Goal: Task Accomplishment & Management: Use online tool/utility

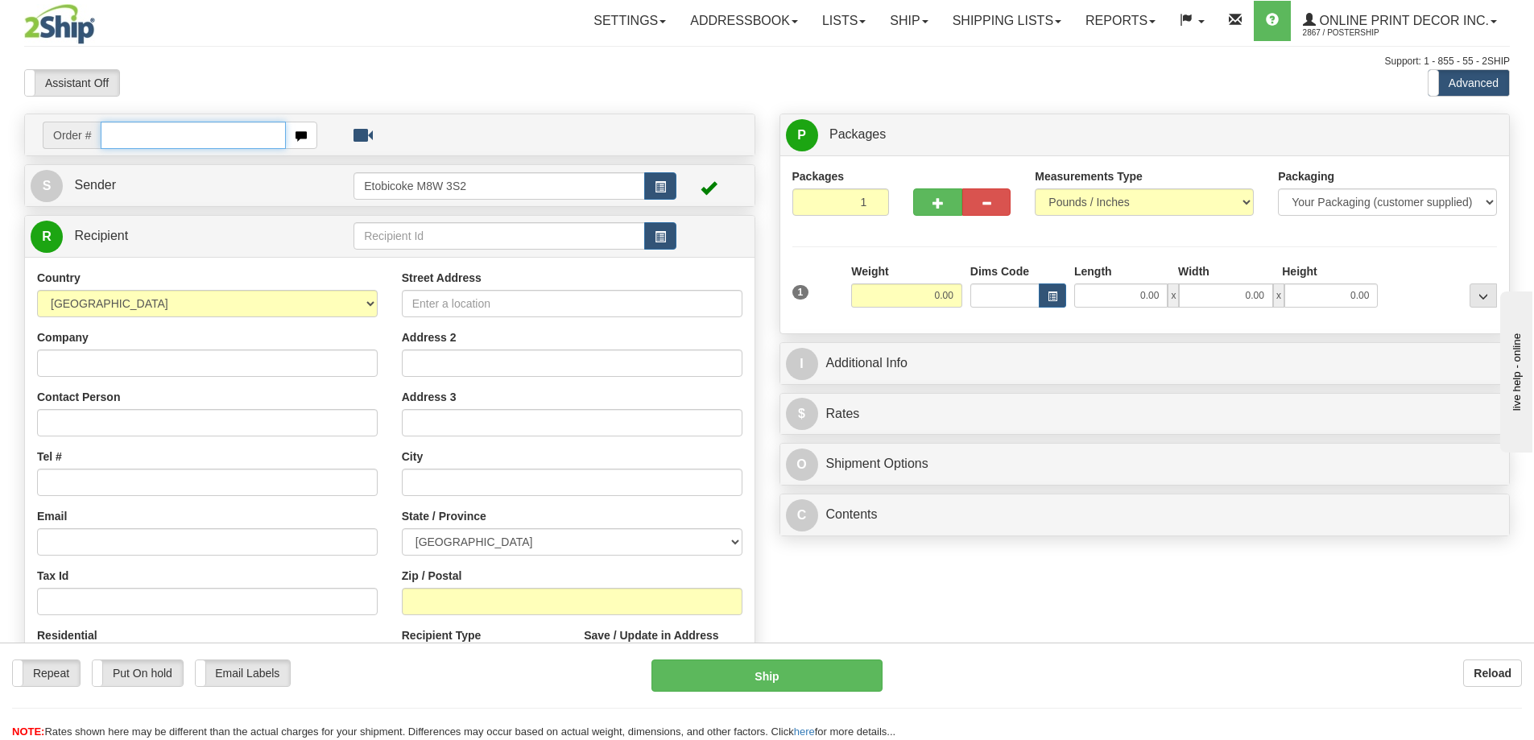
click at [132, 138] on input "text" at bounding box center [193, 135] width 185 height 27
type input "ca-421724"
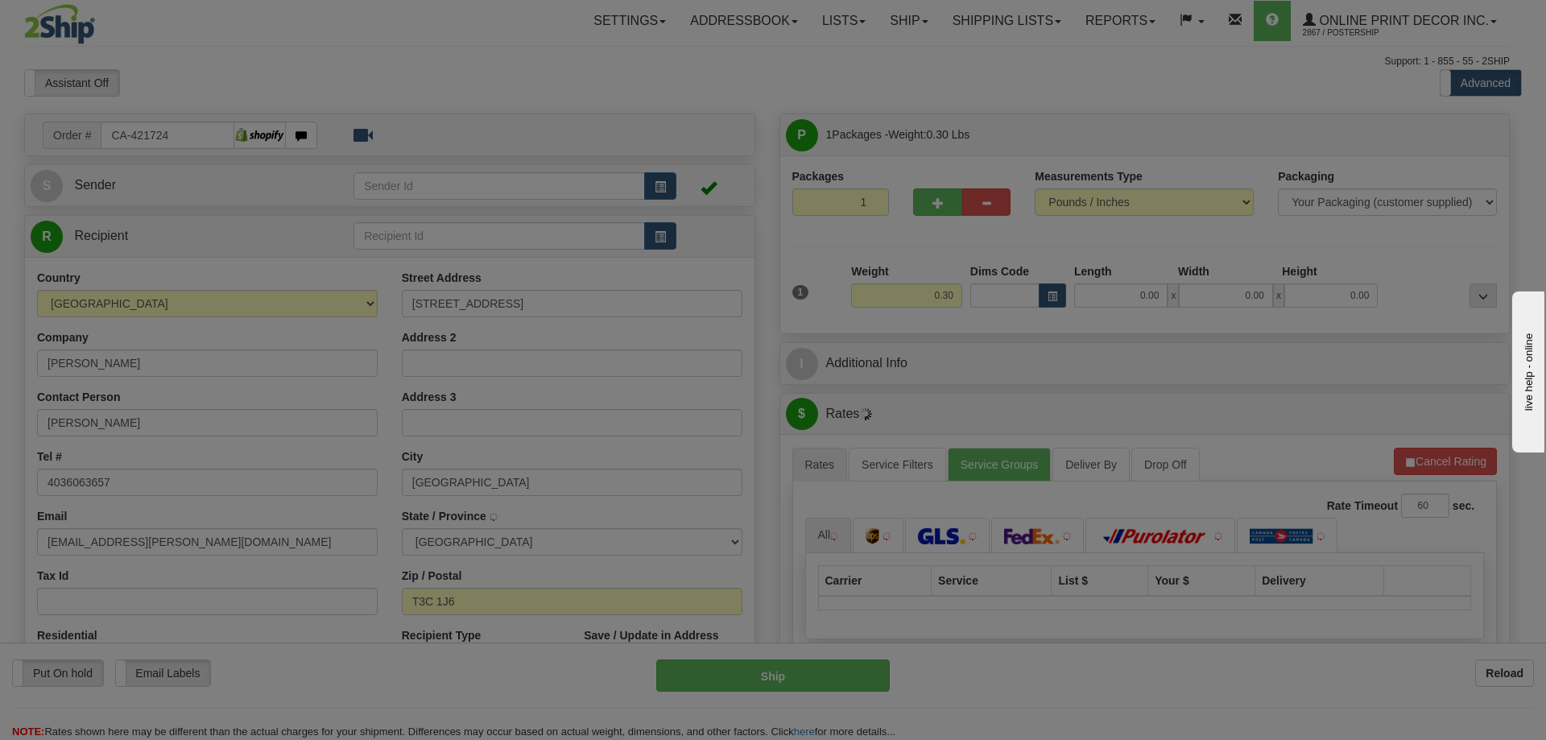
type input "CALGARY"
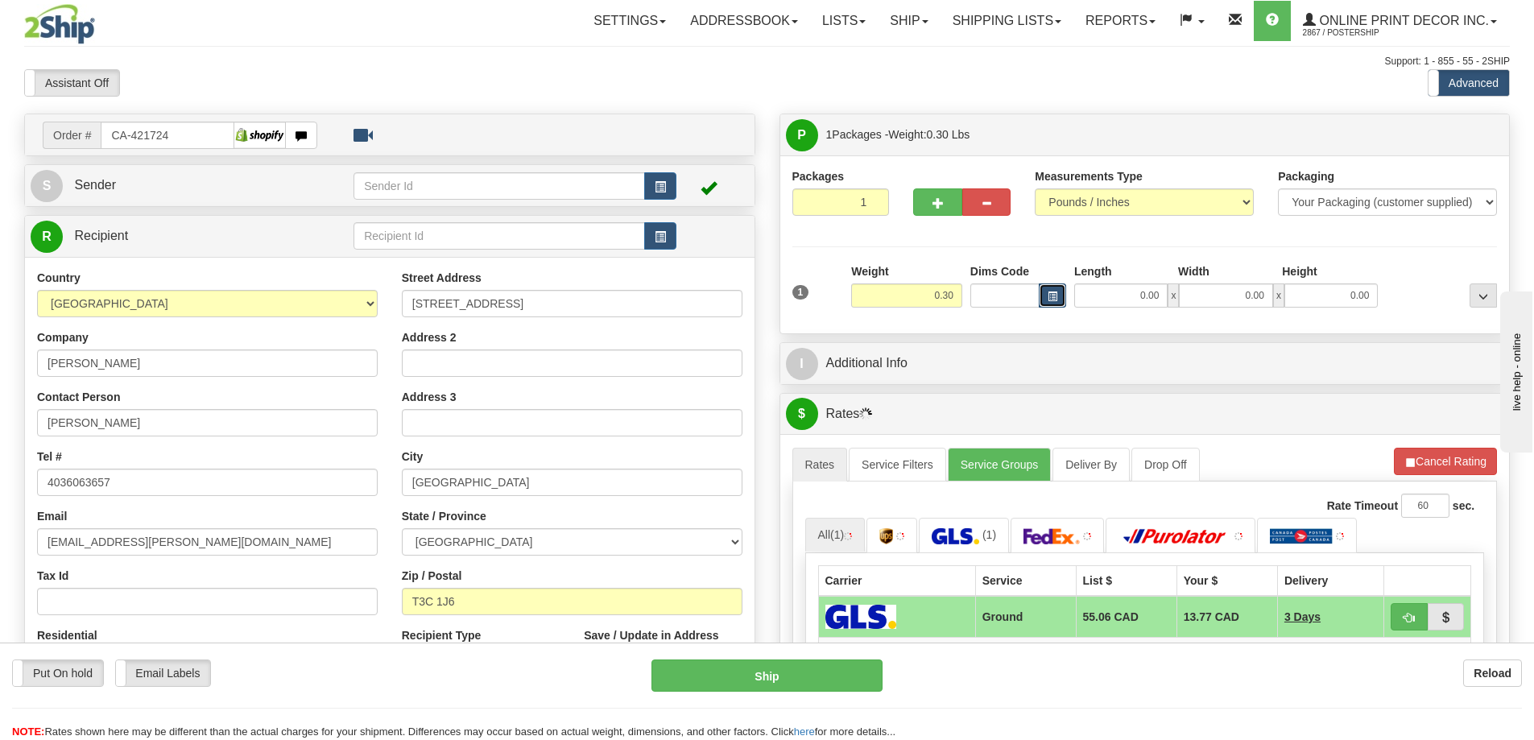
click at [1047, 299] on span "button" at bounding box center [1052, 296] width 10 height 9
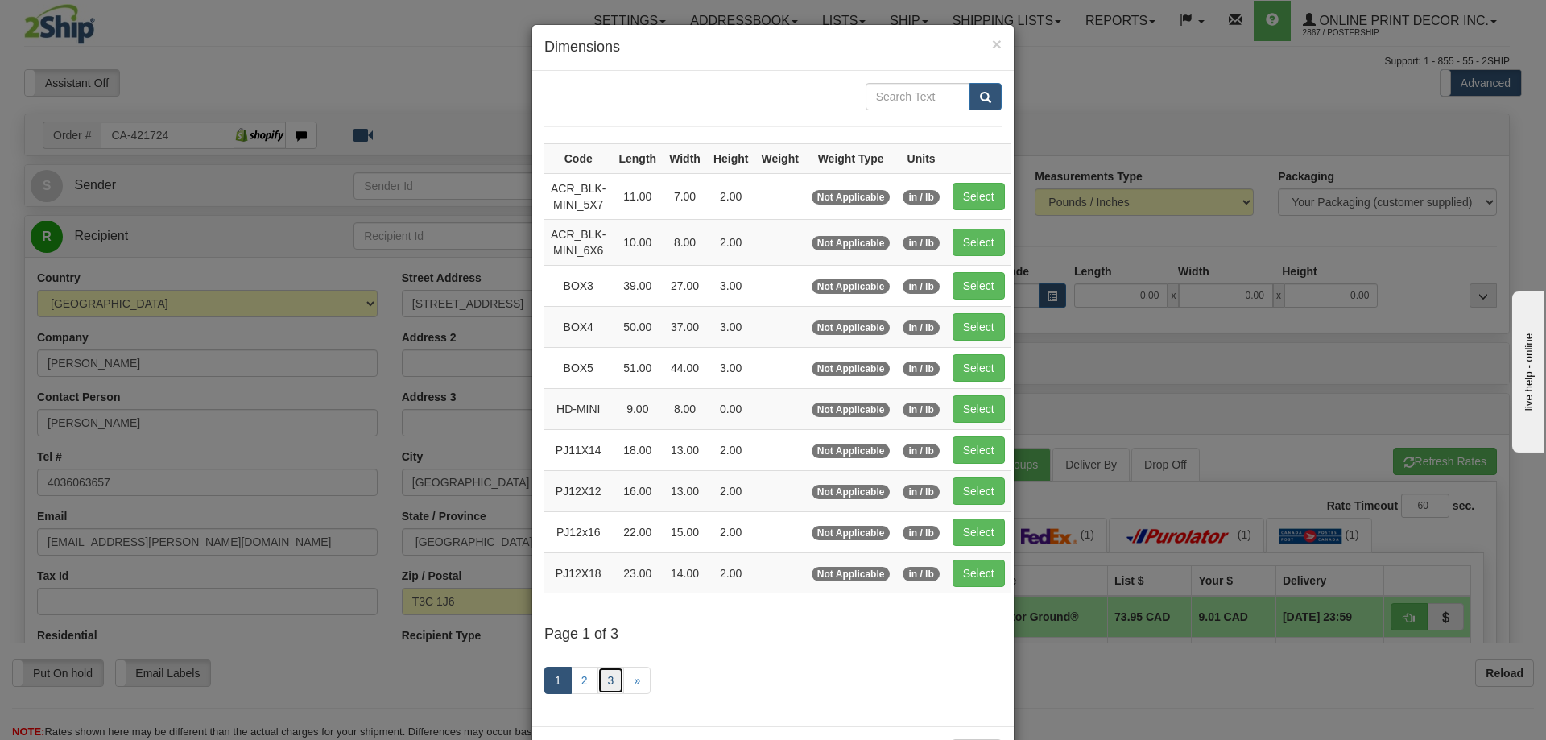
click at [598, 675] on link "3" at bounding box center [610, 680] width 27 height 27
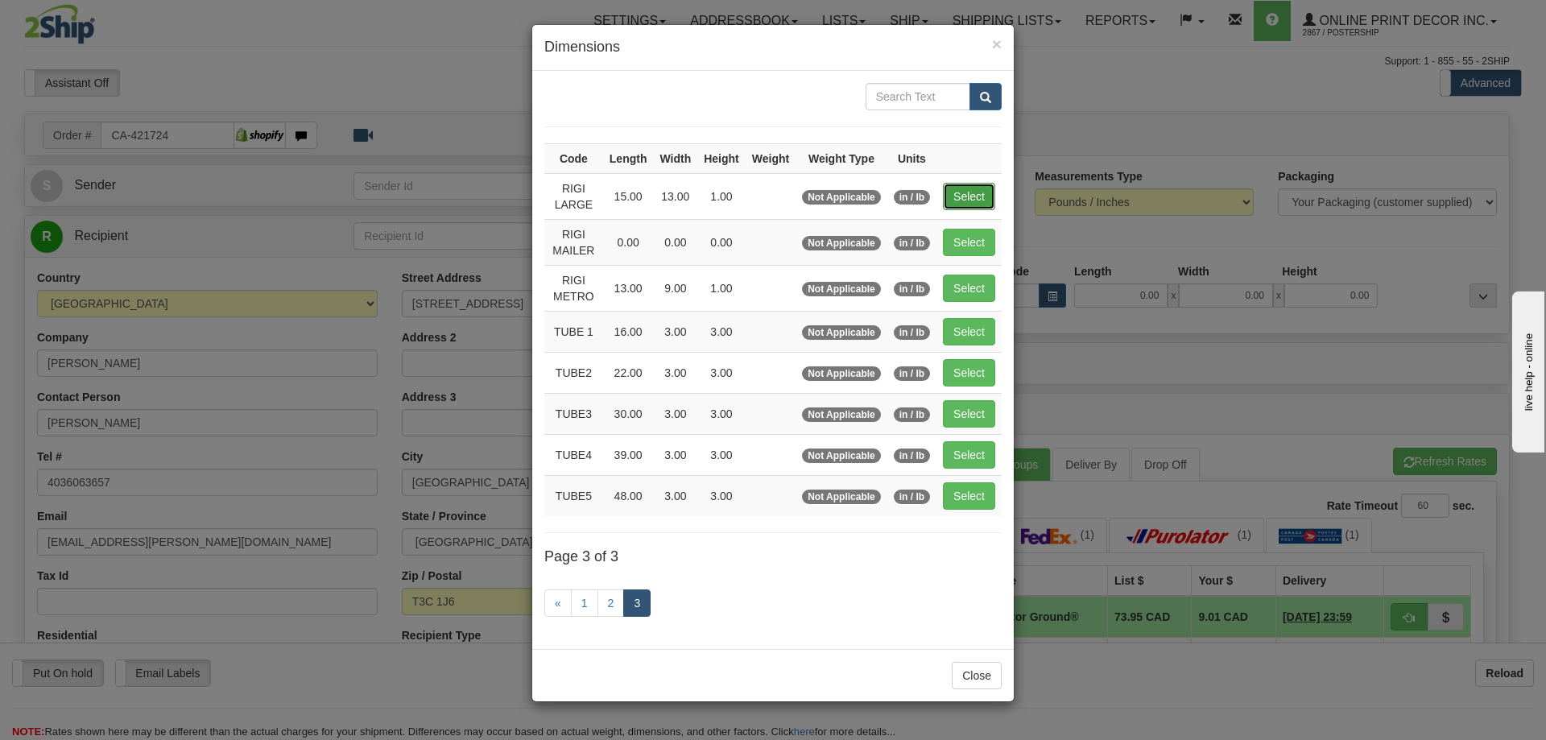
click at [958, 193] on button "Select" at bounding box center [969, 196] width 52 height 27
type input "RIGI LARGE"
type input "15.00"
type input "13.00"
type input "1.00"
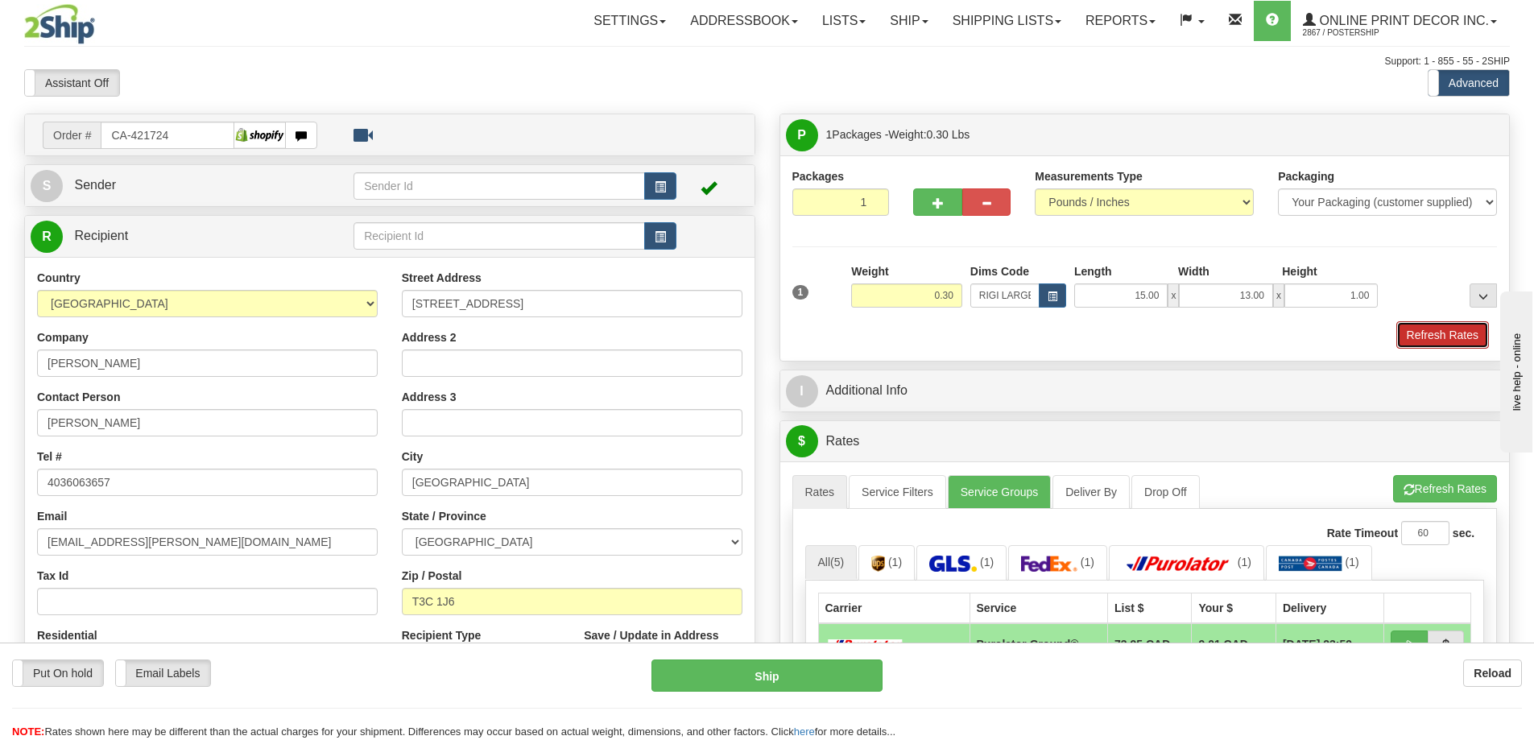
click at [1472, 336] on button "Refresh Rates" at bounding box center [1442, 334] width 93 height 27
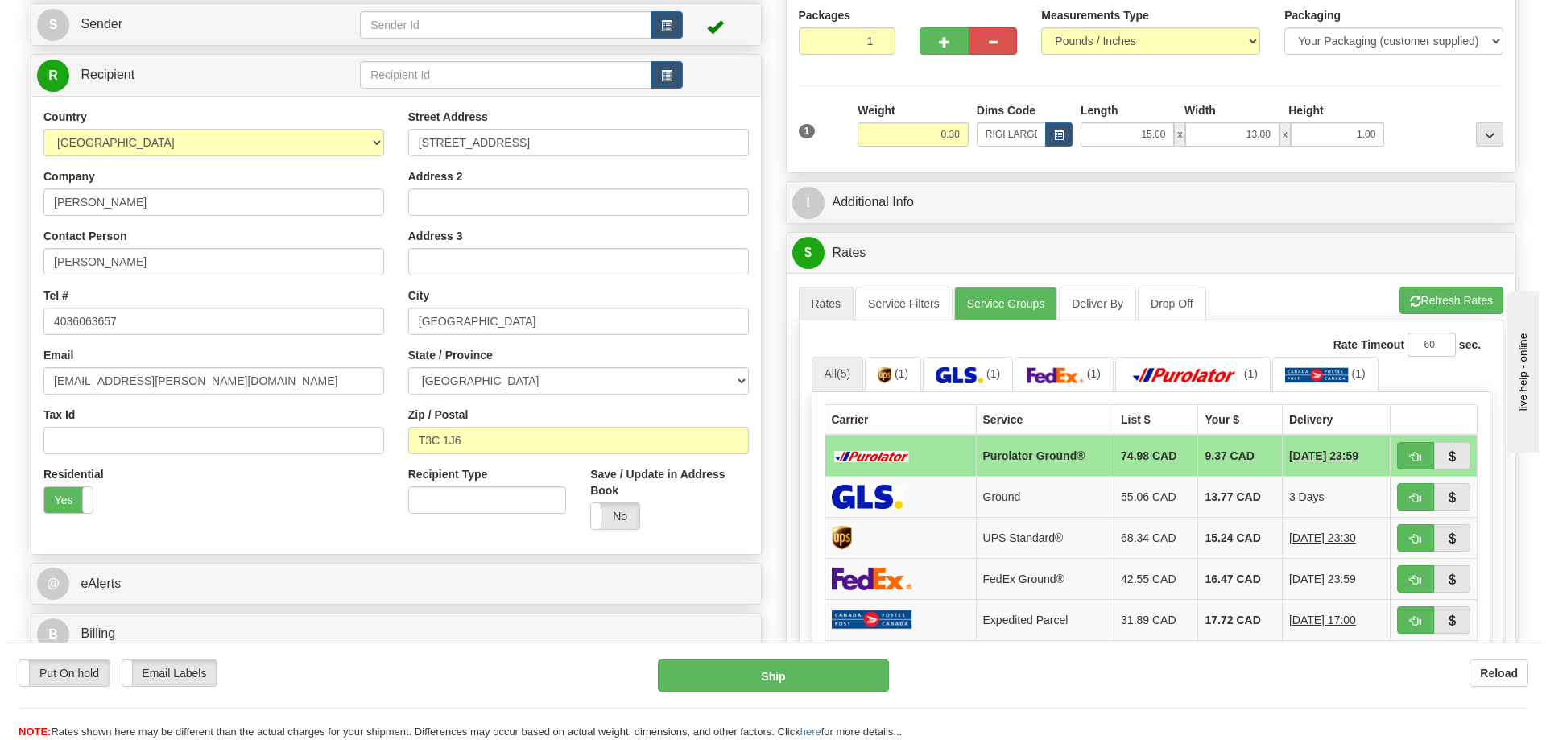
scroll to position [242, 0]
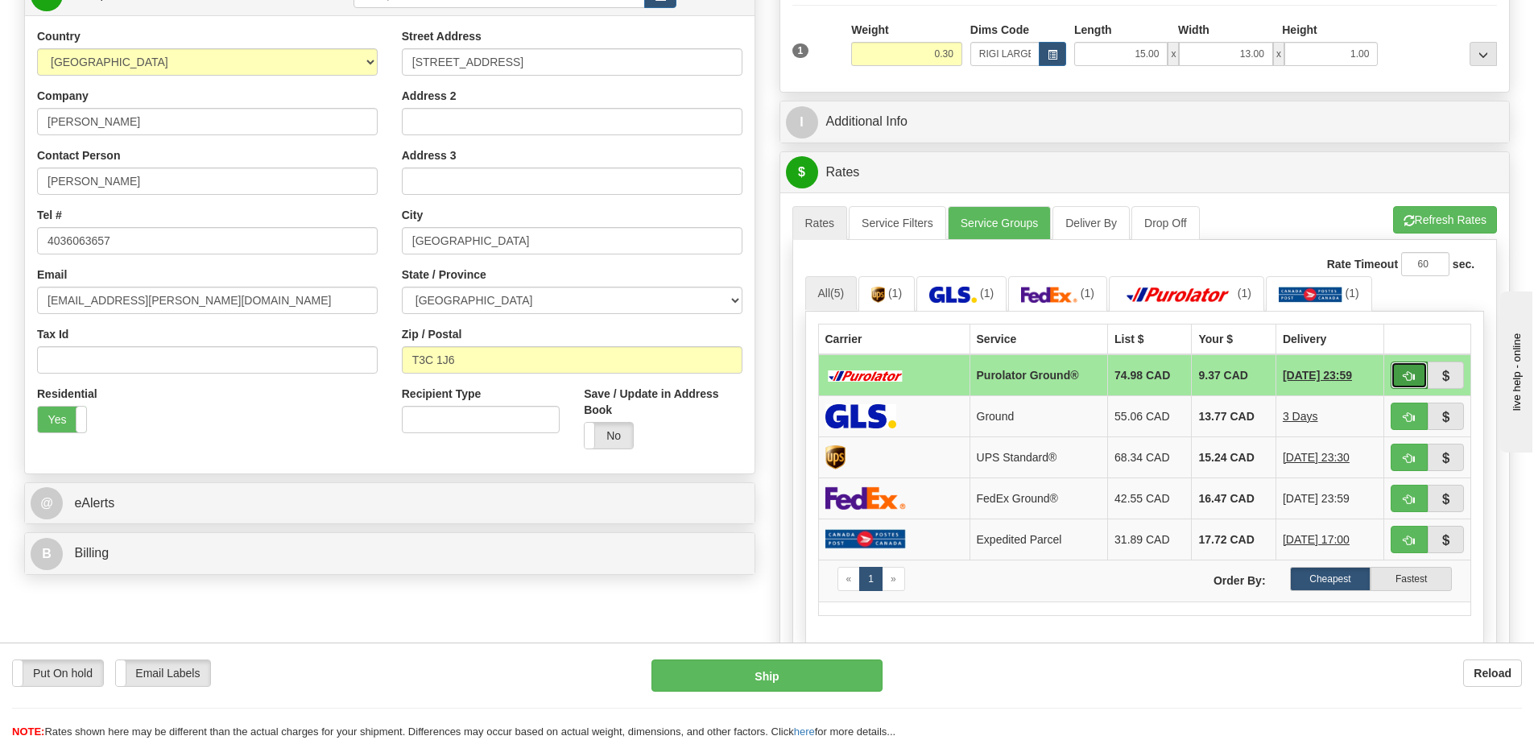
click at [1411, 370] on button "button" at bounding box center [1408, 374] width 37 height 27
type input "260"
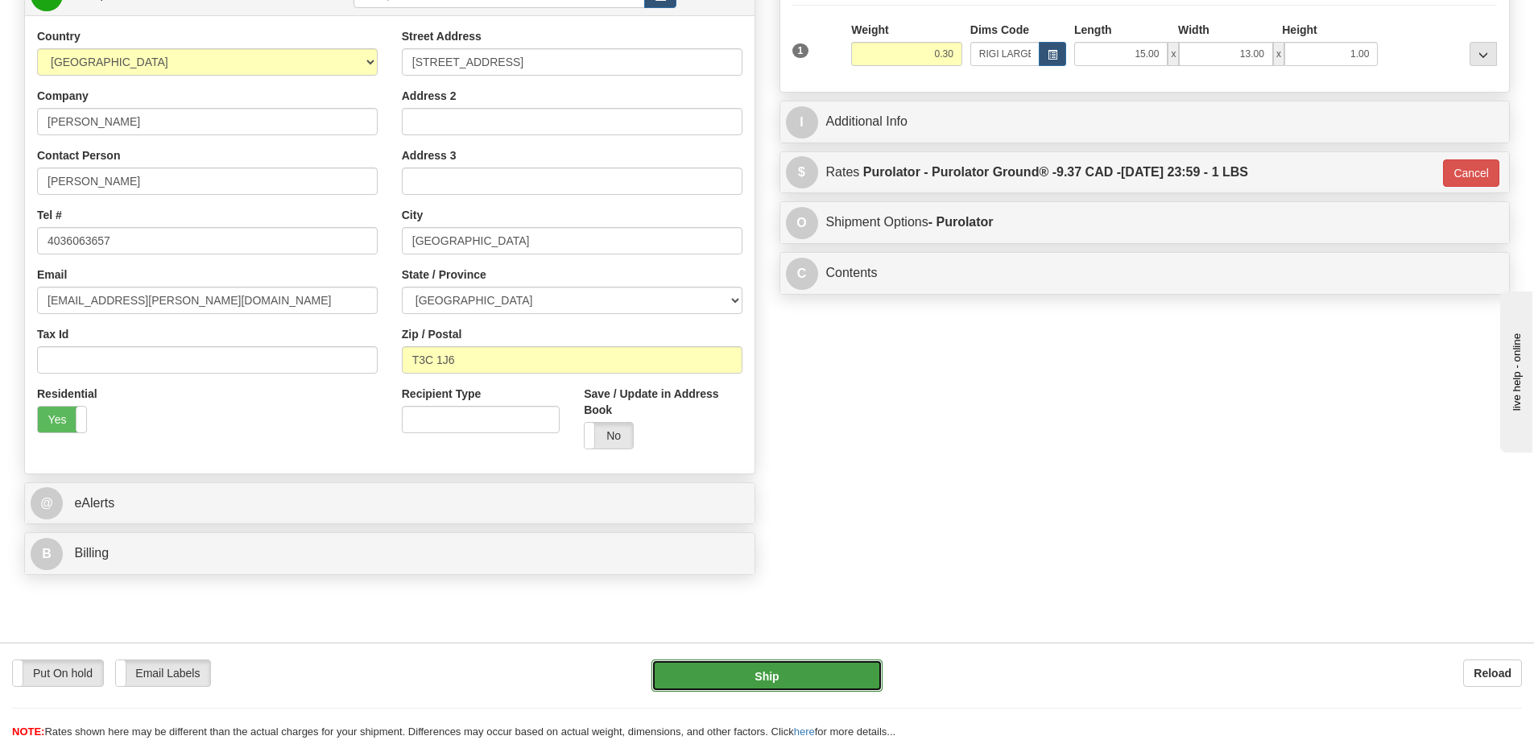
click at [769, 677] on button "Ship" at bounding box center [766, 675] width 231 height 32
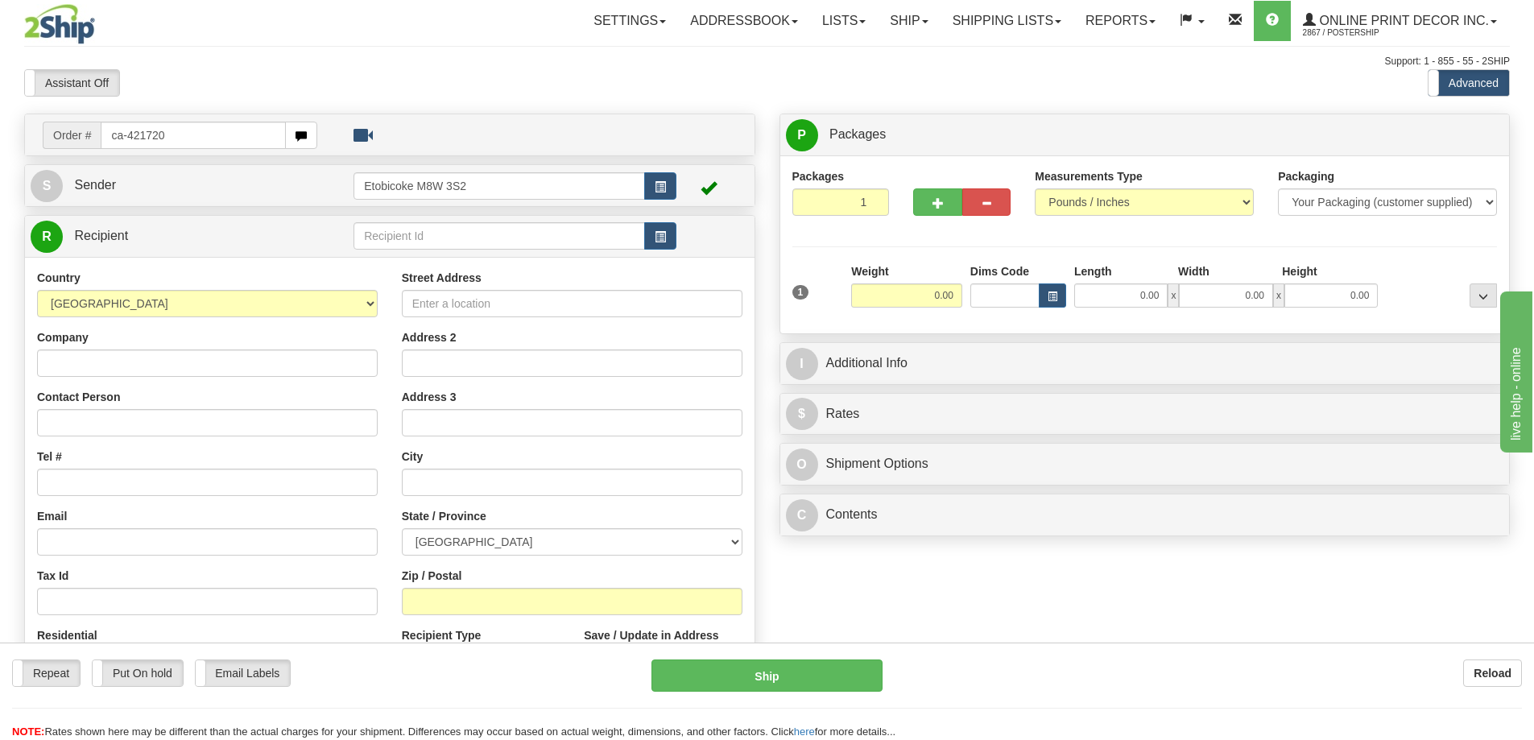
type input "ca-421720"
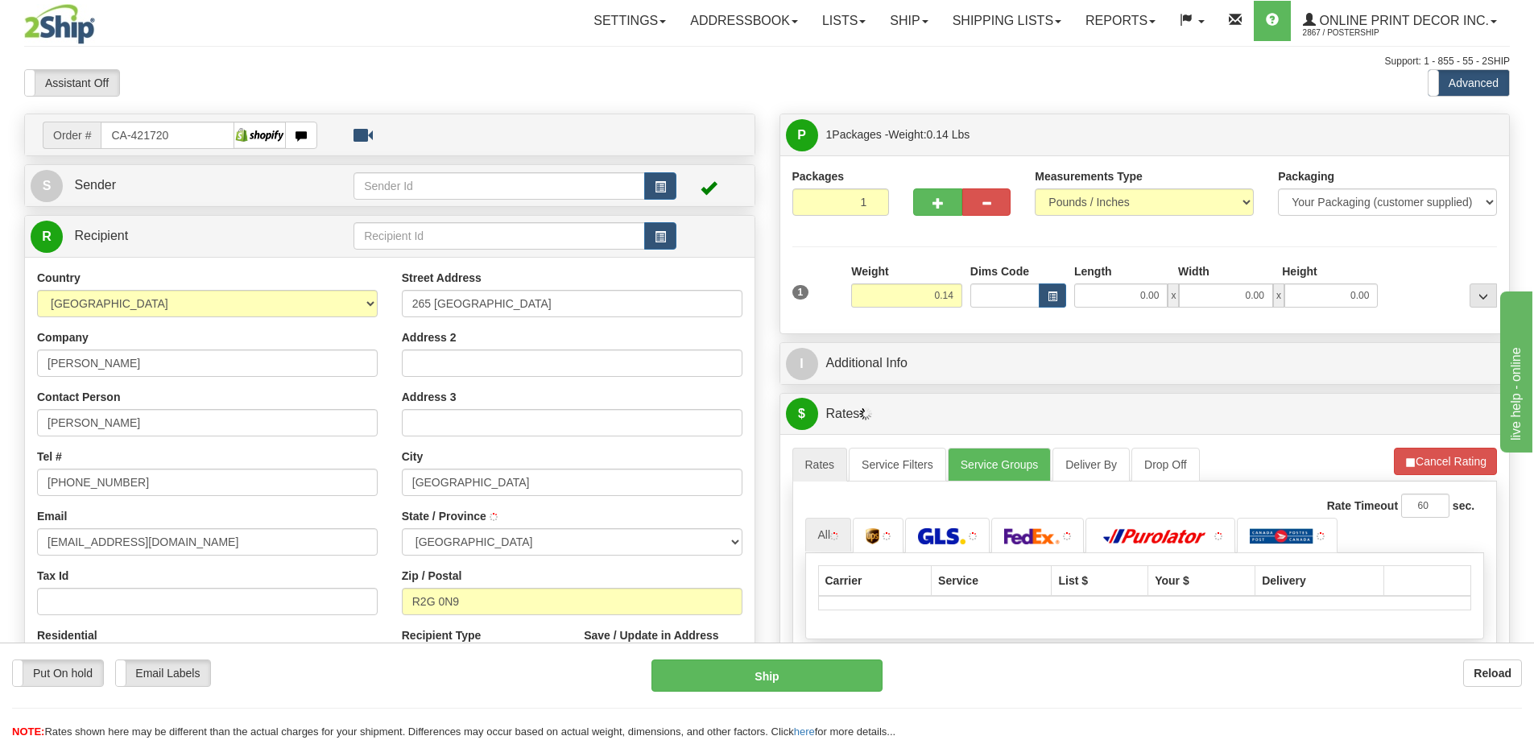
type input "WINNIPEG"
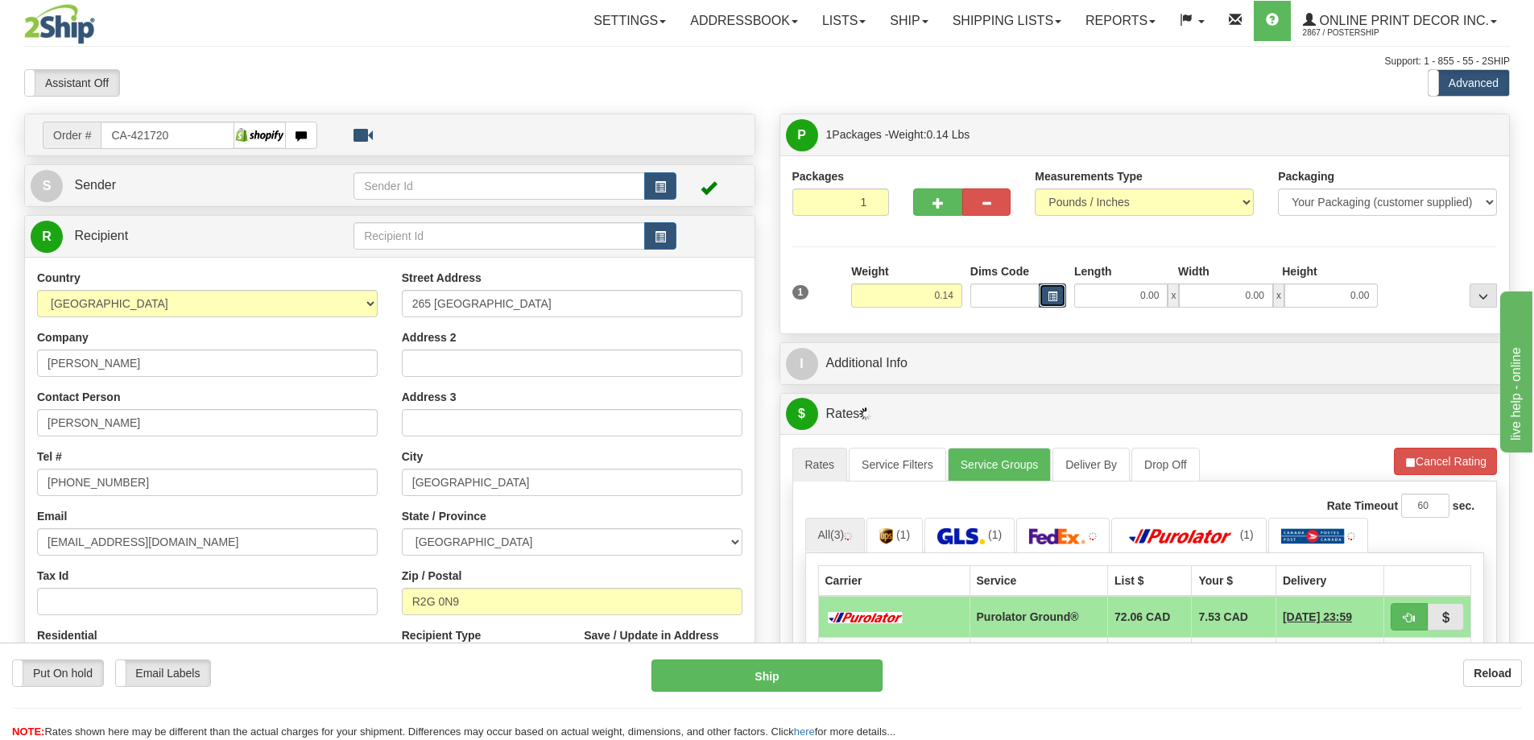
click at [1051, 297] on span "button" at bounding box center [1052, 296] width 10 height 9
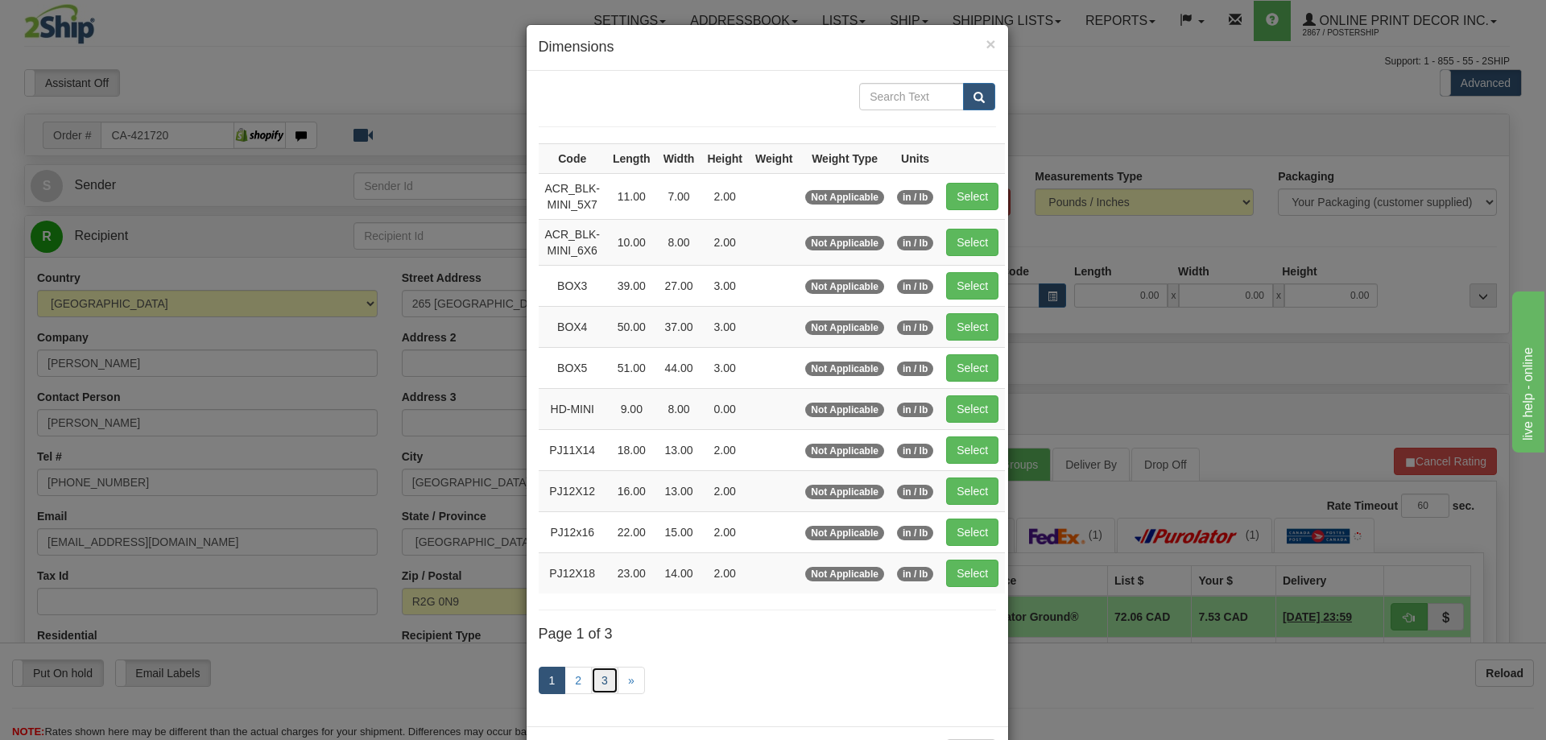
click at [598, 676] on link "3" at bounding box center [604, 680] width 27 height 27
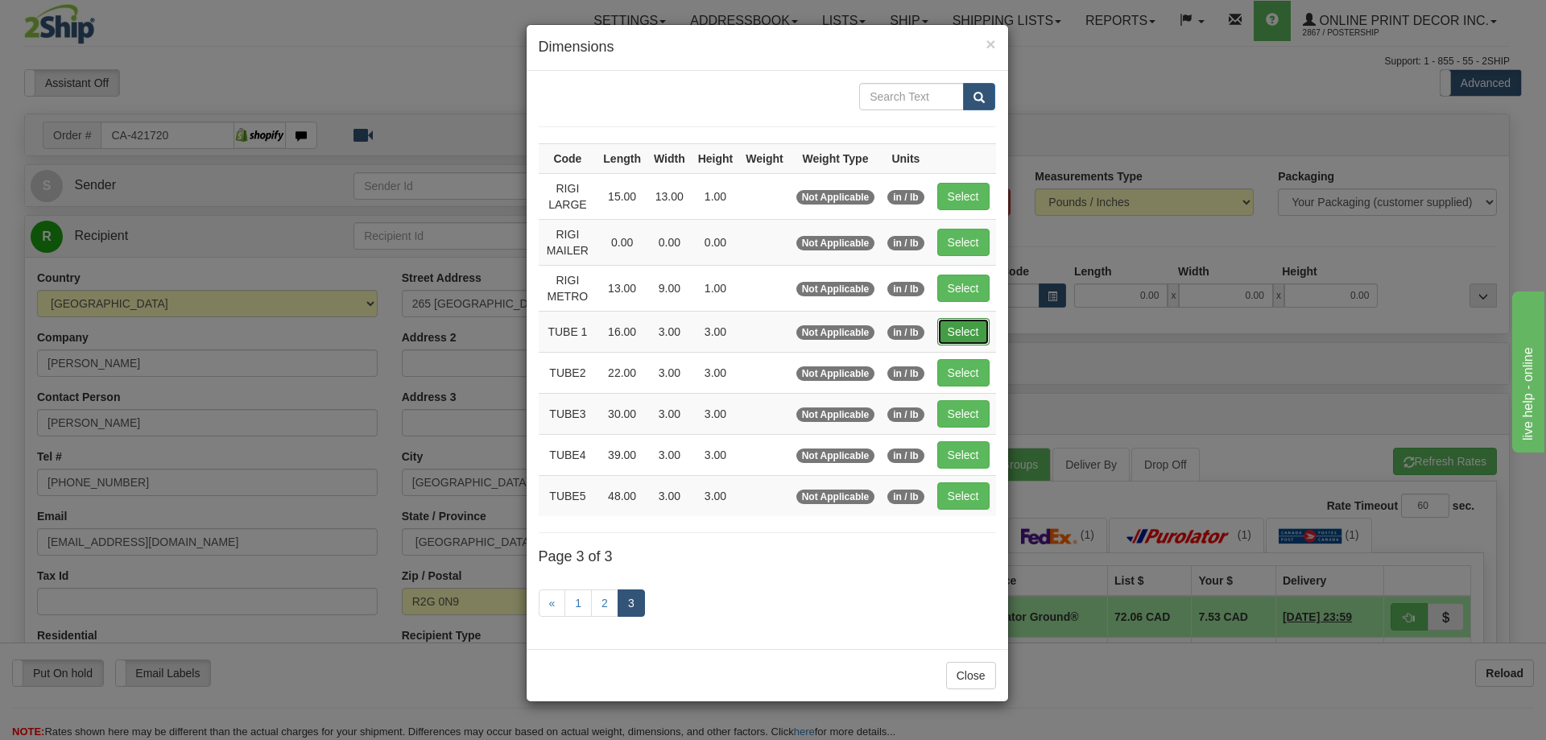
click at [965, 328] on button "Select" at bounding box center [963, 331] width 52 height 27
type input "TUBE 1"
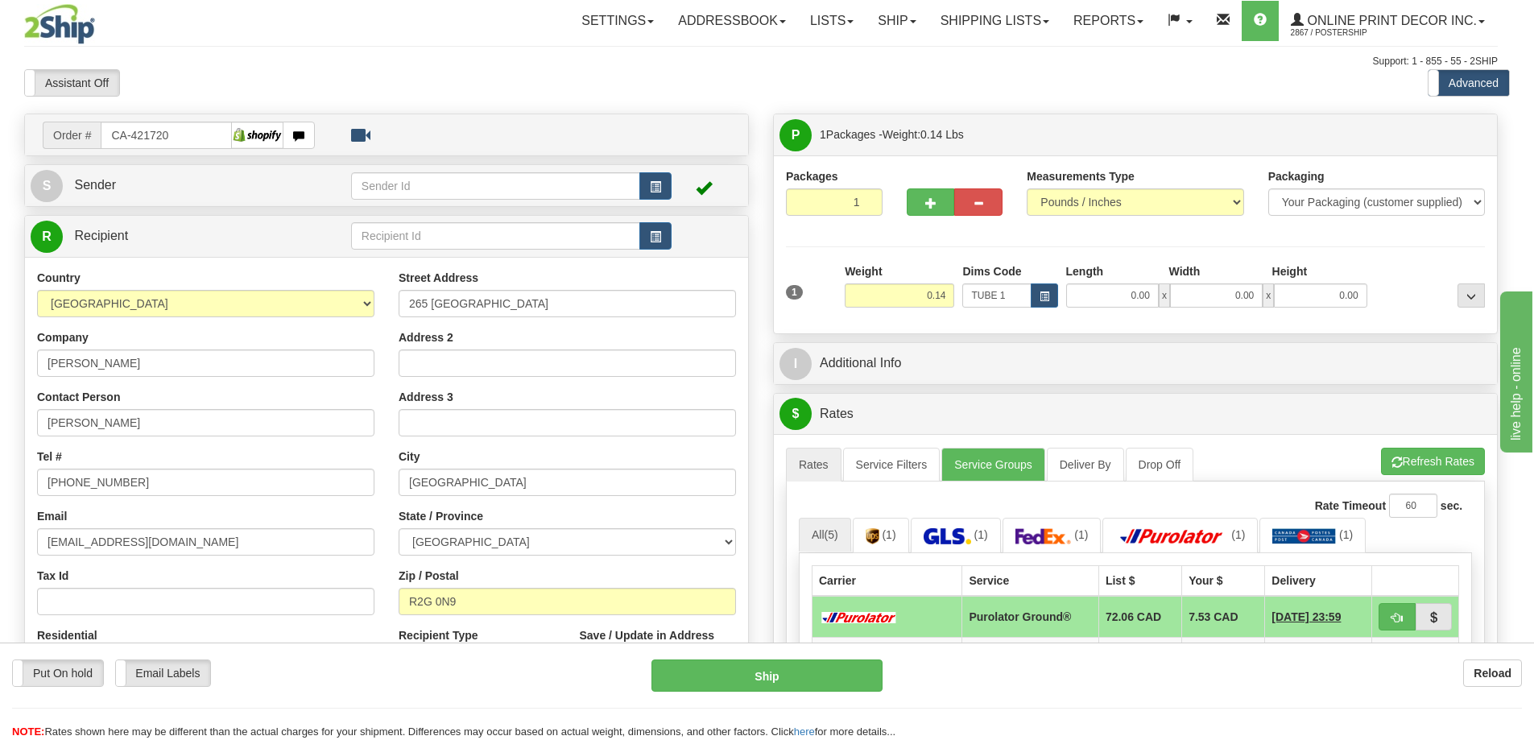
type input "16.00"
type input "3.00"
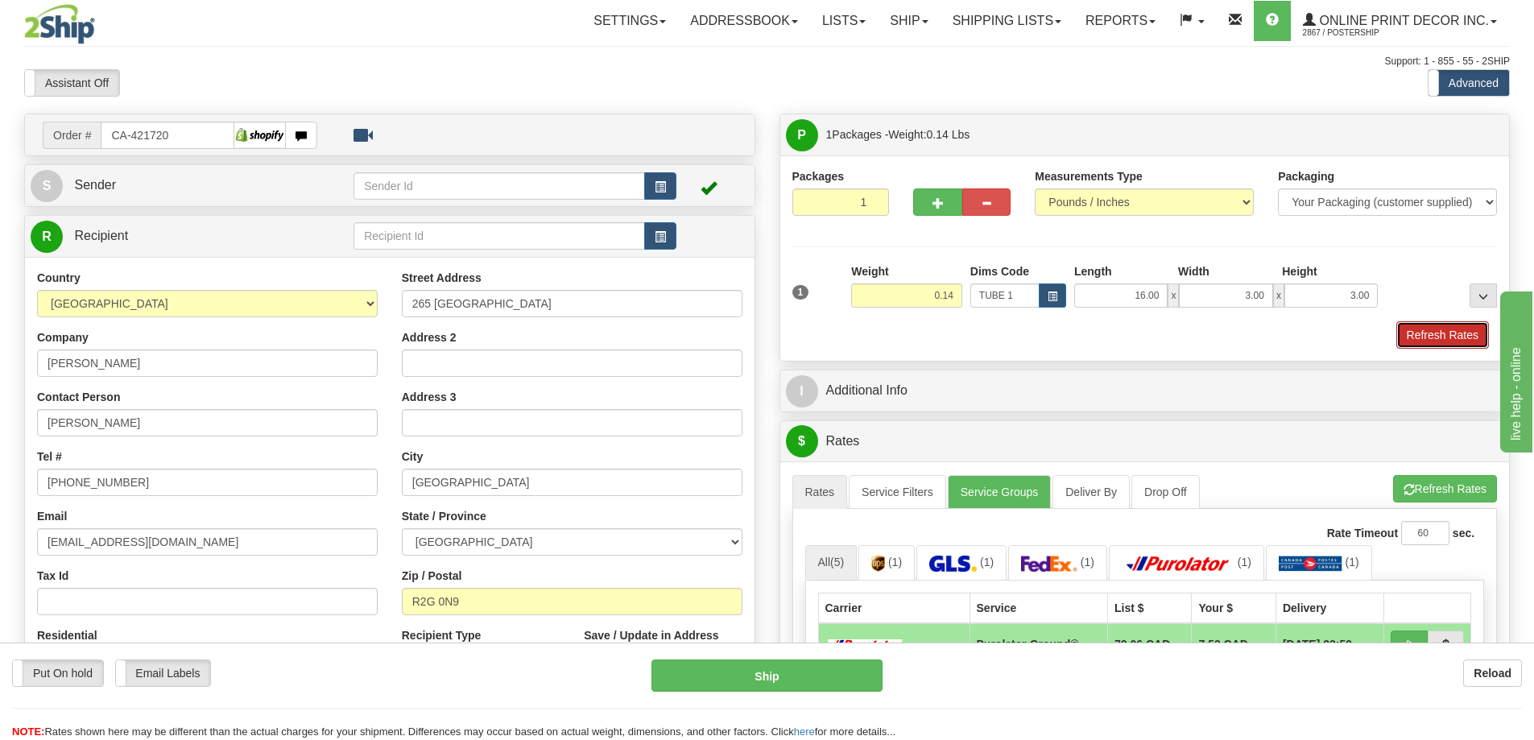
click at [1416, 349] on button "Refresh Rates" at bounding box center [1442, 334] width 93 height 27
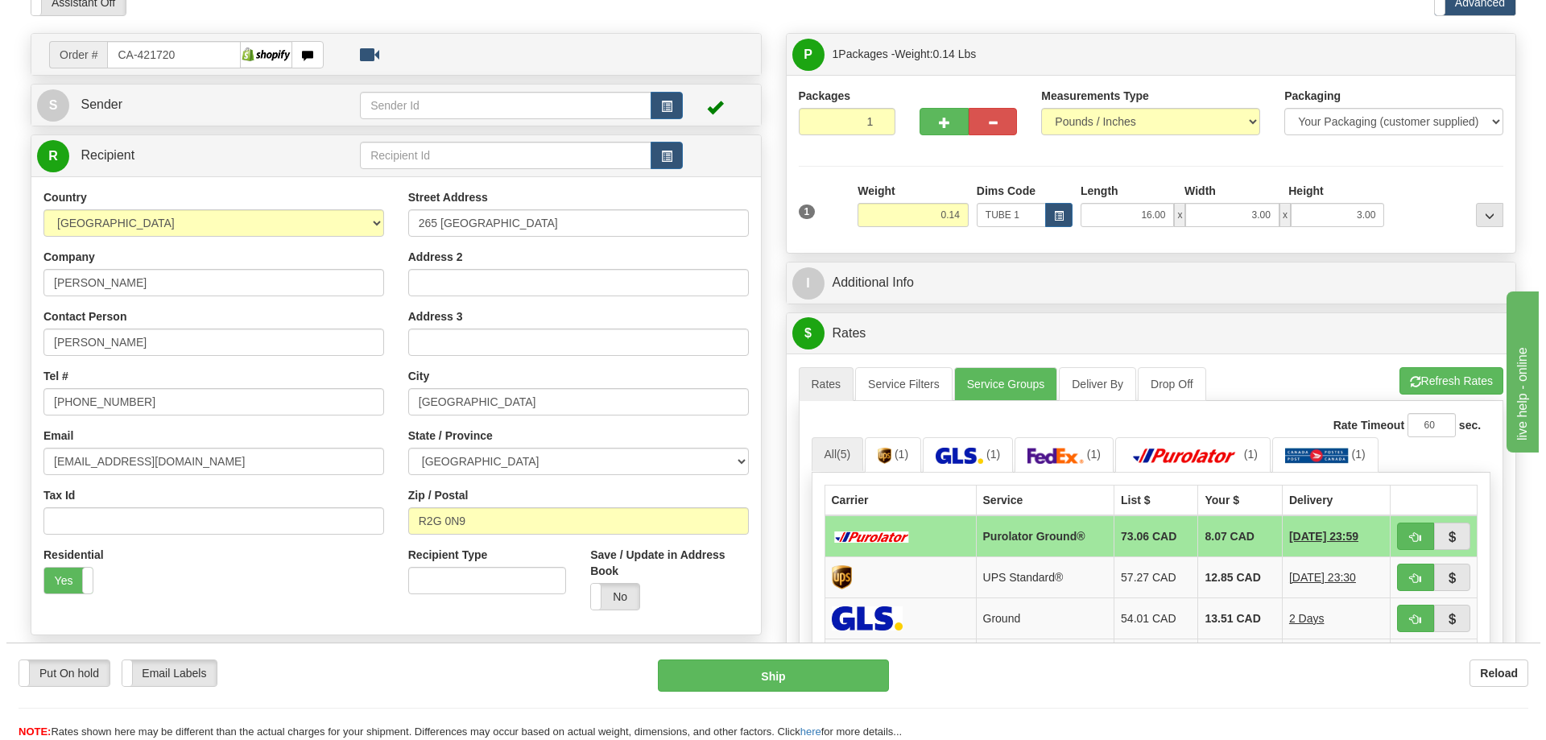
scroll to position [242, 0]
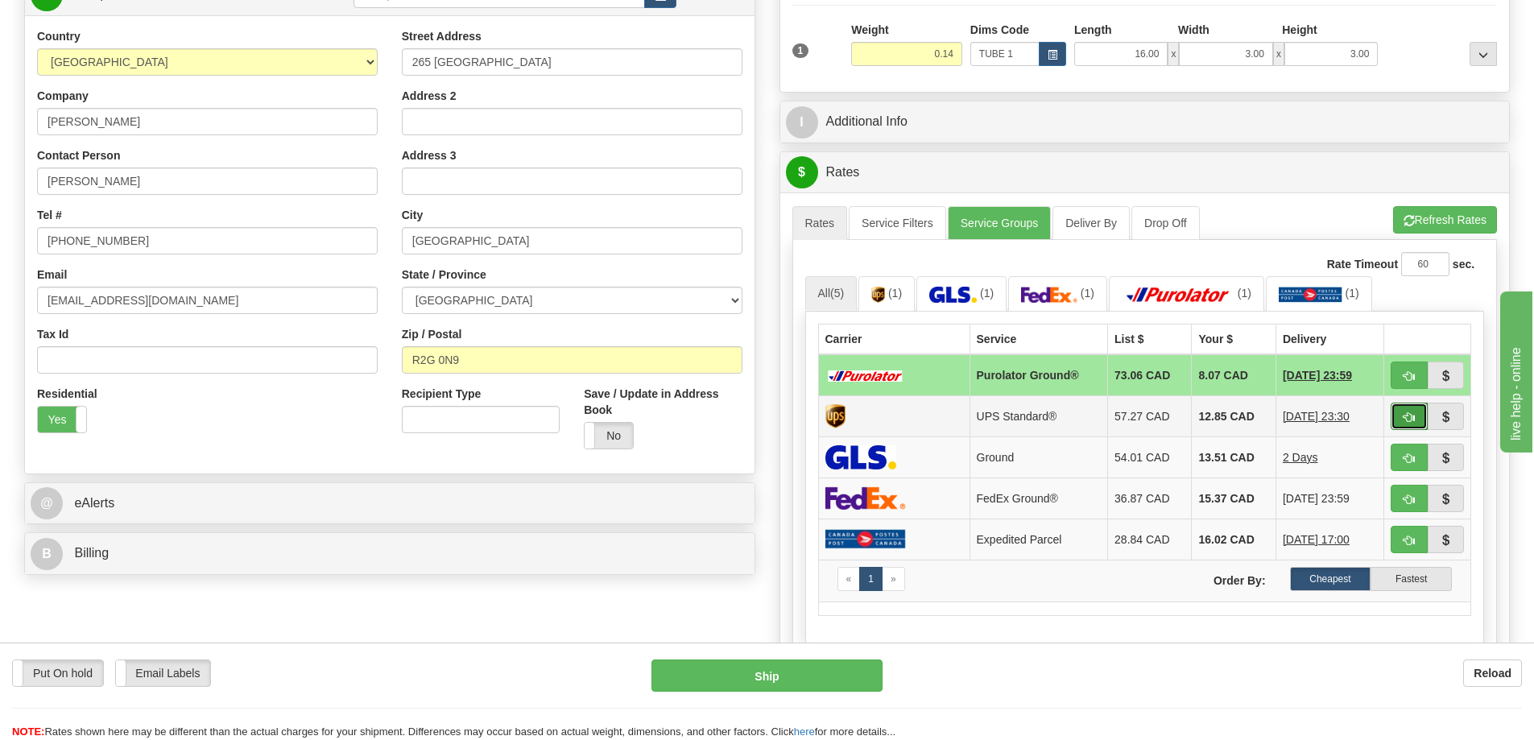
click at [1406, 423] on span "button" at bounding box center [1408, 417] width 11 height 10
type input "11"
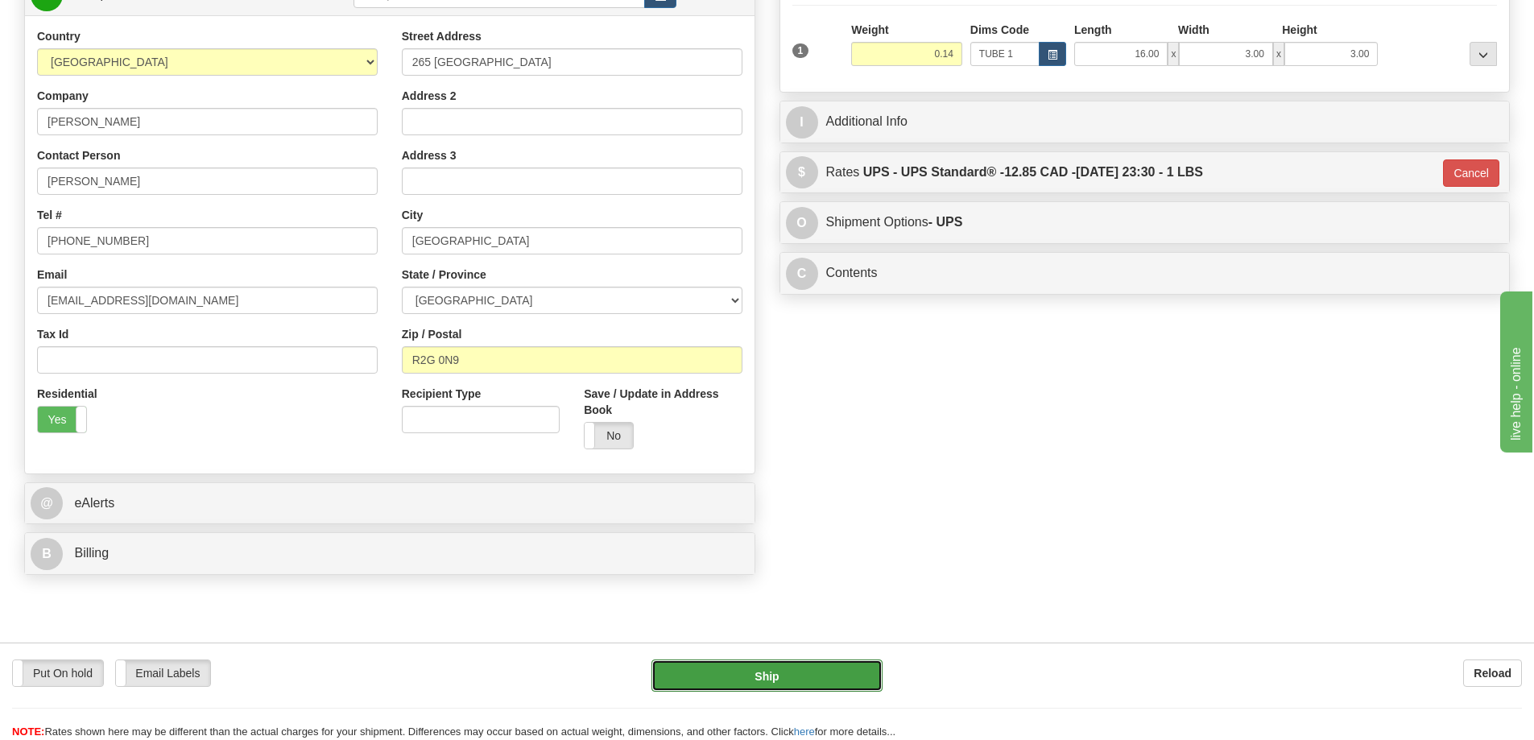
click at [766, 685] on button "Ship" at bounding box center [766, 675] width 231 height 32
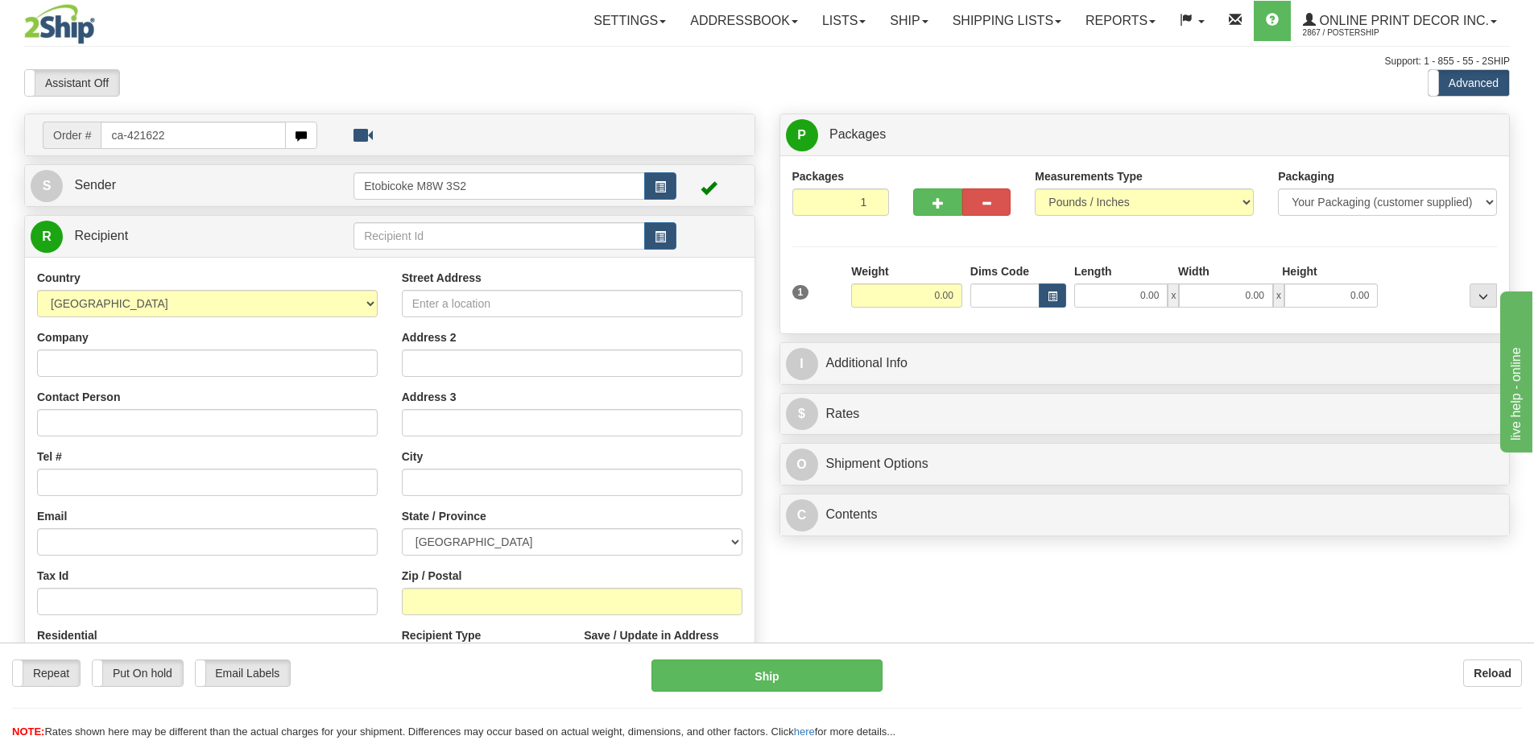
type input "ca-421622"
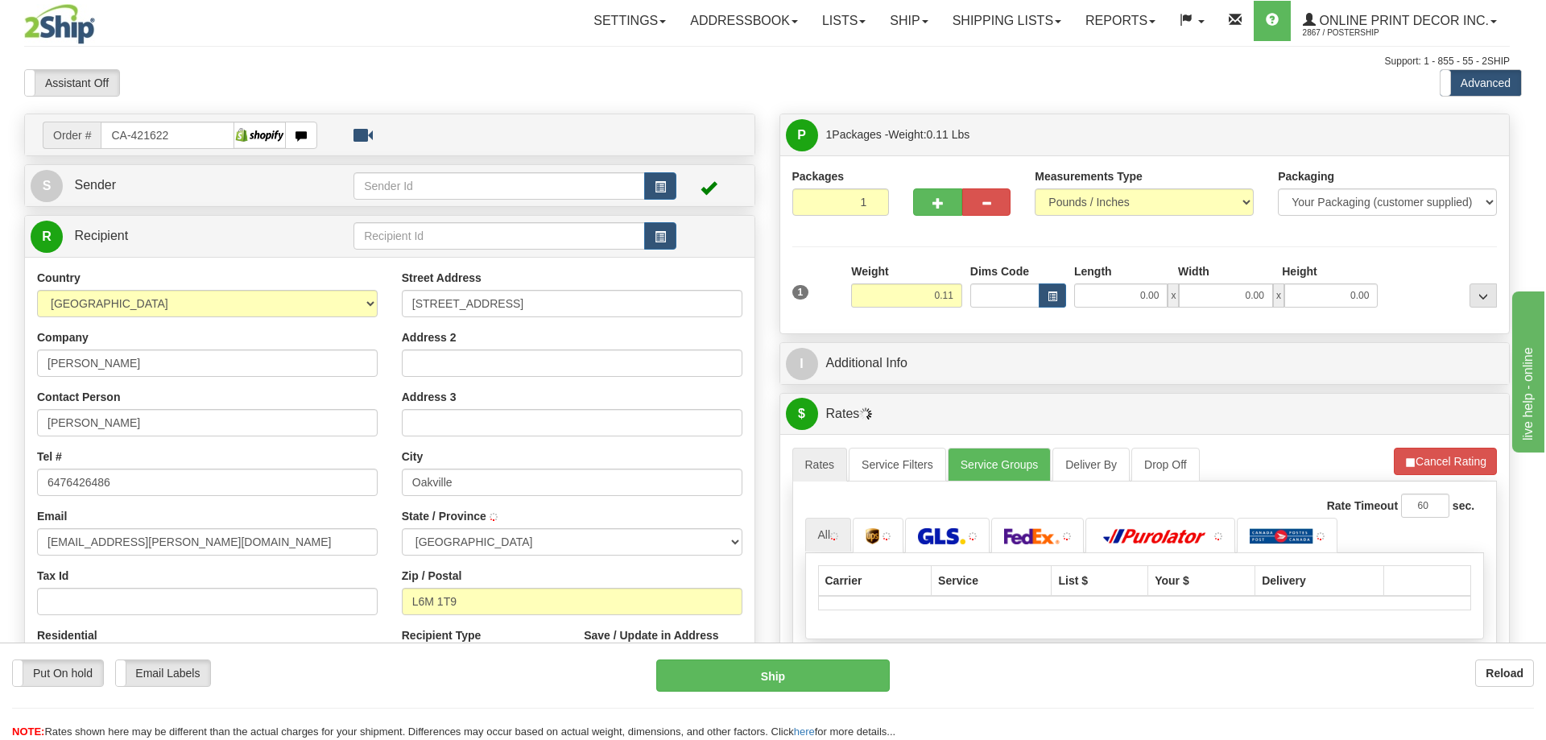
type input "OAKVILLE"
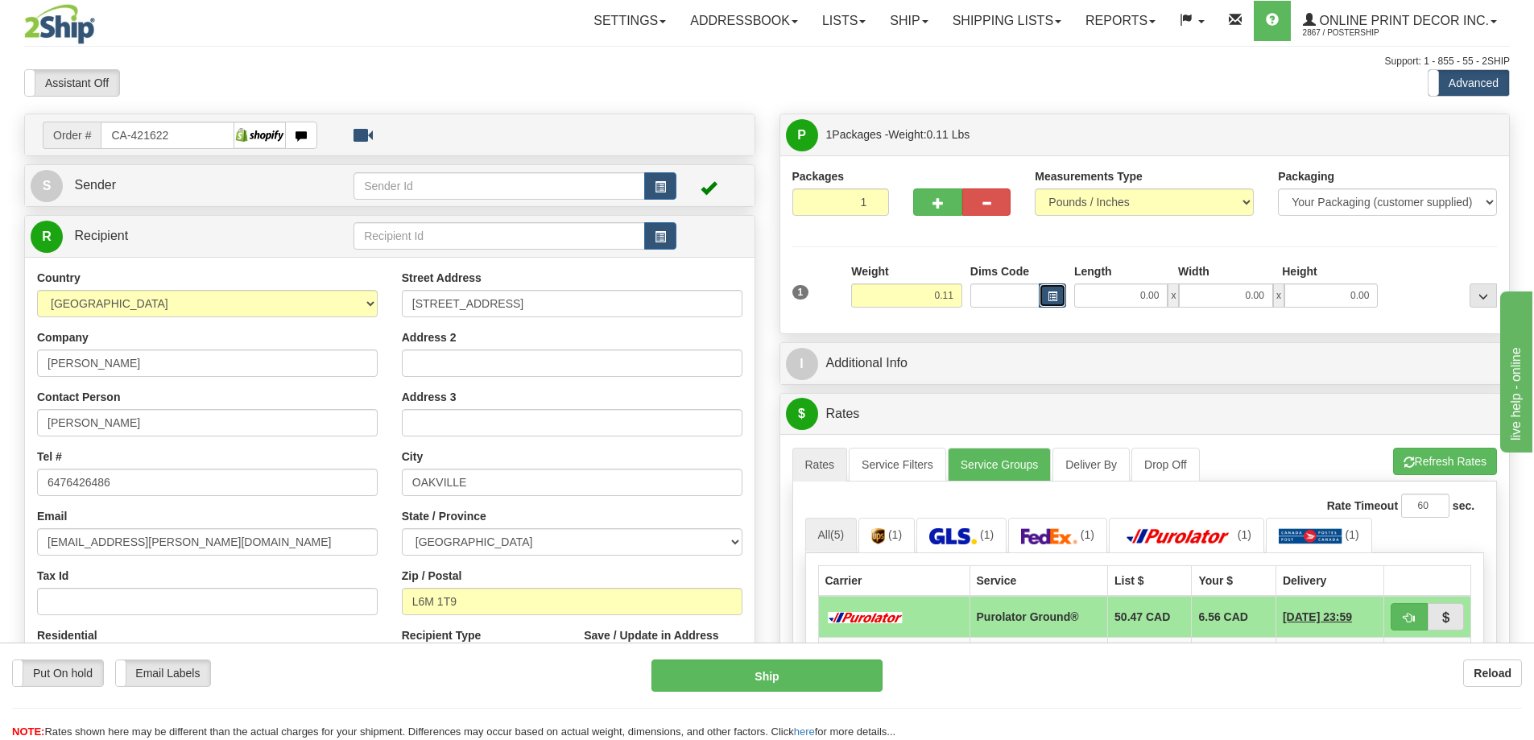
click at [1057, 291] on button "button" at bounding box center [1051, 295] width 27 height 24
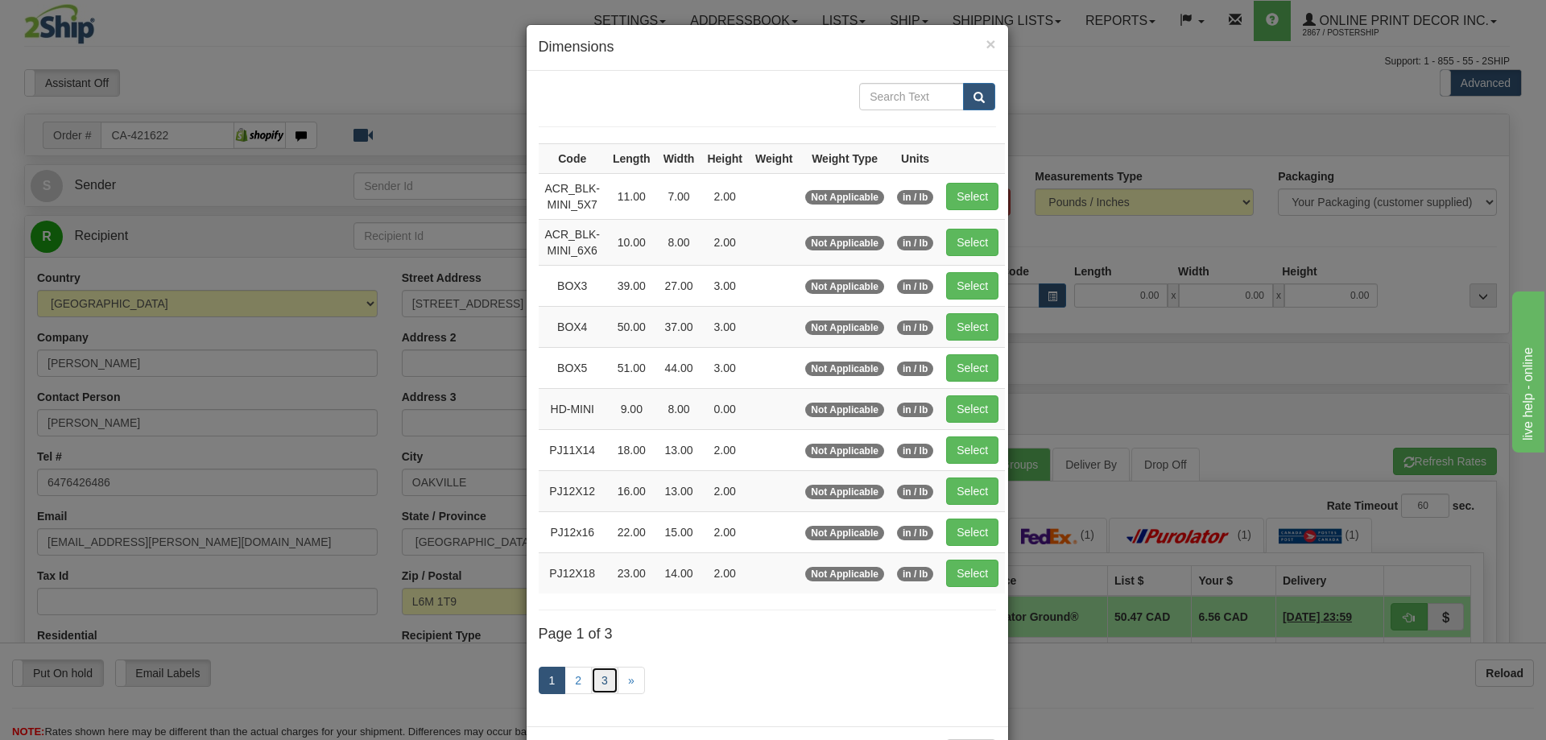
click at [597, 668] on link "3" at bounding box center [604, 680] width 27 height 27
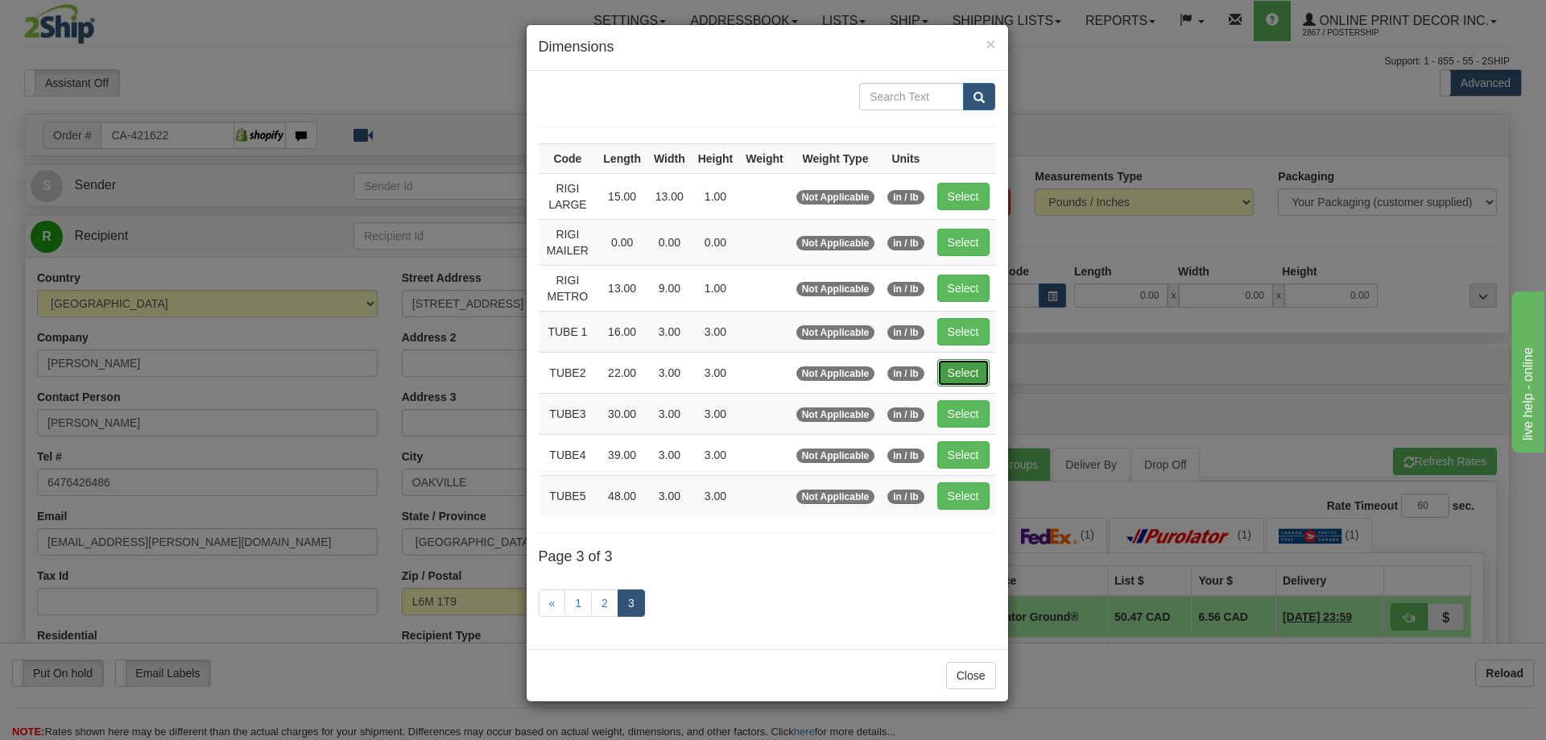
click at [952, 365] on button "Select" at bounding box center [963, 372] width 52 height 27
type input "TUBE2"
type input "22.00"
type input "3.00"
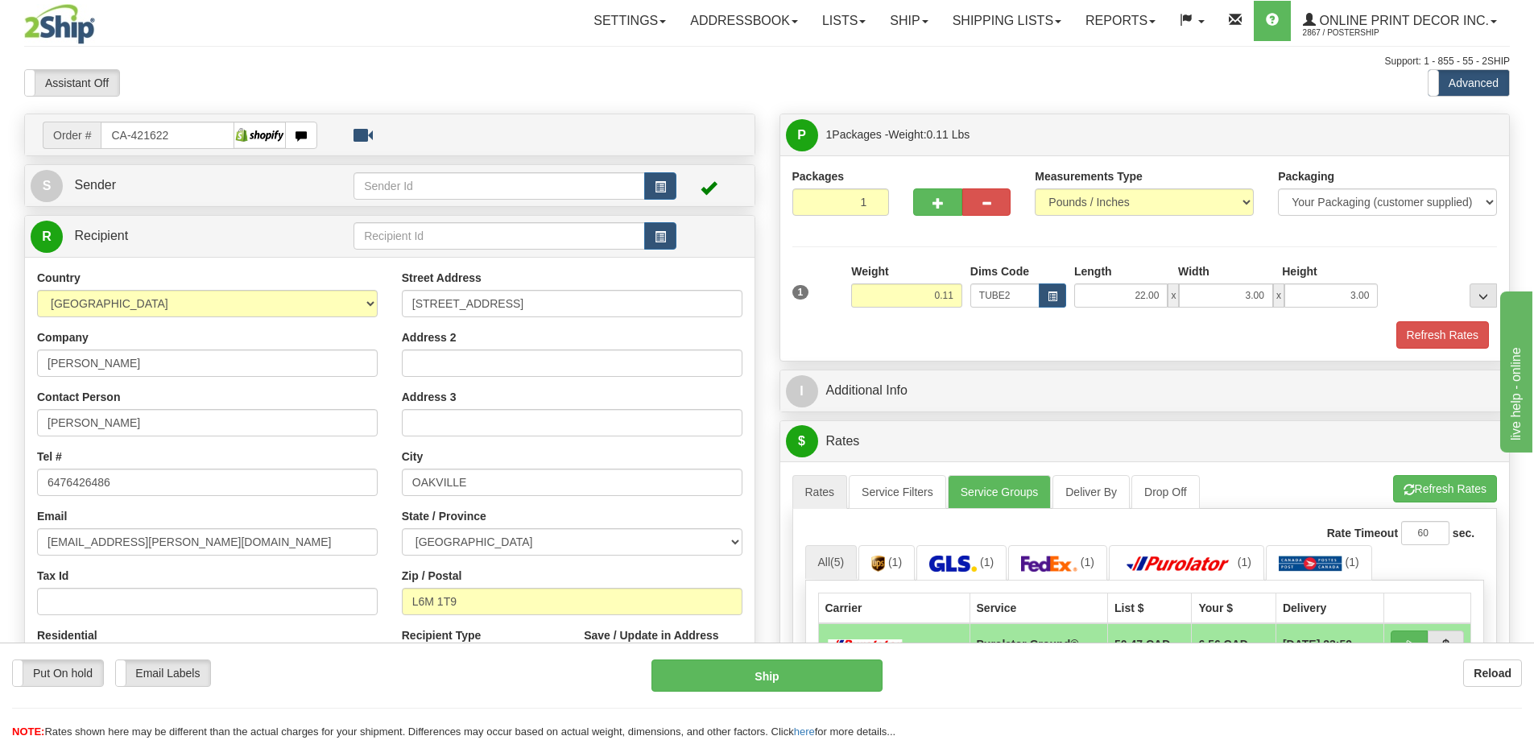
click at [1447, 321] on div "Packaging Your Packaging (customer supplied) Envelope (carrier supplied) Pack (…" at bounding box center [1174, 320] width 654 height 1
click at [1443, 330] on button "Refresh Rates" at bounding box center [1442, 334] width 93 height 27
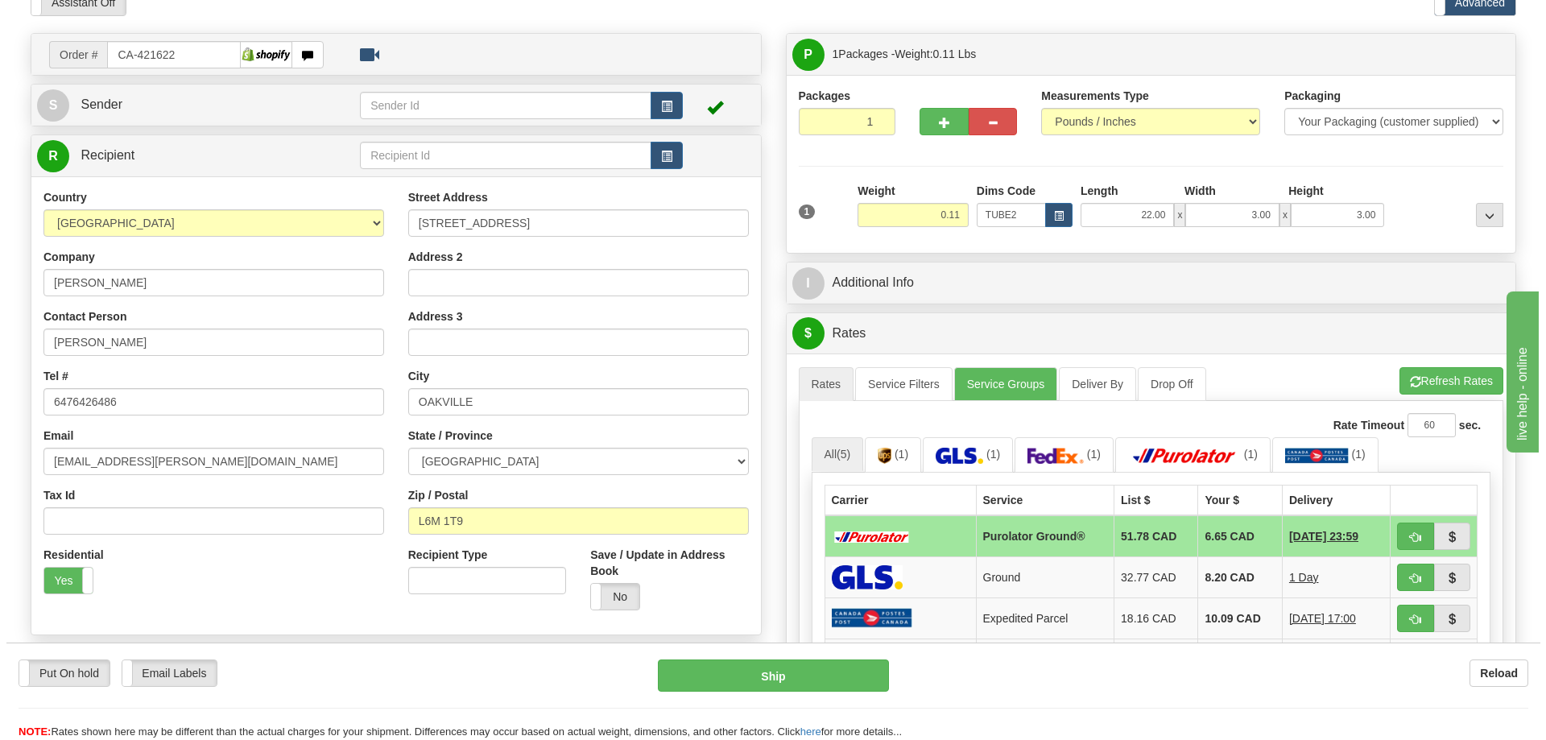
scroll to position [161, 0]
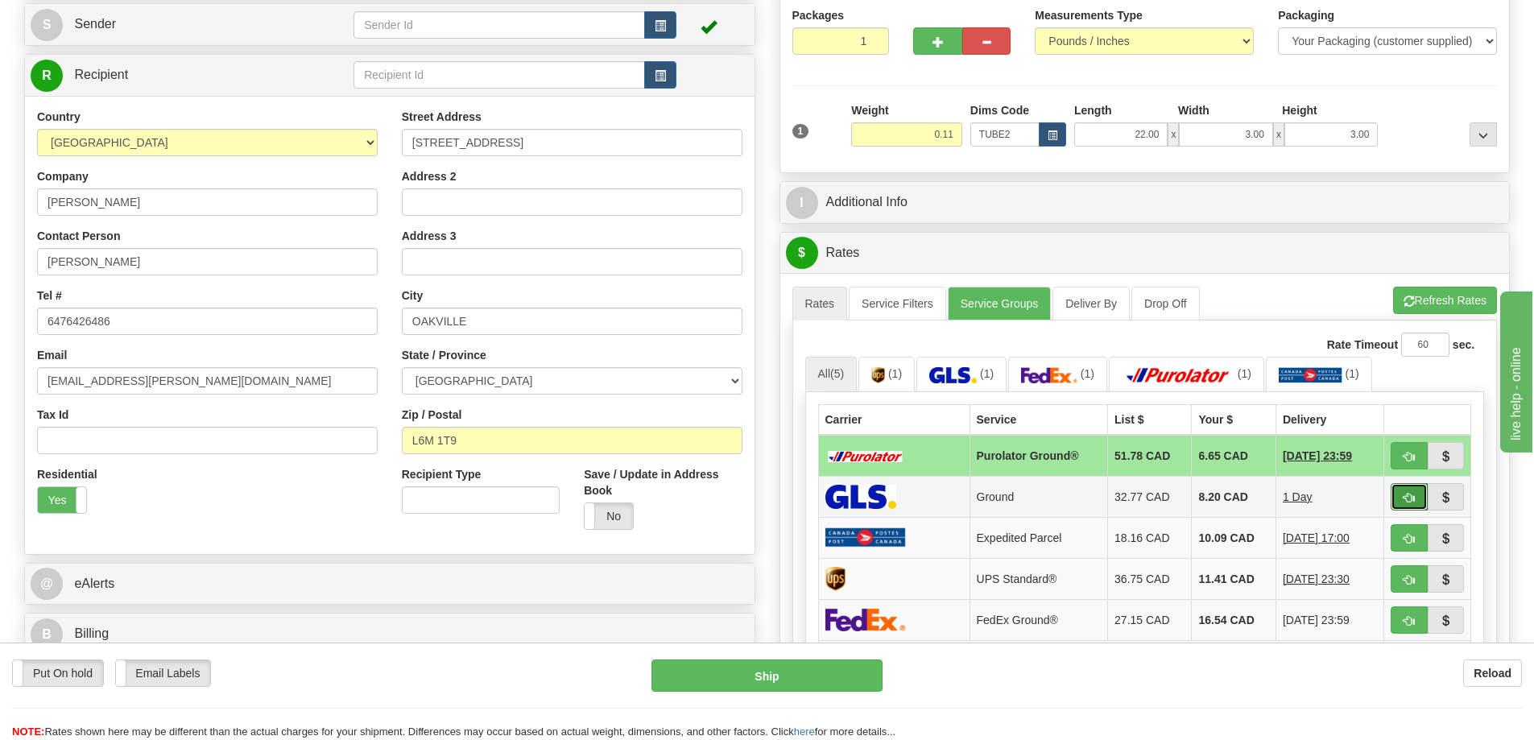
click at [1416, 493] on button "button" at bounding box center [1408, 496] width 37 height 27
type input "1"
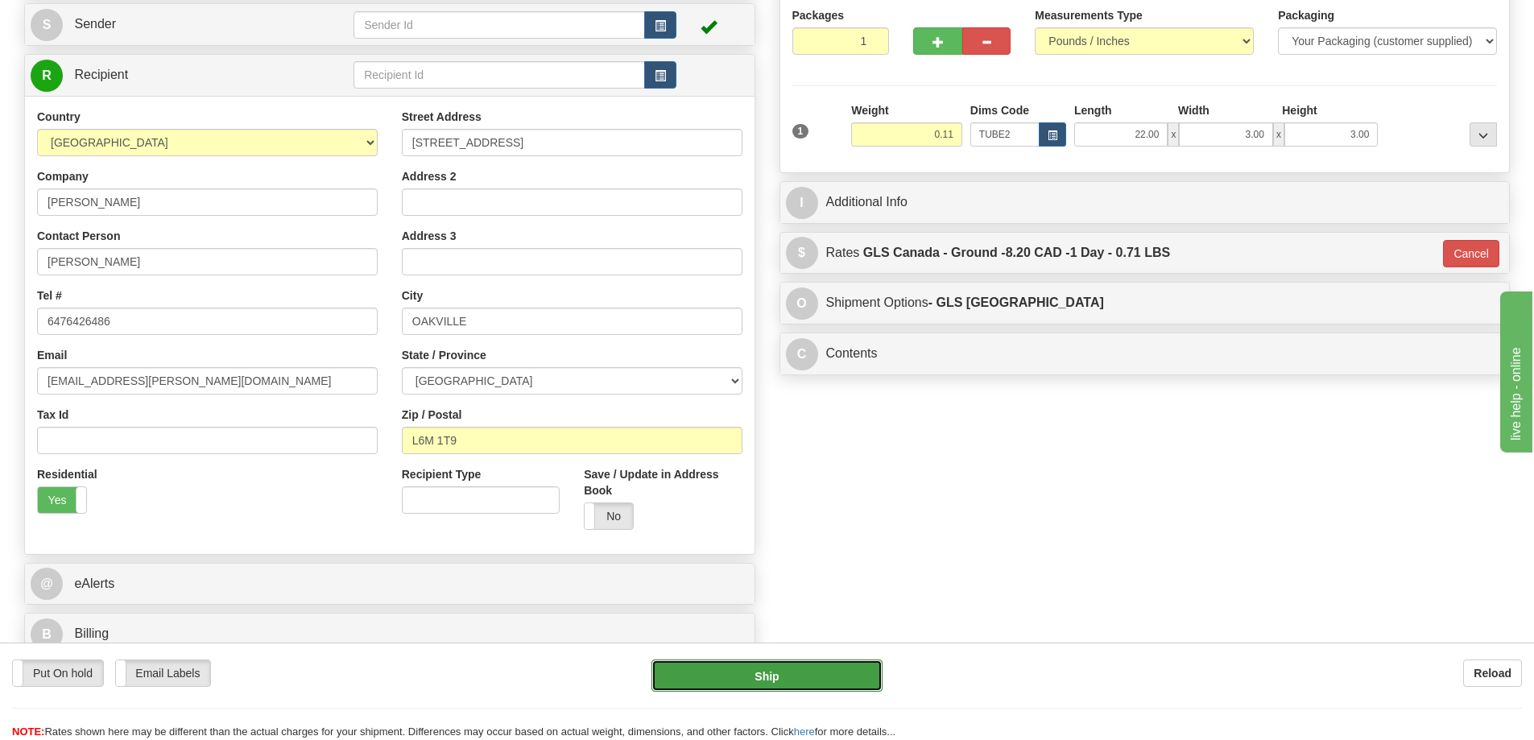
click at [840, 667] on button "Ship" at bounding box center [766, 675] width 231 height 32
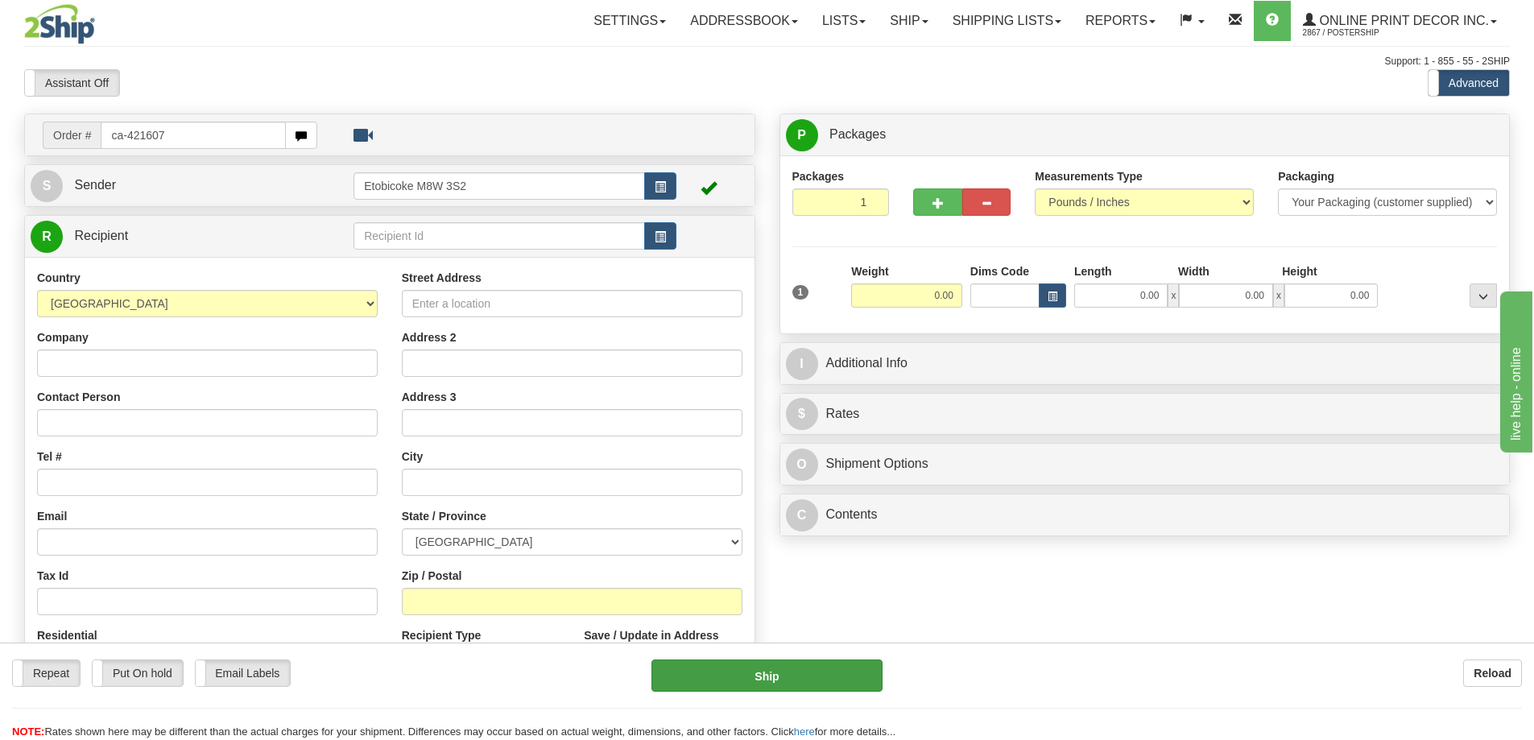
type input "ca-421607"
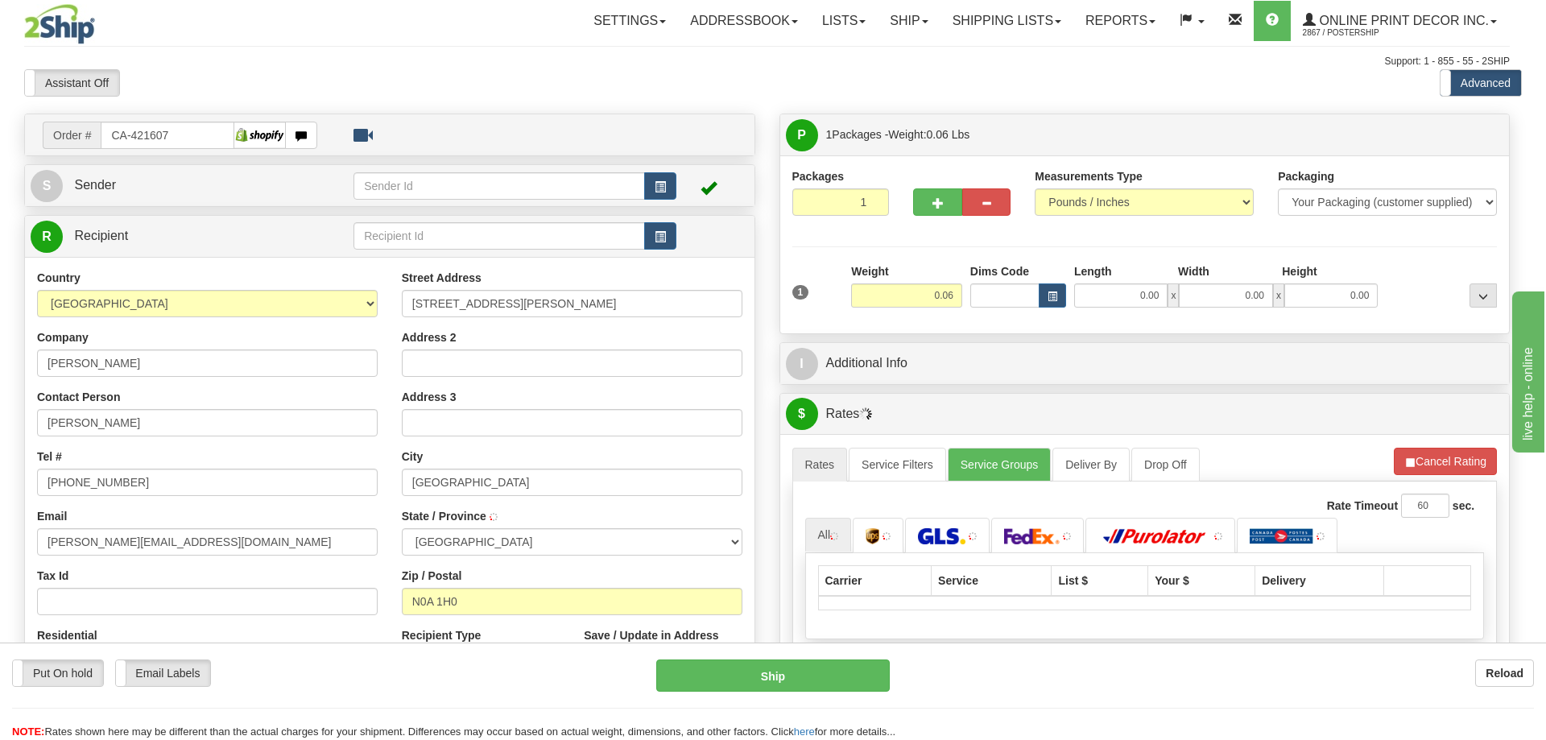
type input "HAGERSVILLE"
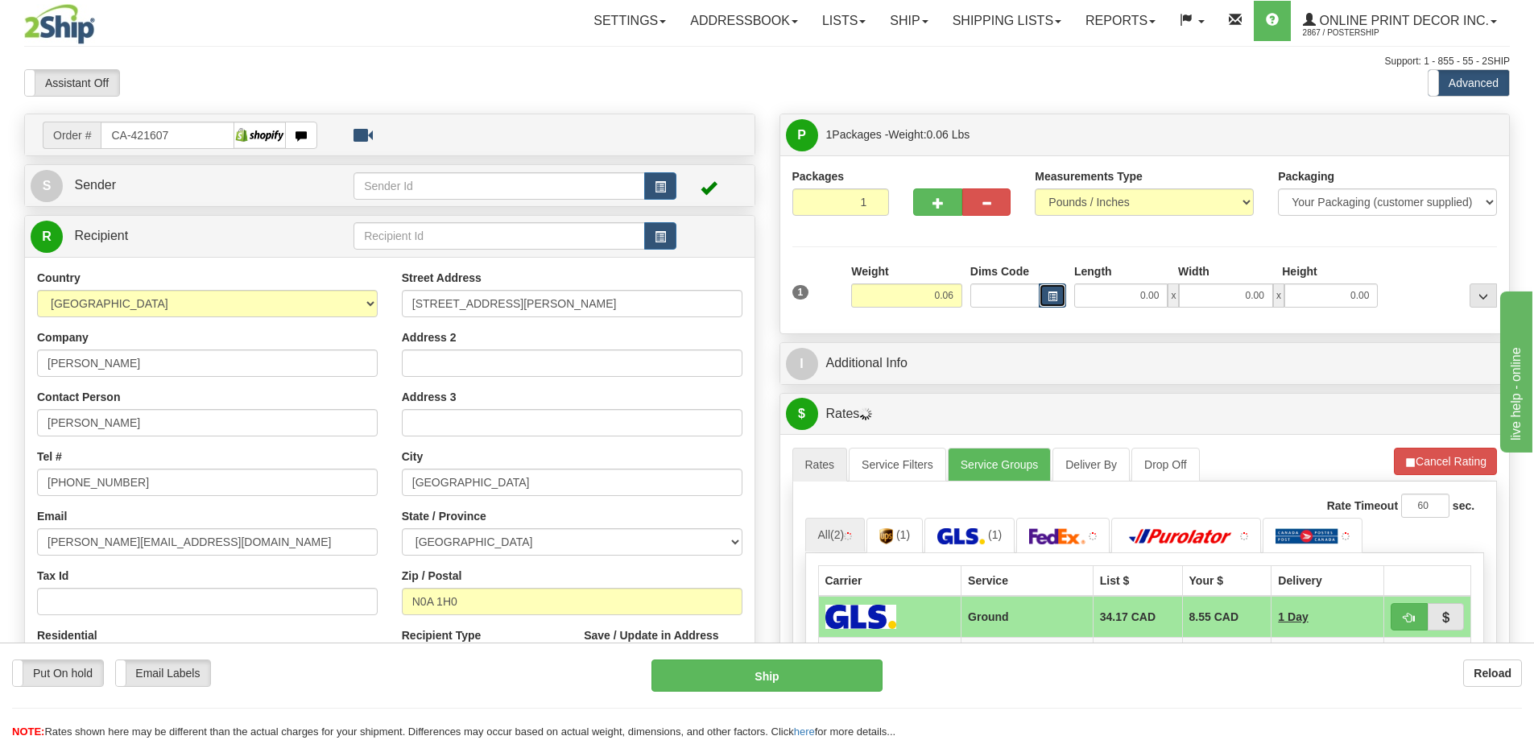
click at [1055, 299] on span "button" at bounding box center [1052, 296] width 10 height 9
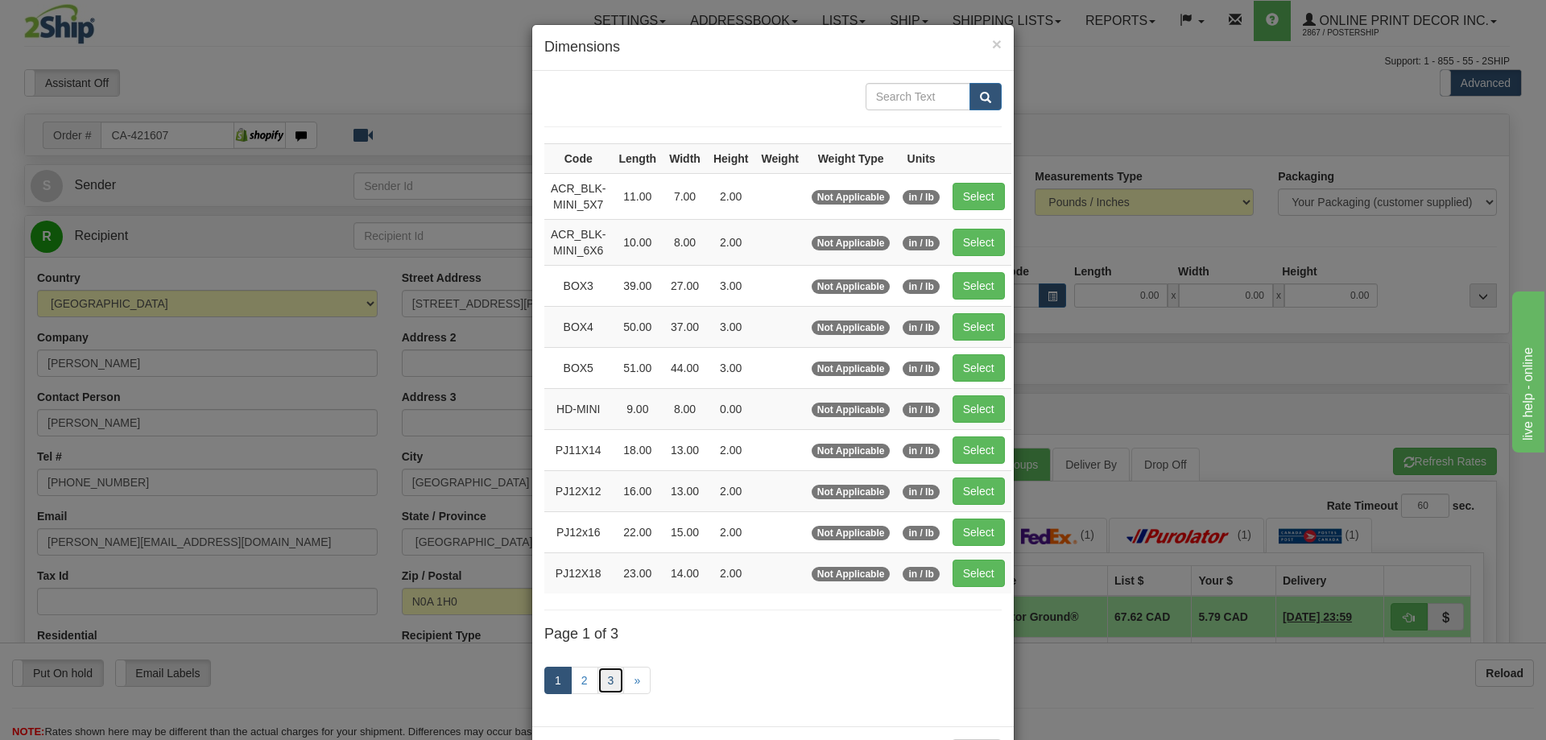
click at [606, 678] on link "3" at bounding box center [610, 680] width 27 height 27
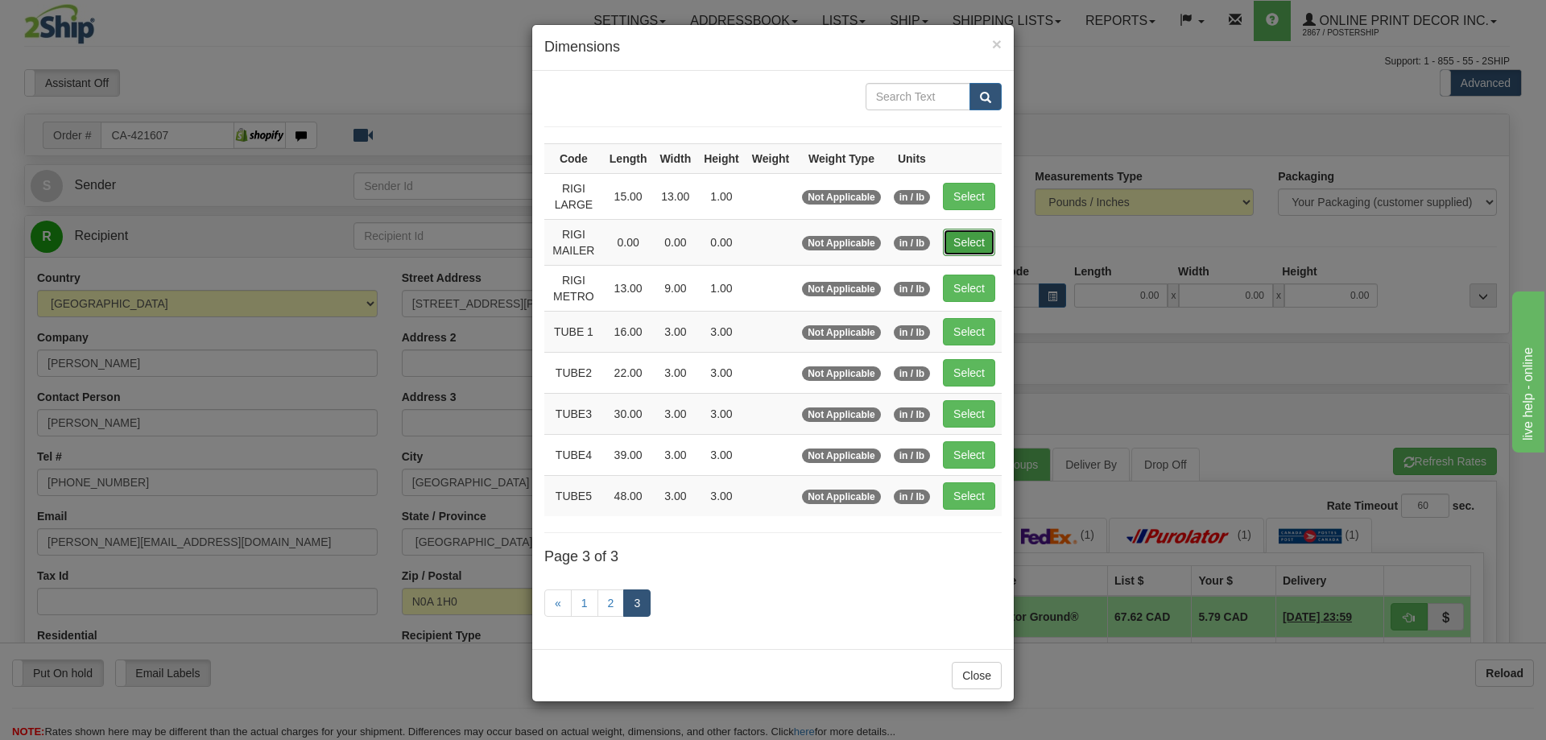
click at [963, 238] on button "Select" at bounding box center [969, 242] width 52 height 27
type input "RIGI MAILER"
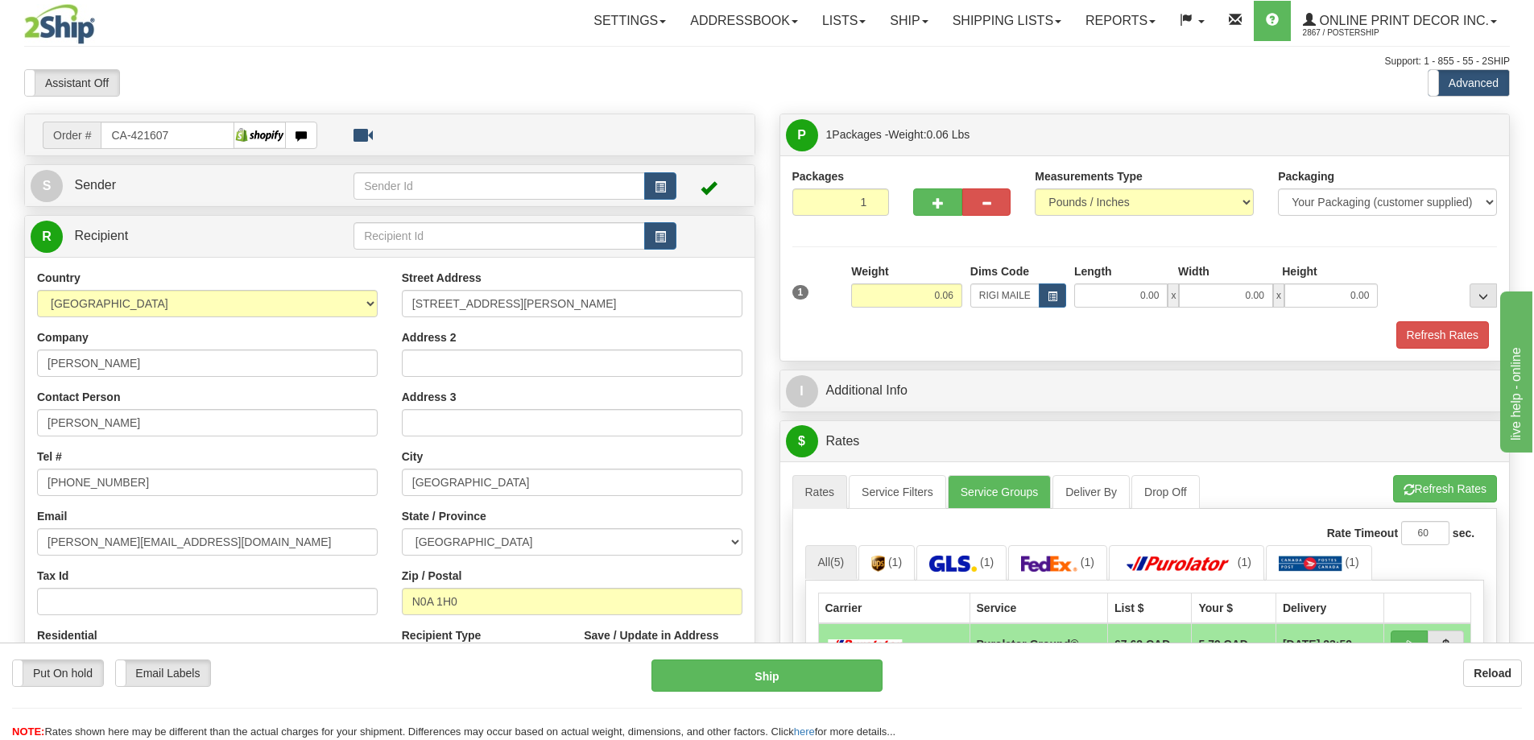
click at [1458, 351] on div "Packages 1 1 Measurements Type" at bounding box center [1144, 257] width 729 height 205
click at [1447, 332] on button "Refresh Rates" at bounding box center [1442, 334] width 93 height 27
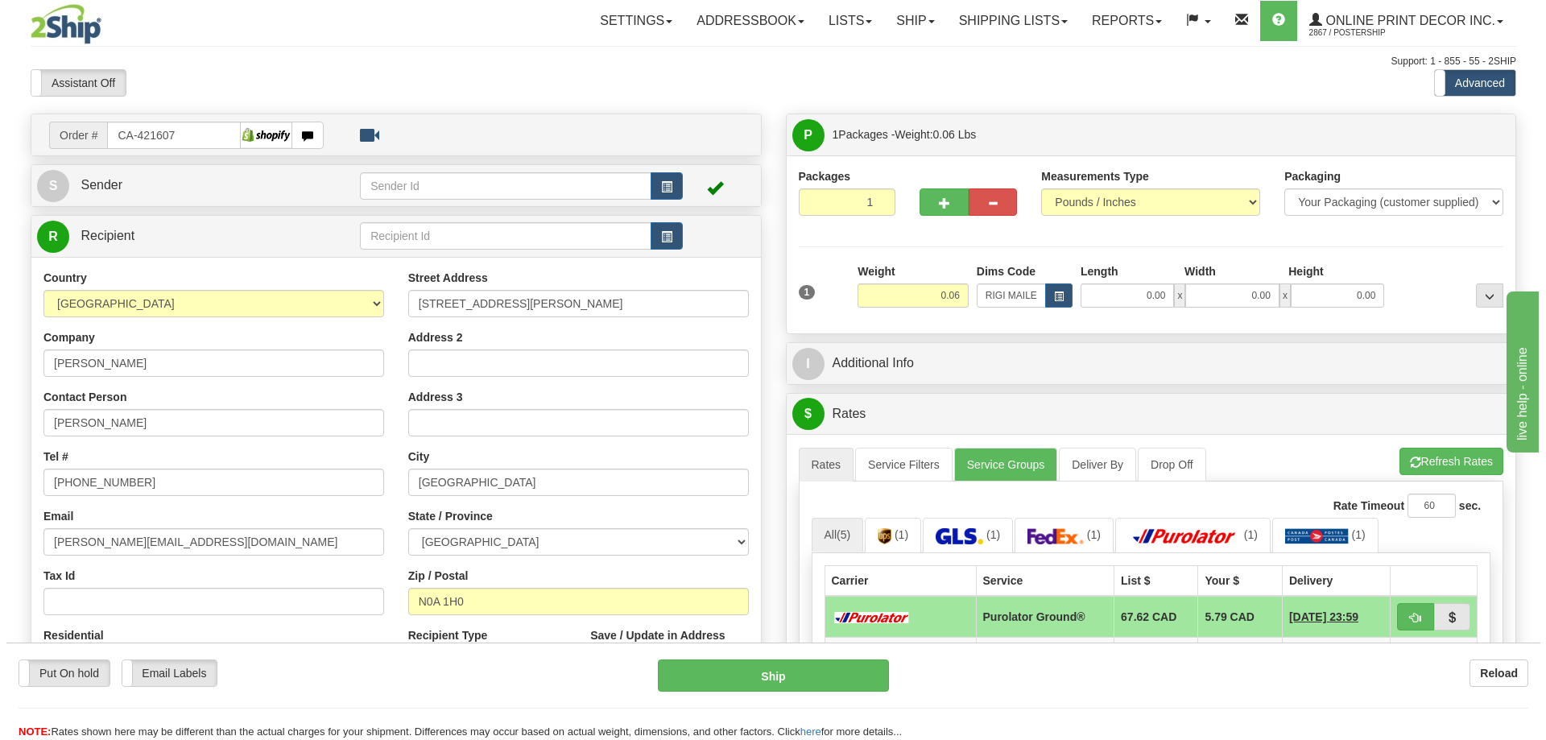
scroll to position [161, 0]
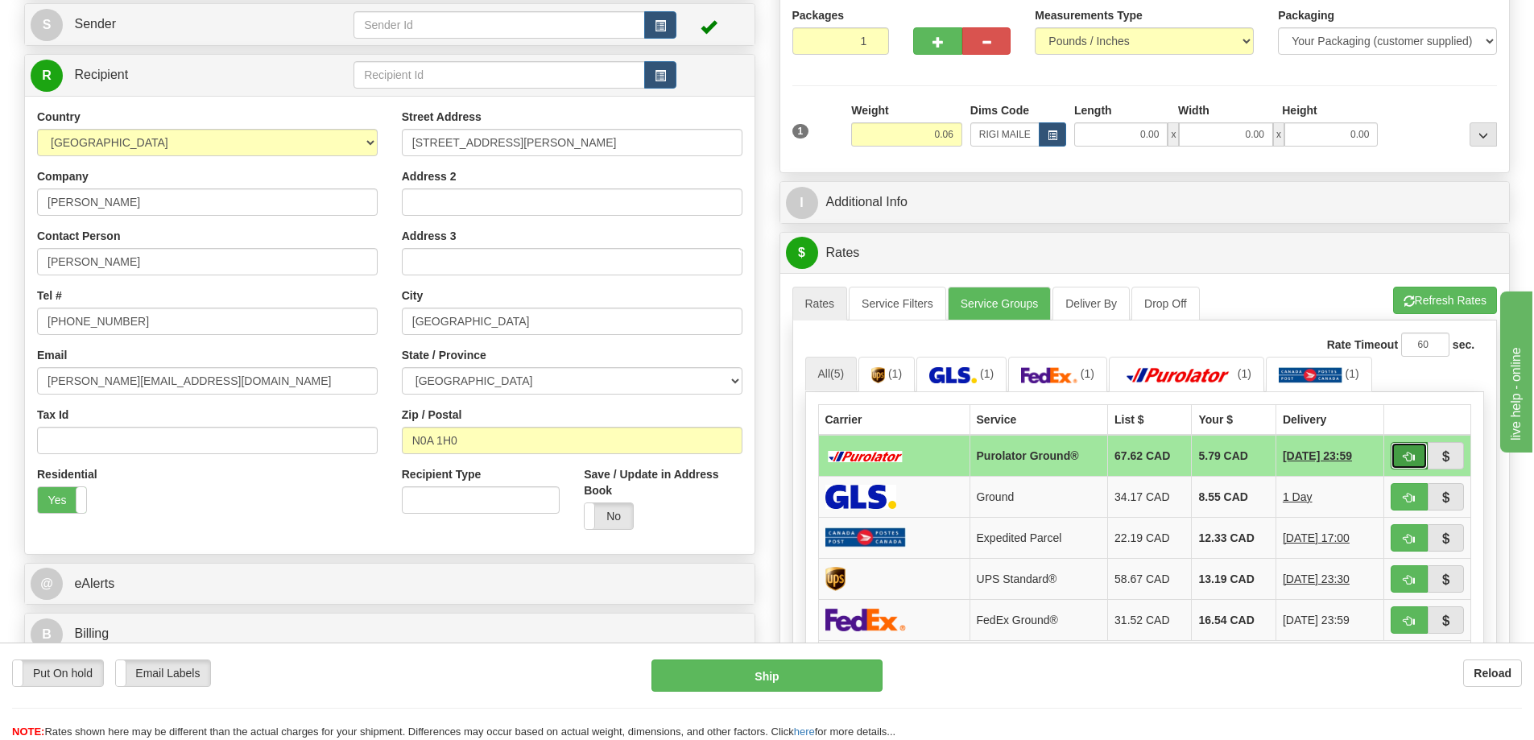
click at [1403, 448] on button "button" at bounding box center [1408, 455] width 37 height 27
type input "260"
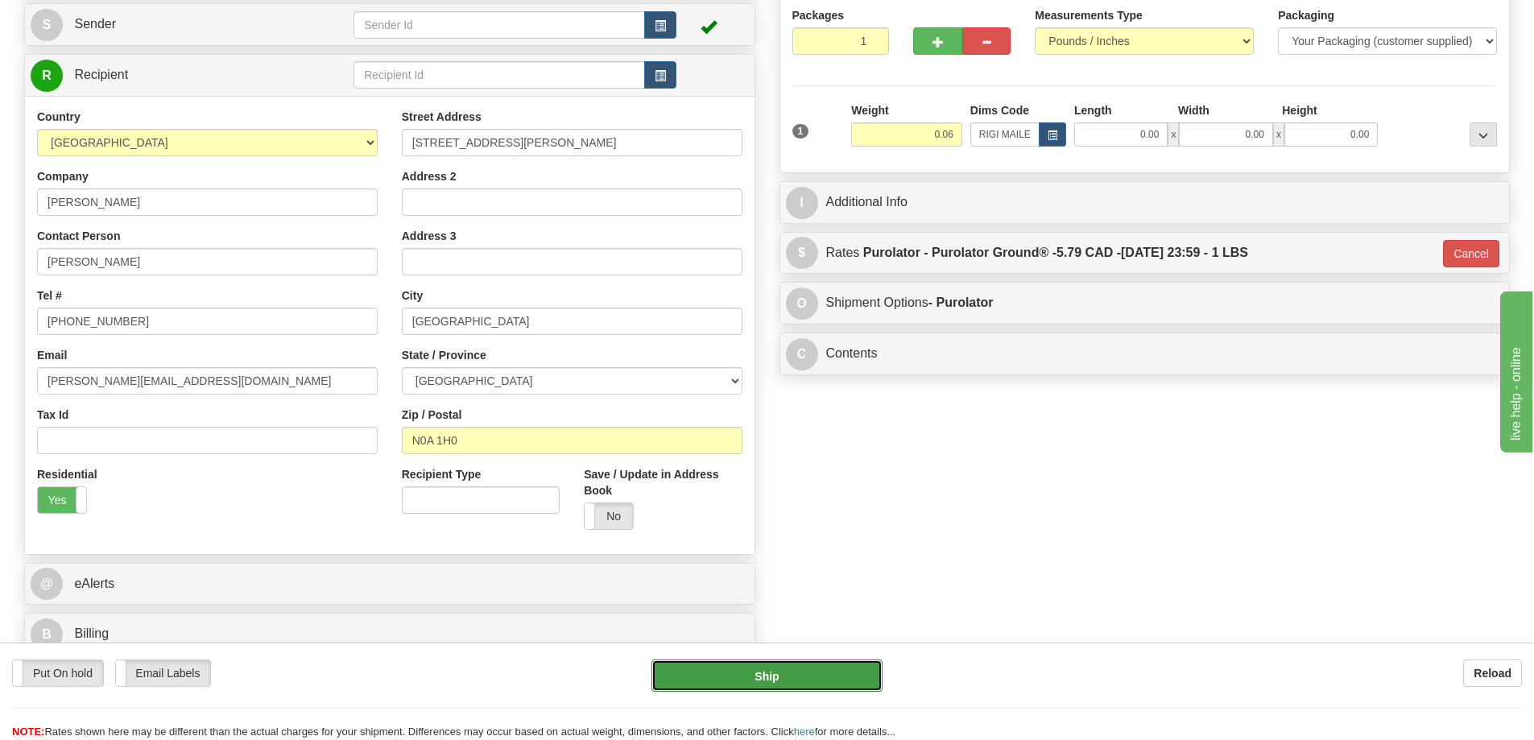
click at [848, 664] on button "Ship" at bounding box center [766, 675] width 231 height 32
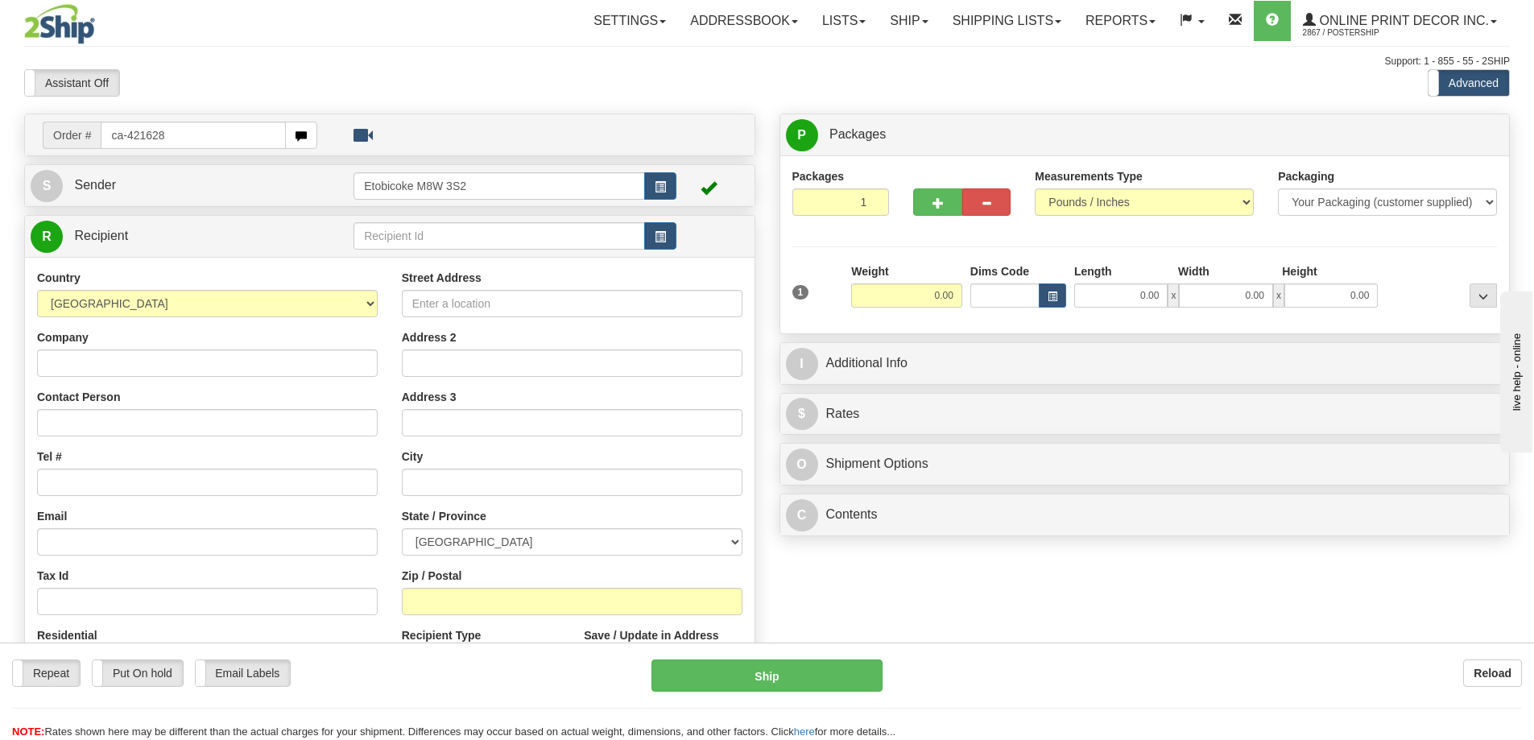
type input "ca-421628"
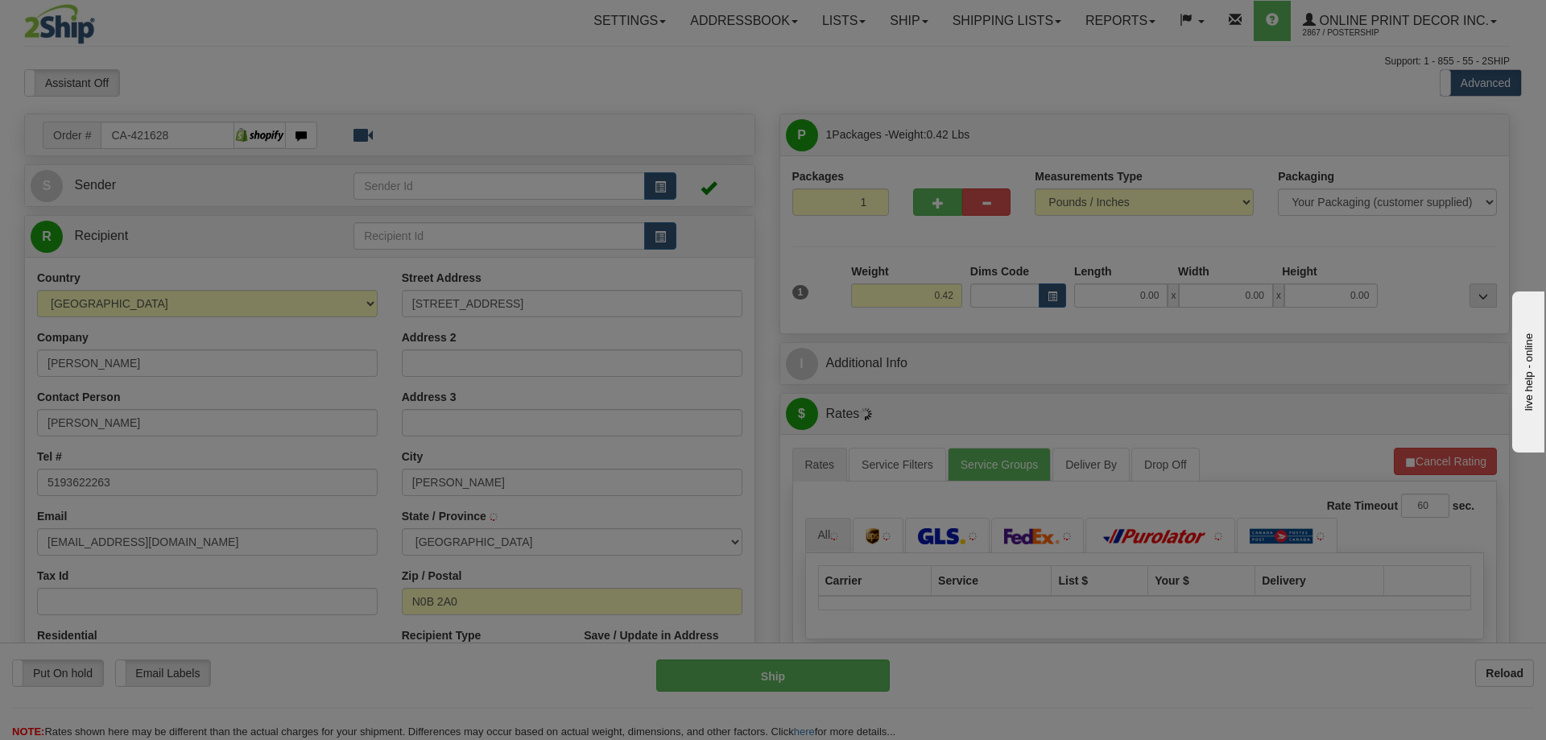
type input "[PERSON_NAME]"
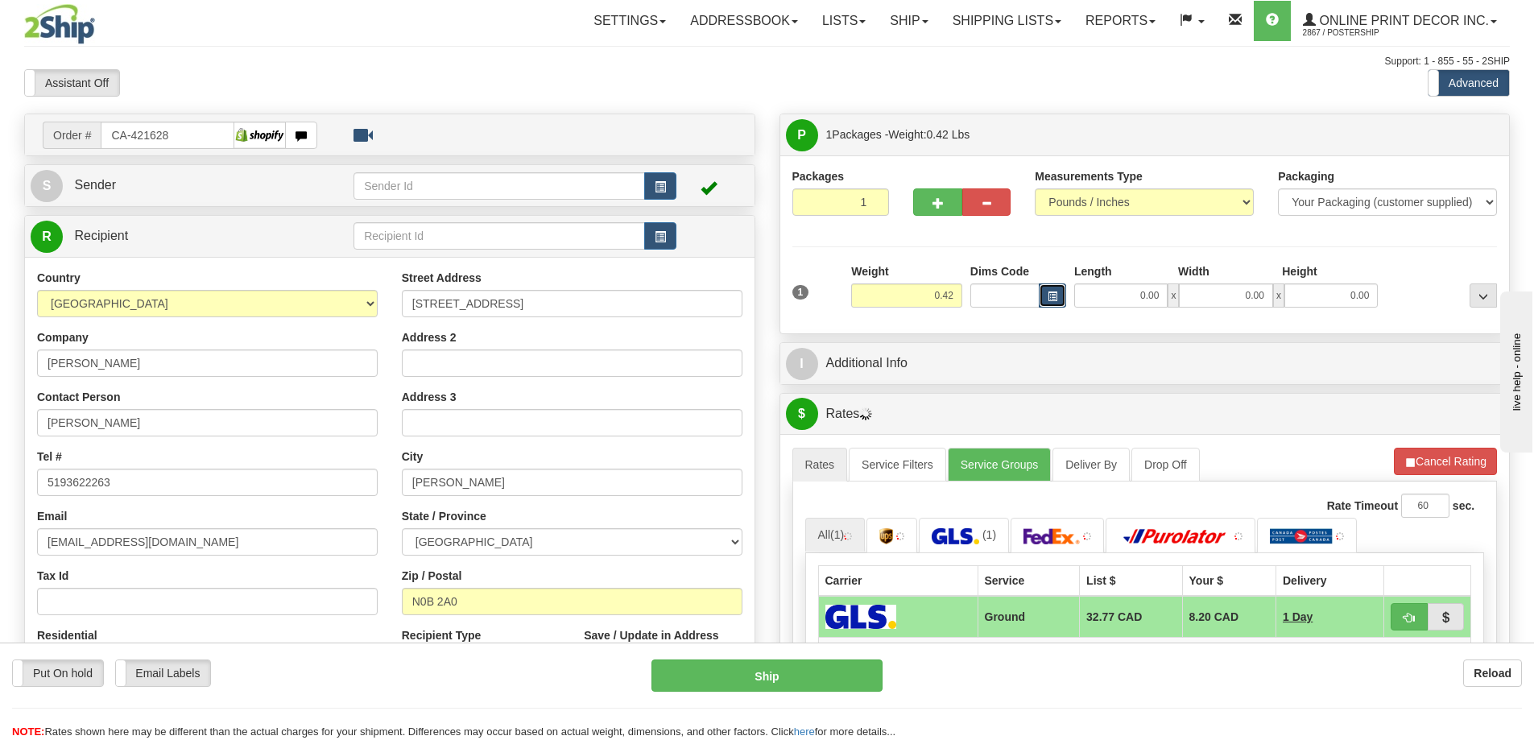
click at [1046, 293] on button "button" at bounding box center [1051, 295] width 27 height 24
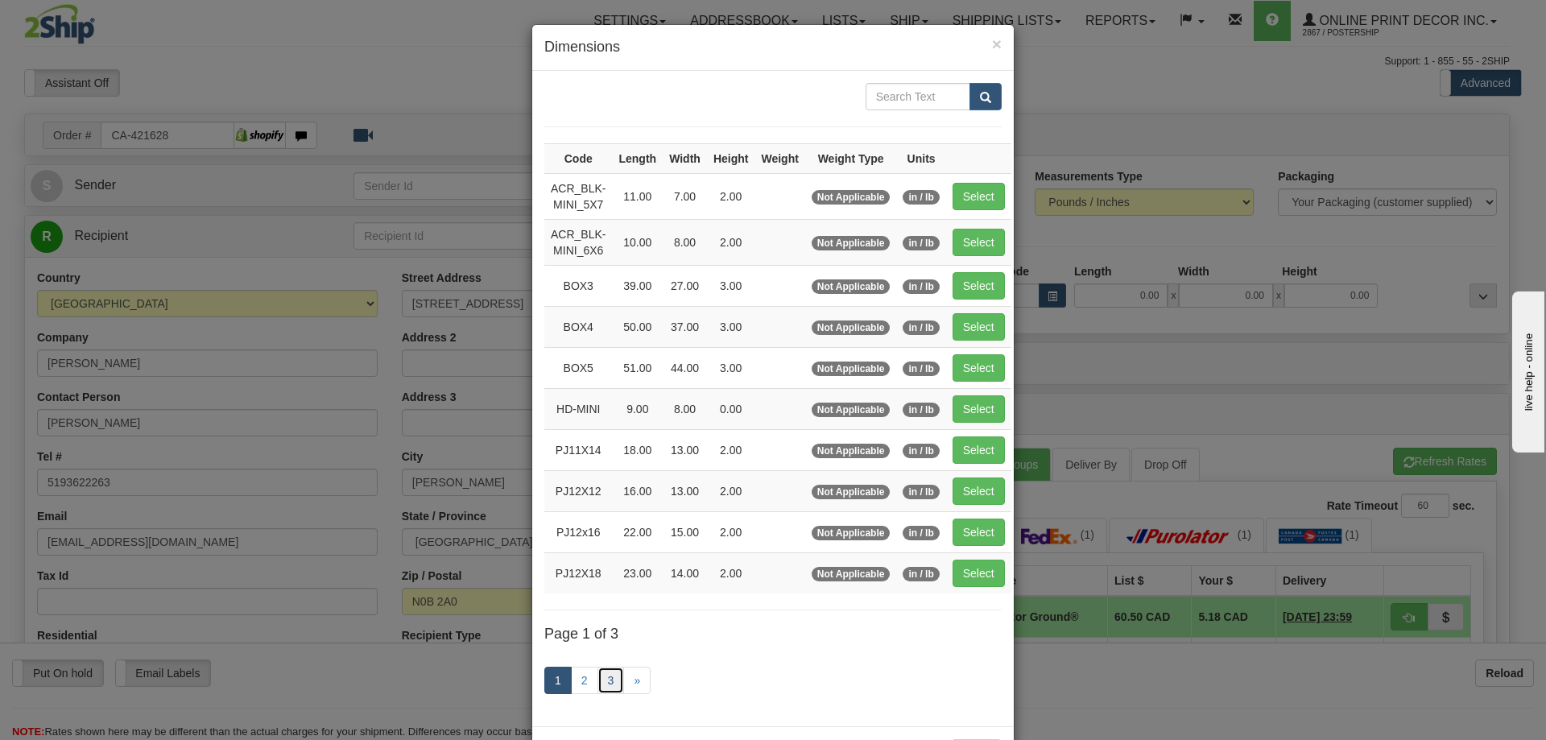
click at [606, 675] on link "3" at bounding box center [610, 680] width 27 height 27
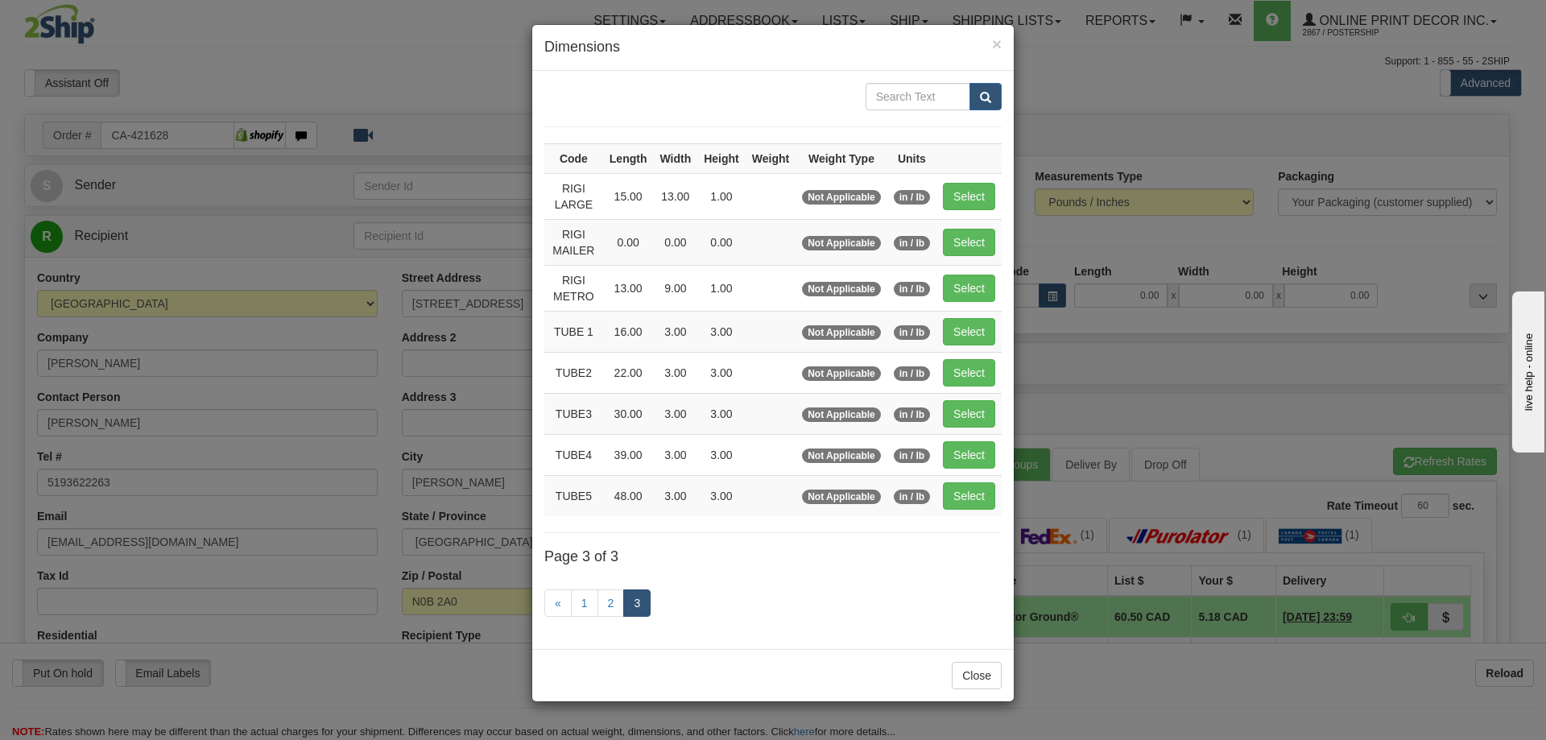
click at [976, 357] on td "Select" at bounding box center [968, 372] width 65 height 41
click at [977, 361] on button "Select" at bounding box center [969, 372] width 52 height 27
type input "TUBE2"
type input "22.00"
type input "3.00"
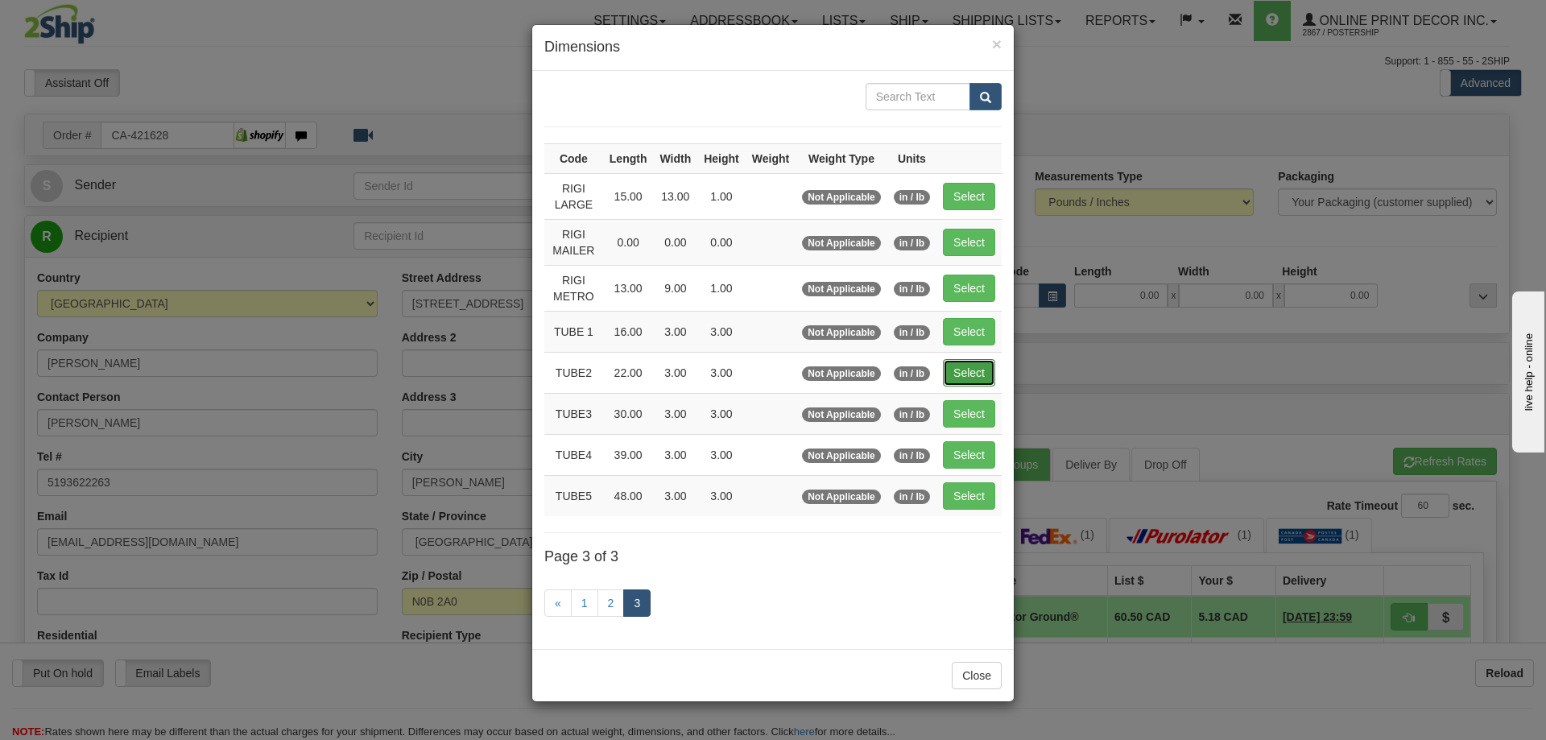
type input "3.00"
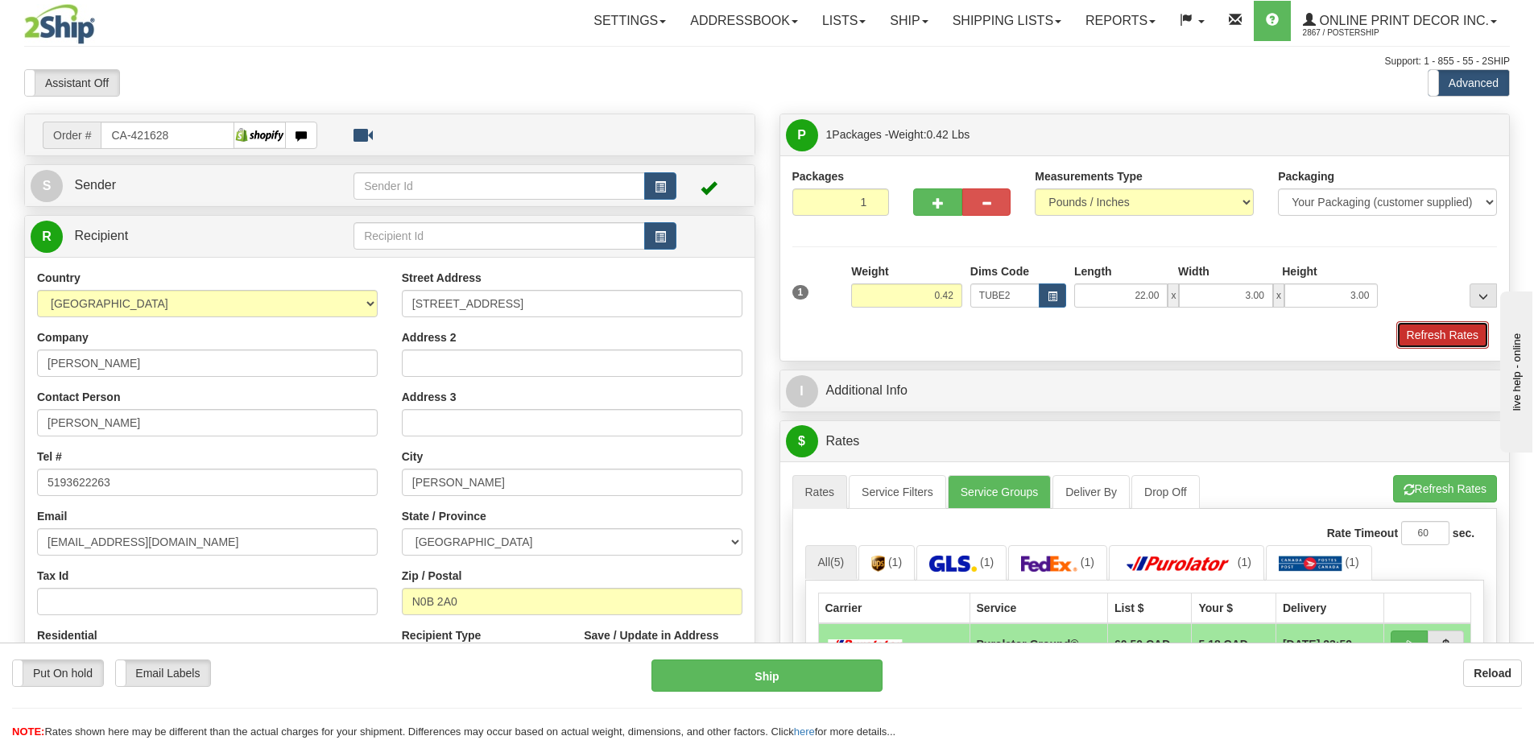
click at [1468, 328] on button "Refresh Rates" at bounding box center [1442, 334] width 93 height 27
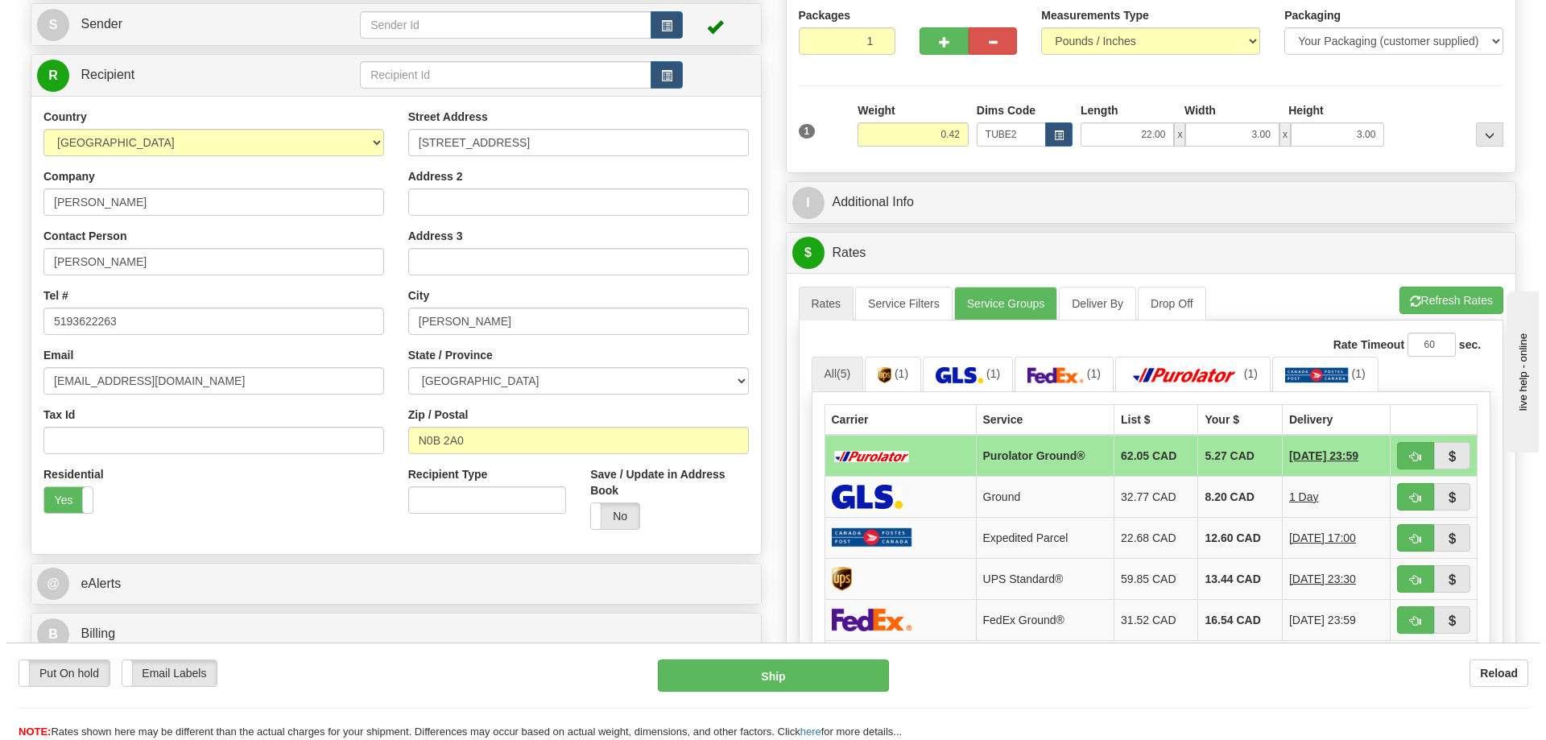
scroll to position [242, 0]
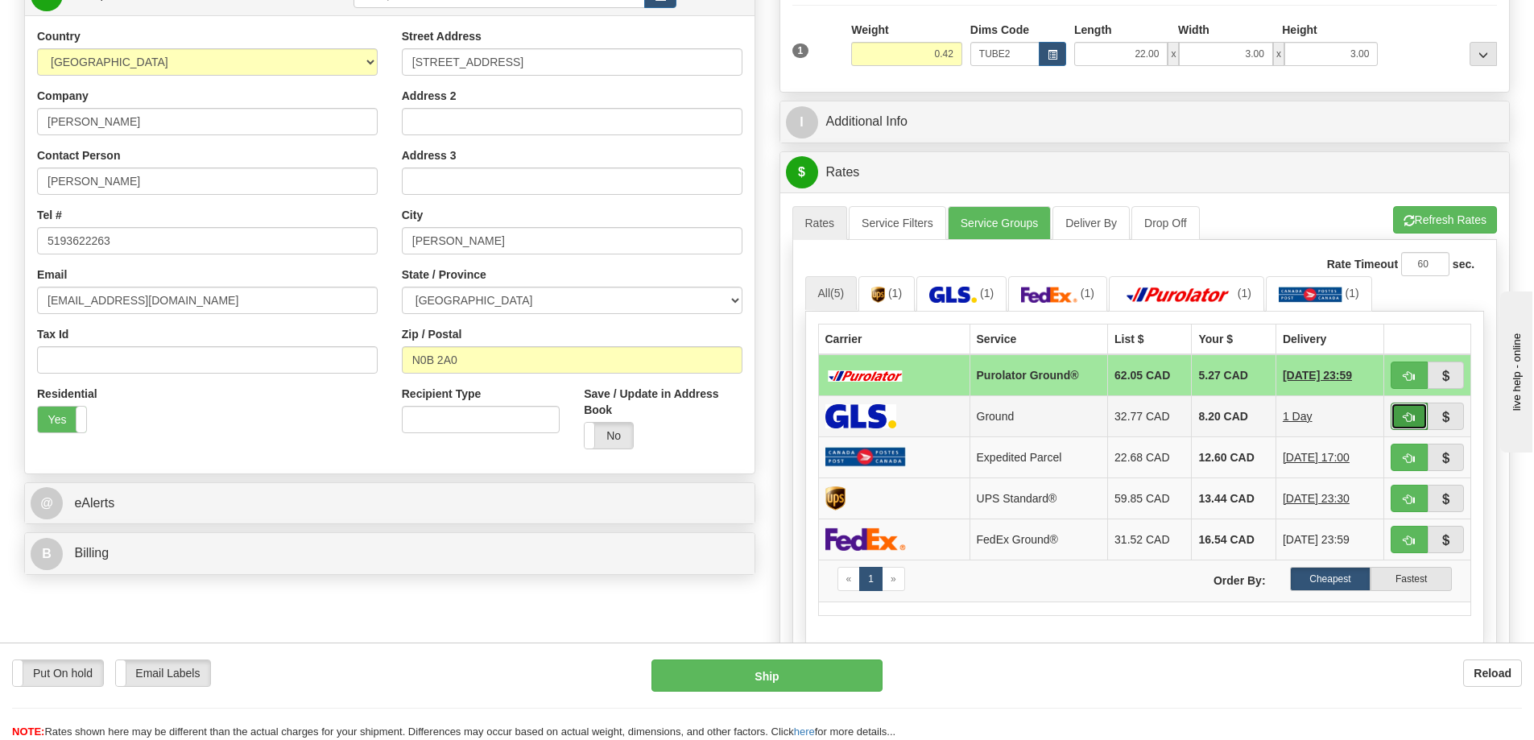
click at [1406, 419] on span "button" at bounding box center [1408, 417] width 11 height 10
type input "1"
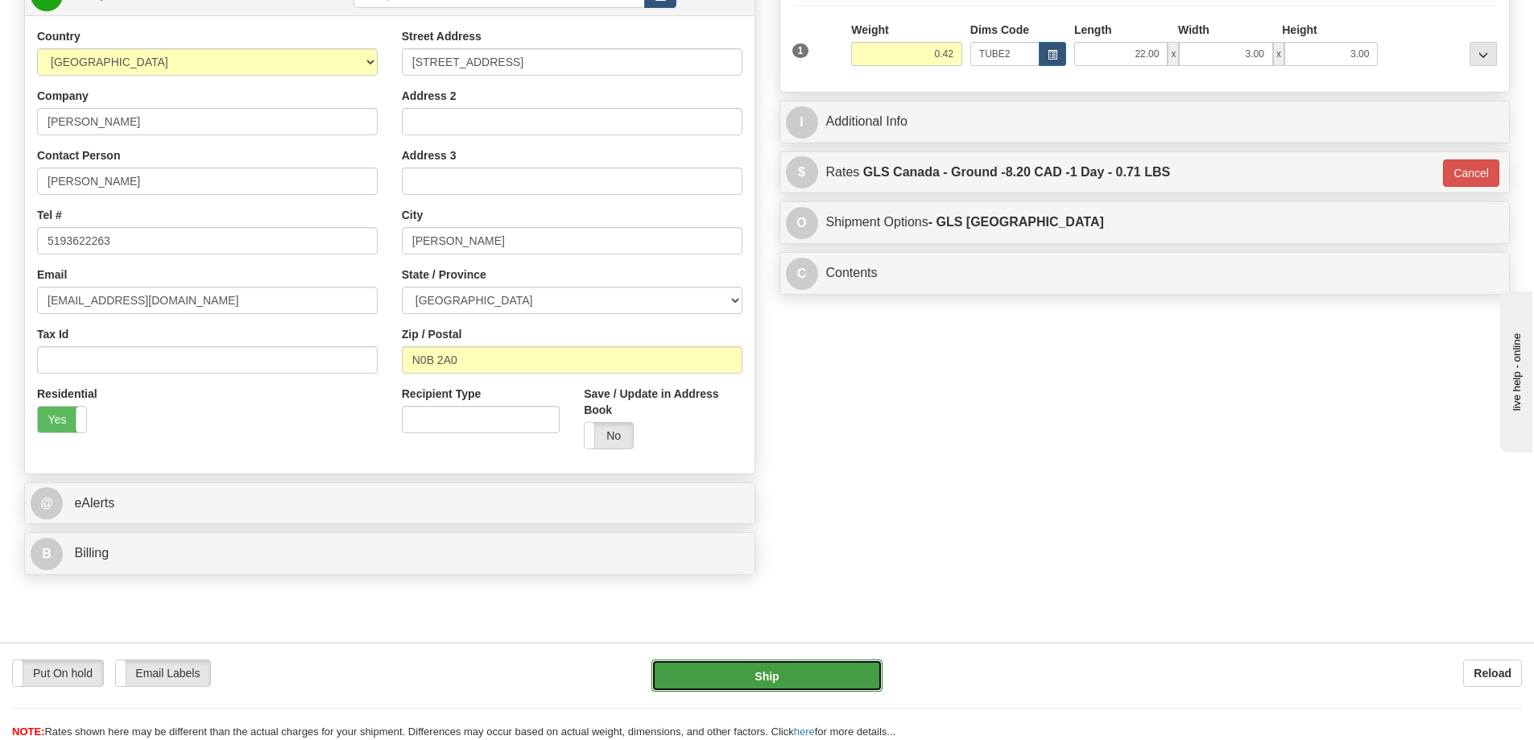
click at [834, 667] on button "Ship" at bounding box center [766, 675] width 231 height 32
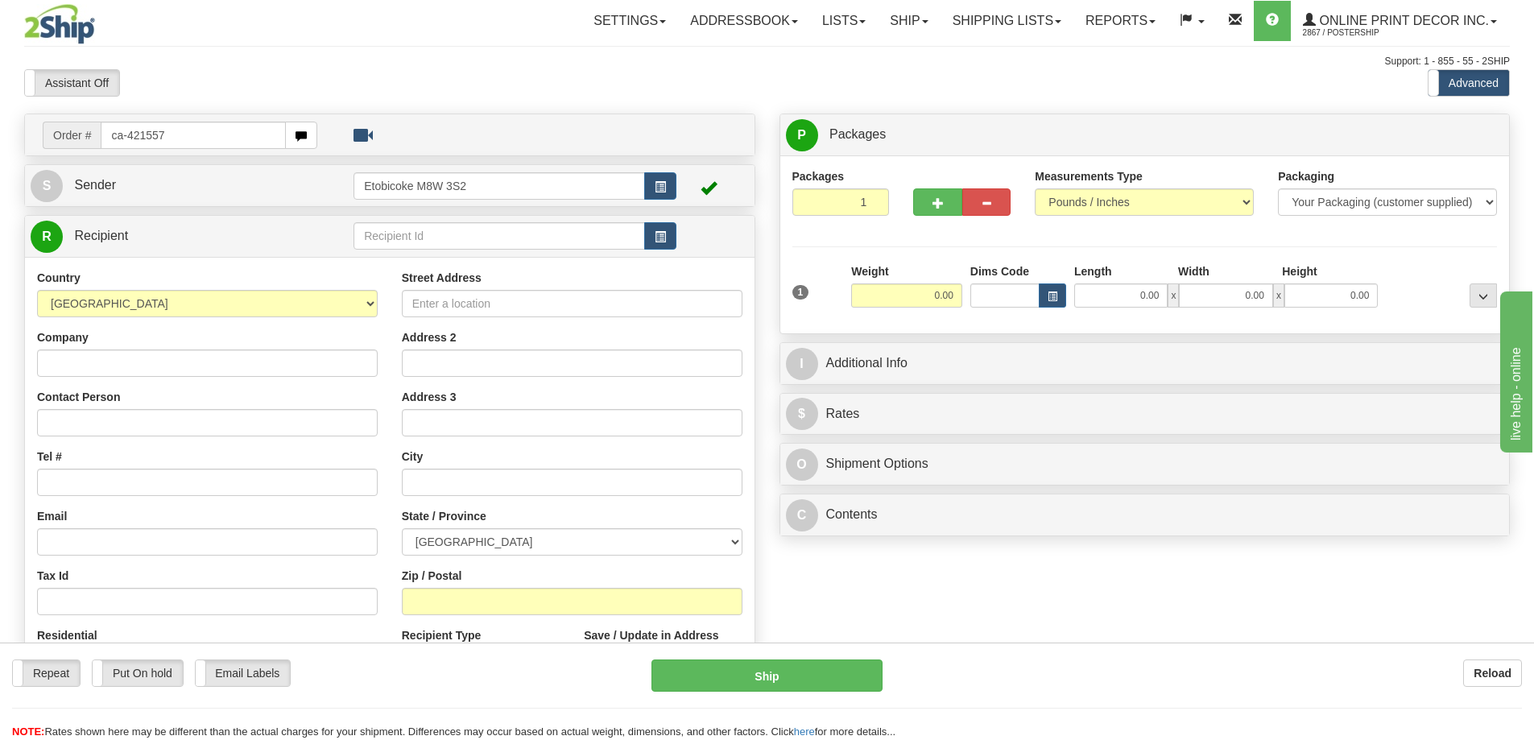
type input "ca-421557"
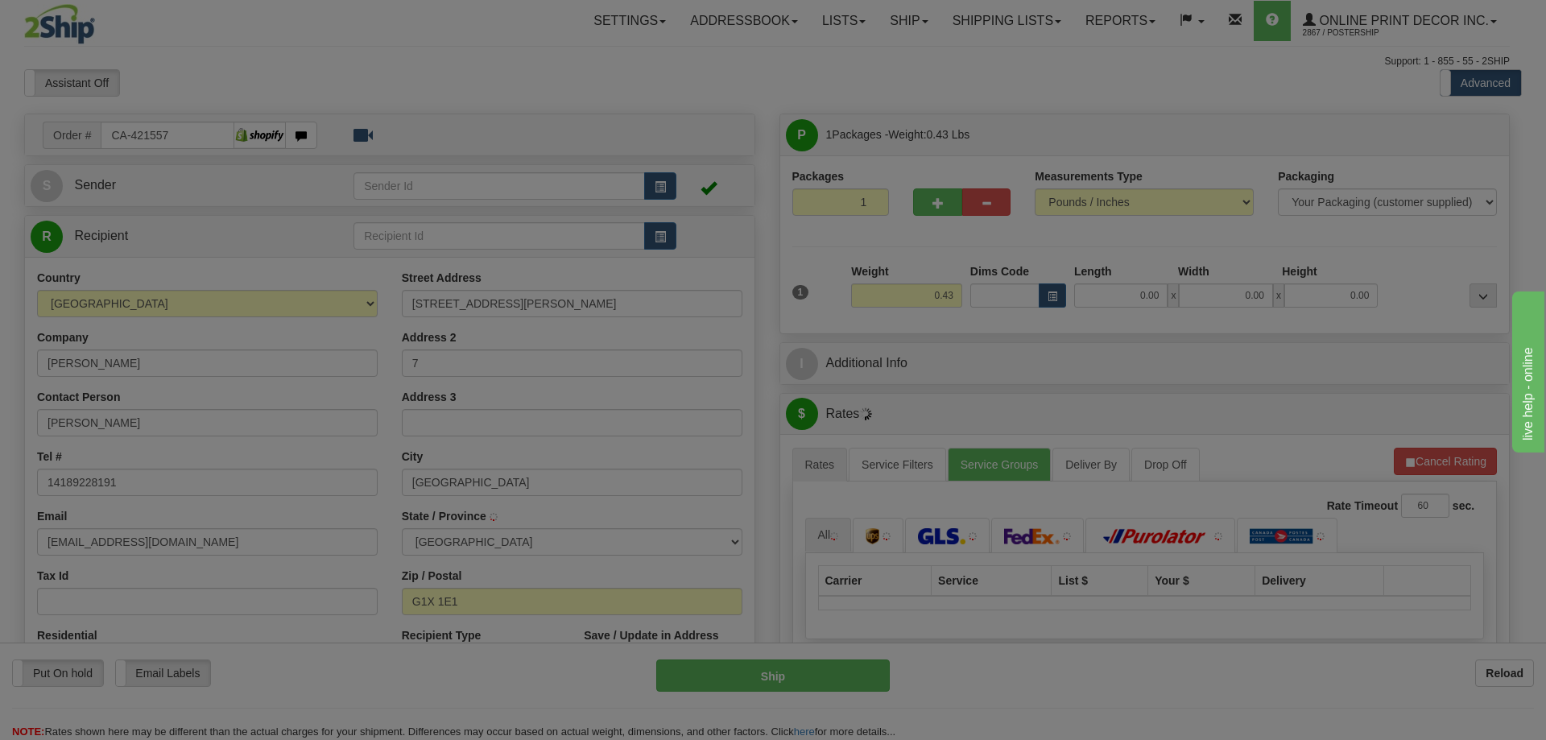
type input "[GEOGRAPHIC_DATA]"
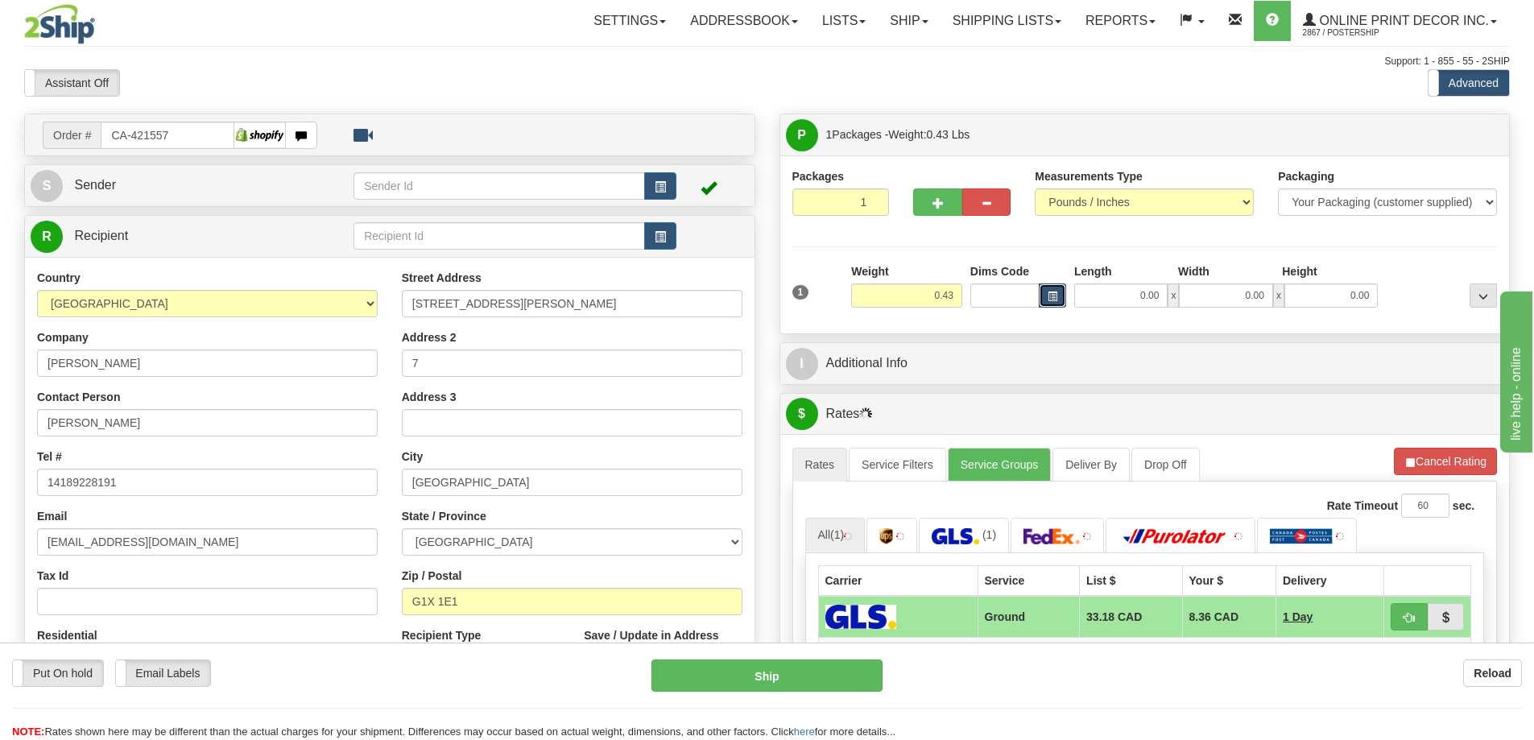
click at [1052, 294] on span "button" at bounding box center [1052, 296] width 10 height 9
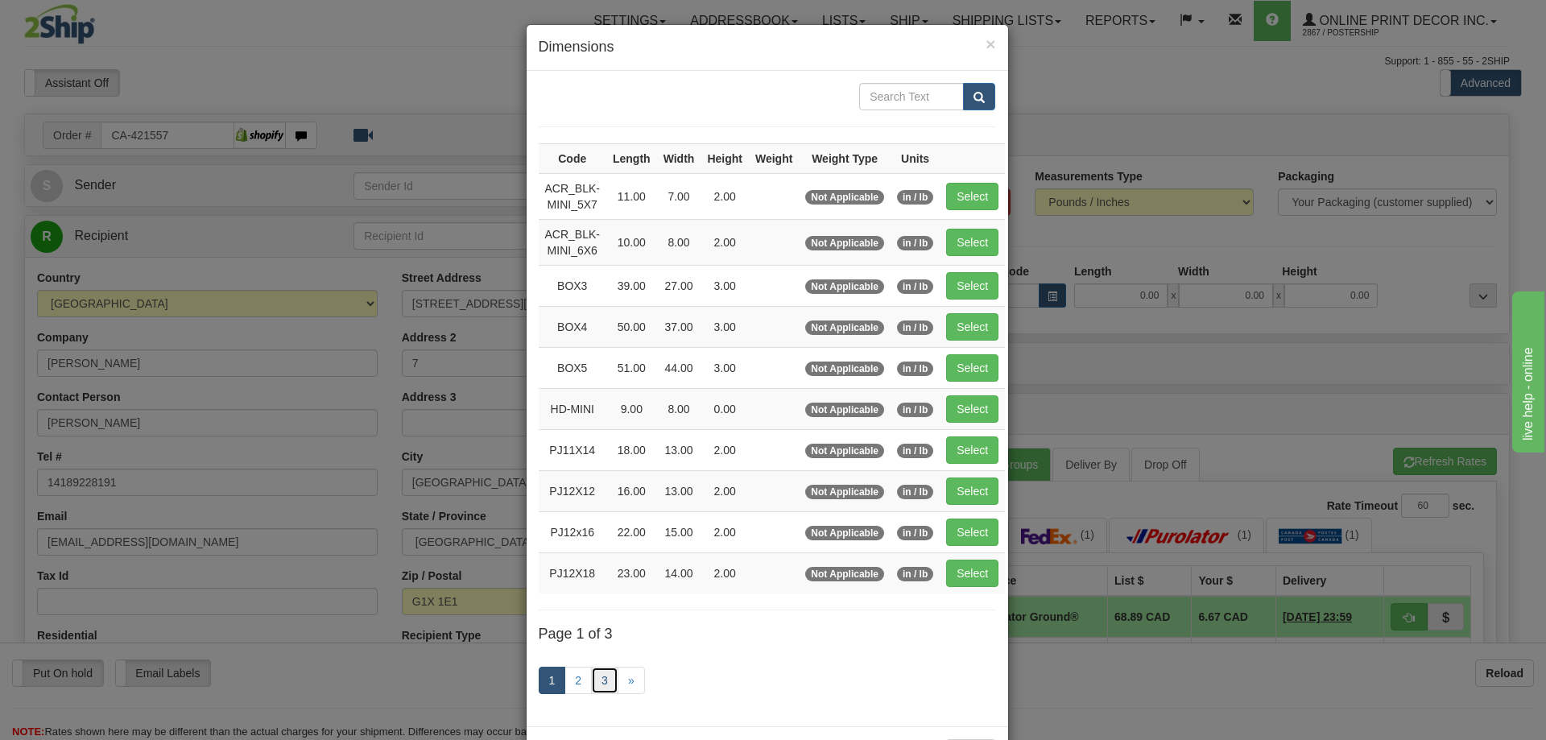
click at [598, 679] on link "3" at bounding box center [604, 680] width 27 height 27
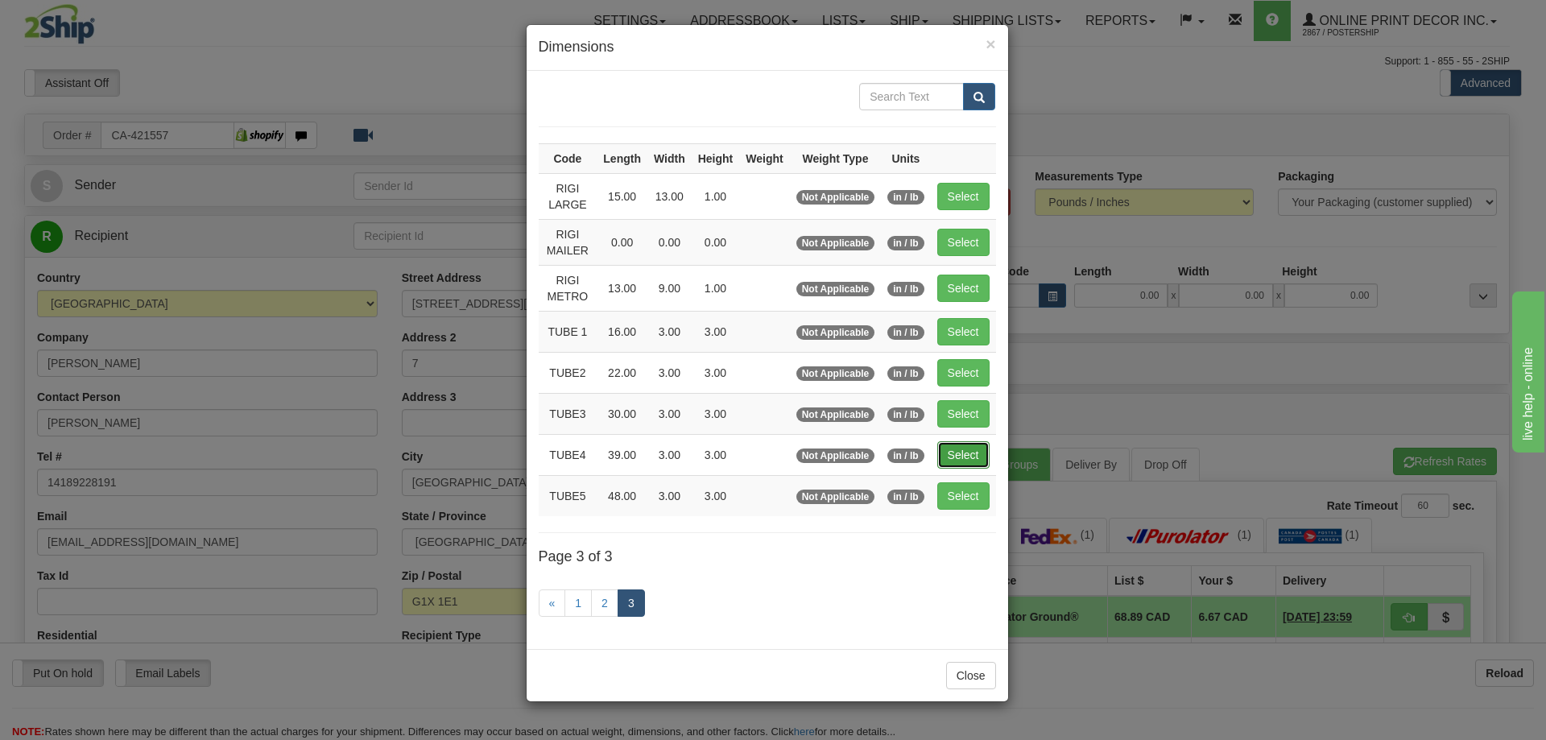
click at [962, 446] on button "Select" at bounding box center [963, 454] width 52 height 27
type input "TUBE4"
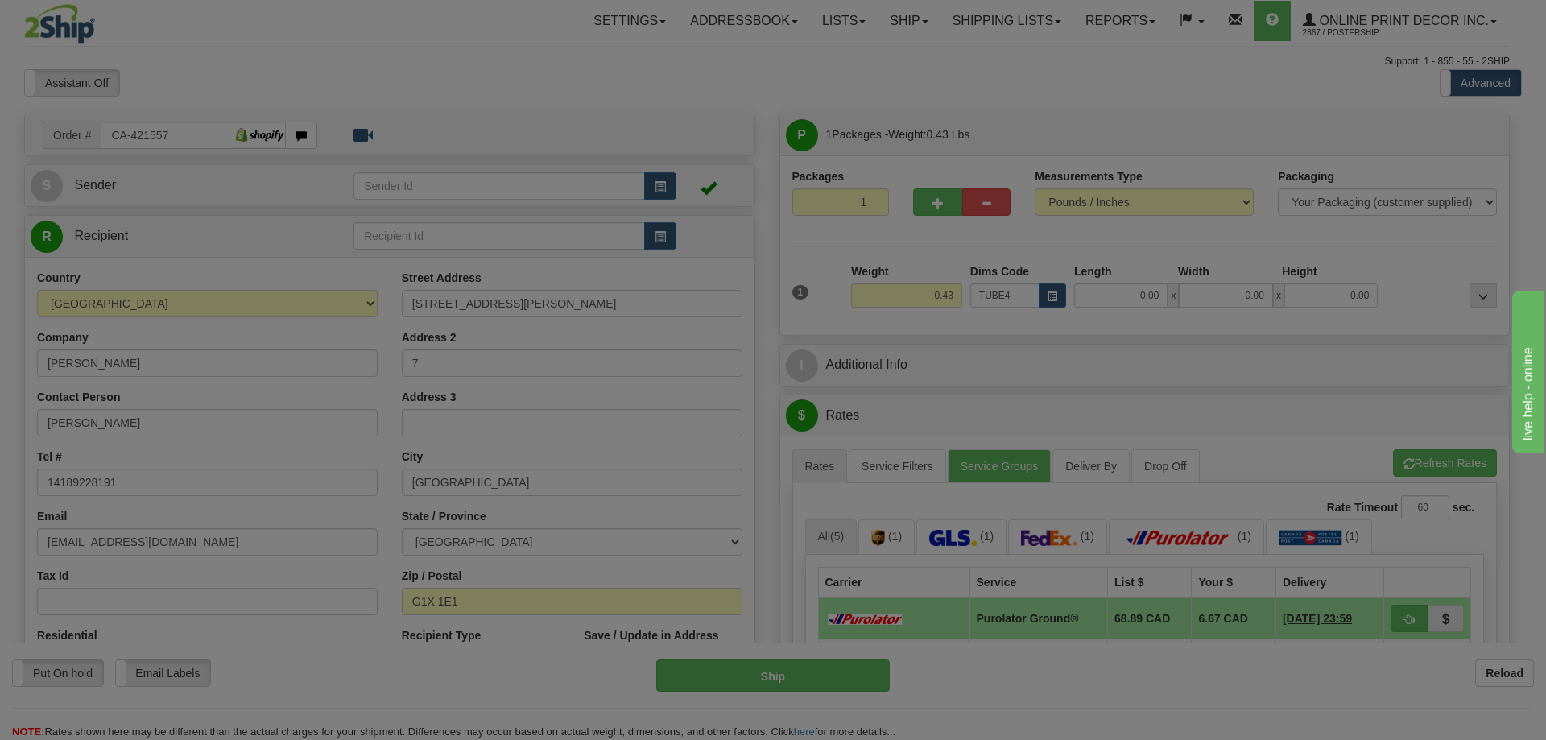
type input "39.00"
type input "3.00"
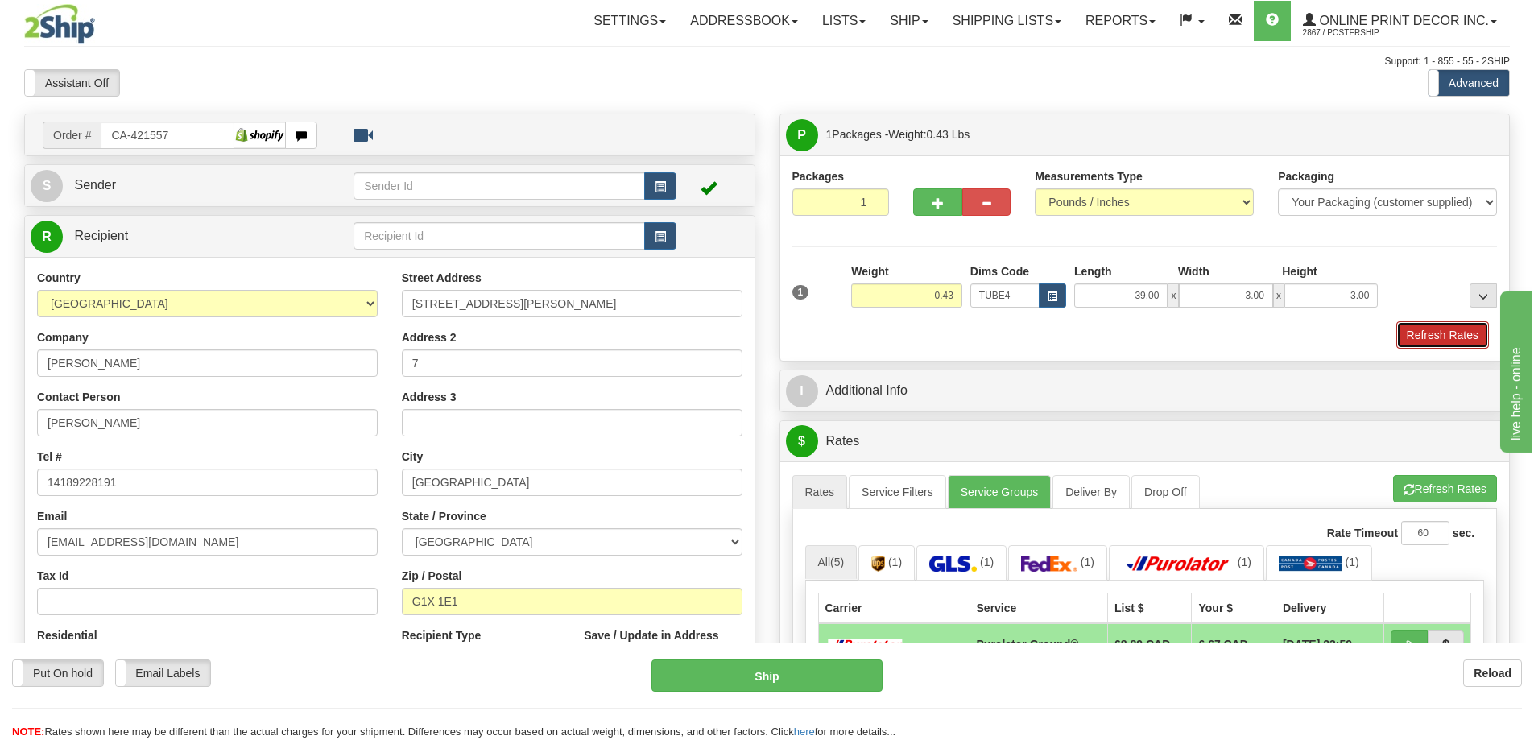
click at [1422, 335] on button "Refresh Rates" at bounding box center [1442, 334] width 93 height 27
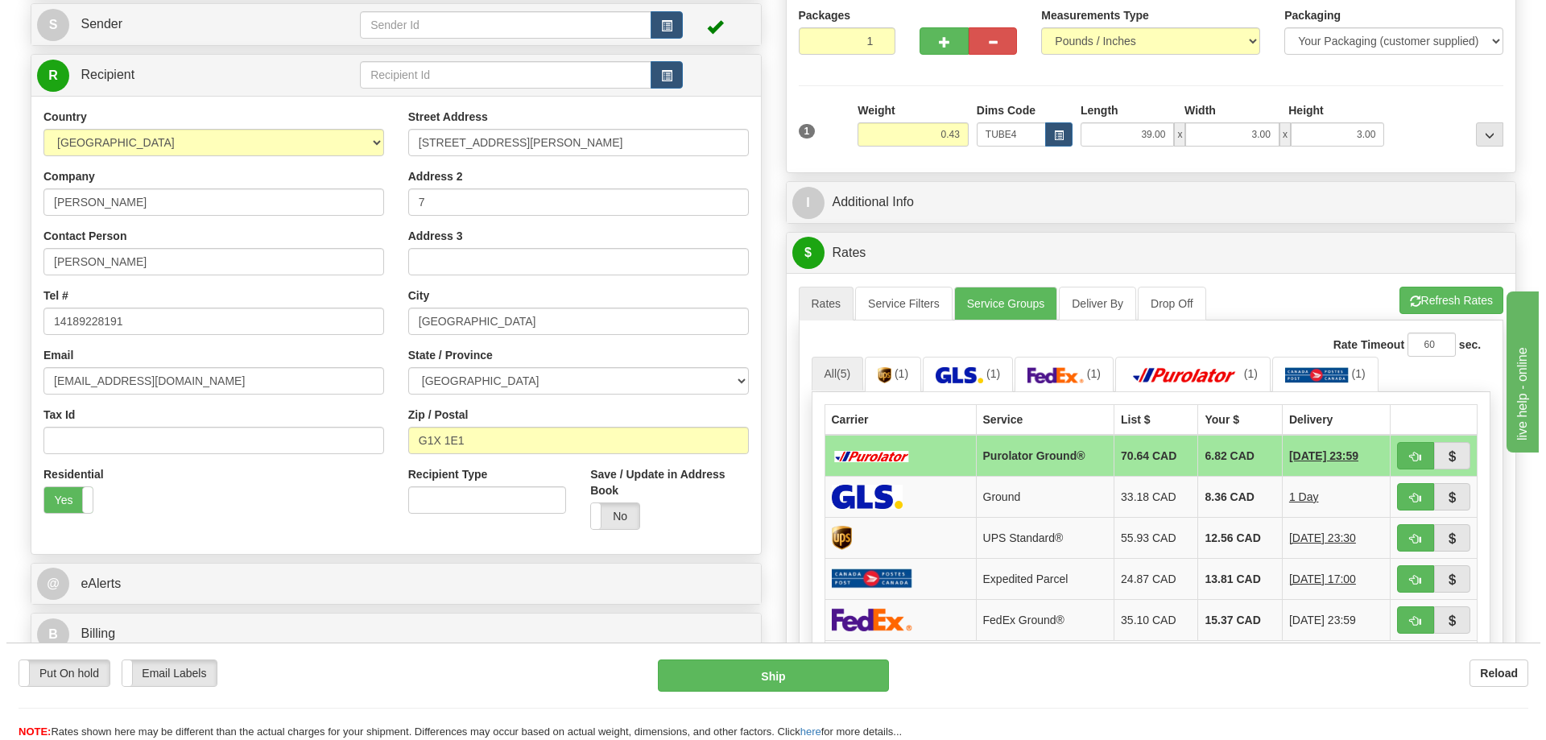
scroll to position [242, 0]
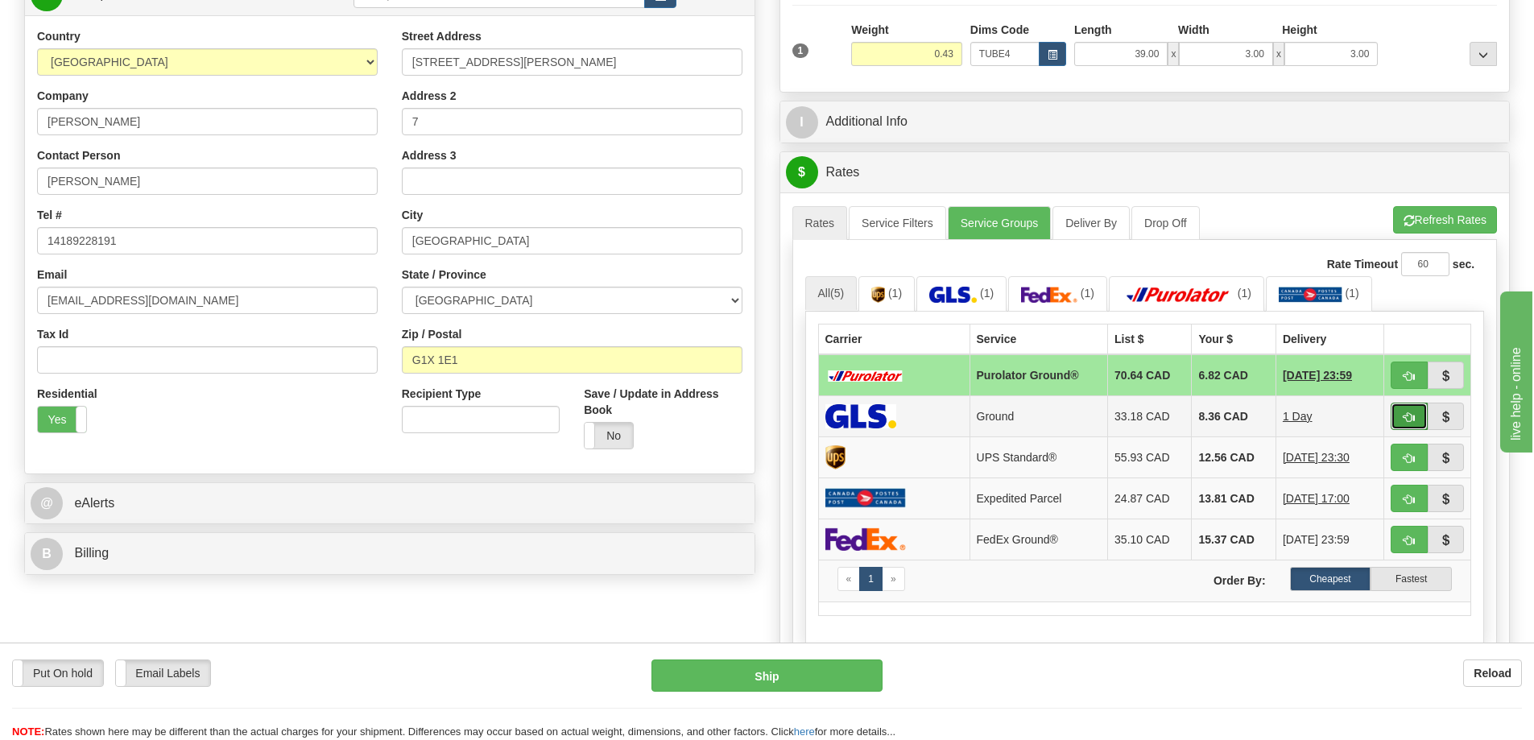
click at [1410, 417] on span "button" at bounding box center [1408, 417] width 11 height 10
type input "1"
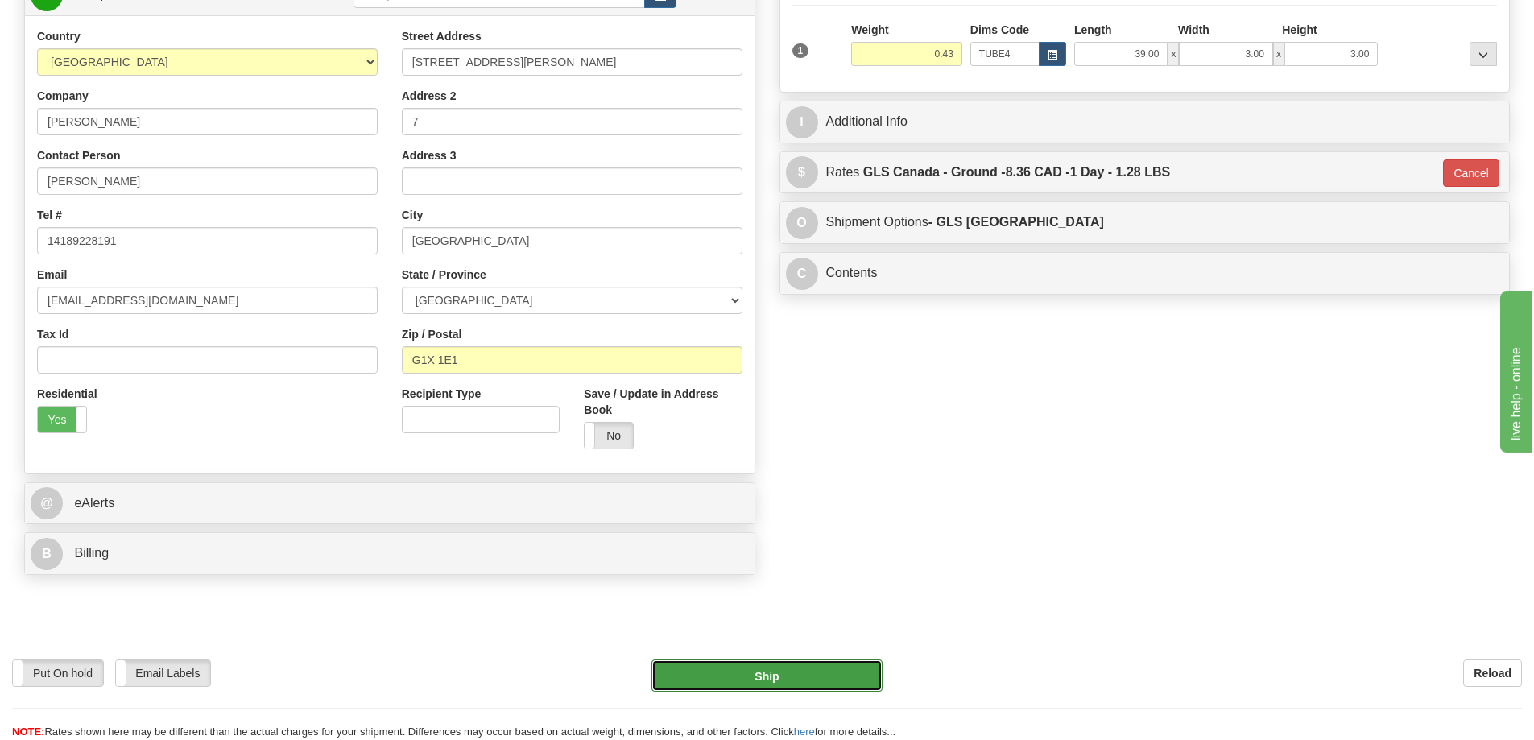
click at [851, 670] on button "Ship" at bounding box center [766, 675] width 231 height 32
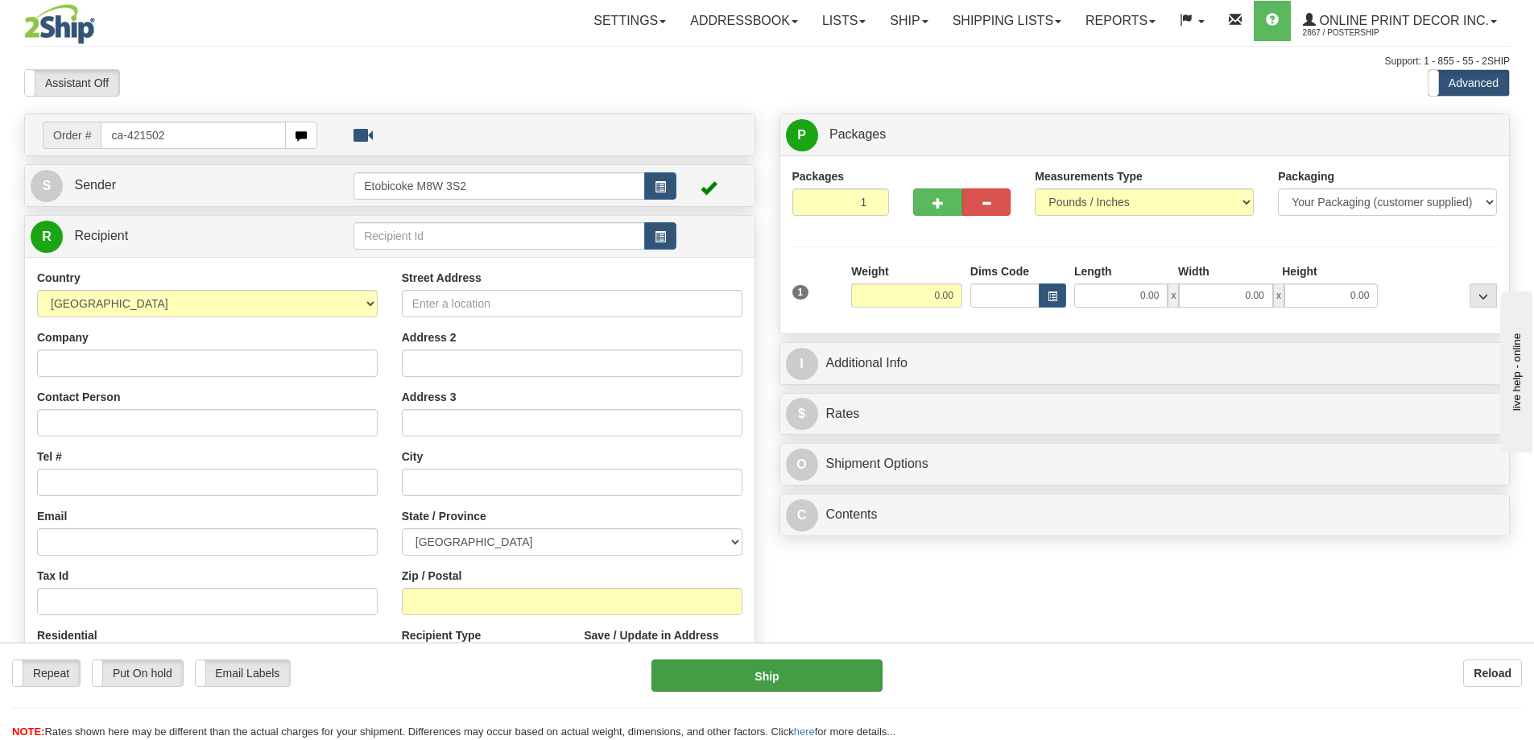
type input "ca-421502"
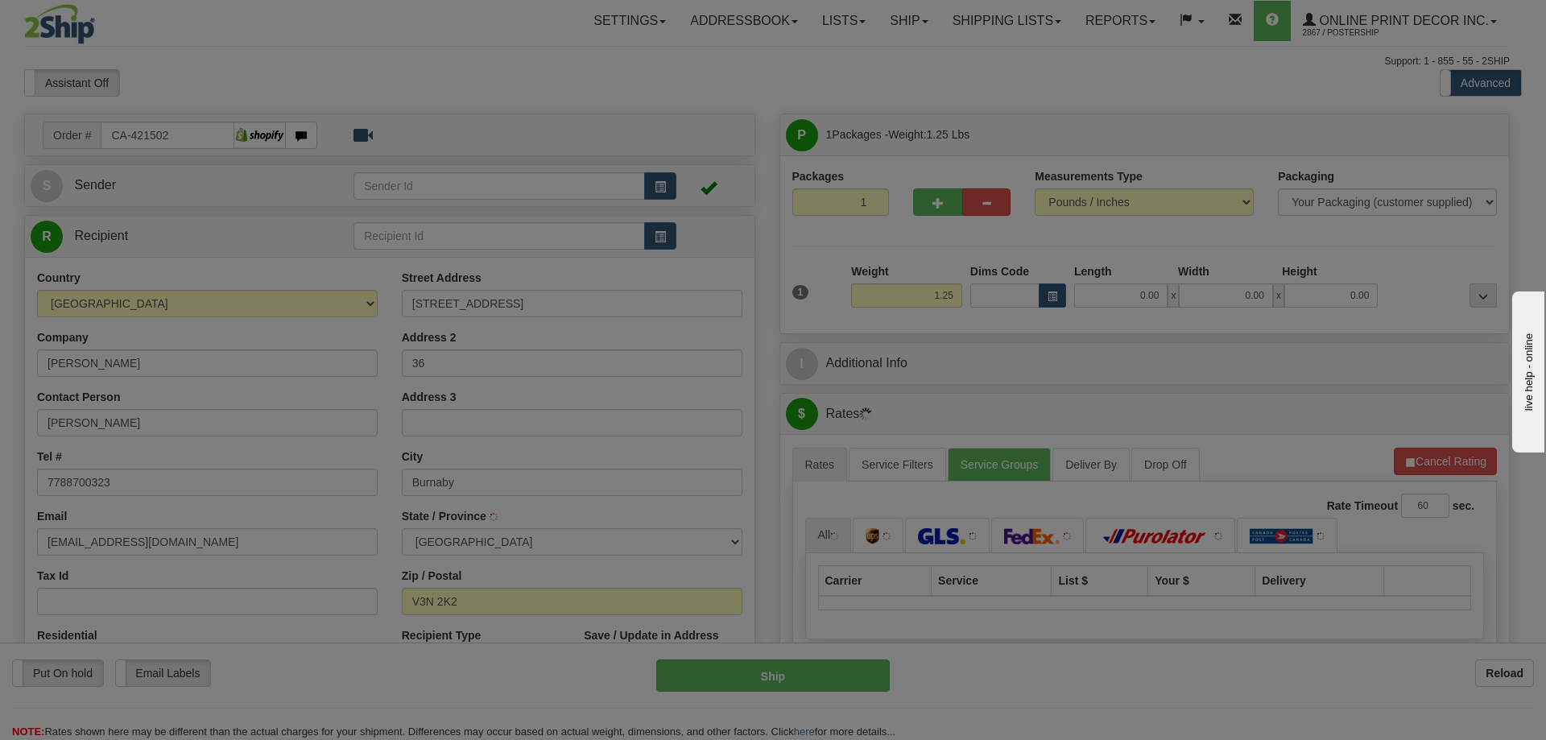
type input "BURNABY"
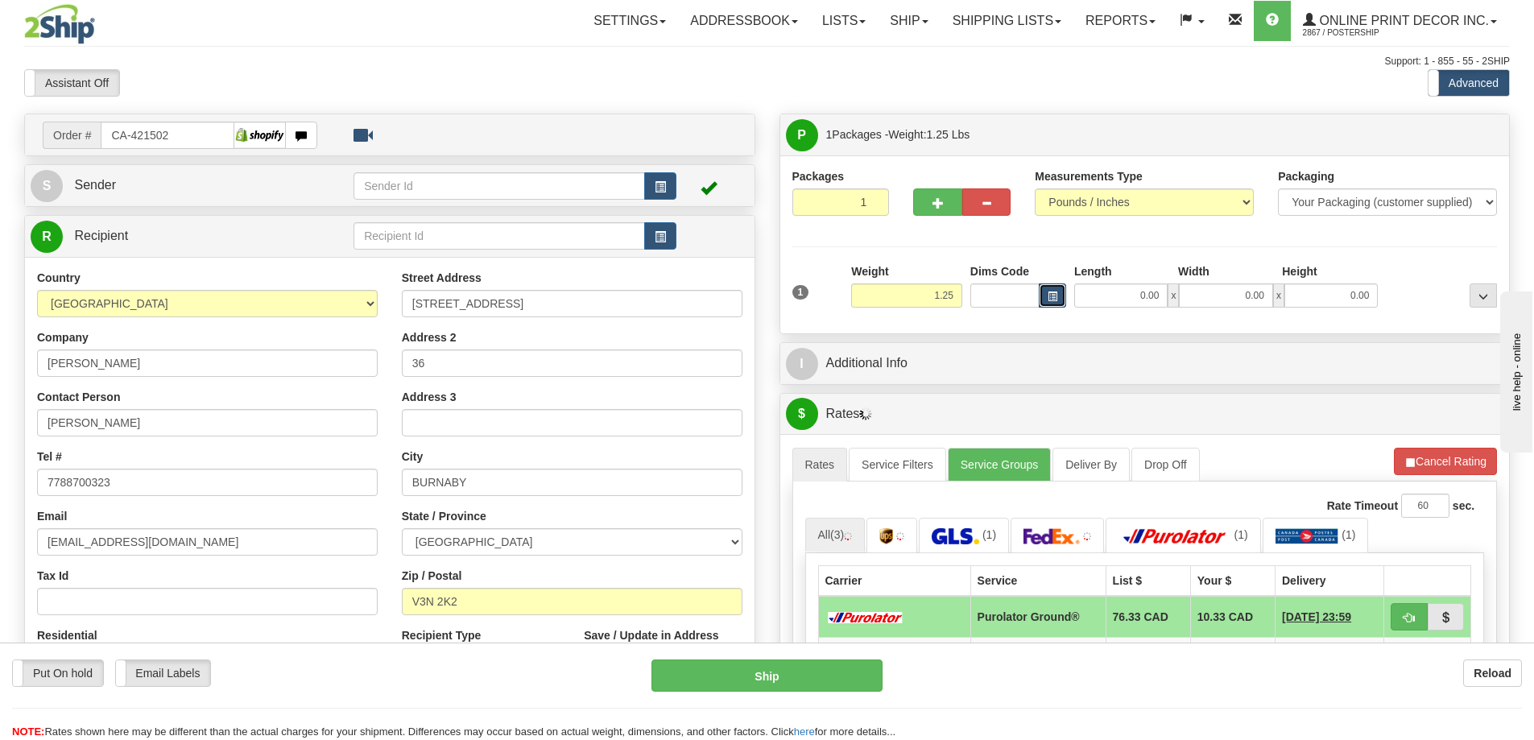
click at [1059, 296] on button "button" at bounding box center [1051, 295] width 27 height 24
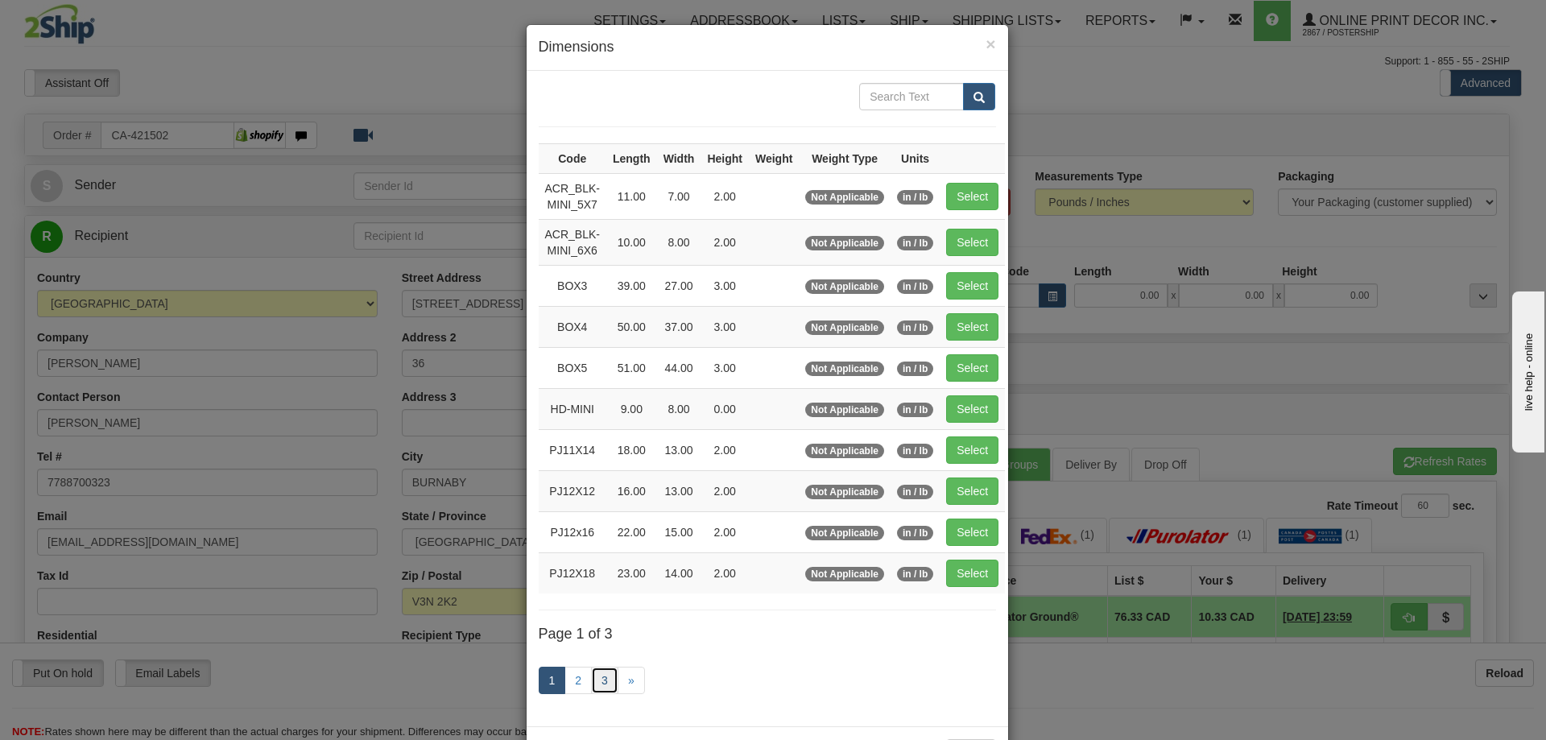
click at [602, 674] on link "3" at bounding box center [604, 680] width 27 height 27
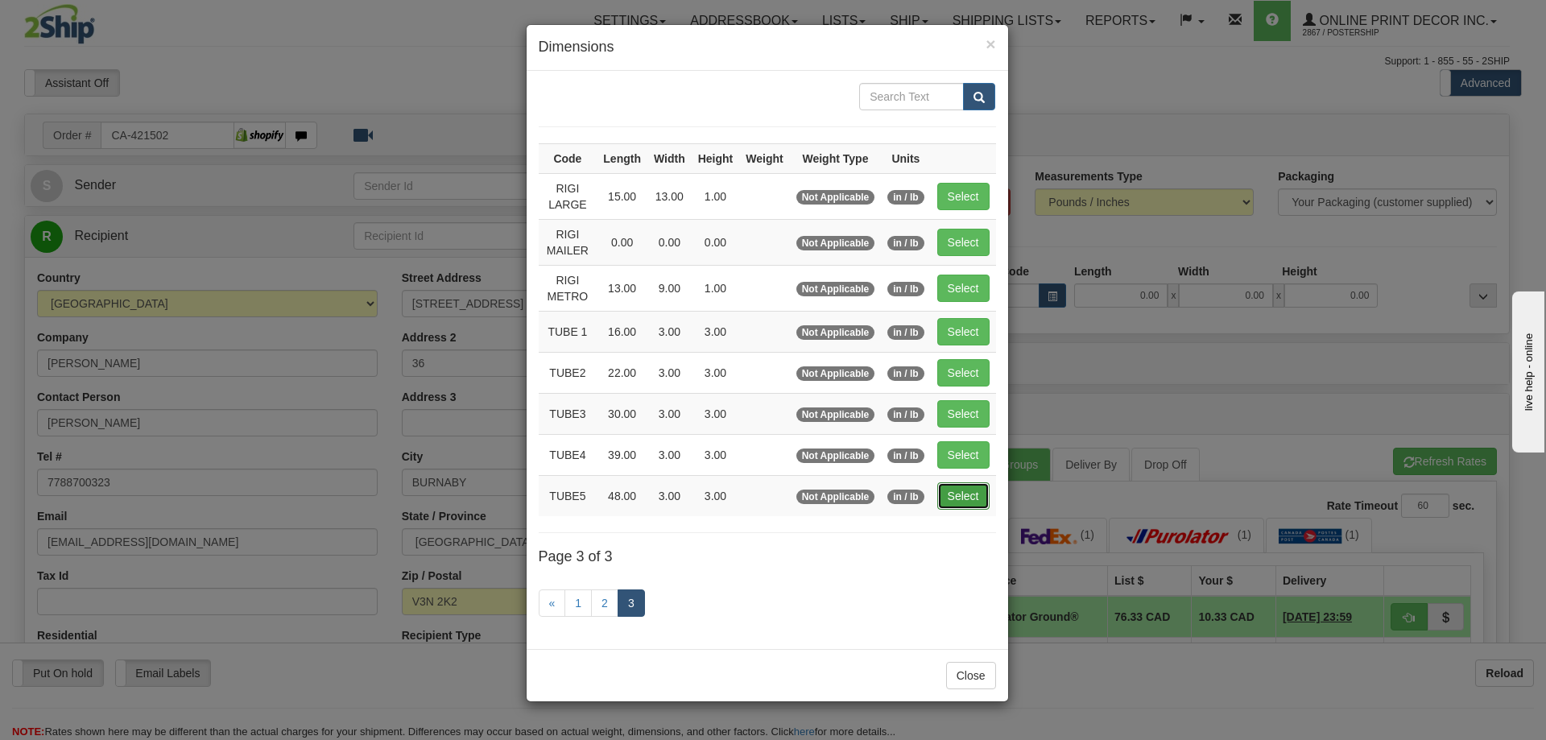
click at [956, 494] on button "Select" at bounding box center [963, 495] width 52 height 27
type input "TUBE5"
type input "48.00"
type input "3.00"
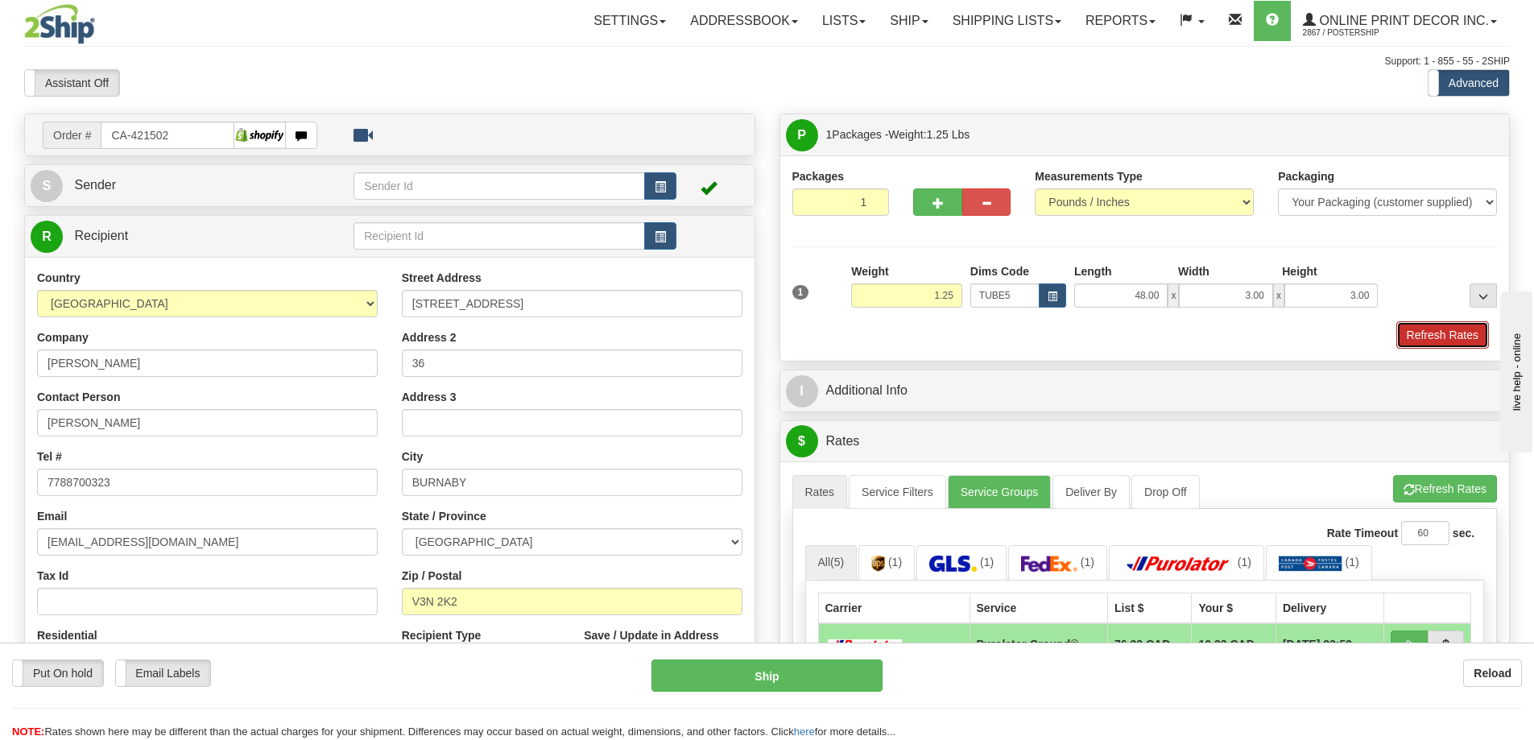
click at [1460, 323] on button "Refresh Rates" at bounding box center [1442, 334] width 93 height 27
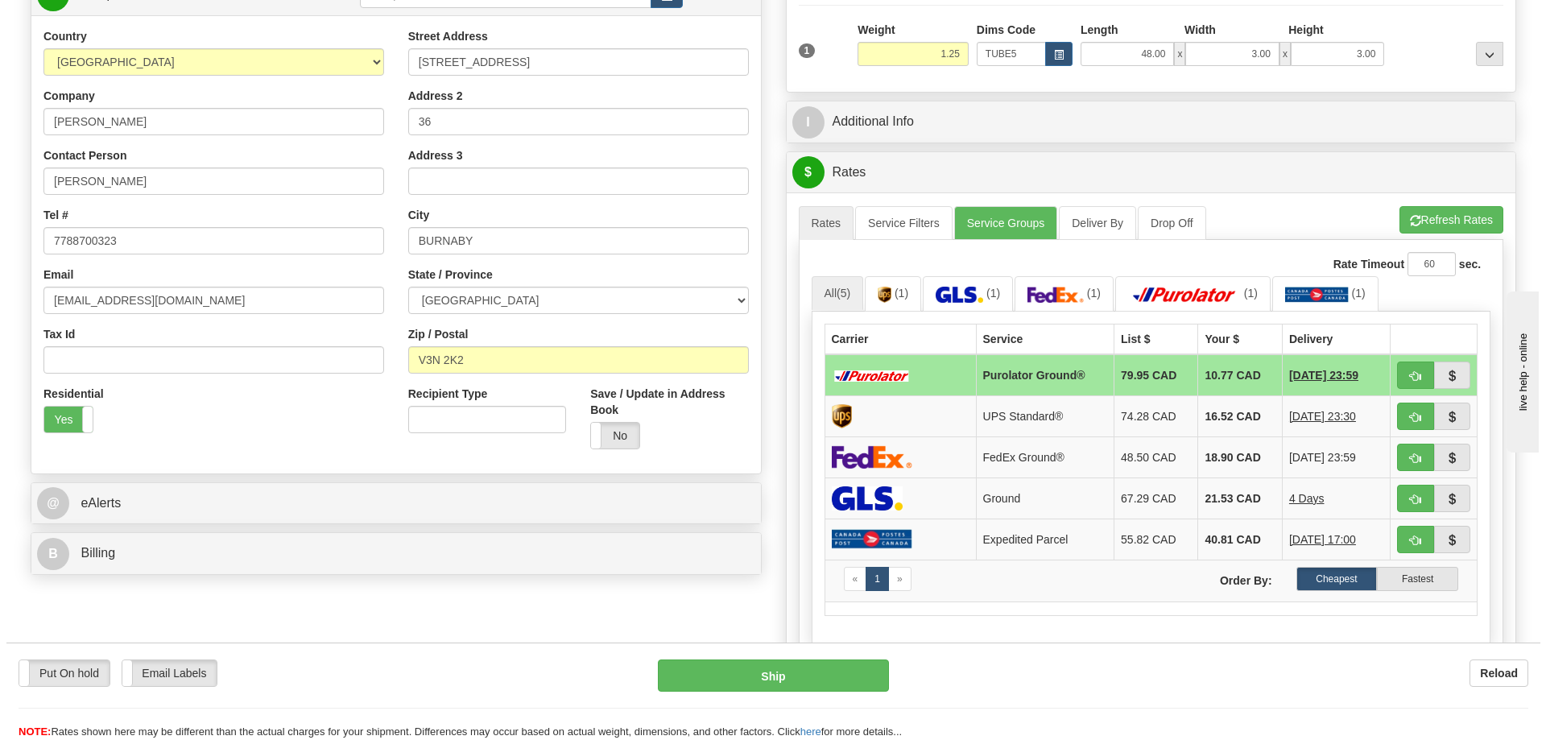
scroll to position [322, 0]
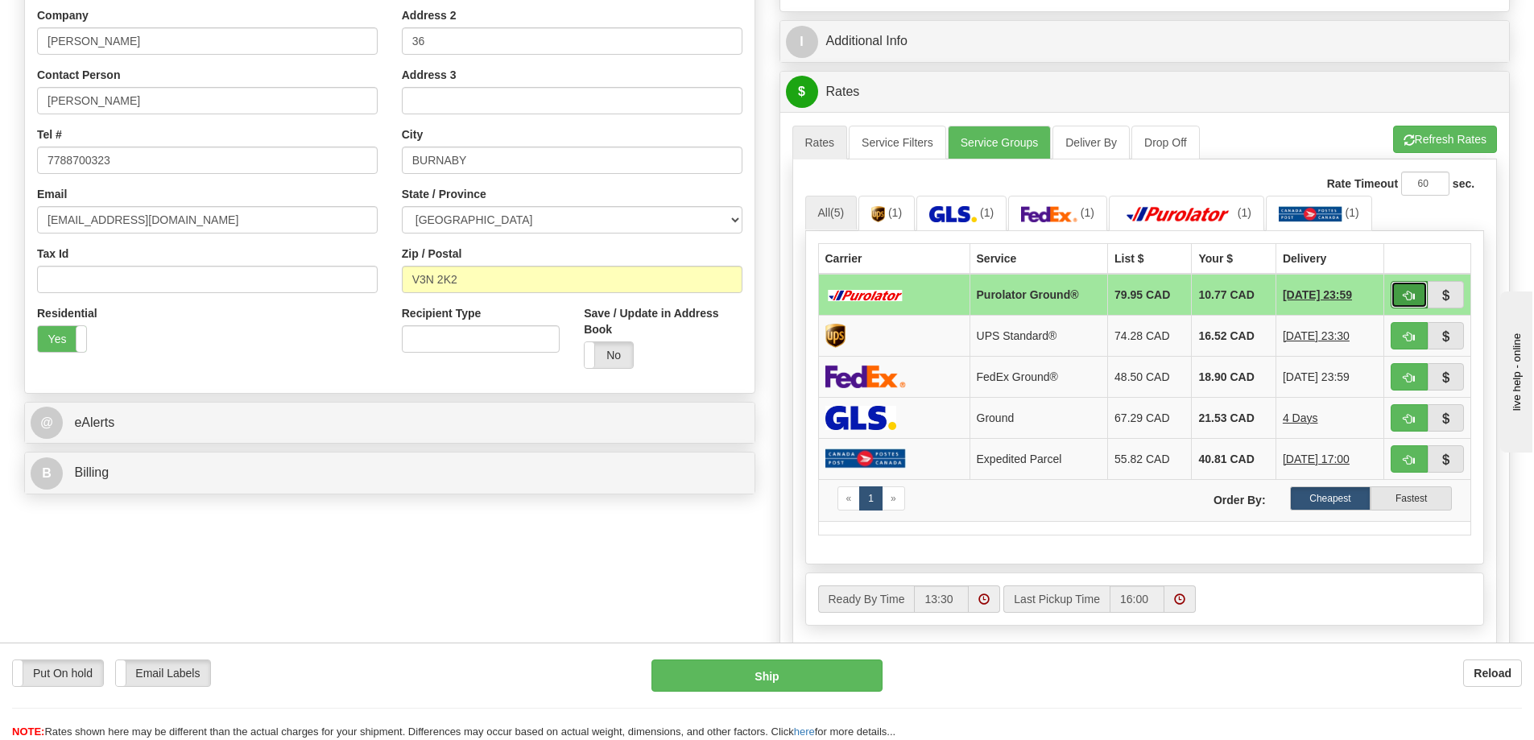
click at [1406, 294] on span "button" at bounding box center [1408, 296] width 11 height 10
type input "260"
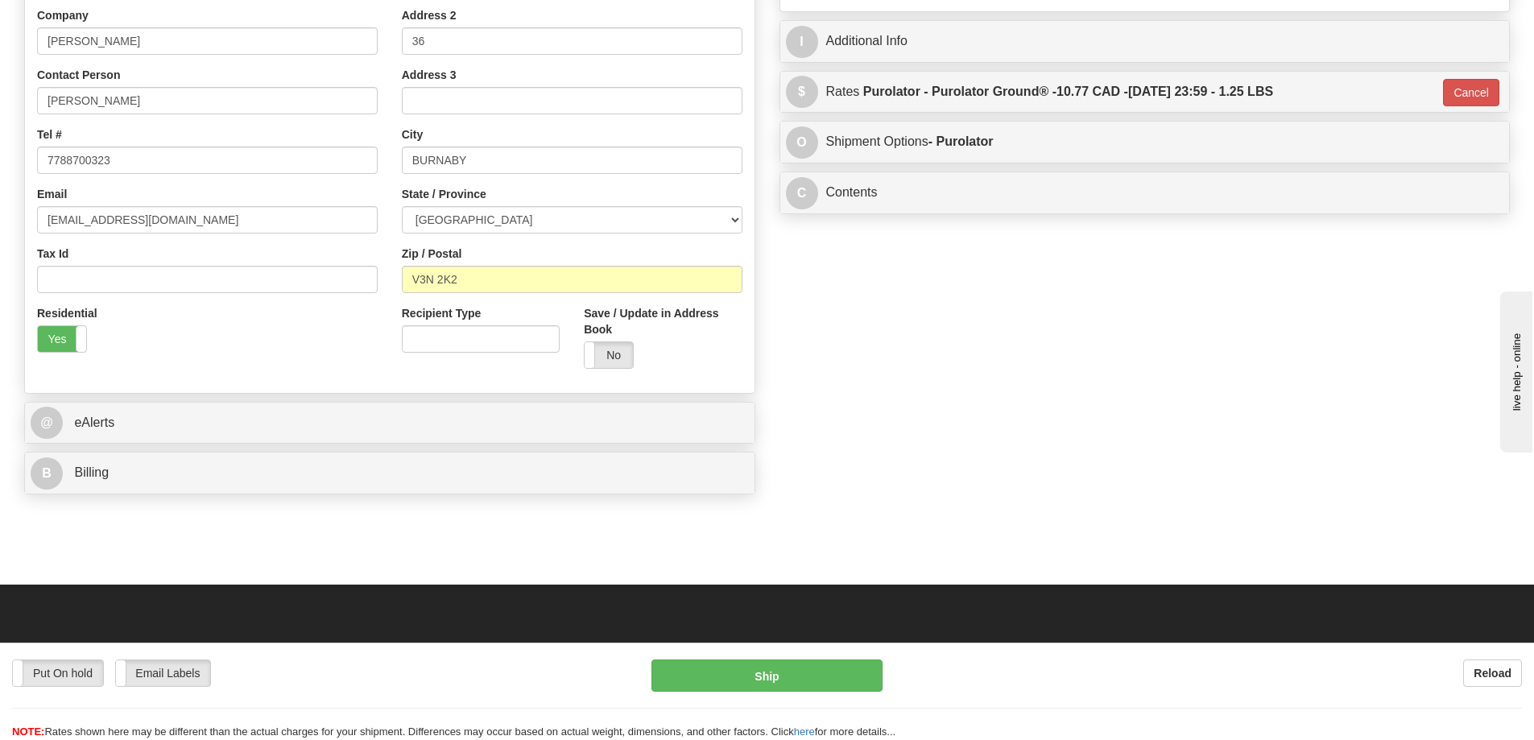
drag, startPoint x: 821, startPoint y: 655, endPoint x: 832, endPoint y: 645, distance: 15.4
click at [831, 645] on div "Put On hold Put On hold Email Labels Email Labels Edit Reload Ship Reload" at bounding box center [767, 690] width 1534 height 97
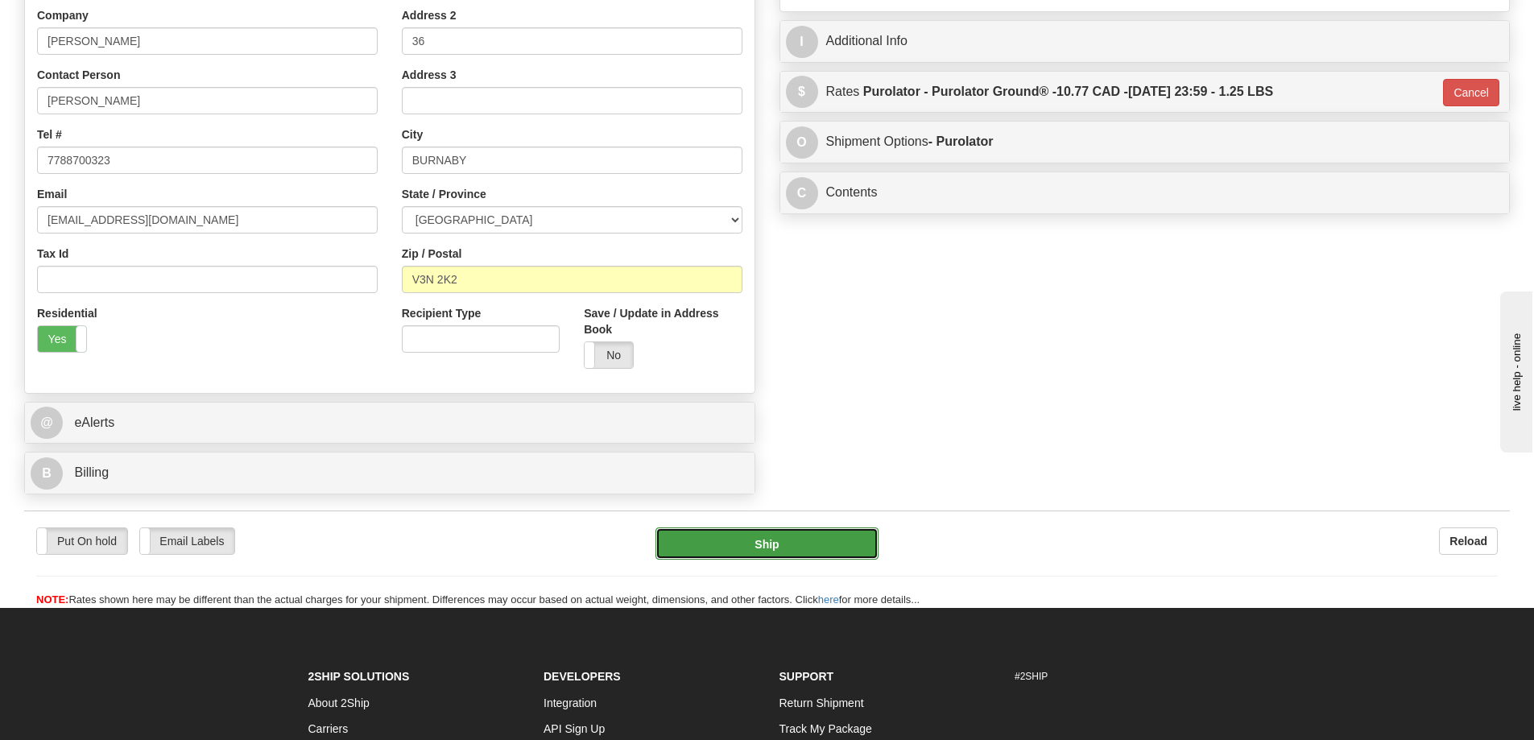
click at [799, 557] on button "Ship" at bounding box center [766, 543] width 223 height 32
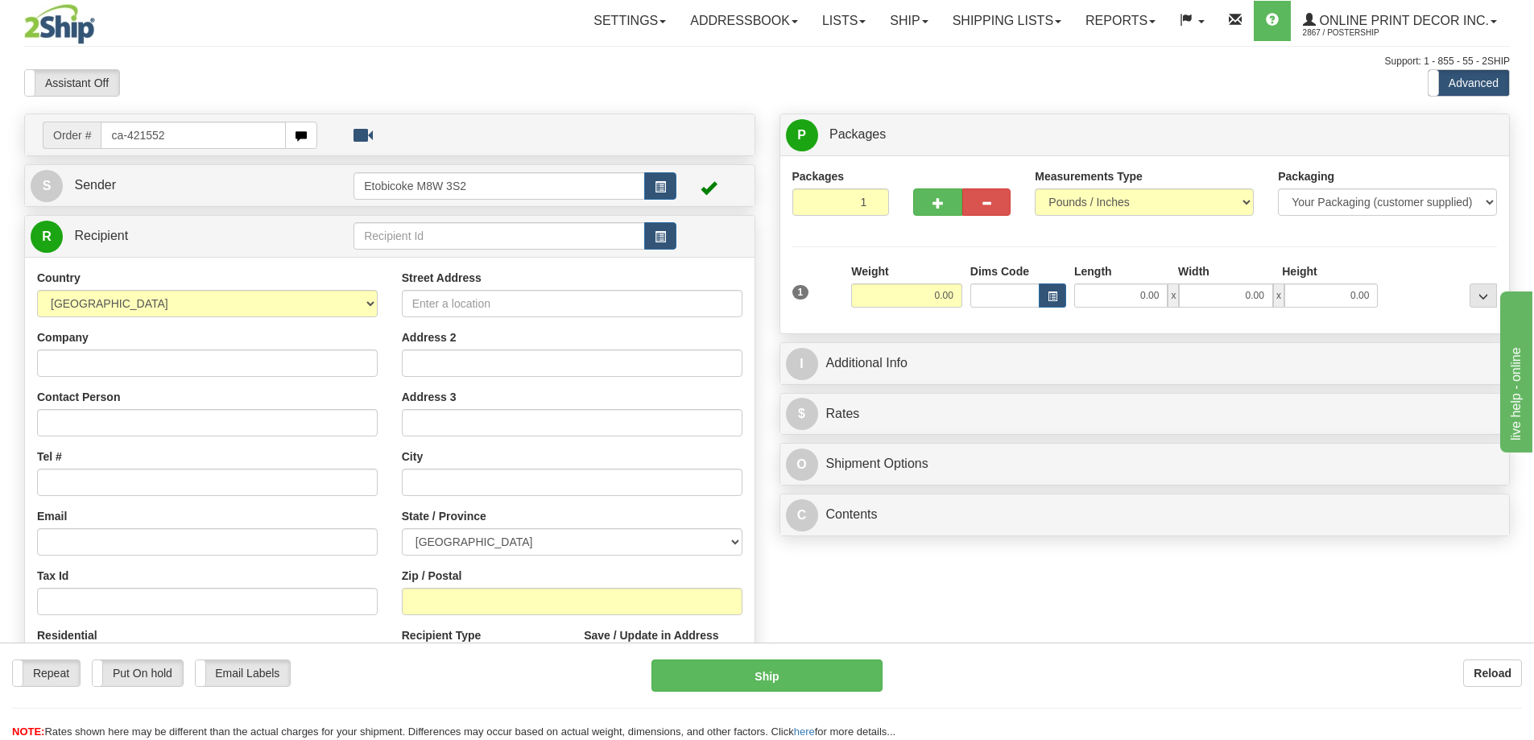
type input "ca-421552"
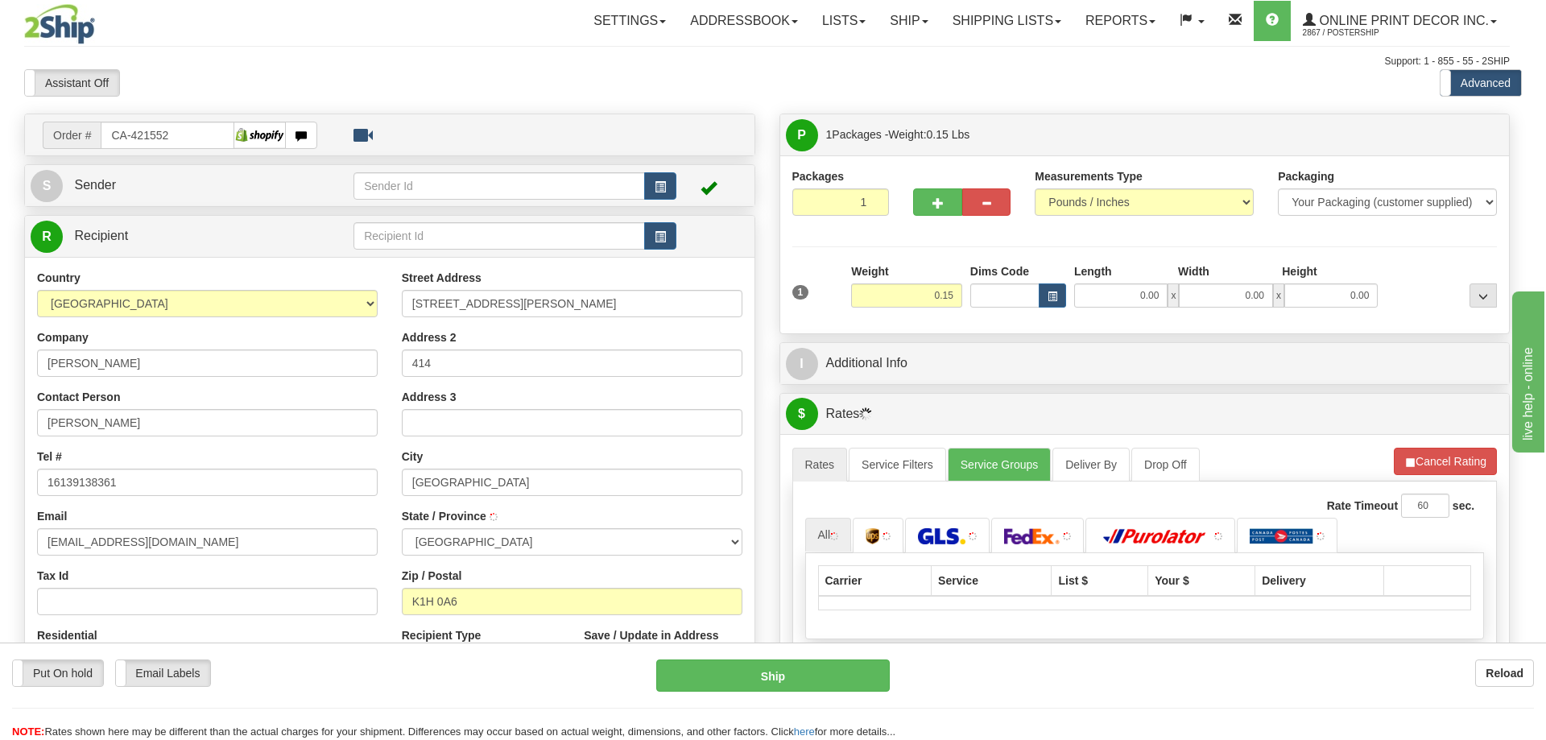
type input "[GEOGRAPHIC_DATA]"
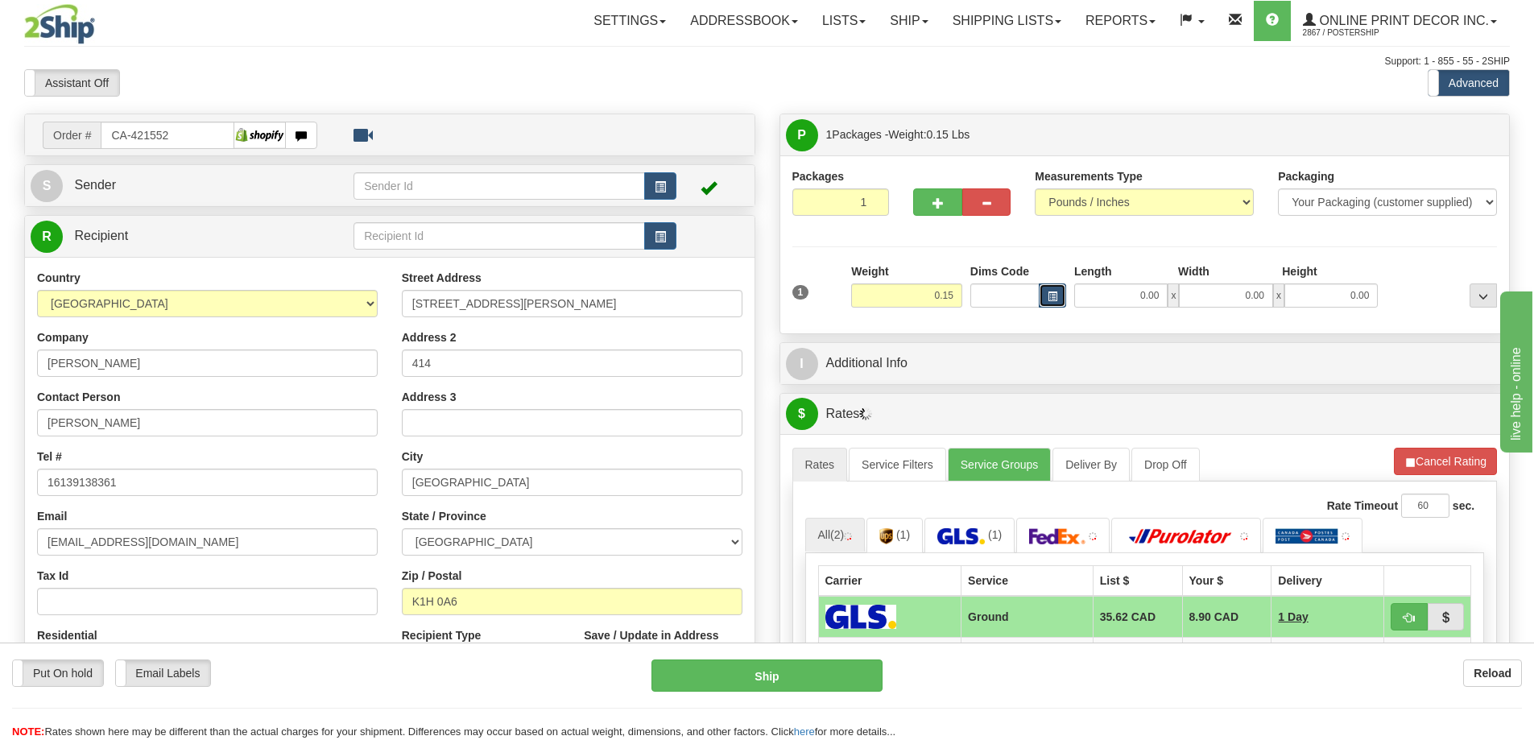
click at [1053, 297] on span "button" at bounding box center [1052, 296] width 10 height 9
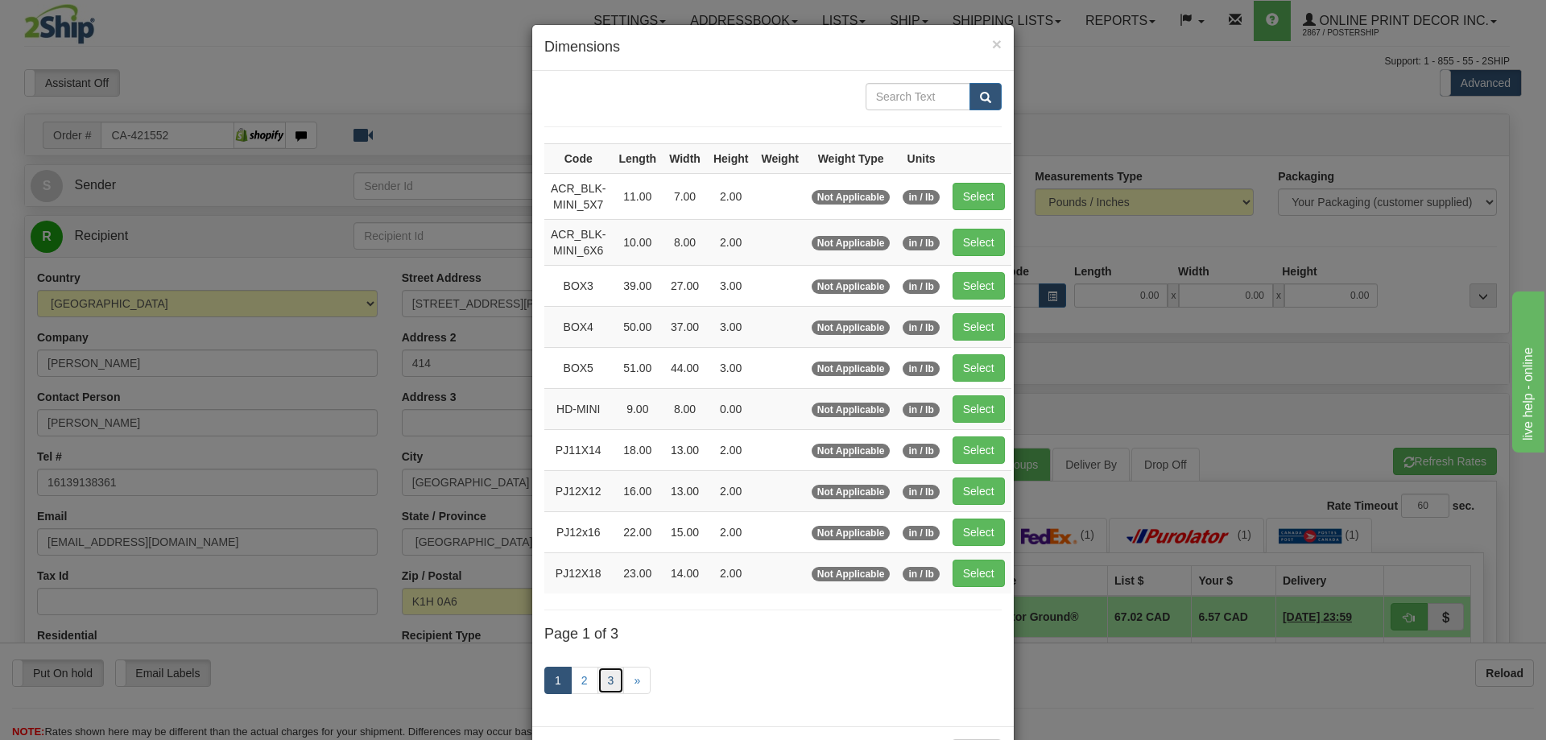
click at [602, 674] on link "3" at bounding box center [610, 680] width 27 height 27
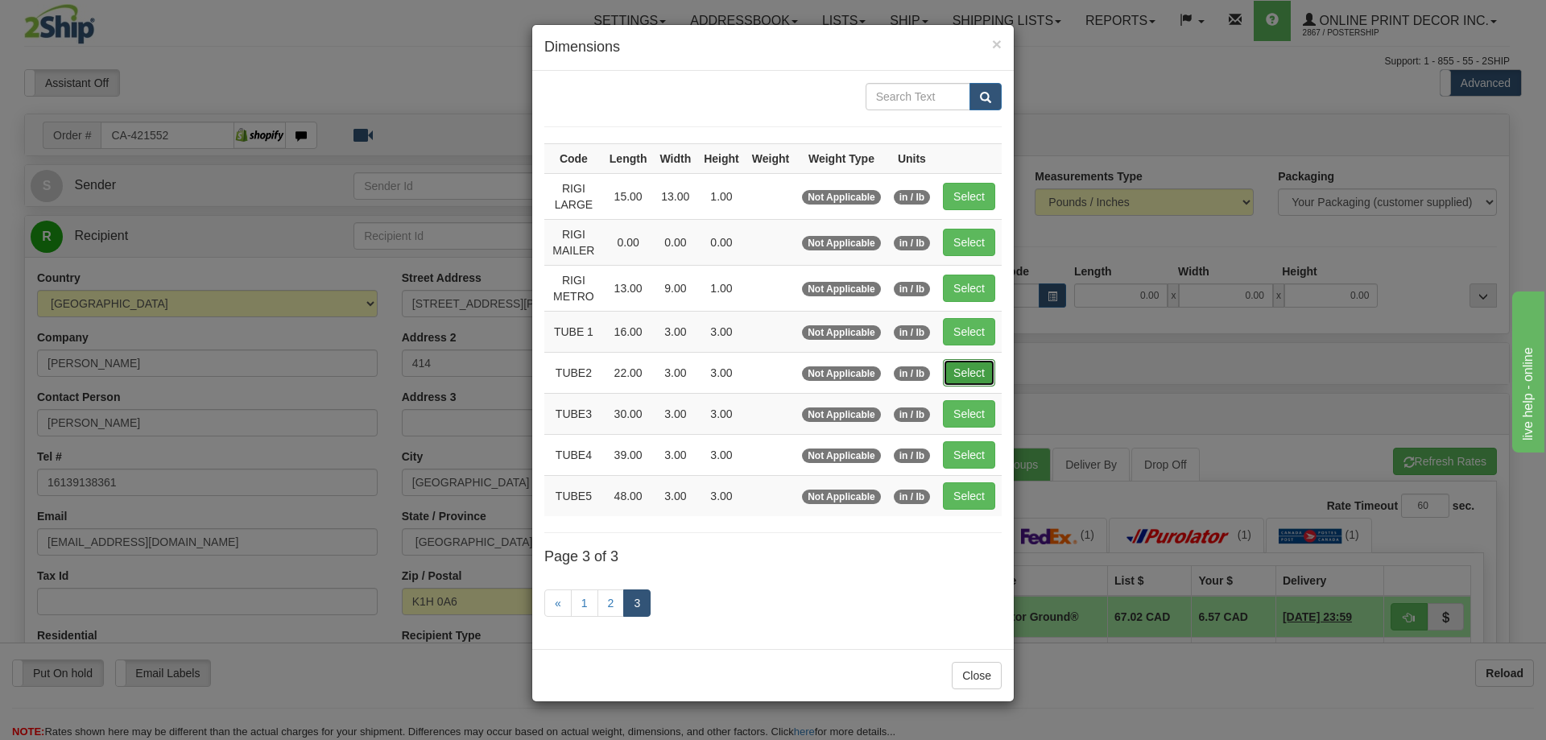
click at [972, 362] on button "Select" at bounding box center [969, 372] width 52 height 27
type input "TUBE2"
type input "22.00"
type input "3.00"
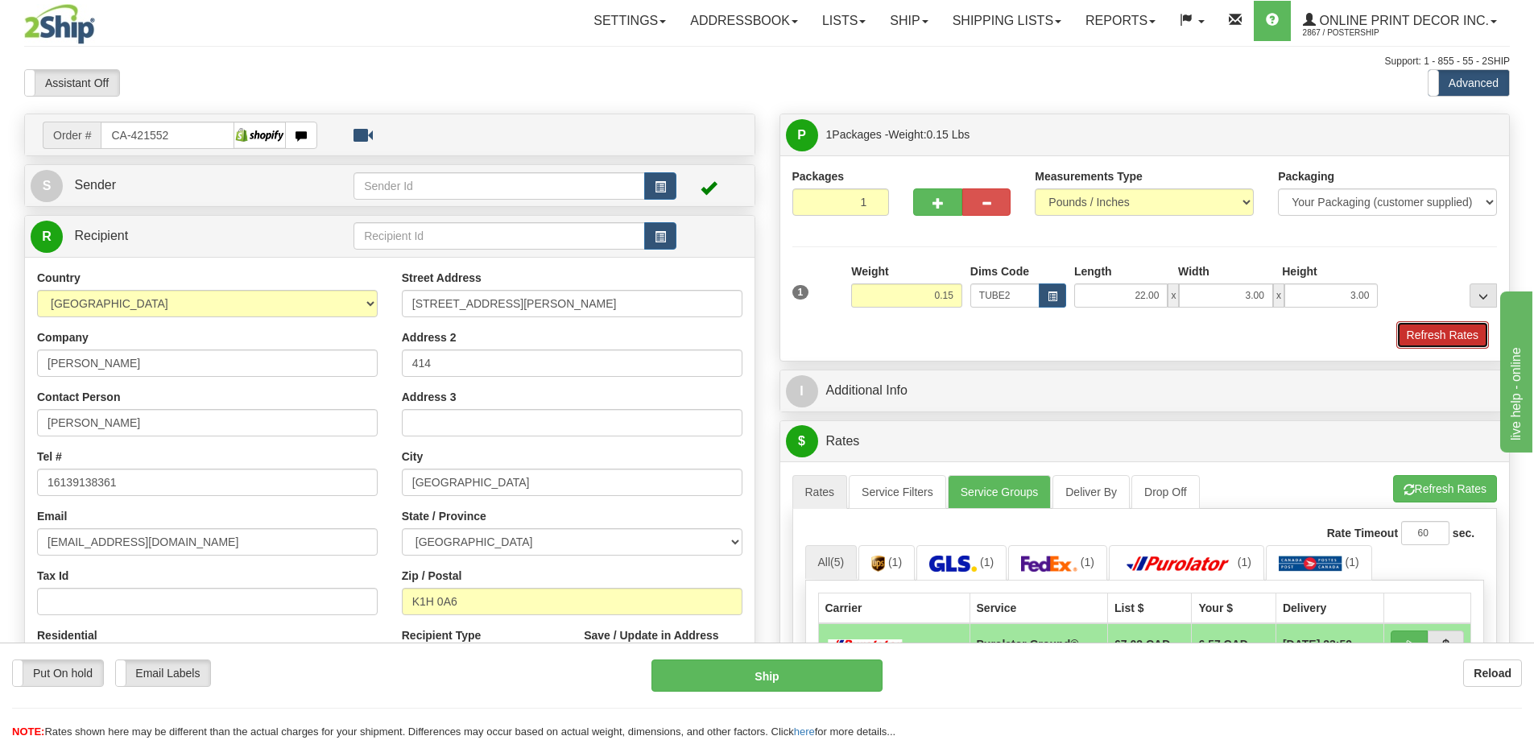
click at [1456, 334] on button "Refresh Rates" at bounding box center [1442, 334] width 93 height 27
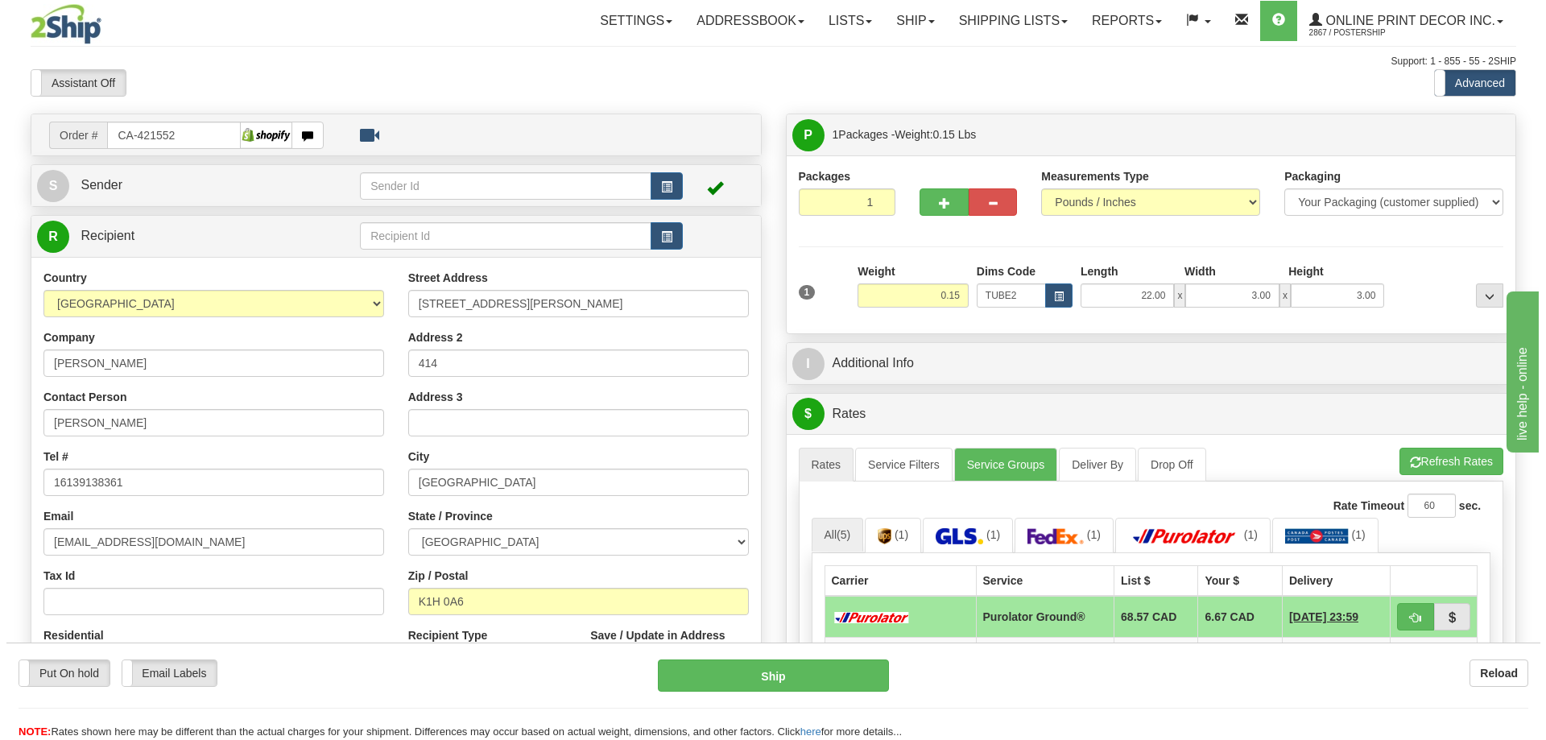
scroll to position [242, 0]
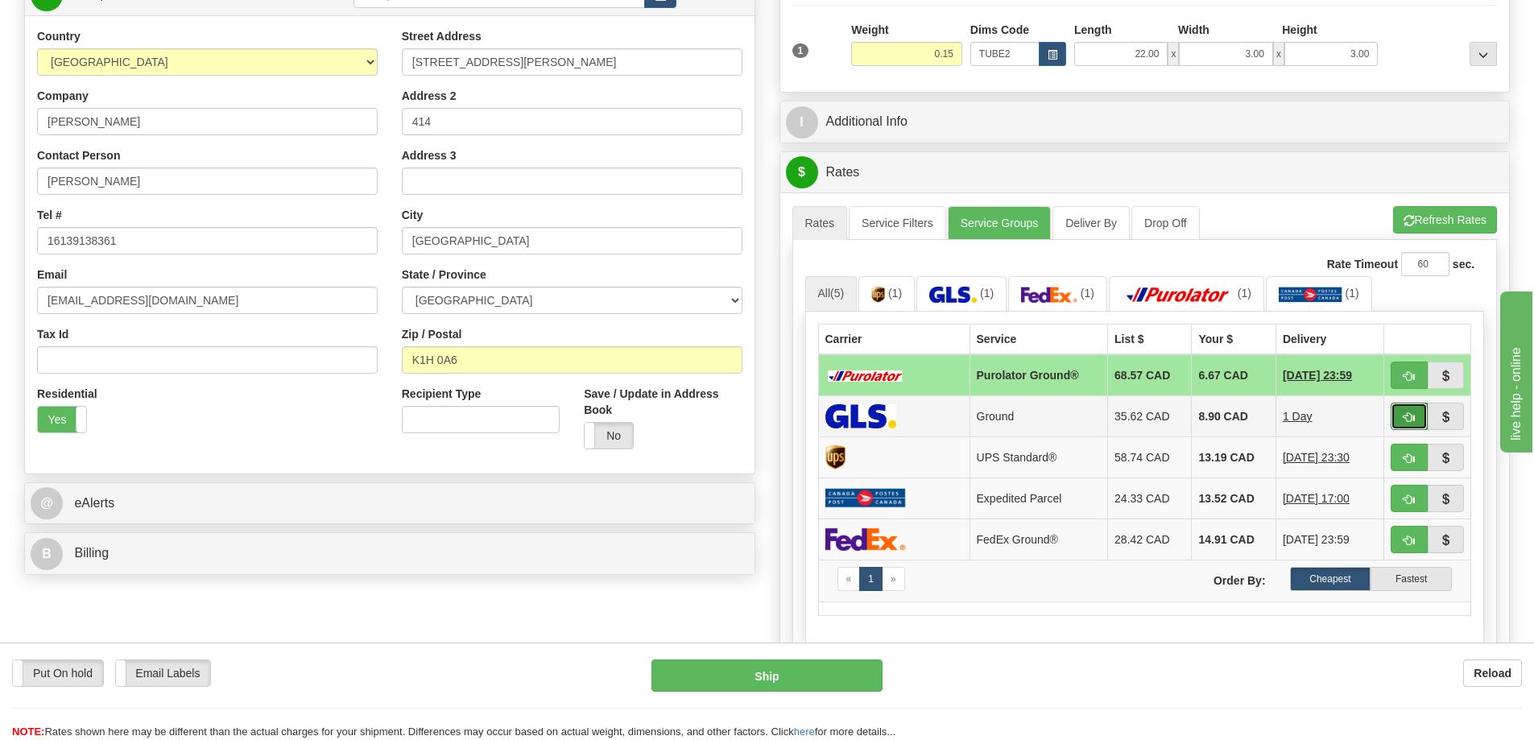
click at [1415, 416] on button "button" at bounding box center [1408, 416] width 37 height 27
type input "1"
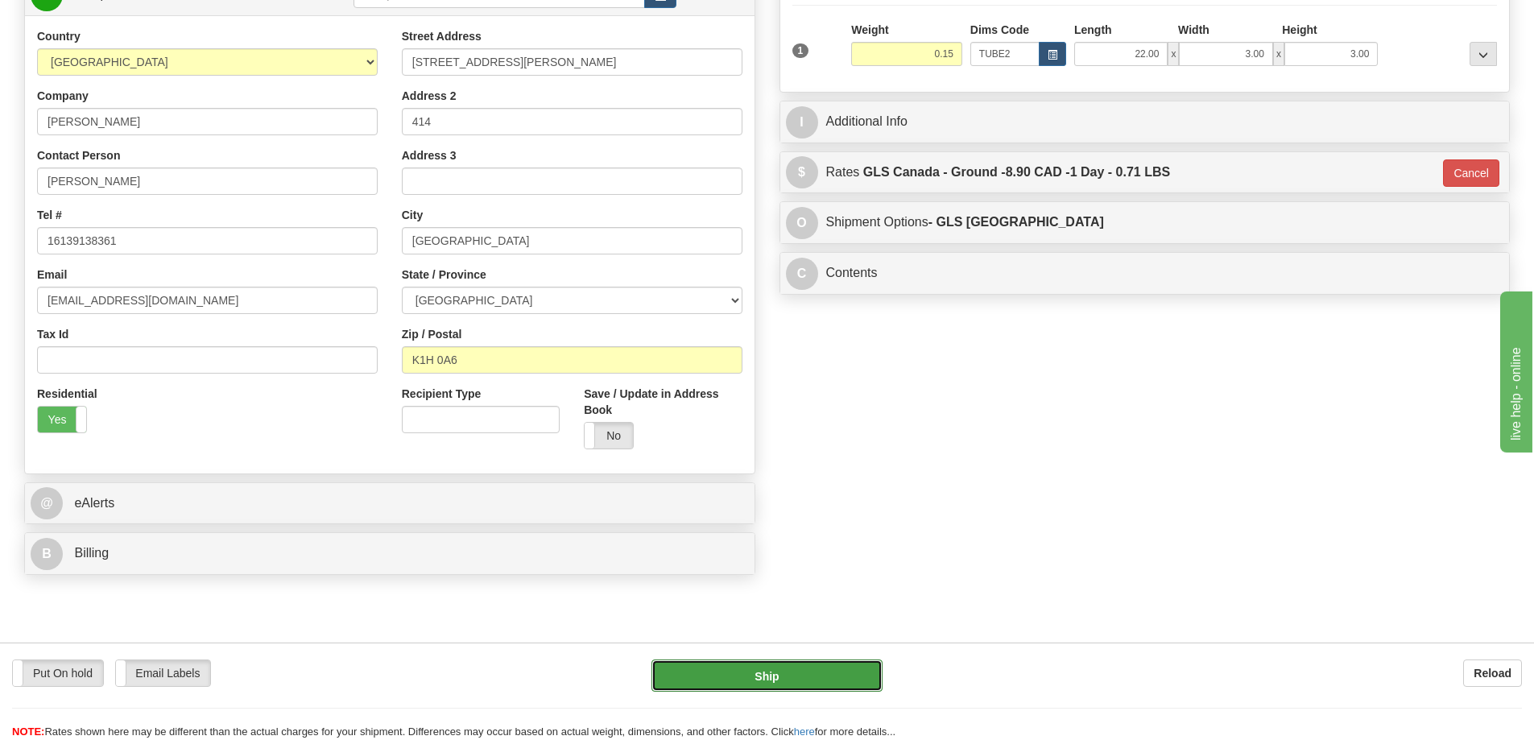
click at [847, 679] on button "Ship" at bounding box center [766, 675] width 231 height 32
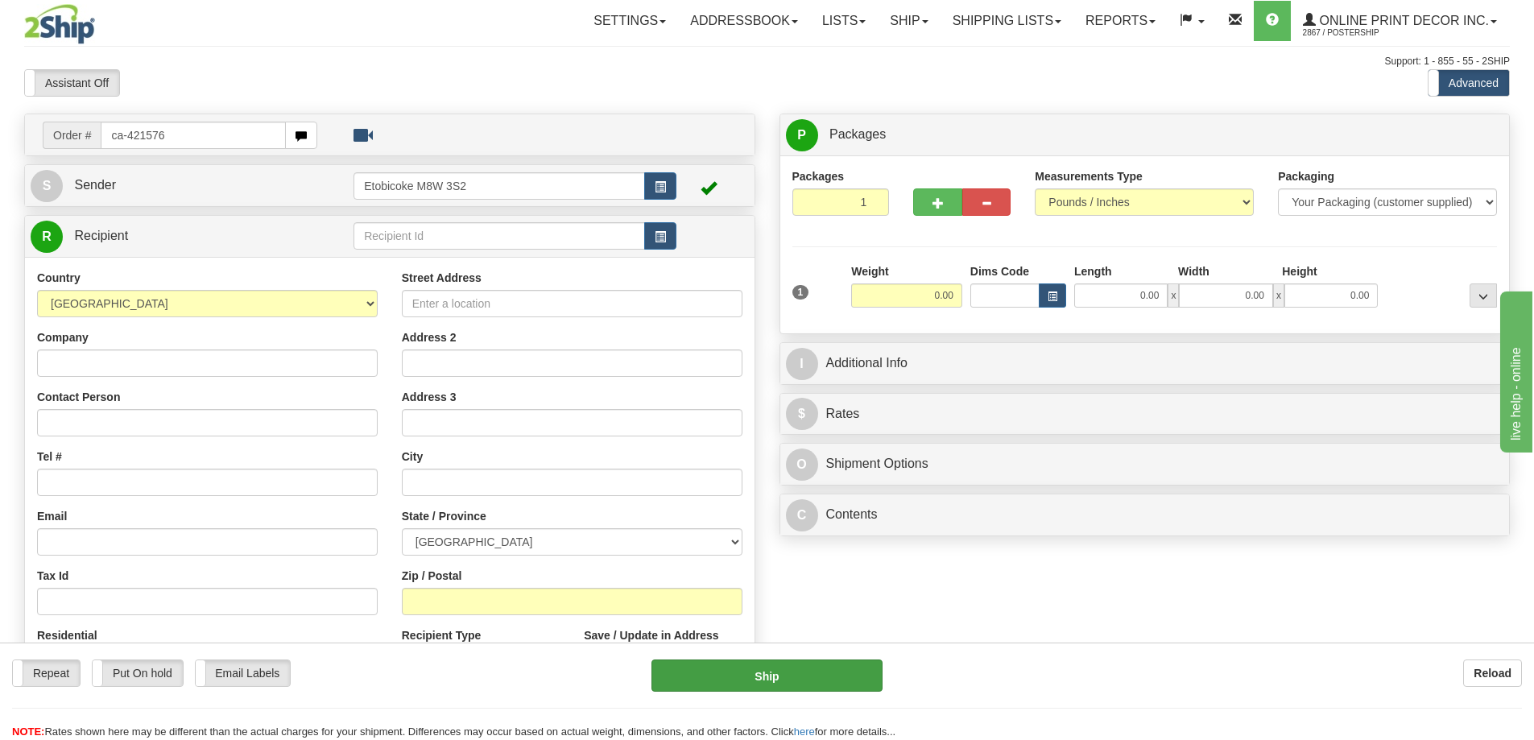
type input "ca-421576"
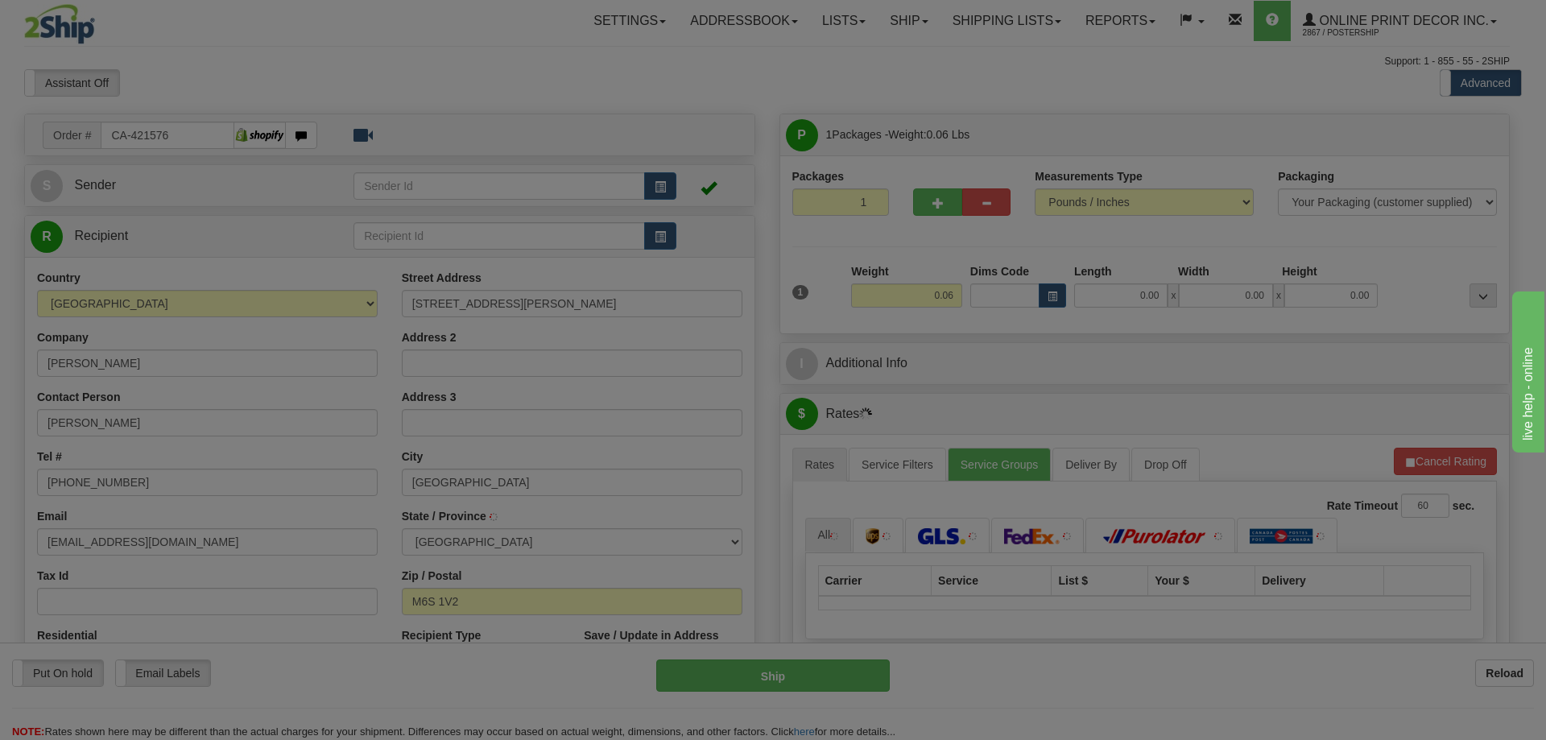
type input "[GEOGRAPHIC_DATA]"
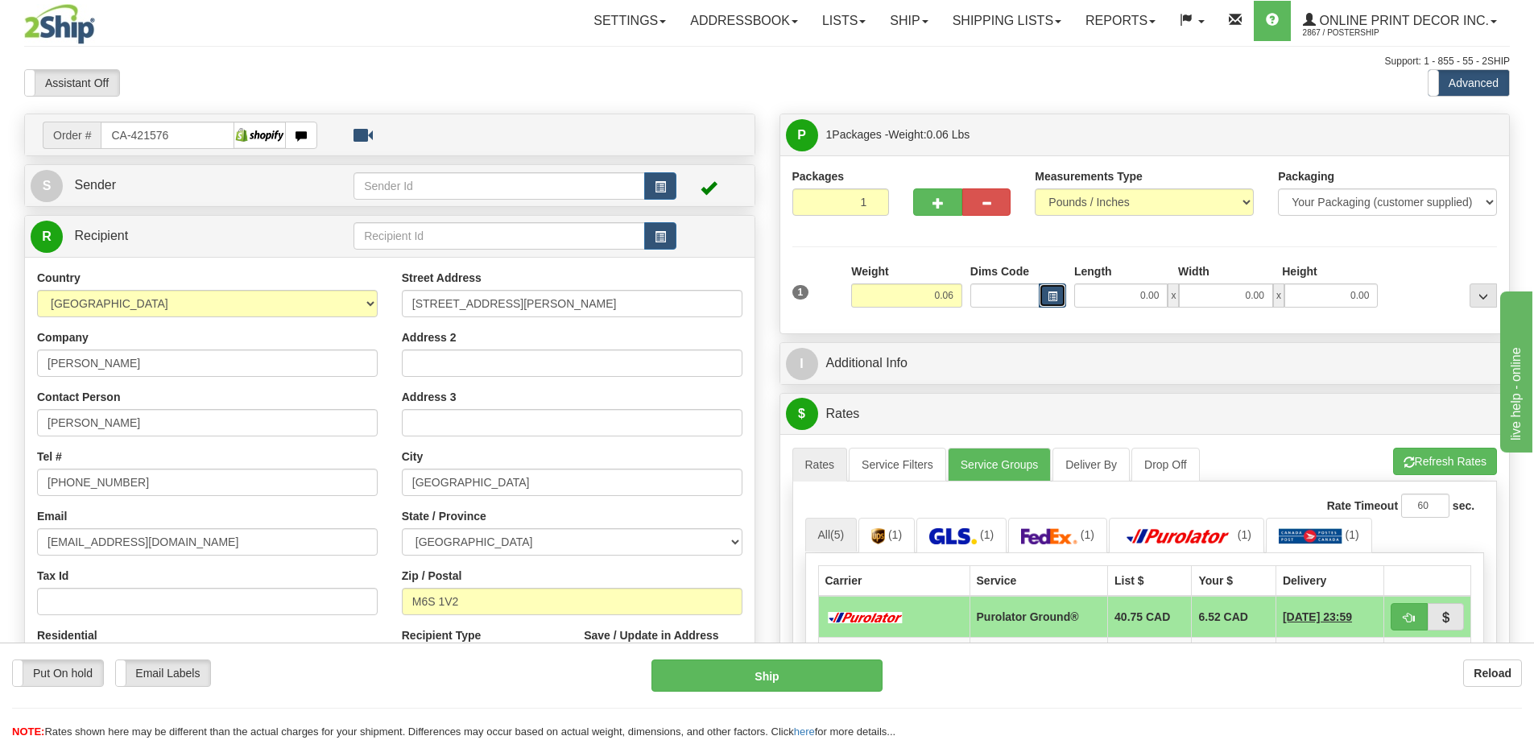
click at [1053, 291] on button "button" at bounding box center [1051, 295] width 27 height 24
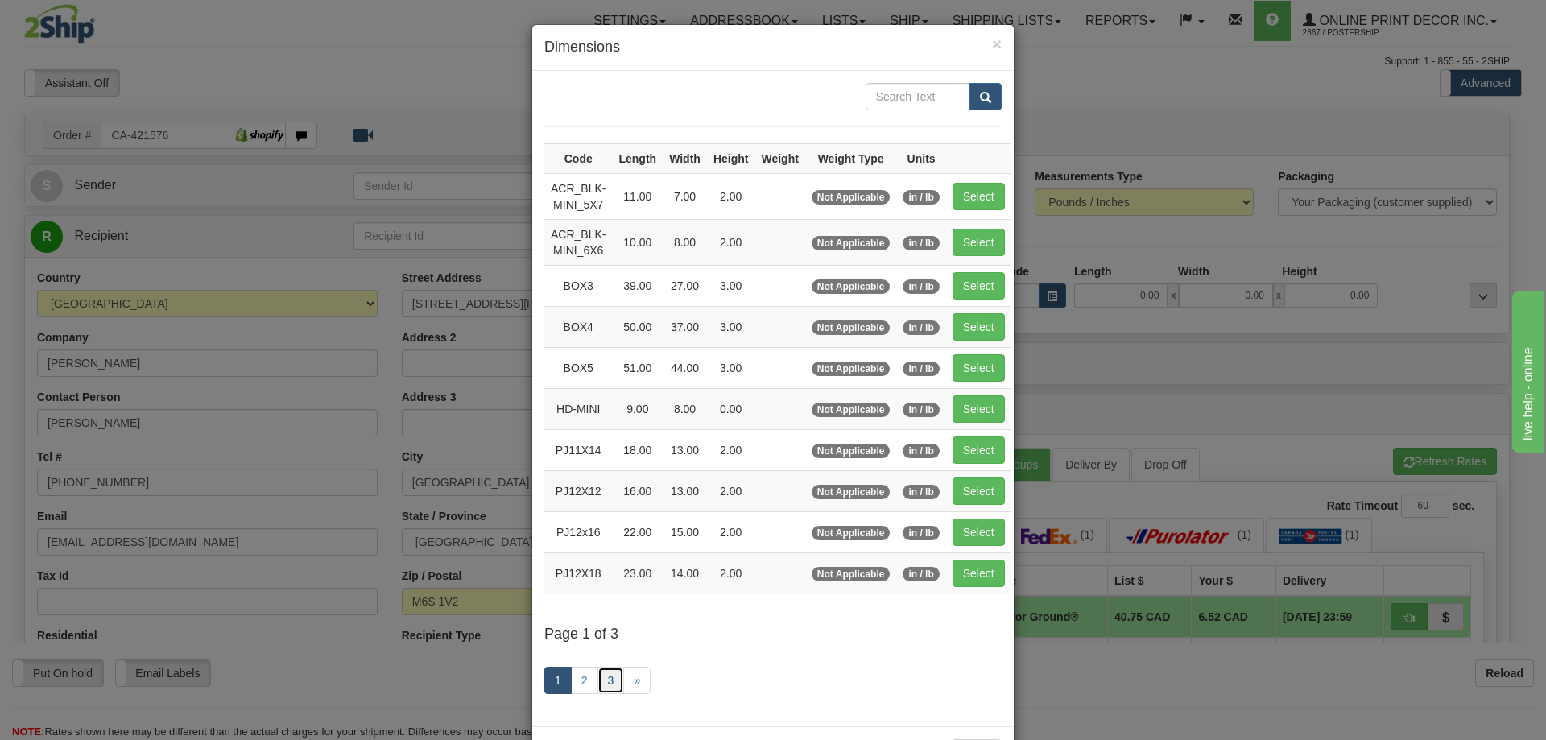
click at [605, 671] on link "3" at bounding box center [610, 680] width 27 height 27
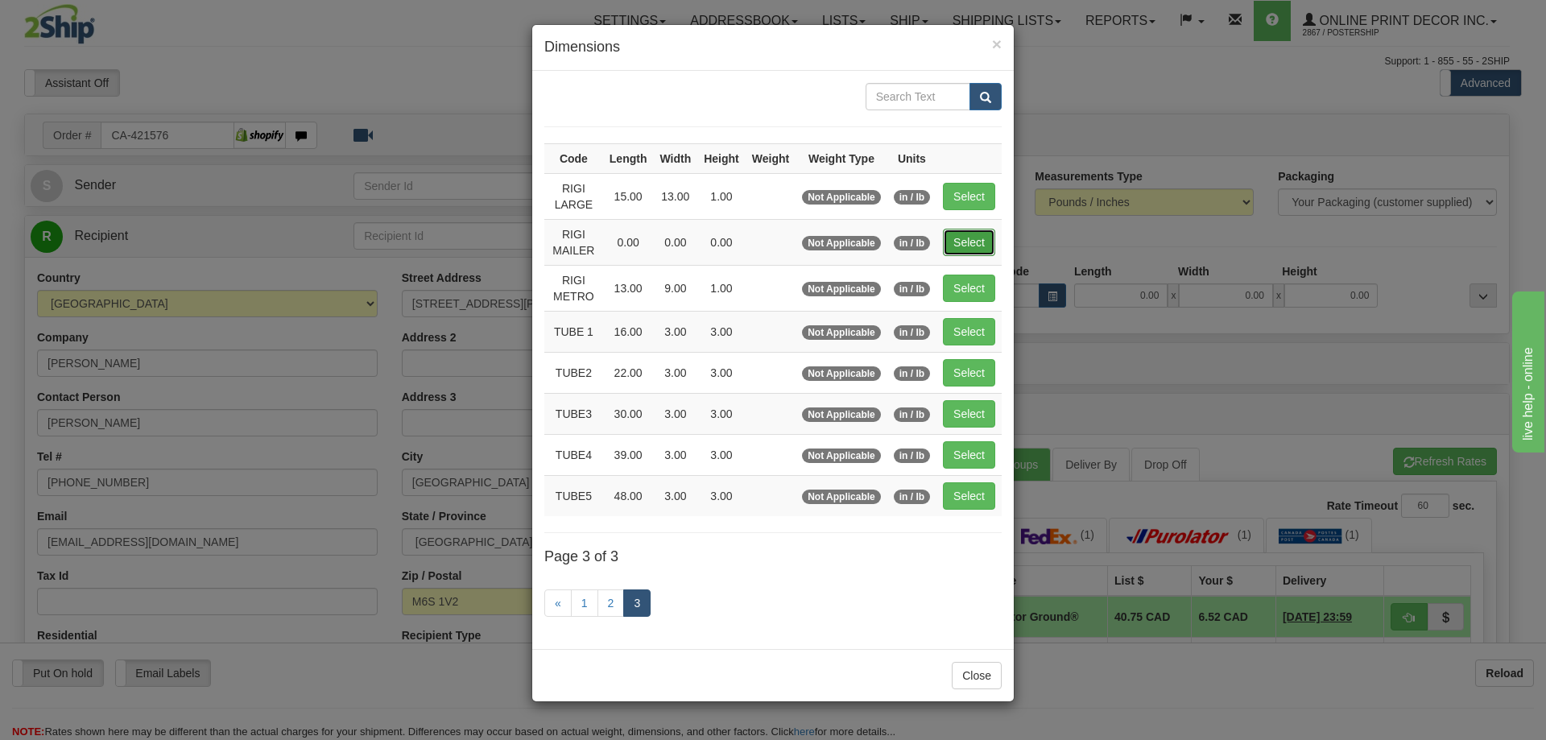
click at [977, 234] on button "Select" at bounding box center [969, 242] width 52 height 27
type input "RIGI MAILER"
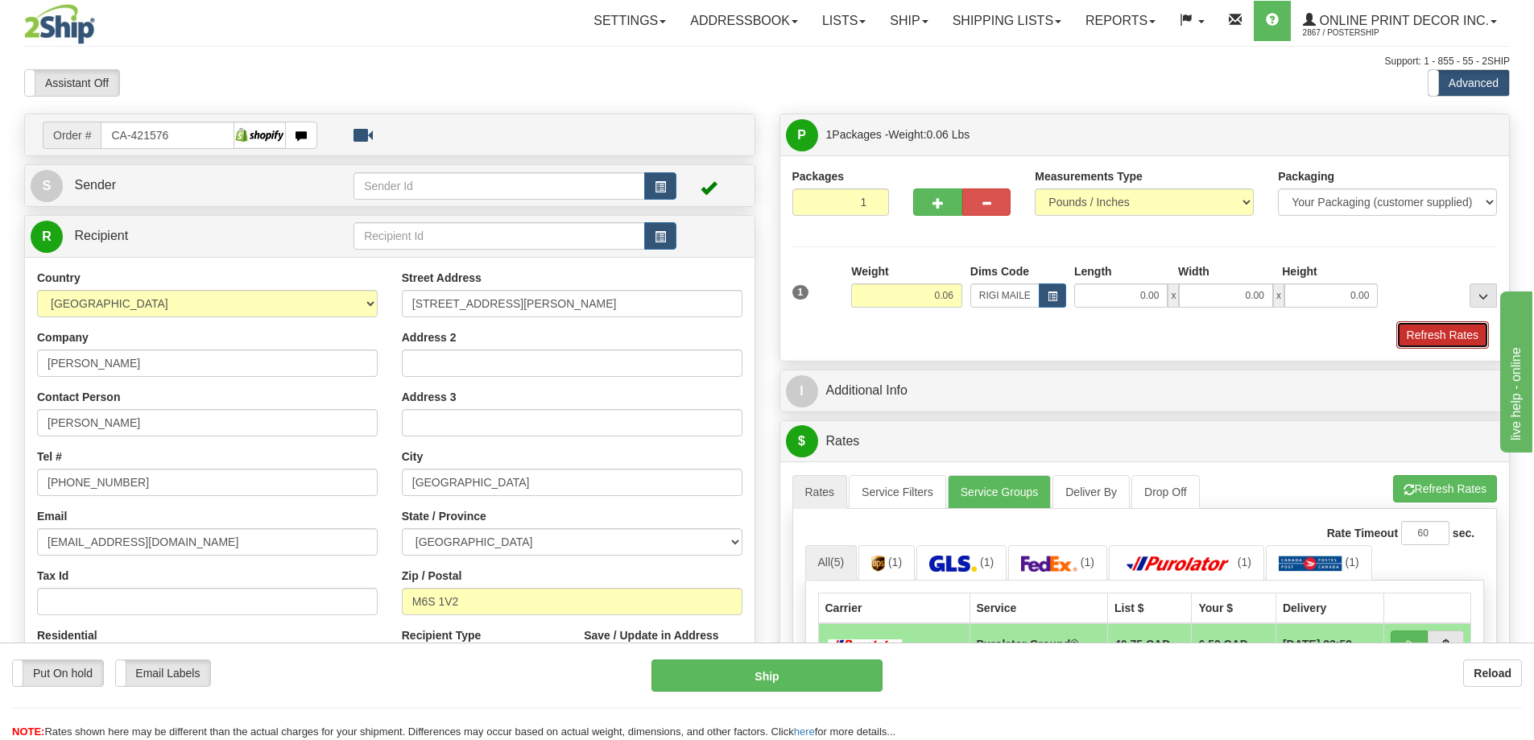
click at [1451, 341] on button "Refresh Rates" at bounding box center [1442, 334] width 93 height 27
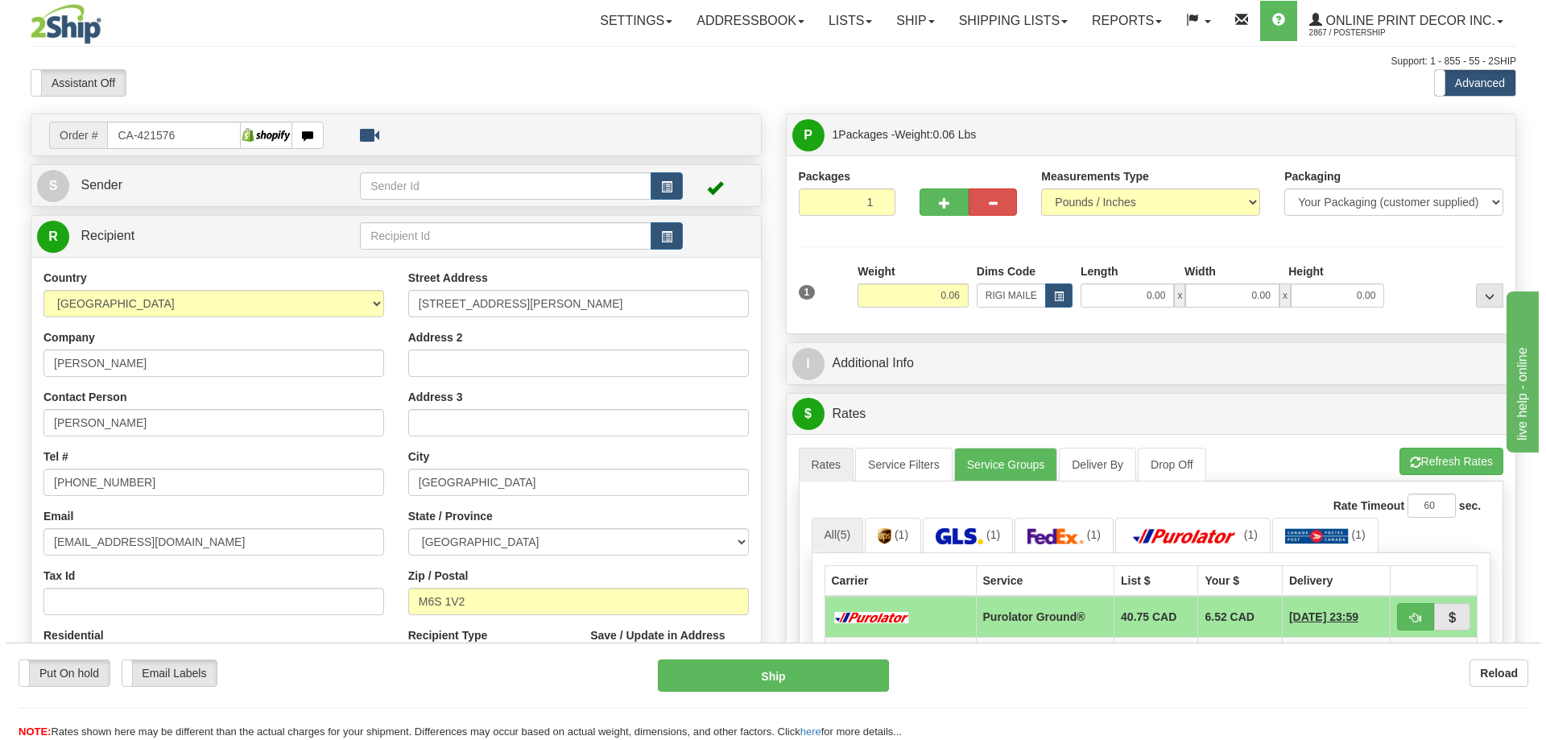
scroll to position [161, 0]
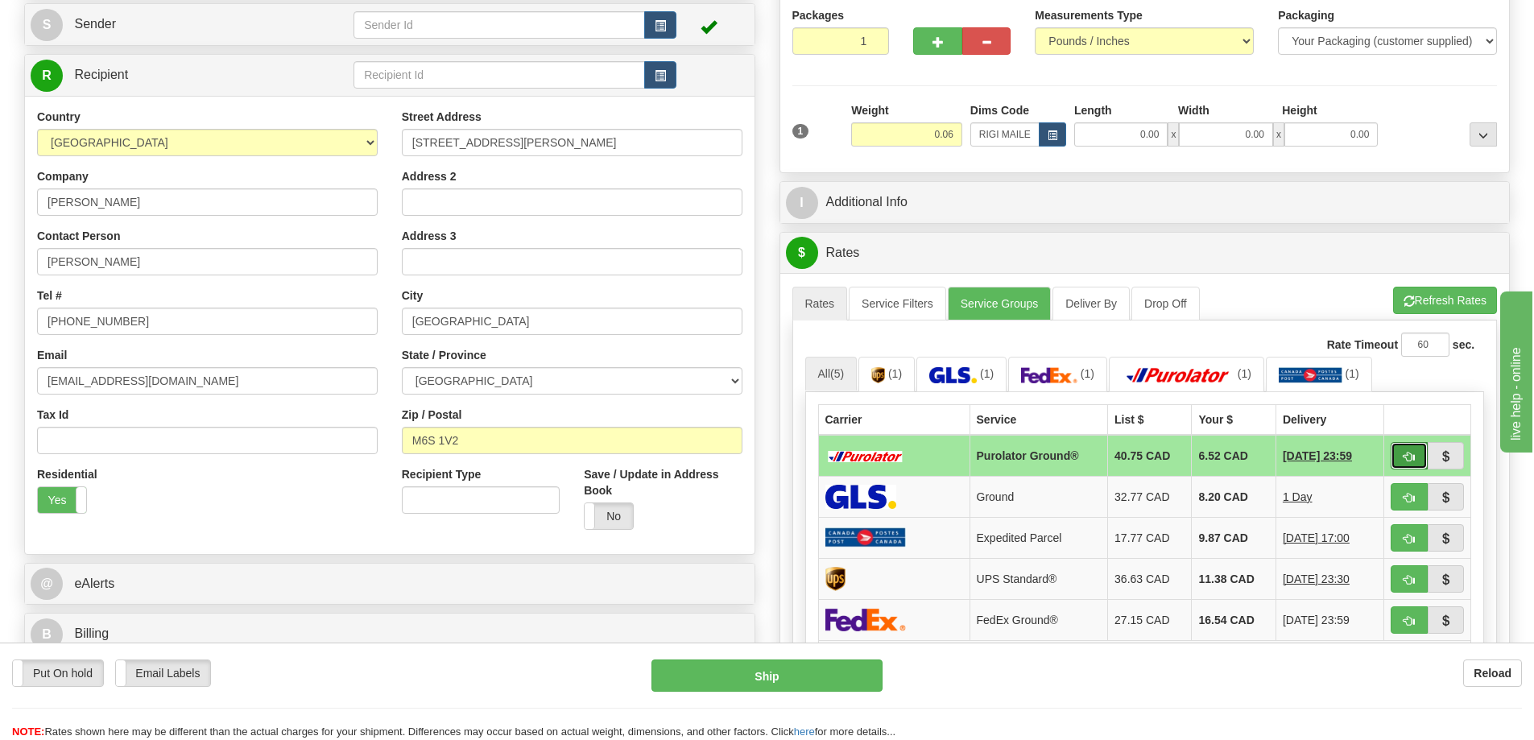
click at [1398, 450] on button "button" at bounding box center [1408, 455] width 37 height 27
type input "260"
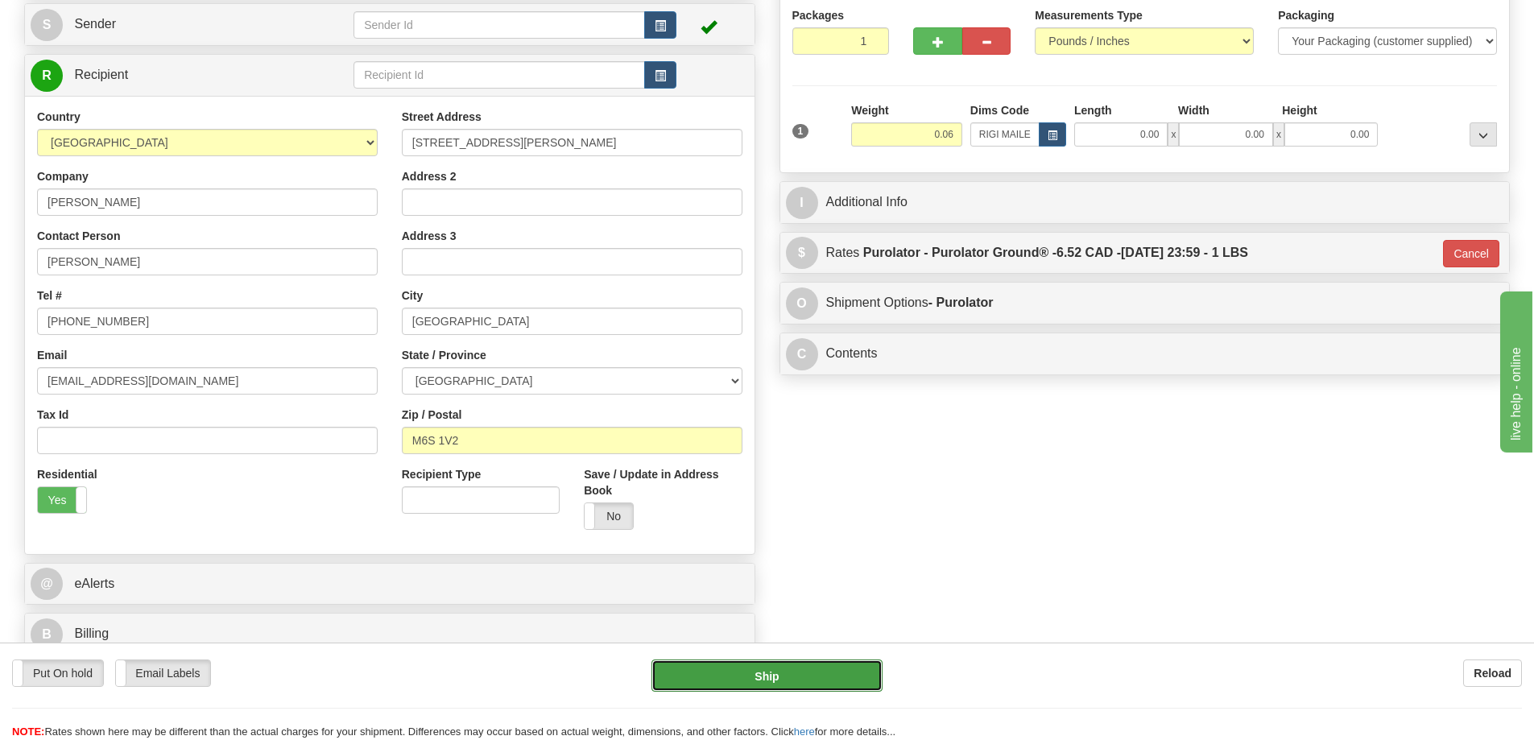
click at [849, 669] on button "Ship" at bounding box center [766, 675] width 231 height 32
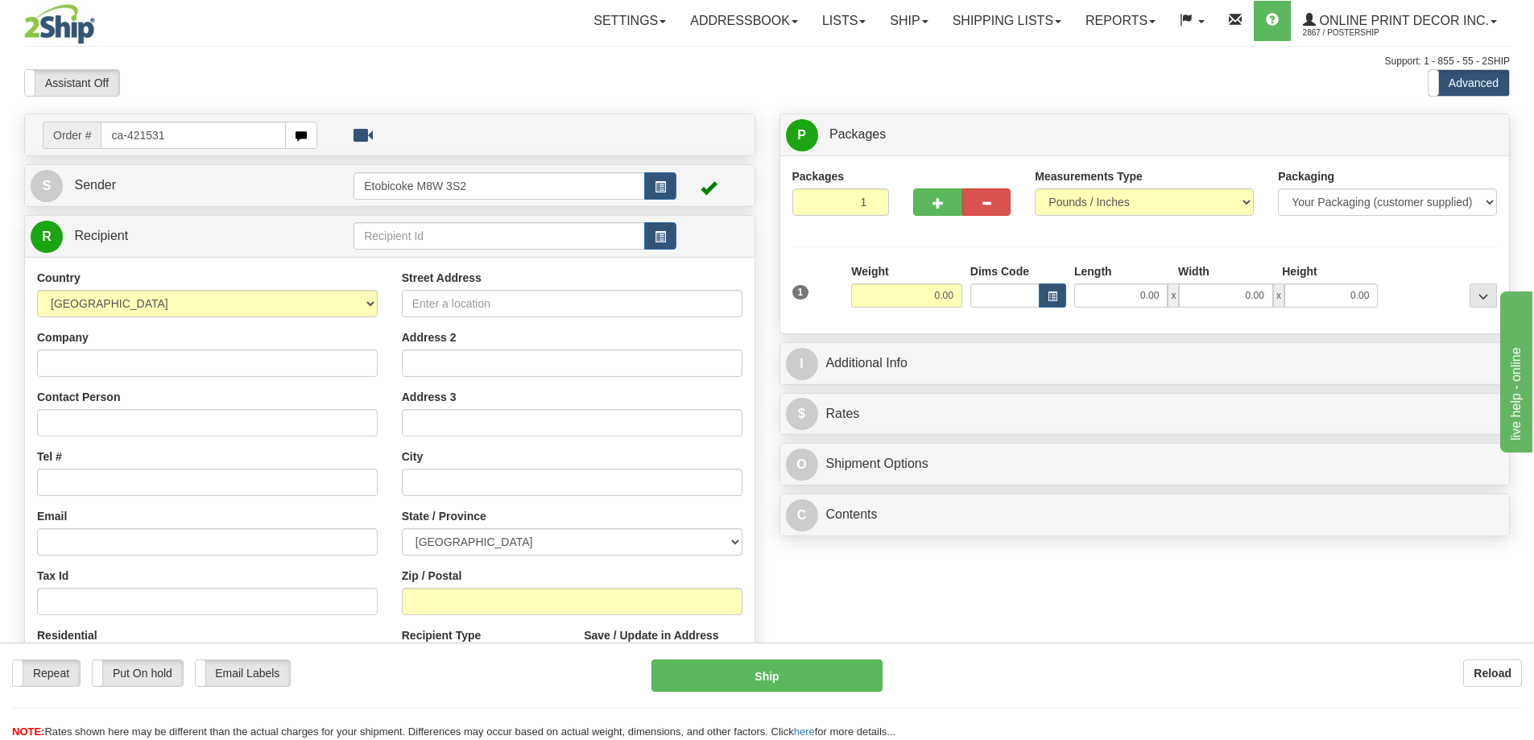
type input "ca-421531"
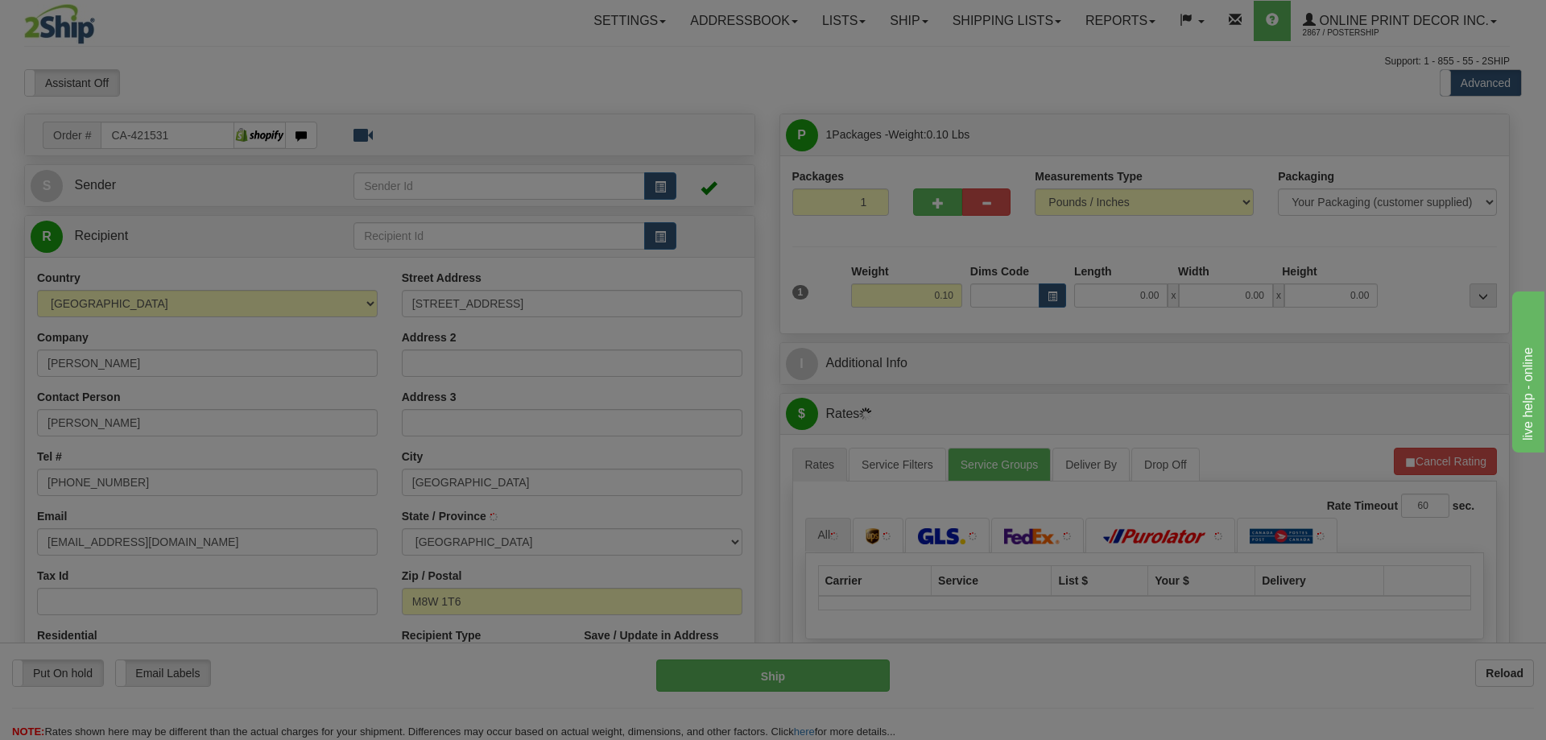
type input "ETOBICOKE"
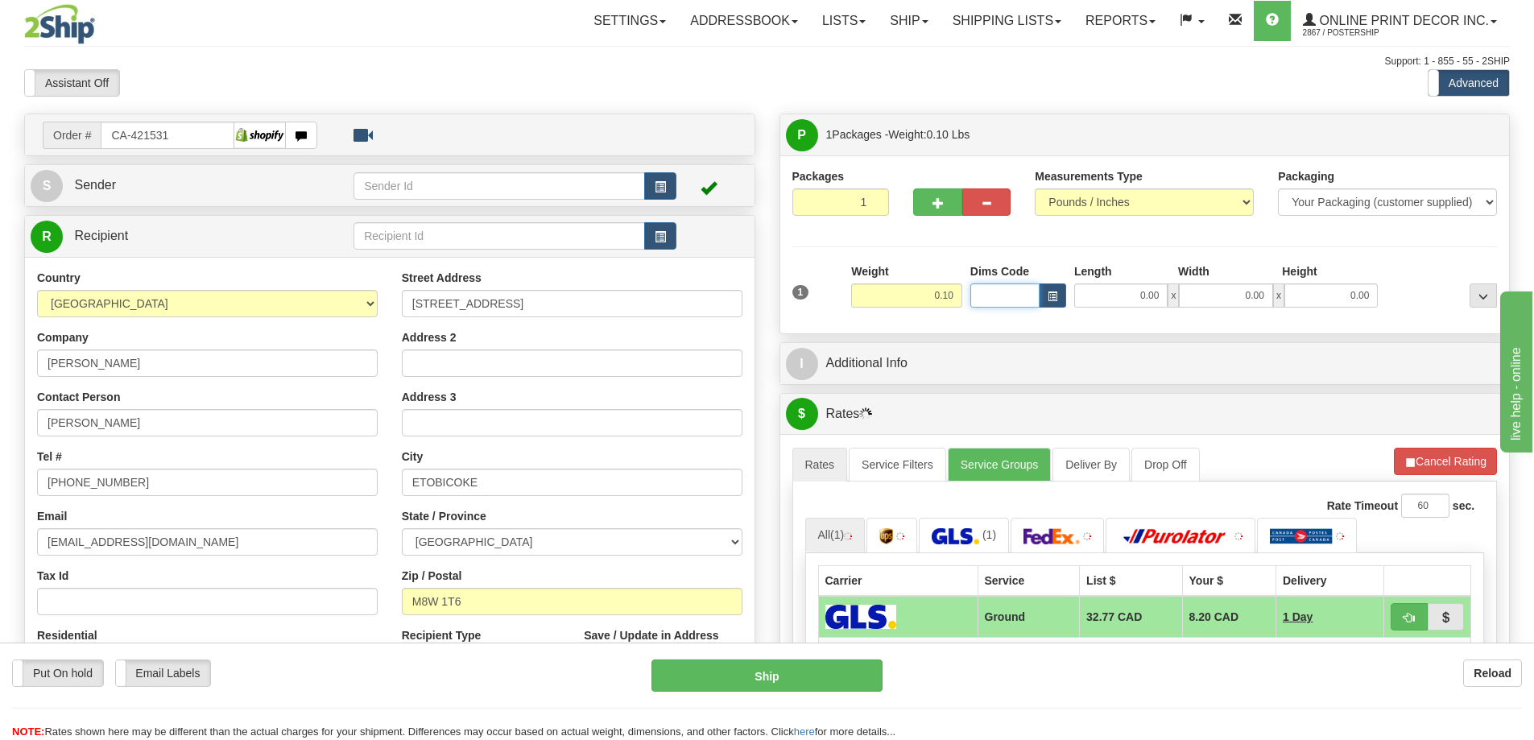
drag, startPoint x: 1030, startPoint y: 287, endPoint x: 1046, endPoint y: 294, distance: 16.6
click at [1034, 287] on input "Dims Code" at bounding box center [1004, 295] width 69 height 24
click at [1054, 298] on span "button" at bounding box center [1052, 296] width 10 height 9
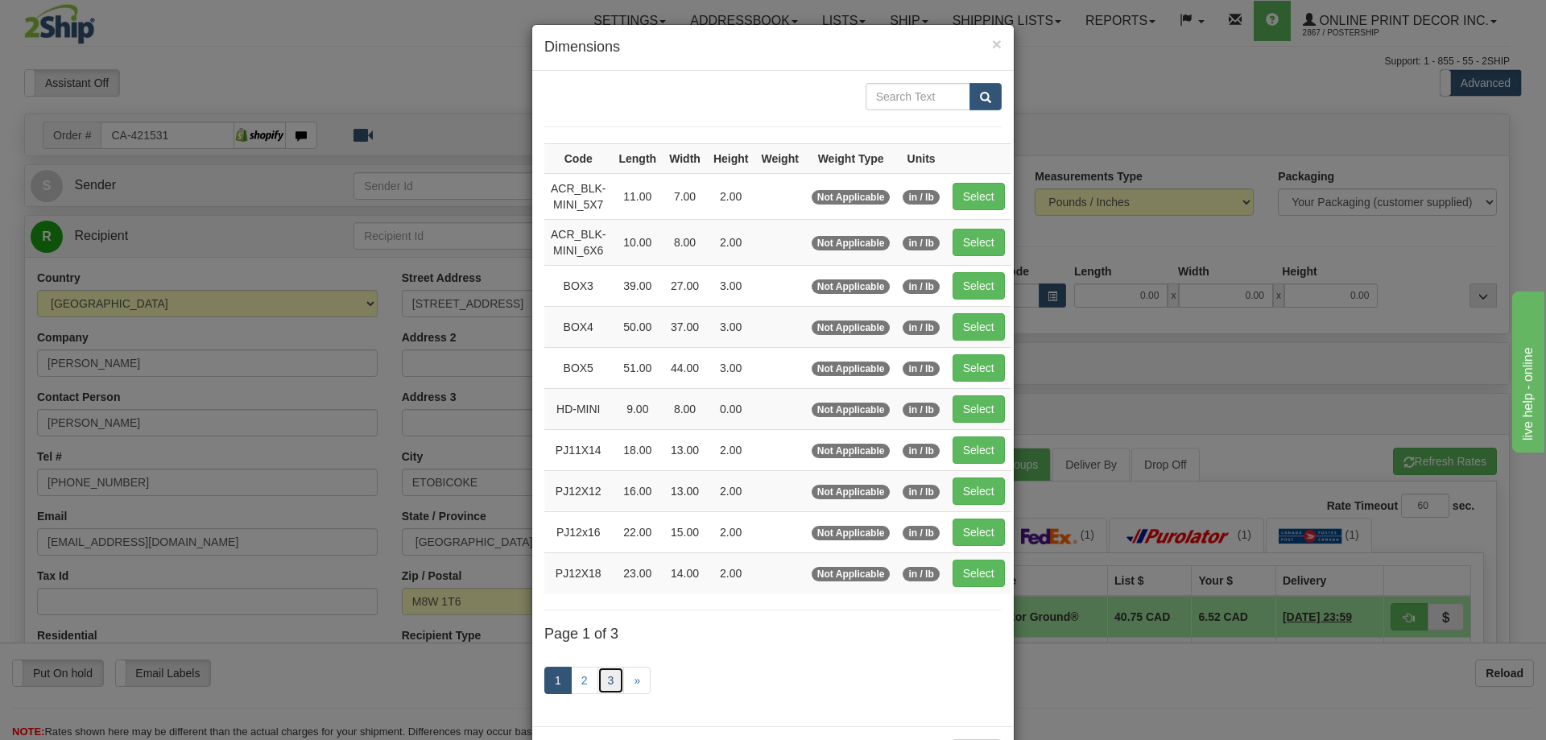
click at [603, 677] on link "3" at bounding box center [610, 680] width 27 height 27
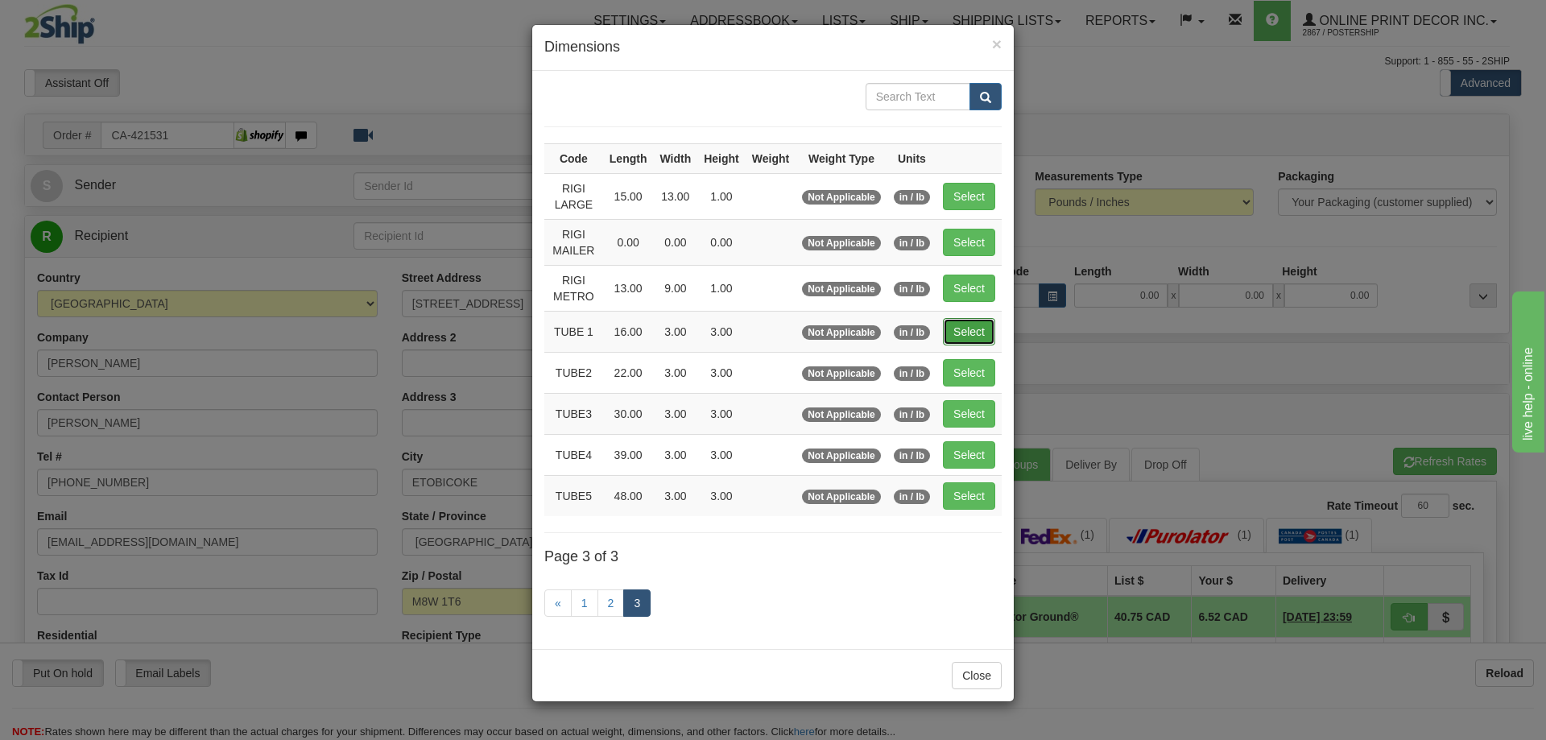
click at [965, 324] on button "Select" at bounding box center [969, 331] width 52 height 27
type input "TUBE 1"
type input "16.00"
type input "3.00"
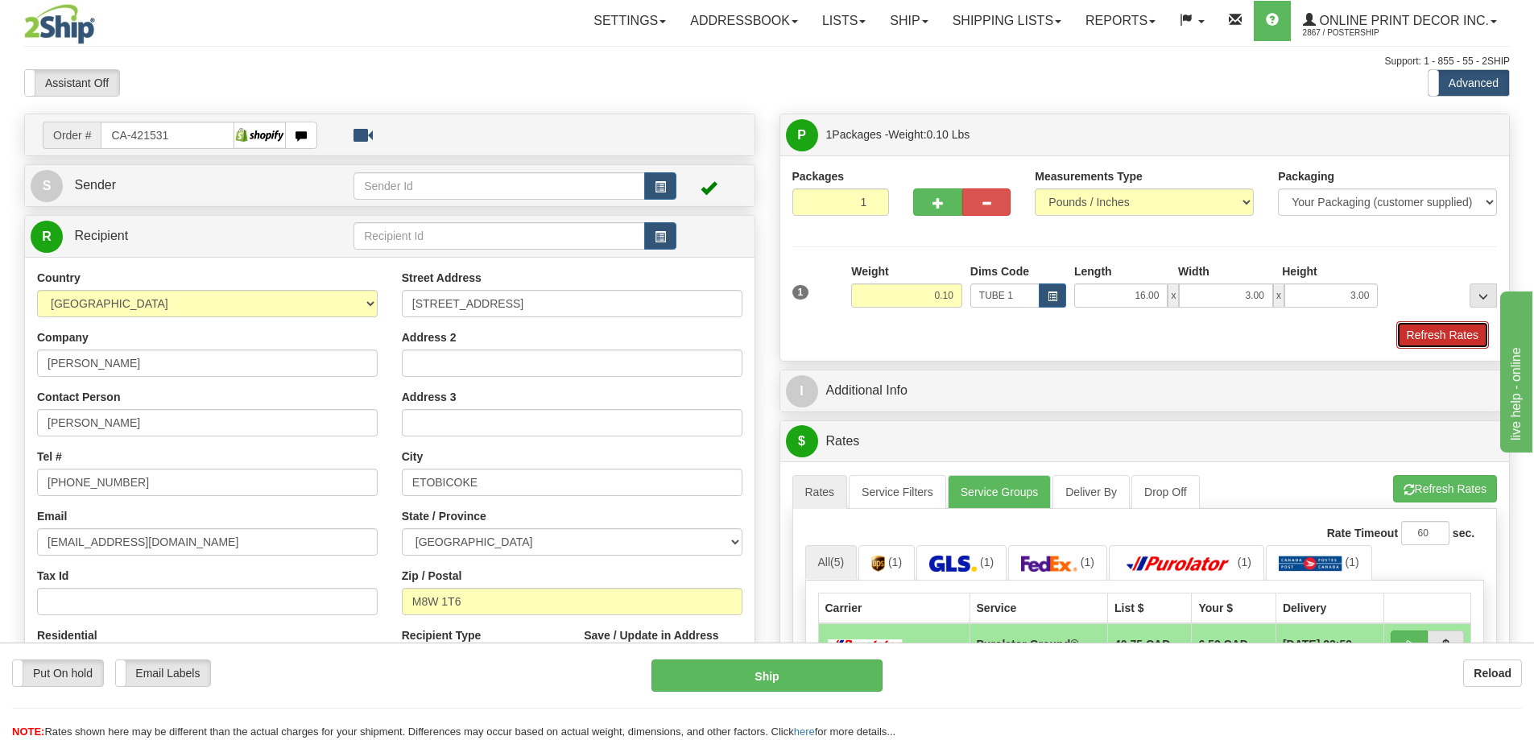
click at [1414, 335] on button "Refresh Rates" at bounding box center [1442, 334] width 93 height 27
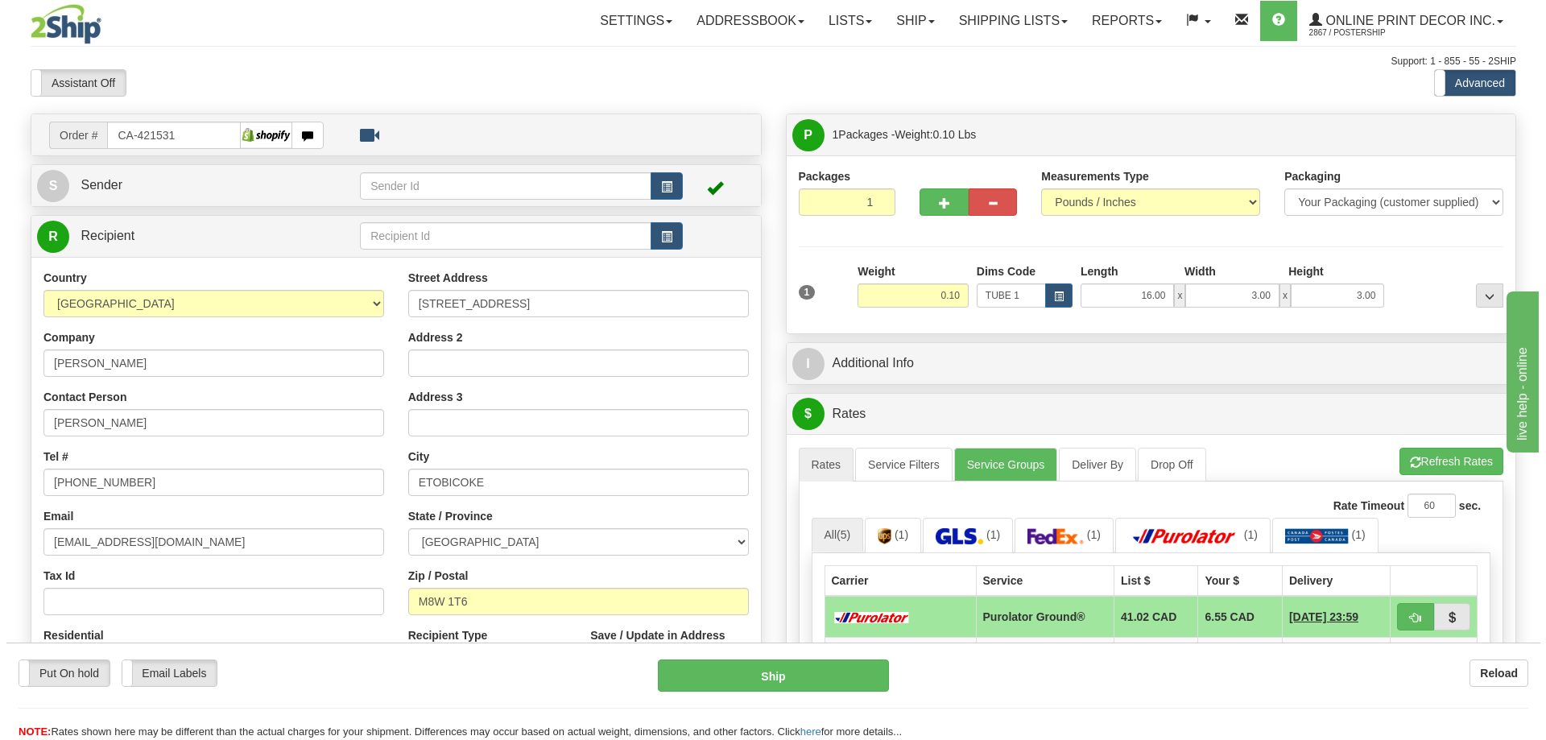
scroll to position [242, 0]
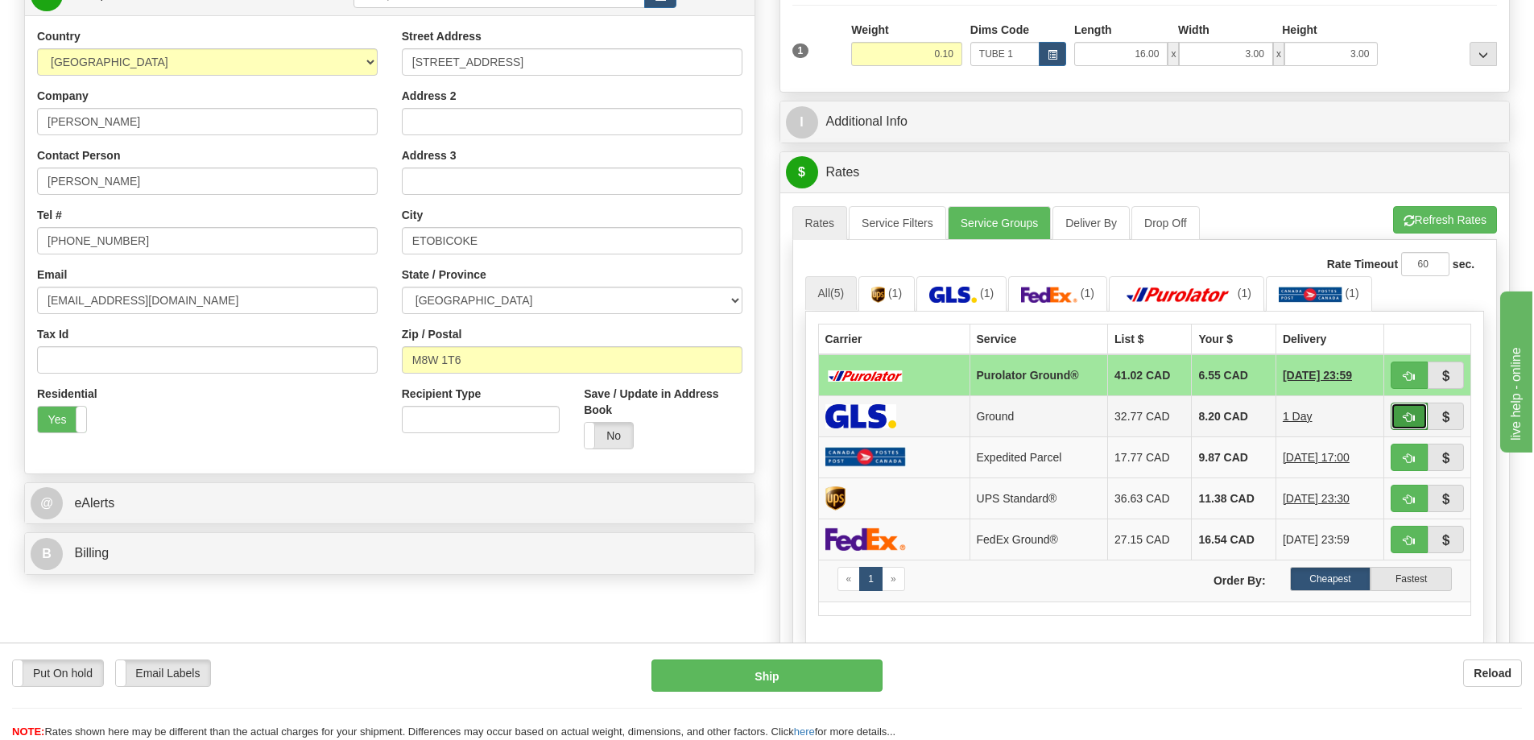
click at [1404, 414] on span "button" at bounding box center [1408, 417] width 11 height 10
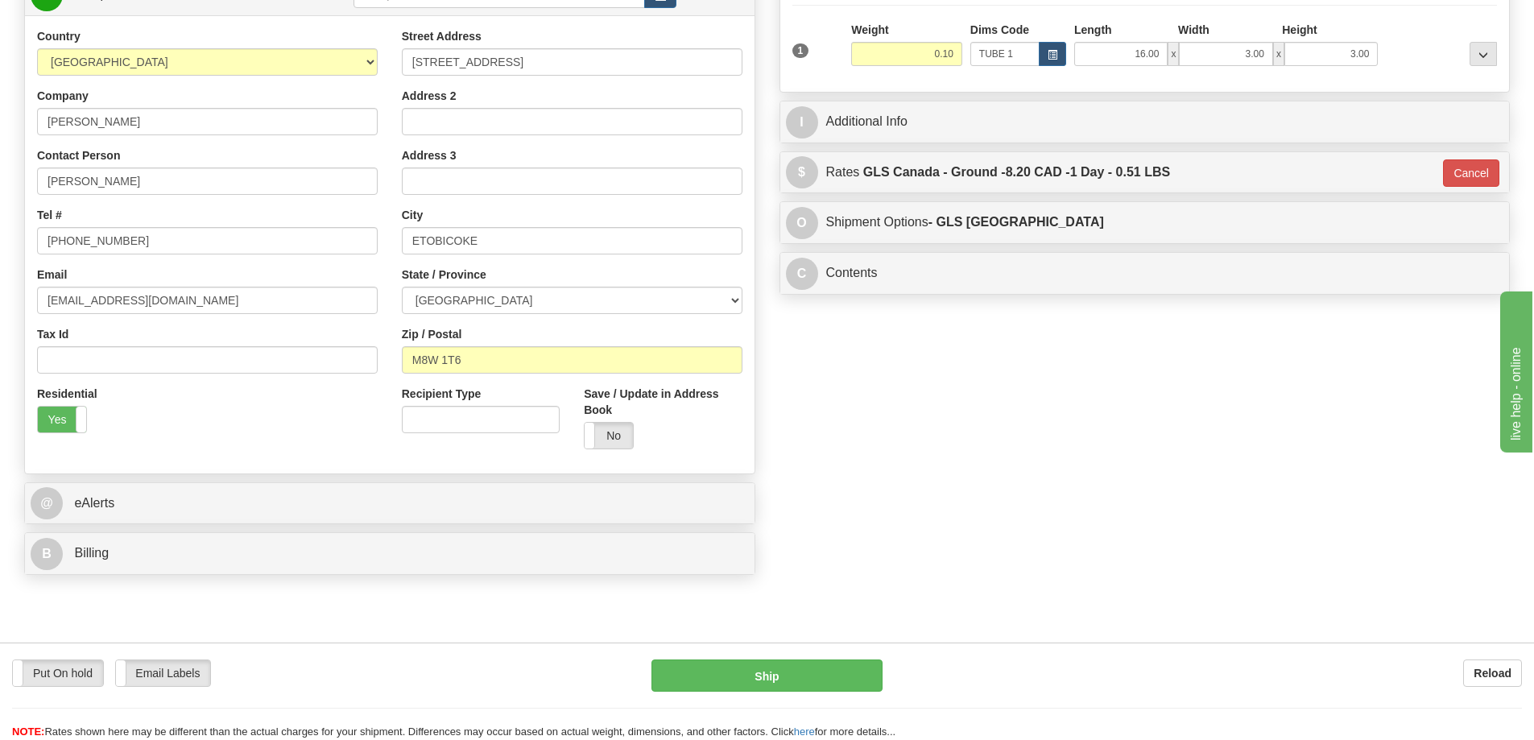
type input "1"
click at [808, 667] on button "Ship" at bounding box center [766, 675] width 231 height 32
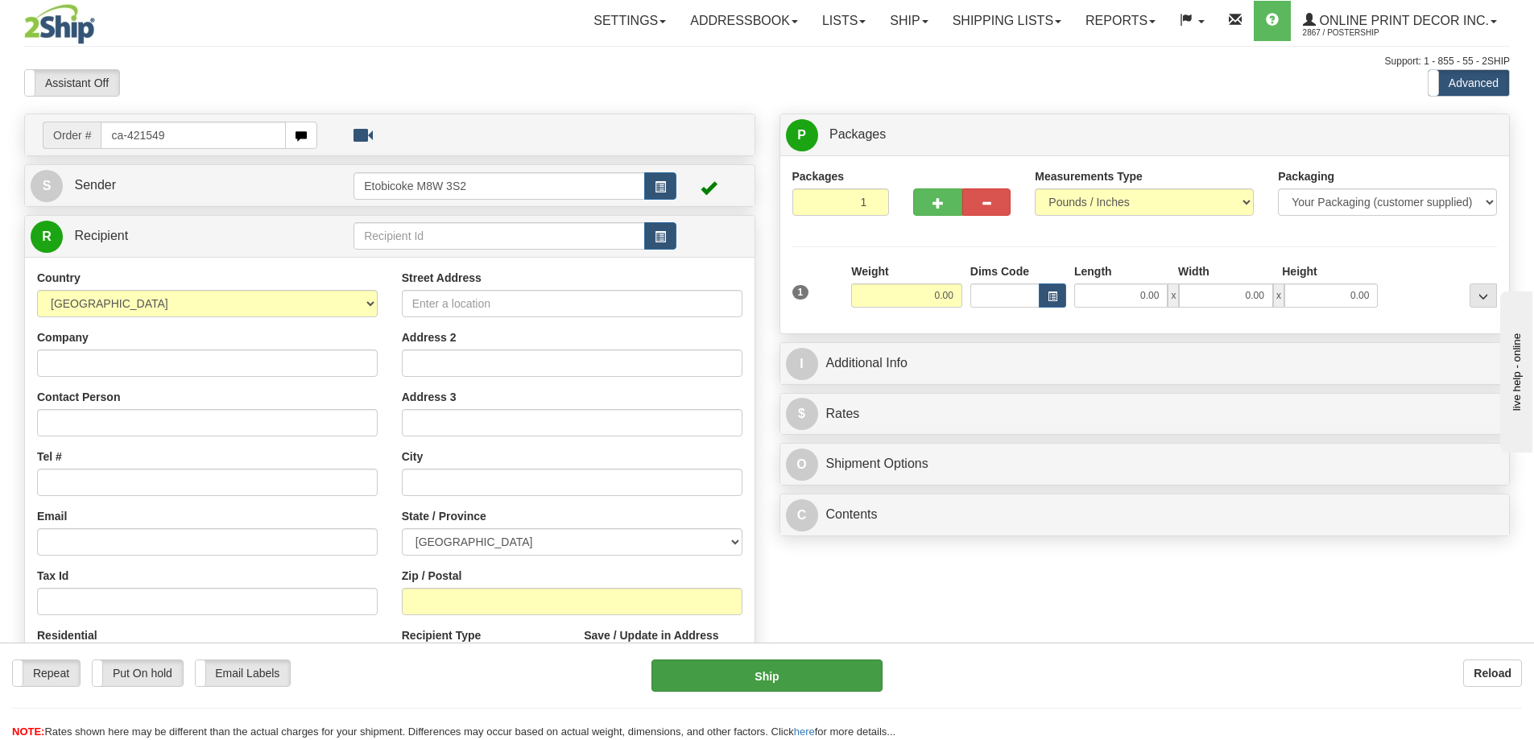
type input "ca-421549"
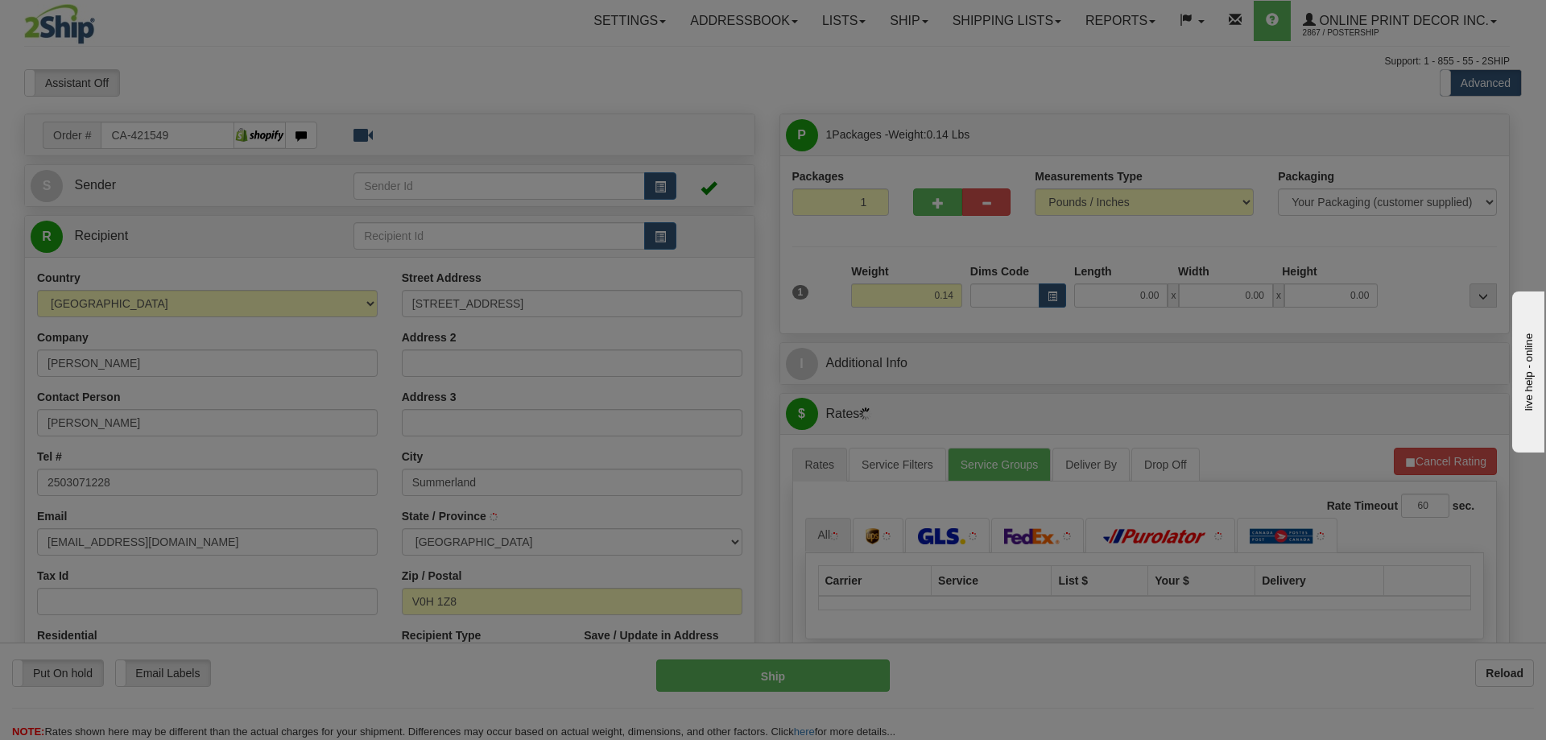
type input "SUMMERLAND"
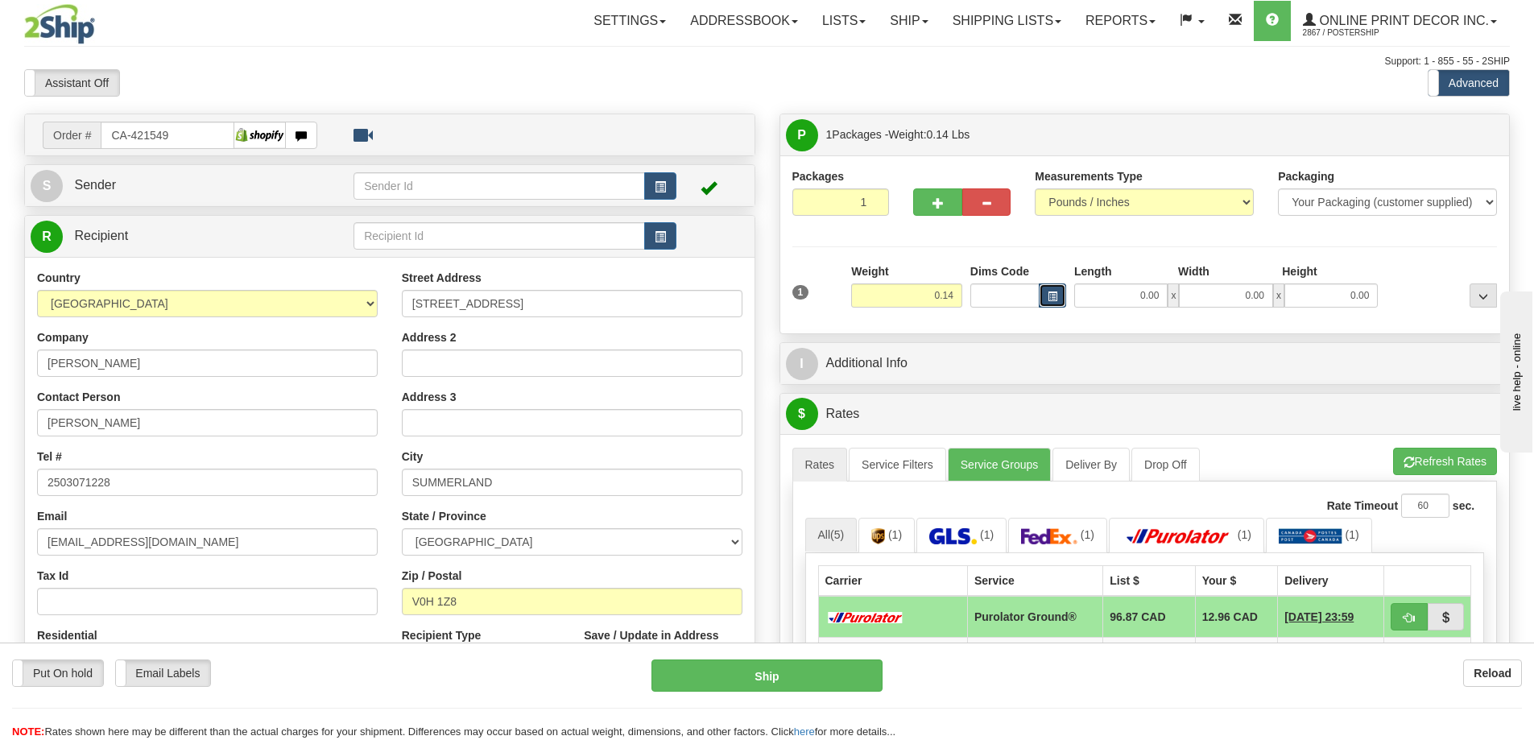
click at [1044, 295] on button "button" at bounding box center [1051, 295] width 27 height 24
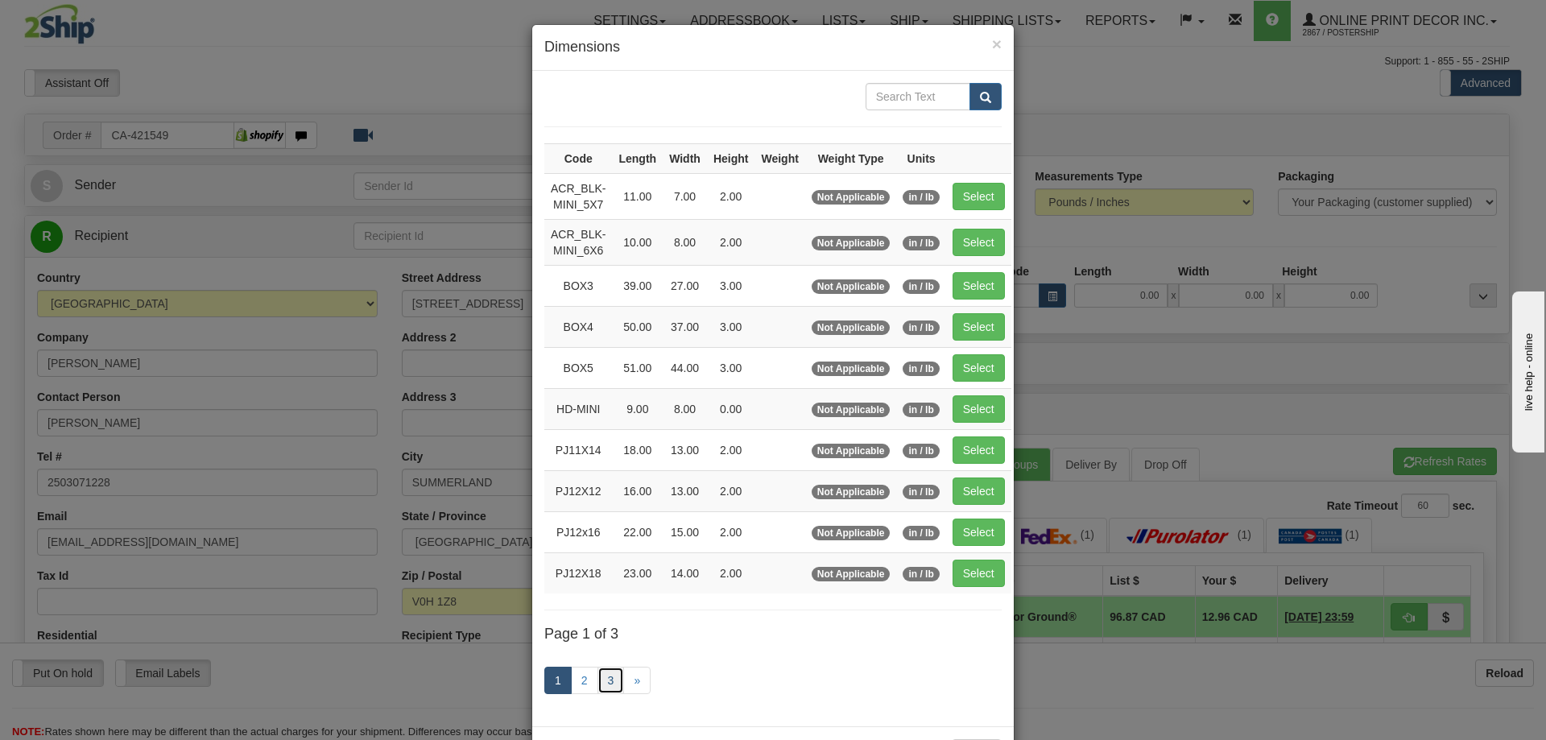
click at [607, 673] on link "3" at bounding box center [610, 680] width 27 height 27
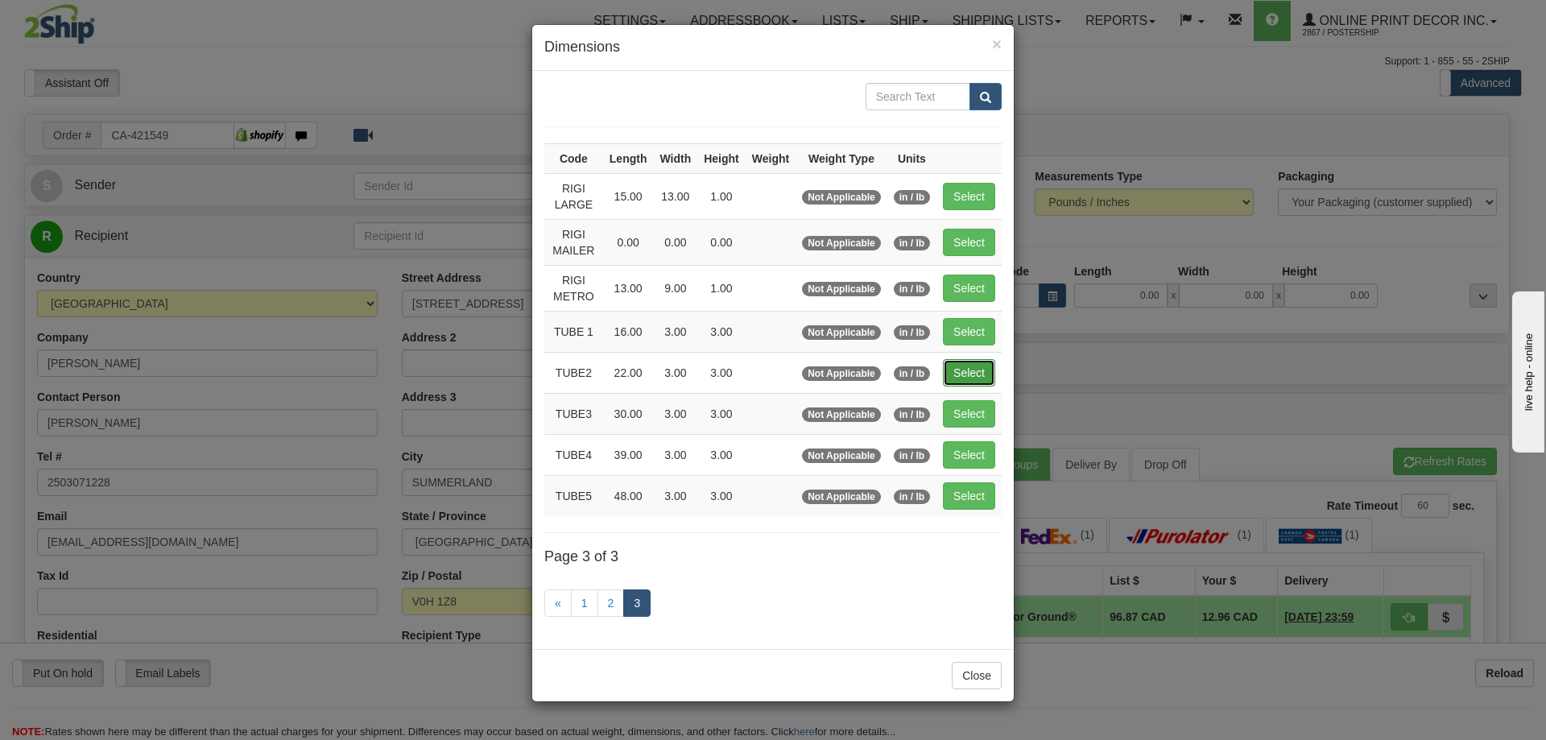
click at [962, 378] on button "Select" at bounding box center [969, 372] width 52 height 27
type input "TUBE2"
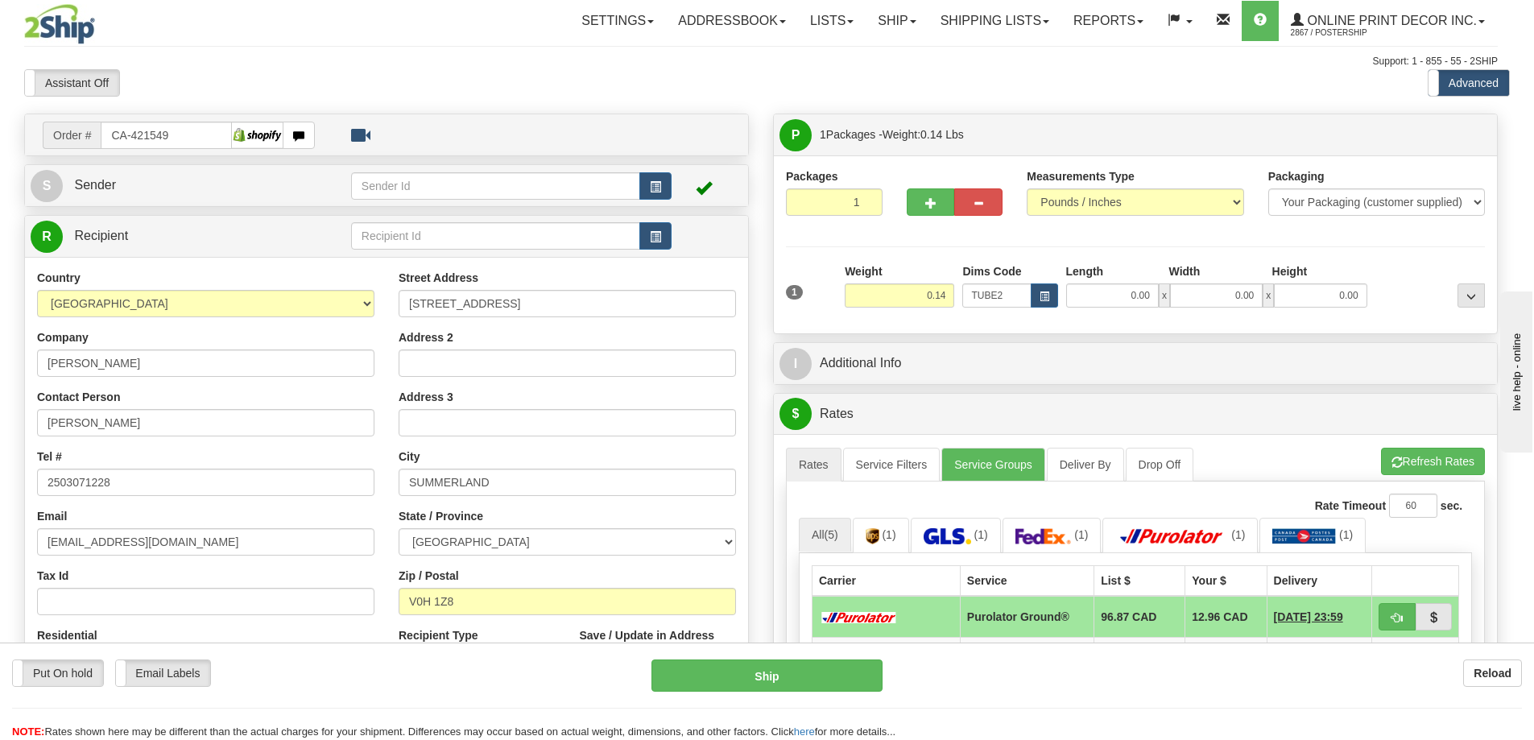
type input "22.00"
type input "3.00"
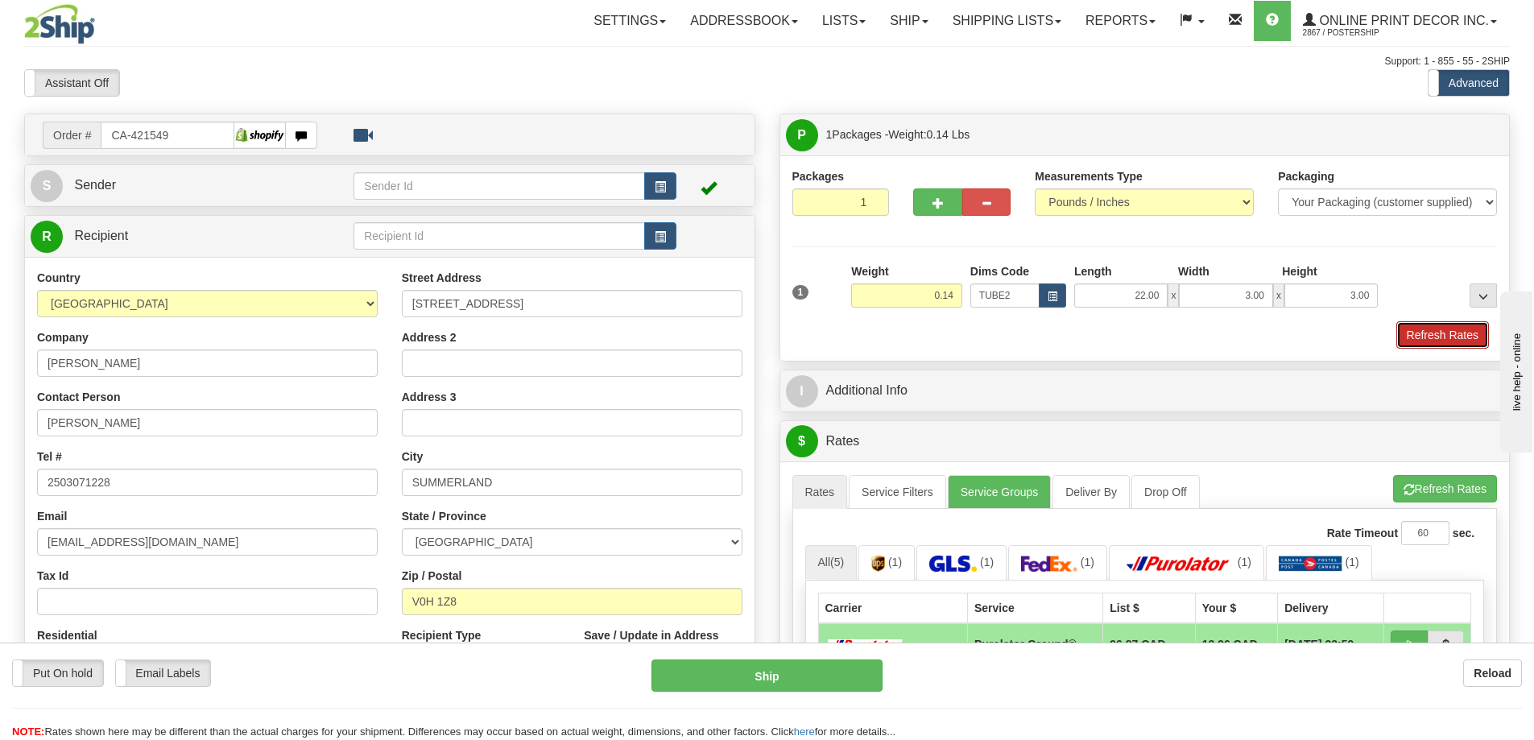
click at [1443, 333] on button "Refresh Rates" at bounding box center [1442, 334] width 93 height 27
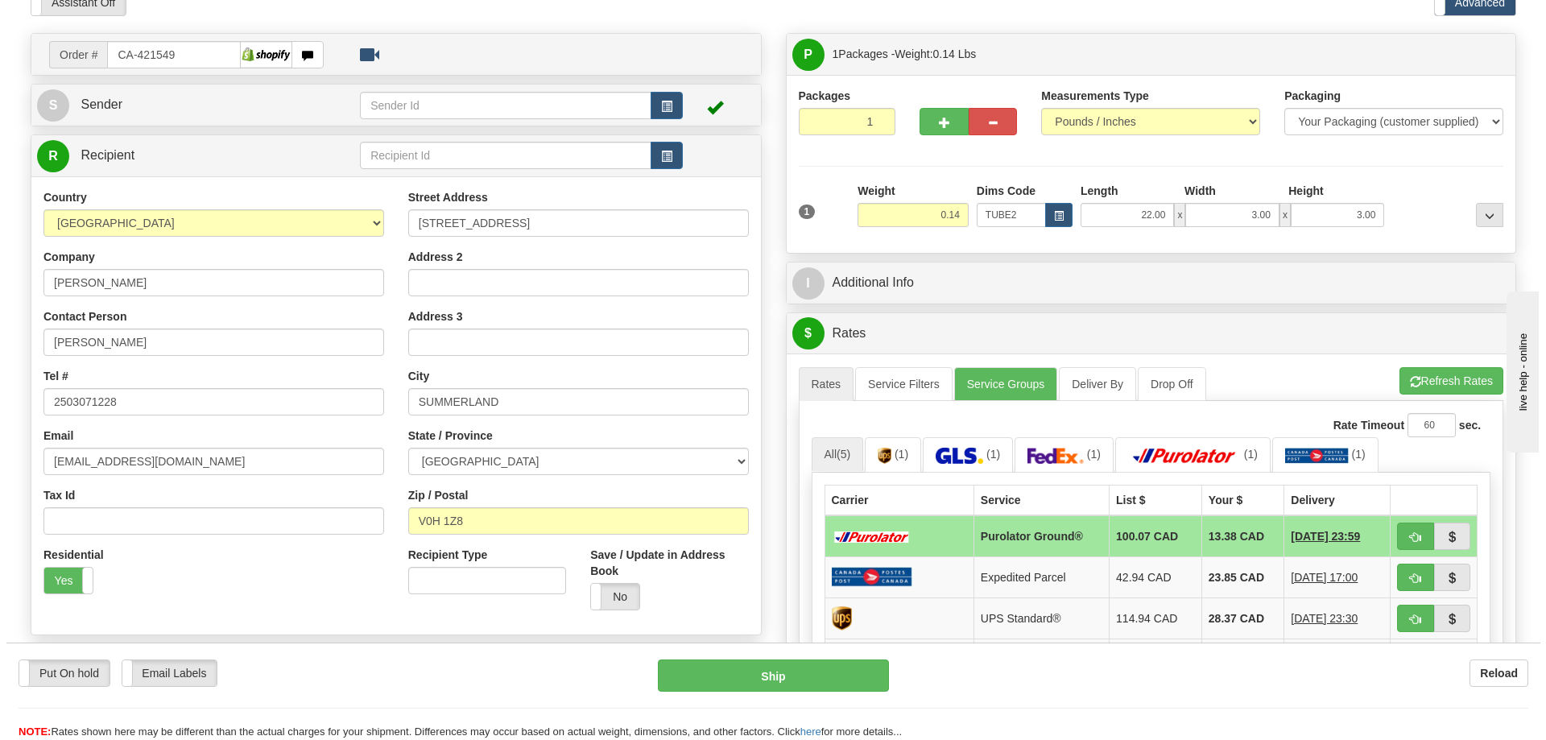
scroll to position [161, 0]
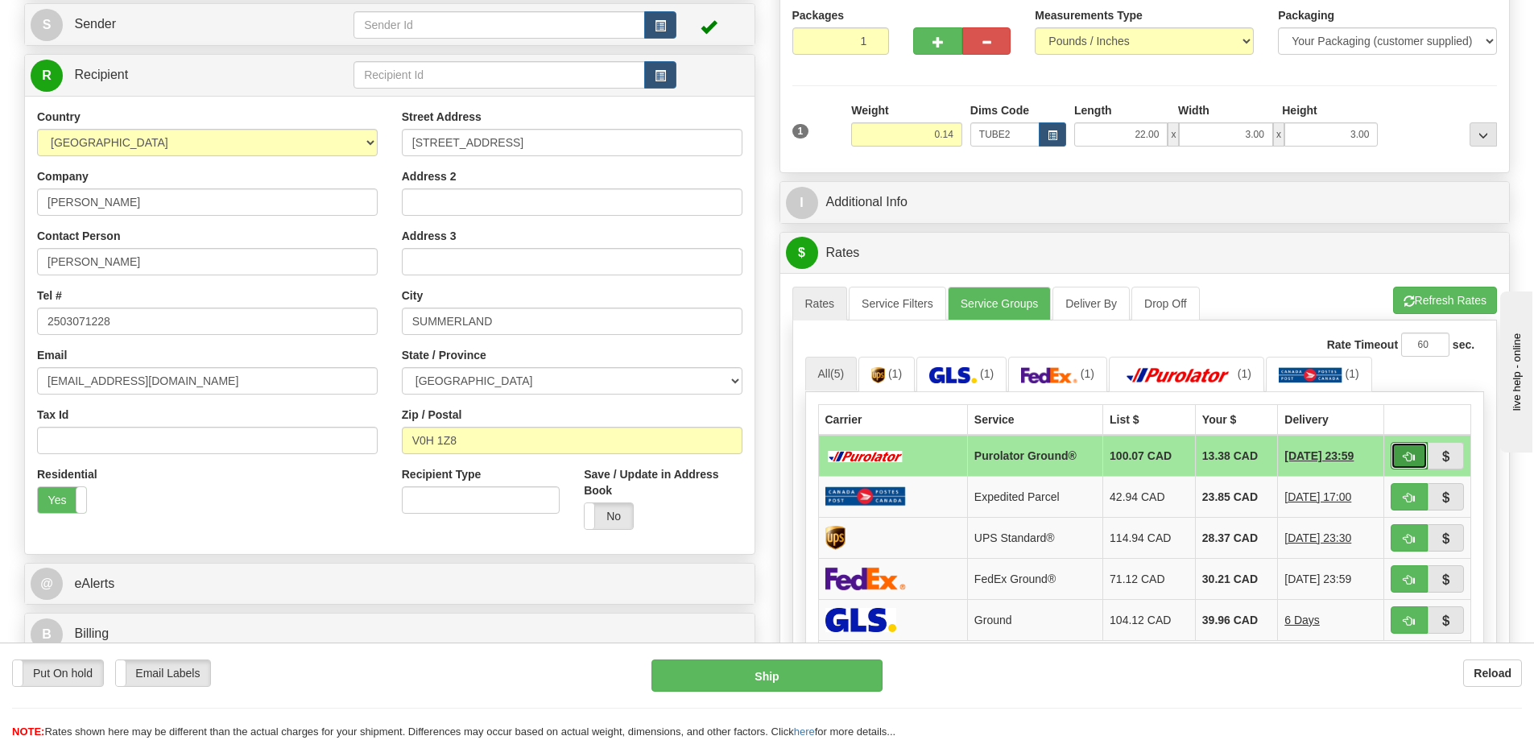
click at [1402, 452] on button "button" at bounding box center [1408, 455] width 37 height 27
type input "260"
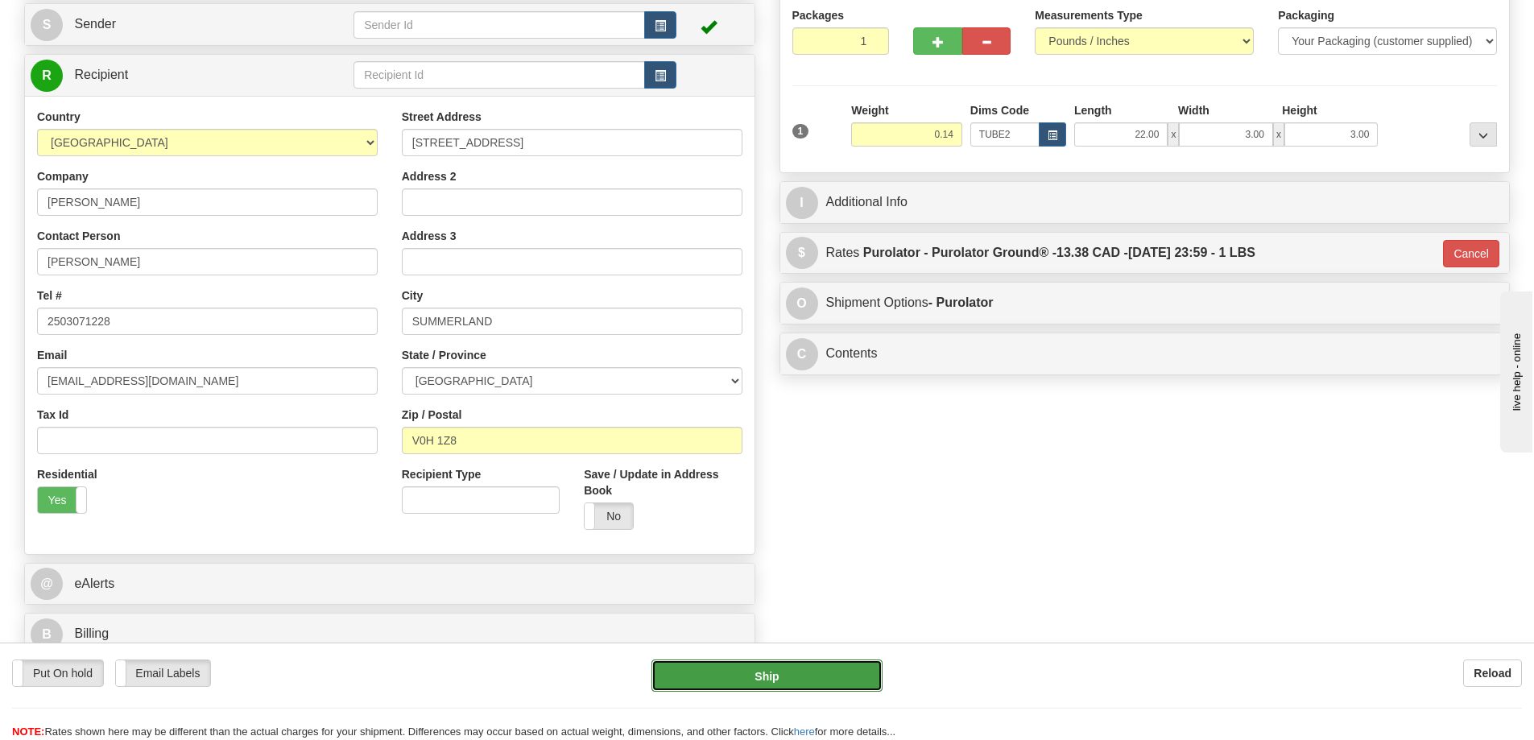
click at [815, 672] on button "Ship" at bounding box center [766, 675] width 231 height 32
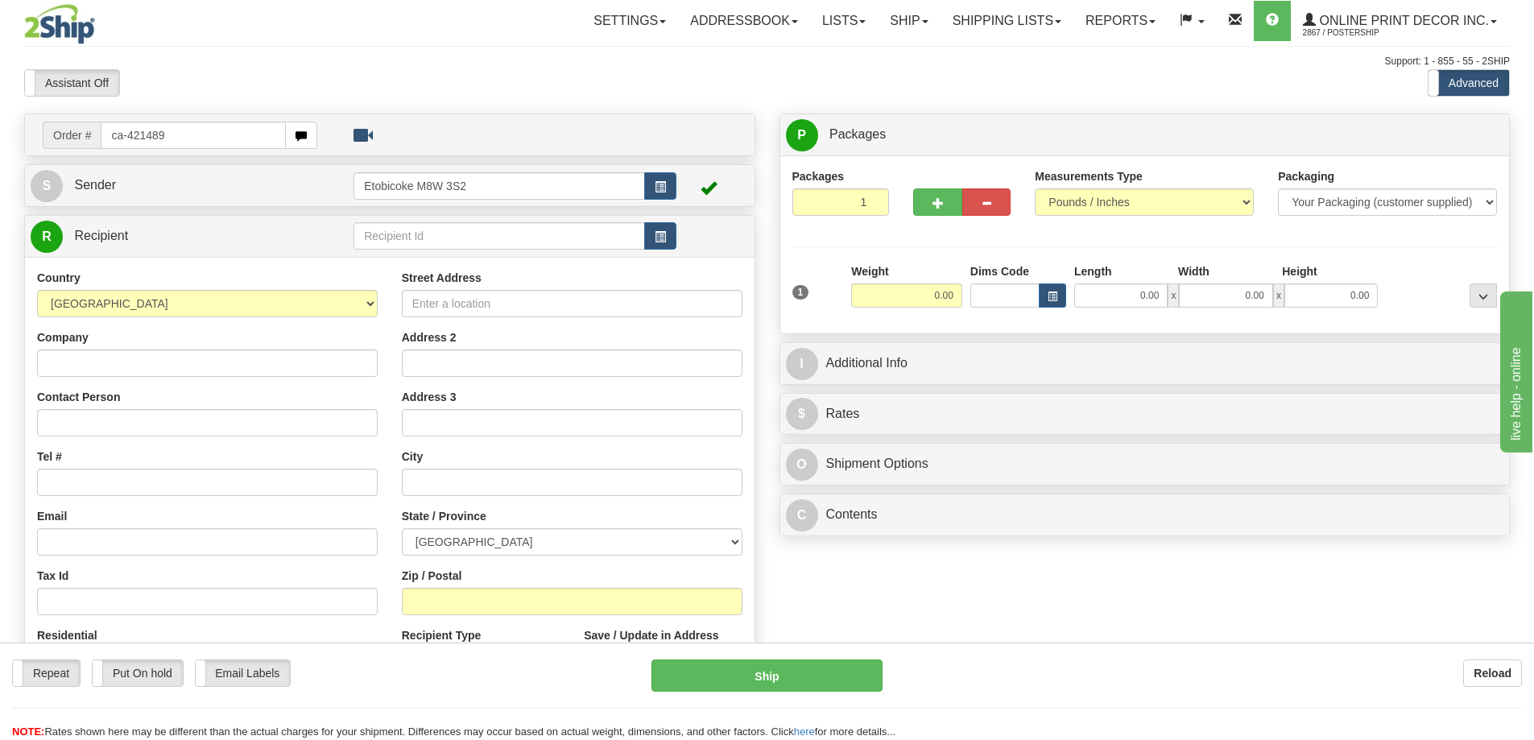
type input "ca-421489"
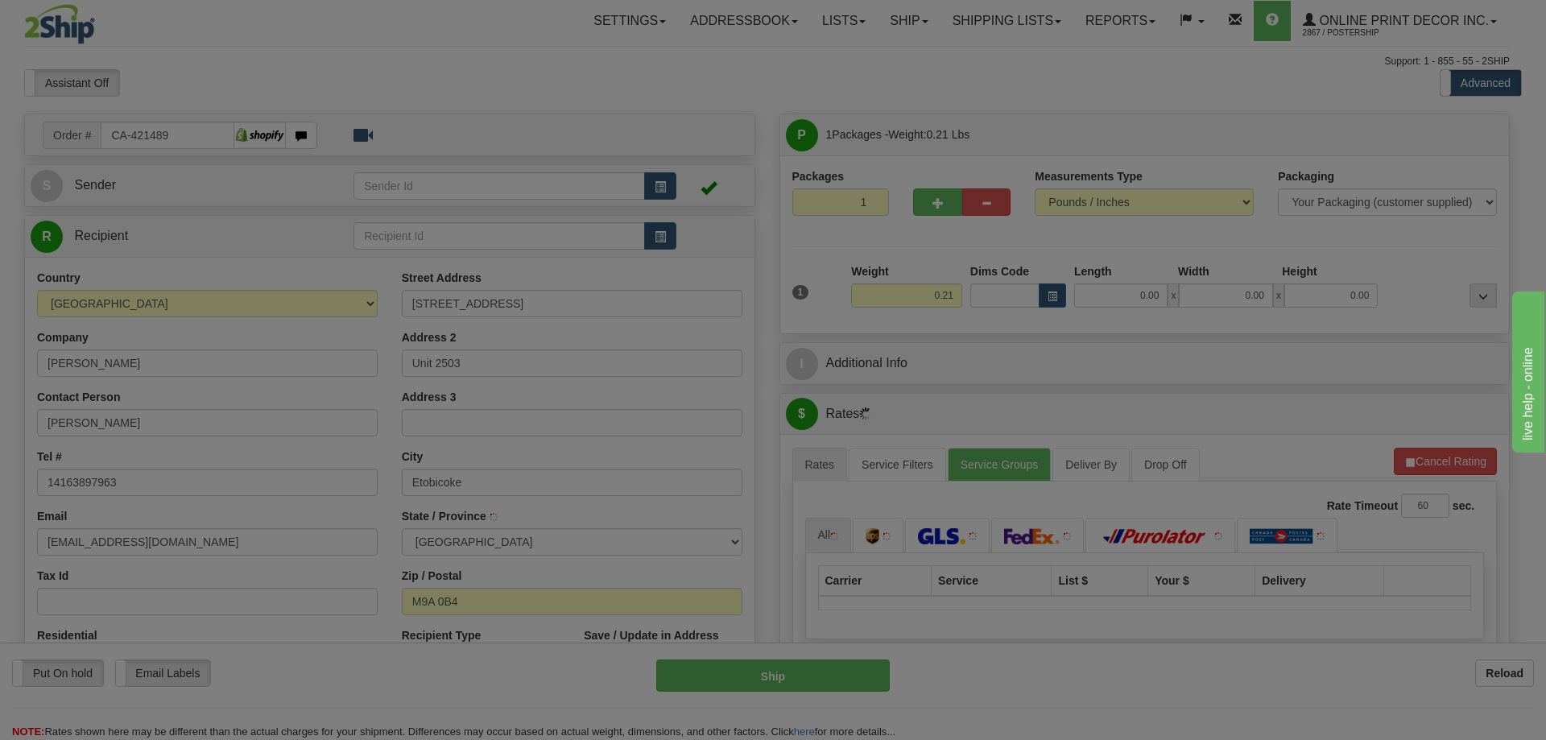
type input "ETOBICOKE"
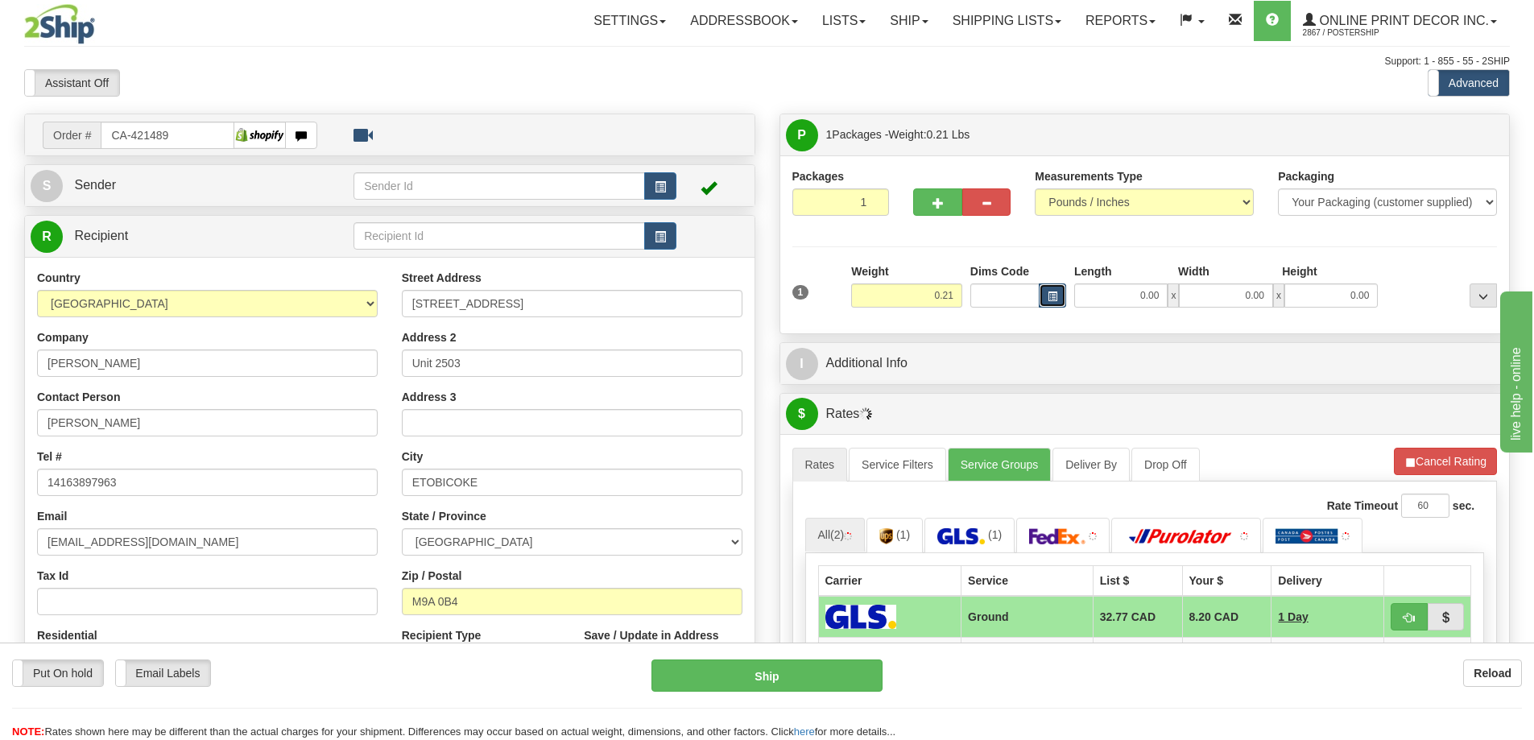
click at [1047, 293] on span "button" at bounding box center [1052, 296] width 10 height 9
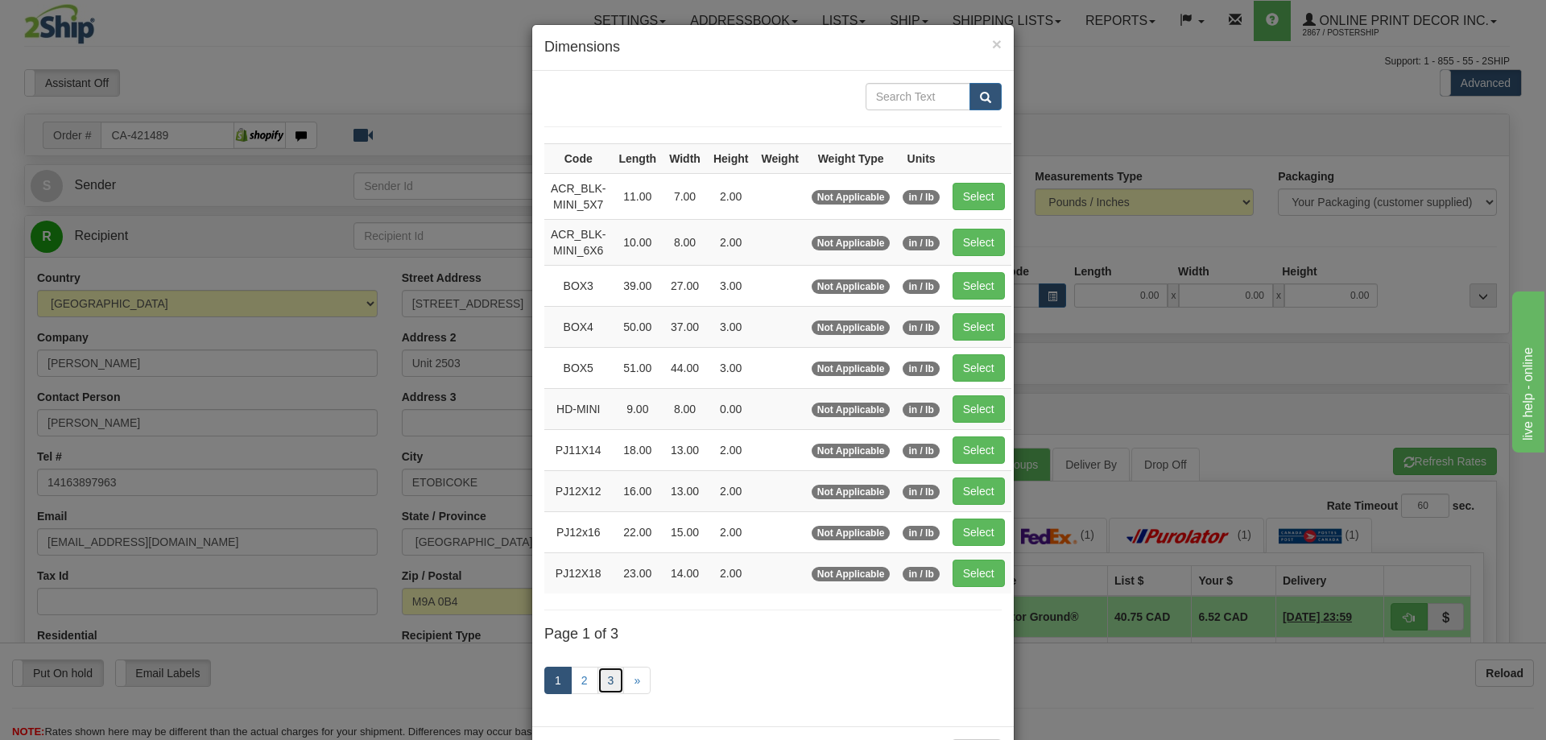
click at [606, 675] on link "3" at bounding box center [610, 680] width 27 height 27
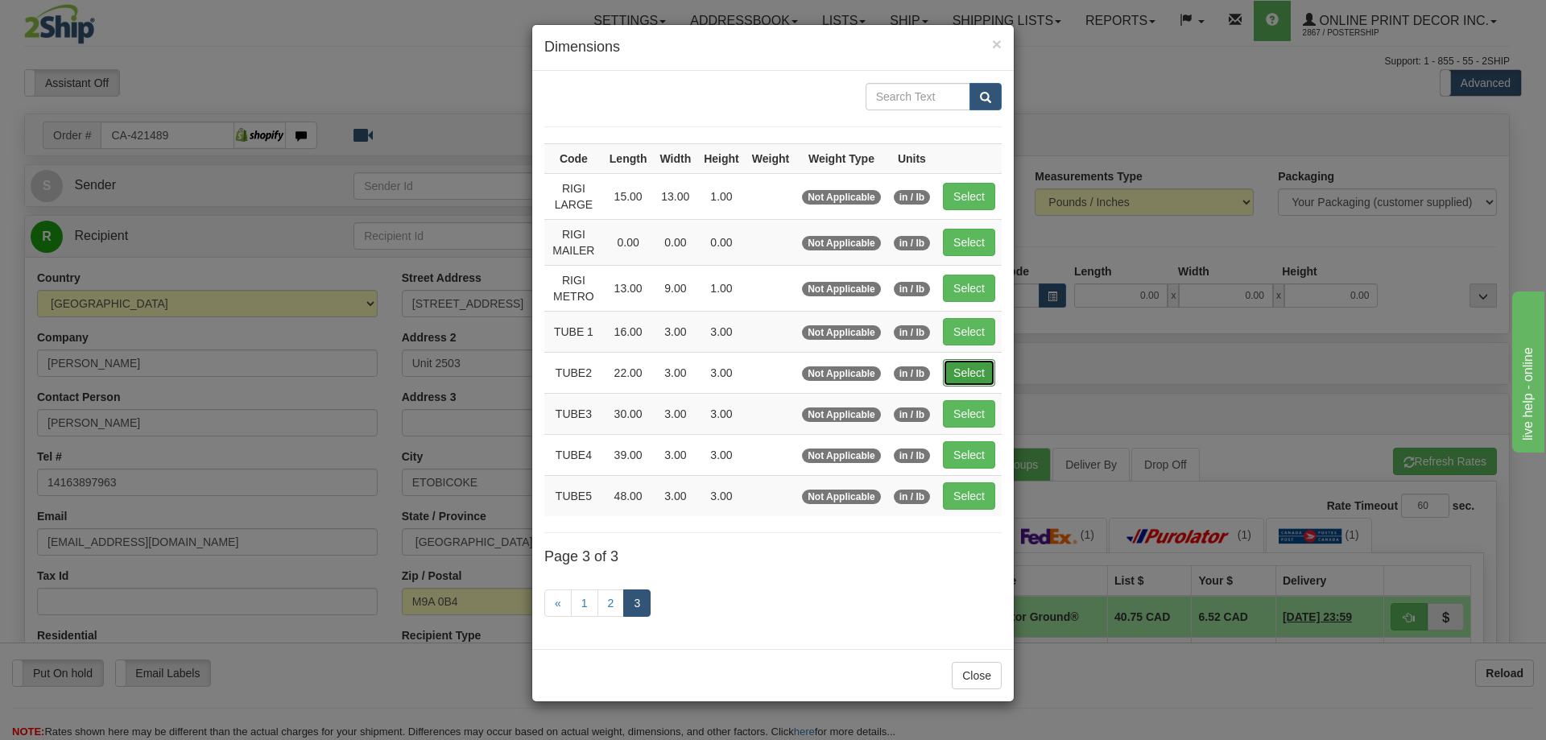
click at [975, 363] on button "Select" at bounding box center [969, 372] width 52 height 27
type input "TUBE2"
type input "22.00"
type input "3.00"
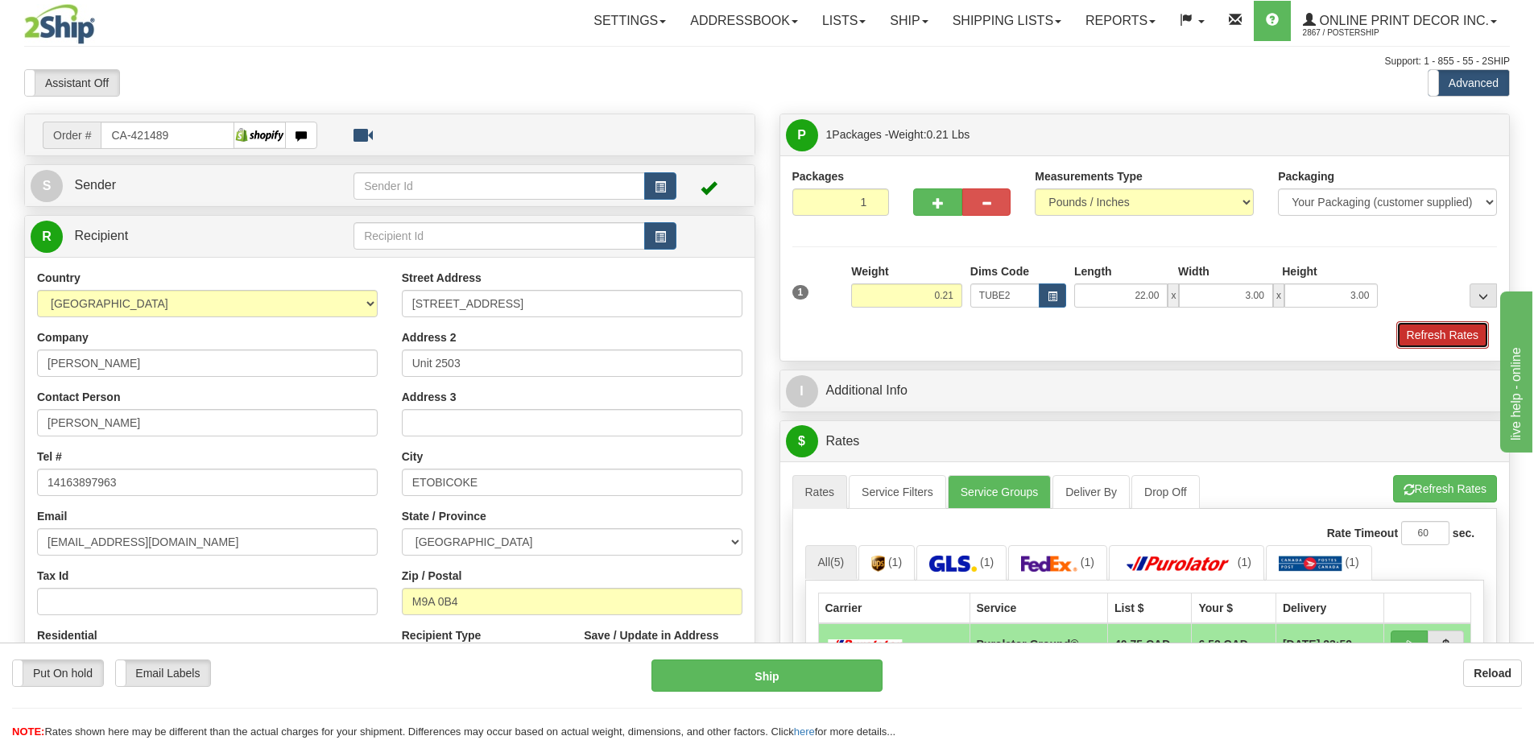
click at [1468, 338] on button "Refresh Rates" at bounding box center [1442, 334] width 93 height 27
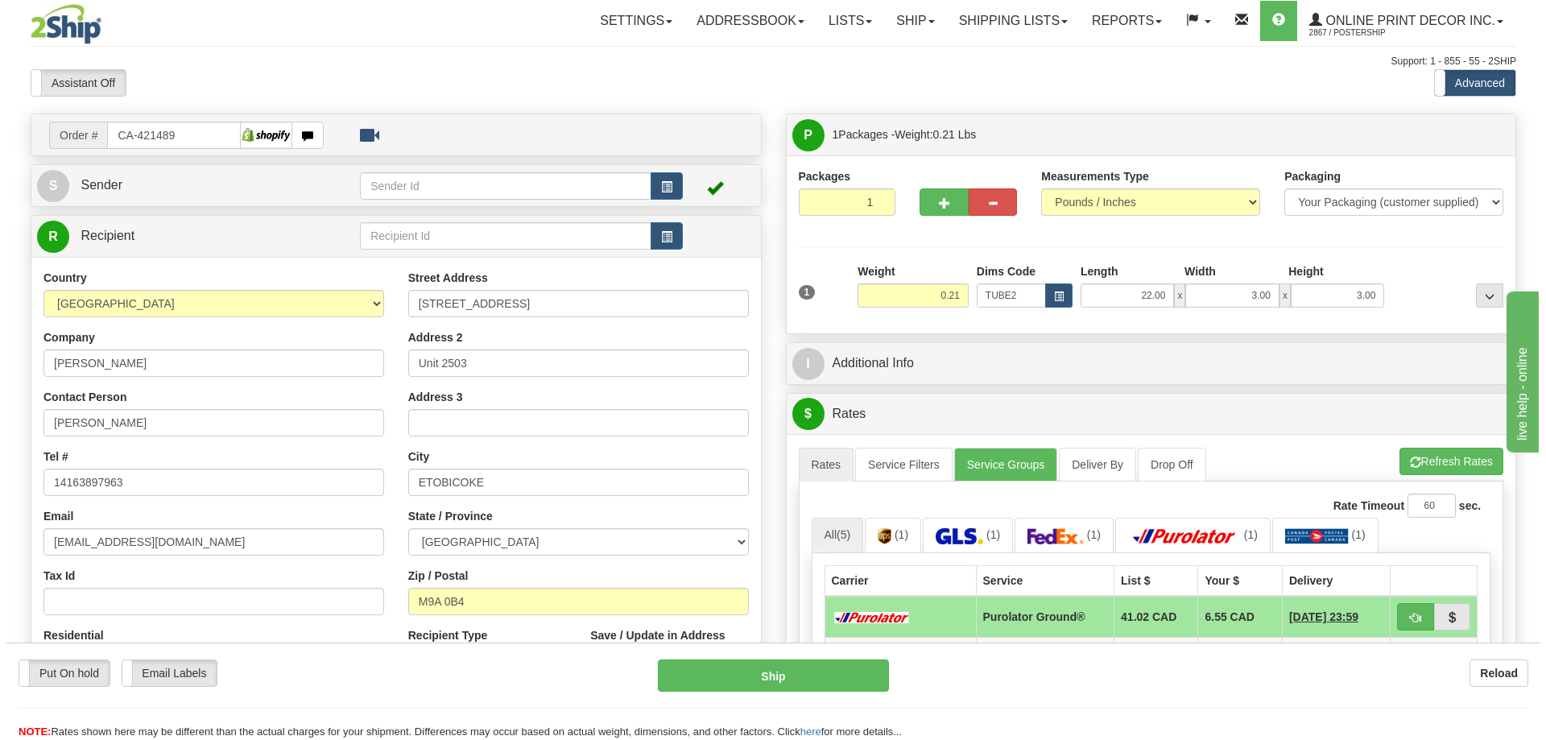
scroll to position [161, 0]
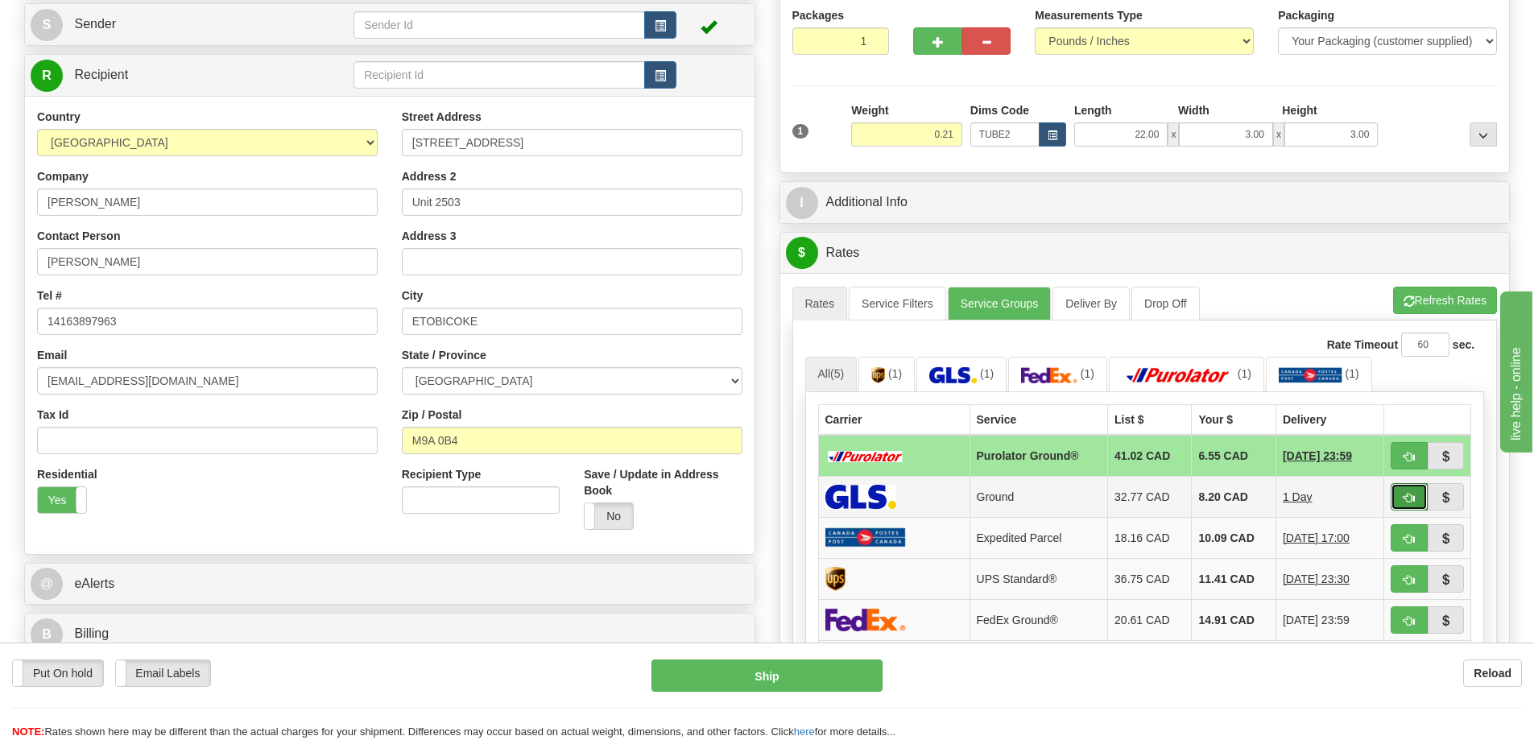
click at [1409, 494] on span "button" at bounding box center [1408, 498] width 11 height 10
type input "1"
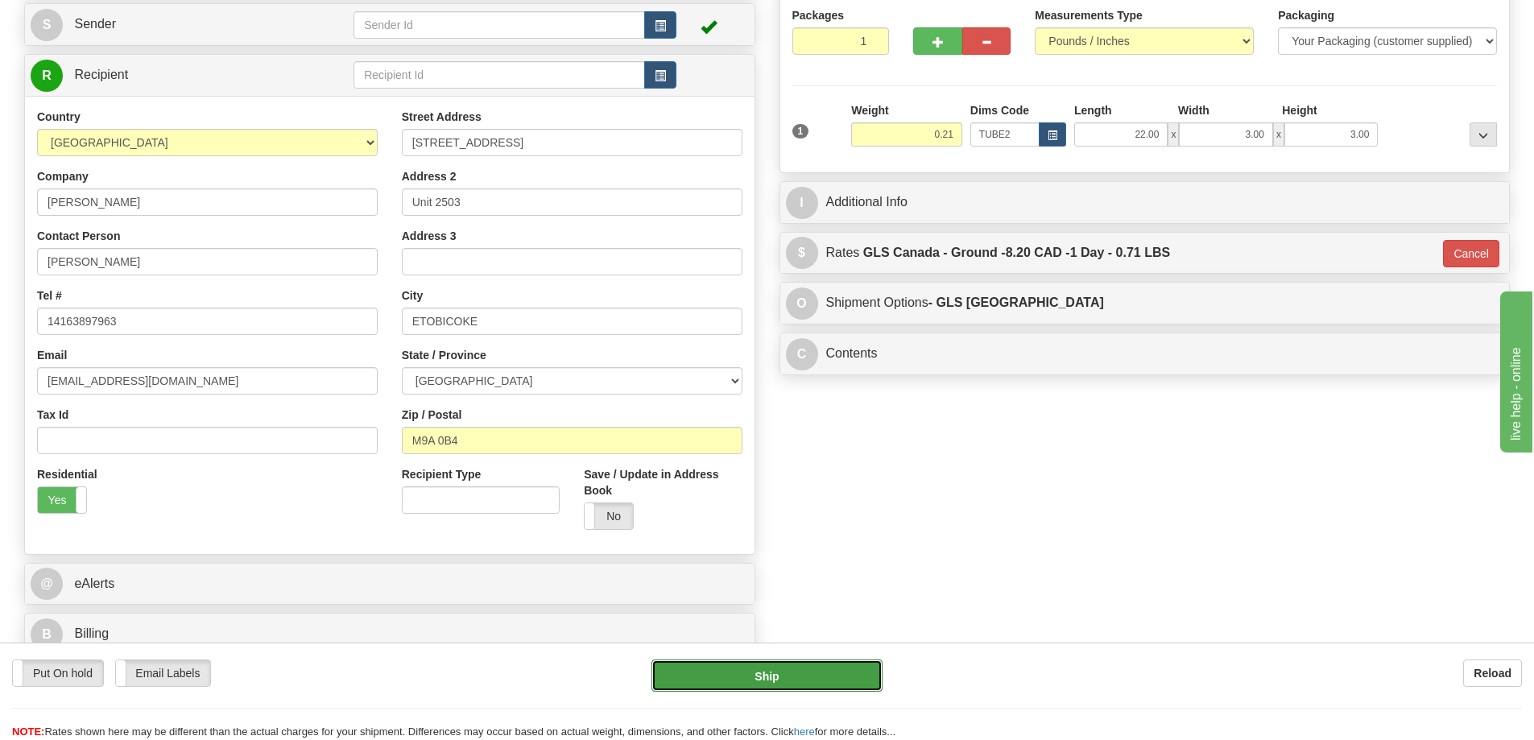
click at [795, 683] on button "Ship" at bounding box center [766, 675] width 231 height 32
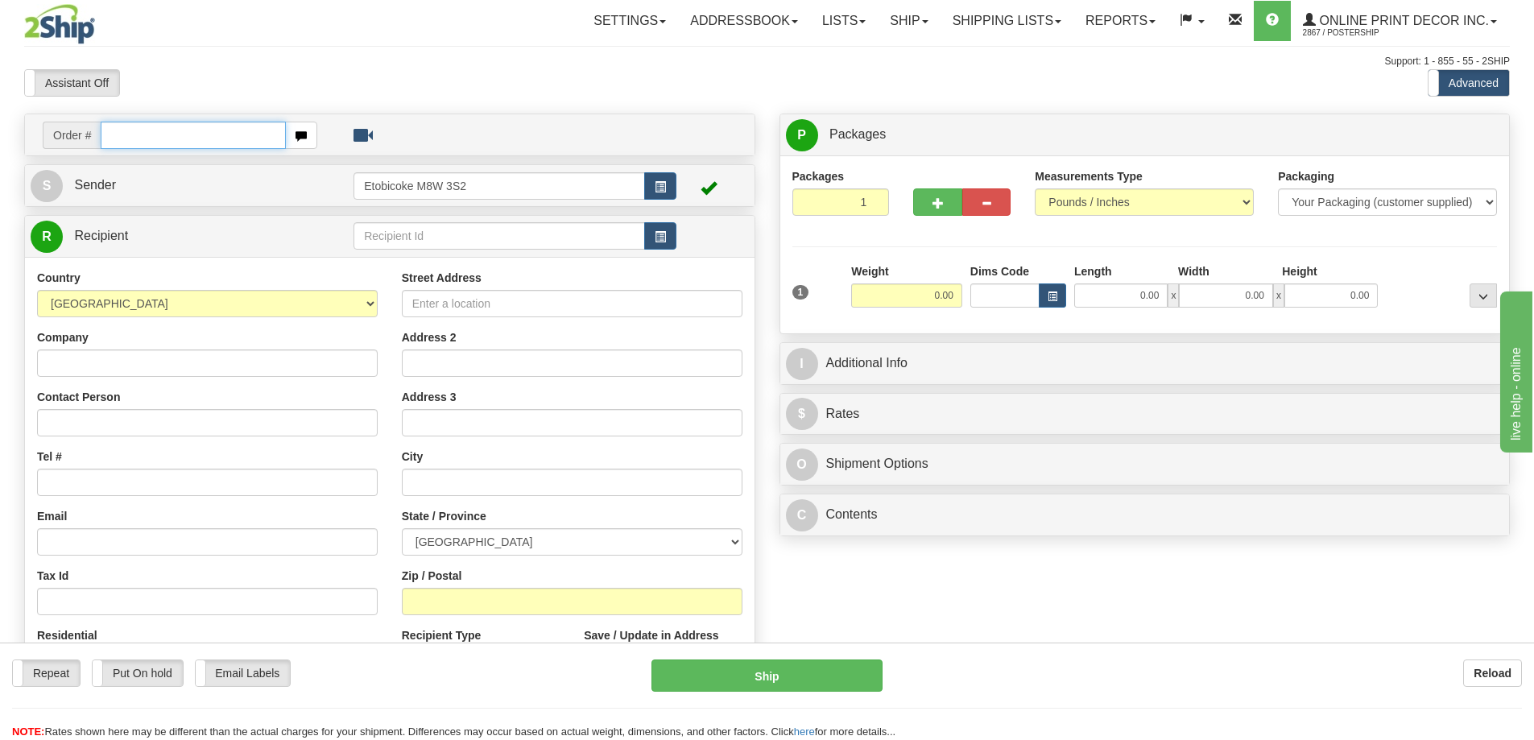
click at [122, 132] on input "text" at bounding box center [193, 135] width 185 height 27
type input "ca-421599"
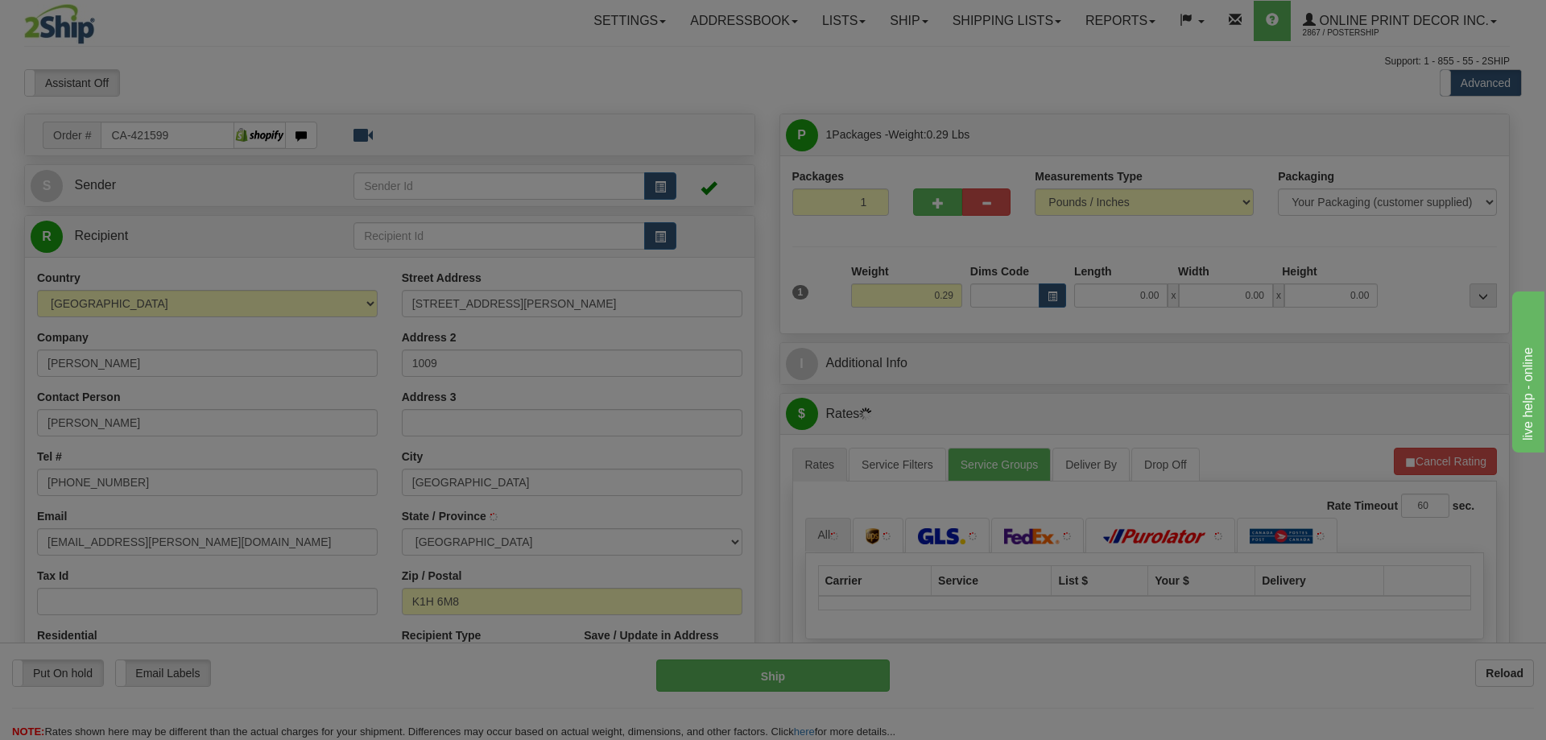
type input "[GEOGRAPHIC_DATA]"
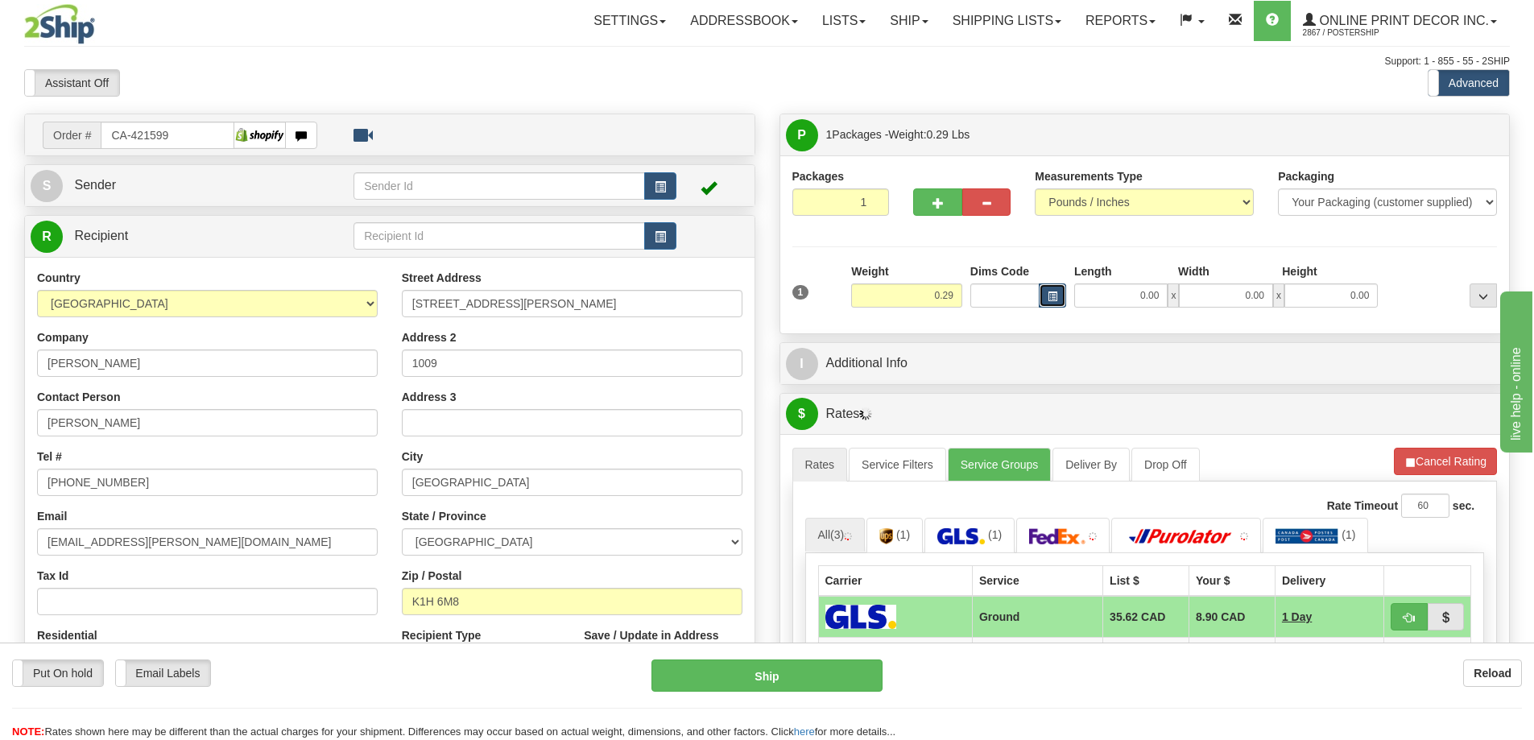
click at [1048, 292] on span "button" at bounding box center [1052, 296] width 10 height 9
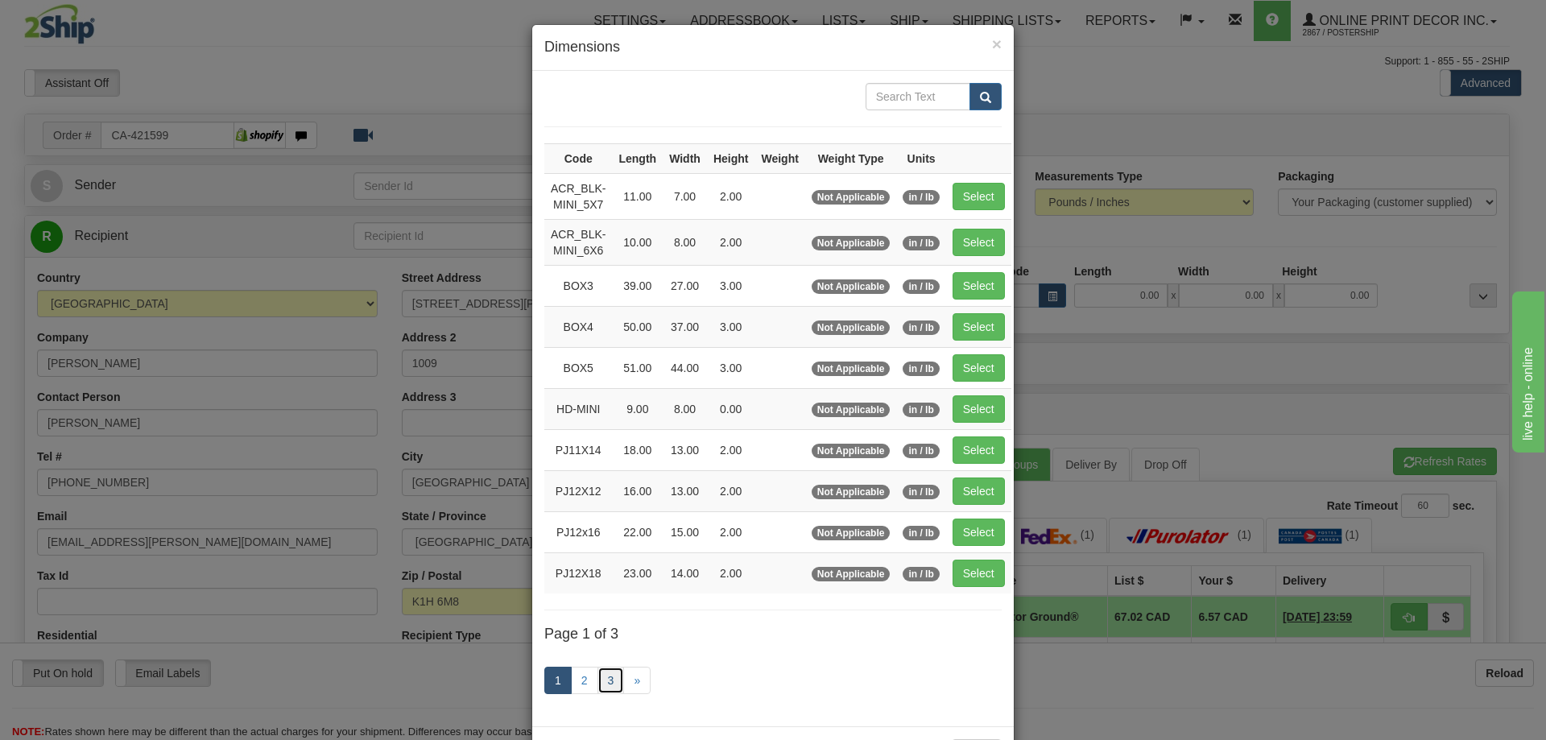
click at [597, 679] on link "3" at bounding box center [610, 680] width 27 height 27
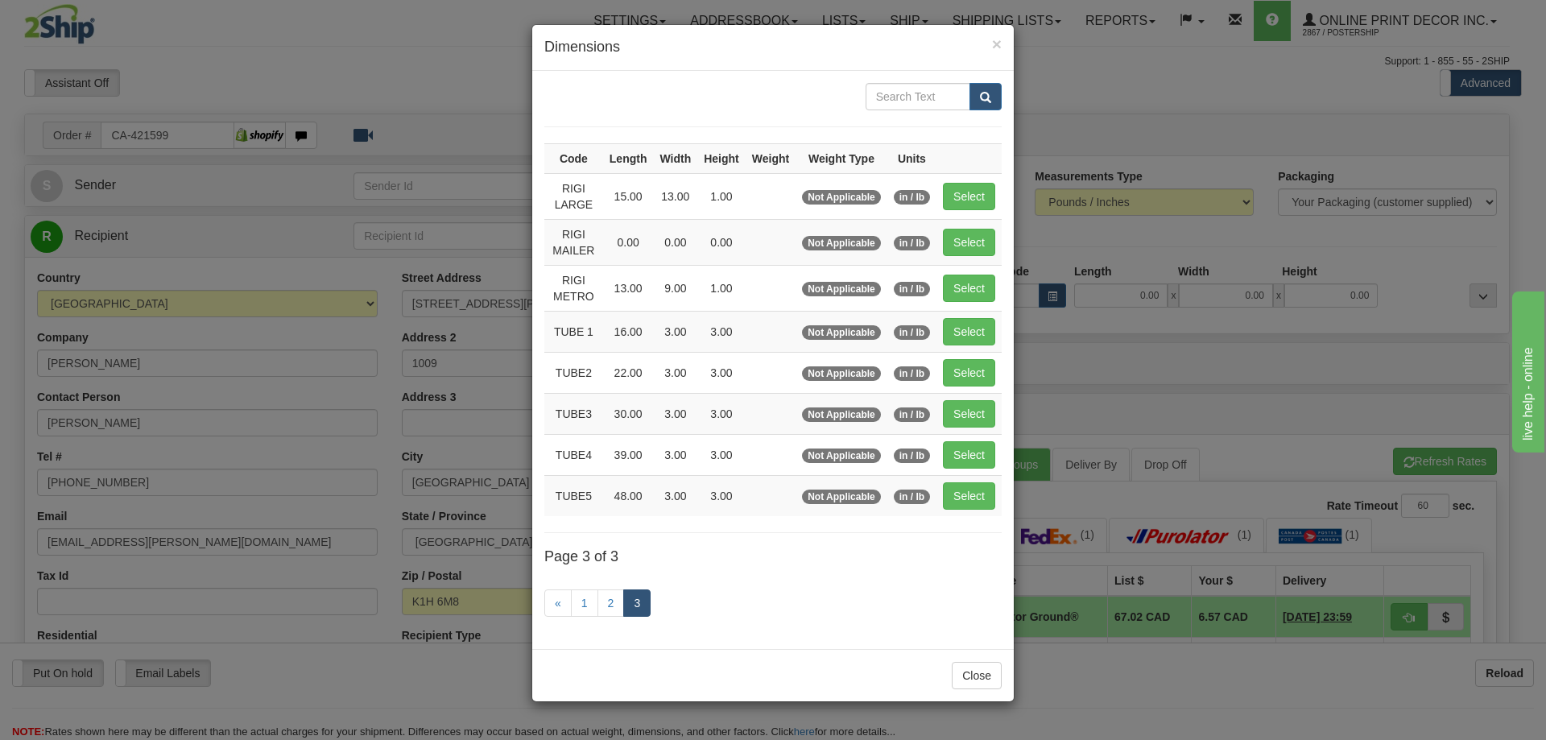
click at [976, 357] on td "Select" at bounding box center [968, 372] width 65 height 41
click at [964, 368] on button "Select" at bounding box center [969, 372] width 52 height 27
type input "TUBE2"
type input "22.00"
type input "3.00"
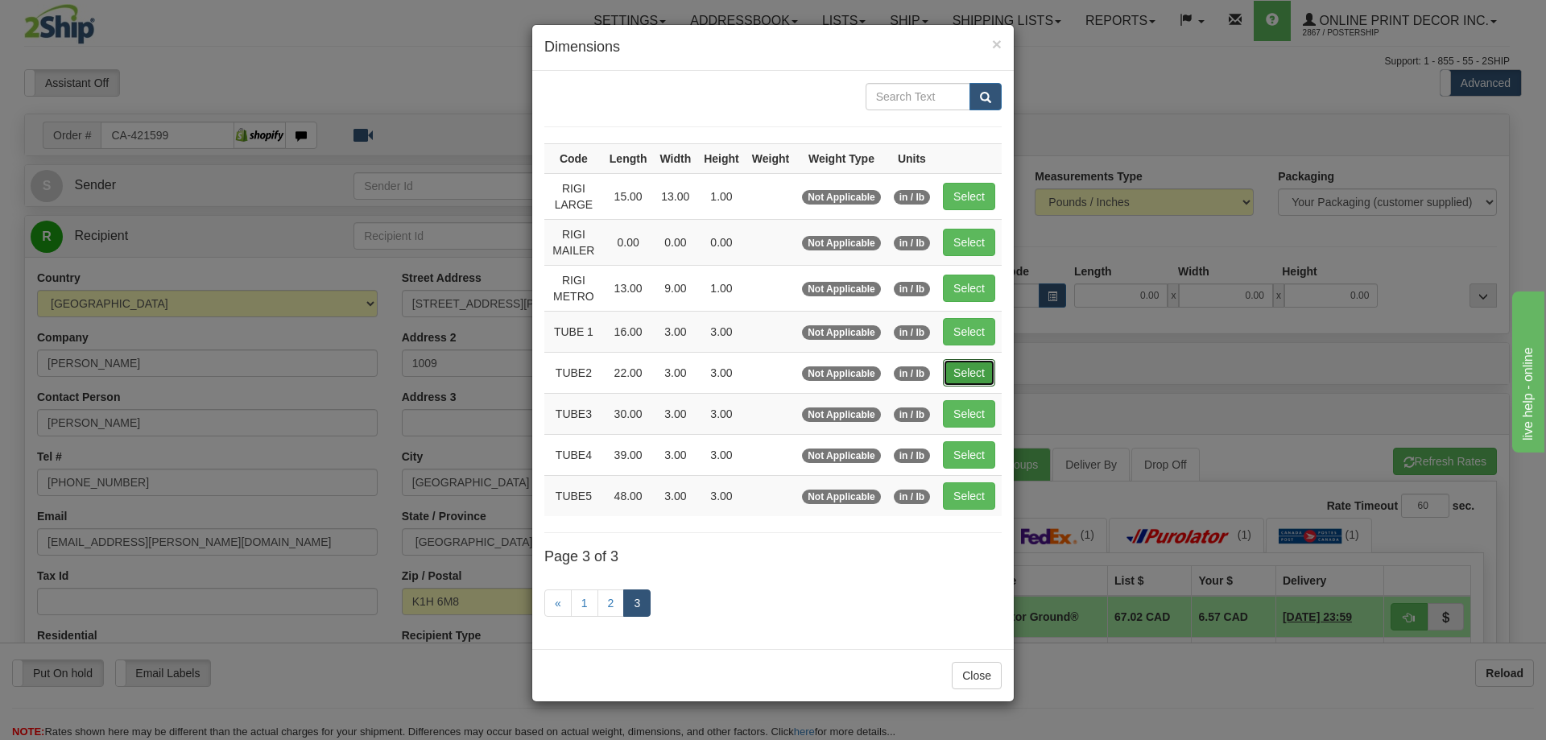
type input "3.00"
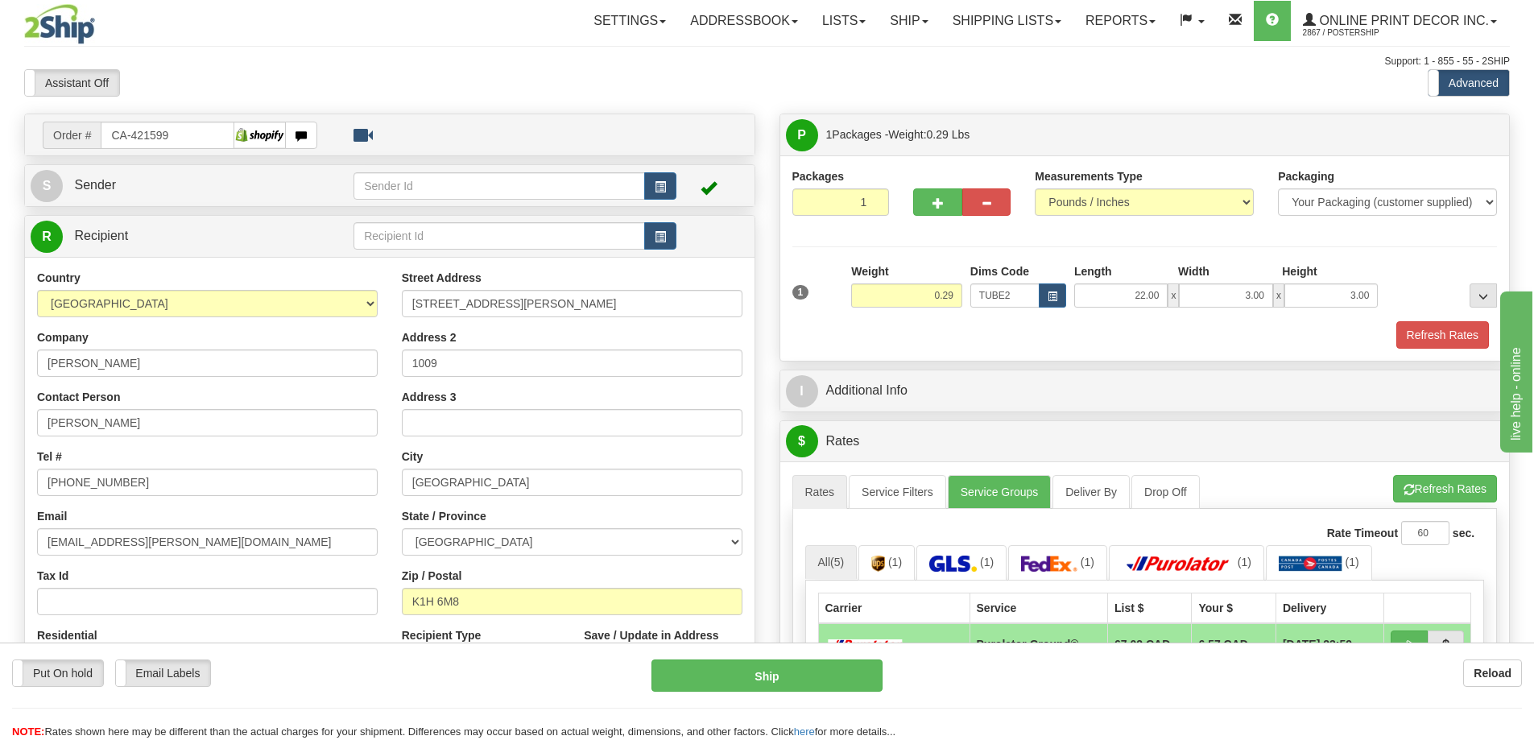
drag, startPoint x: 1449, startPoint y: 320, endPoint x: 1414, endPoint y: 308, distance: 37.4
click at [1448, 320] on div at bounding box center [1144, 320] width 713 height 1
click at [1417, 331] on button "Refresh Rates" at bounding box center [1442, 334] width 93 height 27
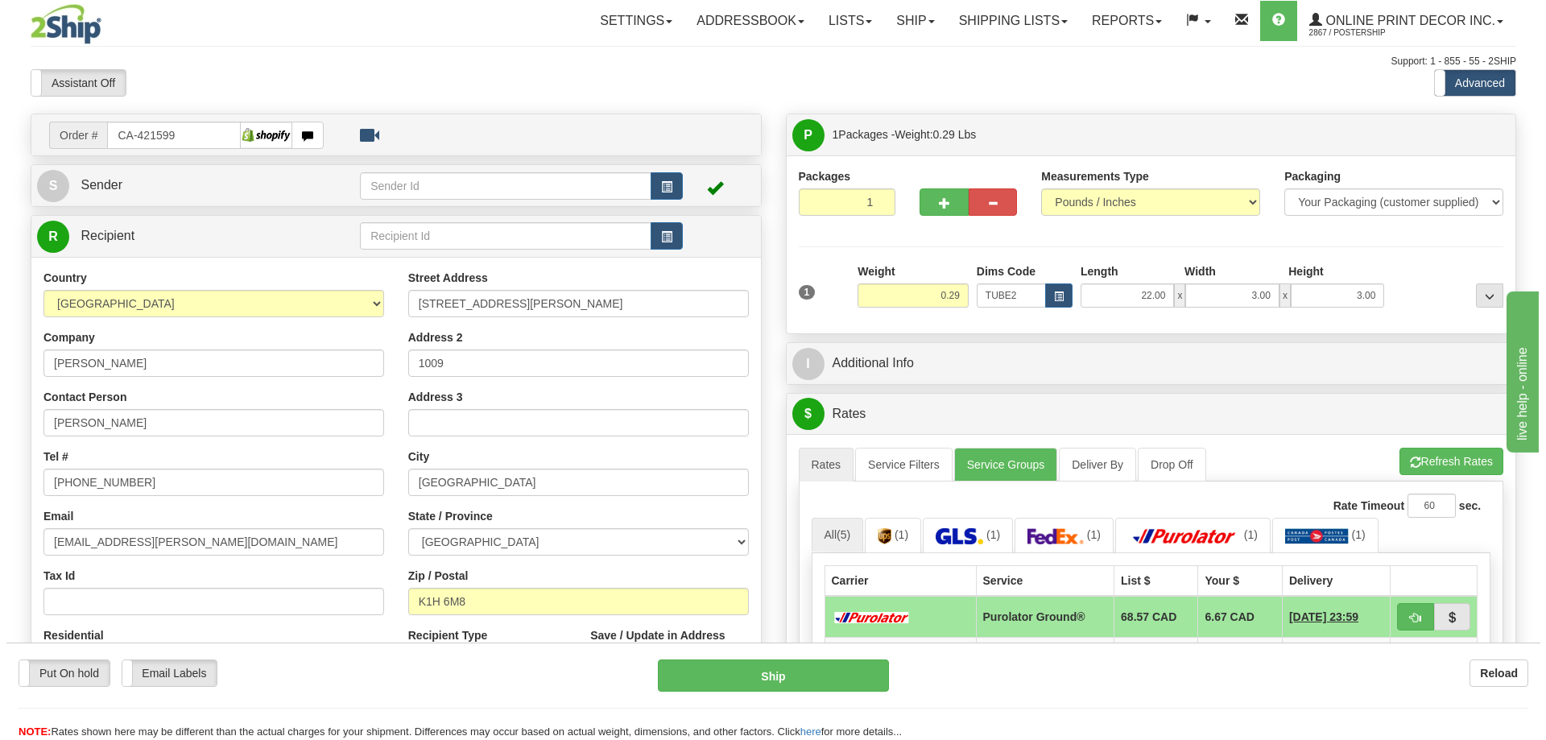
scroll to position [242, 0]
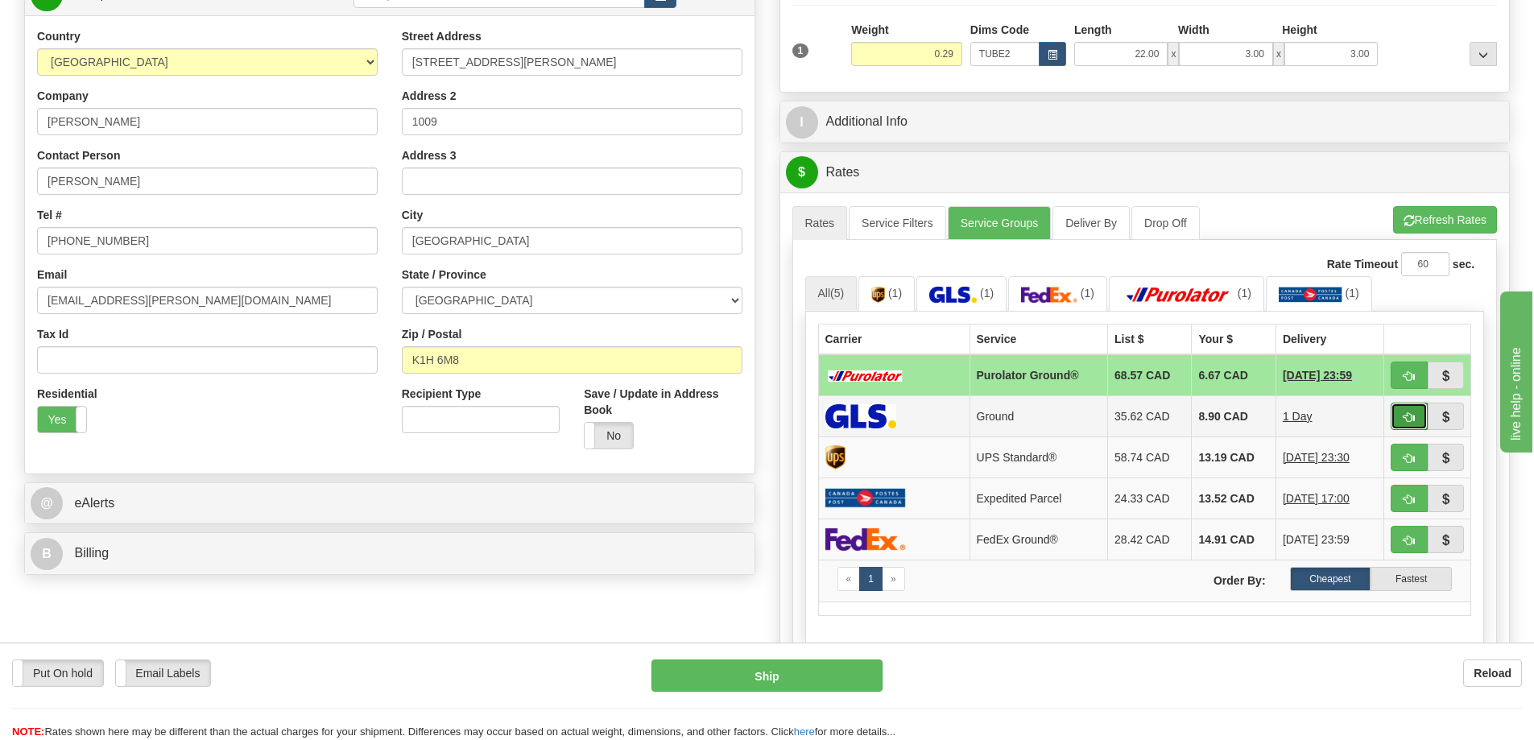
click at [1417, 420] on button "button" at bounding box center [1408, 416] width 37 height 27
type input "1"
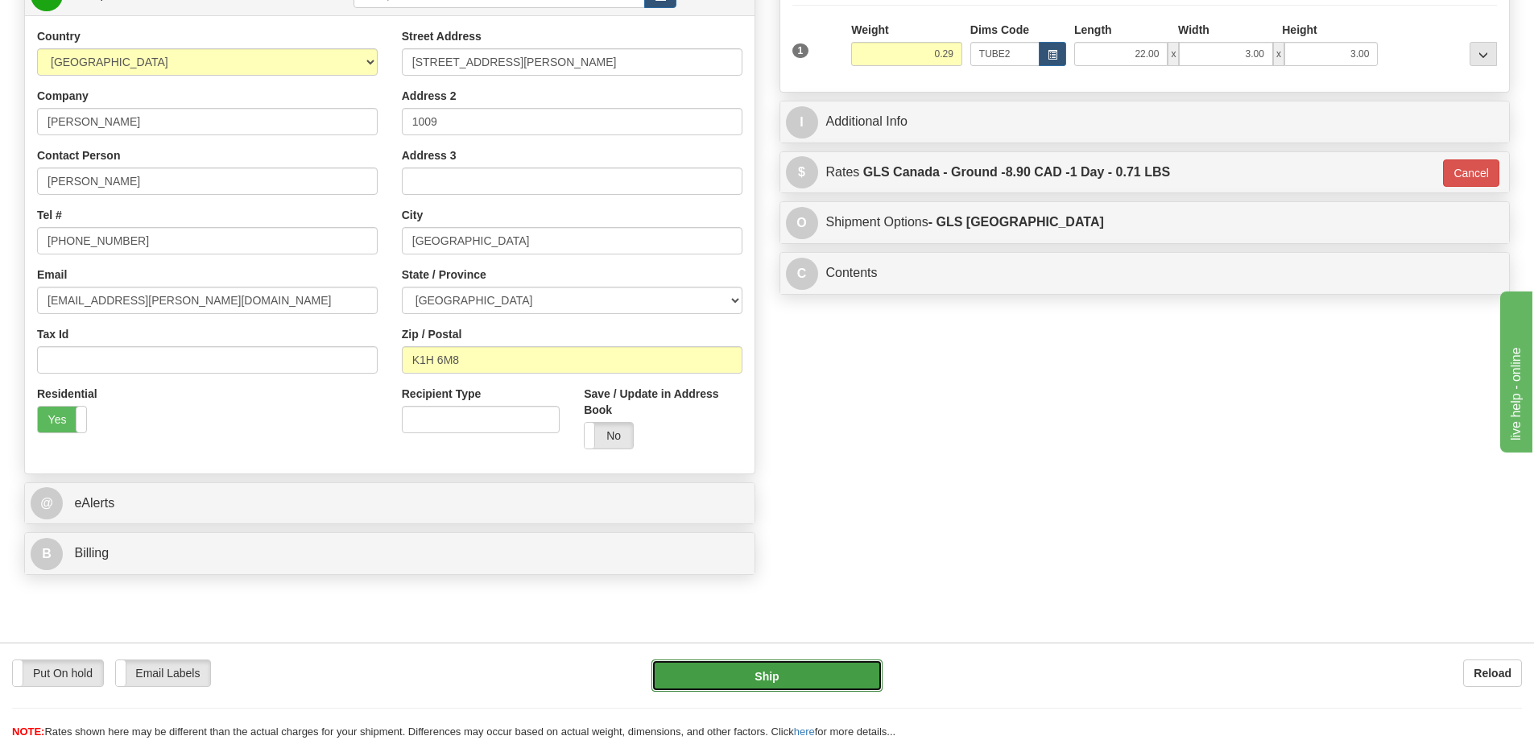
click at [846, 668] on button "Ship" at bounding box center [766, 675] width 231 height 32
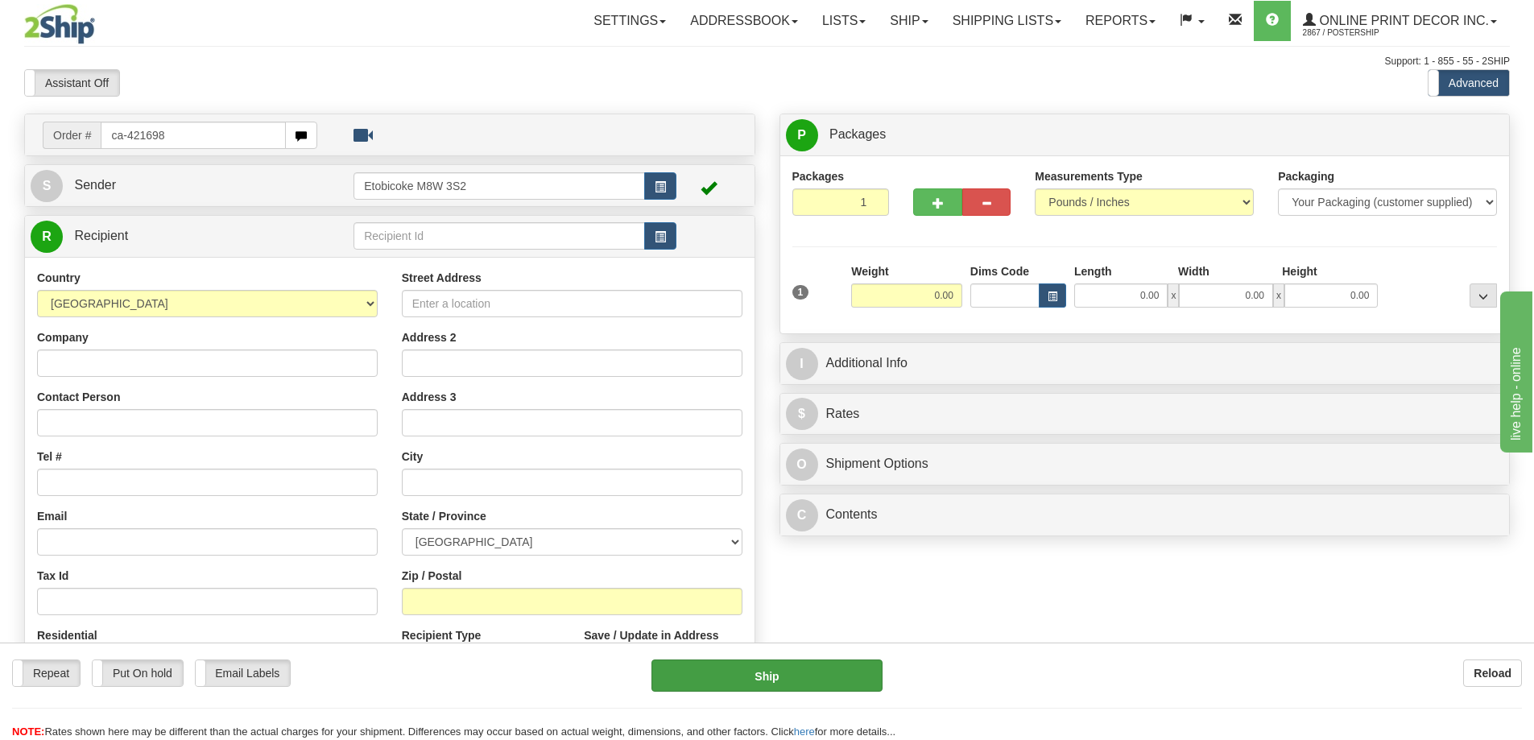
type input "ca-421698"
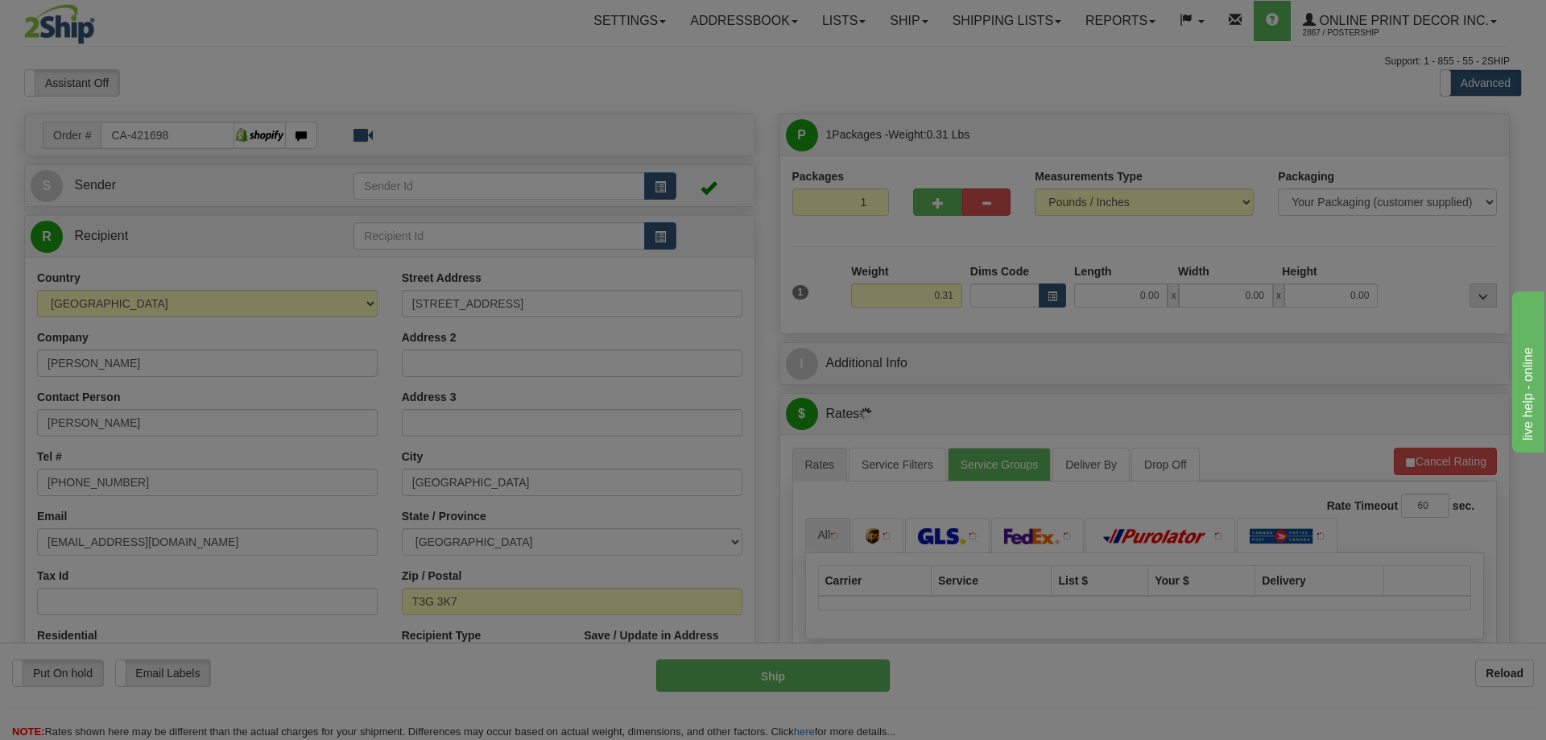
type input "[GEOGRAPHIC_DATA]"
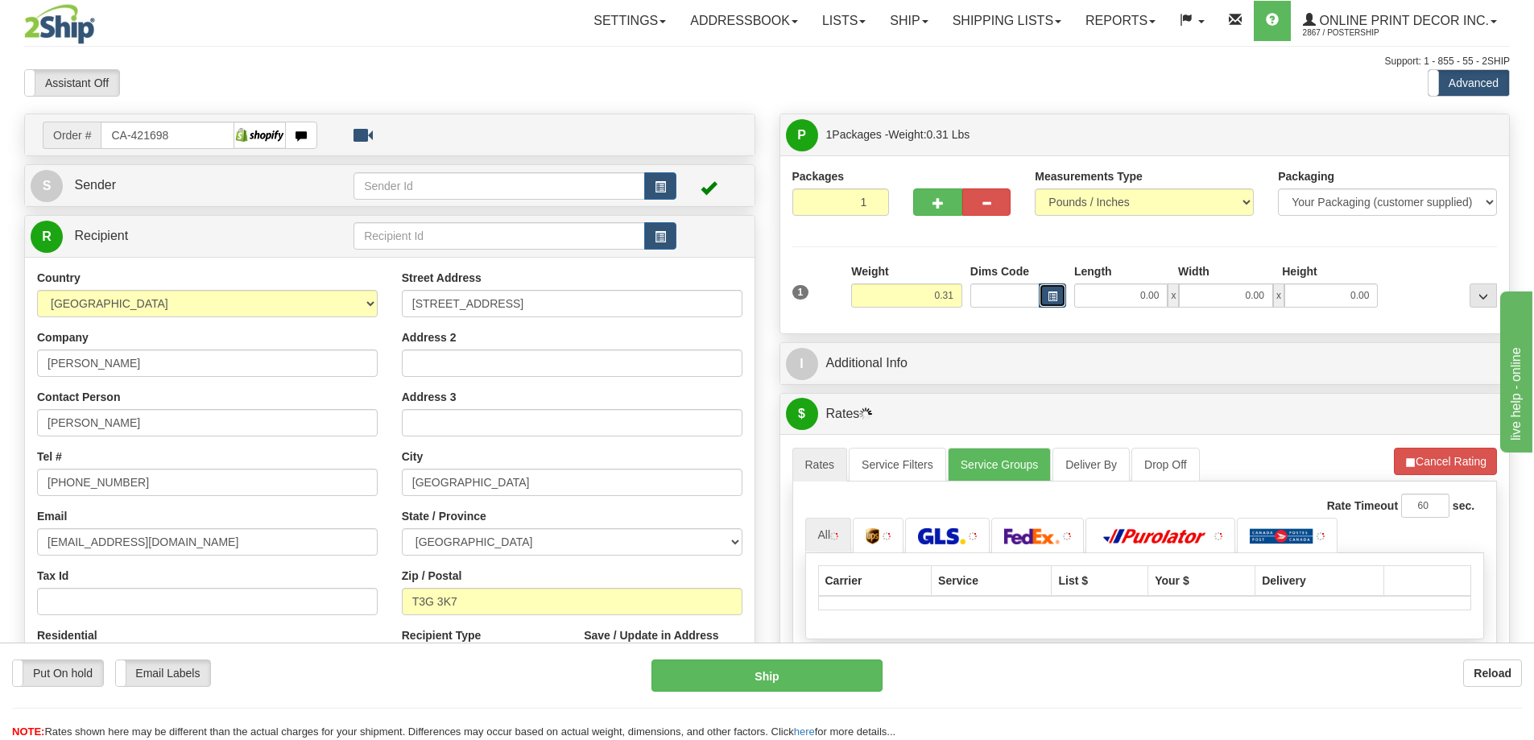
click at [1050, 297] on span "button" at bounding box center [1052, 296] width 10 height 9
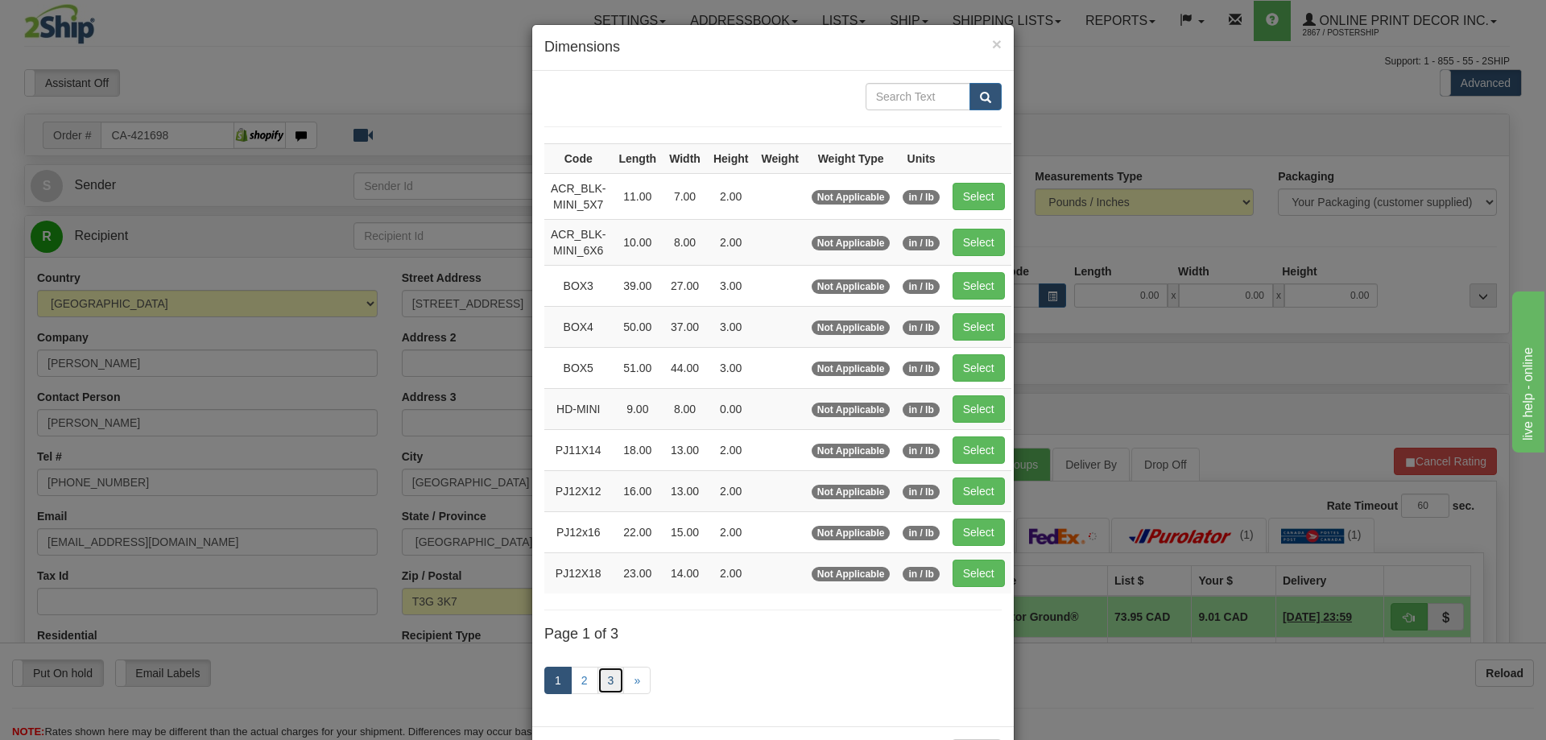
click at [600, 675] on link "3" at bounding box center [610, 680] width 27 height 27
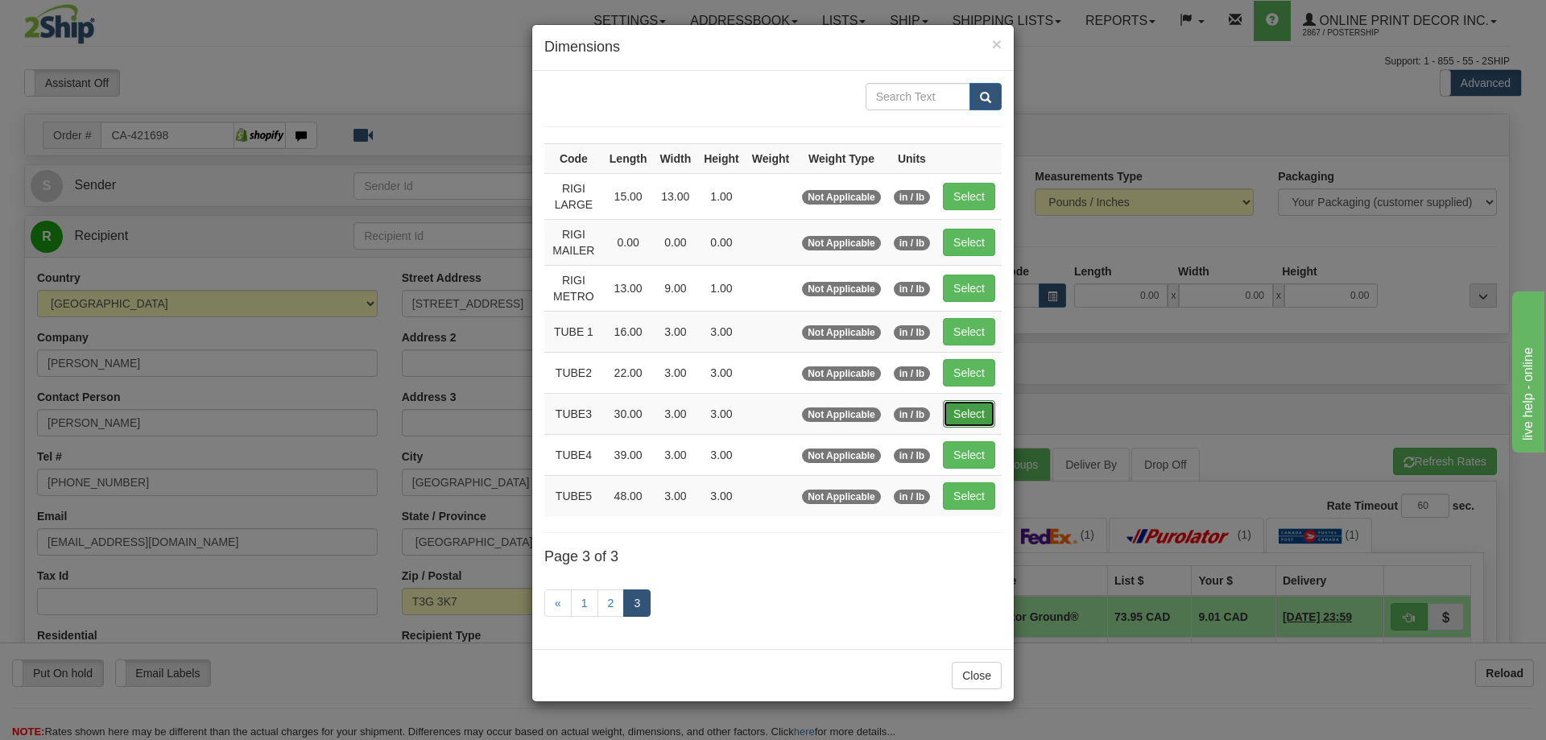
click at [972, 404] on button "Select" at bounding box center [969, 413] width 52 height 27
type input "TUBE3"
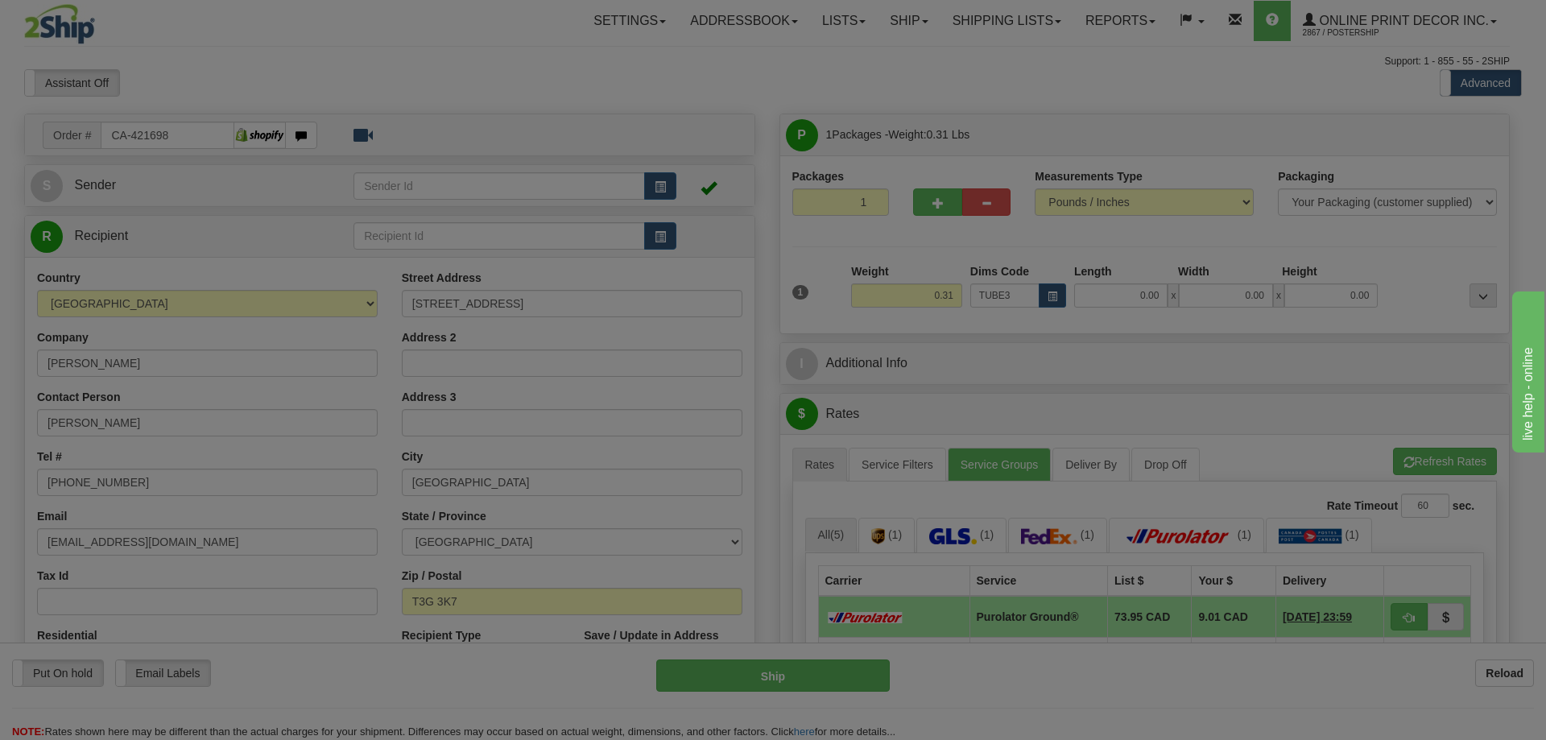
type input "30.00"
type input "3.00"
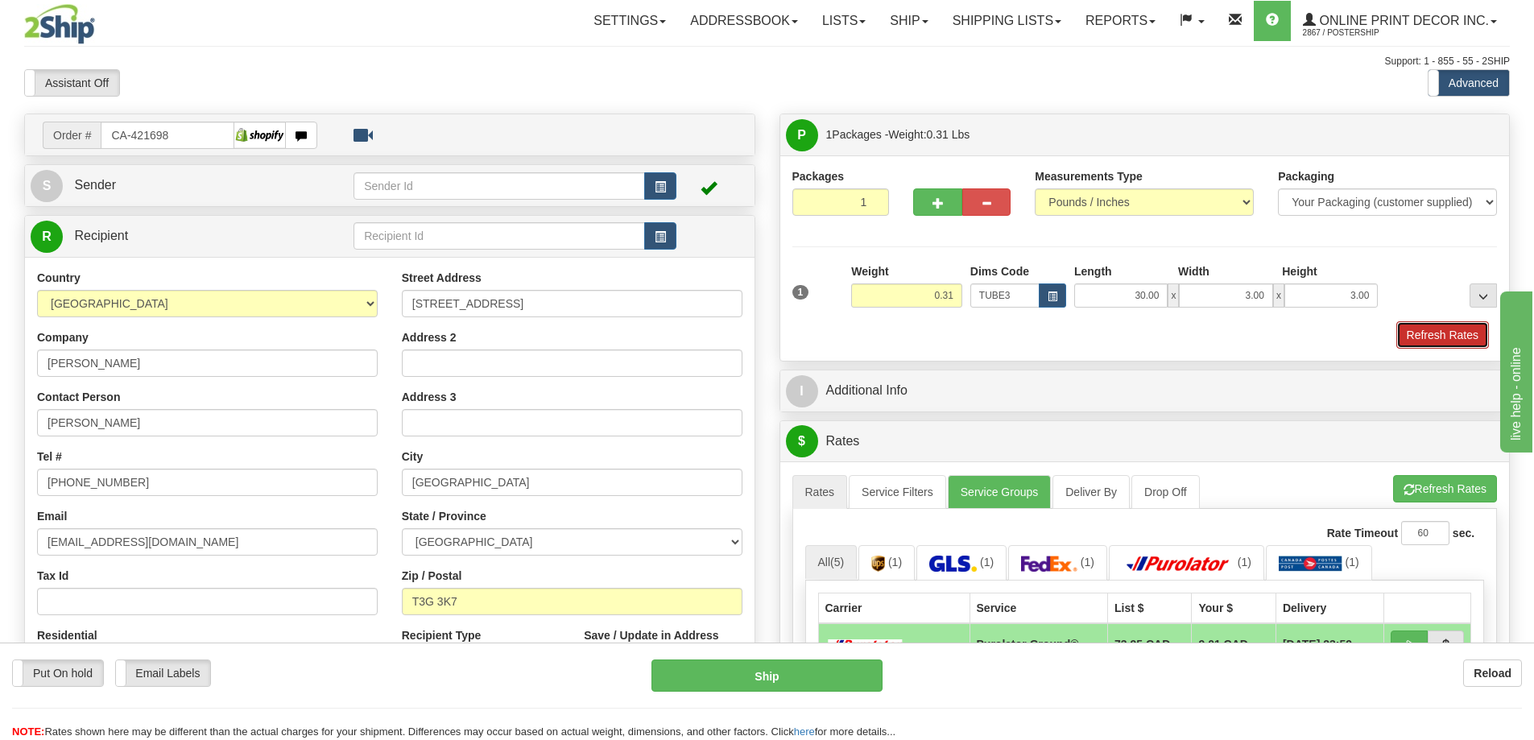
click at [1442, 329] on button "Refresh Rates" at bounding box center [1442, 334] width 93 height 27
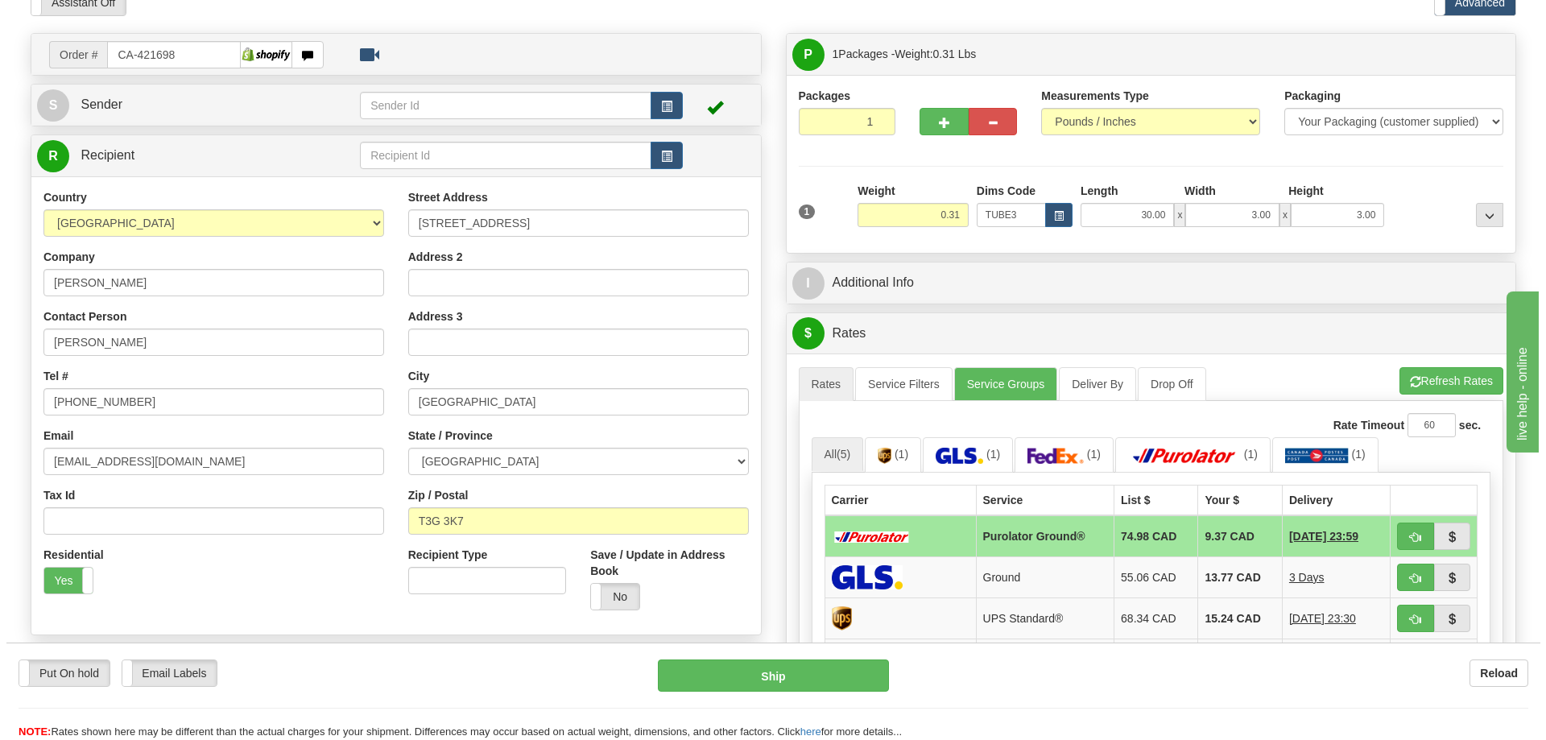
scroll to position [161, 0]
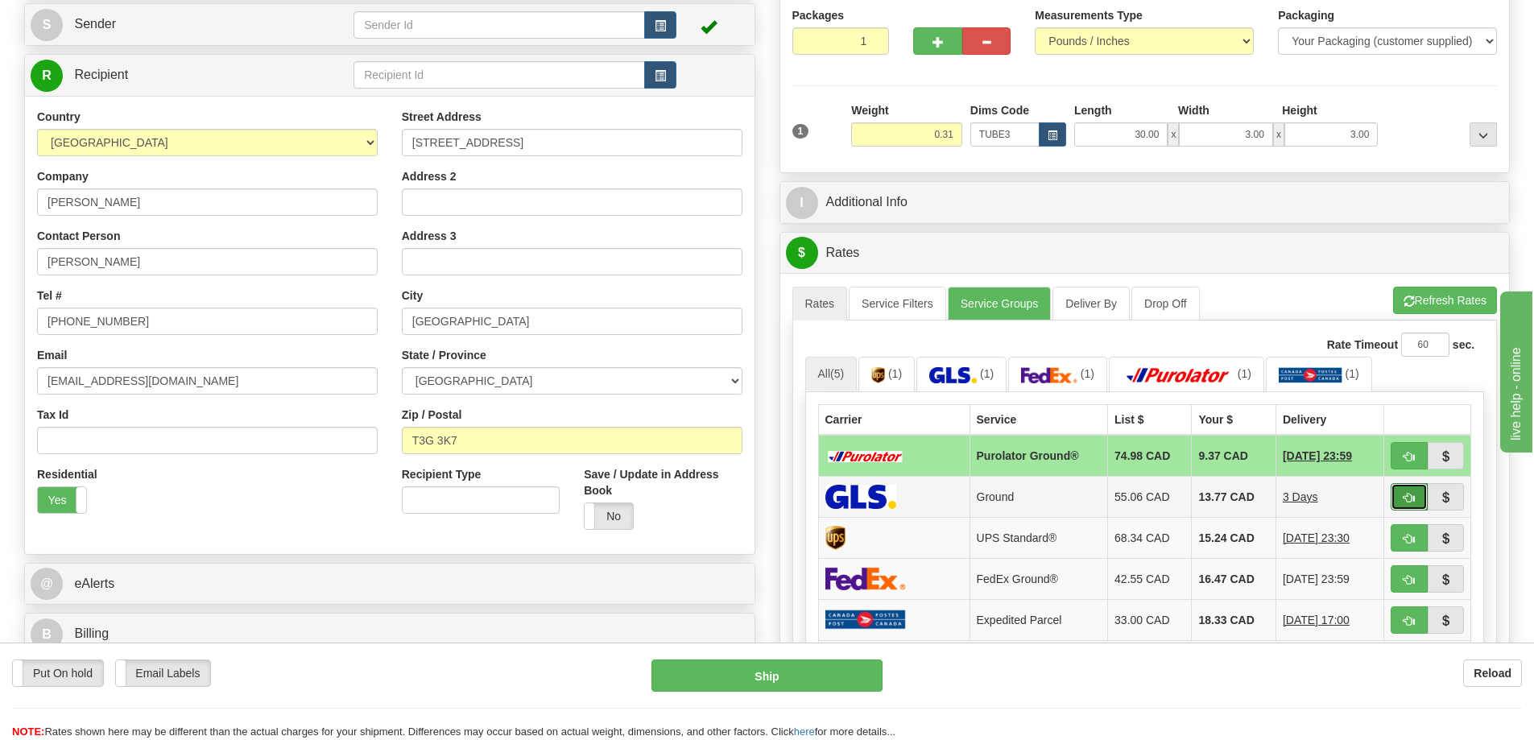
click at [1417, 493] on button "button" at bounding box center [1408, 496] width 37 height 27
type input "1"
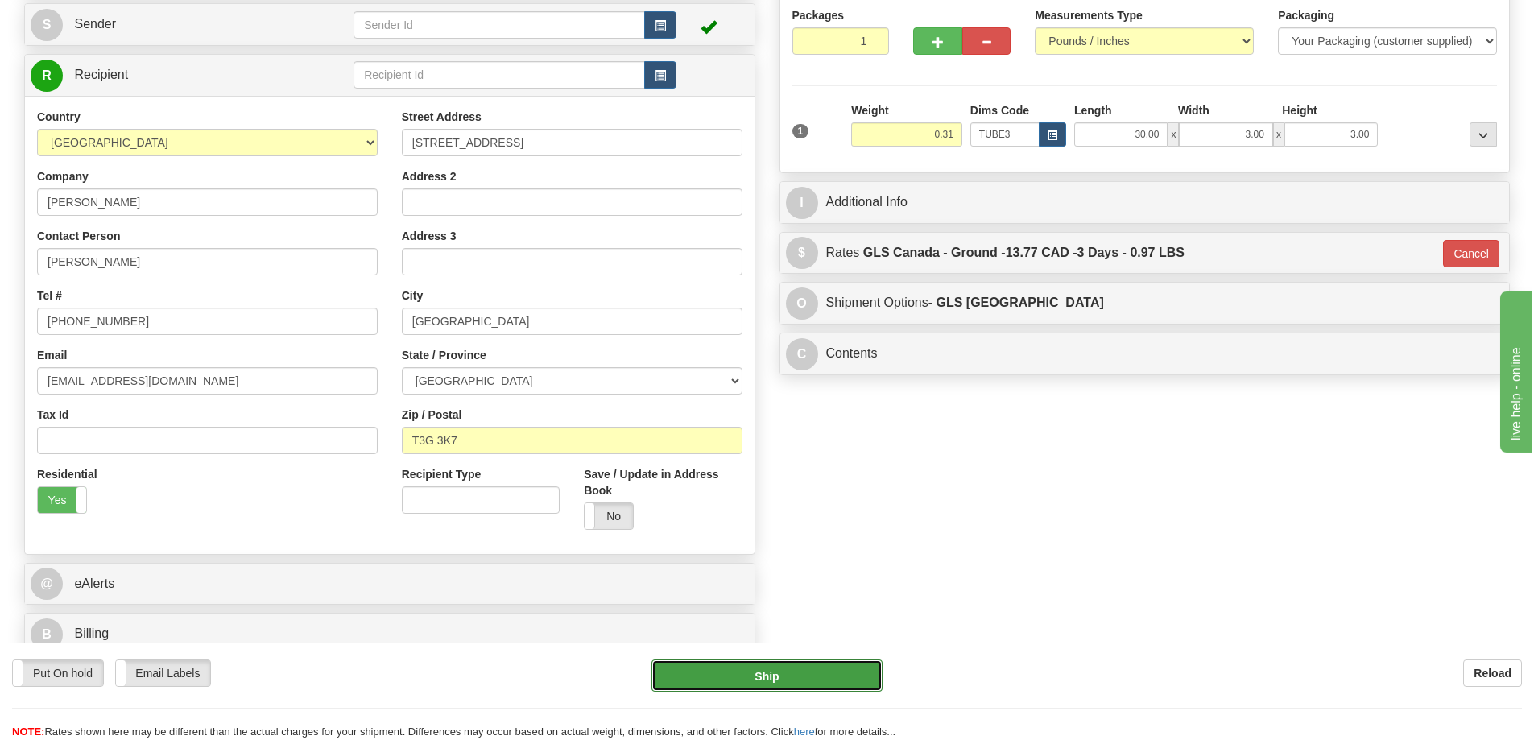
click at [824, 671] on button "Ship" at bounding box center [766, 675] width 231 height 32
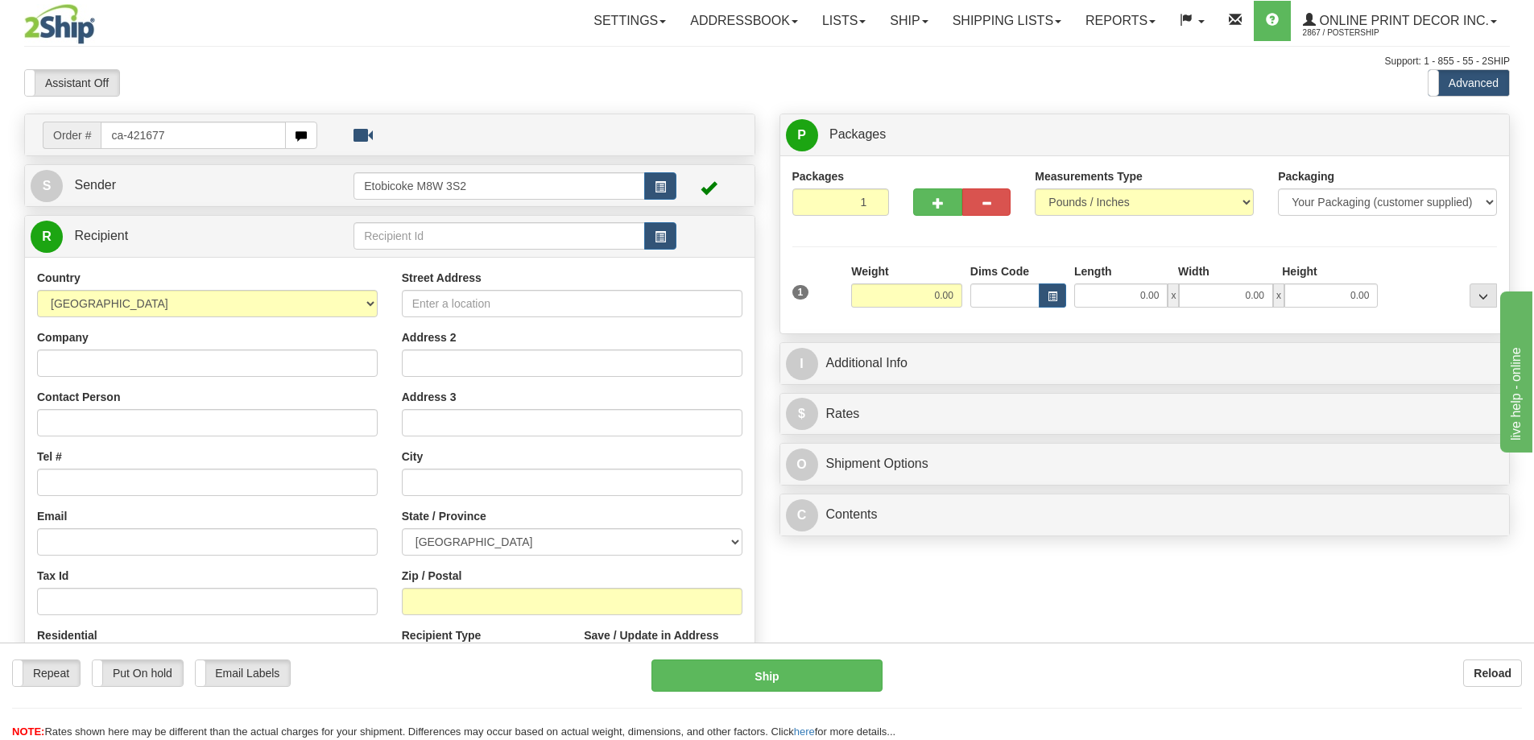
type input "ca-421677"
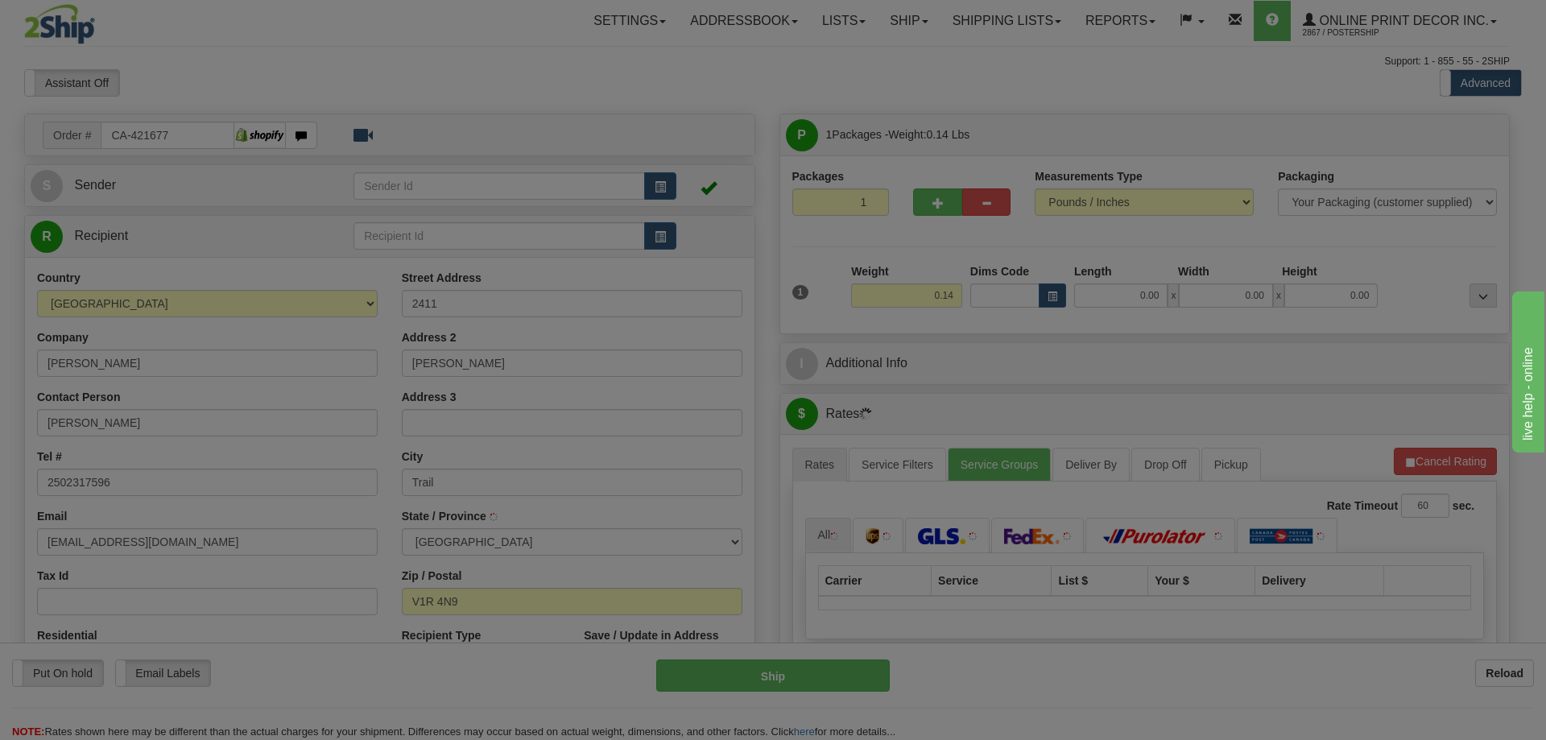
type input "TRAIL"
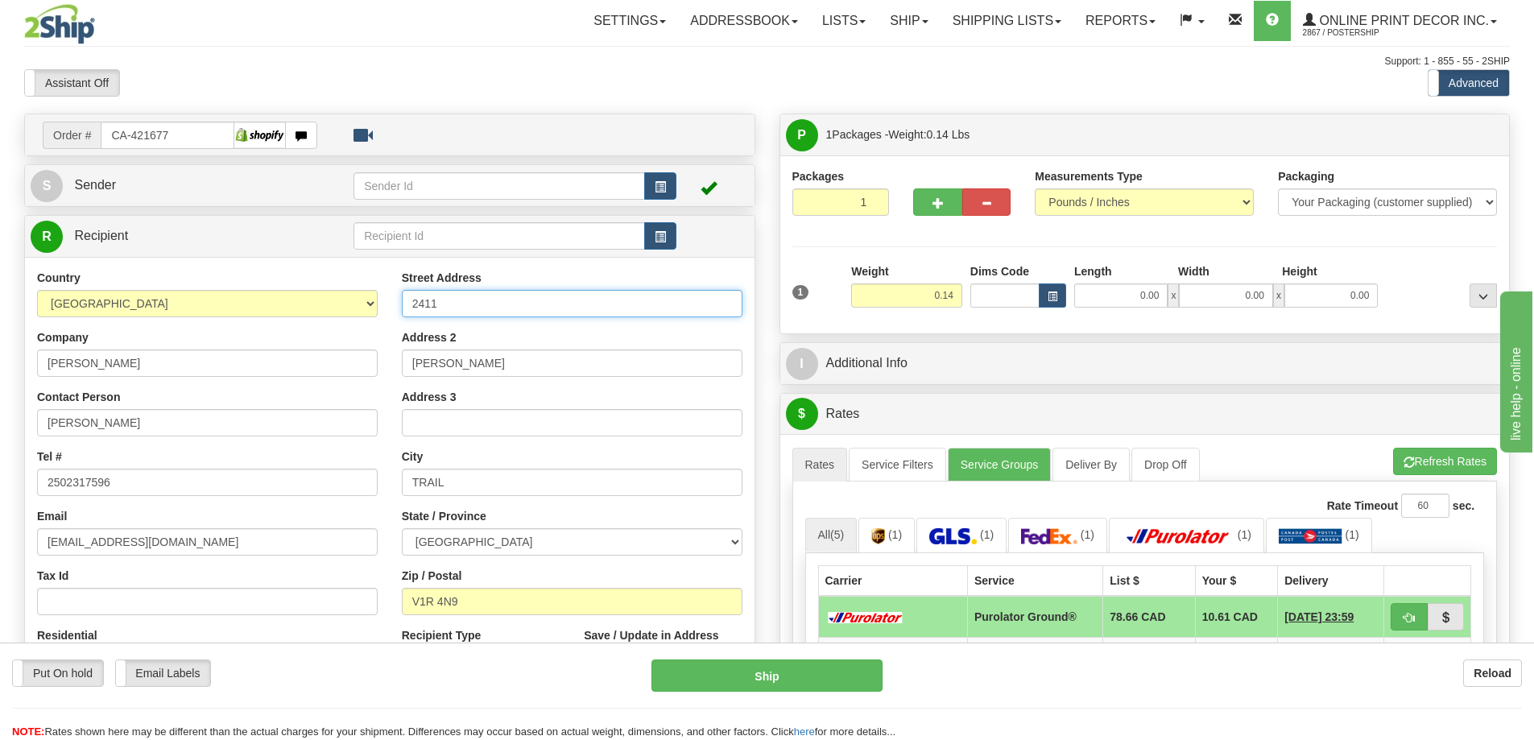
click at [469, 303] on input "2411" at bounding box center [572, 303] width 341 height 27
type input "2411 Albert"
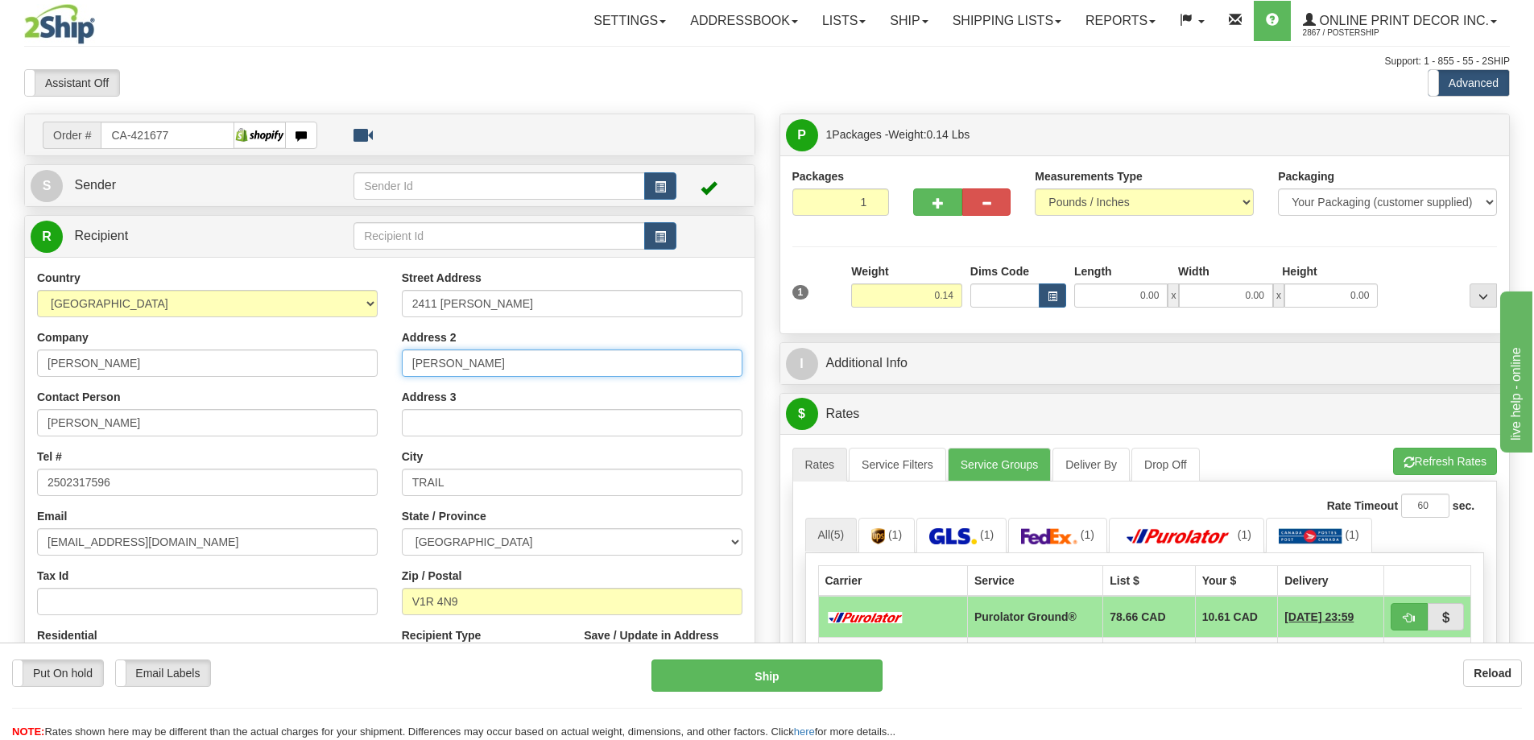
click at [460, 358] on input "Albert" at bounding box center [572, 362] width 341 height 27
type input "A"
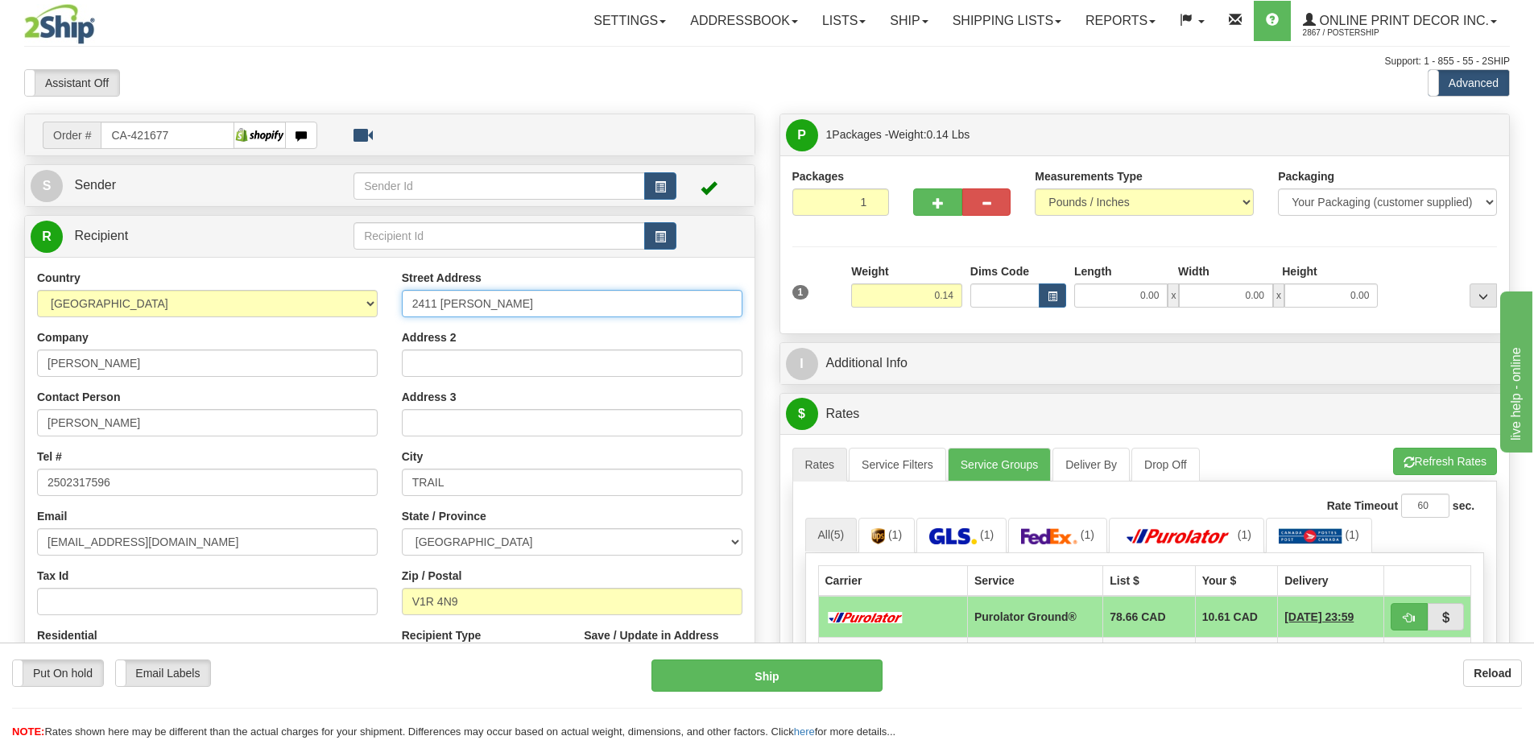
click at [498, 296] on input "2411 Albert" at bounding box center [572, 303] width 341 height 27
type input "2411 Albert Drive"
click at [1055, 295] on span "button" at bounding box center [1052, 296] width 10 height 9
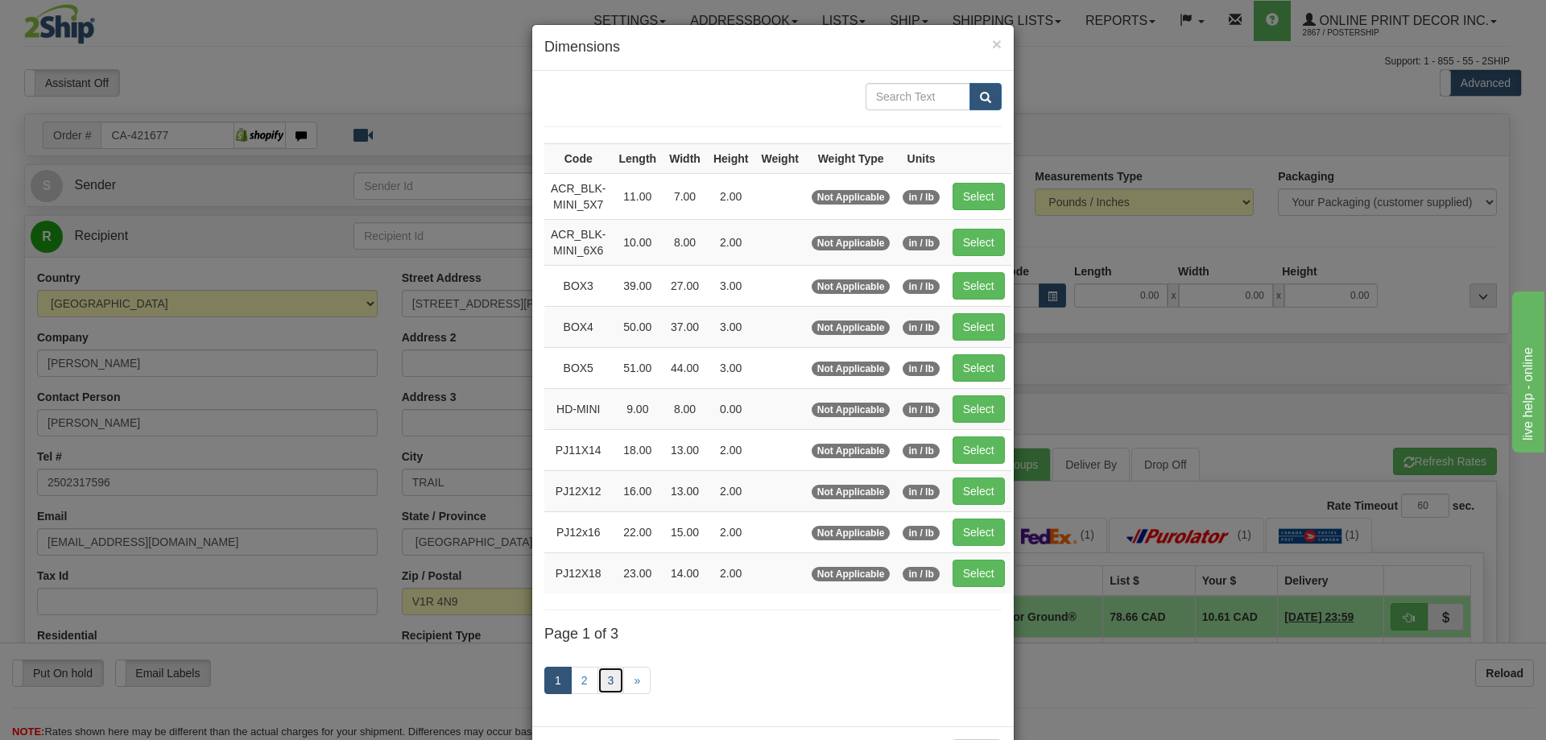
click at [605, 678] on link "3" at bounding box center [610, 680] width 27 height 27
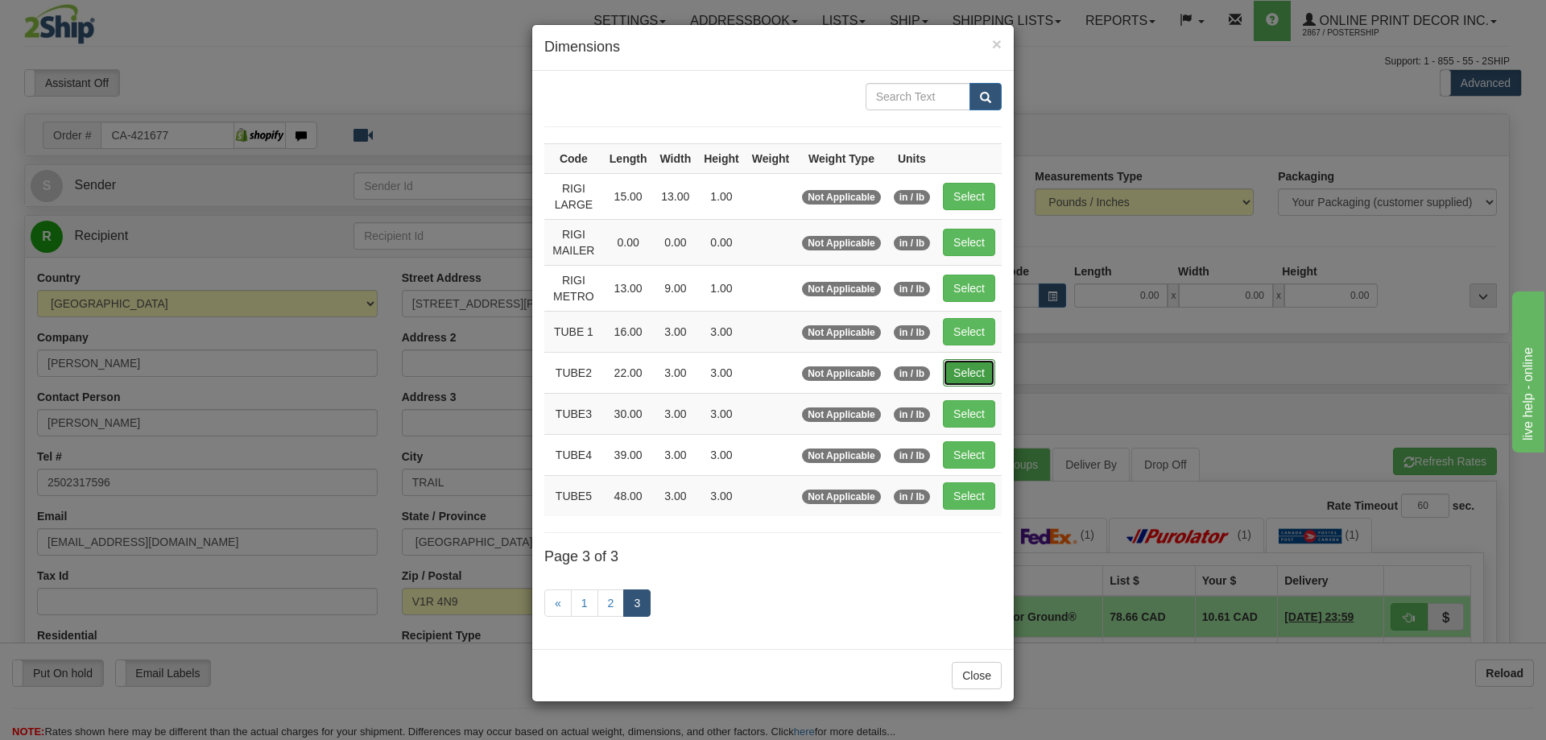
click at [980, 371] on button "Select" at bounding box center [969, 372] width 52 height 27
type input "TUBE2"
type input "22.00"
type input "3.00"
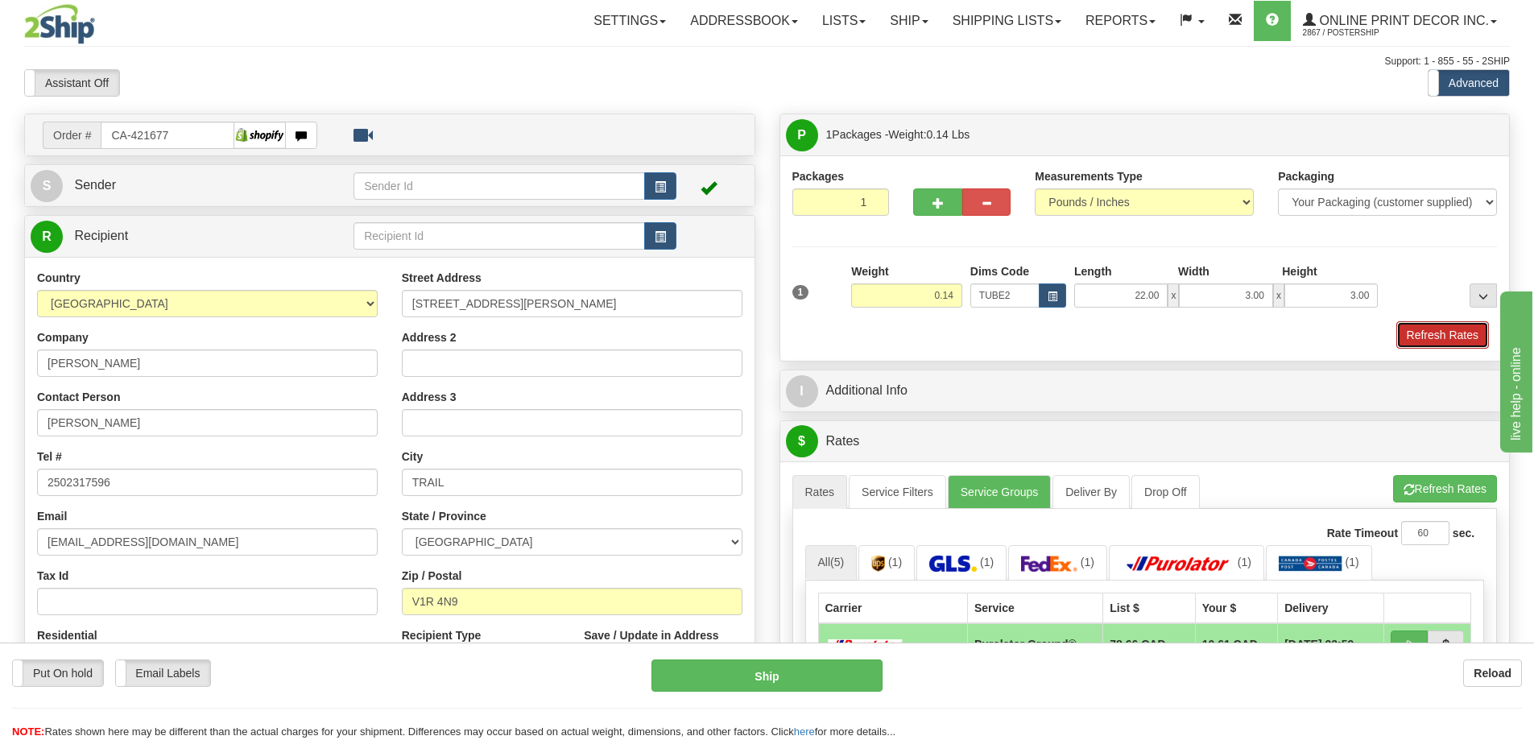
click at [1464, 336] on button "Refresh Rates" at bounding box center [1442, 334] width 93 height 27
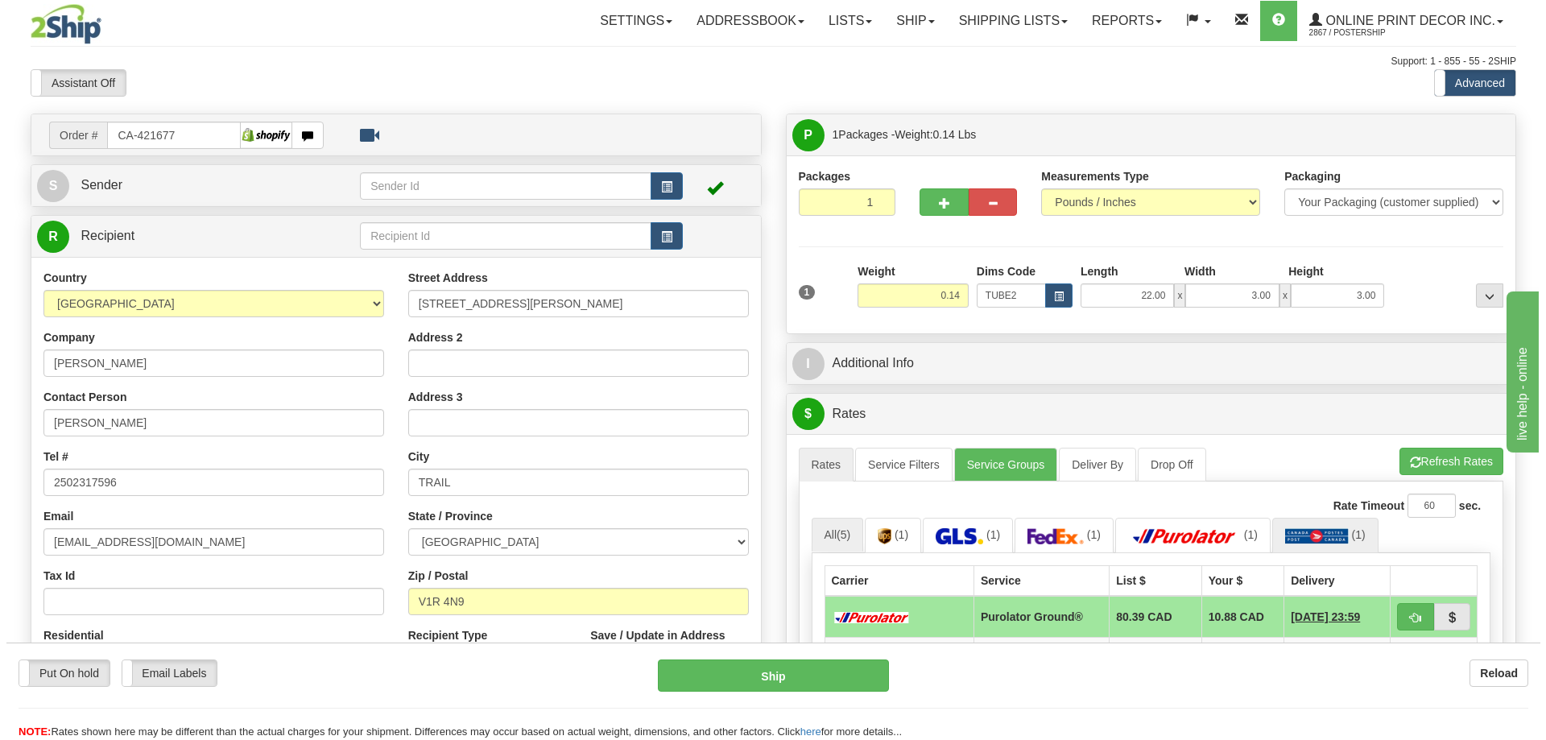
scroll to position [161, 0]
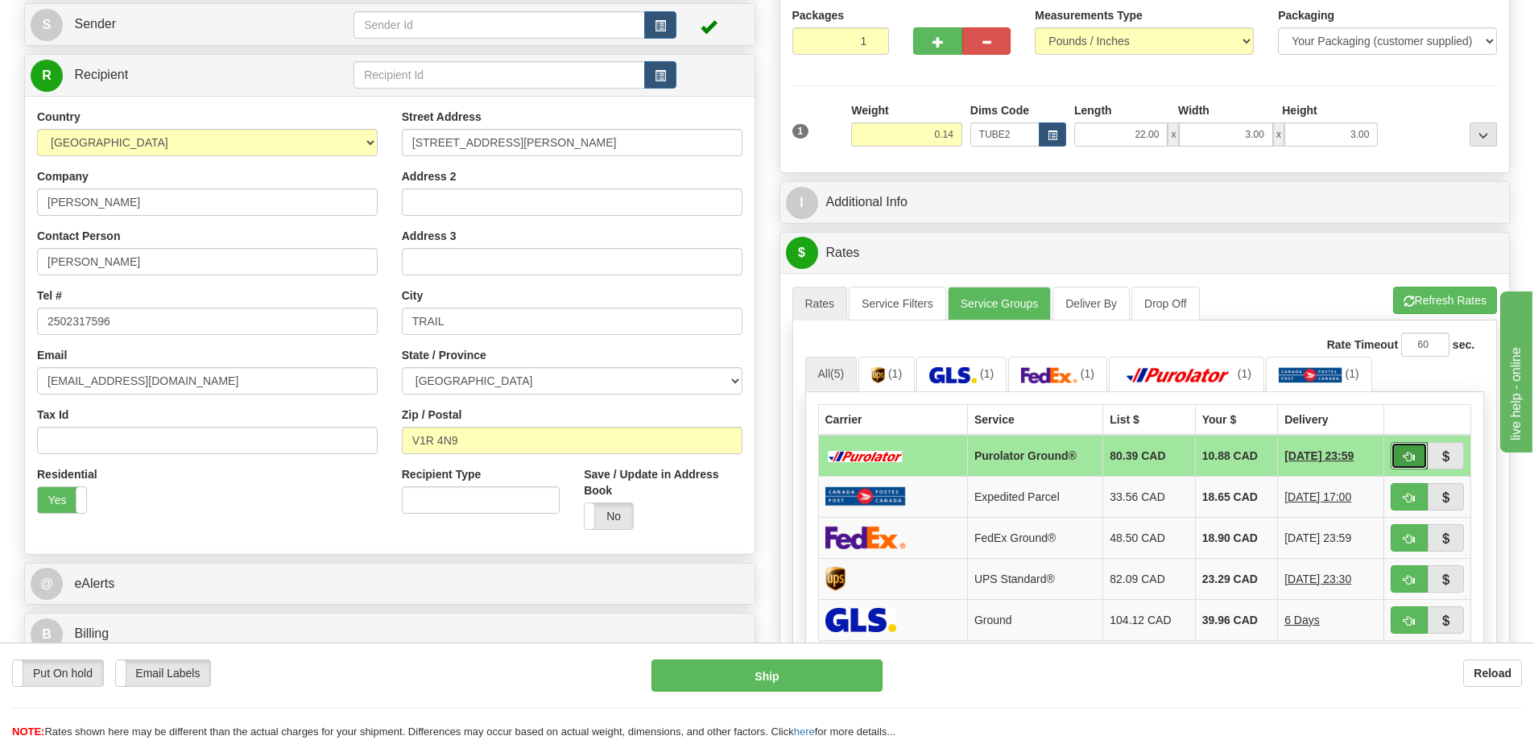
click at [1416, 456] on button "button" at bounding box center [1408, 455] width 37 height 27
type input "260"
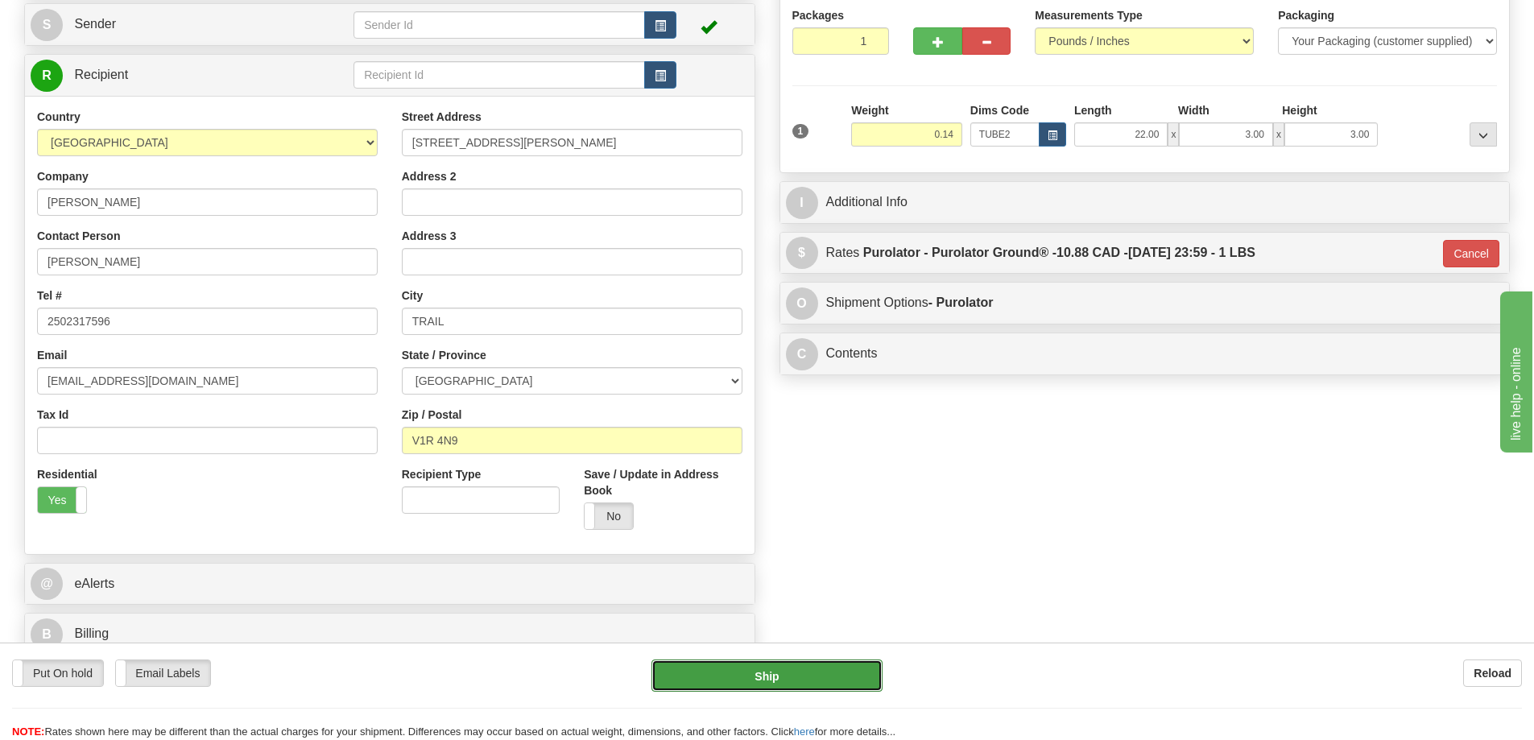
click at [865, 666] on button "Ship" at bounding box center [766, 675] width 231 height 32
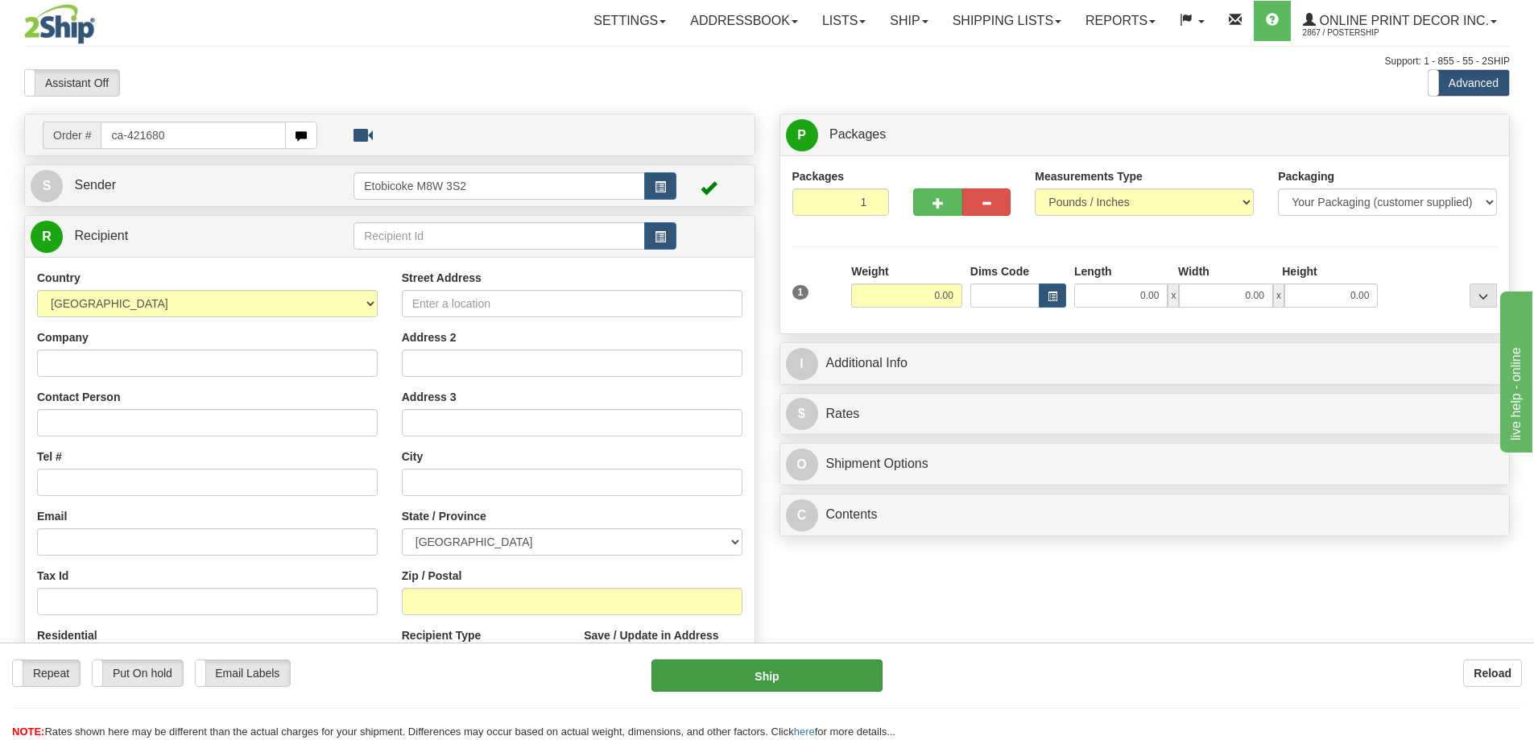
type input "ca-421680"
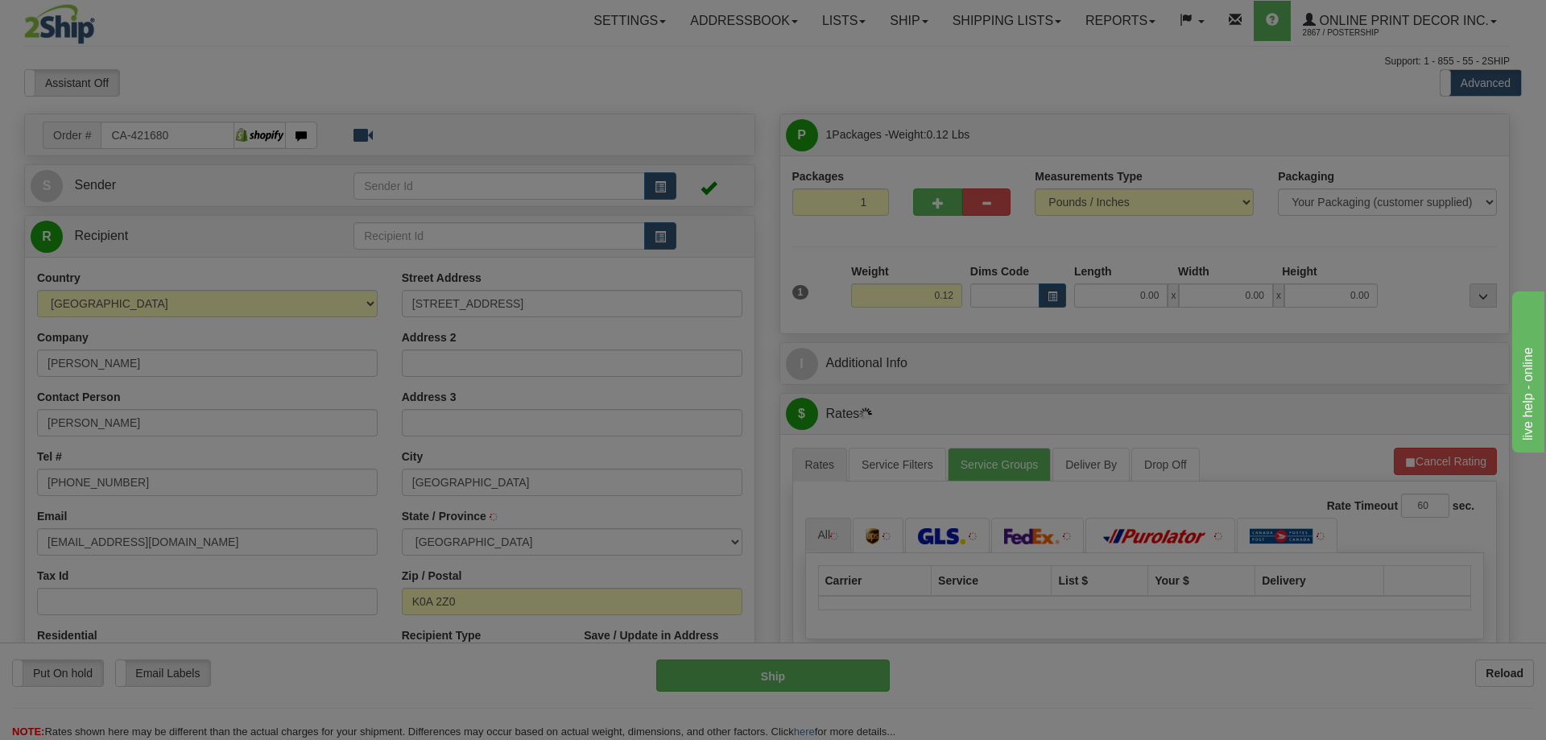
type input "[GEOGRAPHIC_DATA]"
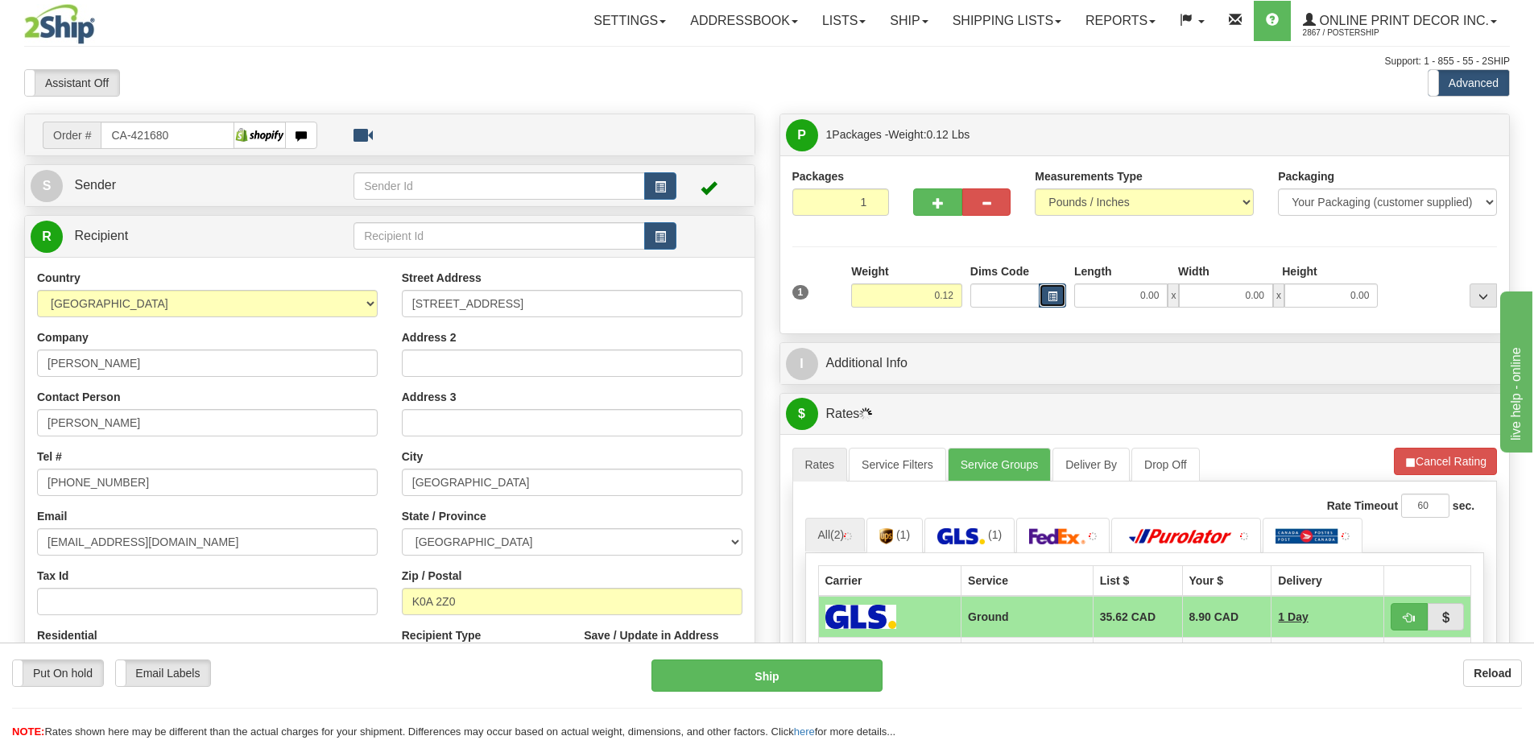
click at [1051, 294] on span "button" at bounding box center [1052, 296] width 10 height 9
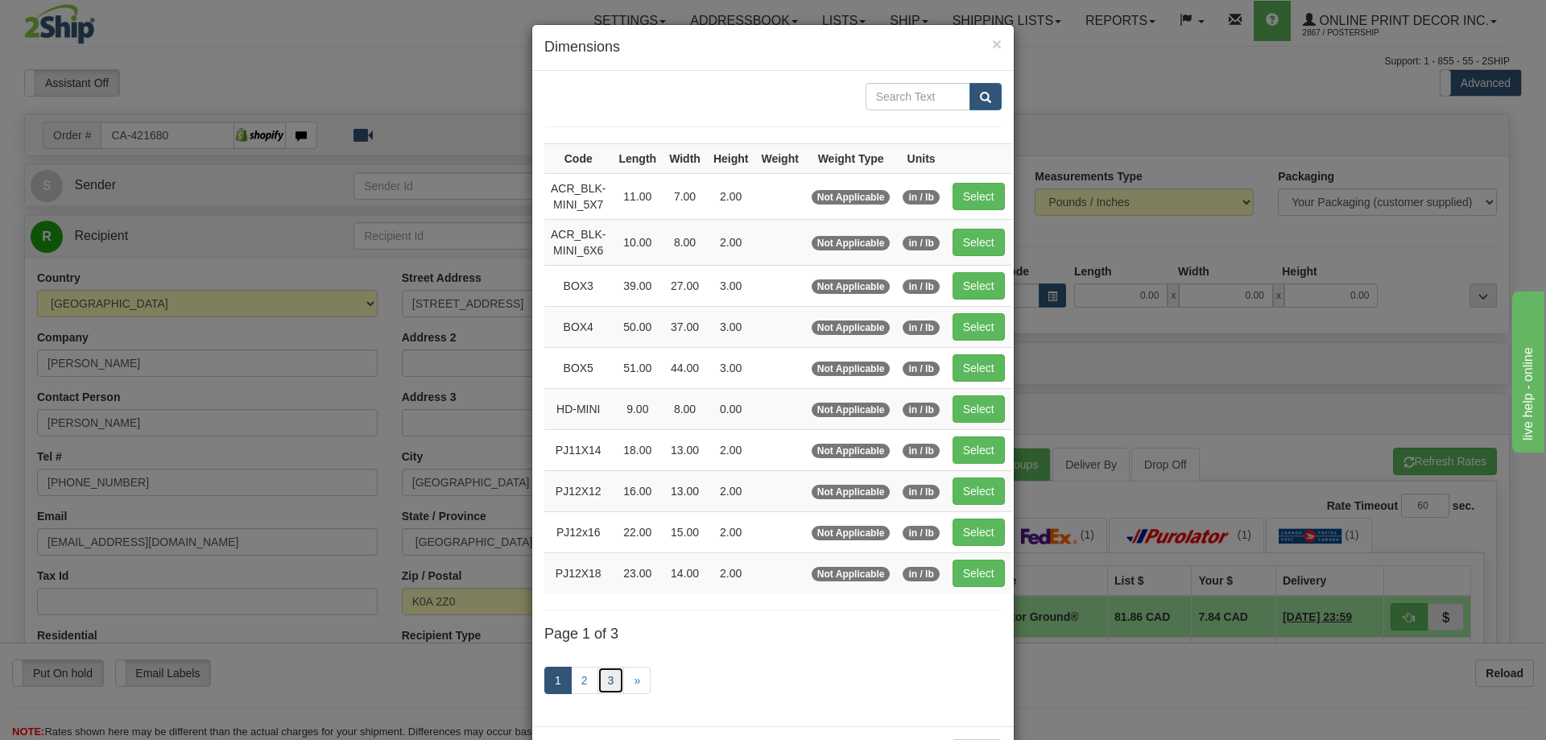
click at [597, 675] on link "3" at bounding box center [610, 680] width 27 height 27
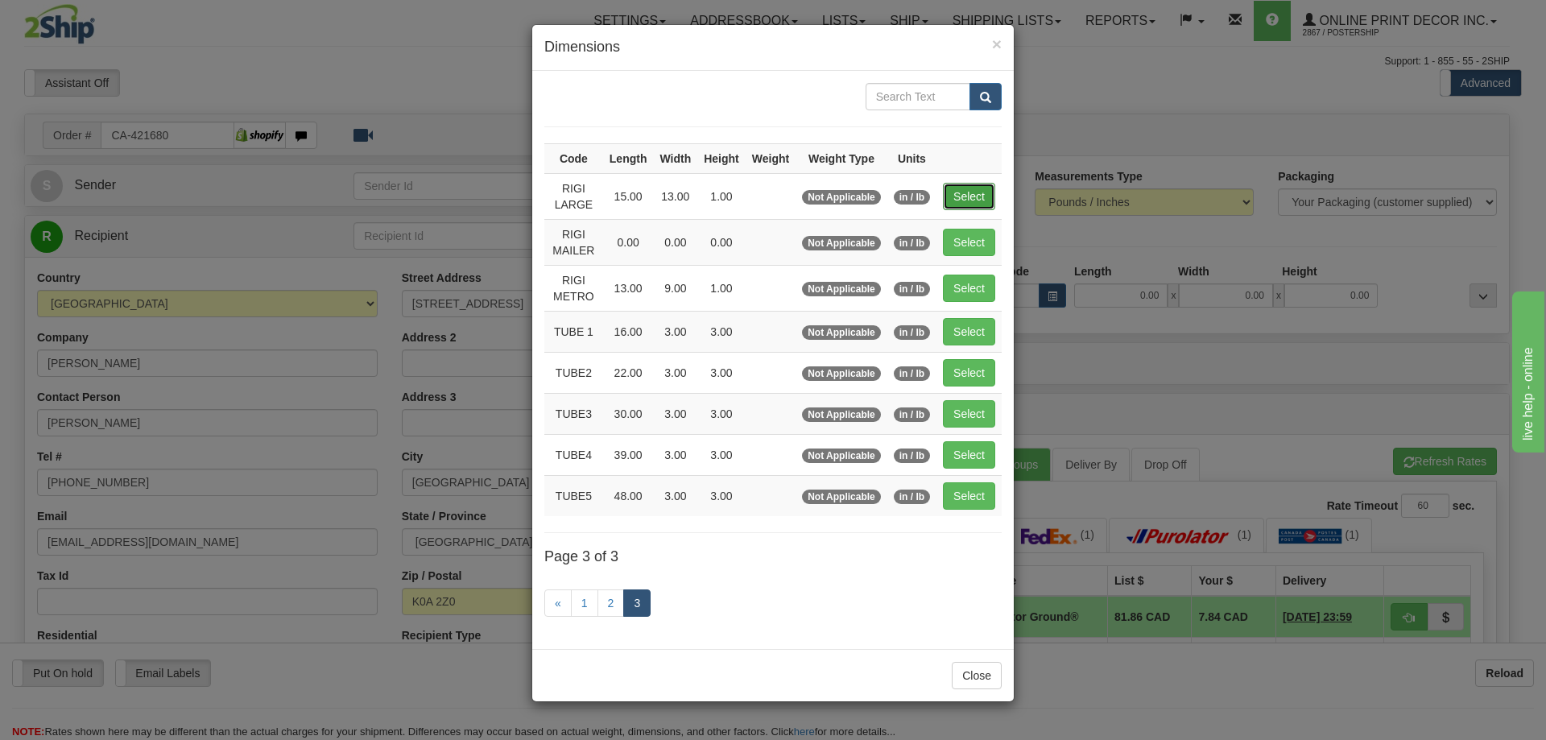
click at [983, 204] on button "Select" at bounding box center [969, 196] width 52 height 27
type input "RIGI LARGE"
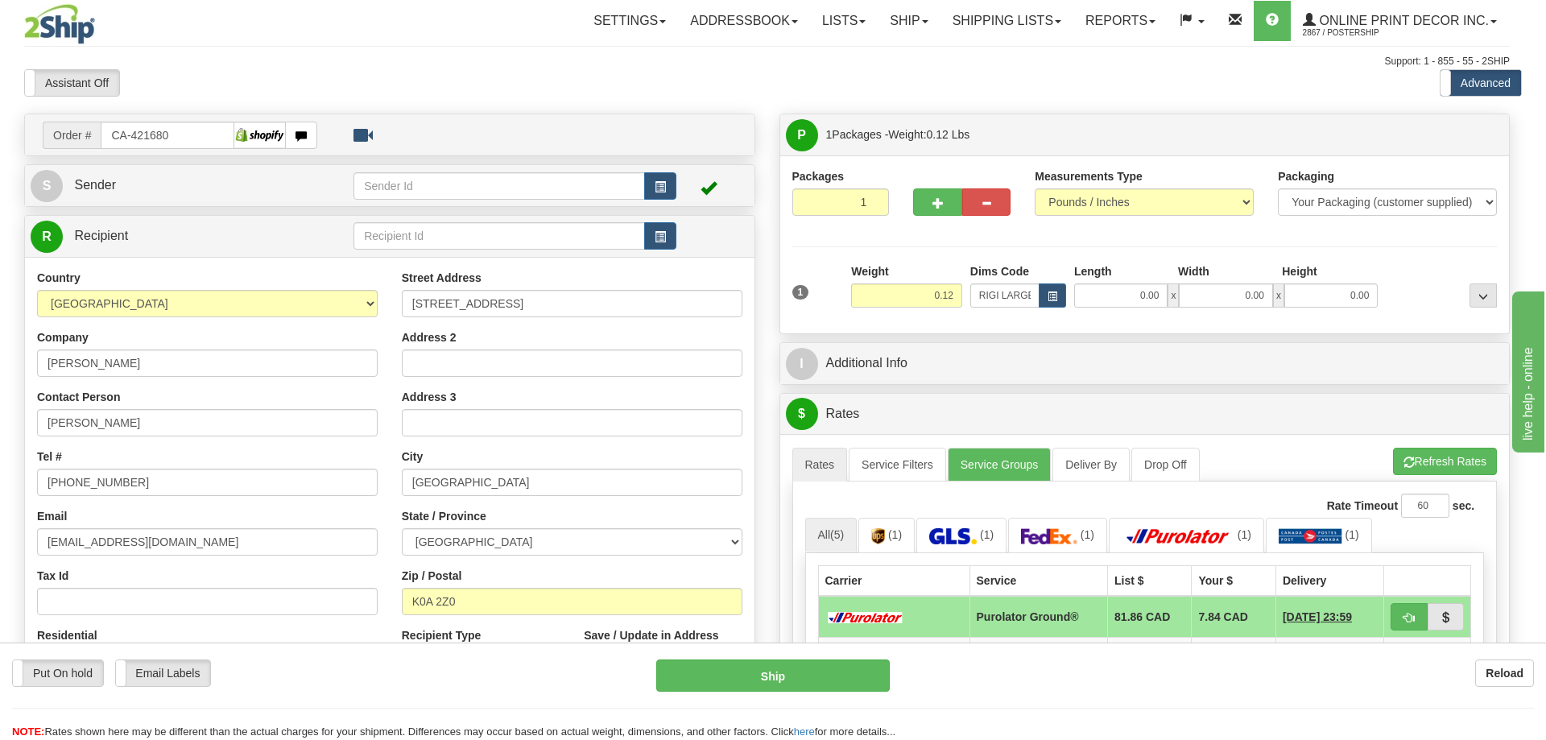
type input "15.00"
type input "13.00"
type input "1.00"
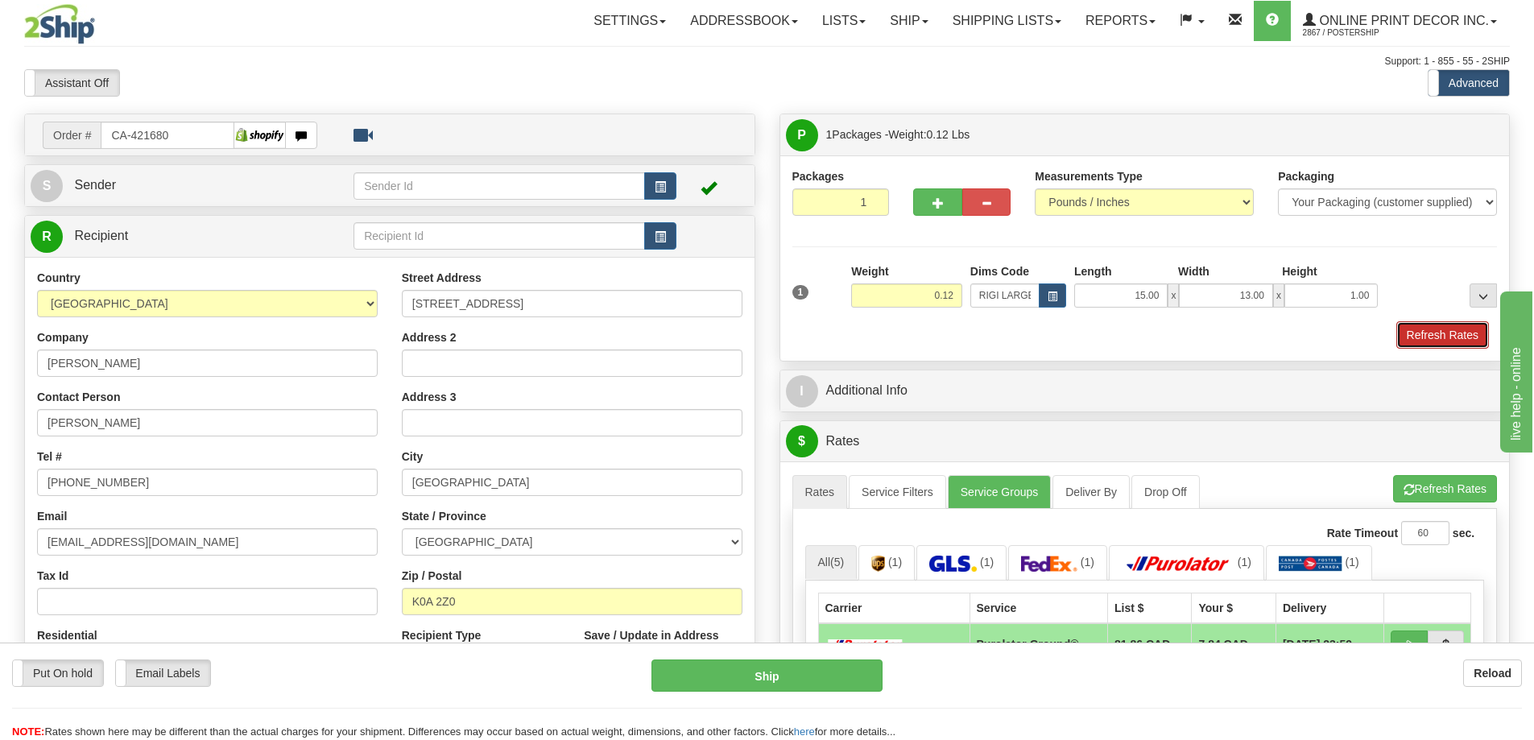
click at [1443, 335] on button "Refresh Rates" at bounding box center [1442, 334] width 93 height 27
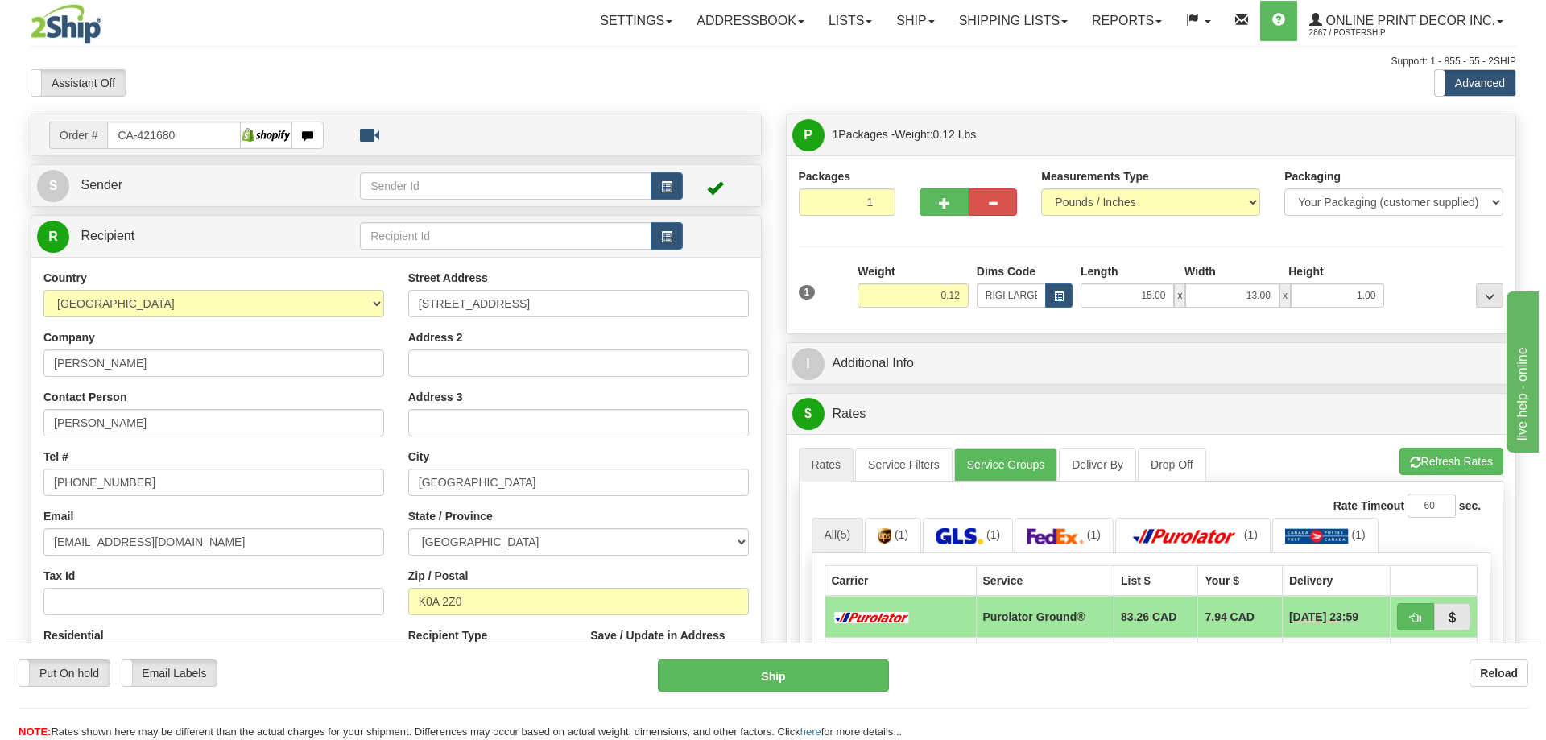
scroll to position [161, 0]
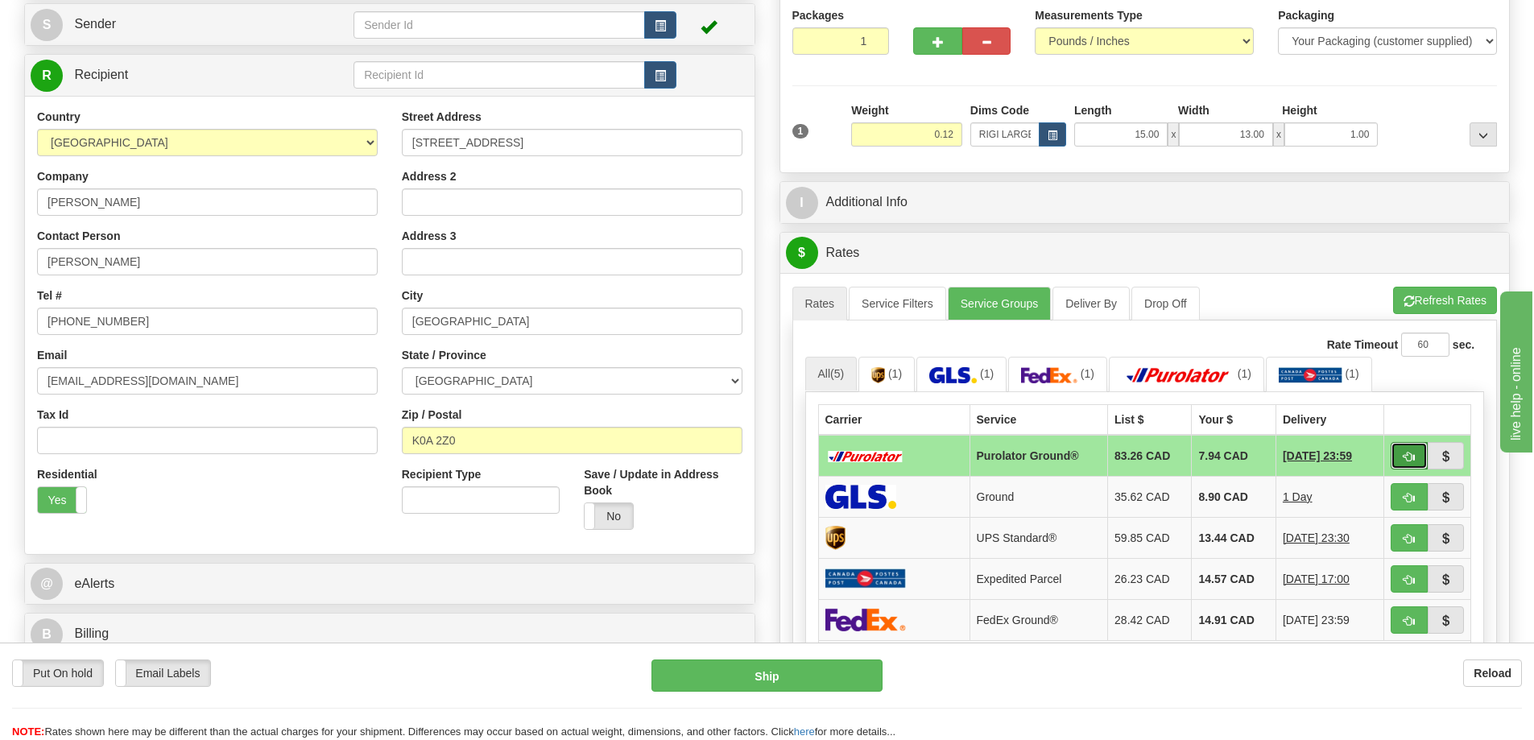
click at [1393, 456] on button "button" at bounding box center [1408, 455] width 37 height 27
type input "260"
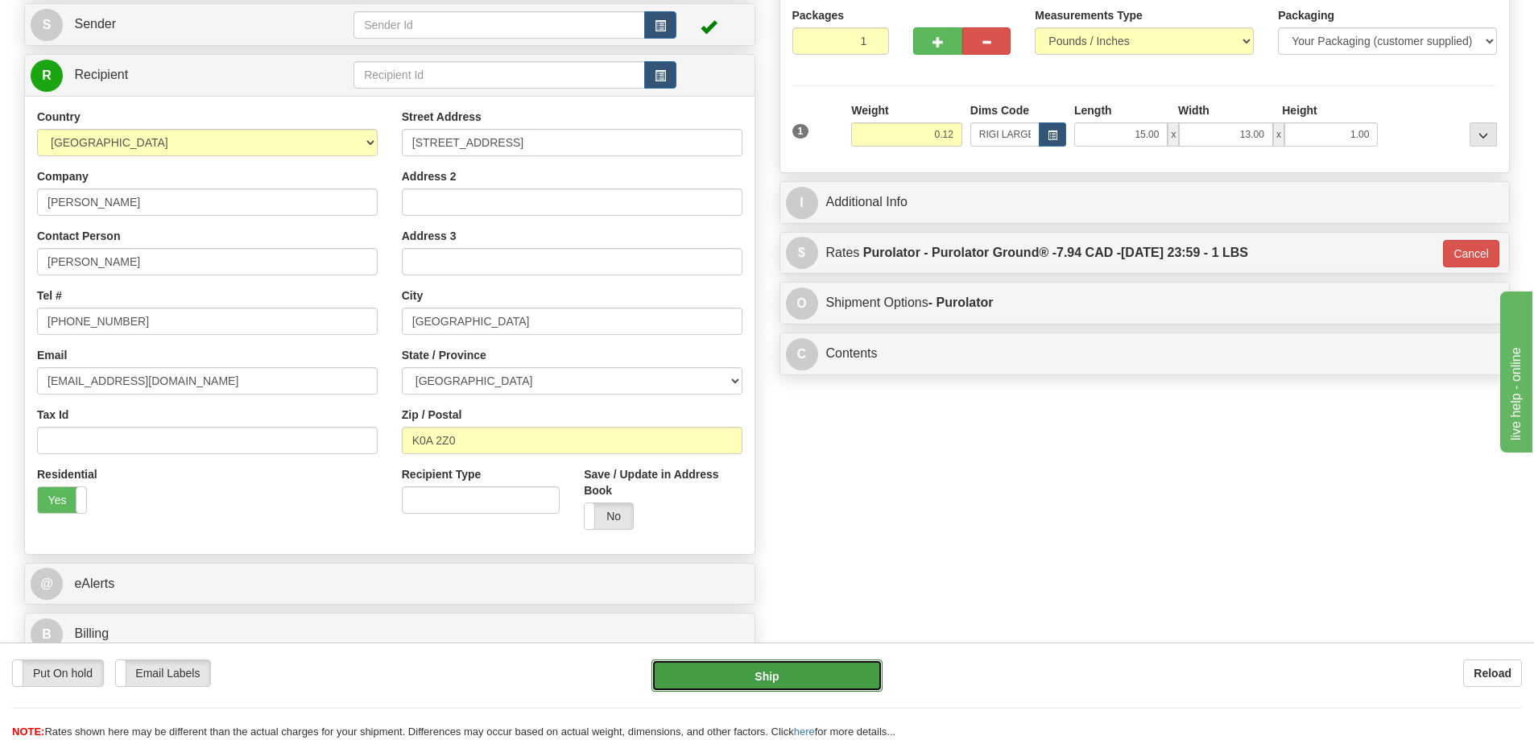
click at [792, 676] on button "Ship" at bounding box center [766, 675] width 231 height 32
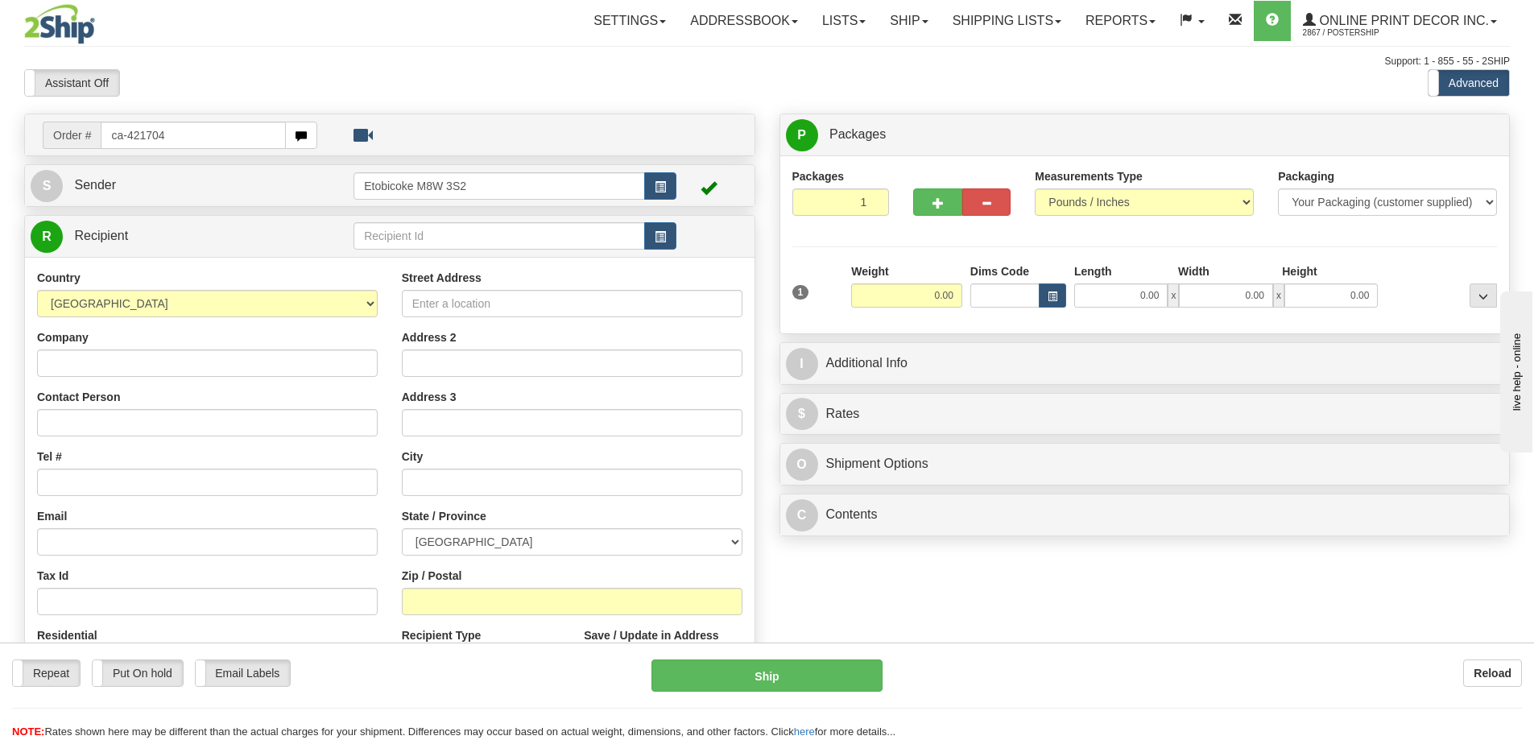
type input "ca-421704"
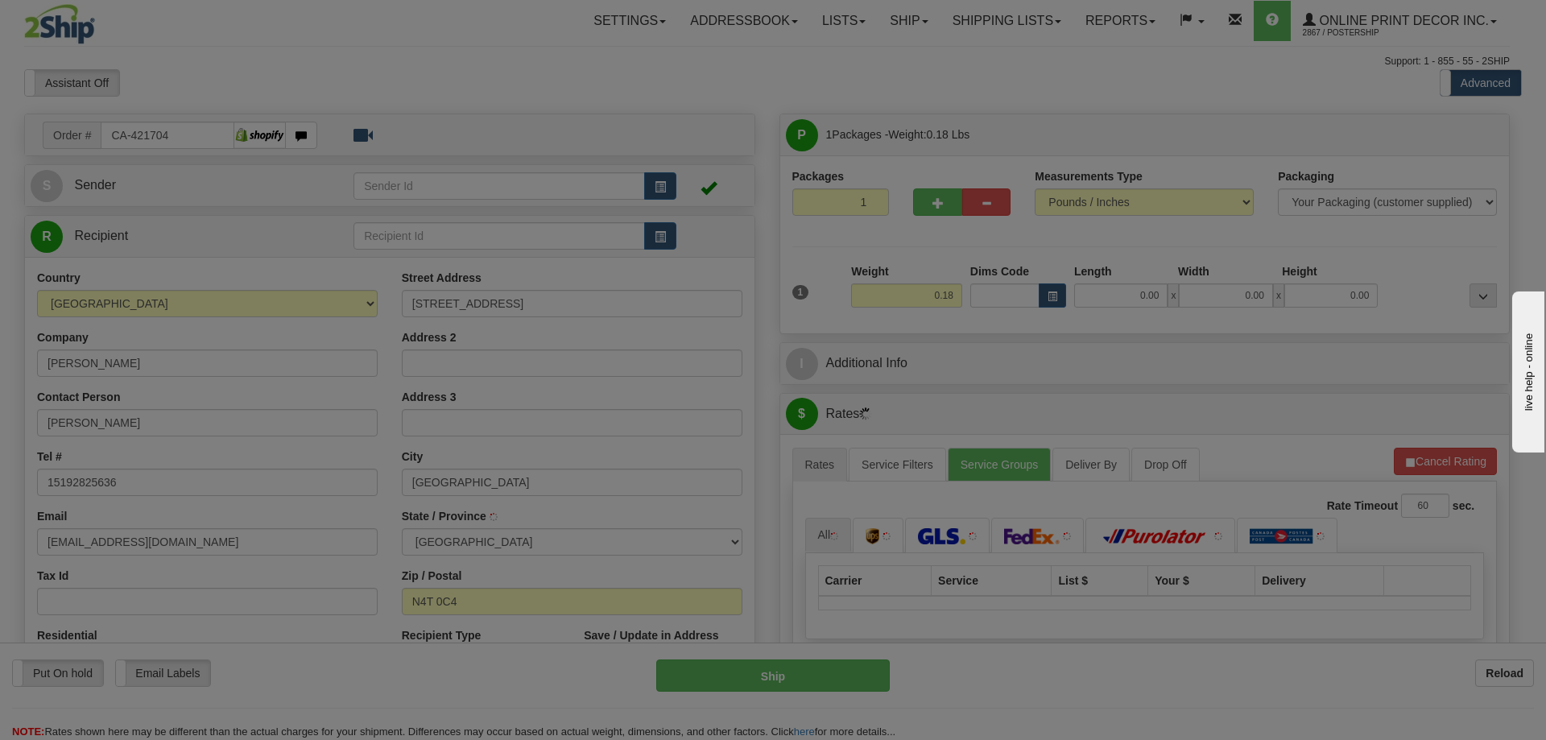
type input "WOODSTOCK"
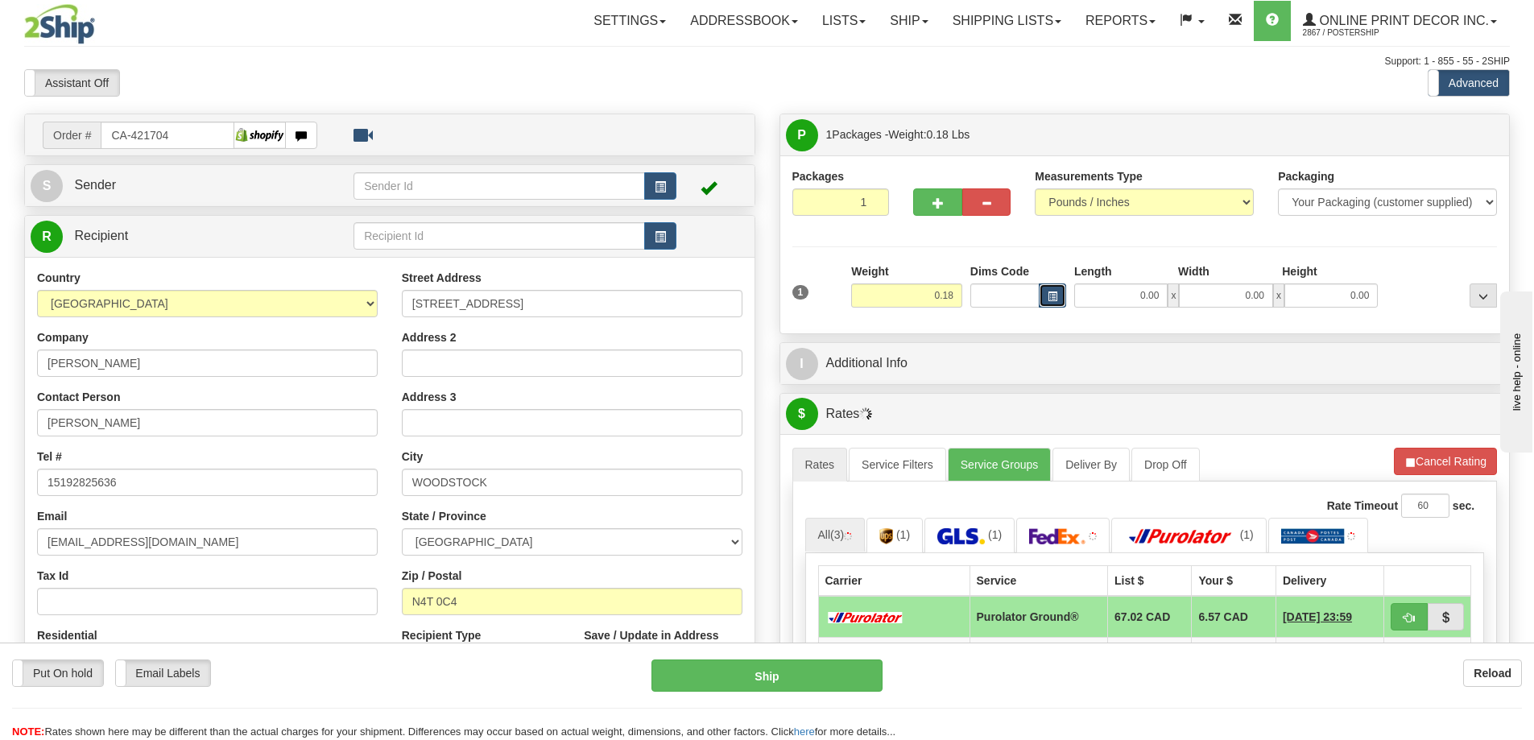
click at [1042, 291] on button "button" at bounding box center [1051, 295] width 27 height 24
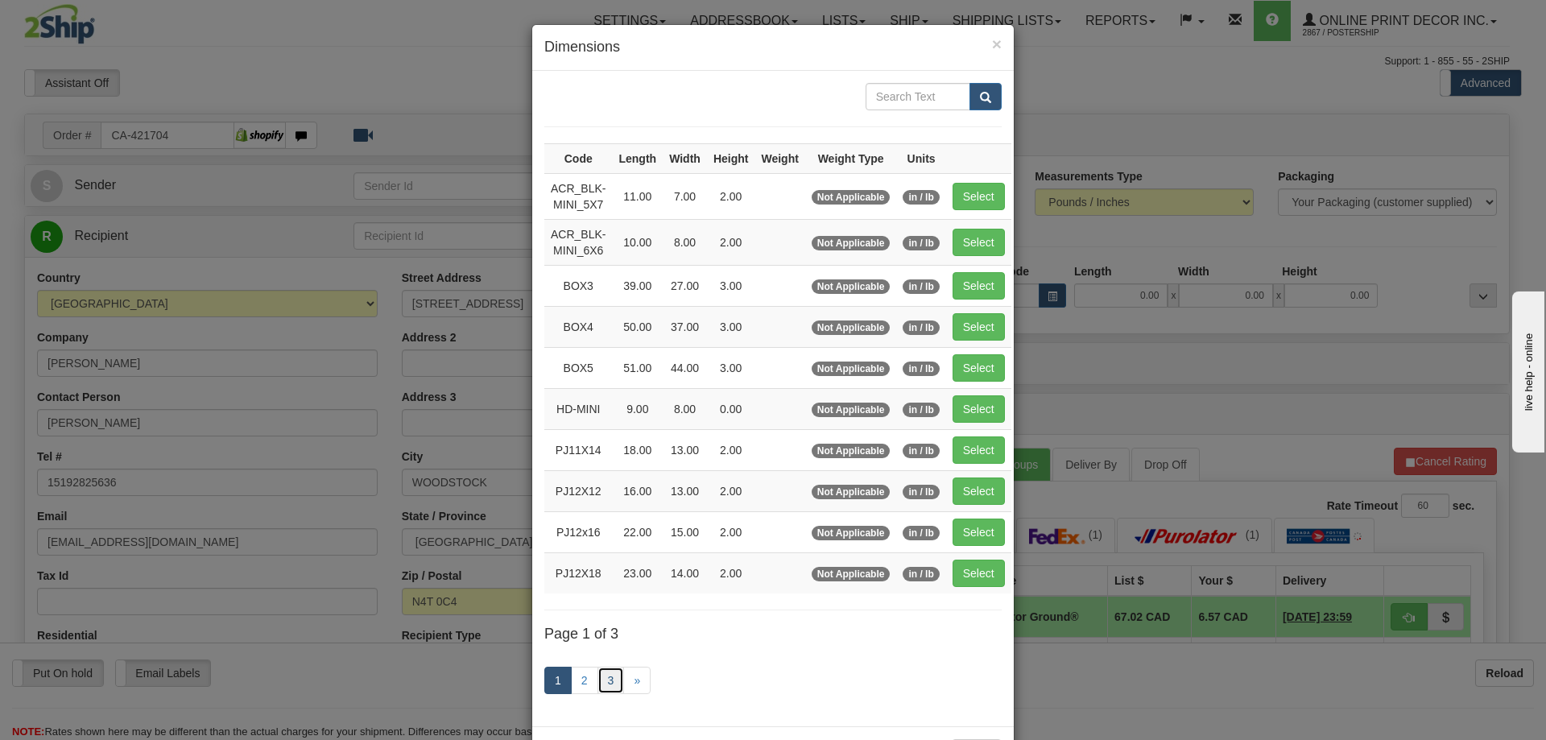
click at [600, 684] on link "3" at bounding box center [610, 680] width 27 height 27
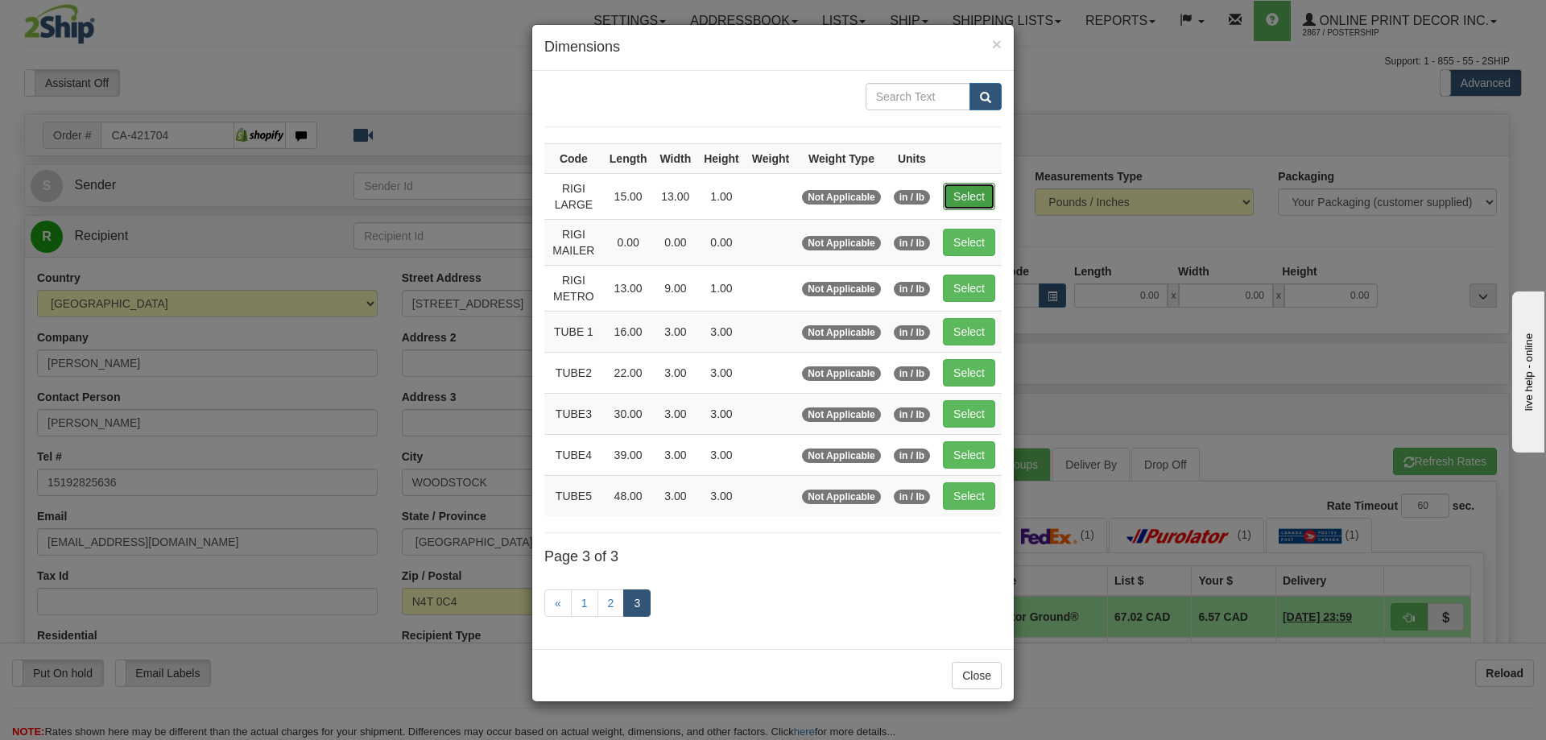
click at [969, 194] on button "Select" at bounding box center [969, 196] width 52 height 27
type input "RIGI LARGE"
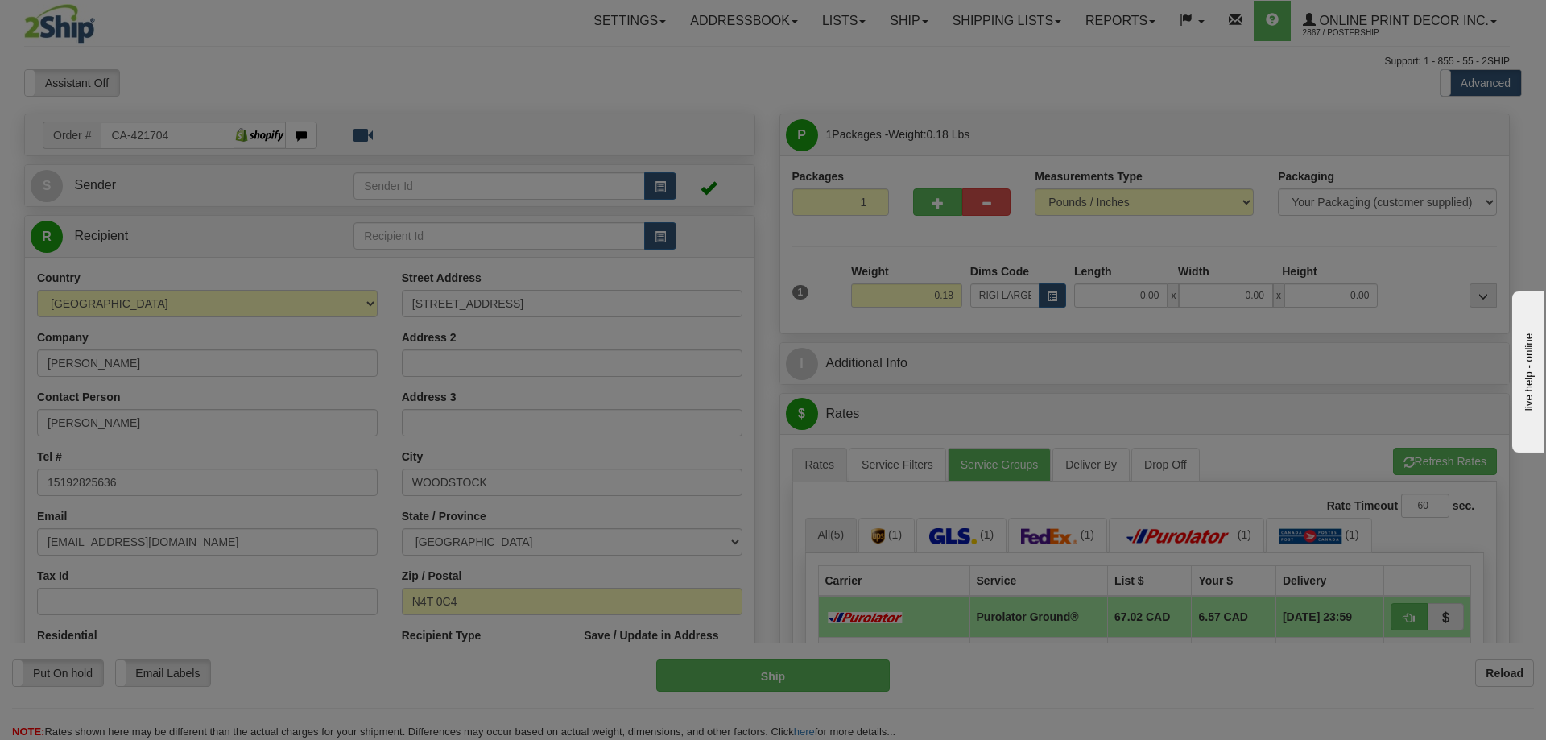
type input "15.00"
type input "13.00"
type input "1.00"
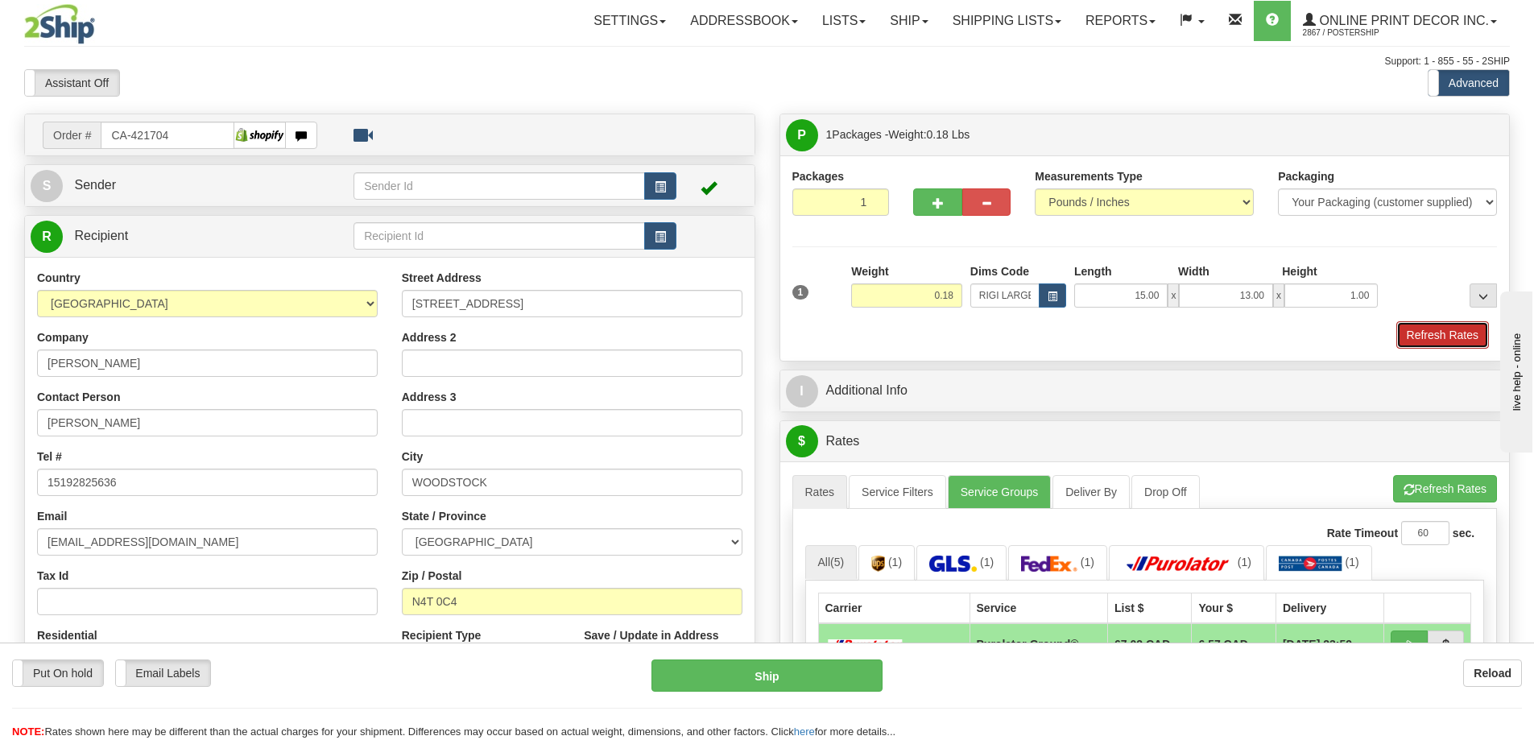
click at [1465, 334] on button "Refresh Rates" at bounding box center [1442, 334] width 93 height 27
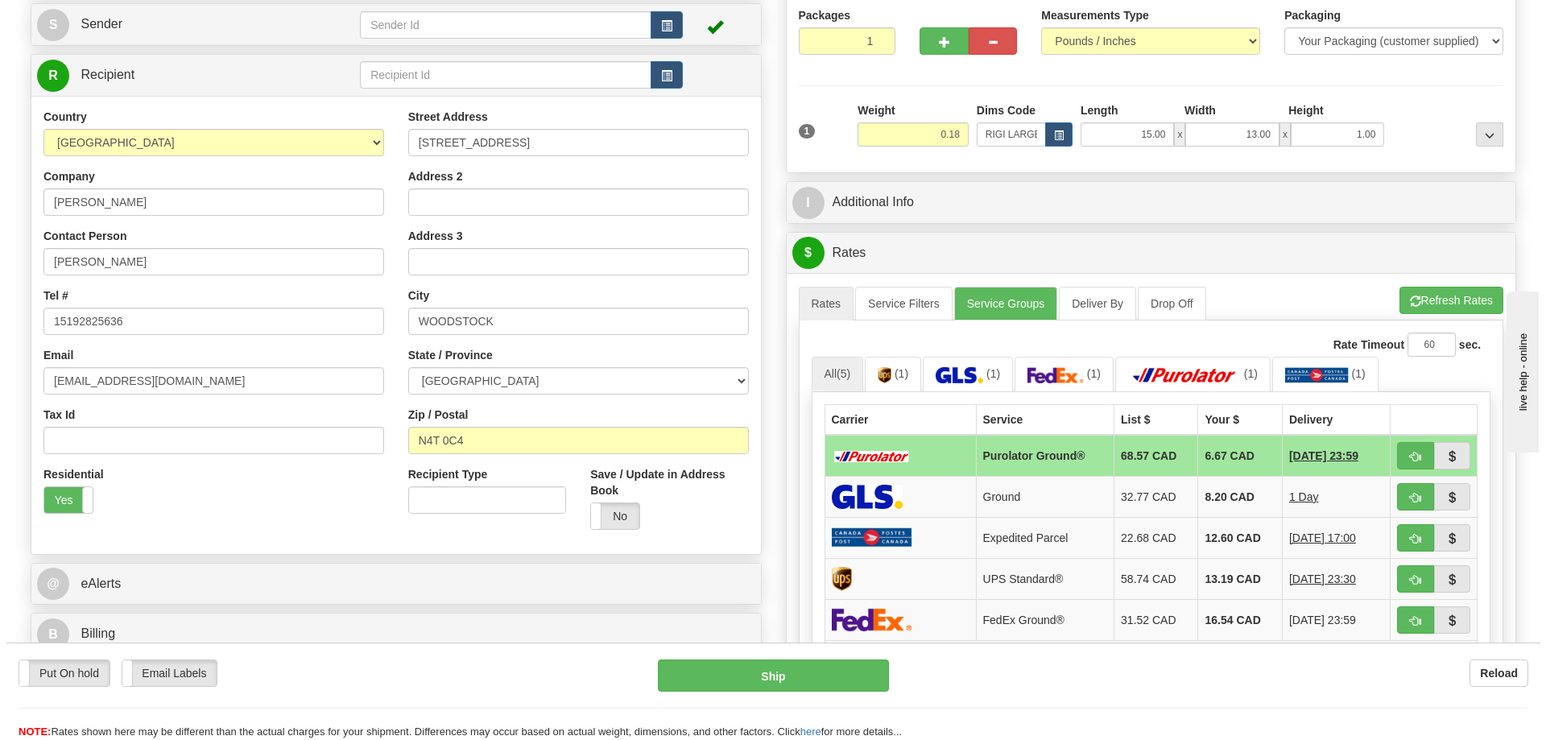
scroll to position [242, 0]
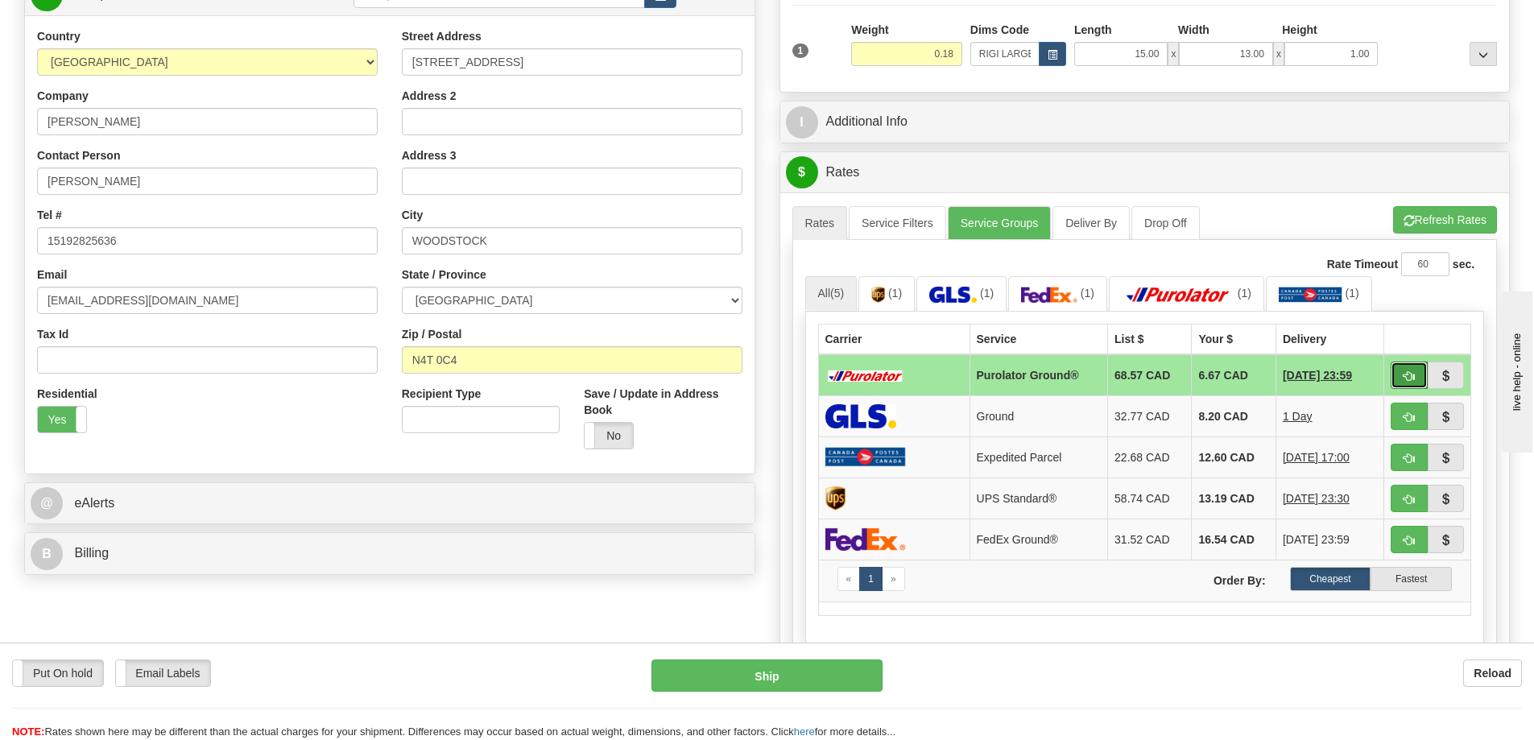
click at [1404, 371] on button "button" at bounding box center [1408, 374] width 37 height 27
type input "260"
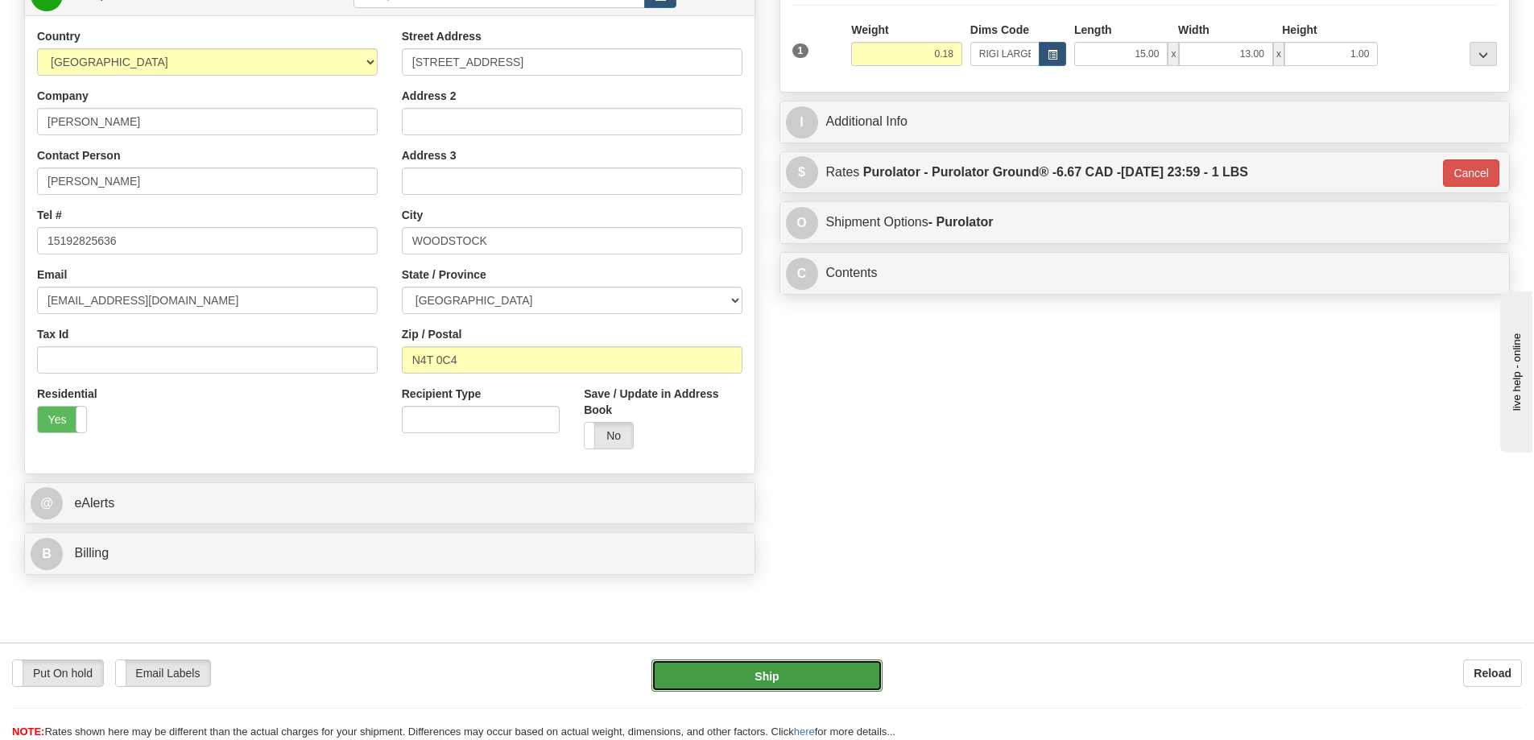
click at [789, 673] on button "Ship" at bounding box center [766, 675] width 231 height 32
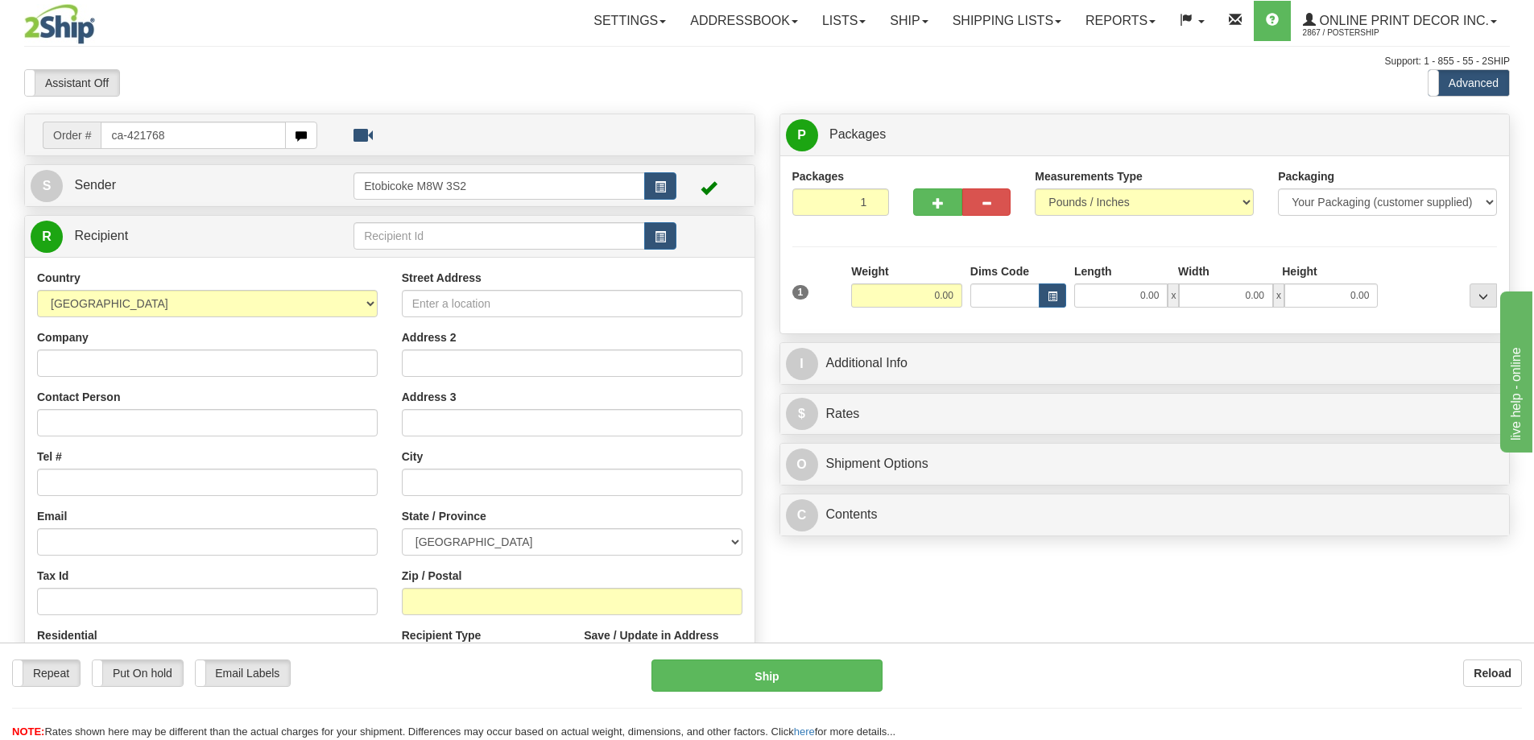
type input "ca-421768"
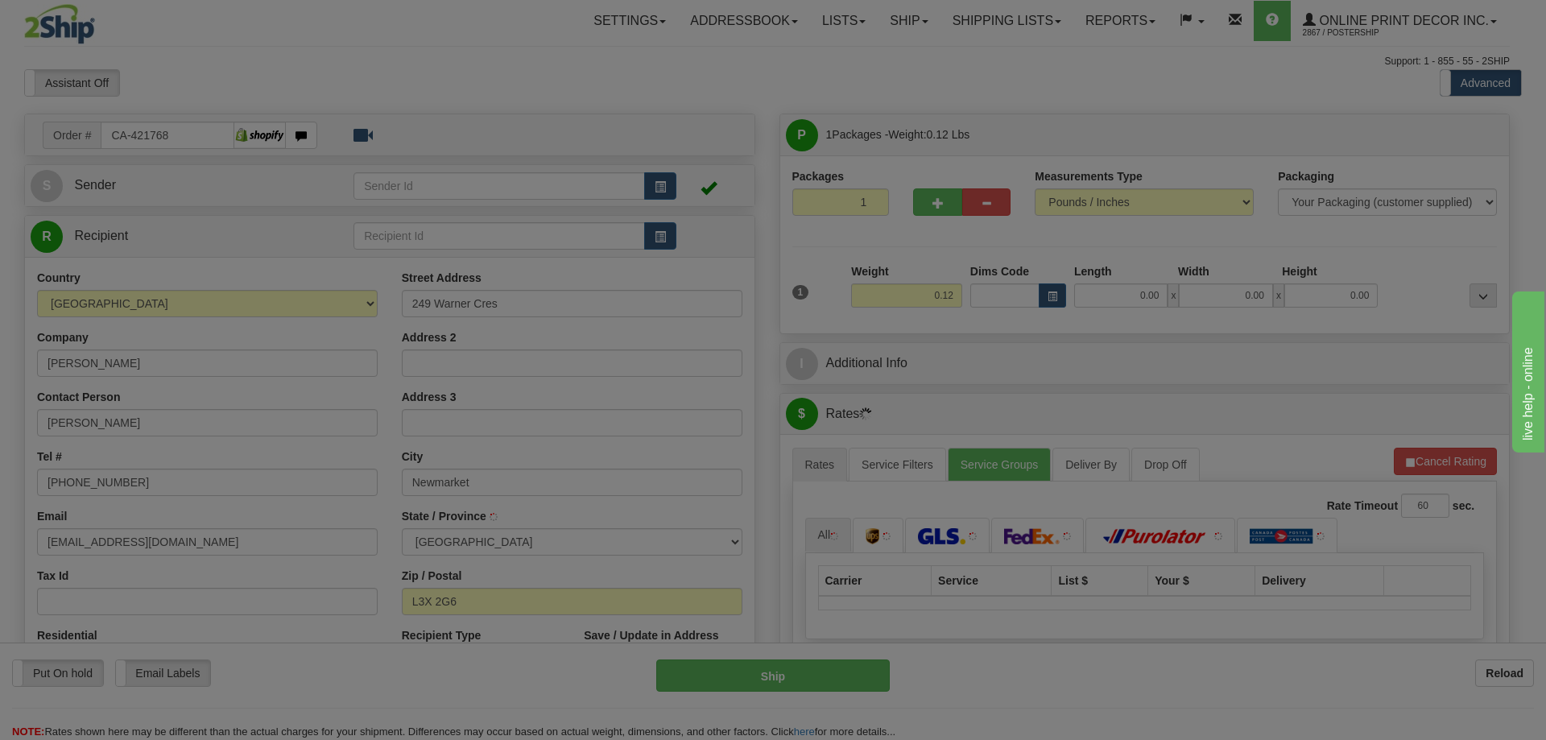
type input "NEWMARKET"
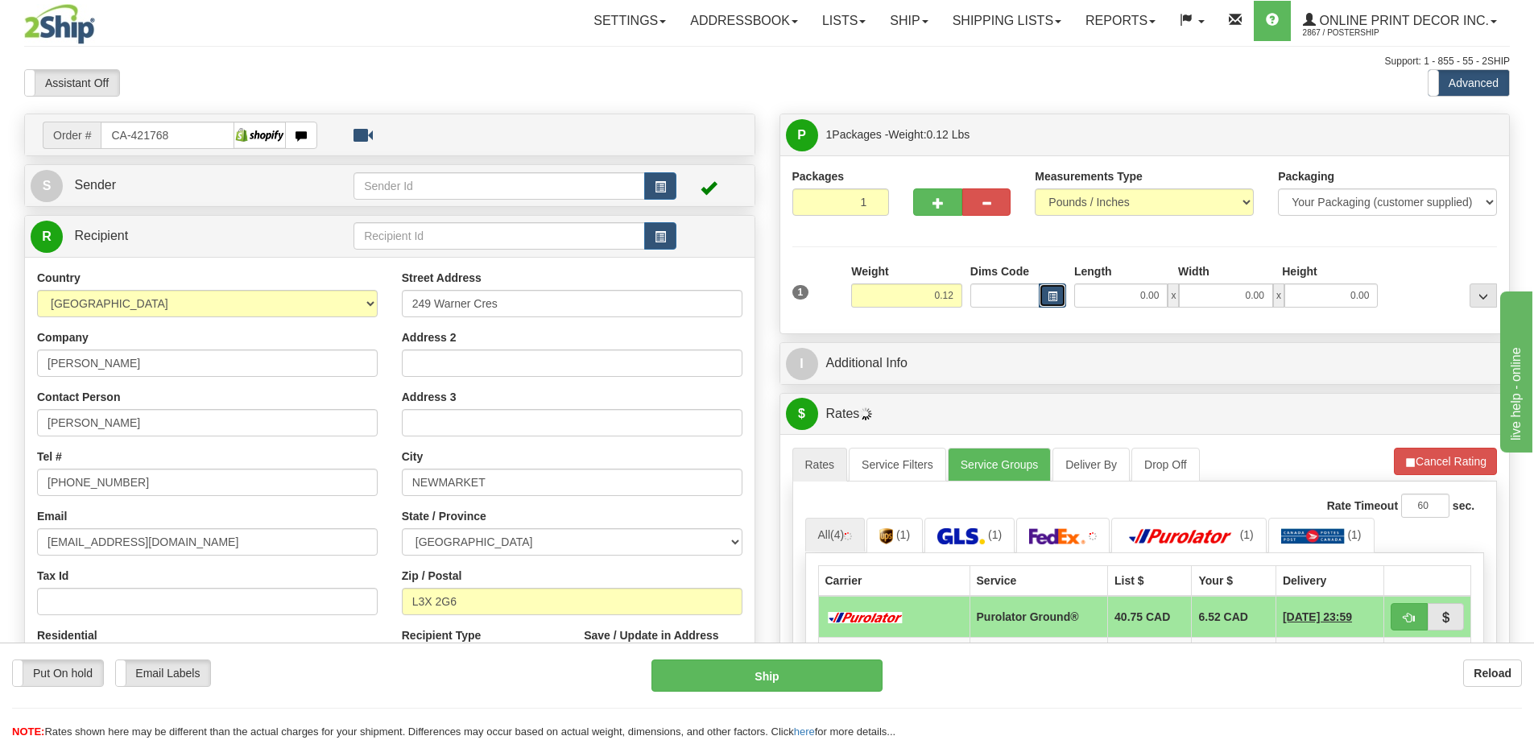
click at [1043, 292] on button "button" at bounding box center [1051, 295] width 27 height 24
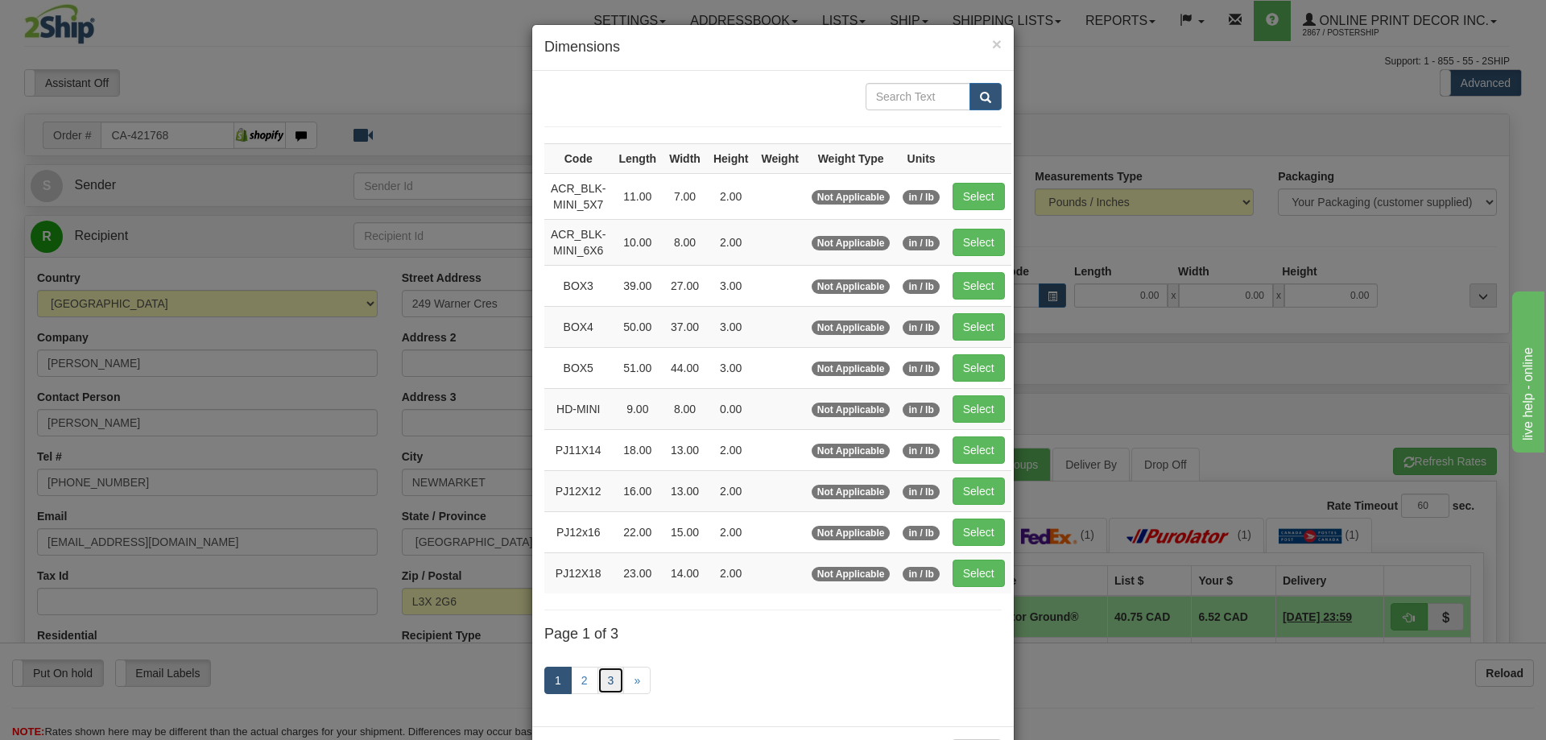
click at [597, 669] on link "3" at bounding box center [610, 680] width 27 height 27
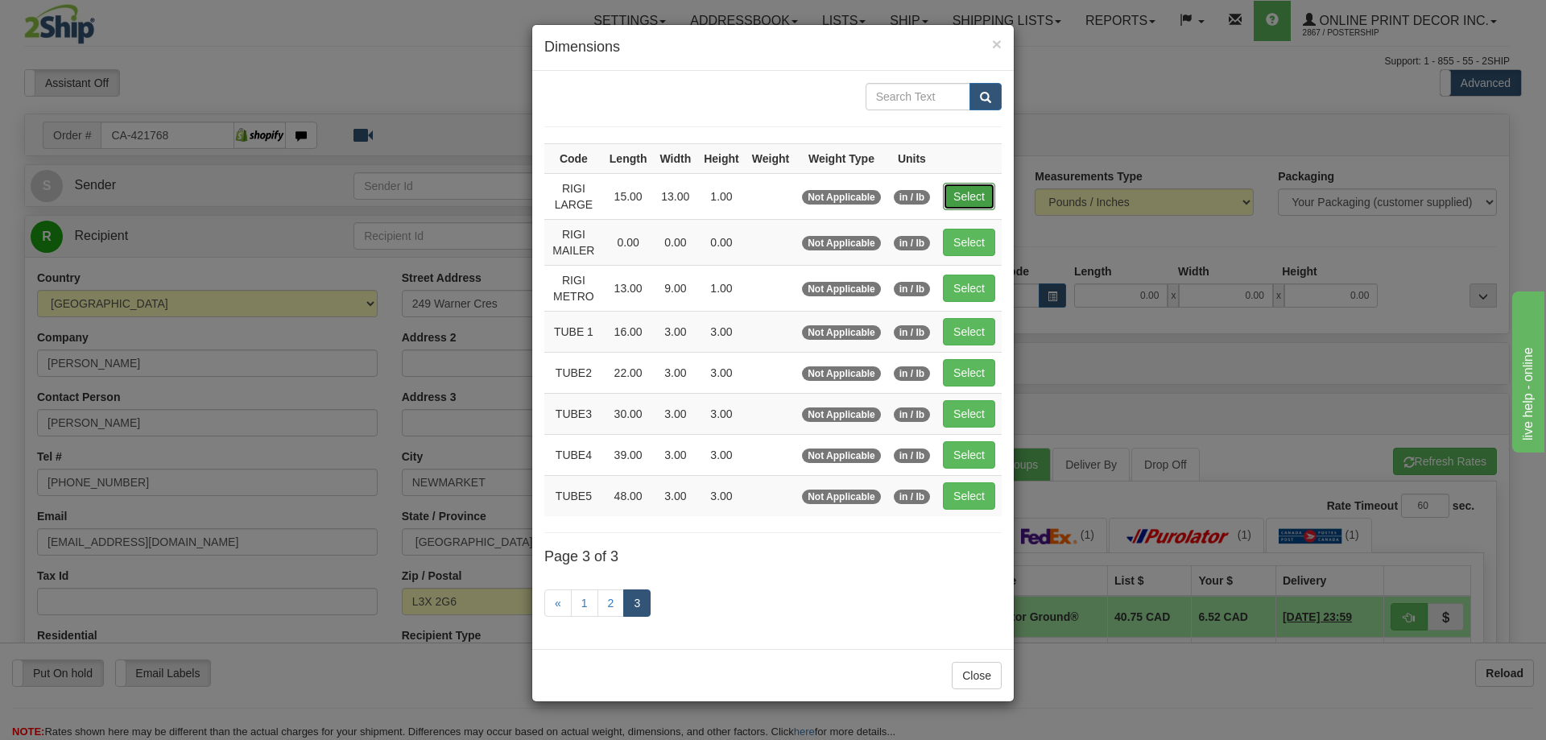
click at [955, 189] on button "Select" at bounding box center [969, 196] width 52 height 27
type input "RIGI LARGE"
type input "15.00"
type input "13.00"
type input "1.00"
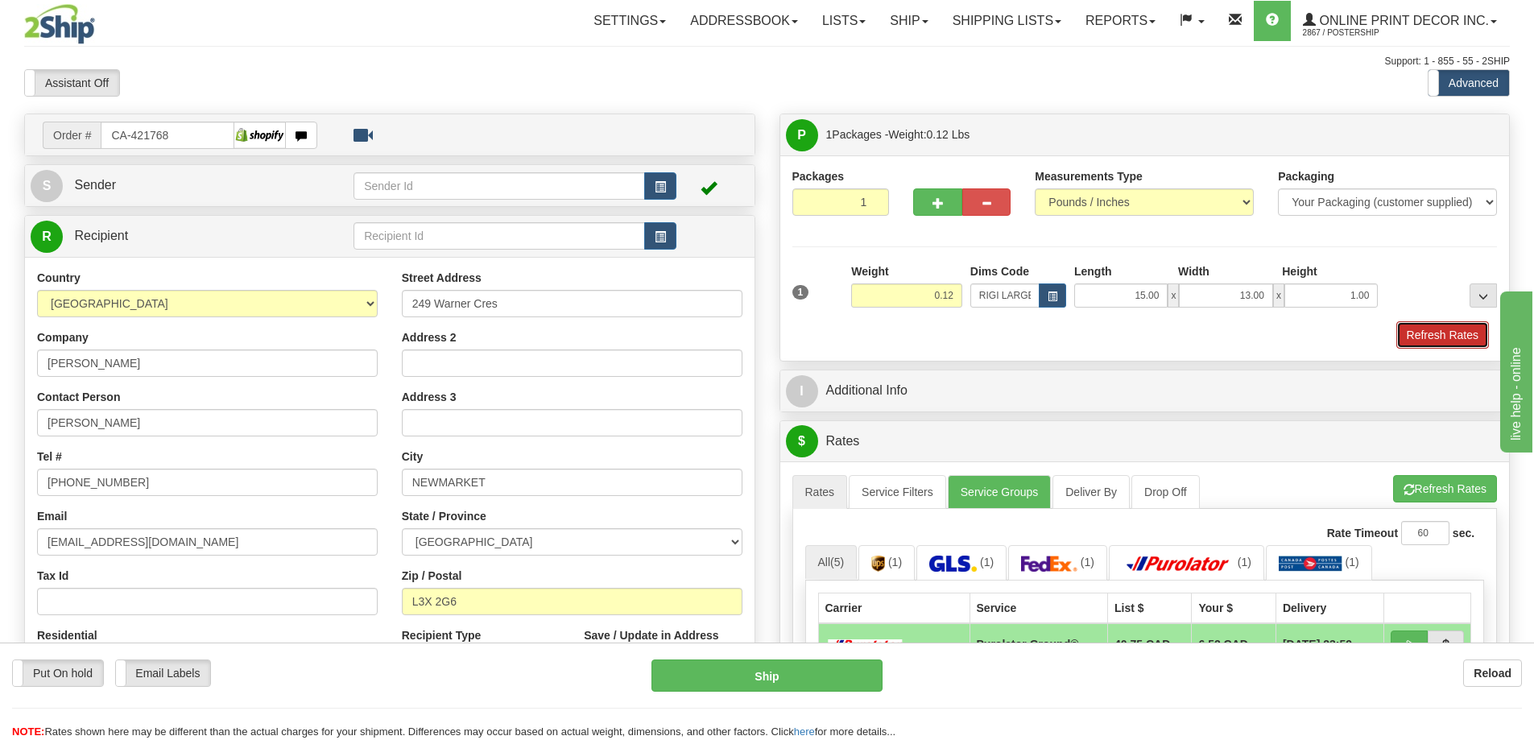
click at [1443, 332] on button "Refresh Rates" at bounding box center [1442, 334] width 93 height 27
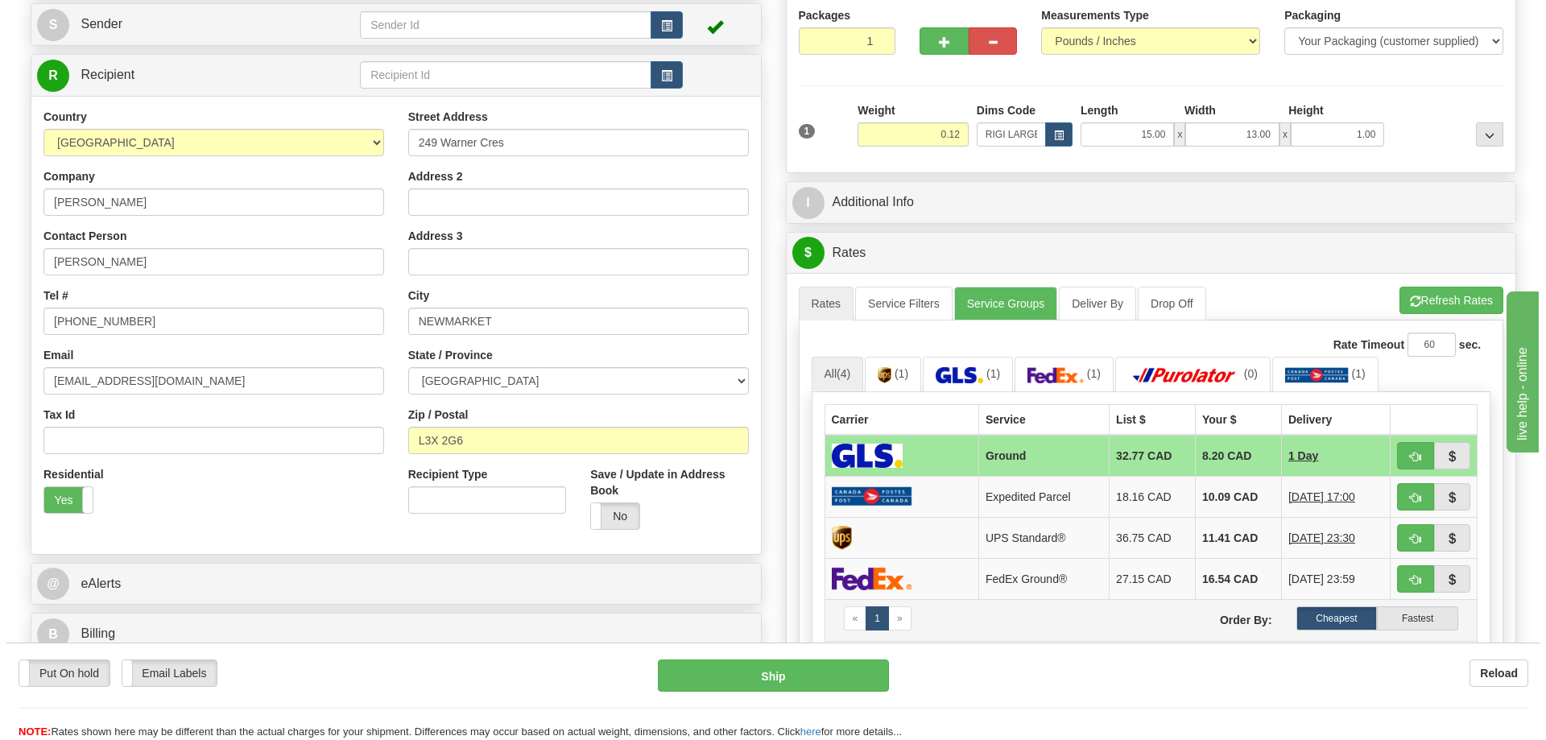
scroll to position [242, 0]
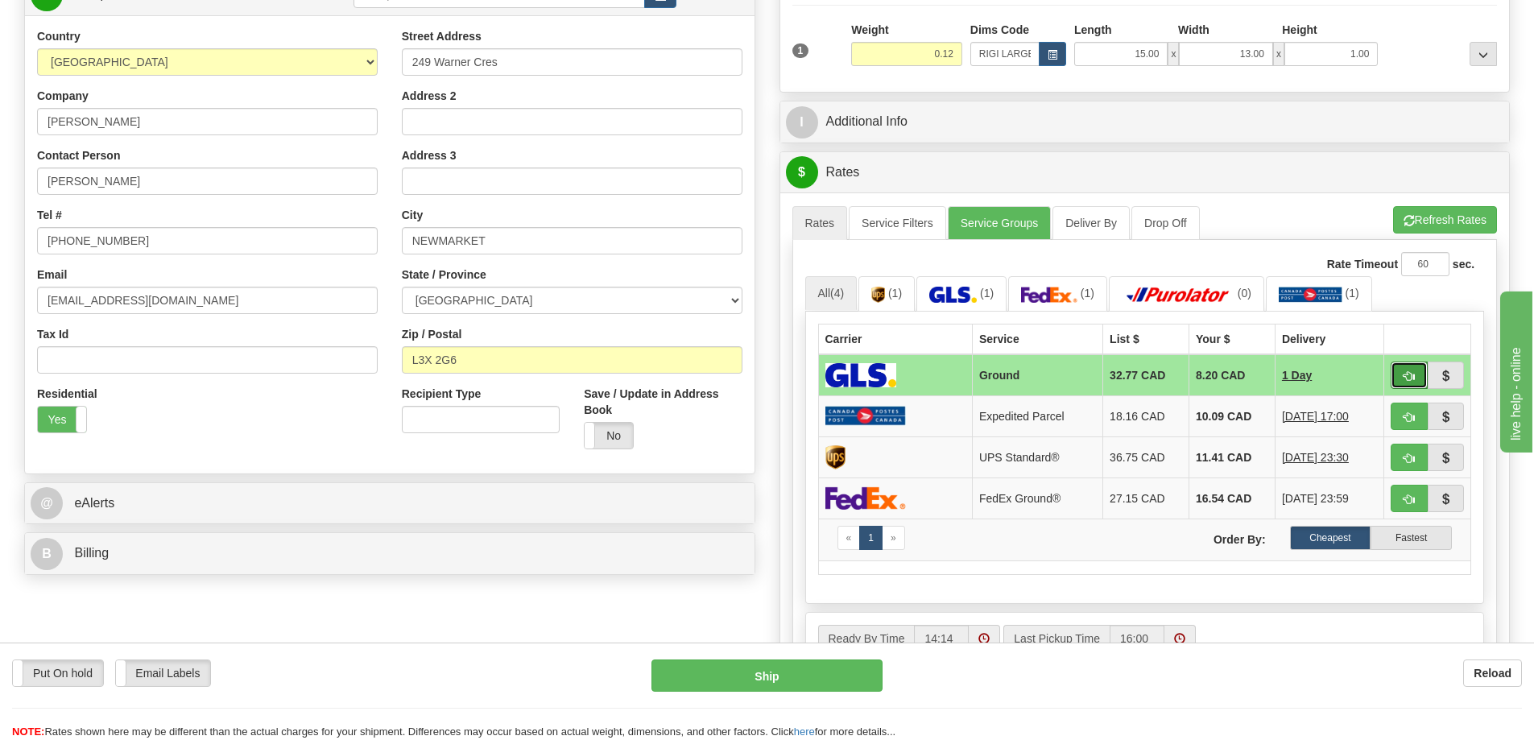
click at [1410, 369] on button "button" at bounding box center [1408, 374] width 37 height 27
type input "1"
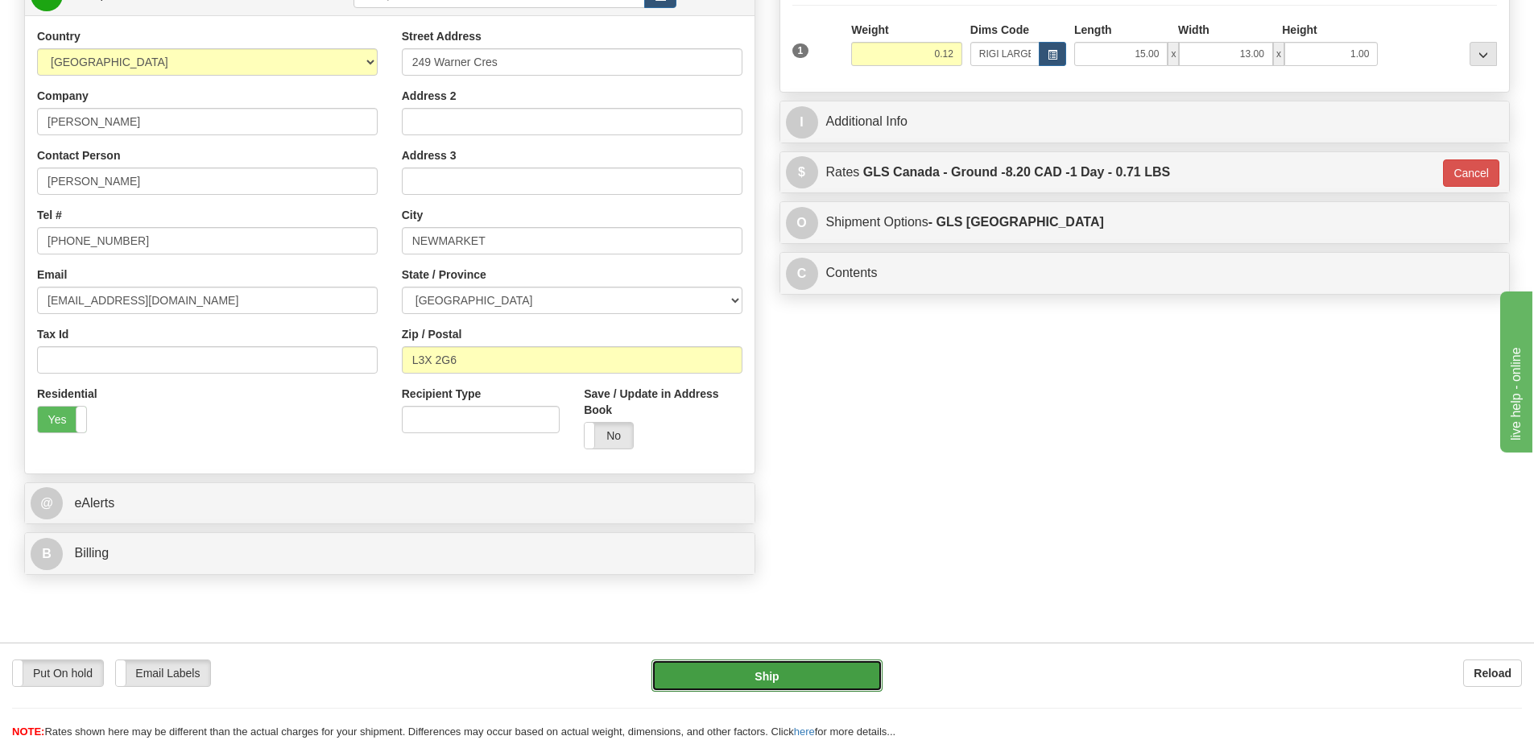
click at [786, 671] on button "Ship" at bounding box center [766, 675] width 231 height 32
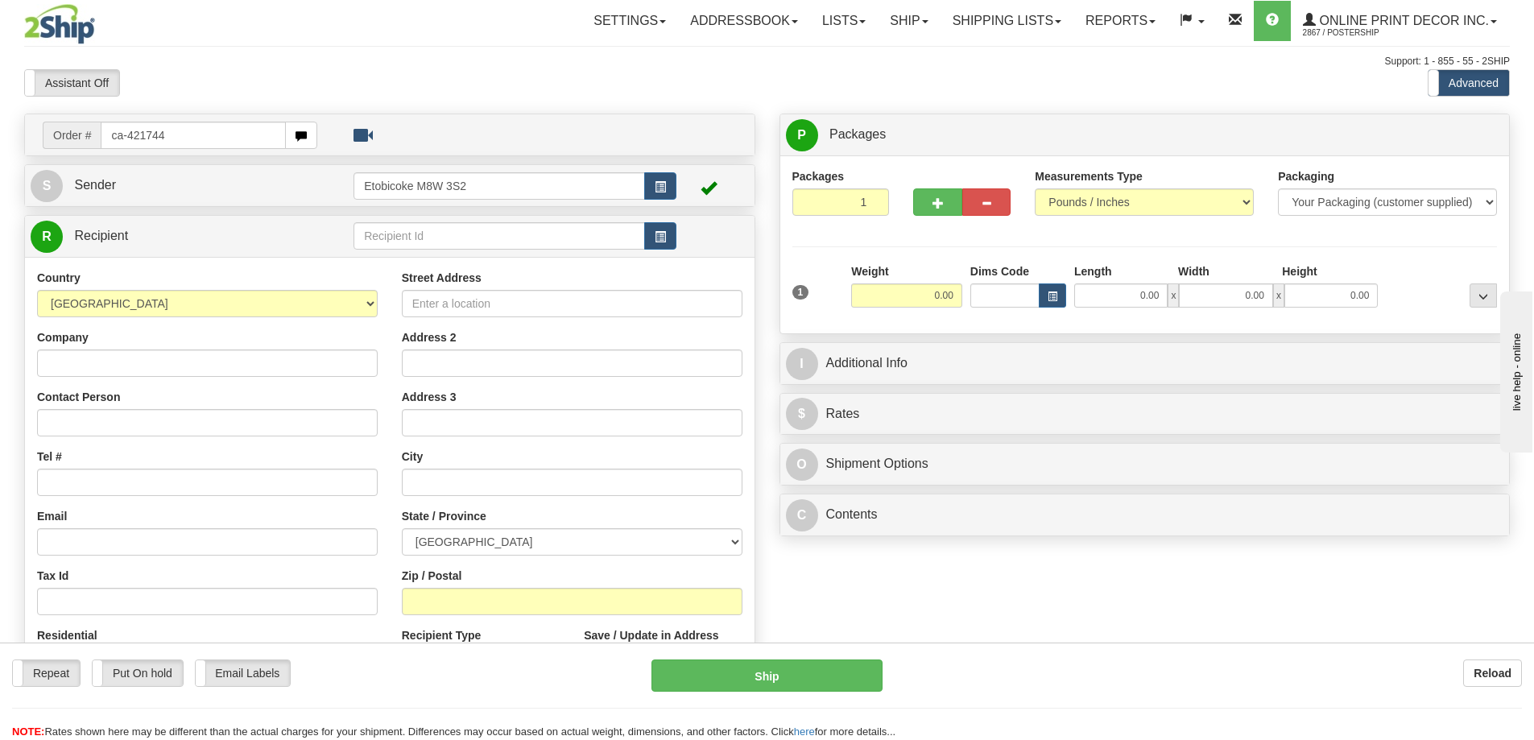
type input "ca-421744"
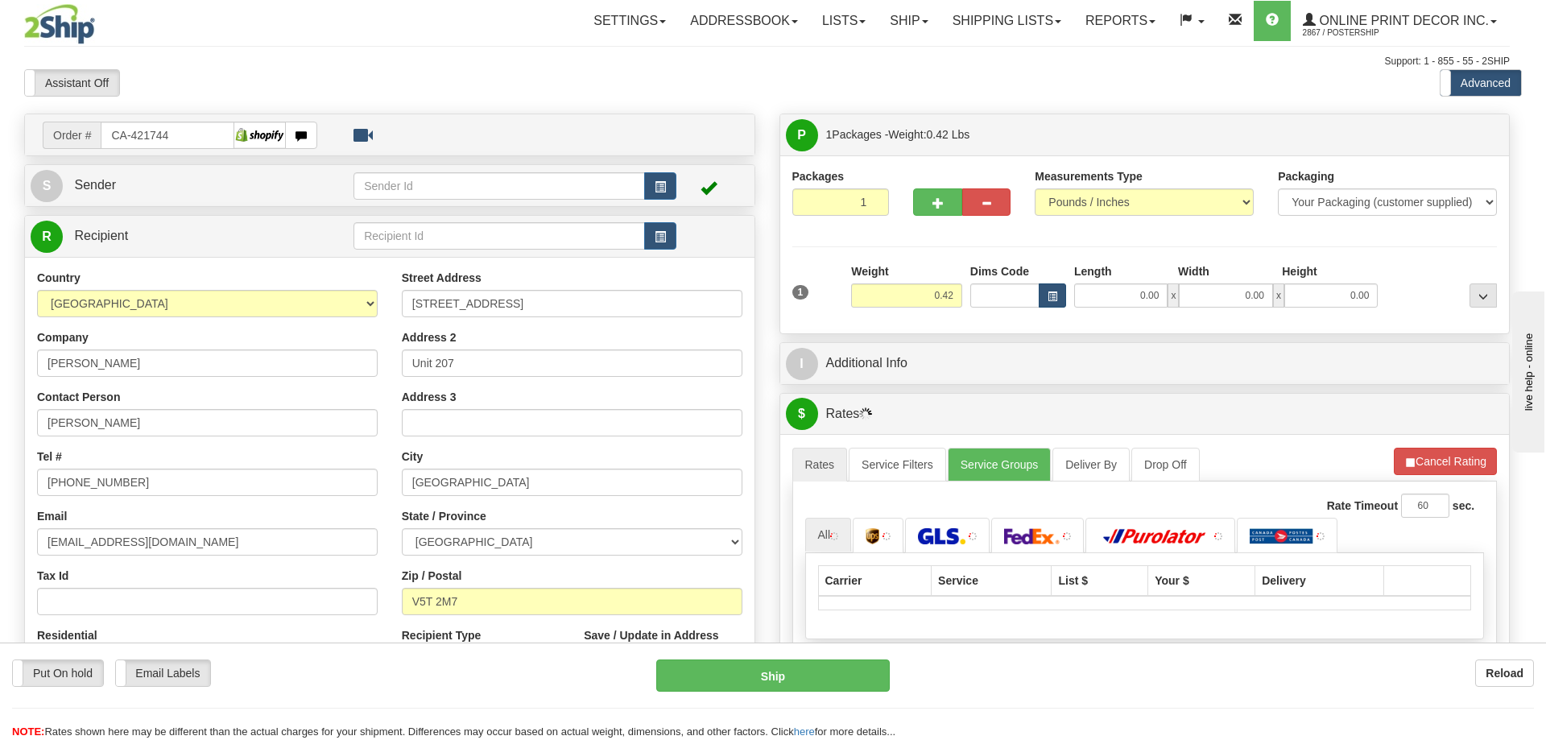
type input "VANCOUVER"
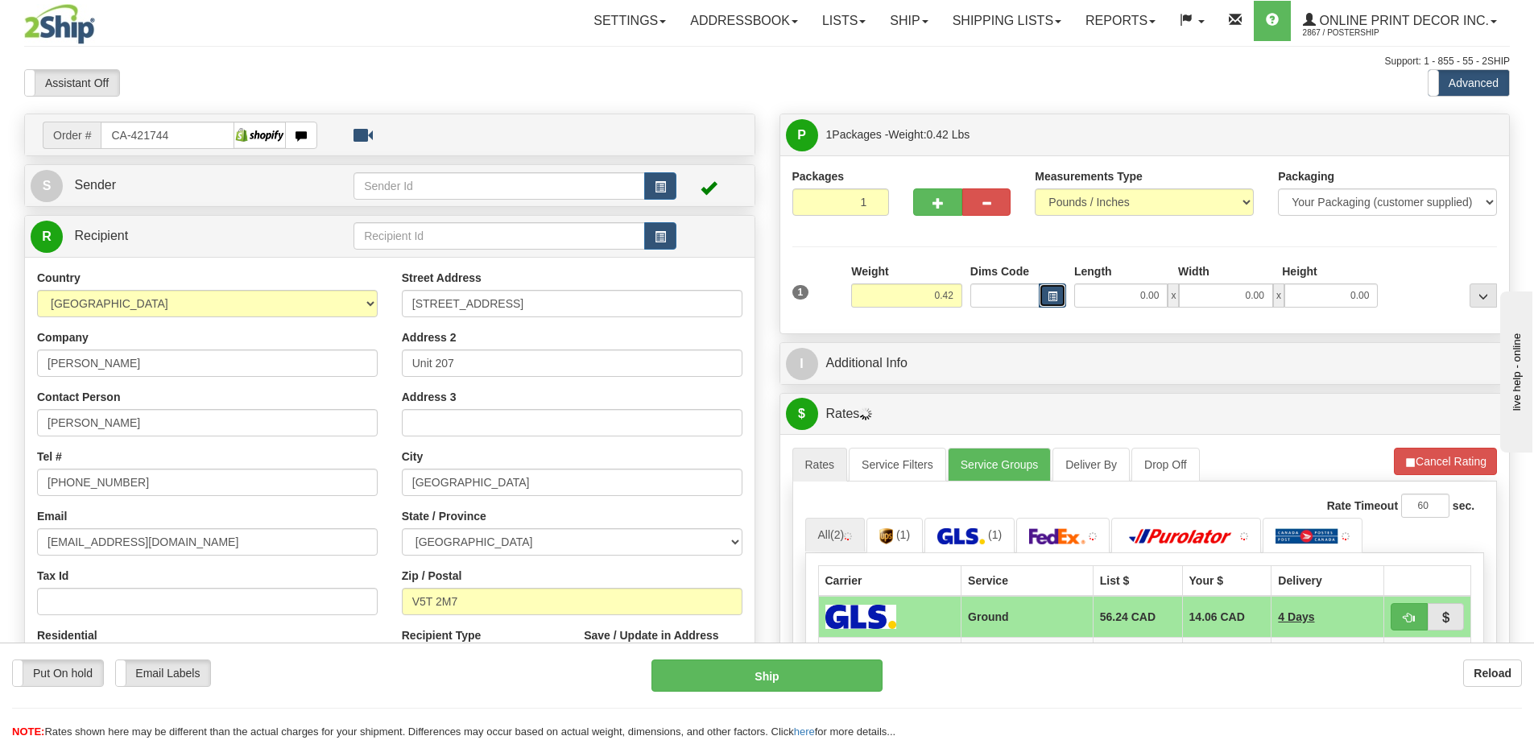
click at [1054, 289] on button "button" at bounding box center [1051, 295] width 27 height 24
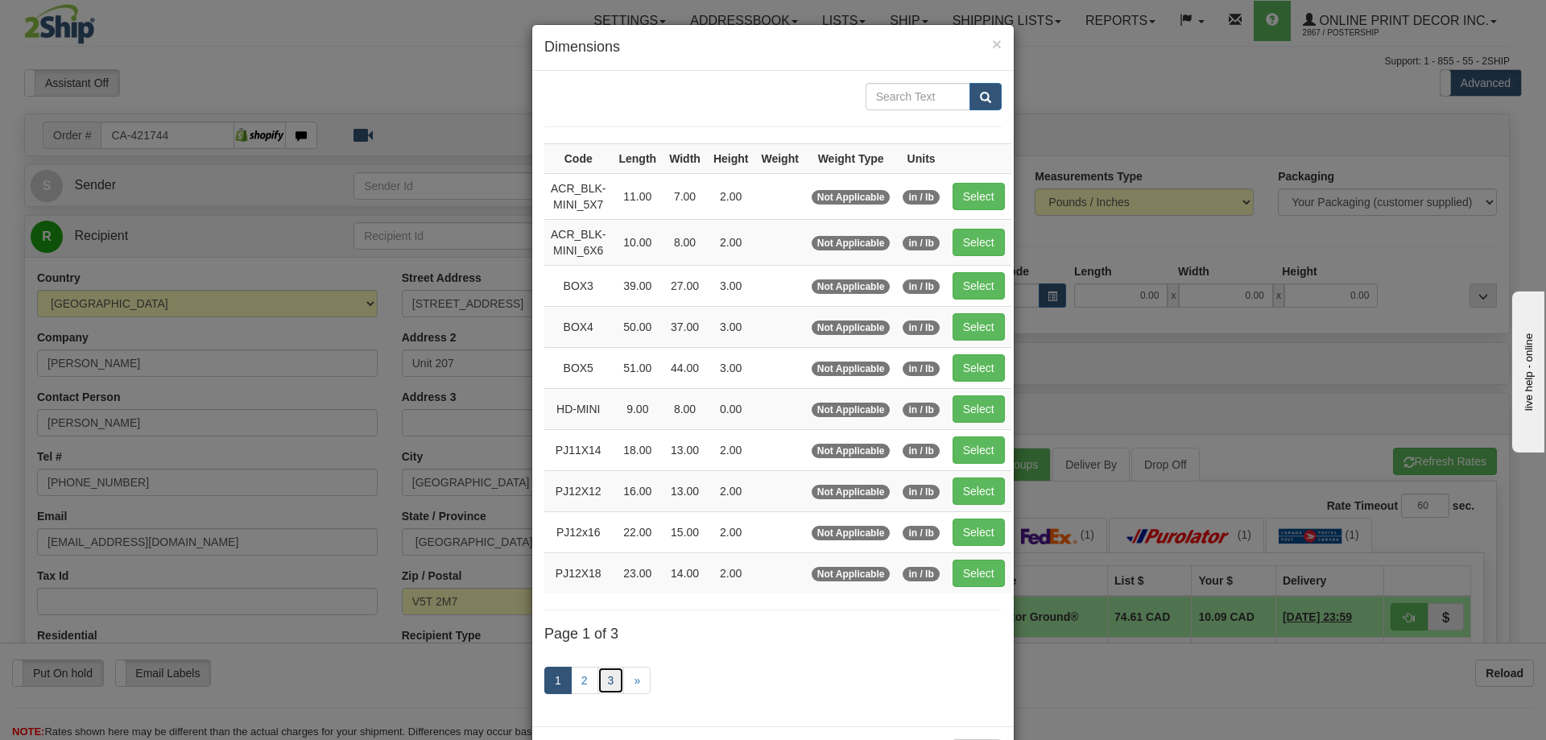
click at [610, 675] on link "3" at bounding box center [610, 680] width 27 height 27
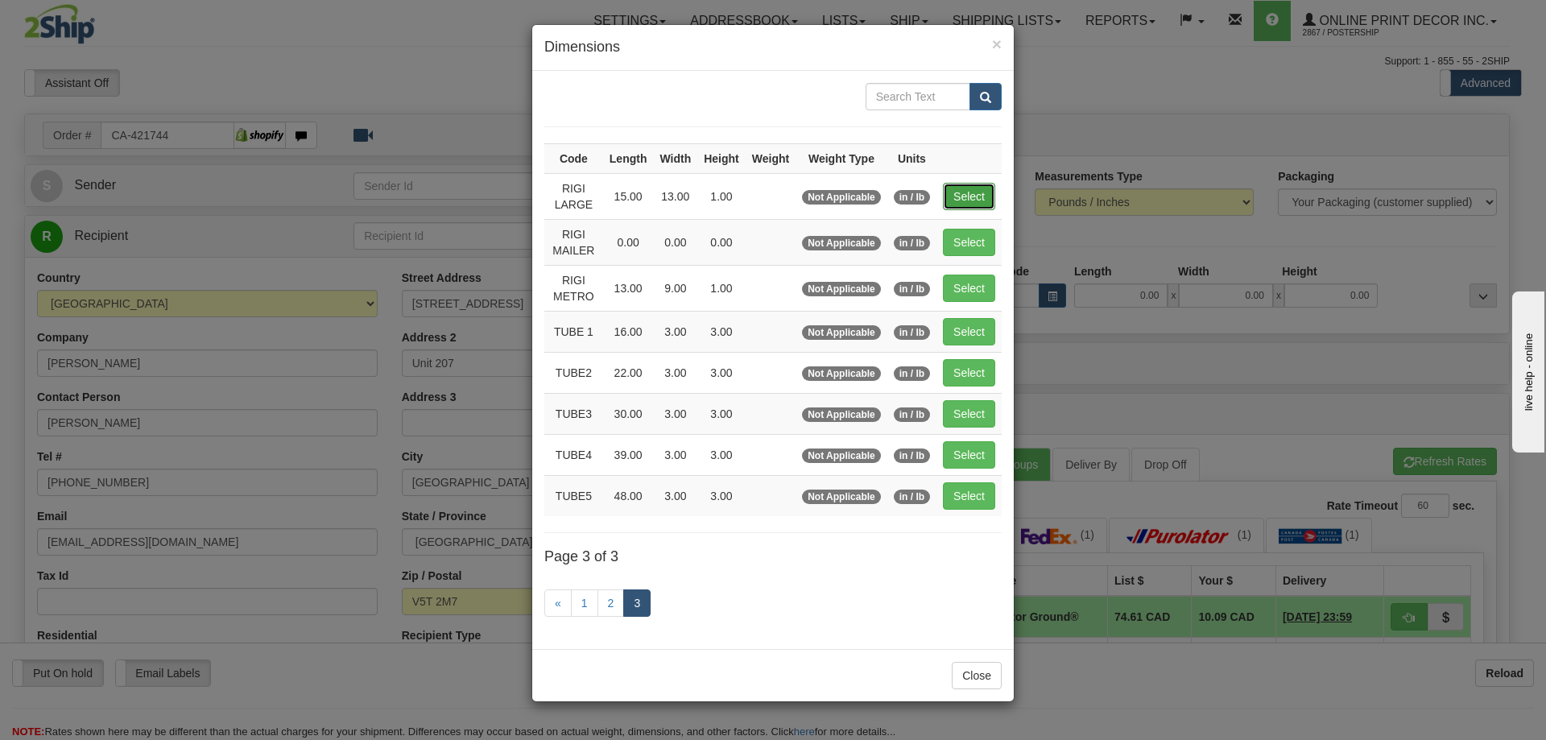
click at [989, 201] on button "Select" at bounding box center [969, 196] width 52 height 27
type input "RIGI LARGE"
type input "15.00"
type input "13.00"
type input "1.00"
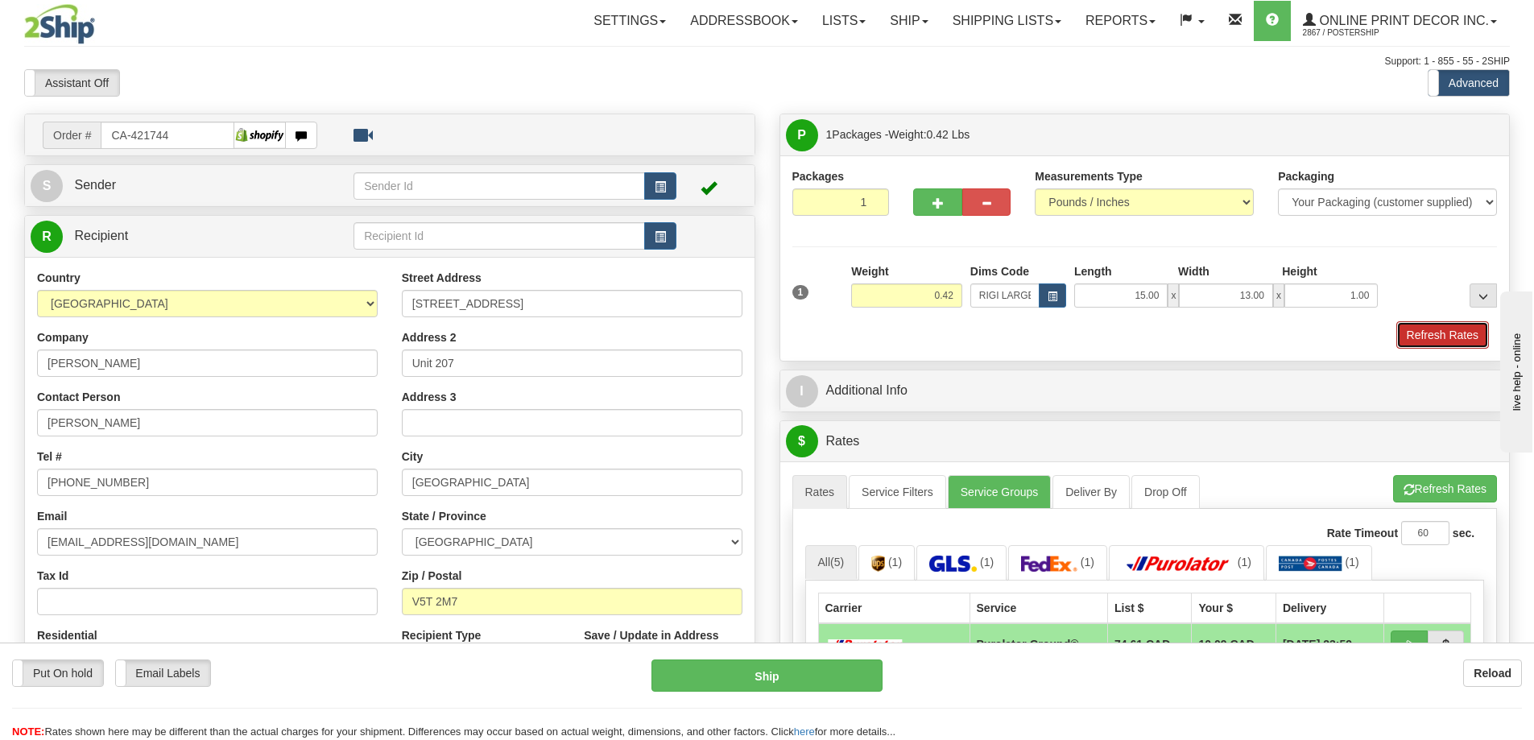
click at [1440, 343] on button "Refresh Rates" at bounding box center [1442, 334] width 93 height 27
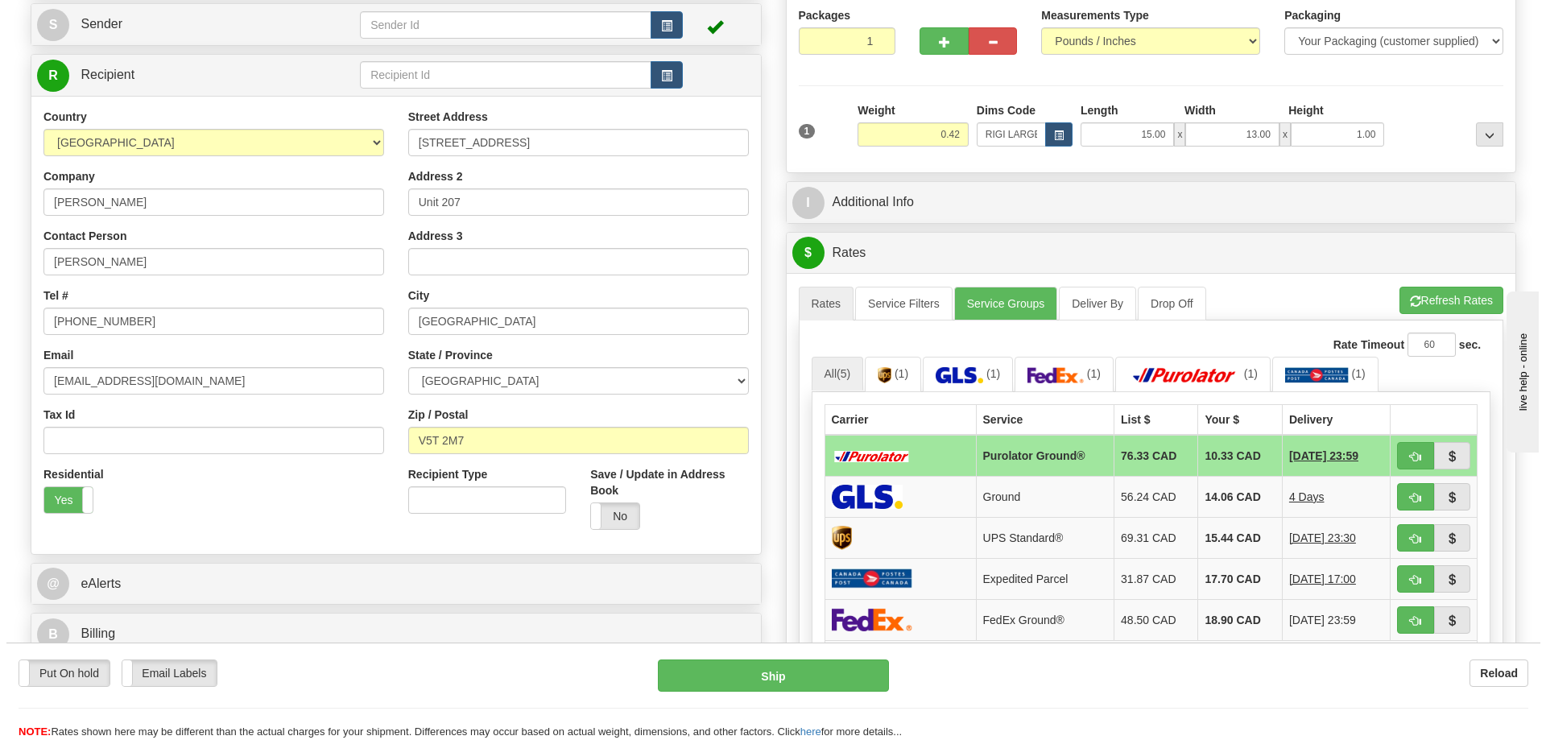
scroll to position [242, 0]
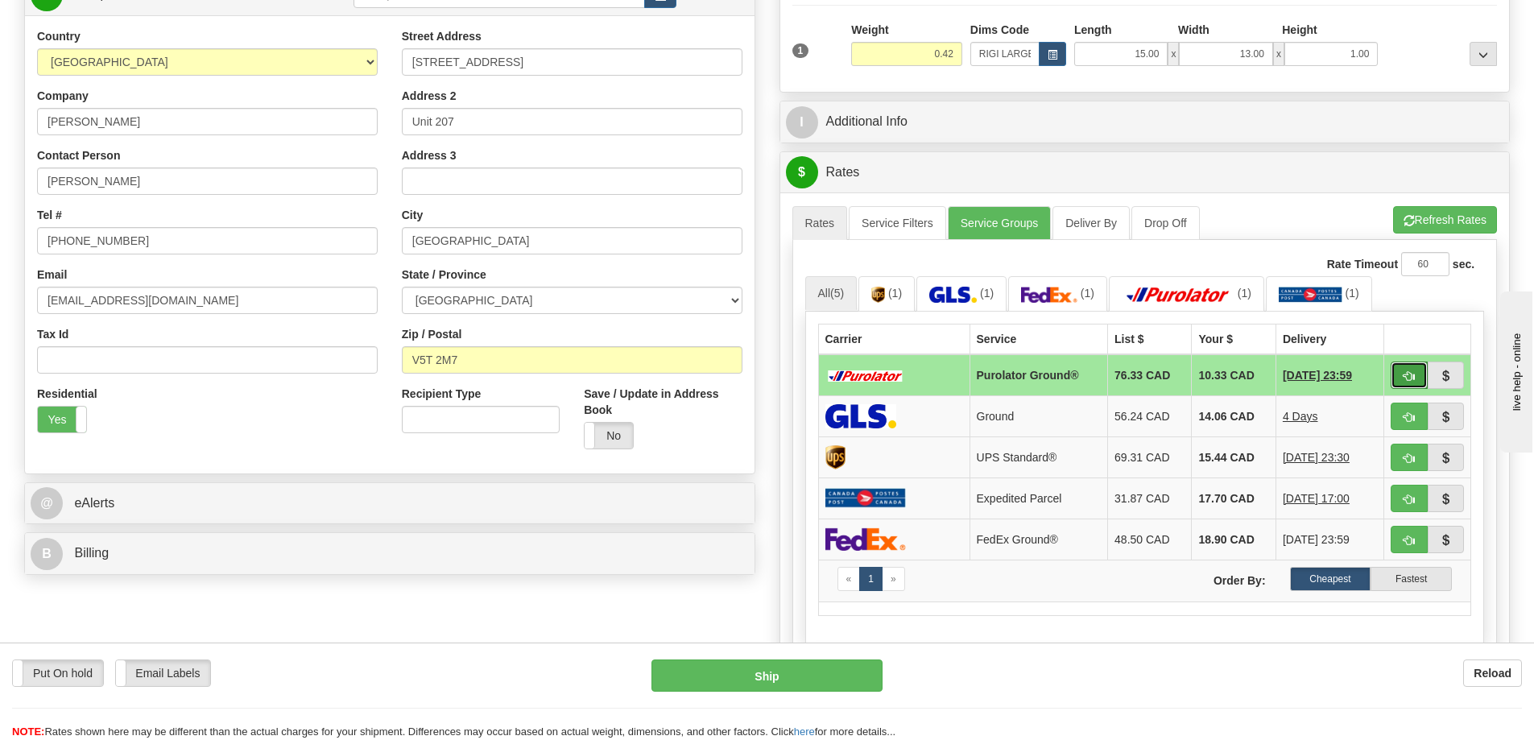
click at [1406, 378] on span "button" at bounding box center [1408, 376] width 11 height 10
type input "260"
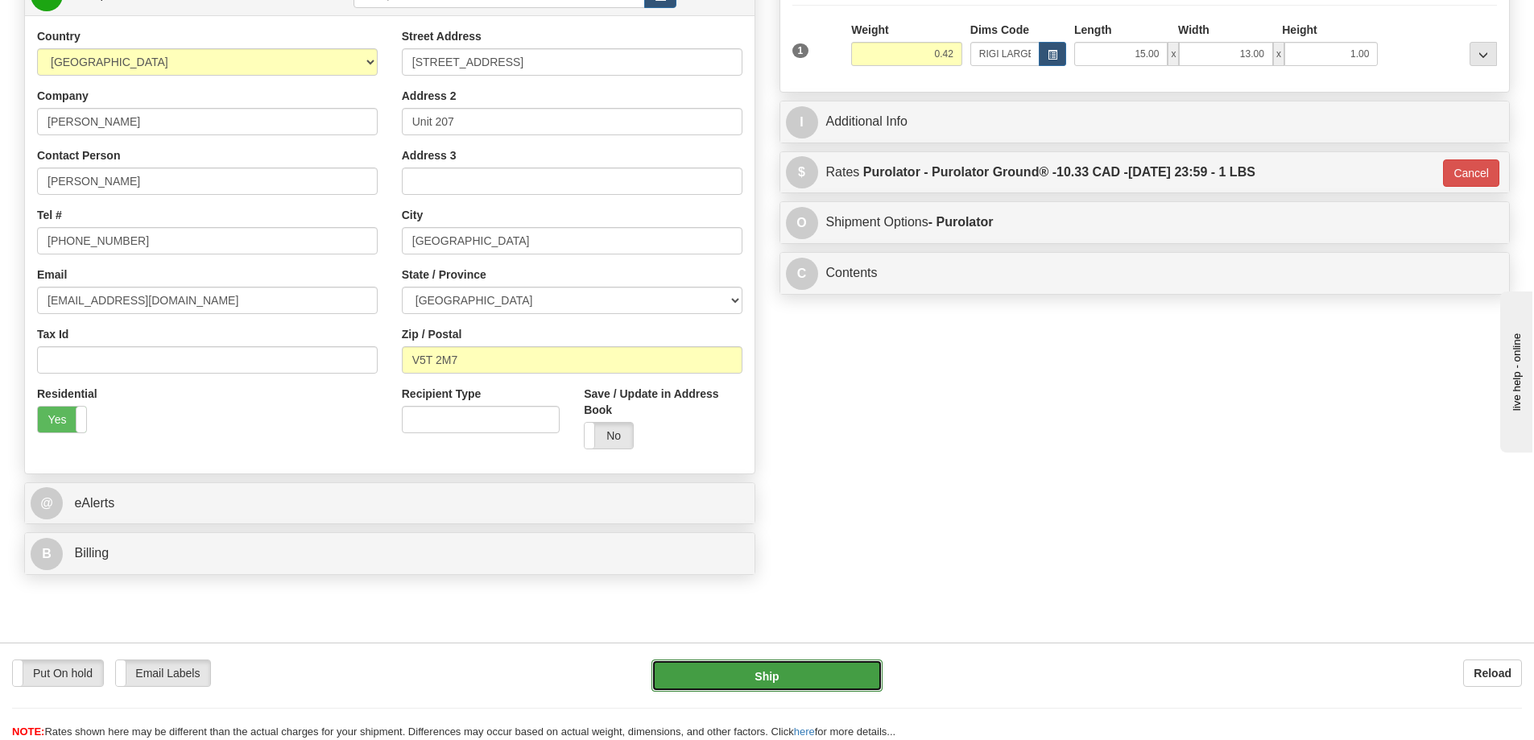
click at [847, 677] on button "Ship" at bounding box center [766, 675] width 231 height 32
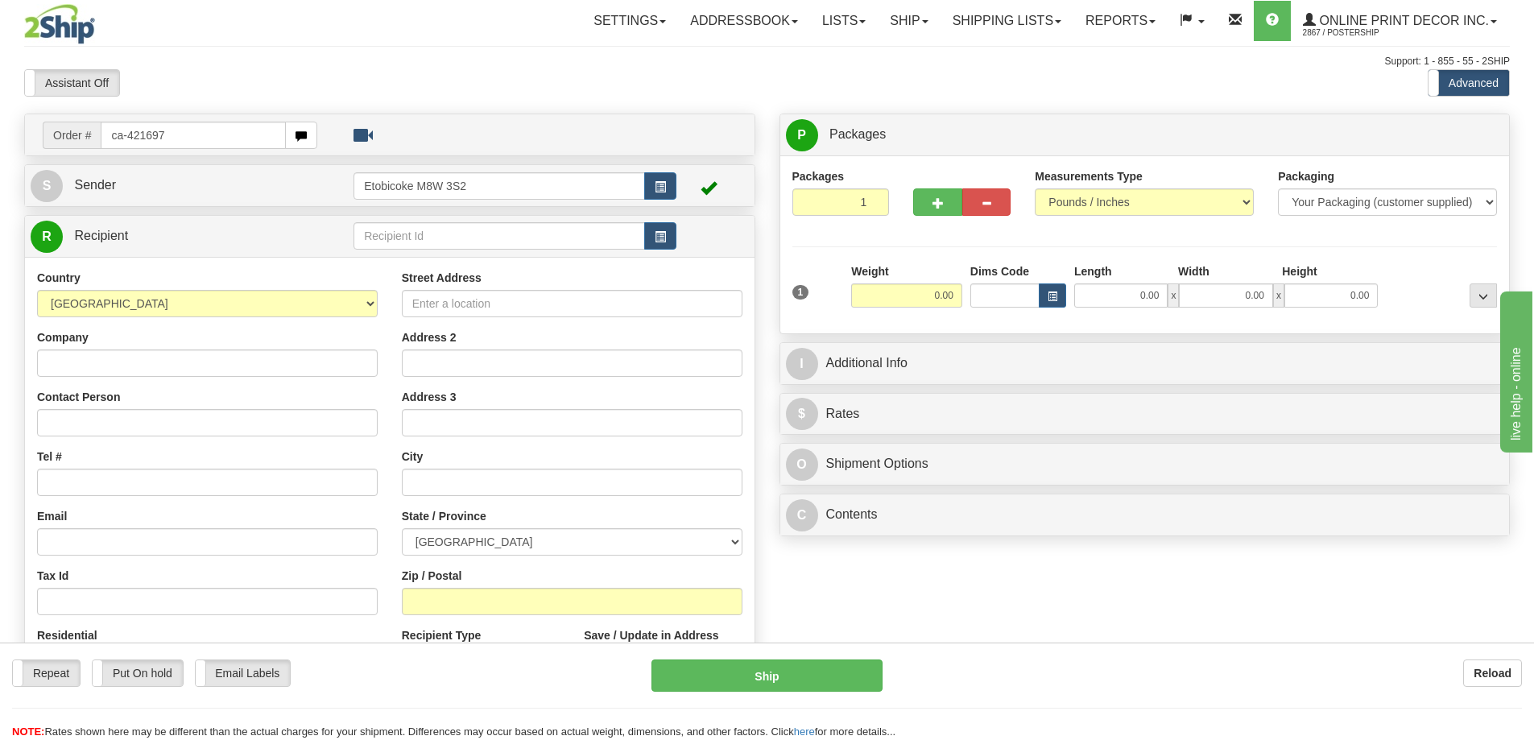
type input "ca-421697"
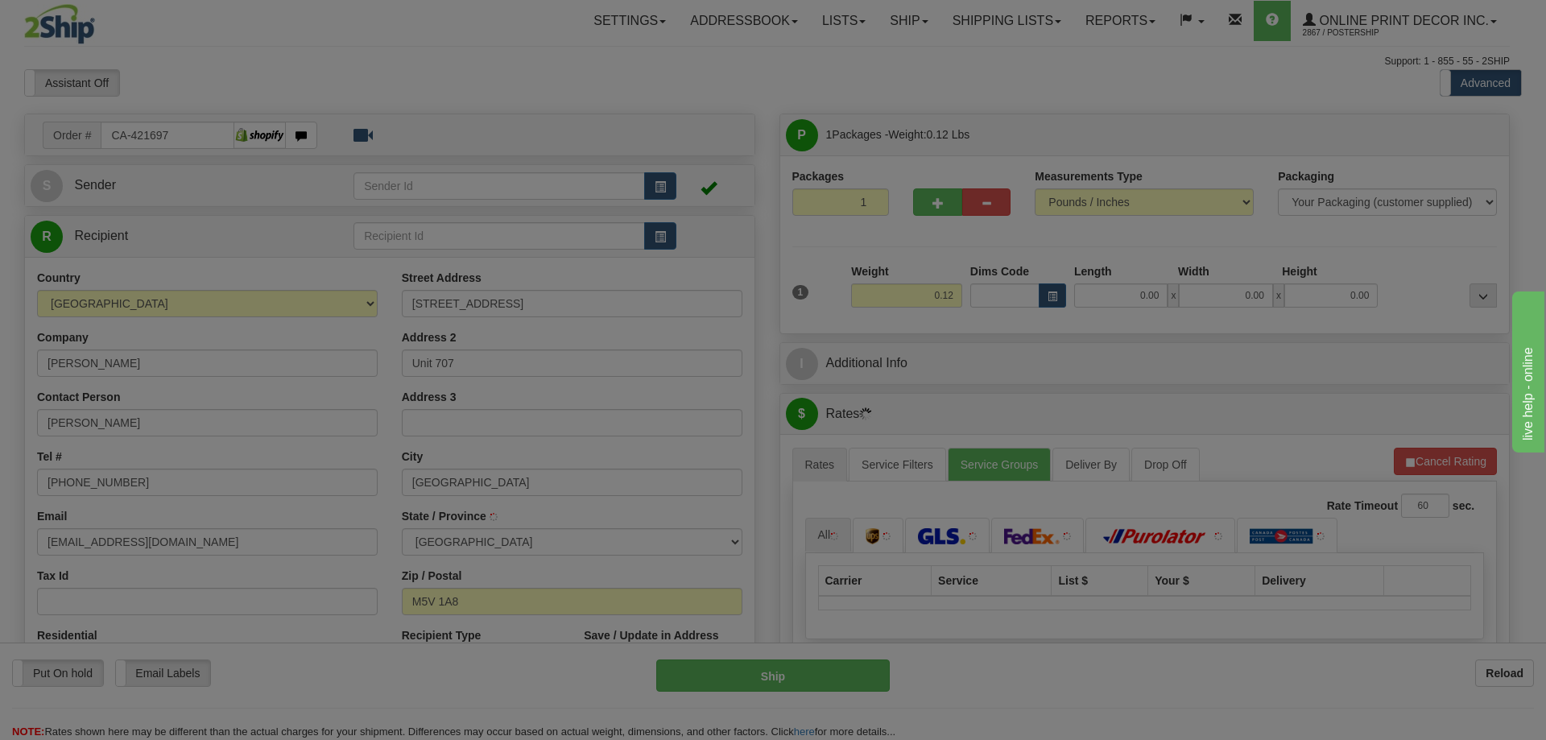
type input "[GEOGRAPHIC_DATA]"
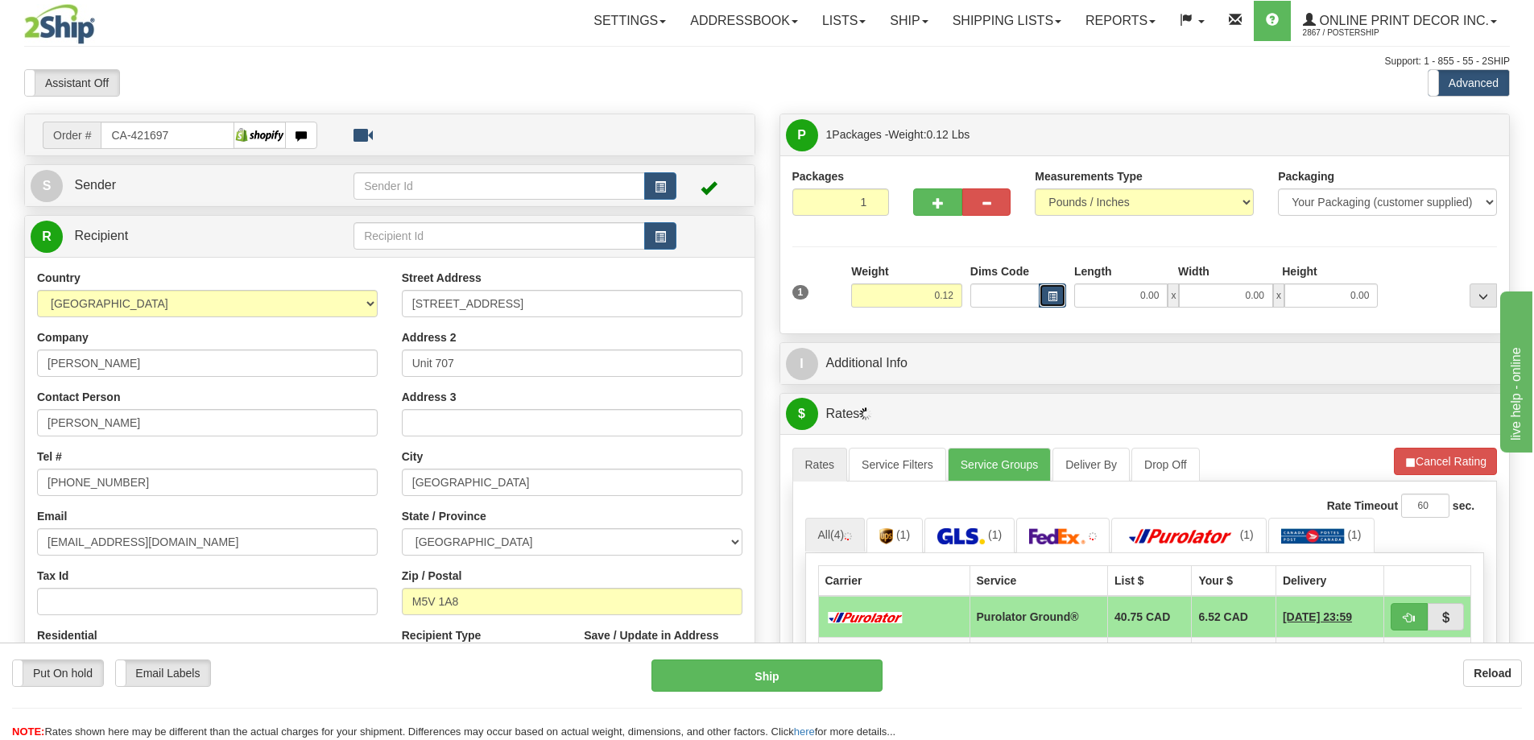
click at [1047, 293] on span "button" at bounding box center [1052, 296] width 10 height 9
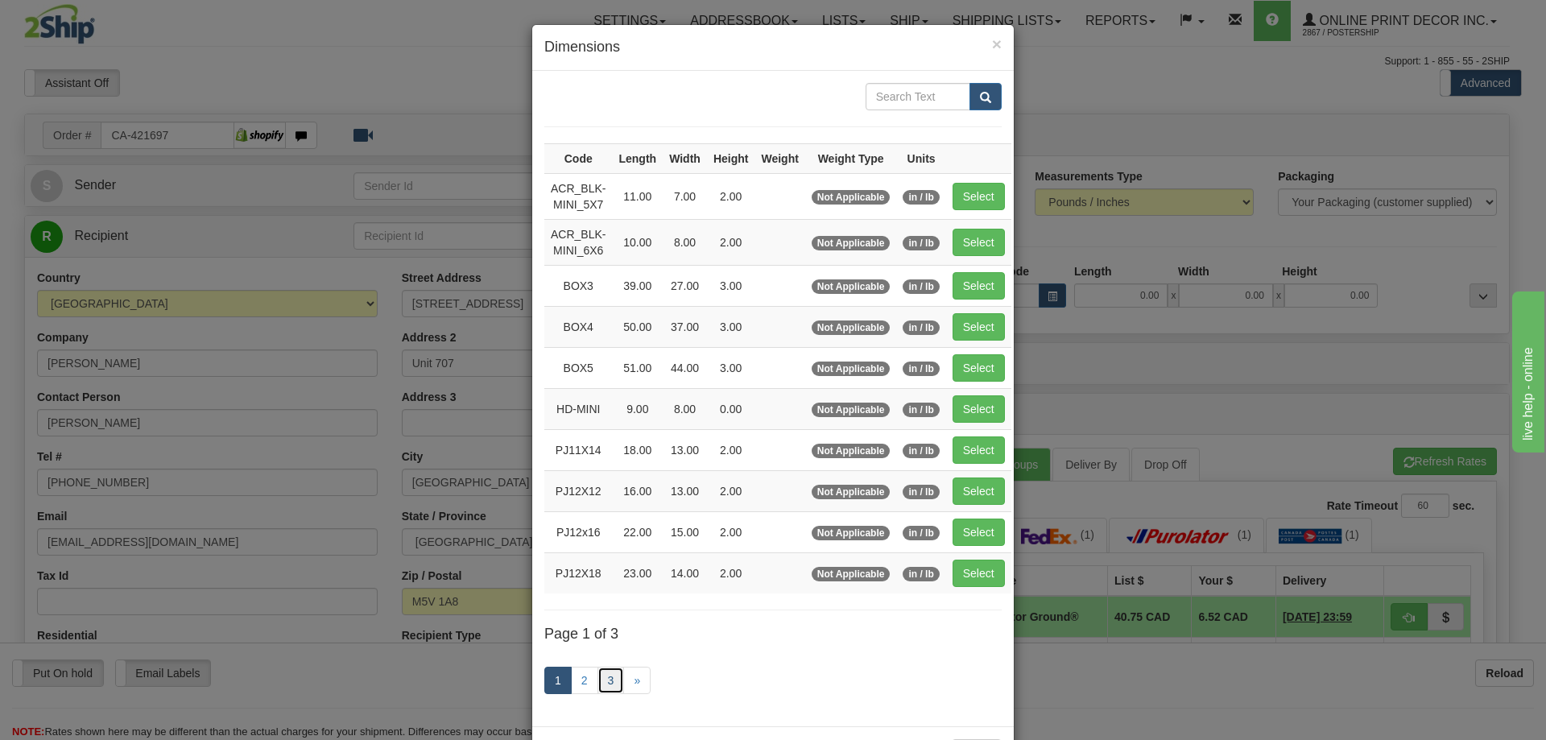
click at [601, 681] on link "3" at bounding box center [610, 680] width 27 height 27
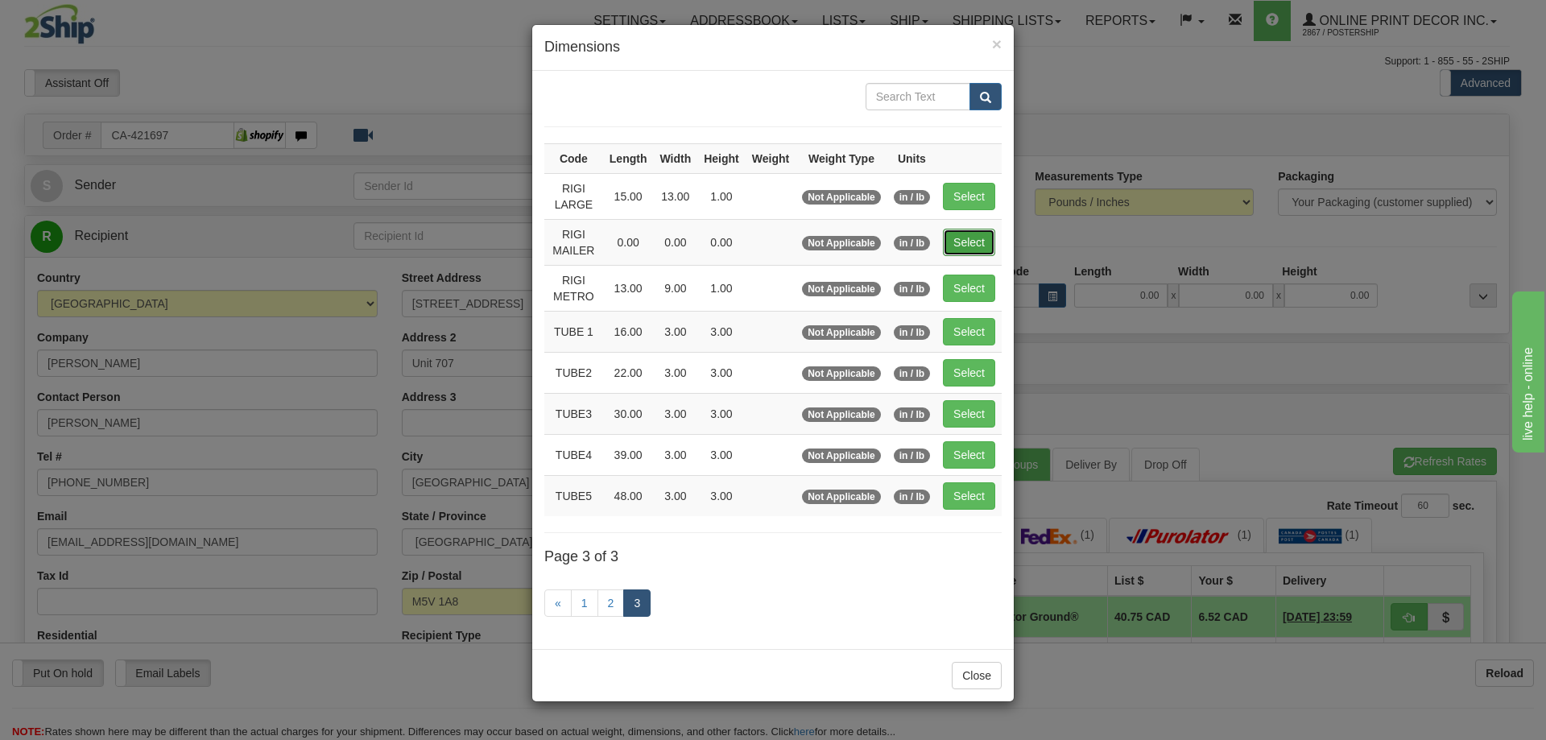
click at [970, 236] on button "Select" at bounding box center [969, 242] width 52 height 27
type input "RIGI MAILER"
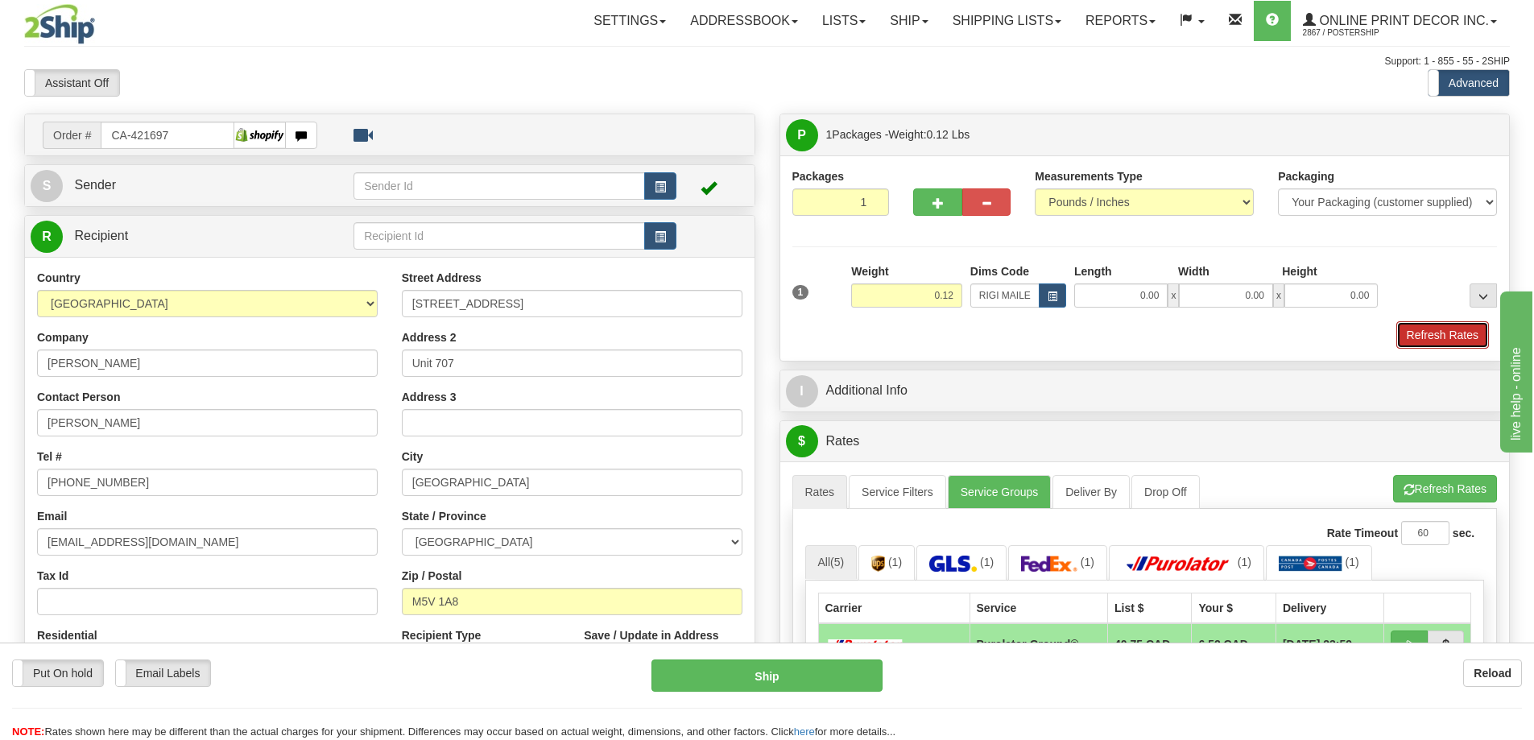
click at [1423, 338] on button "Refresh Rates" at bounding box center [1442, 334] width 93 height 27
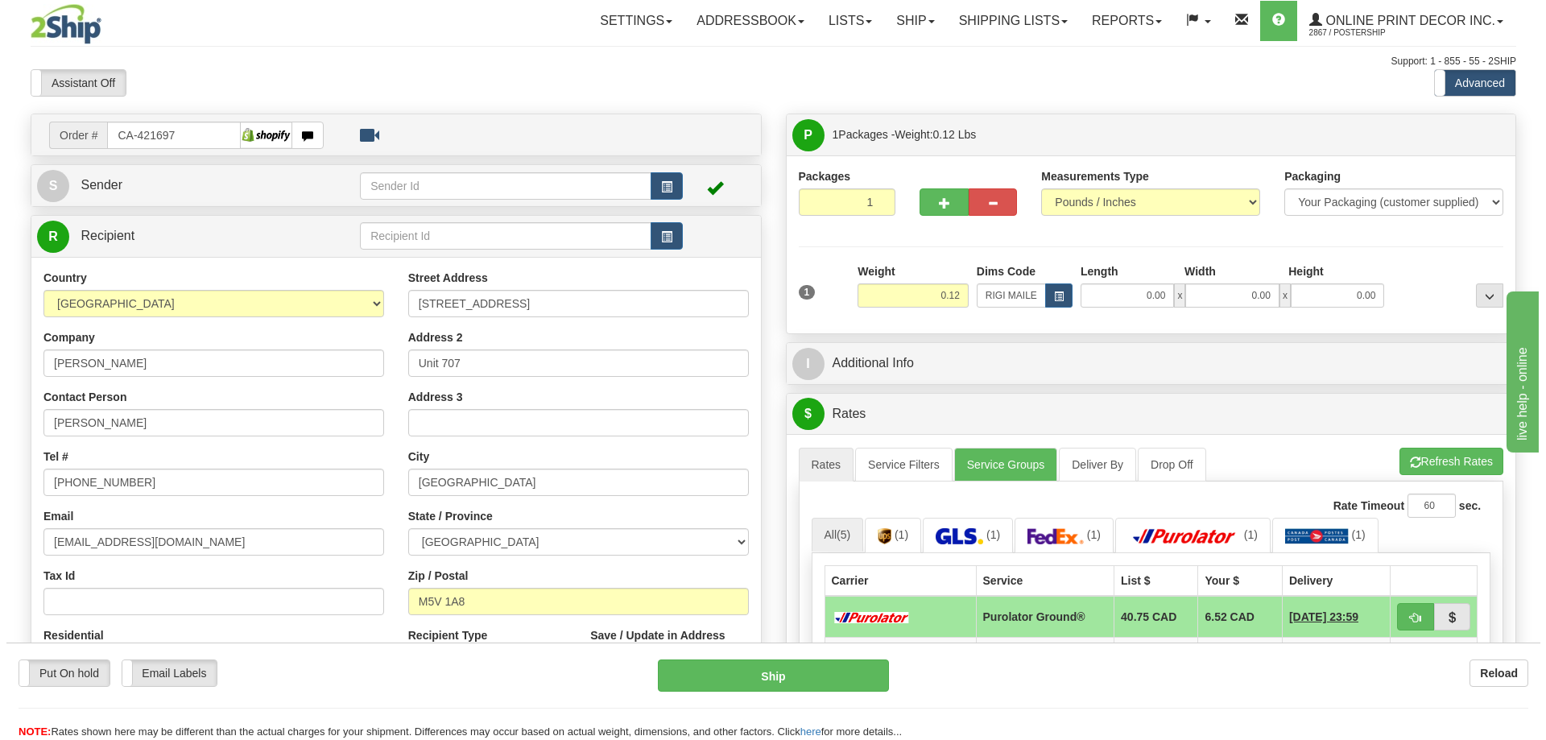
scroll to position [161, 0]
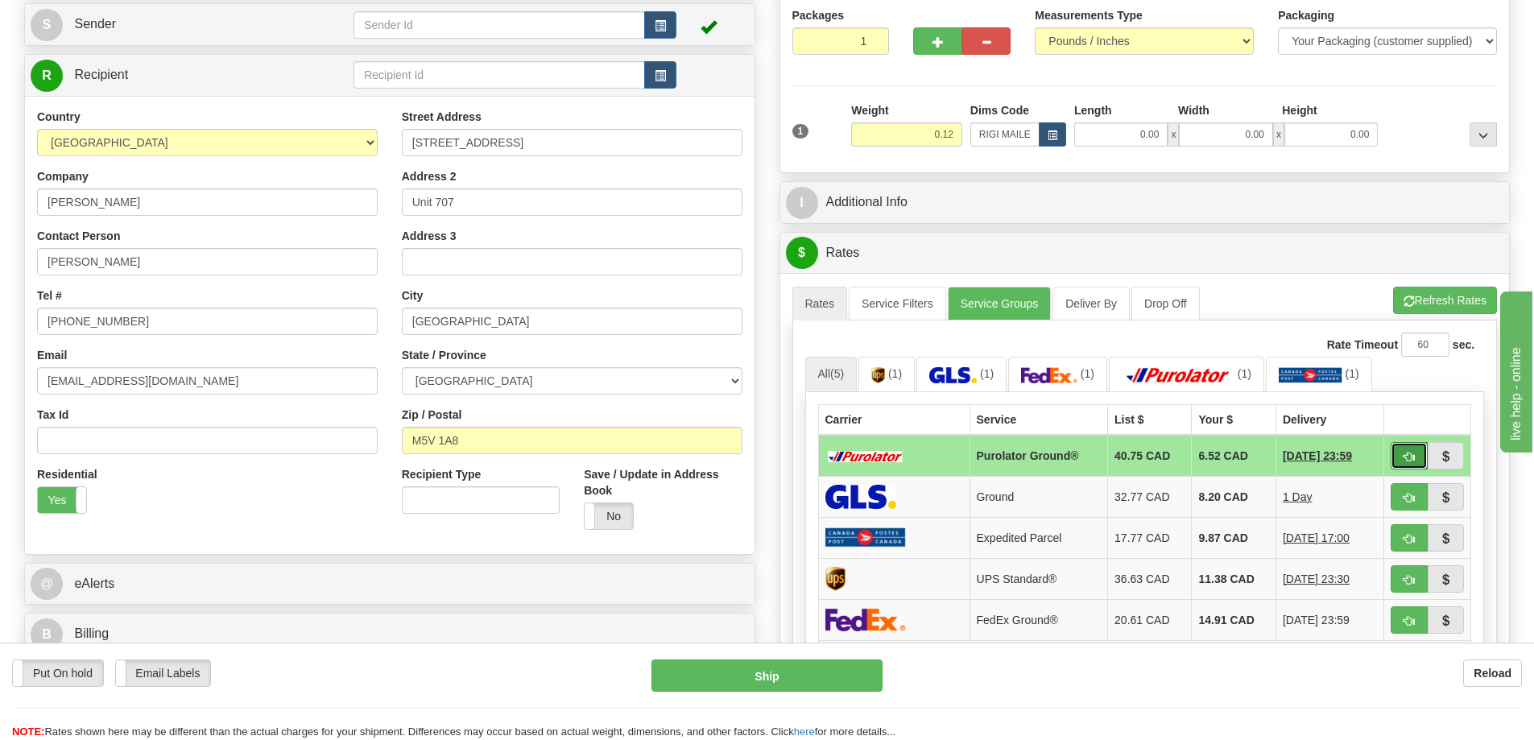
click at [1404, 449] on button "button" at bounding box center [1408, 455] width 37 height 27
type input "260"
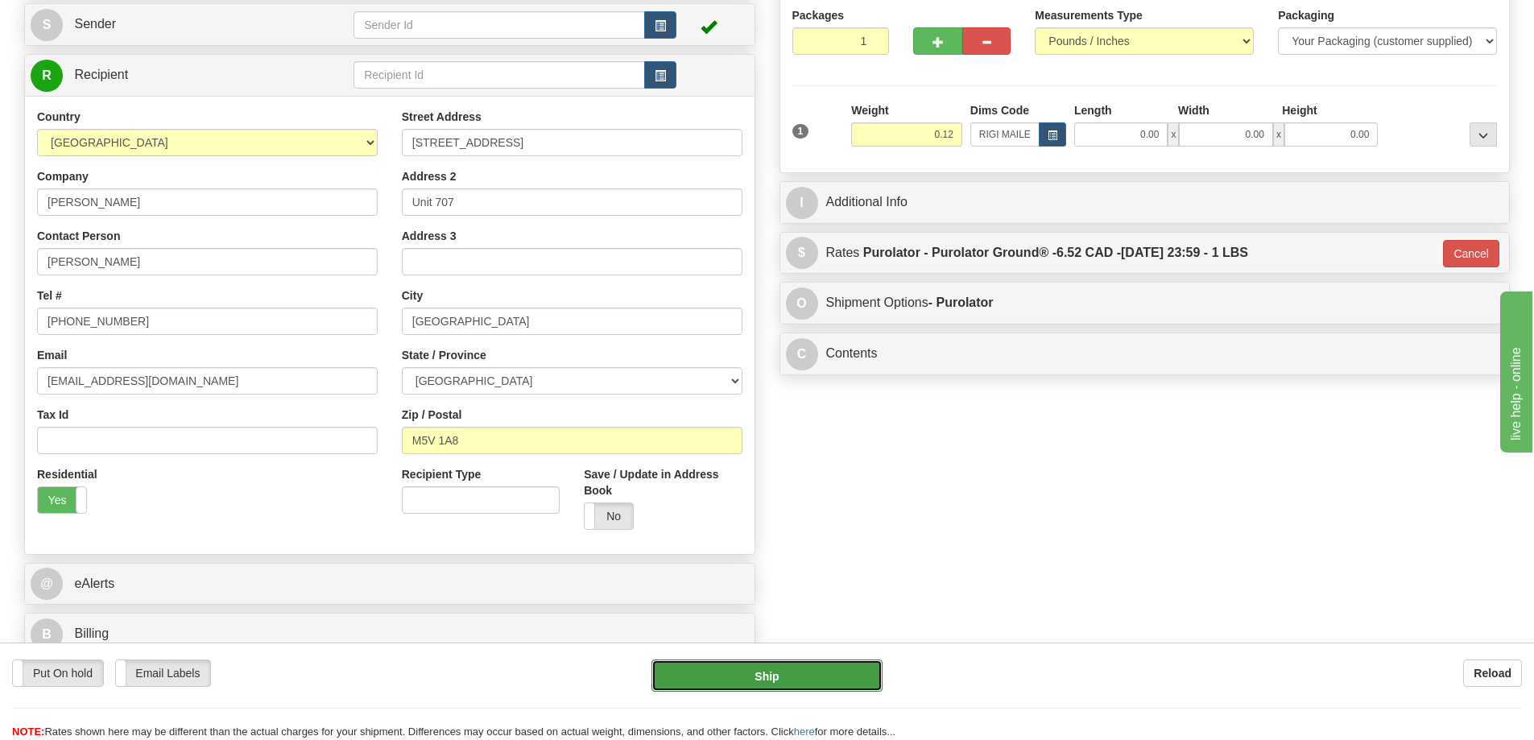
click at [836, 677] on button "Ship" at bounding box center [766, 675] width 231 height 32
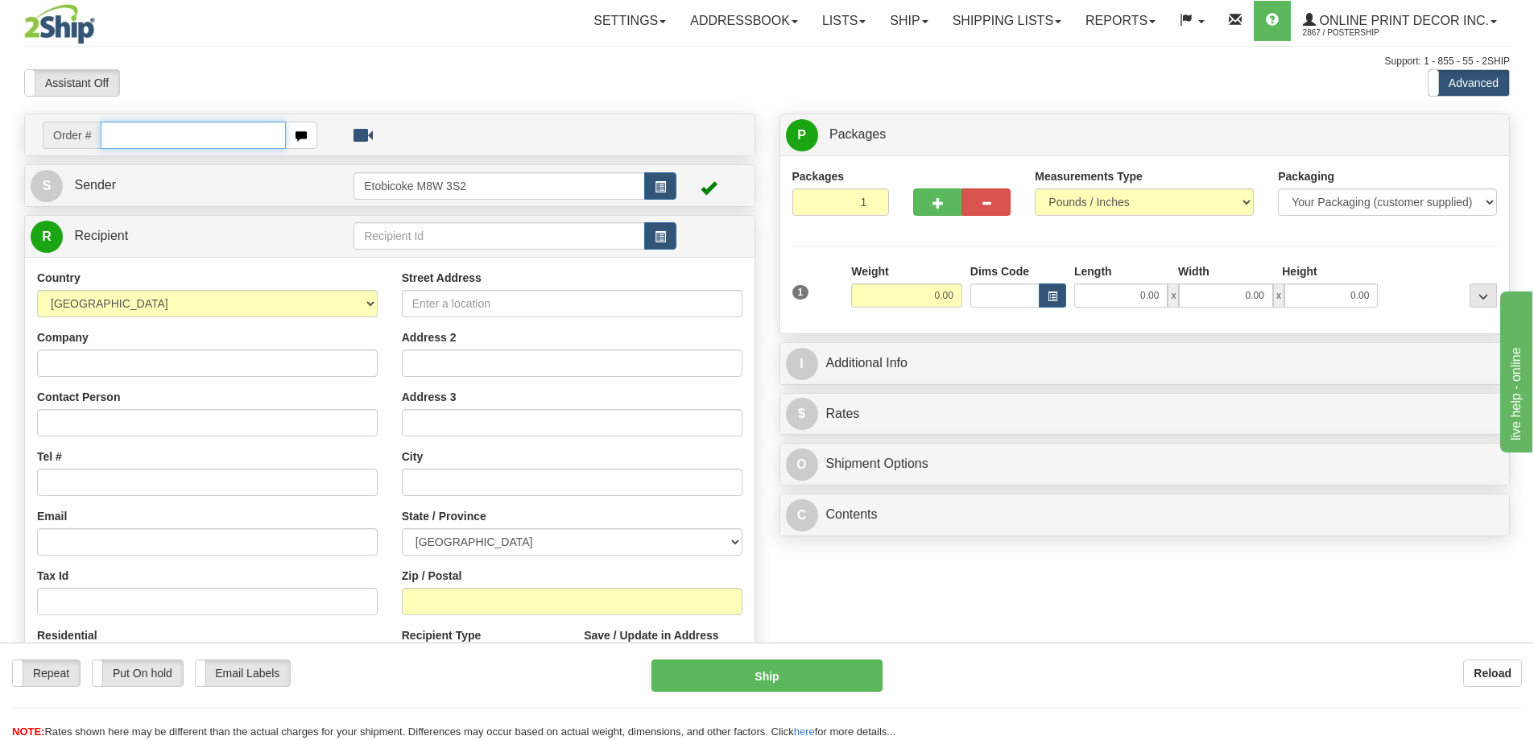
click at [129, 129] on input "text" at bounding box center [193, 135] width 185 height 27
type input "ca-421821"
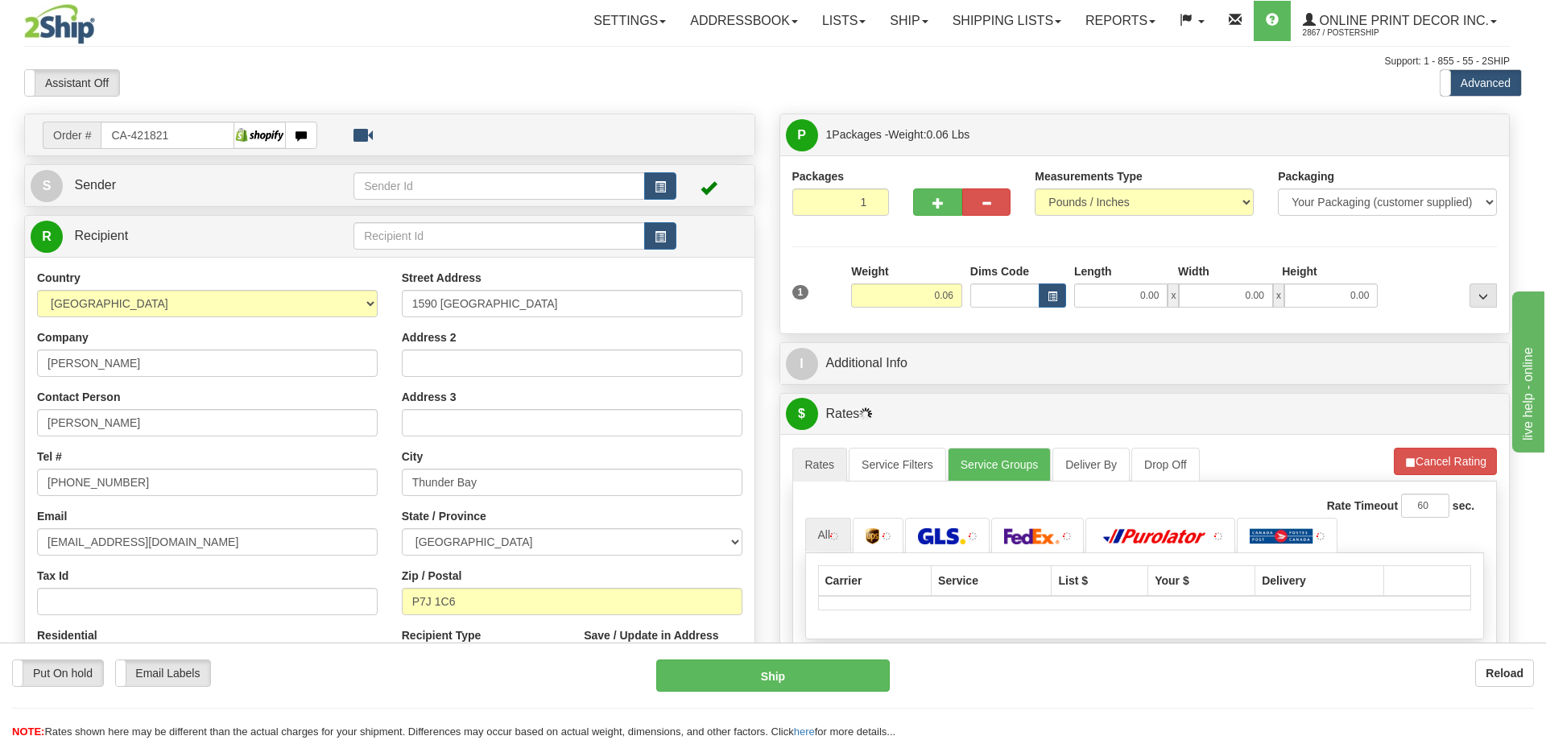
type input "THUNDER BAY"
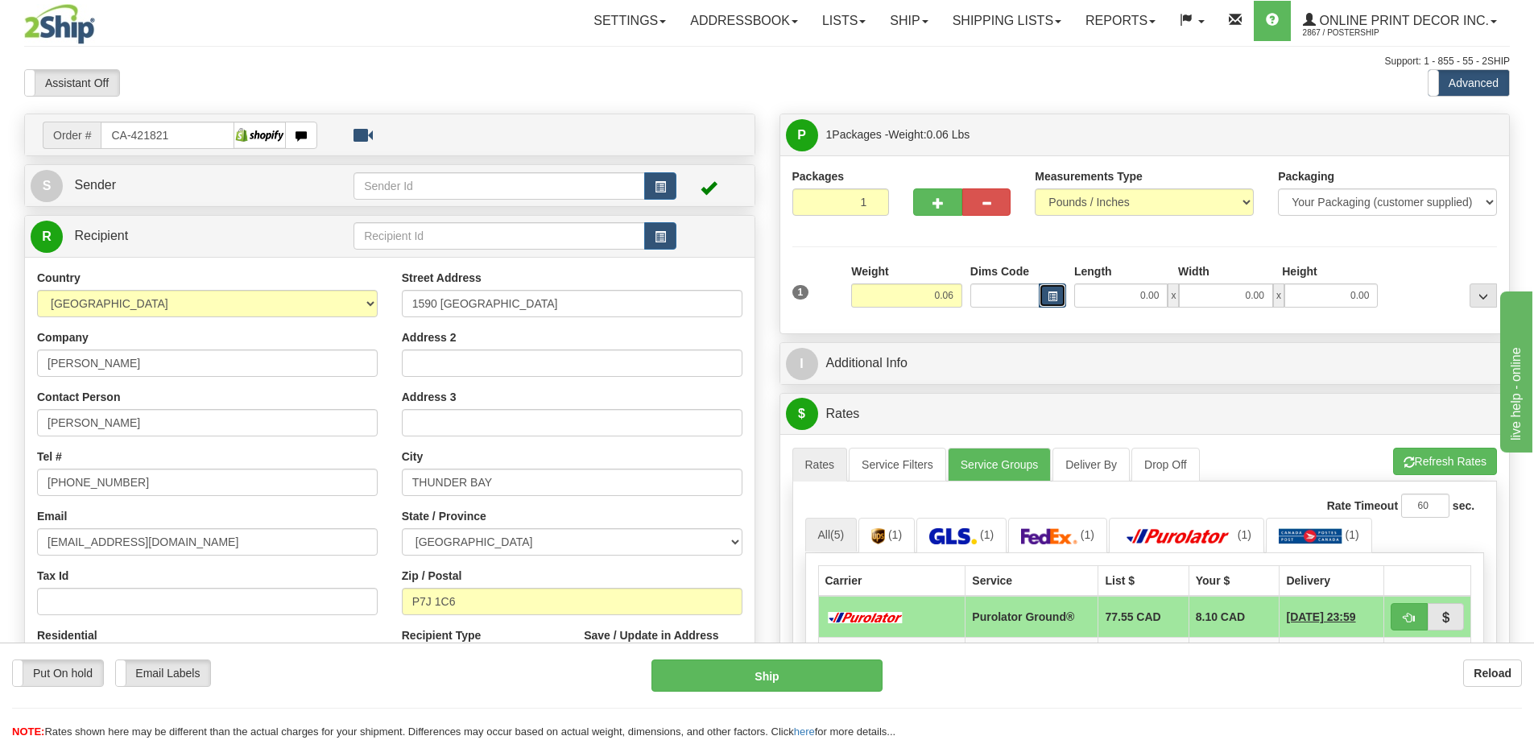
click at [1048, 295] on span "button" at bounding box center [1052, 296] width 10 height 9
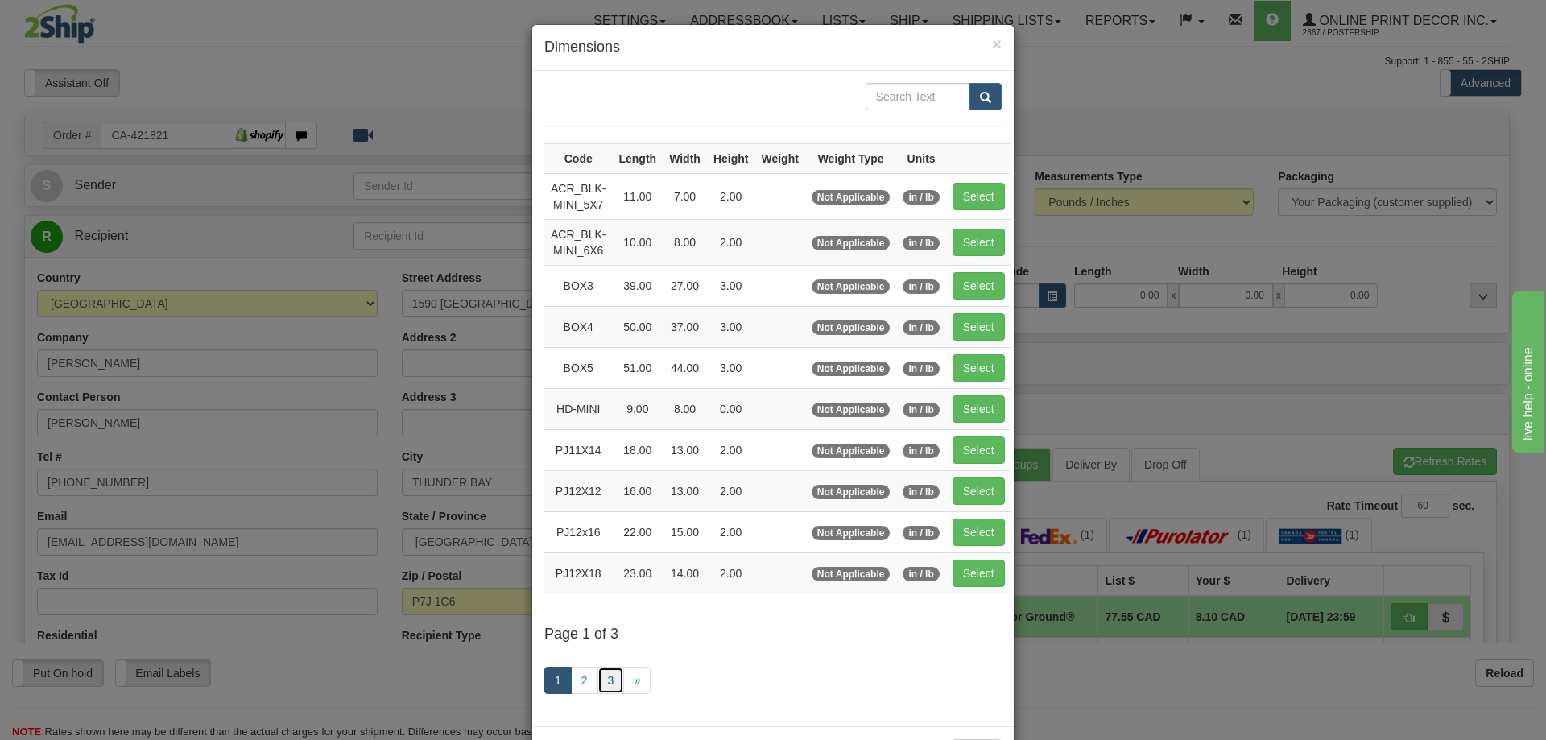
click at [601, 676] on link "3" at bounding box center [610, 680] width 27 height 27
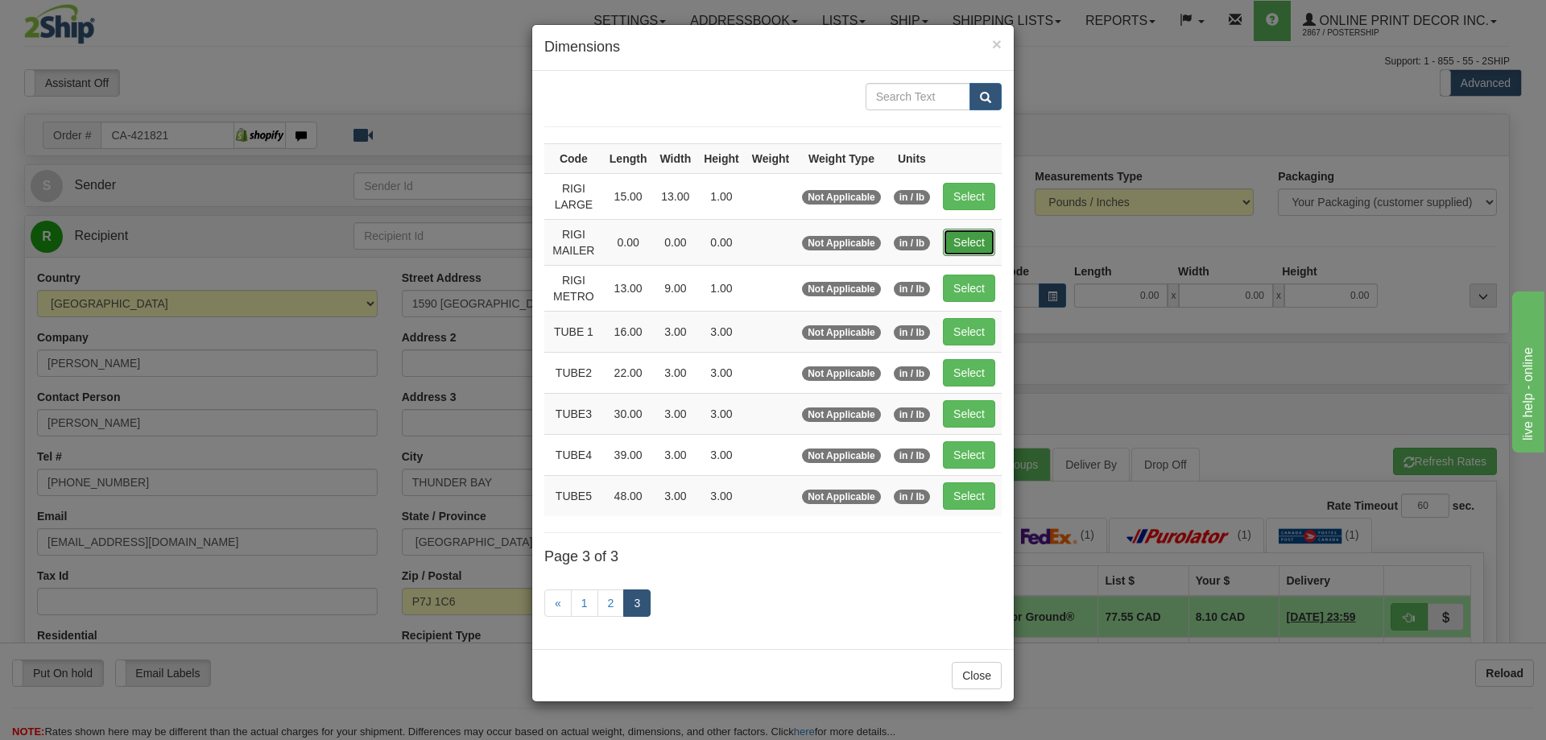
click at [964, 246] on button "Select" at bounding box center [969, 242] width 52 height 27
type input "RIGI MAILER"
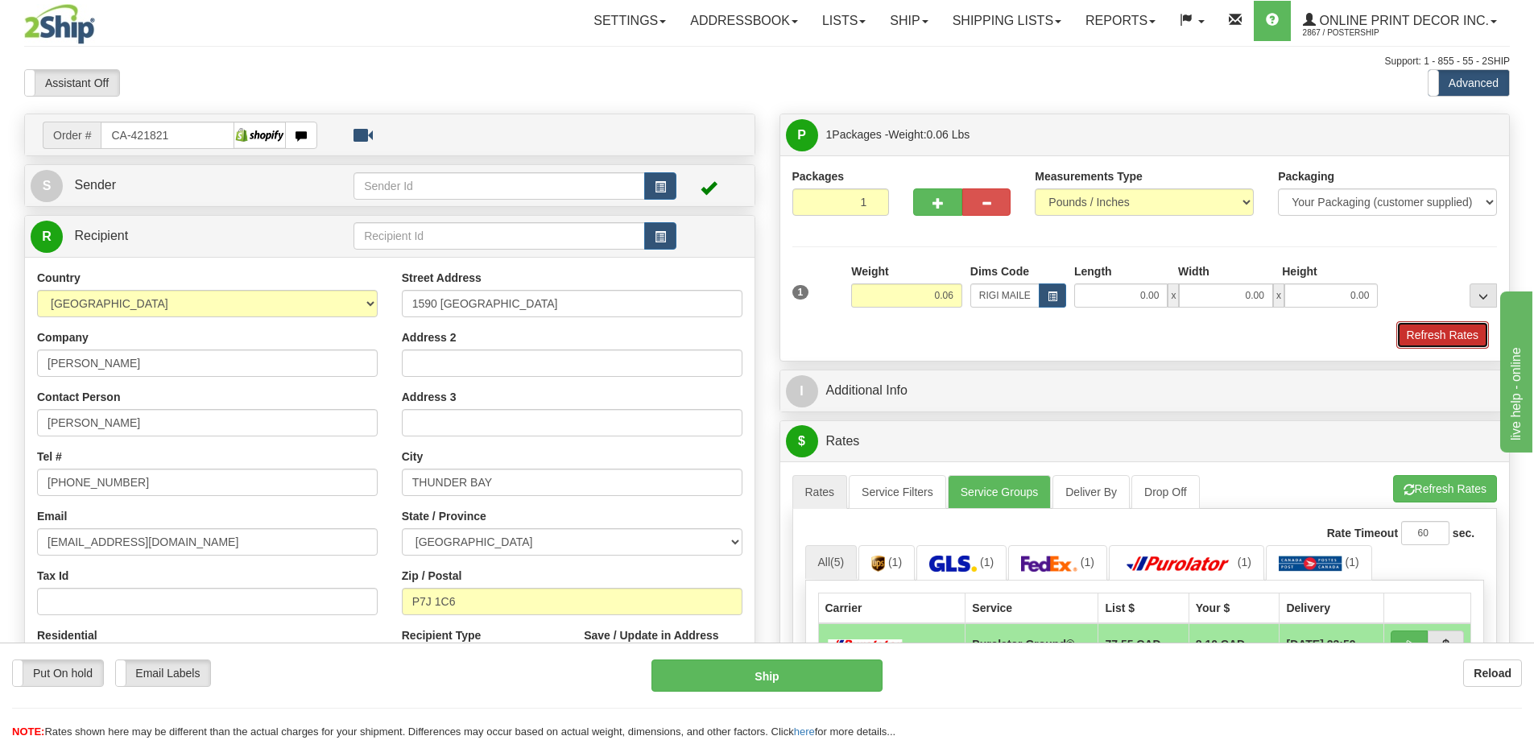
click at [1441, 328] on button "Refresh Rates" at bounding box center [1442, 334] width 93 height 27
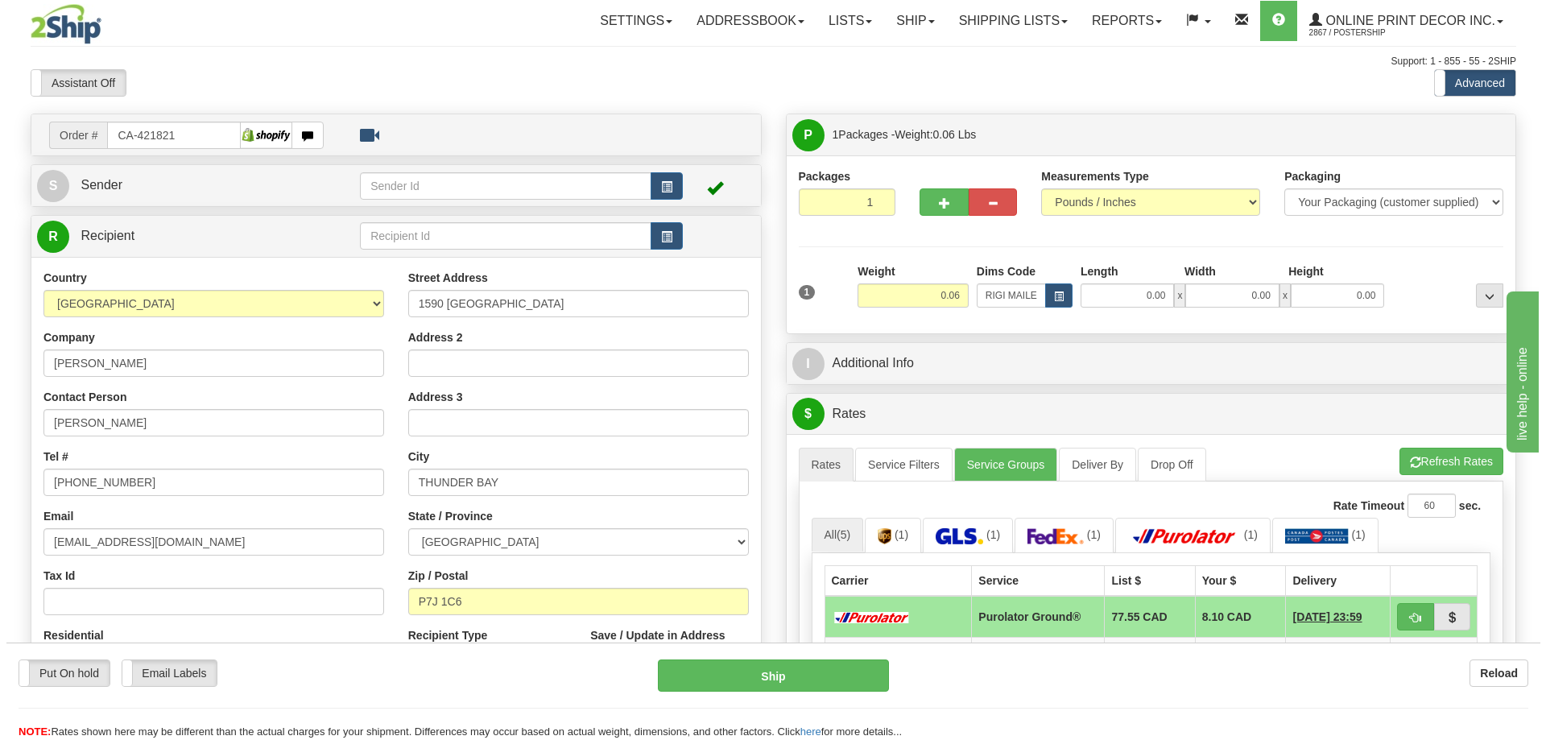
scroll to position [161, 0]
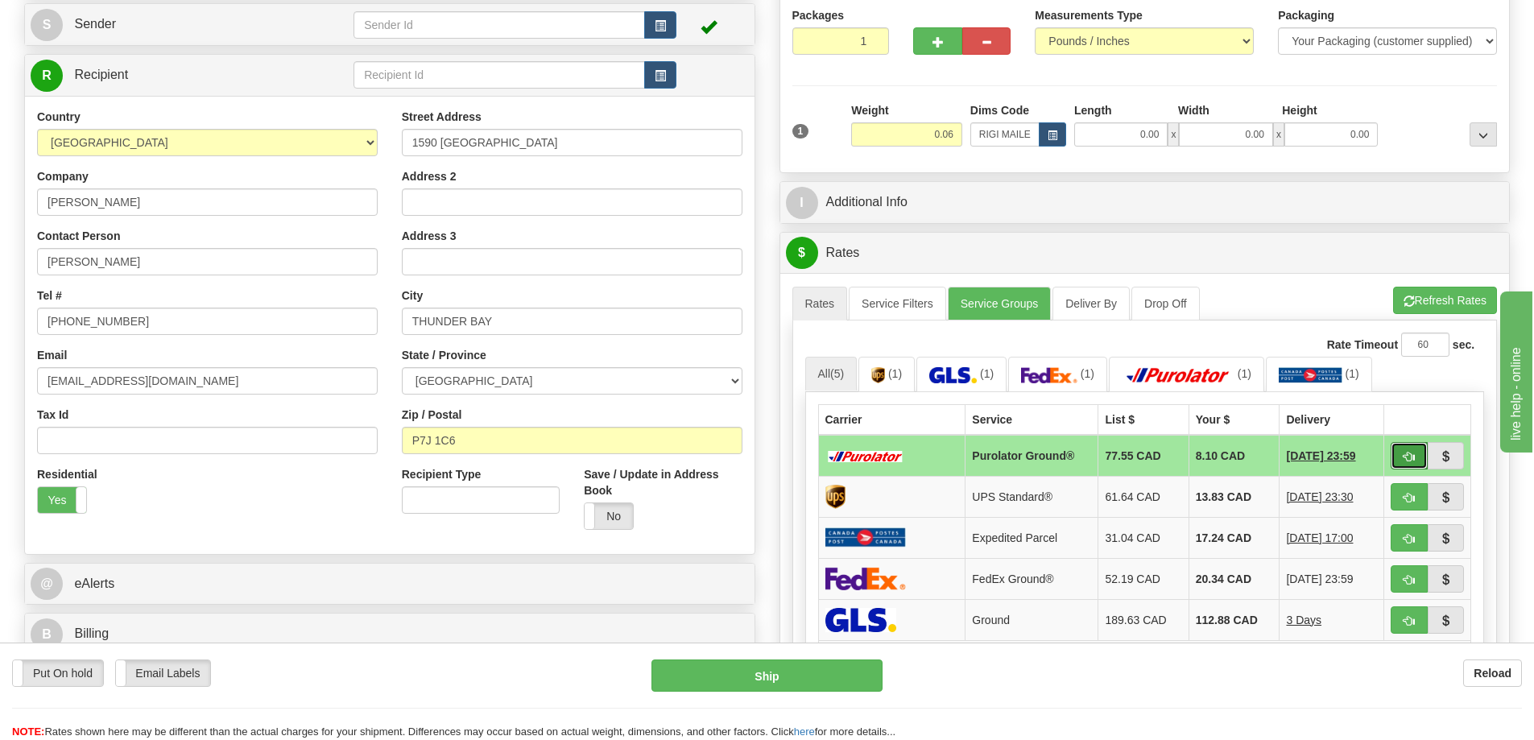
click at [1401, 450] on button "button" at bounding box center [1408, 455] width 37 height 27
type input "260"
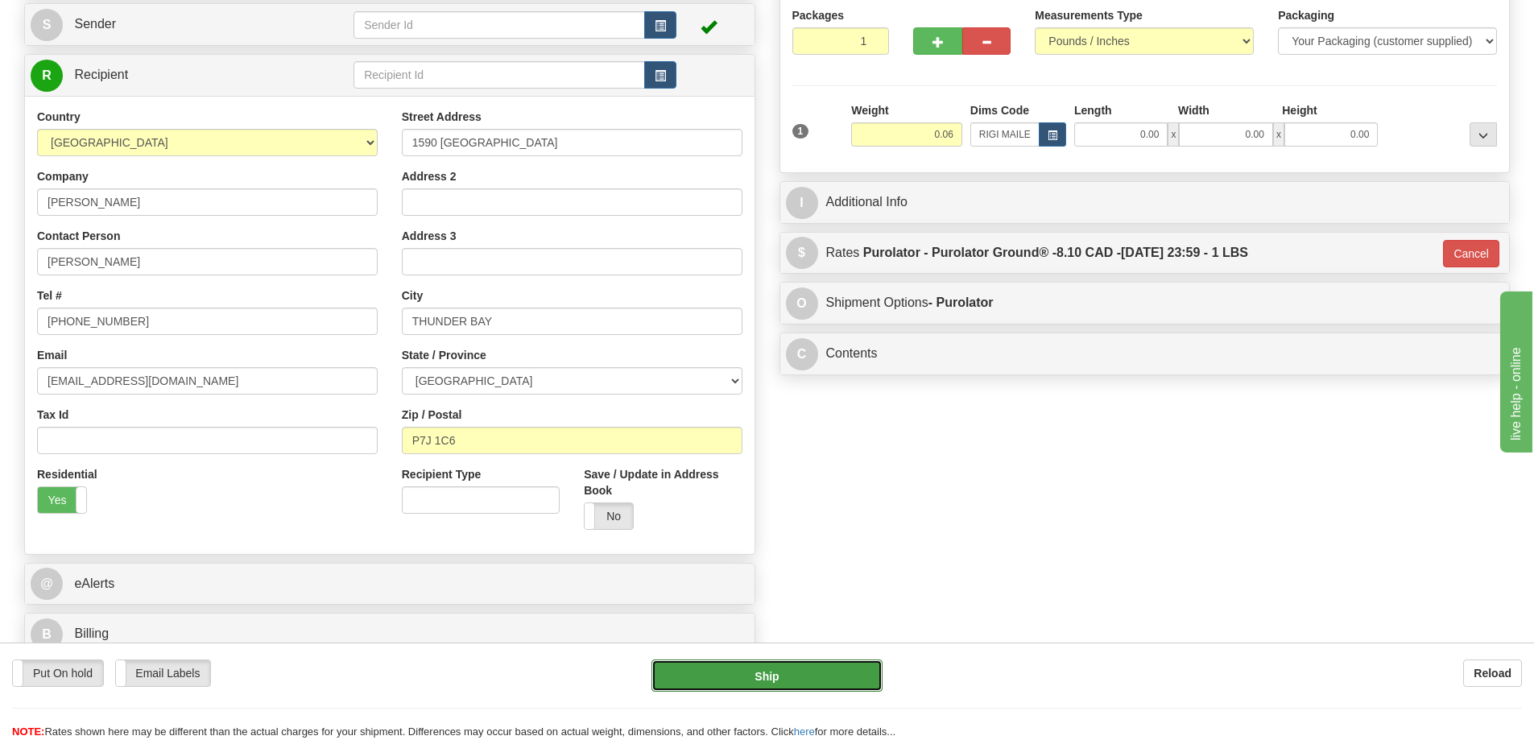
click at [779, 660] on button "Ship" at bounding box center [766, 675] width 231 height 32
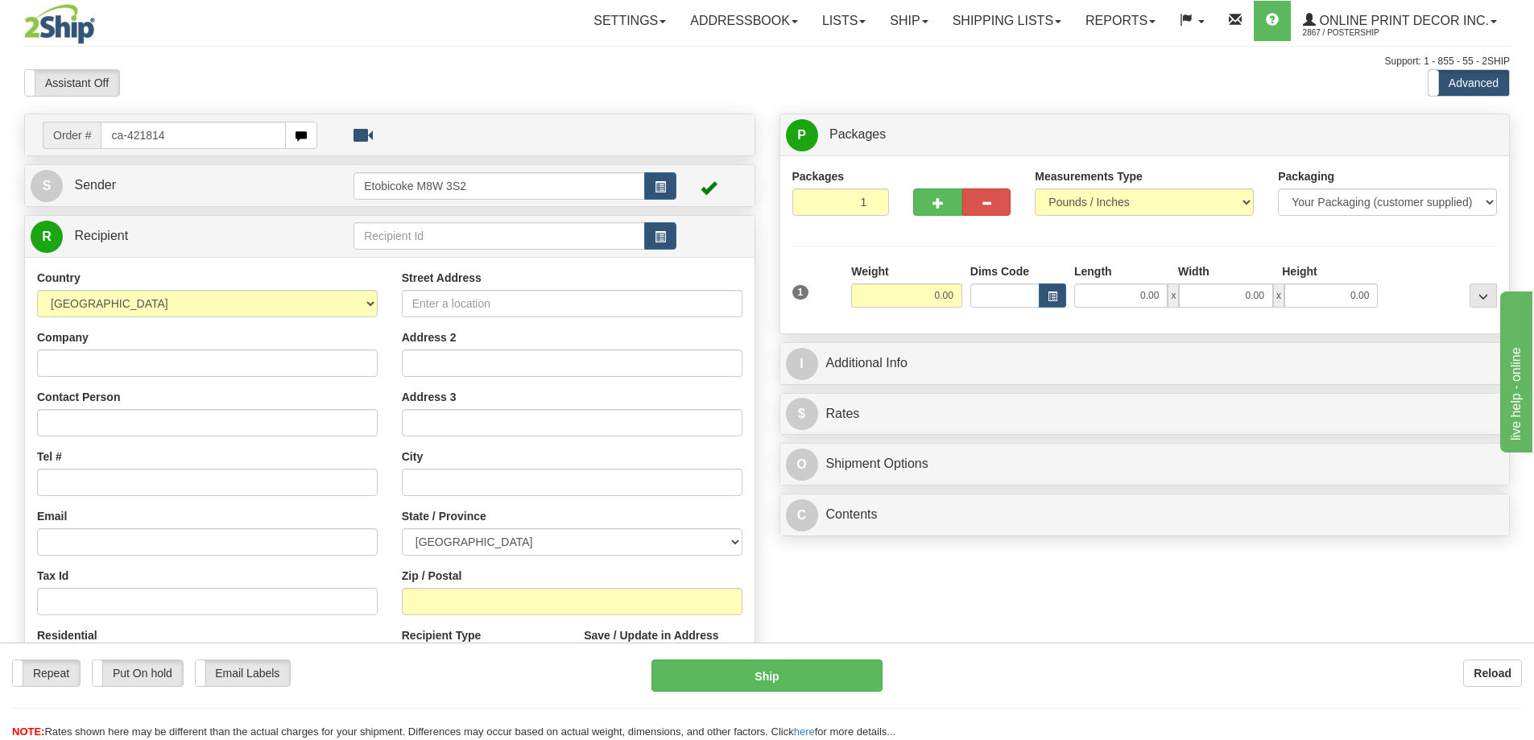
type input "ca-421814"
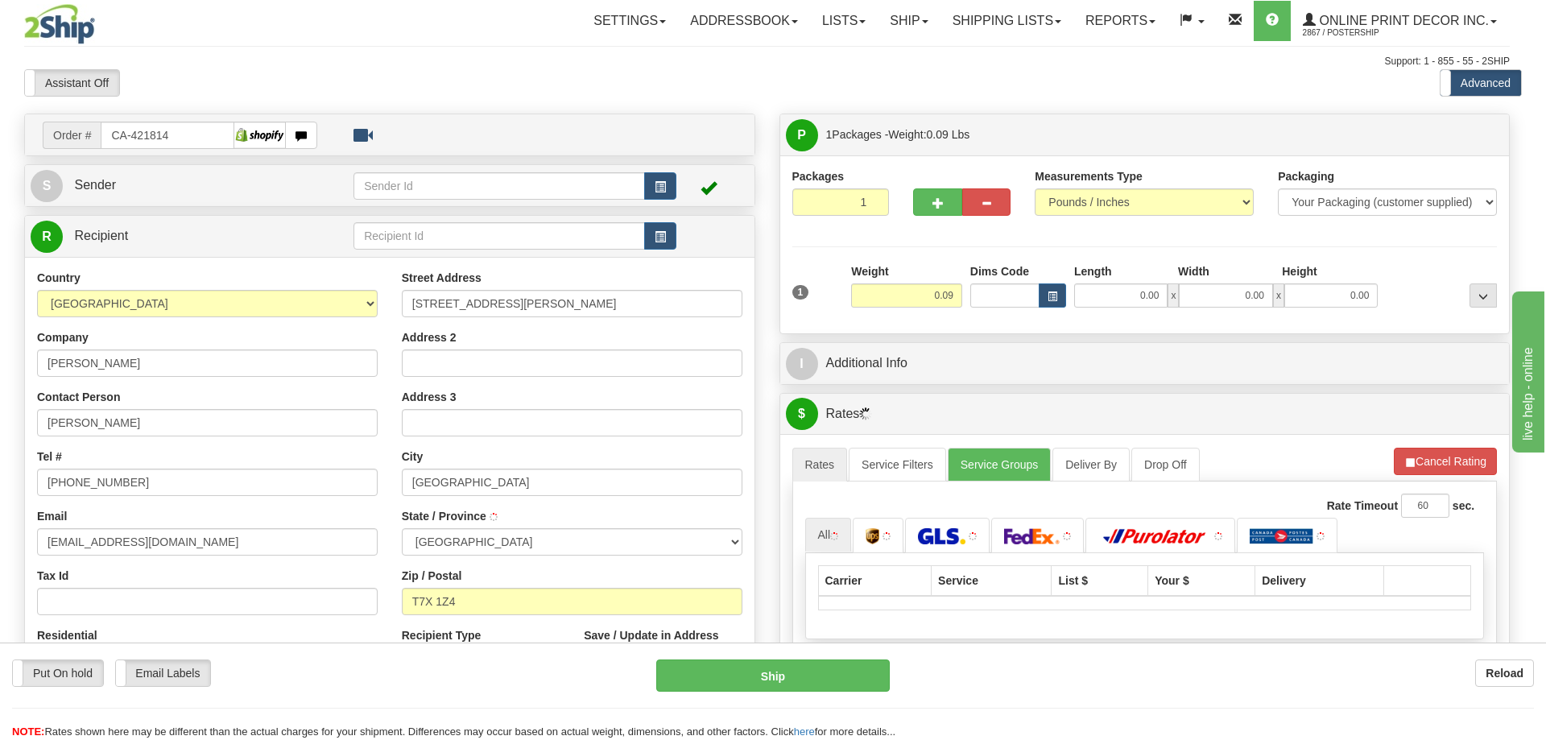
type input "SPRUCE GROVE"
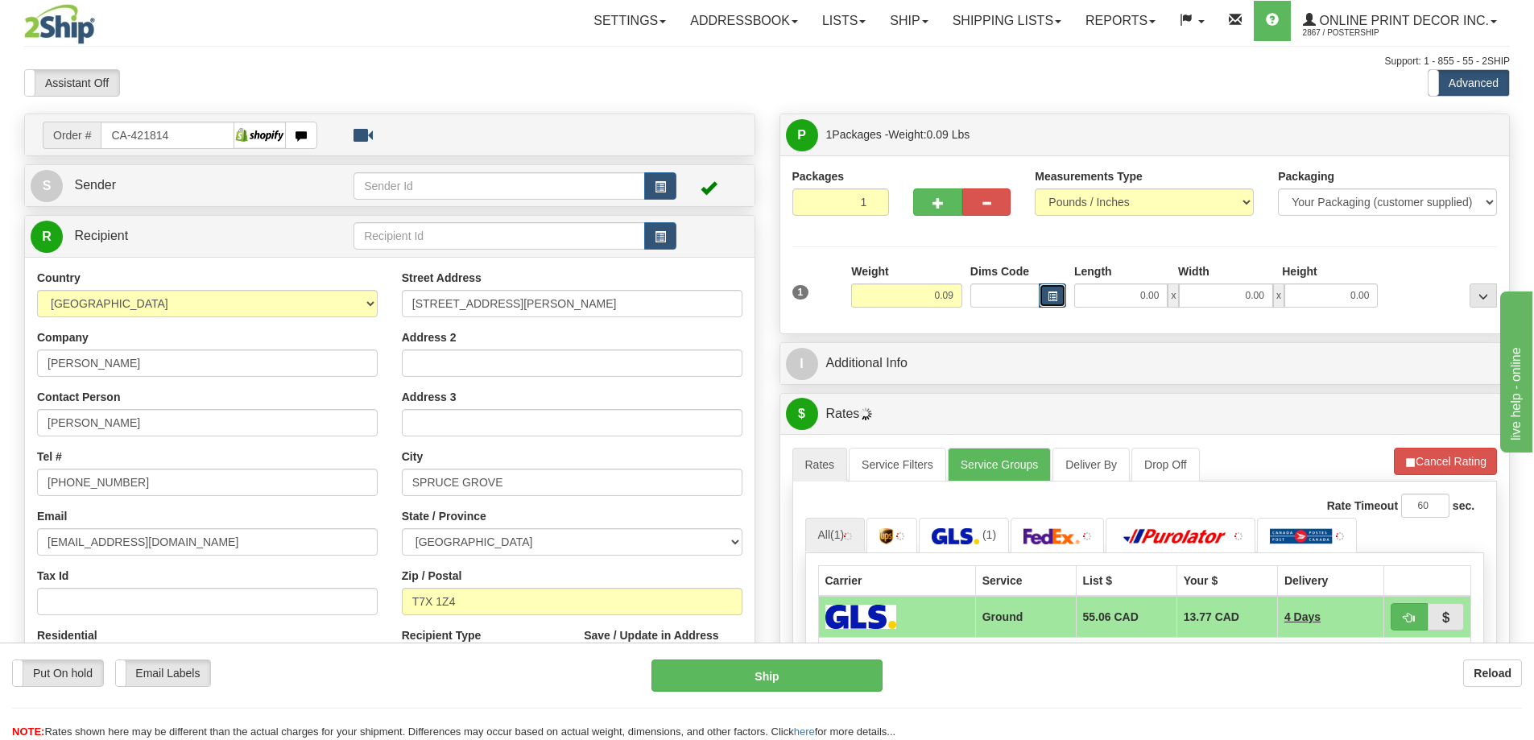
click at [1057, 295] on button "button" at bounding box center [1051, 295] width 27 height 24
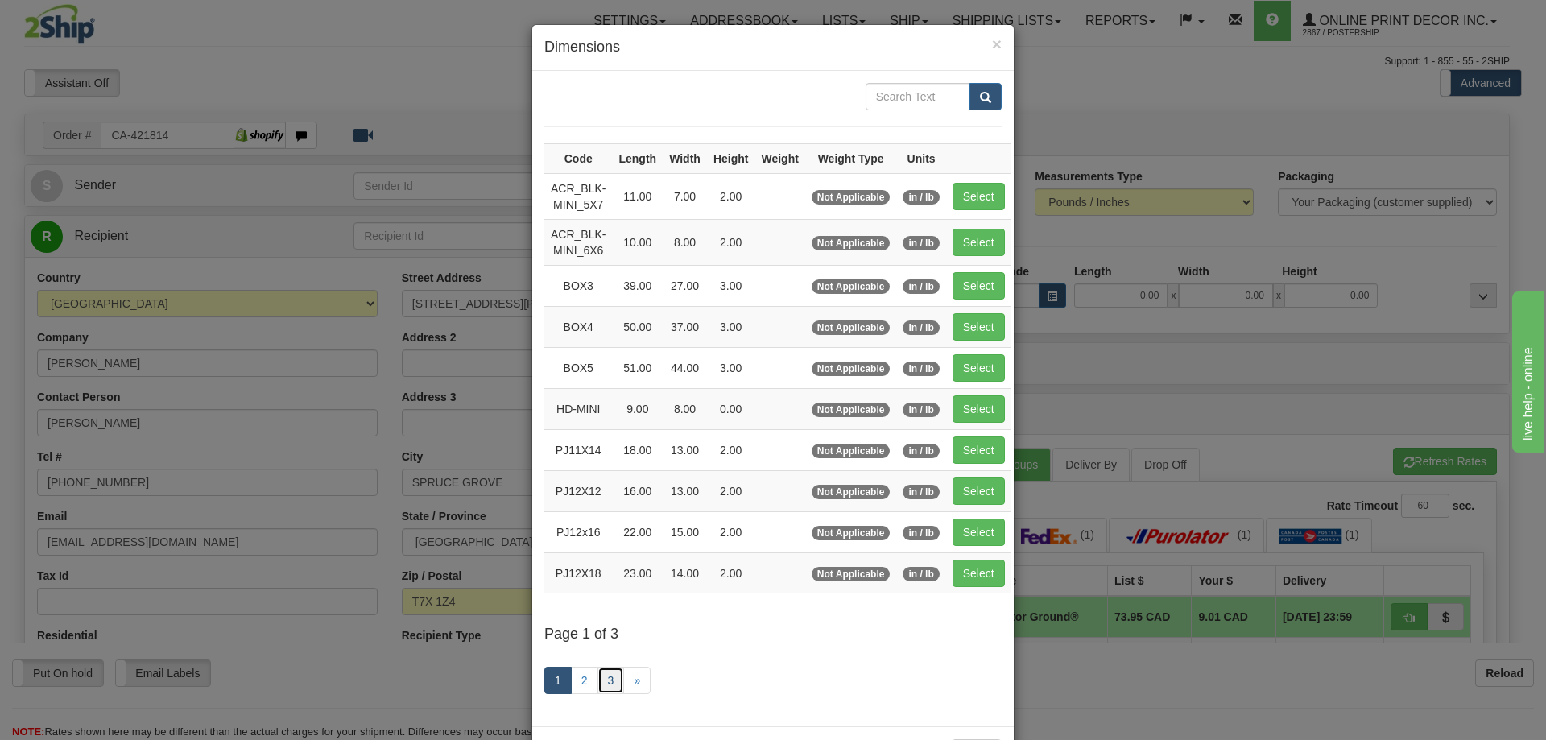
click at [597, 675] on link "3" at bounding box center [610, 680] width 27 height 27
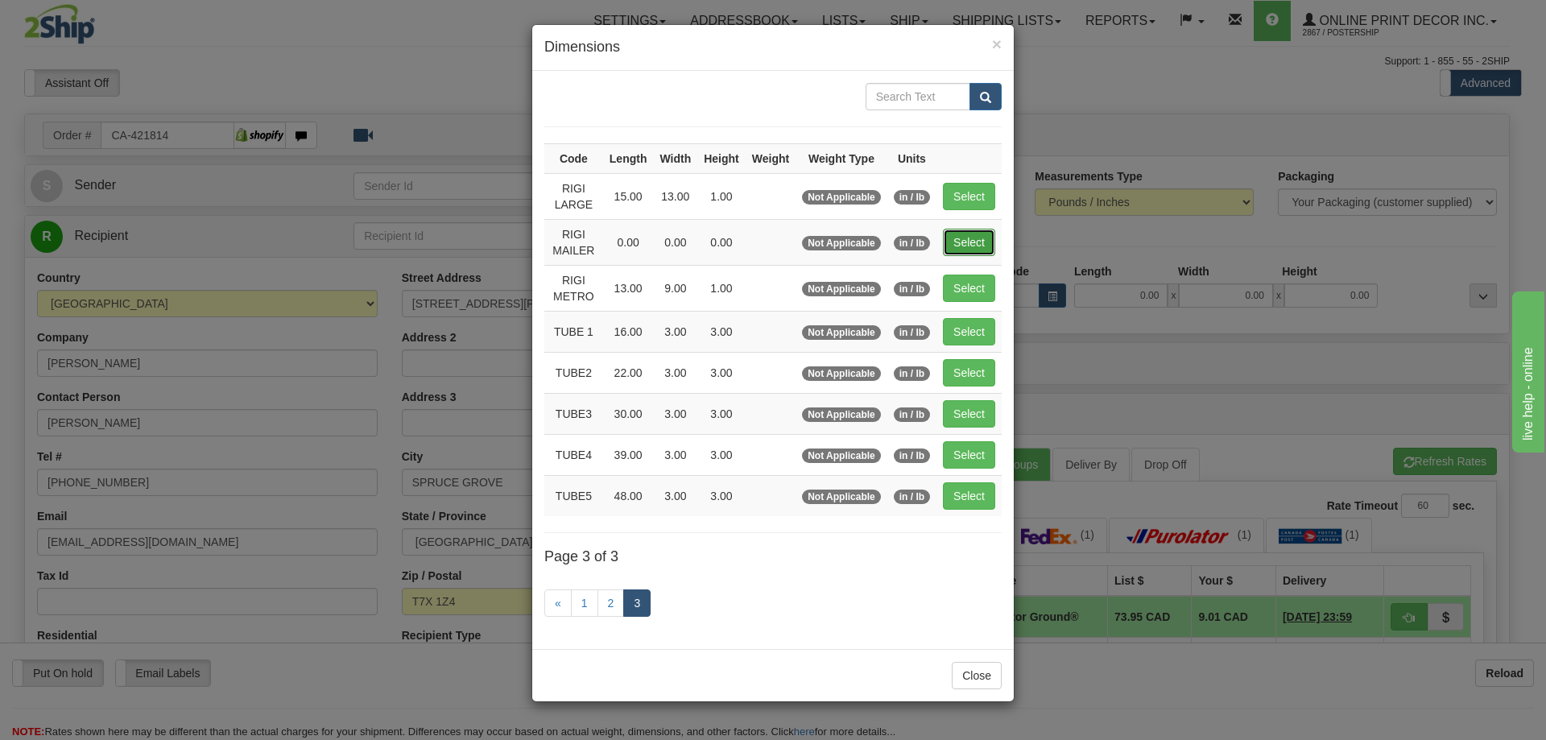
click at [959, 236] on button "Select" at bounding box center [969, 242] width 52 height 27
type input "RIGI MAILER"
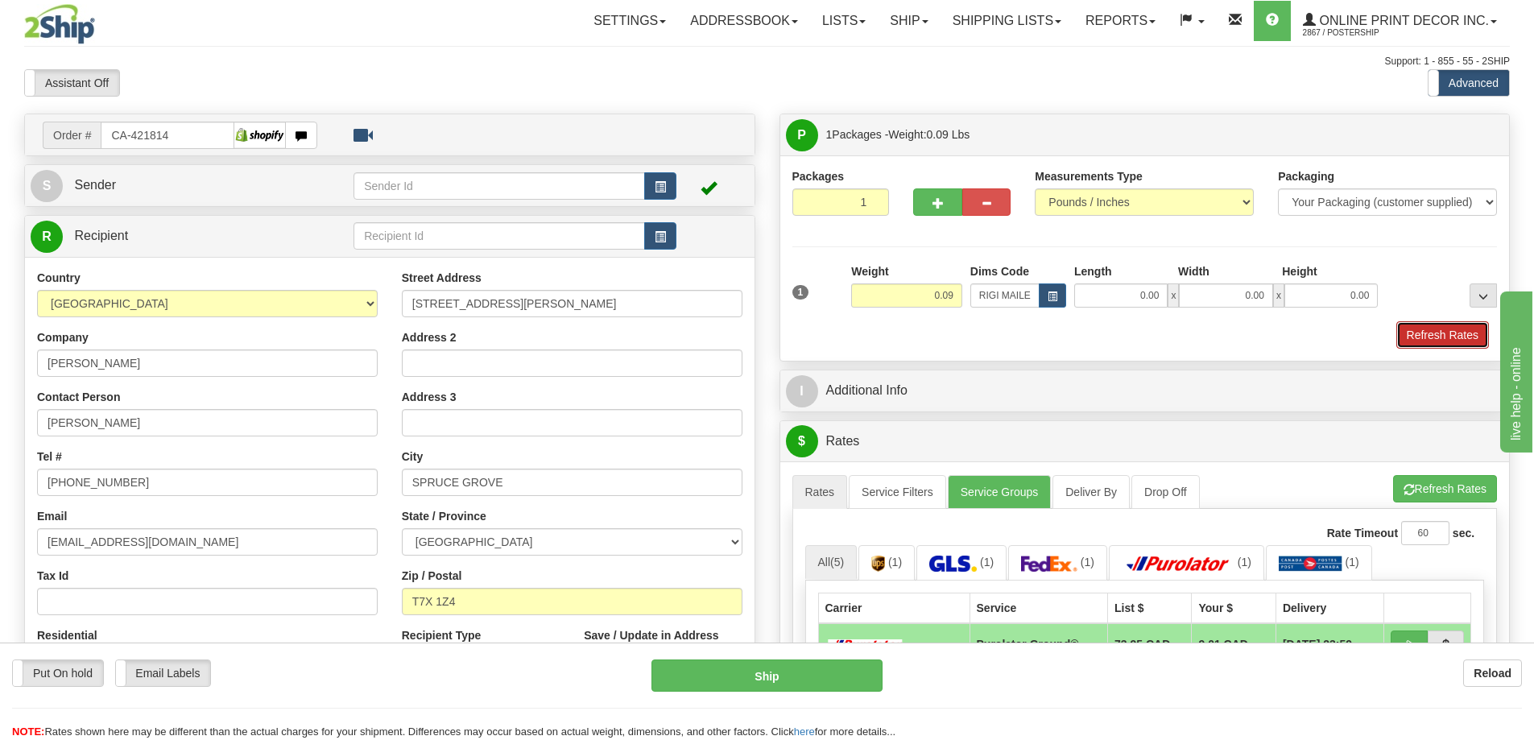
click at [1434, 338] on button "Refresh Rates" at bounding box center [1442, 334] width 93 height 27
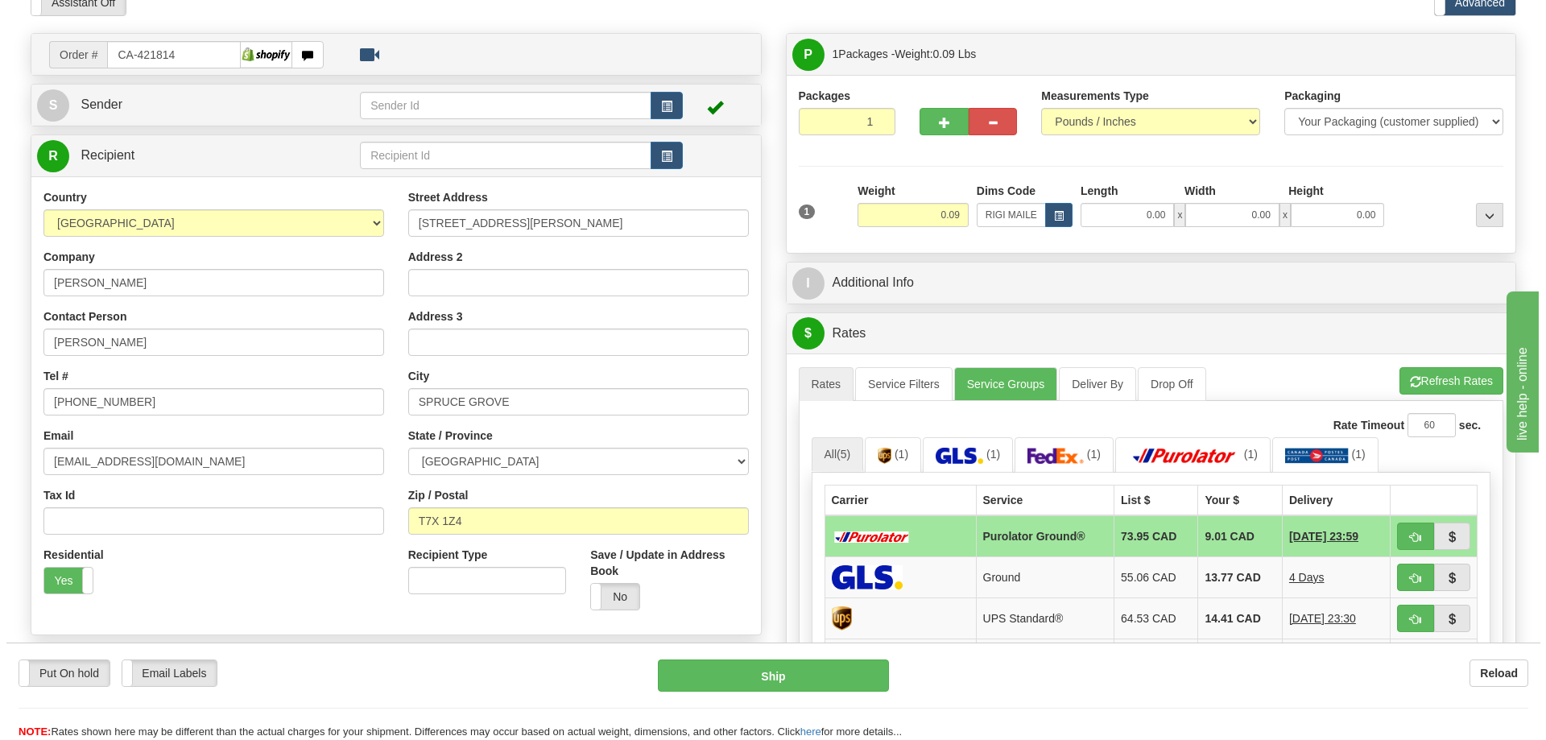
scroll to position [161, 0]
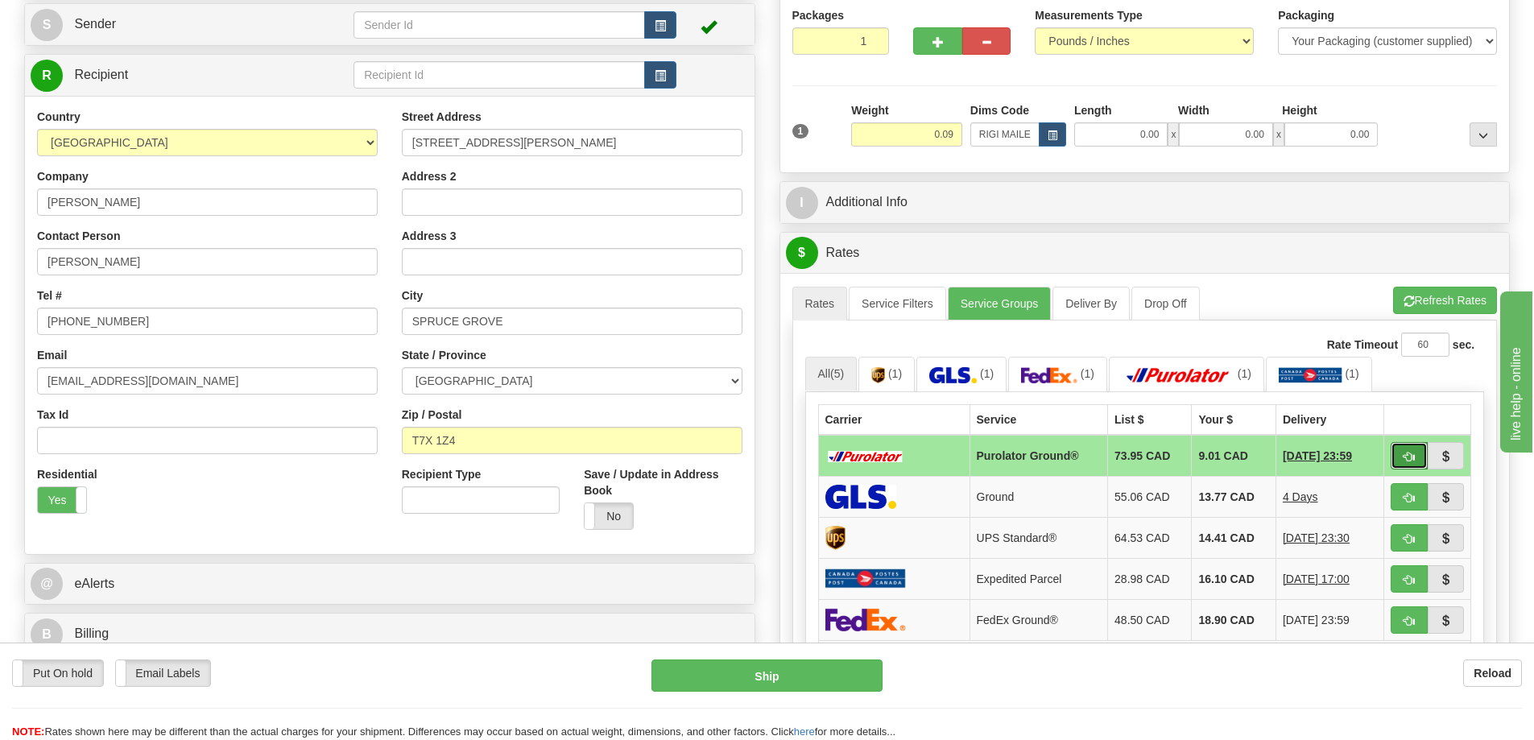
click at [1407, 451] on button "button" at bounding box center [1408, 455] width 37 height 27
type input "260"
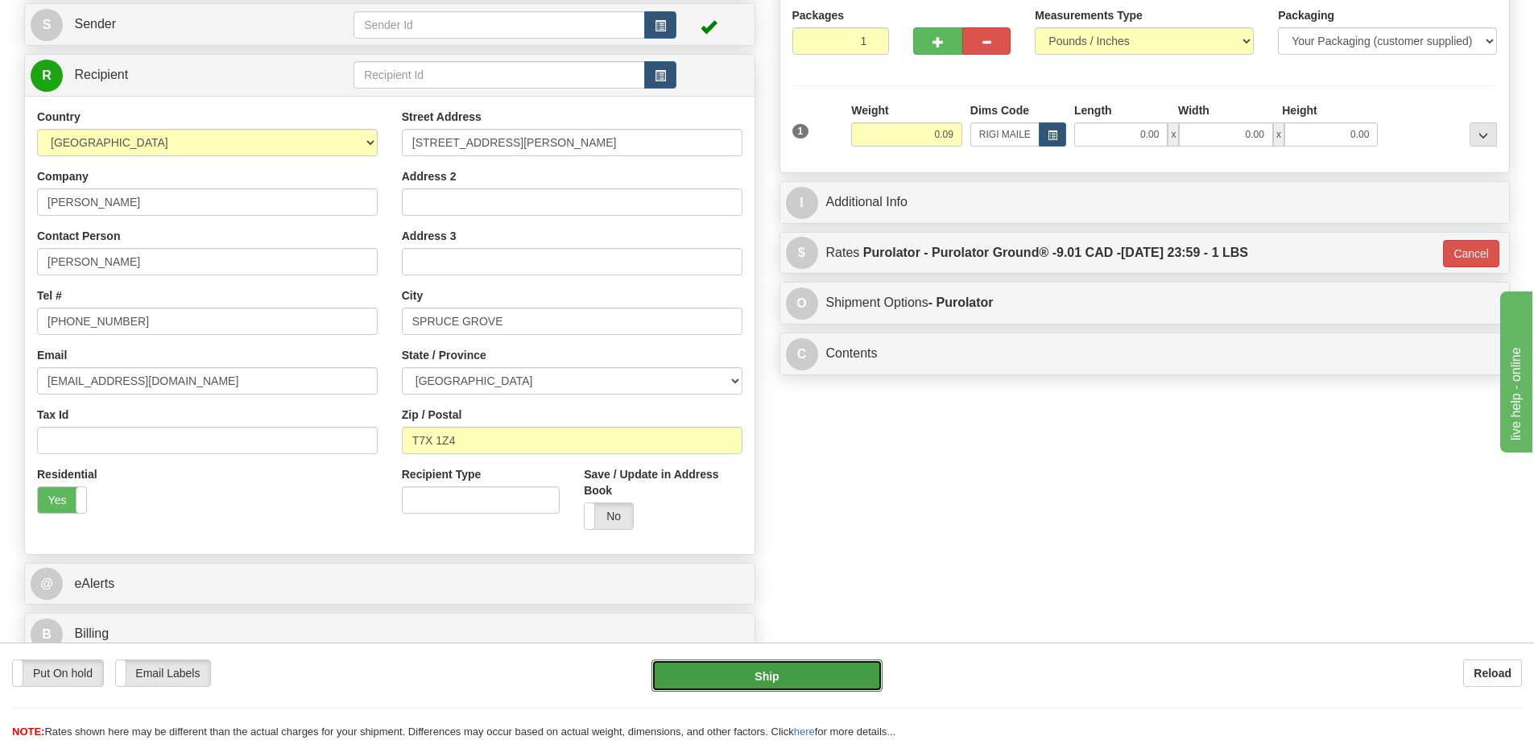
click at [842, 679] on button "Ship" at bounding box center [766, 675] width 231 height 32
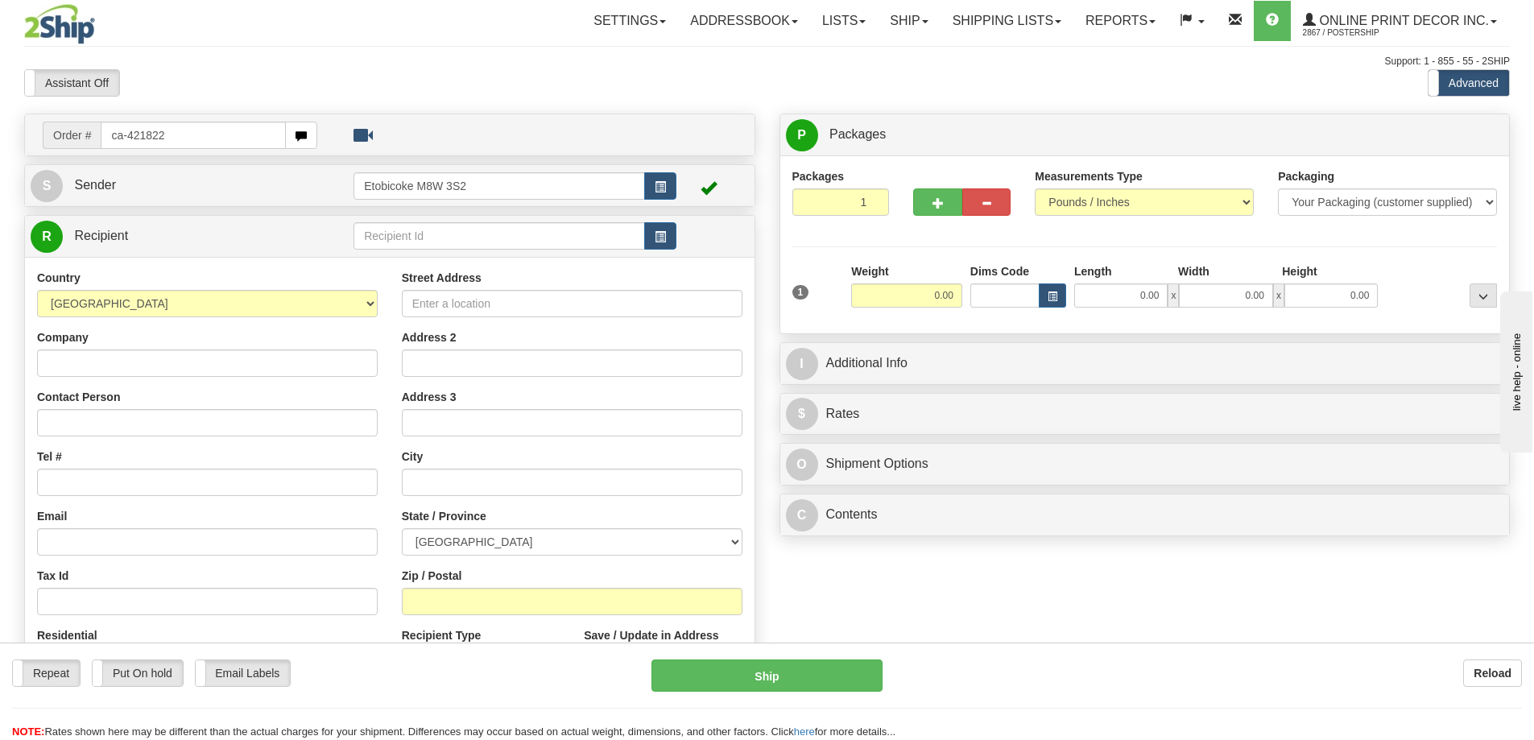
type input "ca-421822"
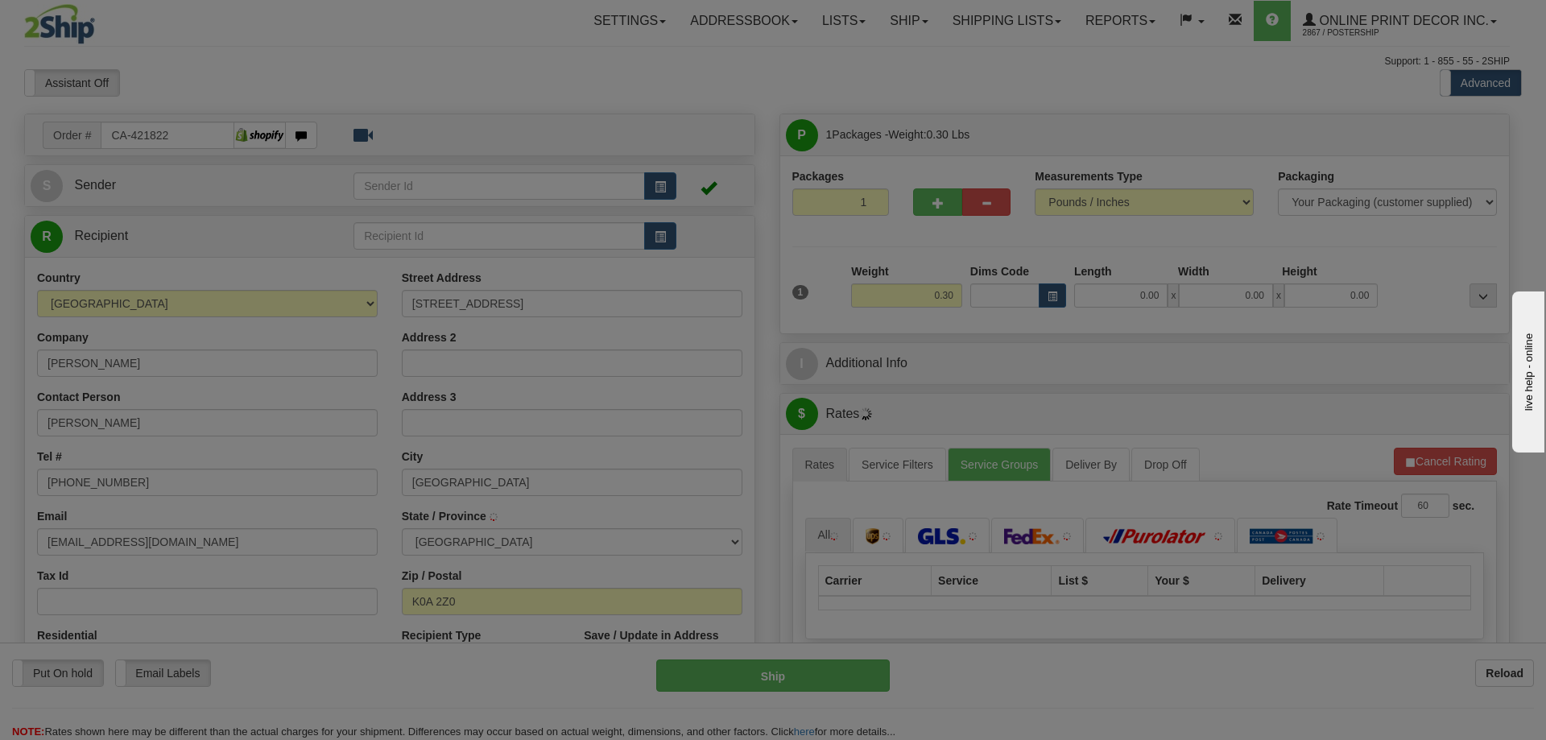
type input "RICHMOND"
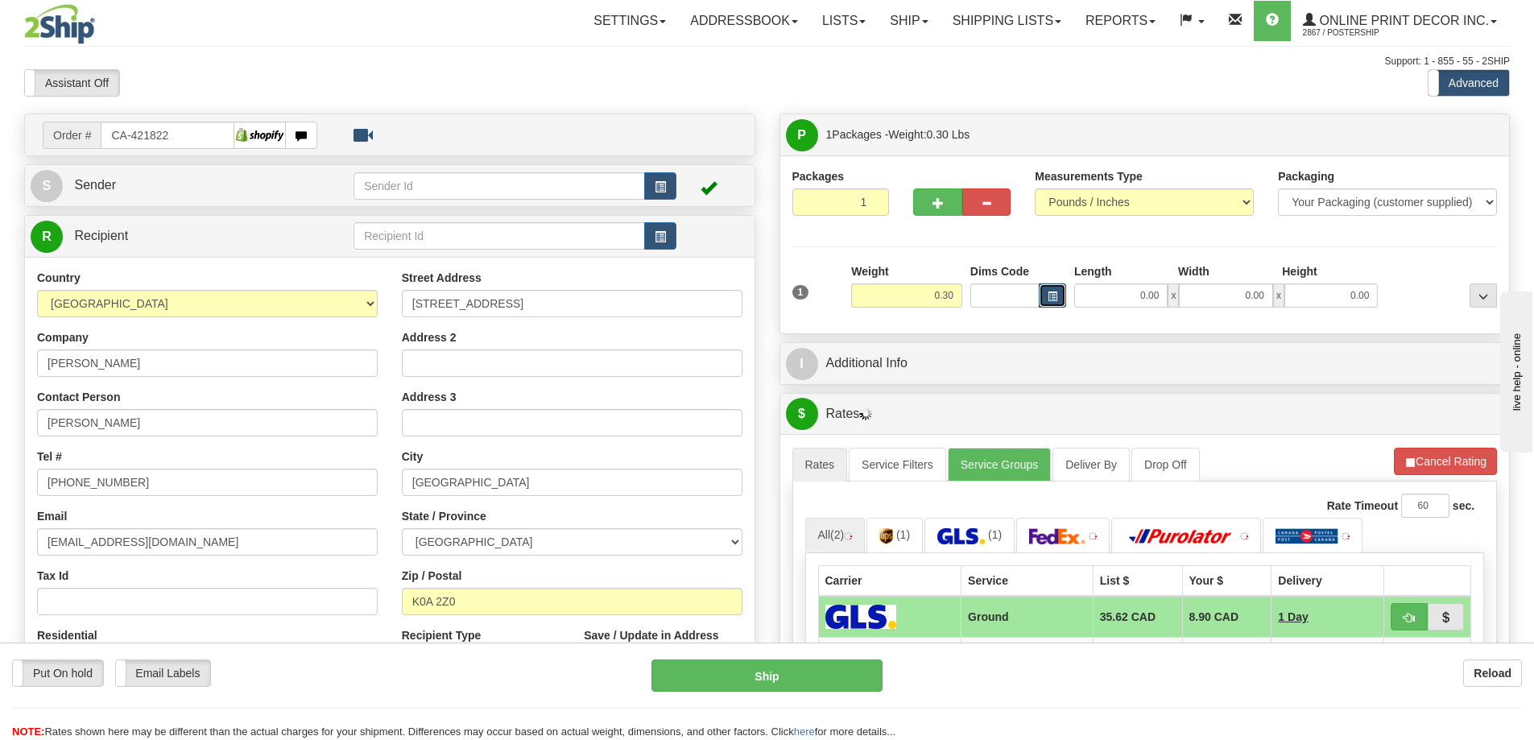
click at [1055, 294] on span "button" at bounding box center [1052, 296] width 10 height 9
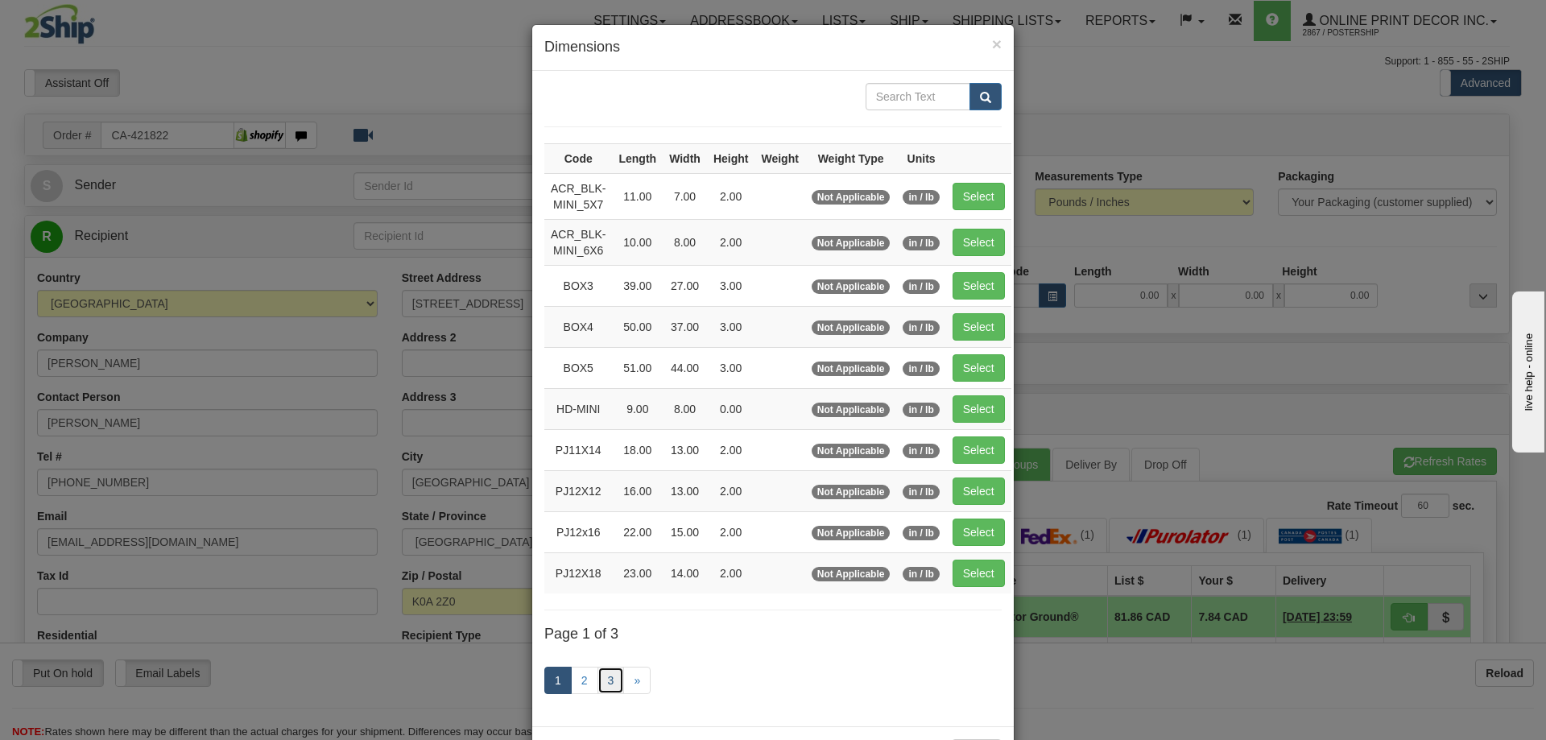
click at [603, 669] on link "3" at bounding box center [610, 680] width 27 height 27
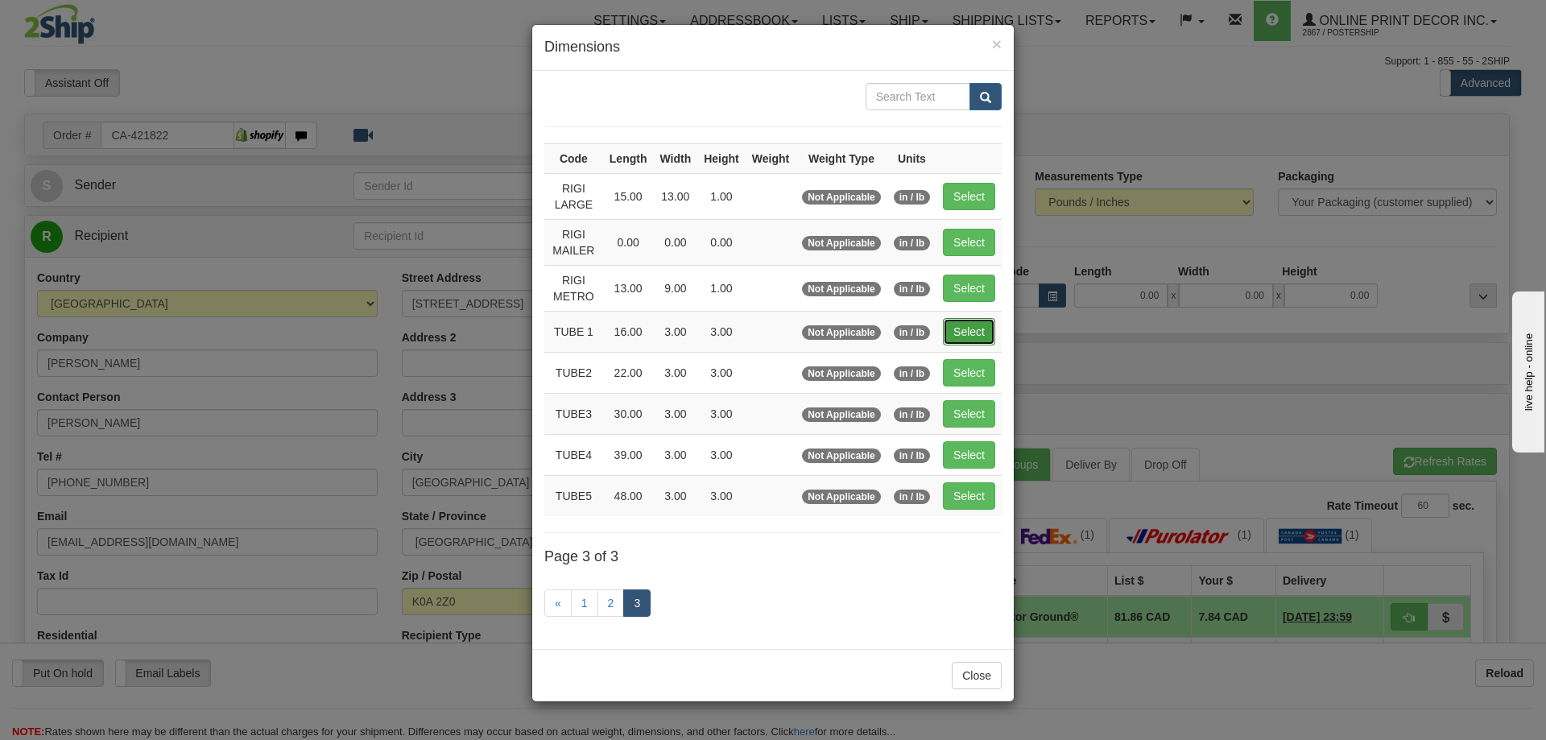
click at [968, 321] on button "Select" at bounding box center [969, 331] width 52 height 27
type input "TUBE 1"
type input "16.00"
type input "3.00"
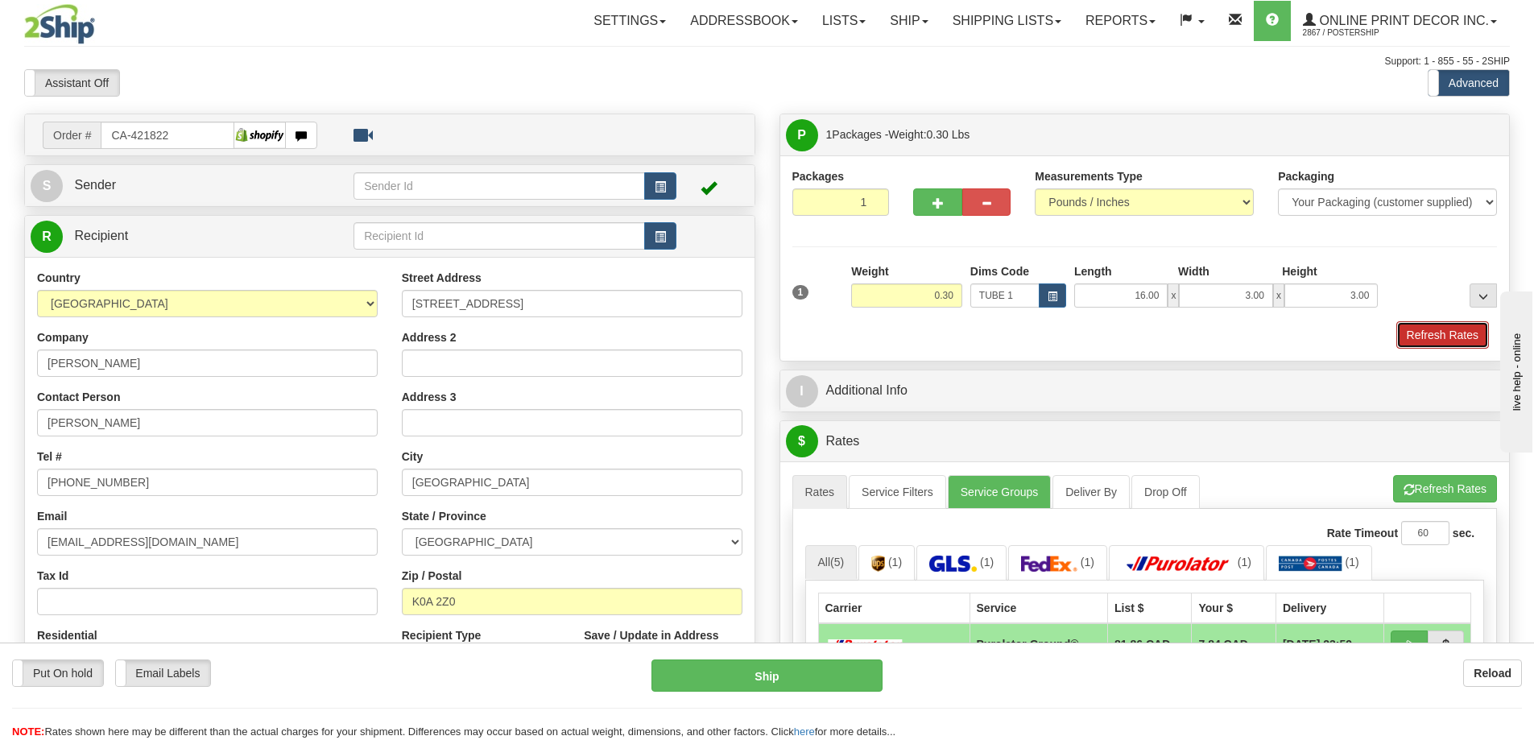
click at [1447, 336] on button "Refresh Rates" at bounding box center [1442, 334] width 93 height 27
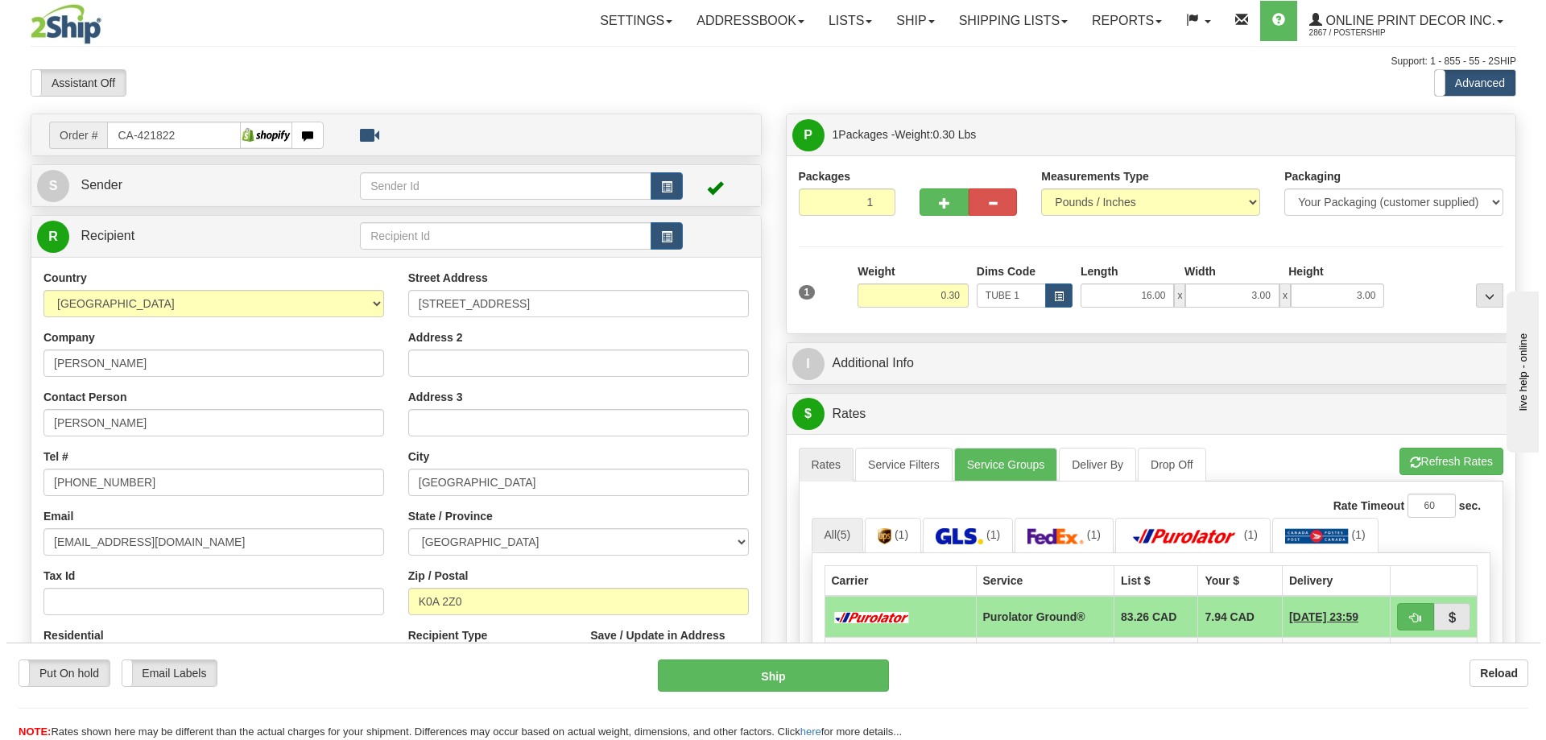
scroll to position [242, 0]
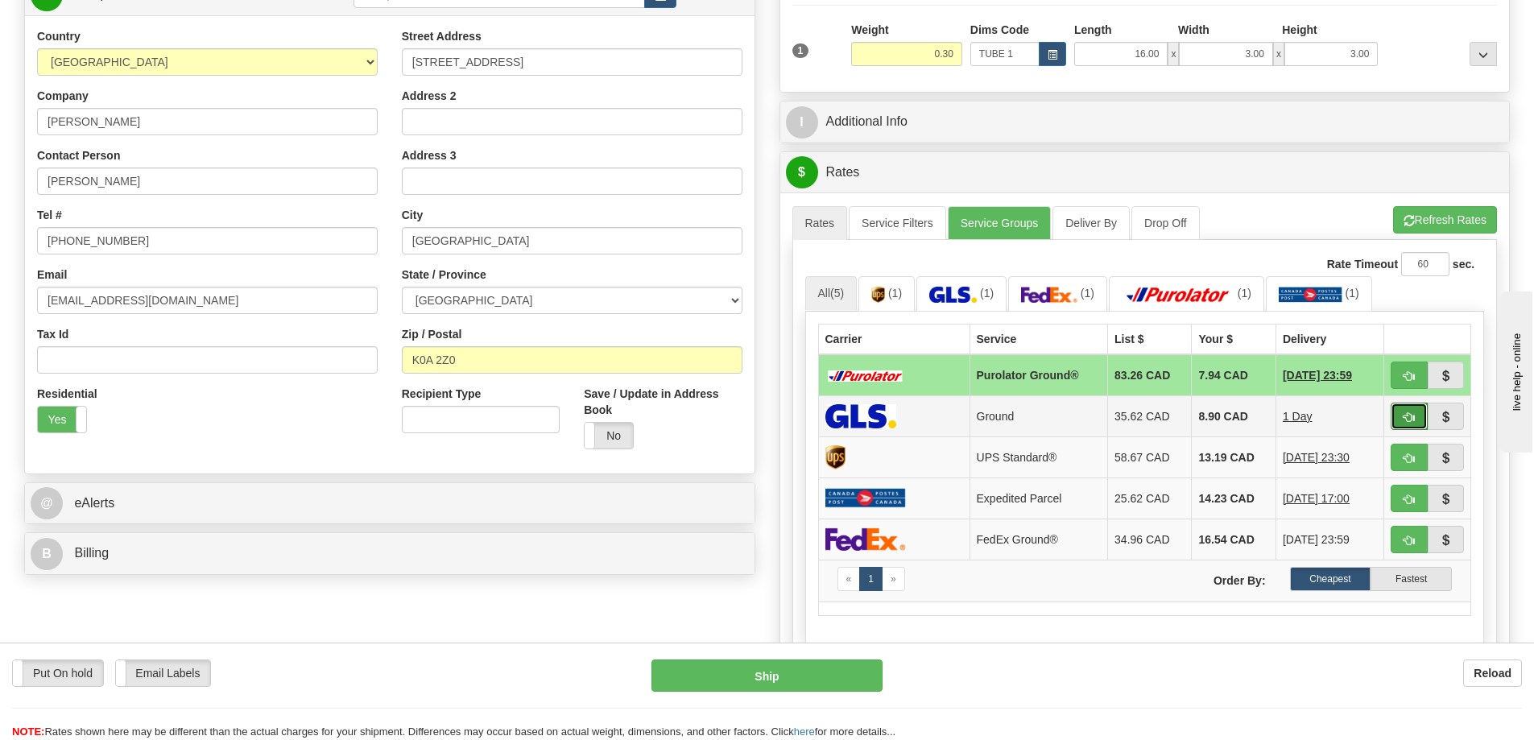
click at [1409, 415] on span "button" at bounding box center [1408, 417] width 11 height 10
type input "1"
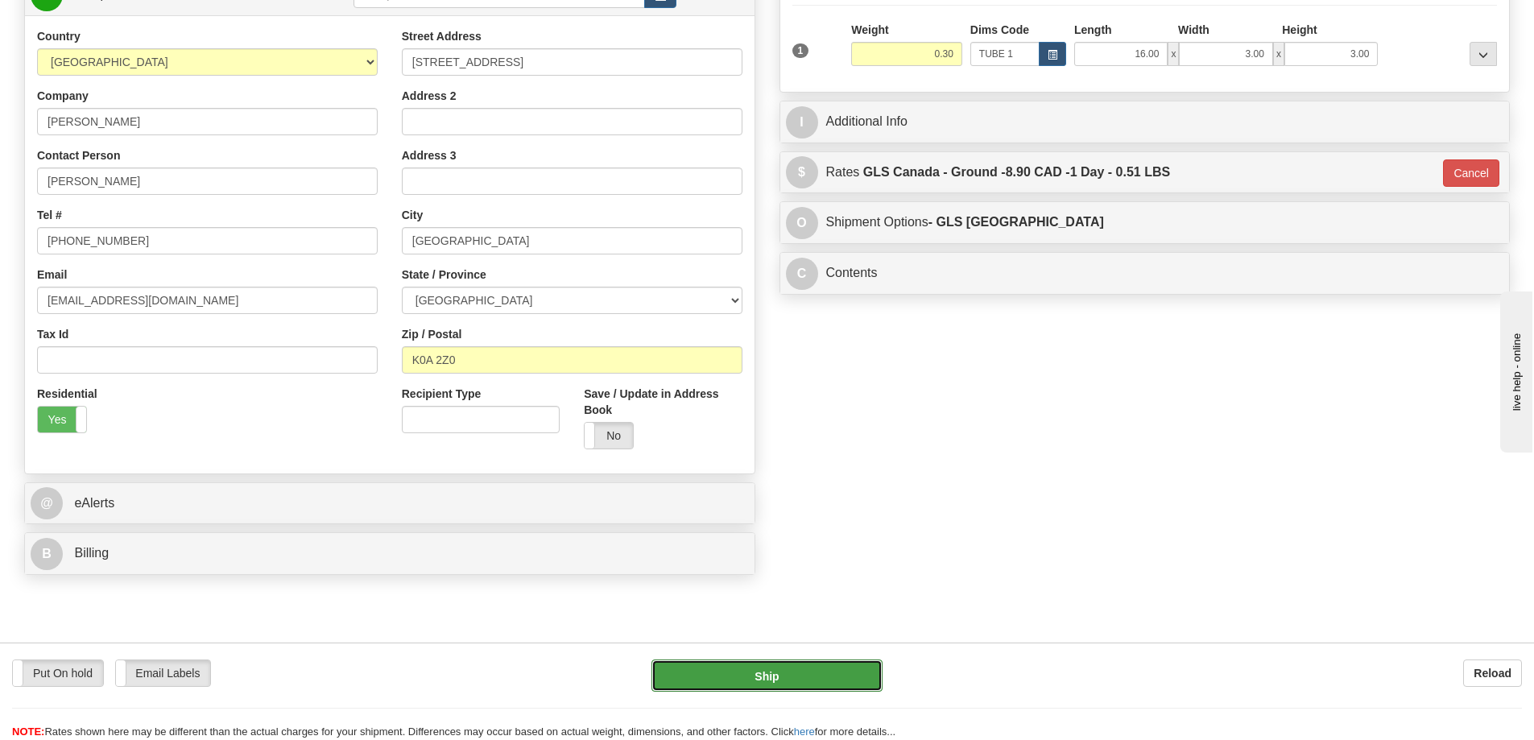
click at [856, 665] on button "Ship" at bounding box center [766, 675] width 231 height 32
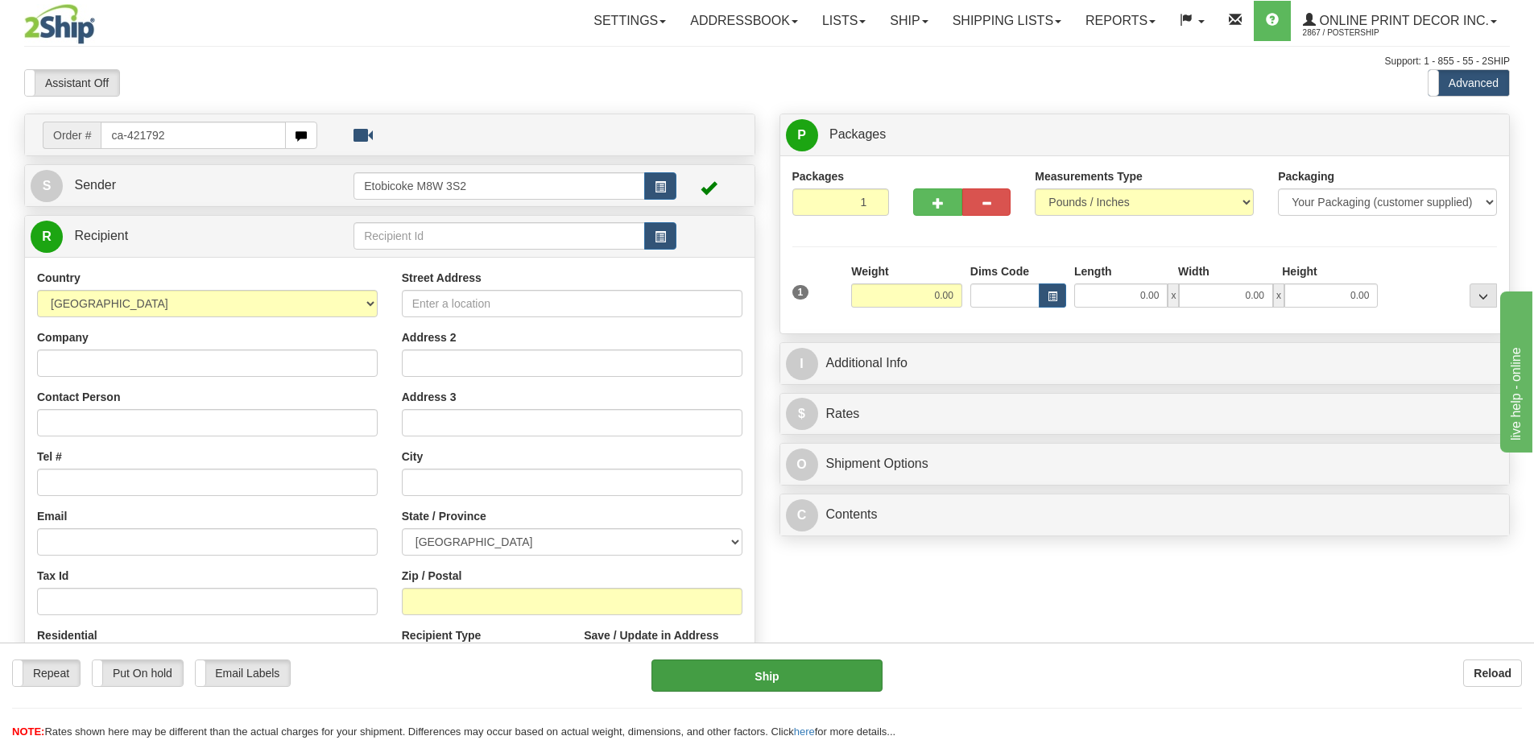
type input "ca-421792"
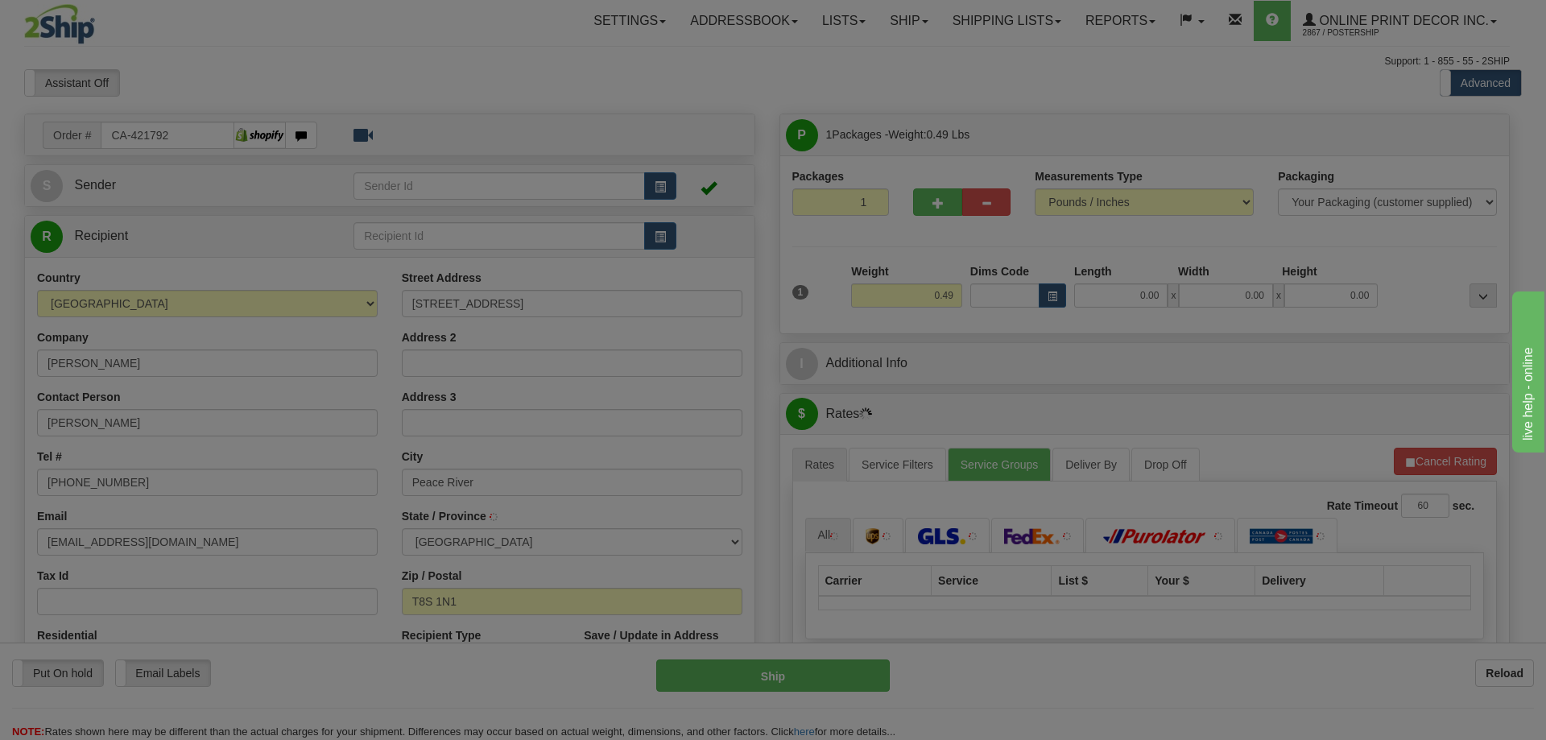
type input "PEACE RIVER"
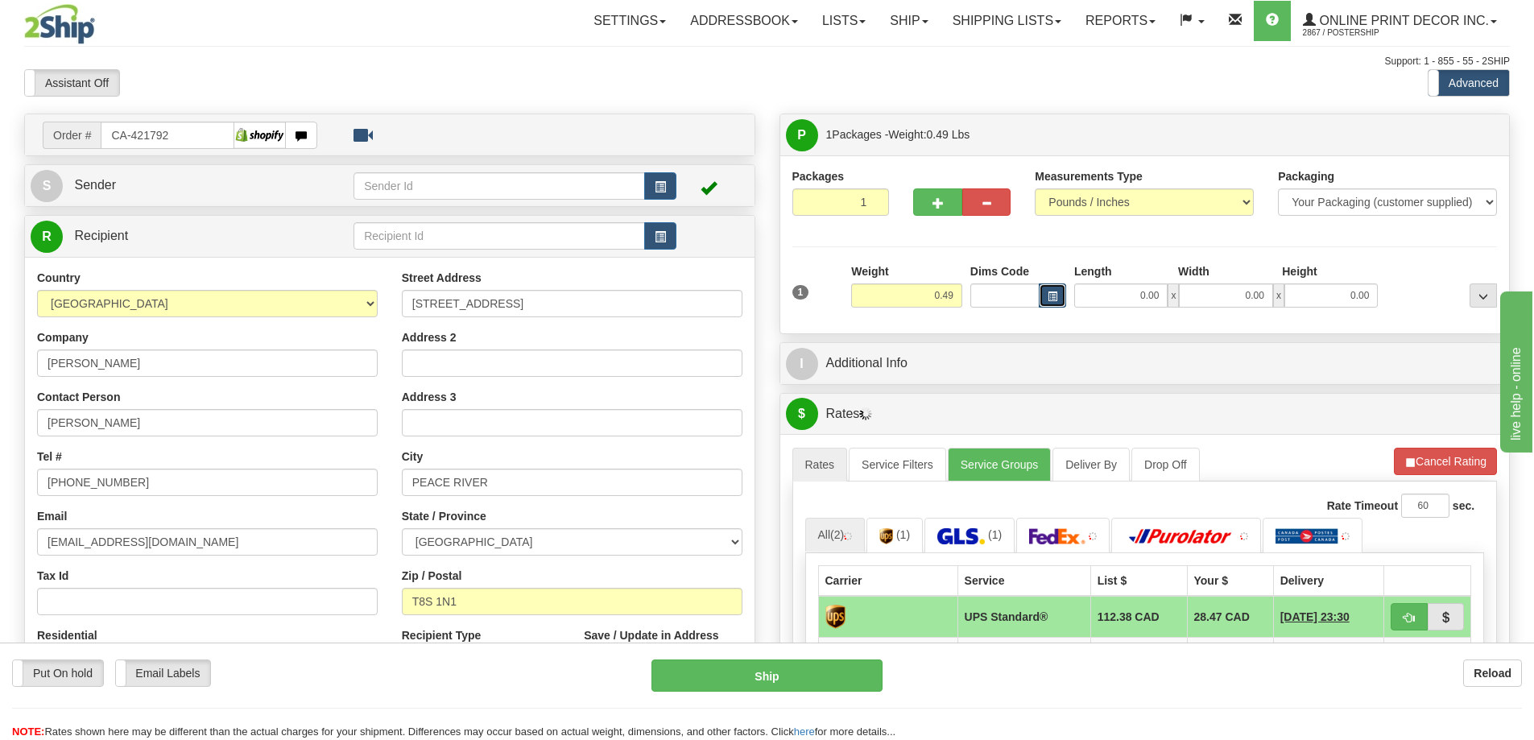
click at [1046, 295] on button "button" at bounding box center [1051, 295] width 27 height 24
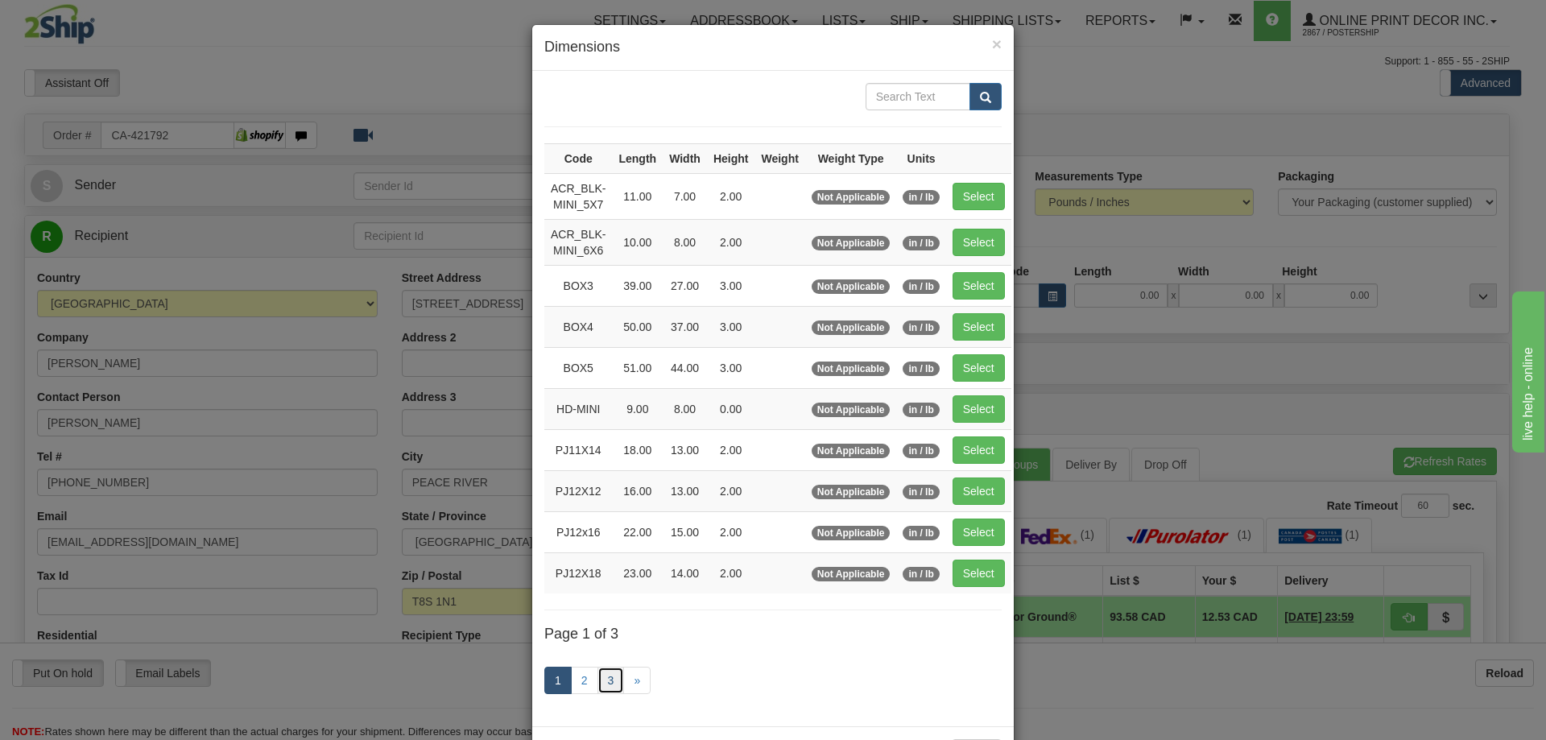
click at [603, 683] on link "3" at bounding box center [610, 680] width 27 height 27
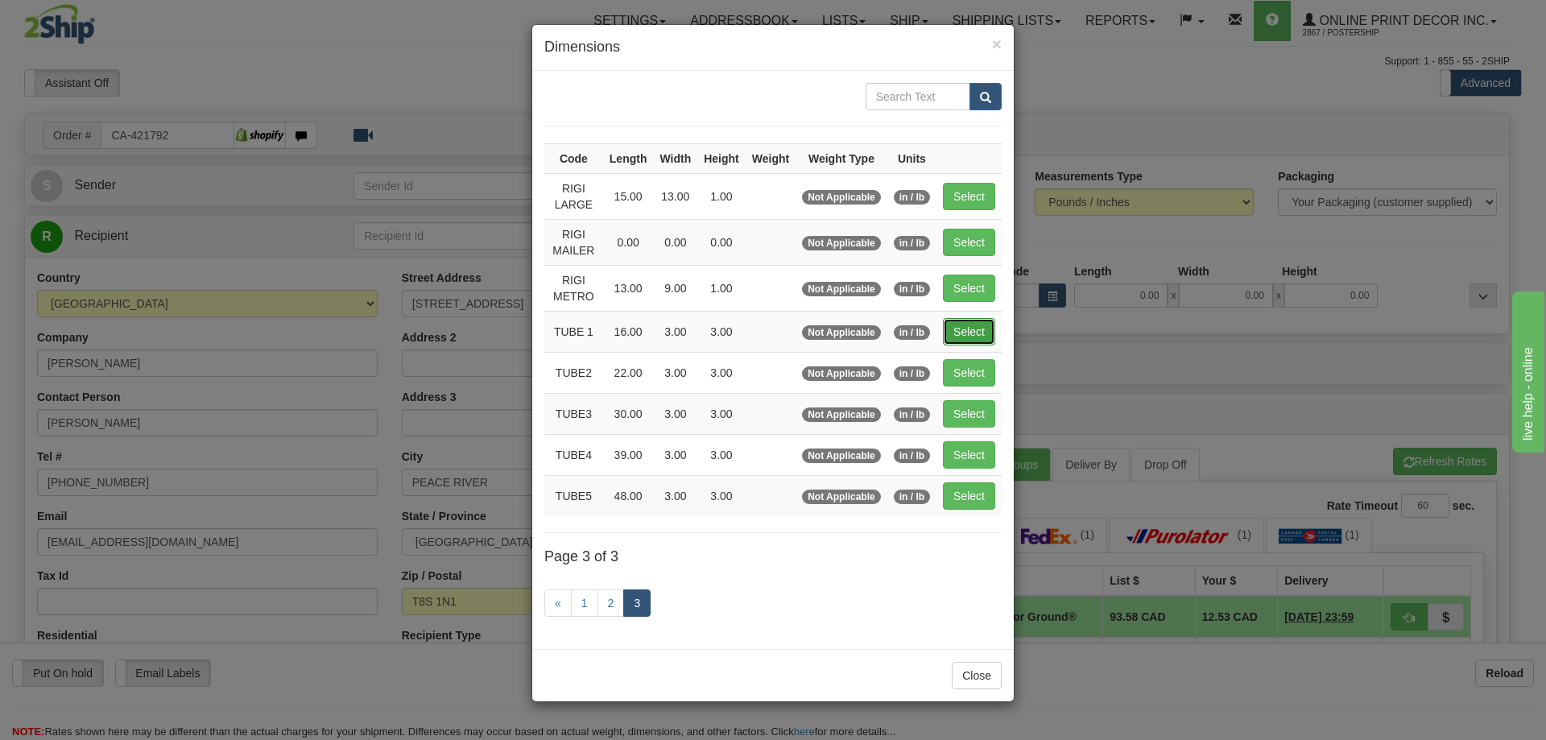
click at [973, 331] on button "Select" at bounding box center [969, 331] width 52 height 27
type input "TUBE 1"
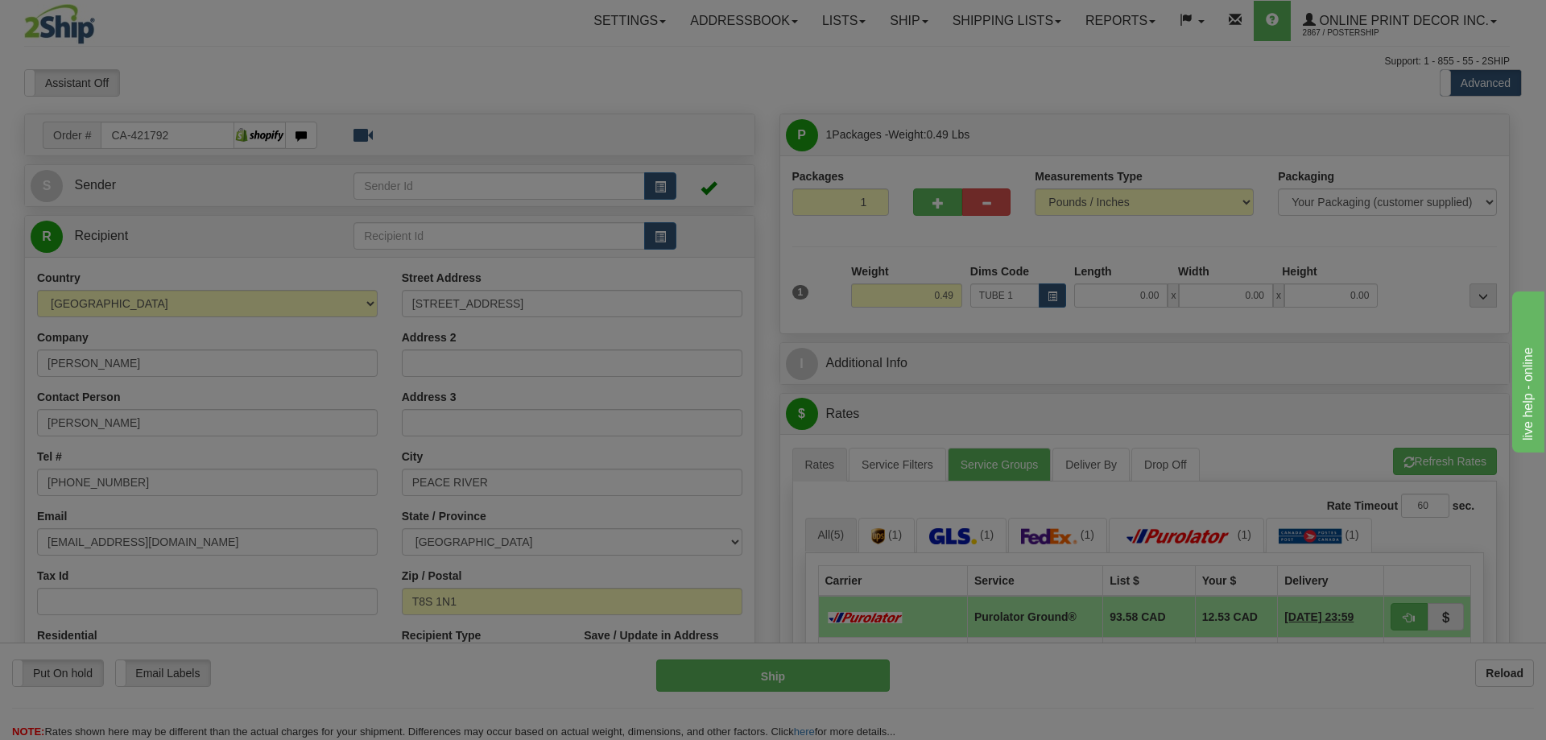
type input "16.00"
type input "3.00"
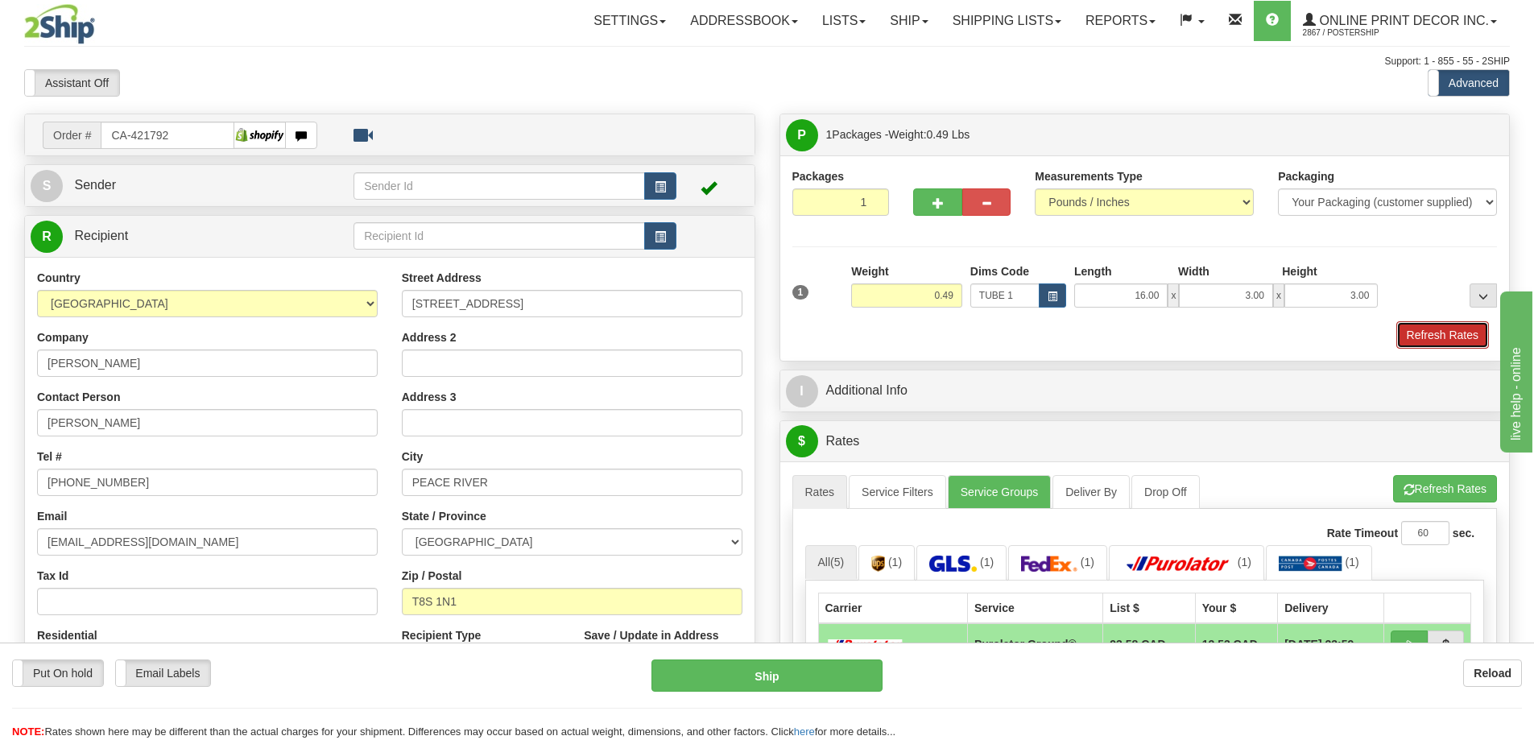
click at [1443, 337] on button "Refresh Rates" at bounding box center [1442, 334] width 93 height 27
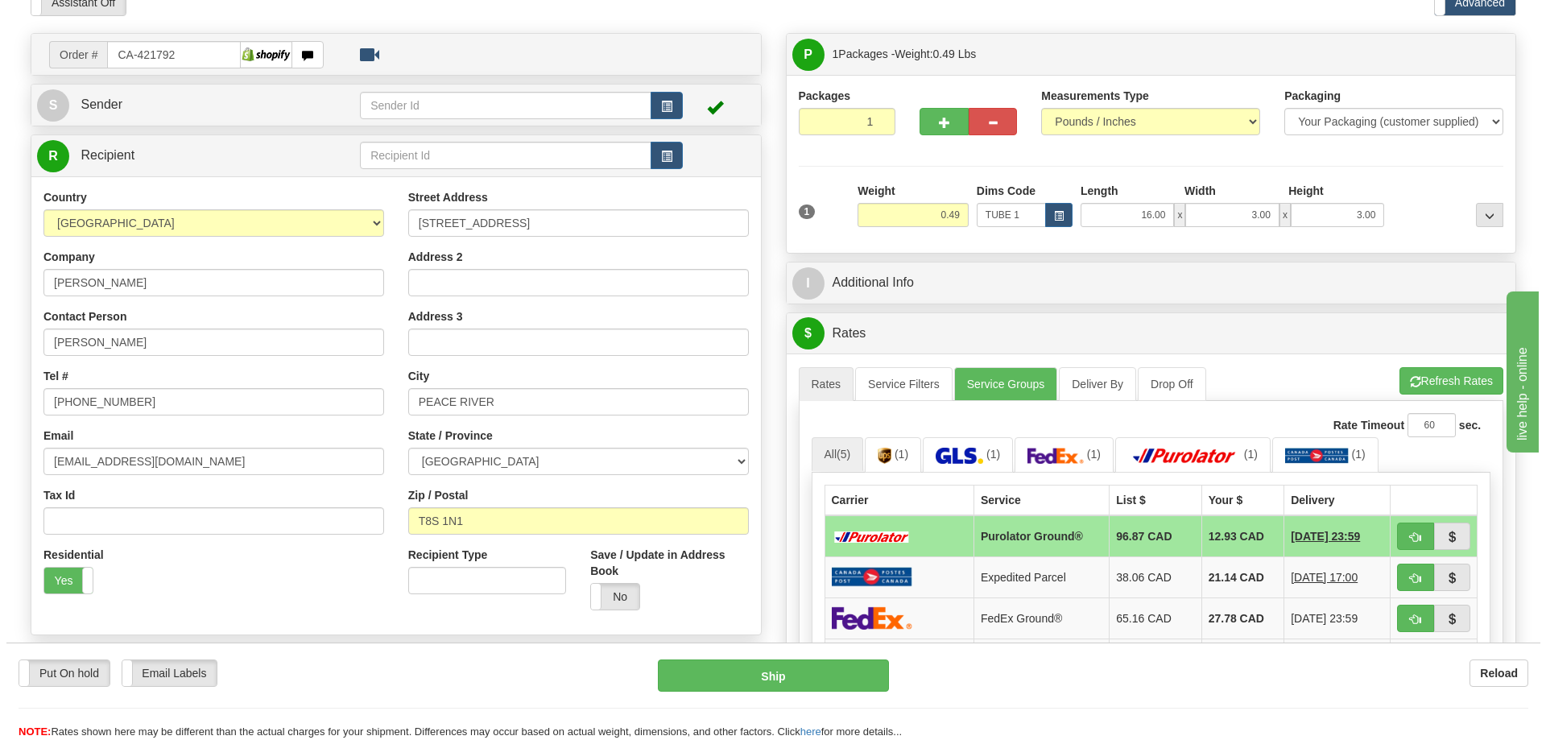
scroll to position [242, 0]
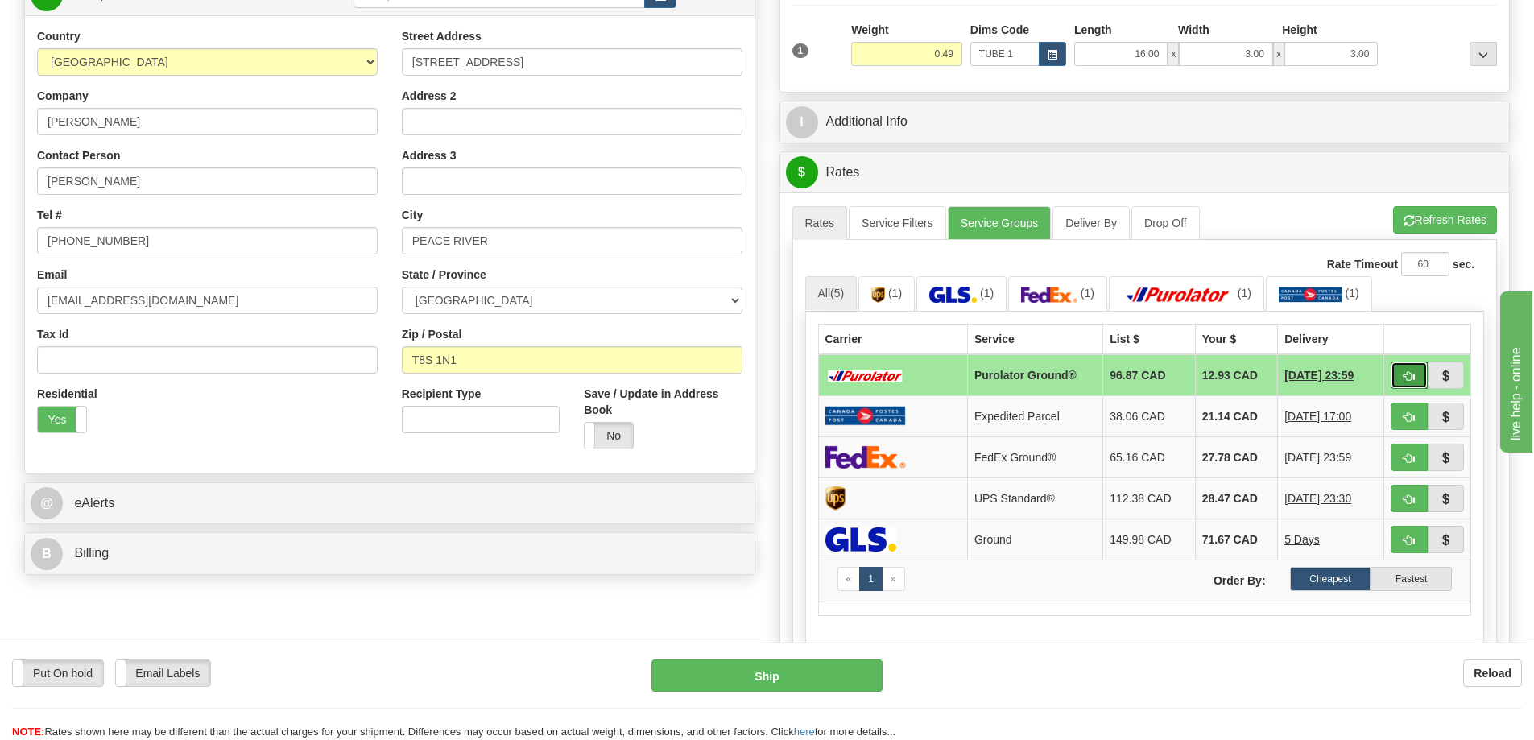
click at [1410, 370] on button "button" at bounding box center [1408, 374] width 37 height 27
type input "260"
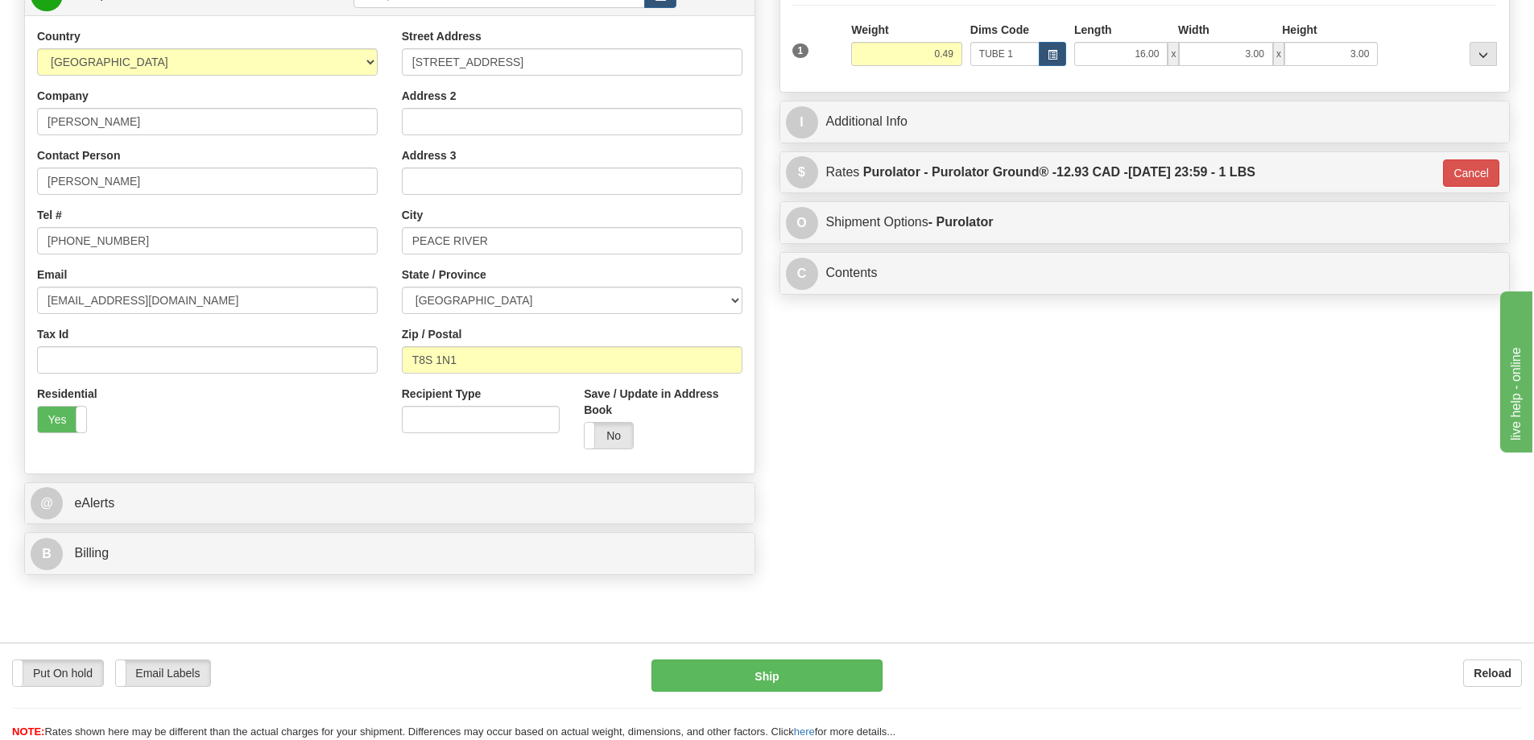
click at [801, 692] on div "Put On hold Put On hold Email Labels Email Labels Edit Reload Ship" at bounding box center [767, 699] width 1534 height 81
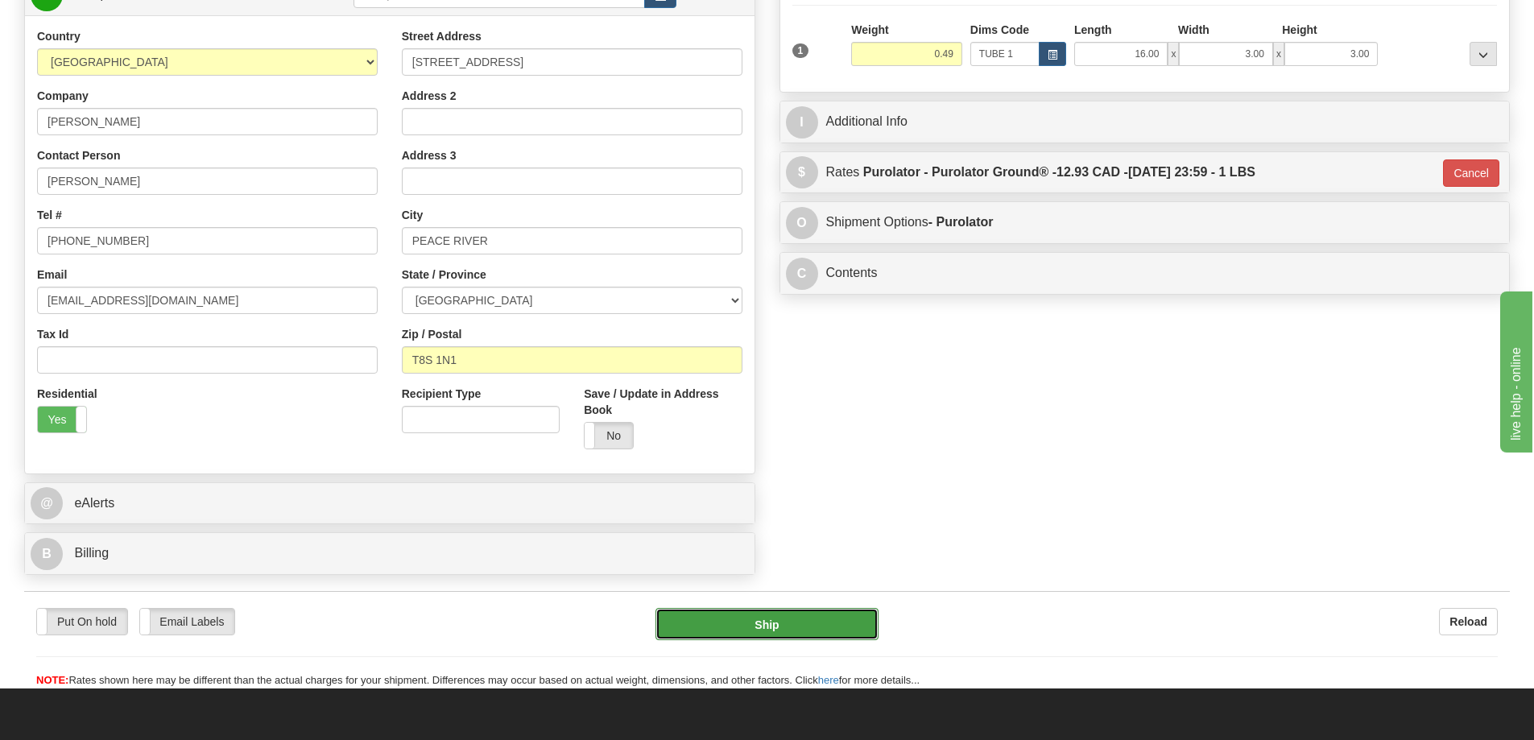
click at [823, 623] on button "Ship" at bounding box center [766, 624] width 223 height 32
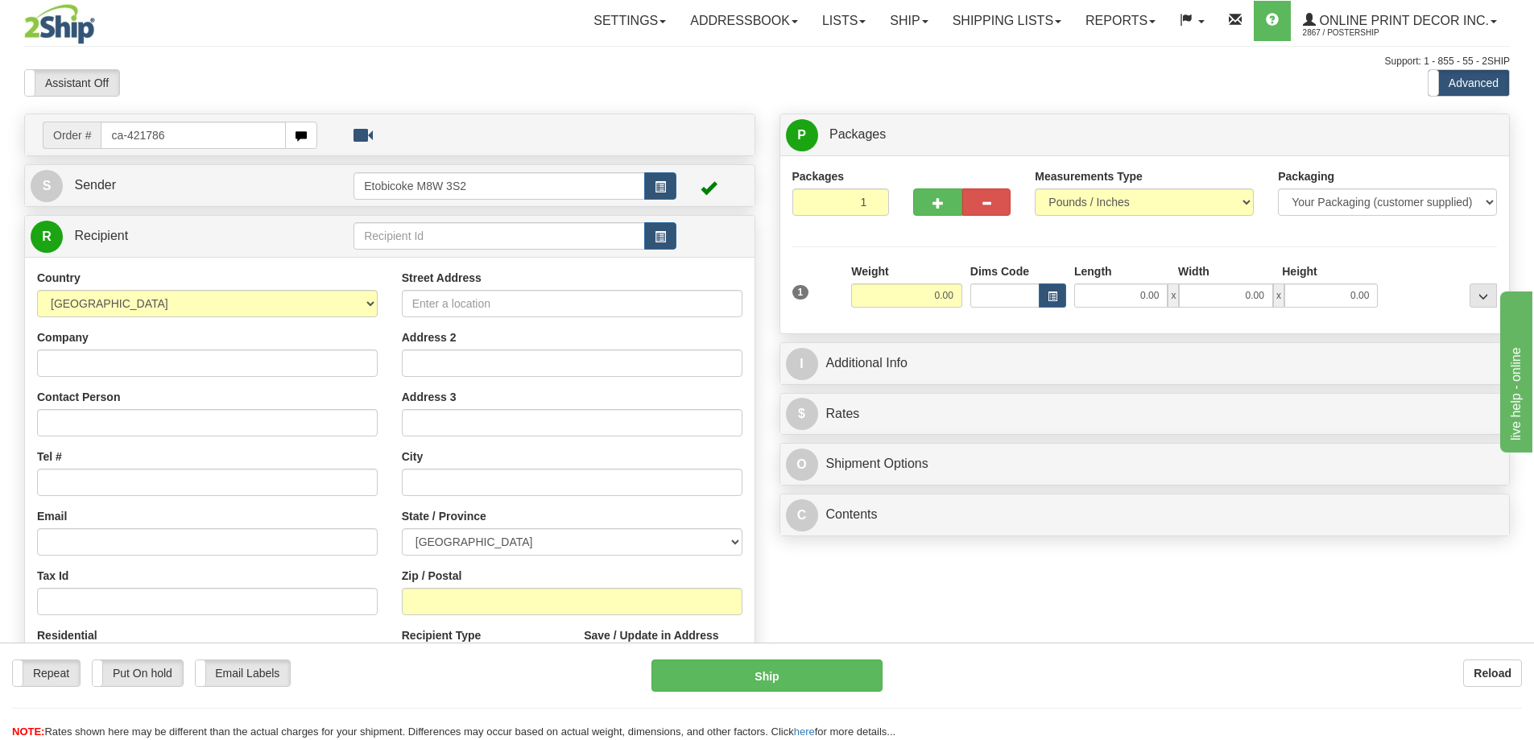
type input "ca-421786"
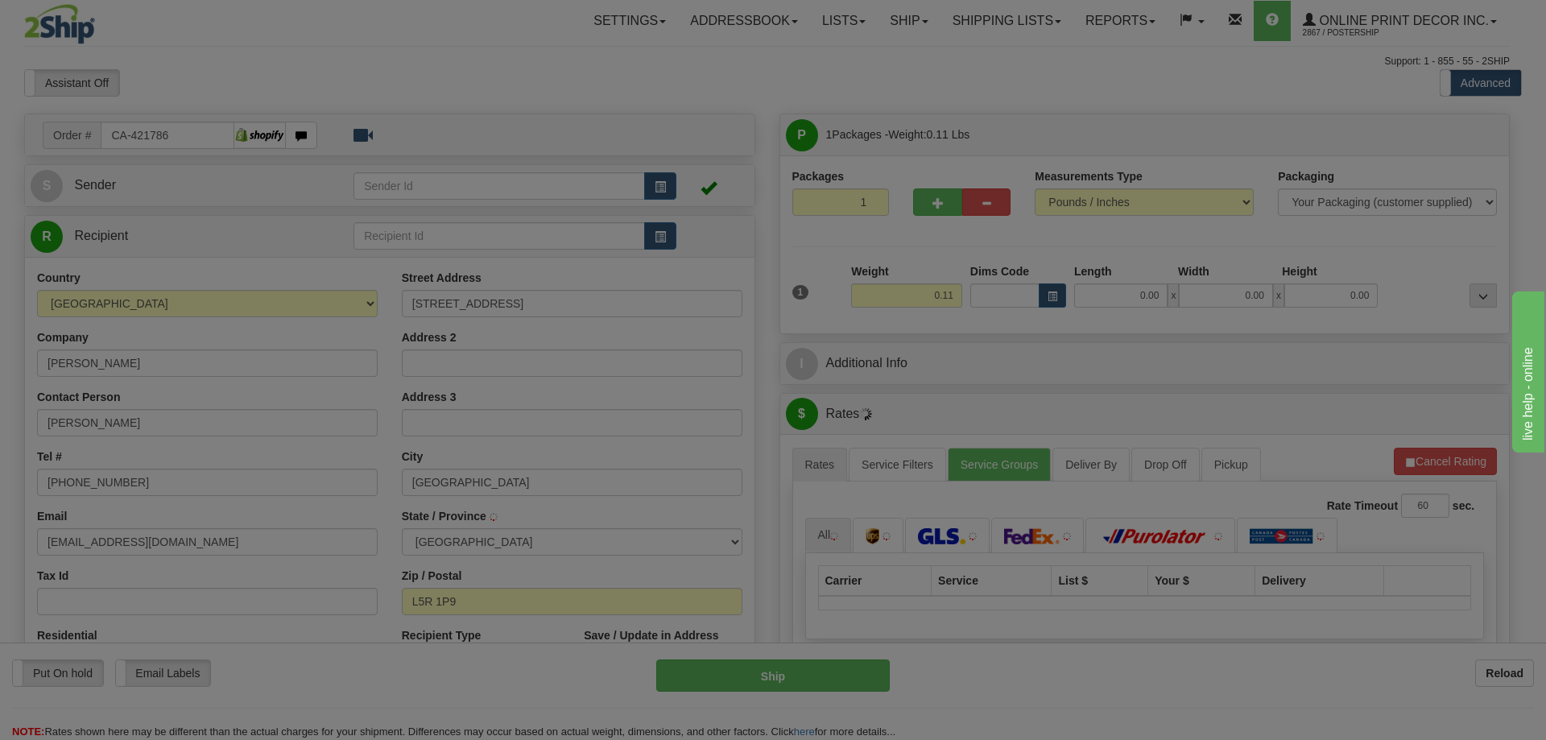
type input "[GEOGRAPHIC_DATA]"
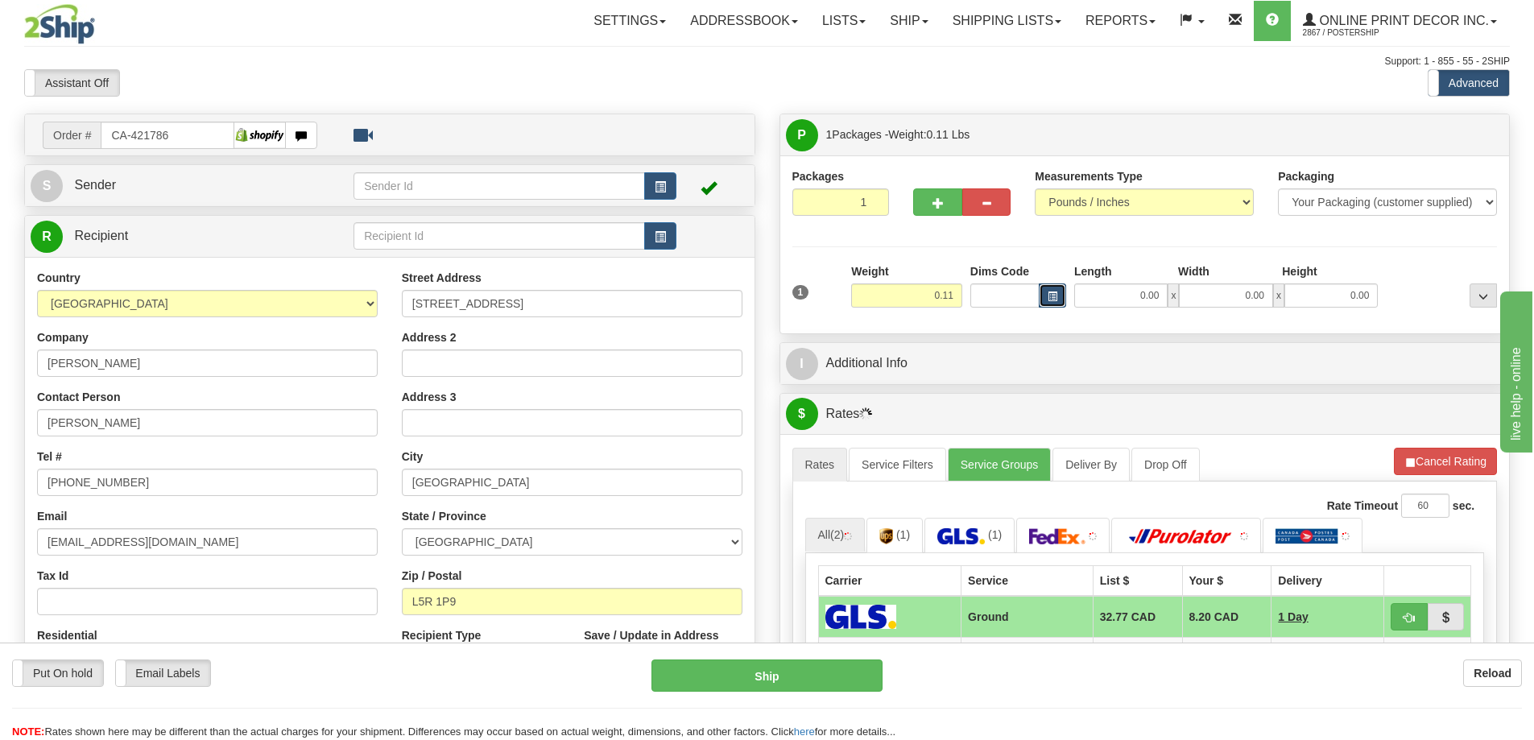
click at [1042, 285] on button "button" at bounding box center [1051, 295] width 27 height 24
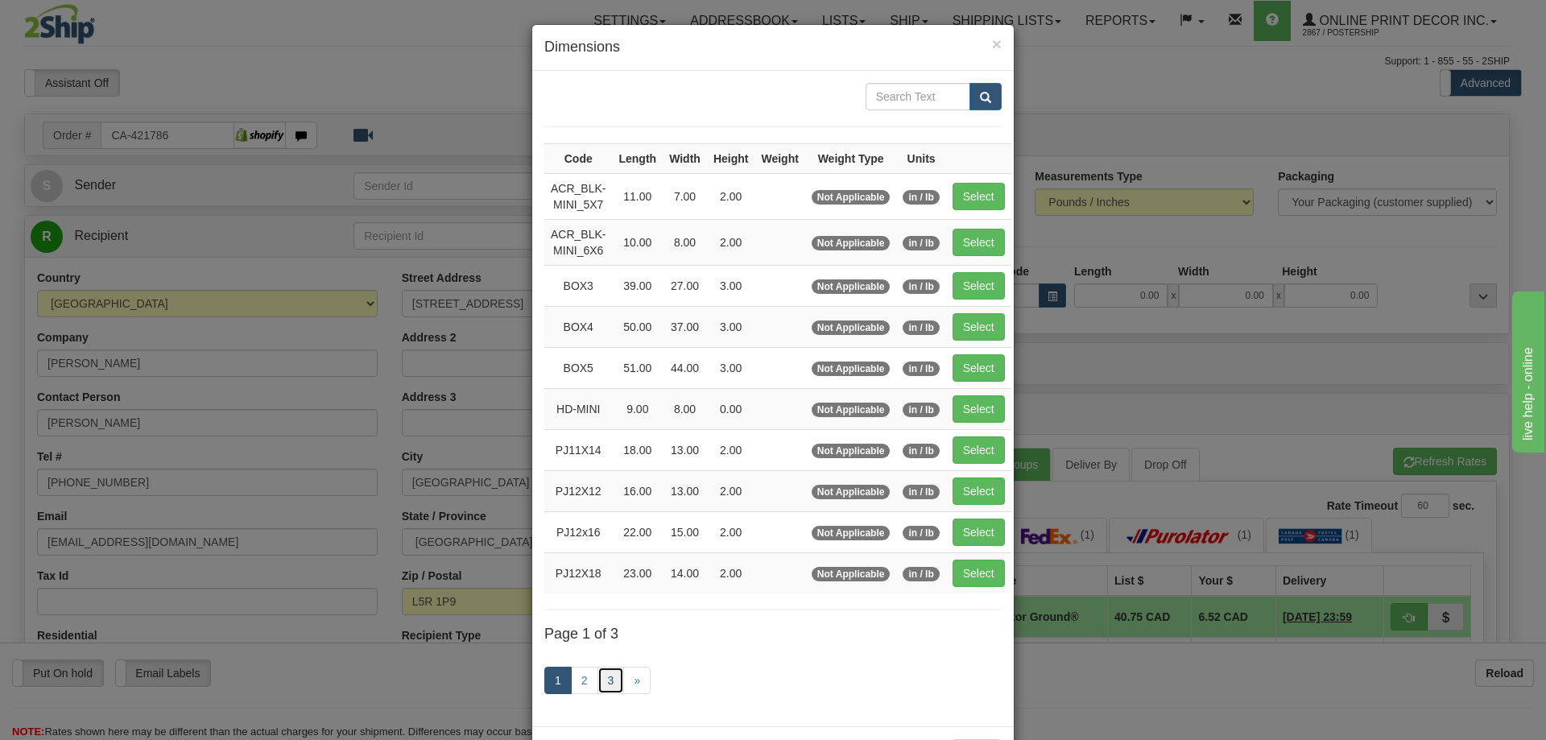
click at [606, 680] on link "3" at bounding box center [610, 680] width 27 height 27
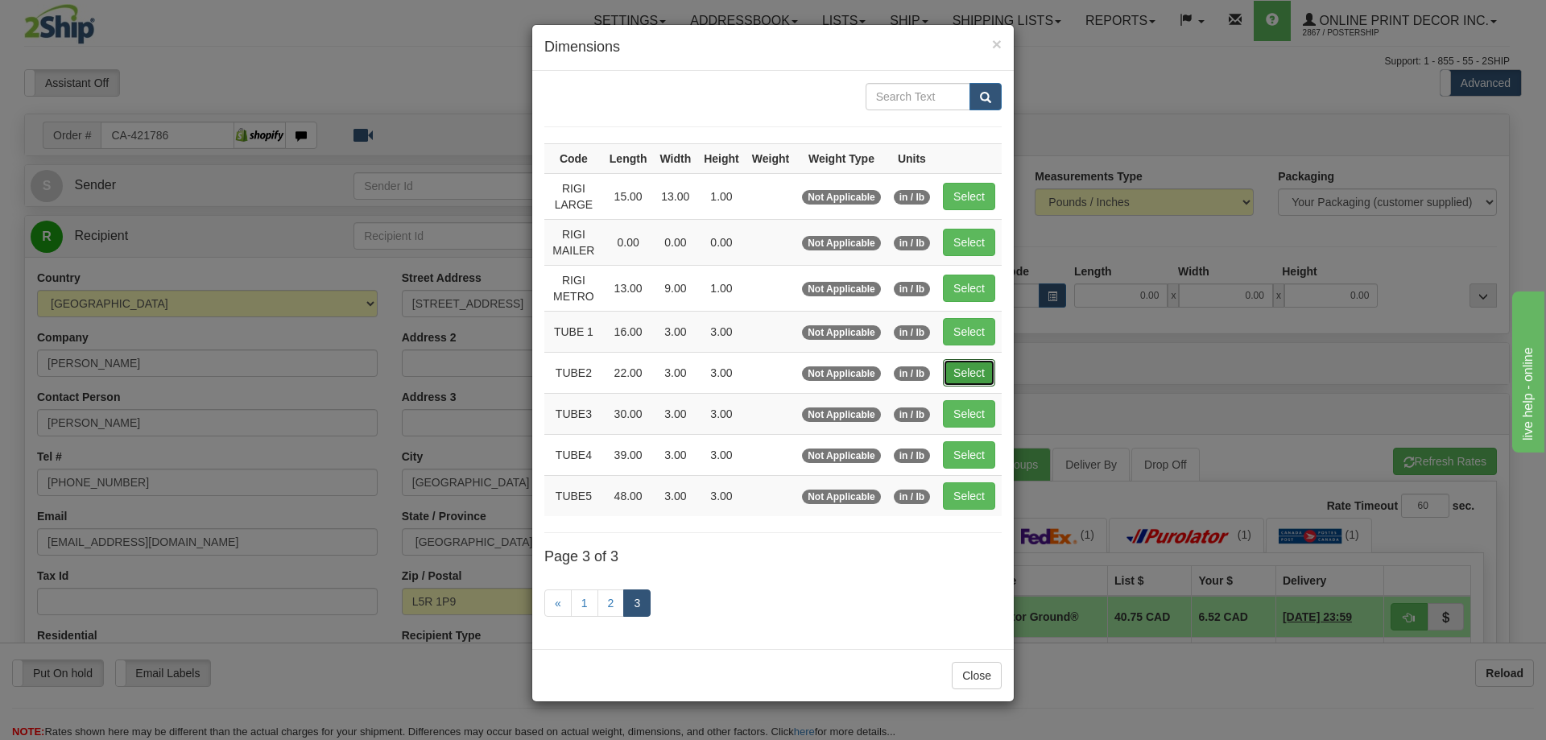
click at [959, 365] on button "Select" at bounding box center [969, 372] width 52 height 27
type input "TUBE2"
type input "22.00"
type input "3.00"
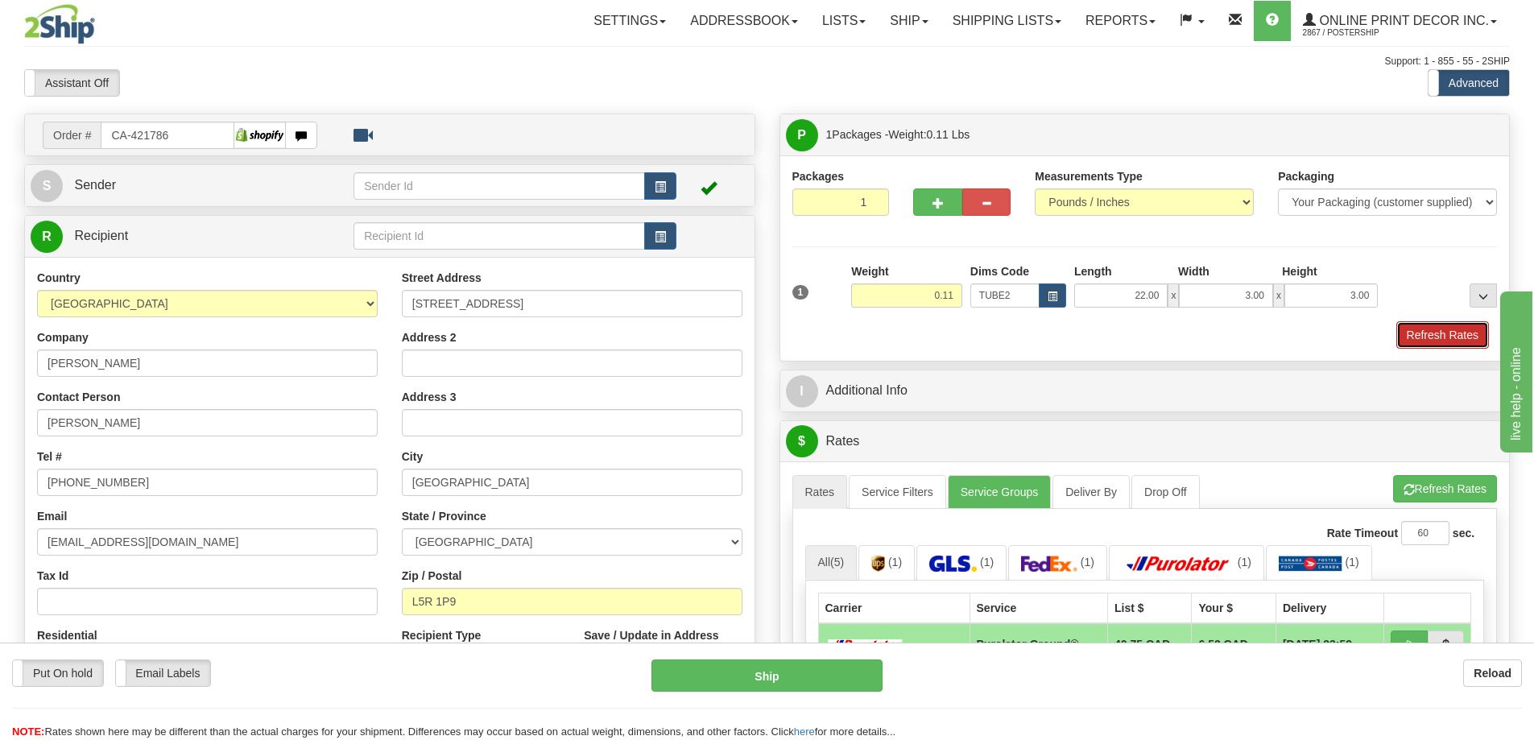
click at [1426, 331] on button "Refresh Rates" at bounding box center [1442, 334] width 93 height 27
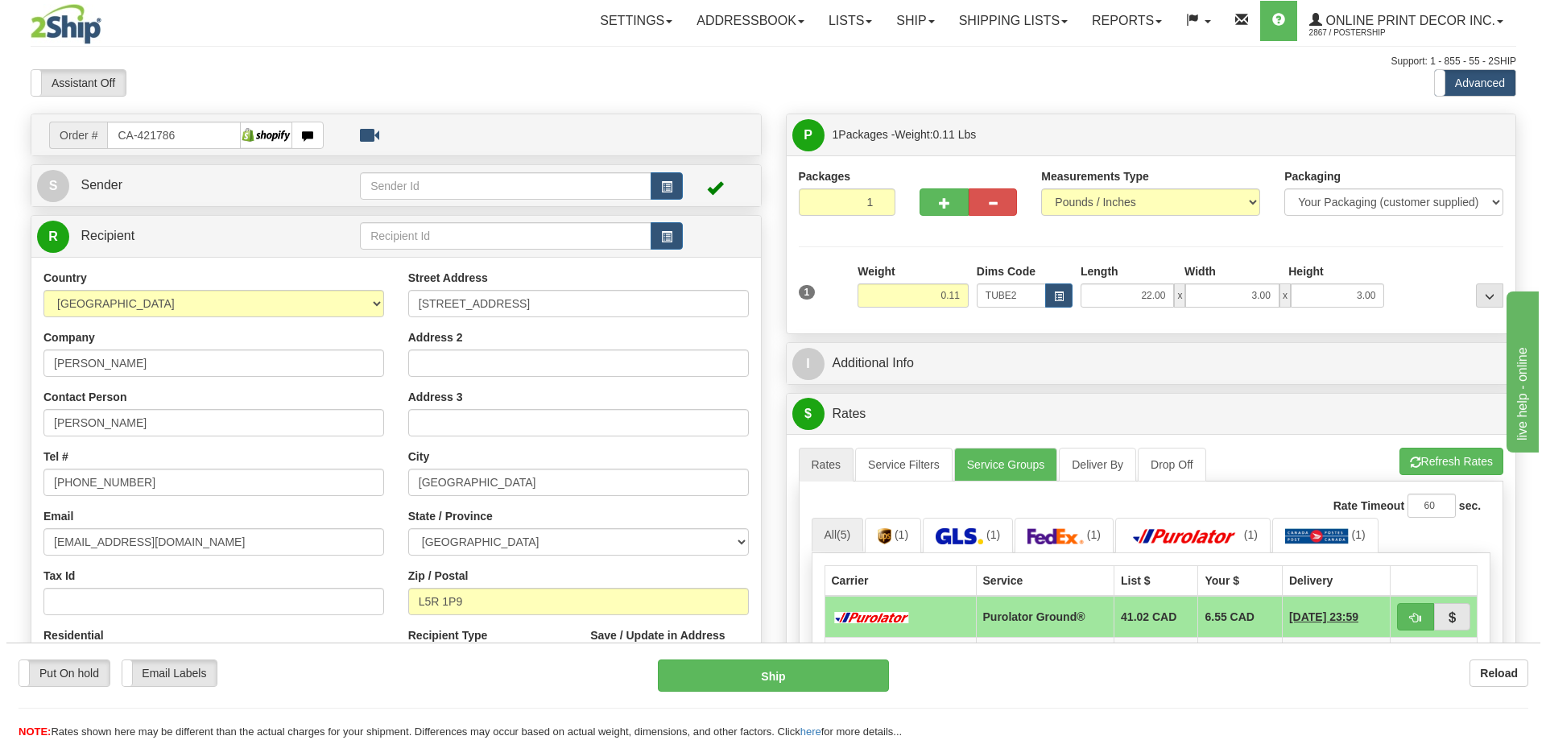
scroll to position [242, 0]
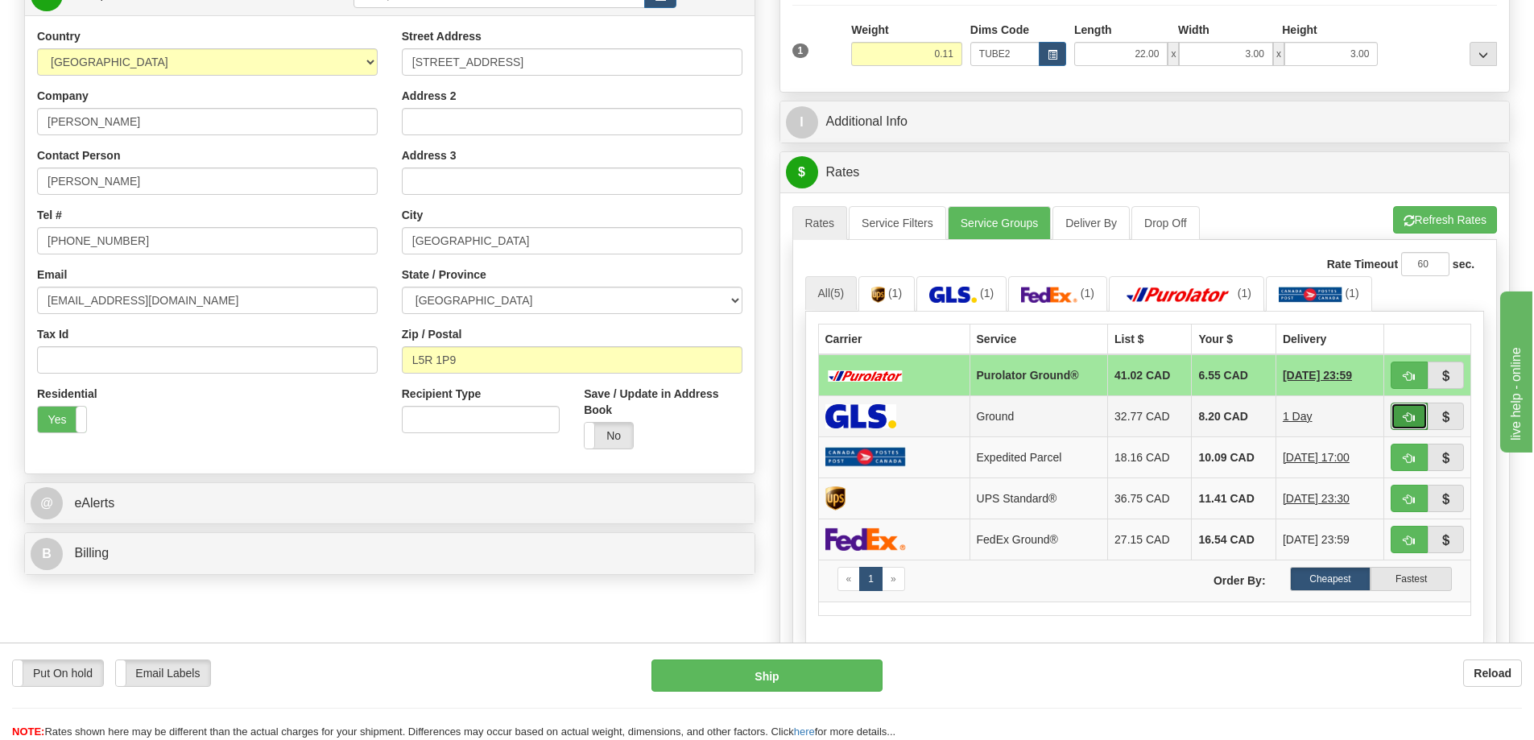
click at [1412, 412] on button "button" at bounding box center [1408, 416] width 37 height 27
type input "1"
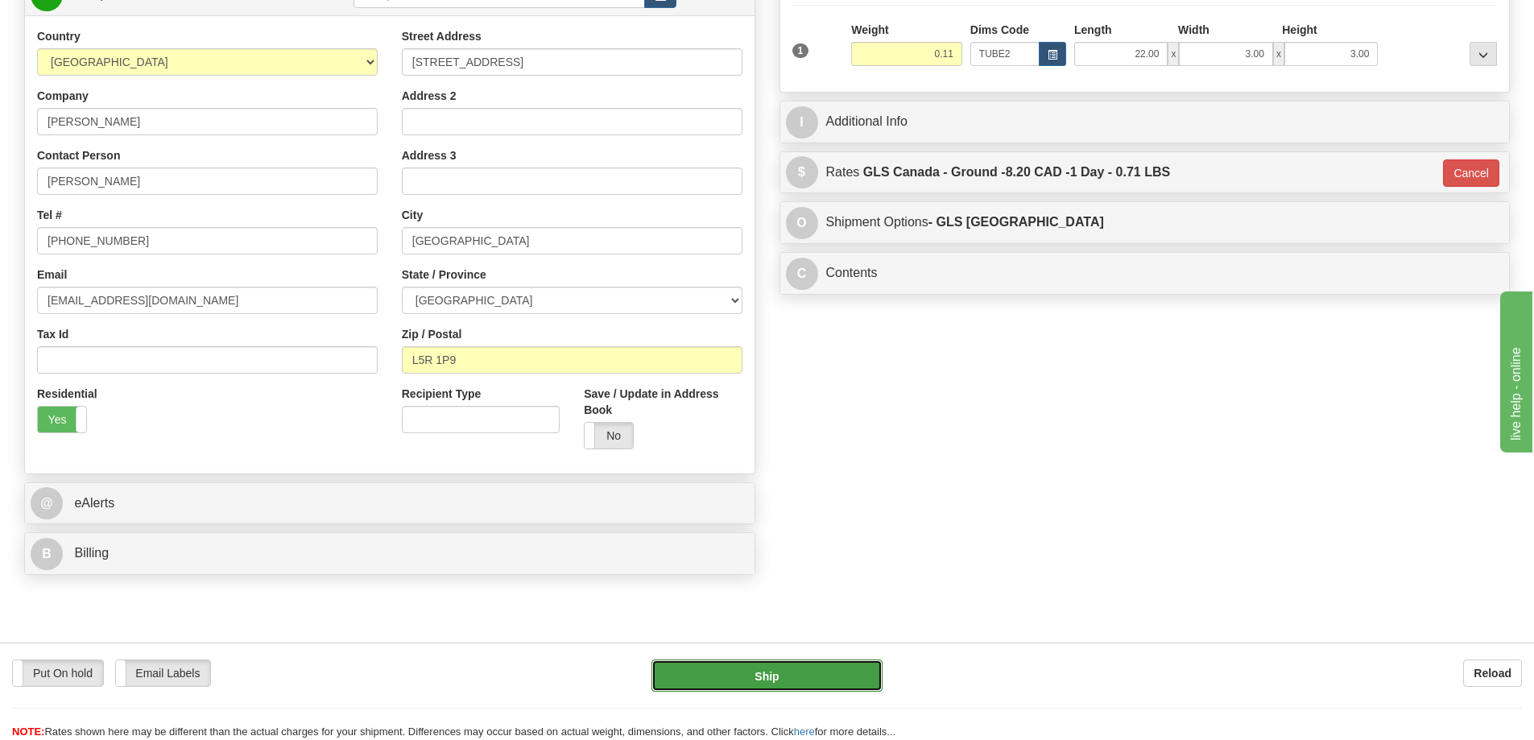
click at [803, 664] on button "Ship" at bounding box center [766, 675] width 231 height 32
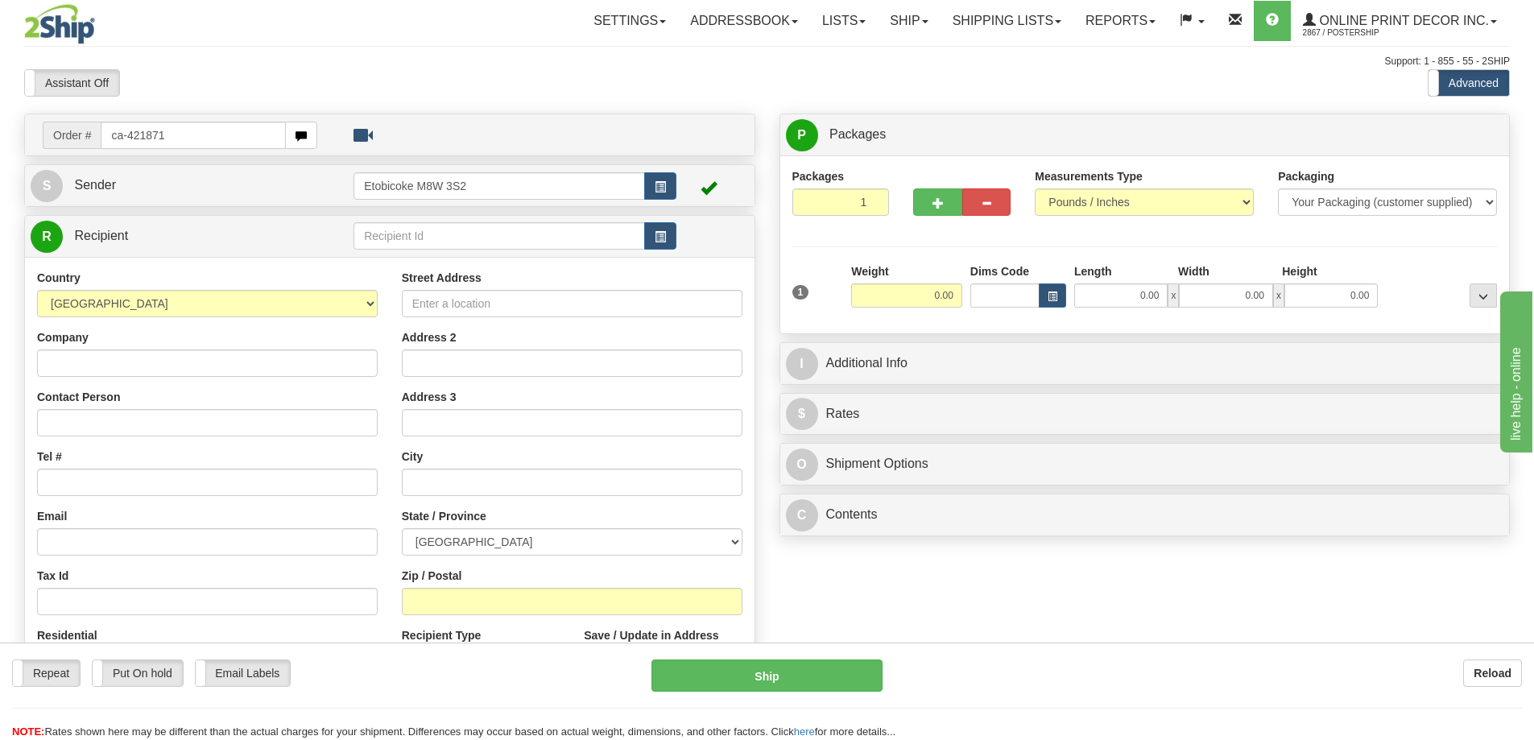
type input "ca-421871"
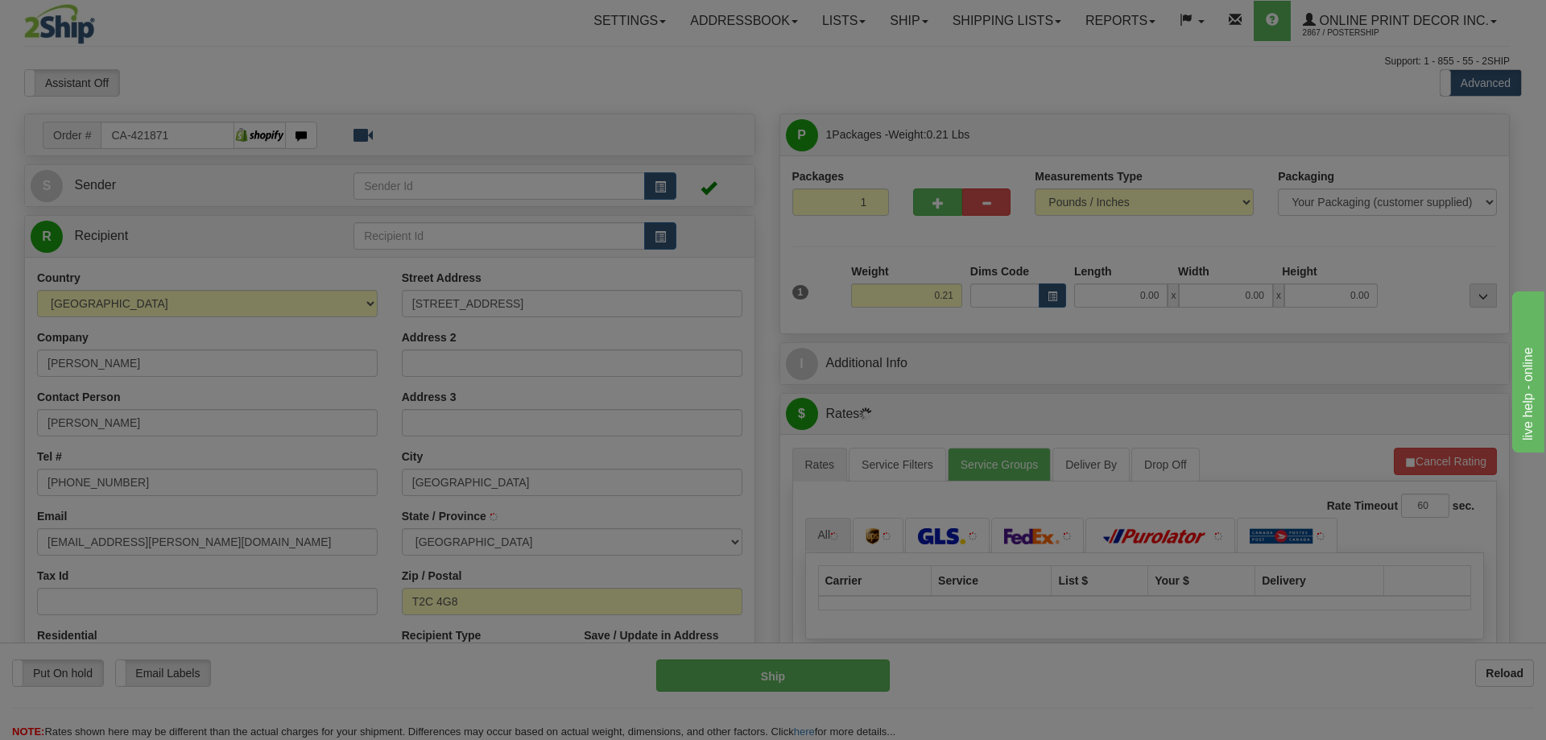
type input "CALGARY"
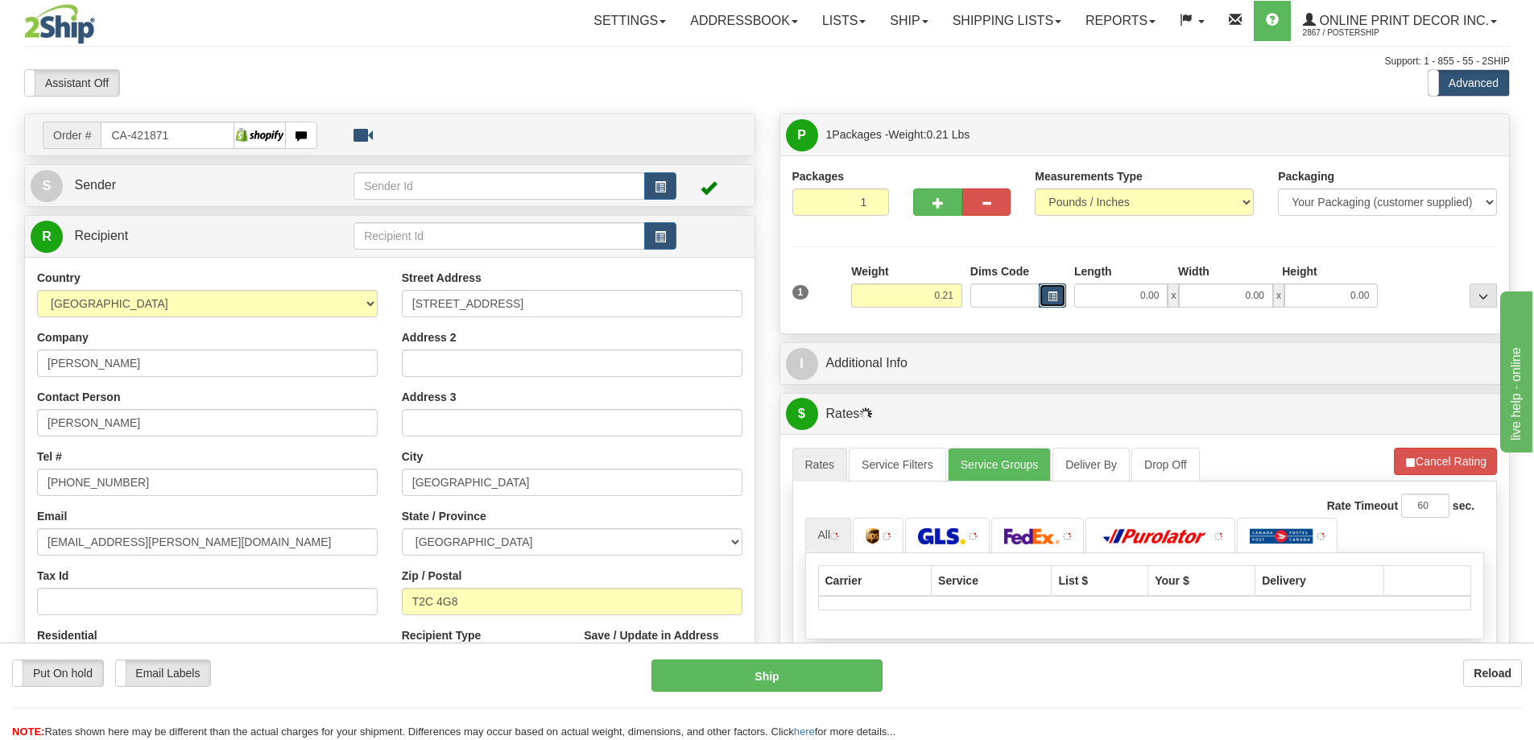
click at [1055, 296] on span "button" at bounding box center [1052, 296] width 10 height 9
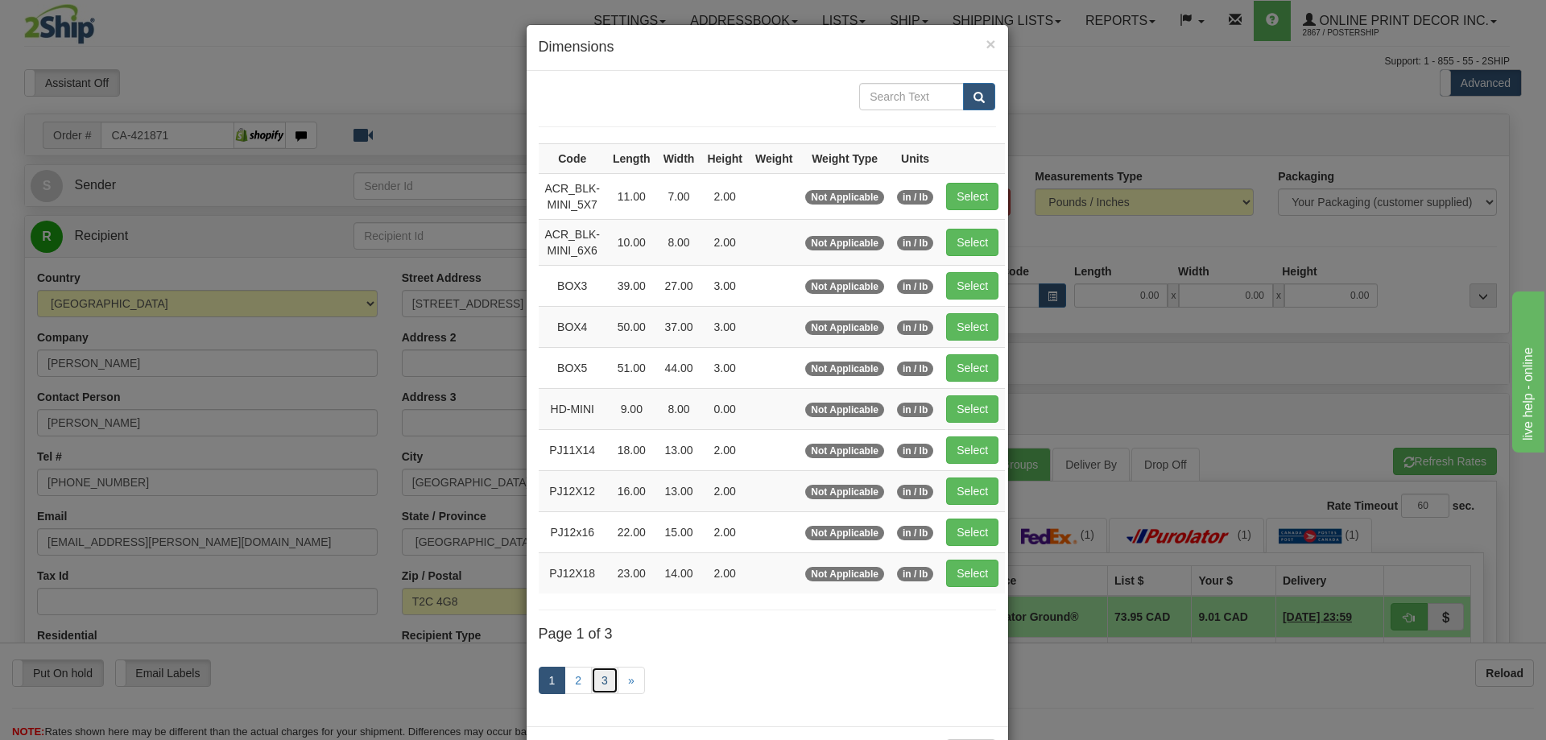
click at [600, 677] on link "3" at bounding box center [604, 680] width 27 height 27
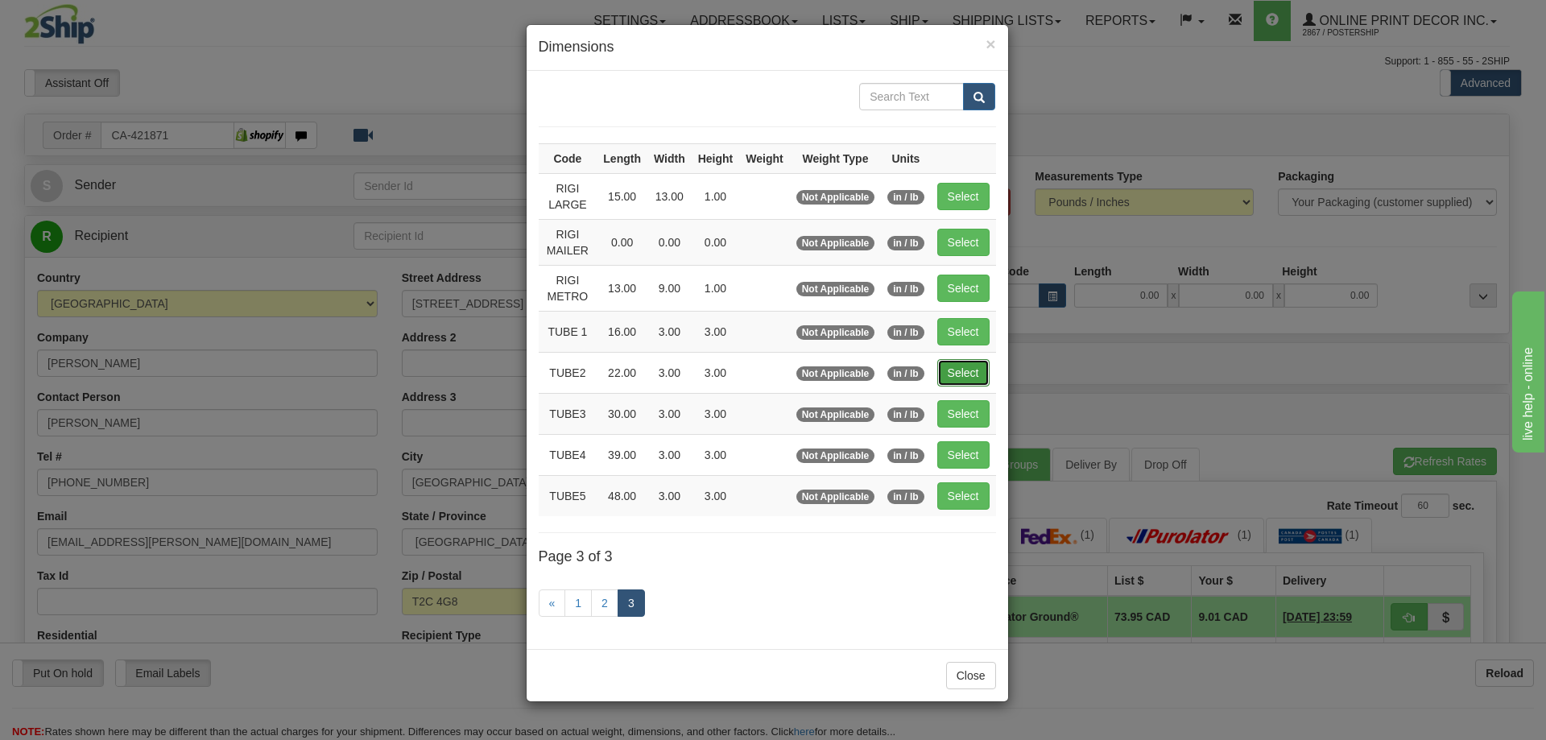
click at [955, 368] on button "Select" at bounding box center [963, 372] width 52 height 27
type input "TUBE2"
type input "22.00"
type input "3.00"
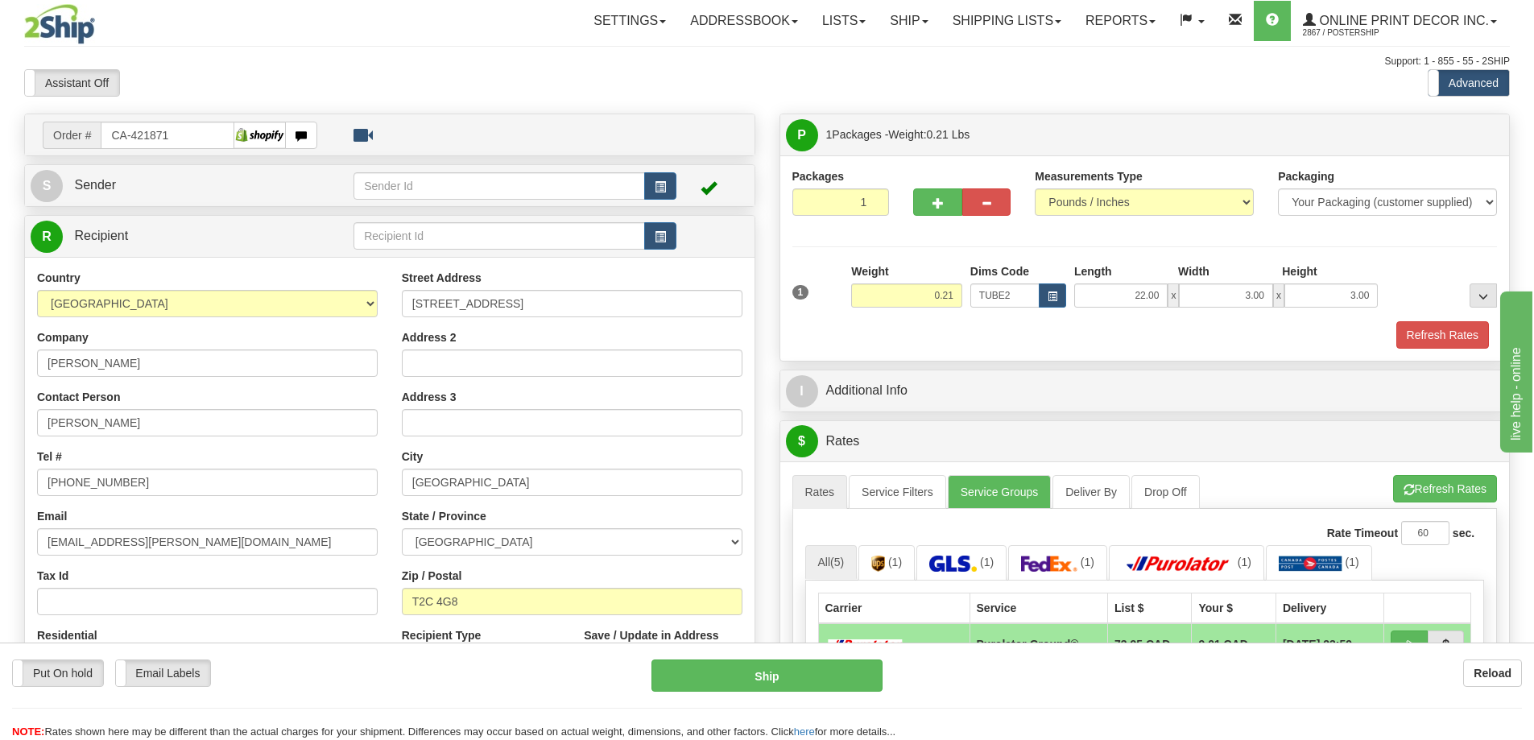
click at [1447, 320] on div "1 Weight 0.21 Dims Code x x" at bounding box center [1144, 291] width 713 height 57
click at [1453, 321] on div "1 Weight 0.21 Dims Code TUBE2" at bounding box center [1144, 305] width 705 height 85
click at [1447, 345] on button "Refresh Rates" at bounding box center [1442, 334] width 93 height 27
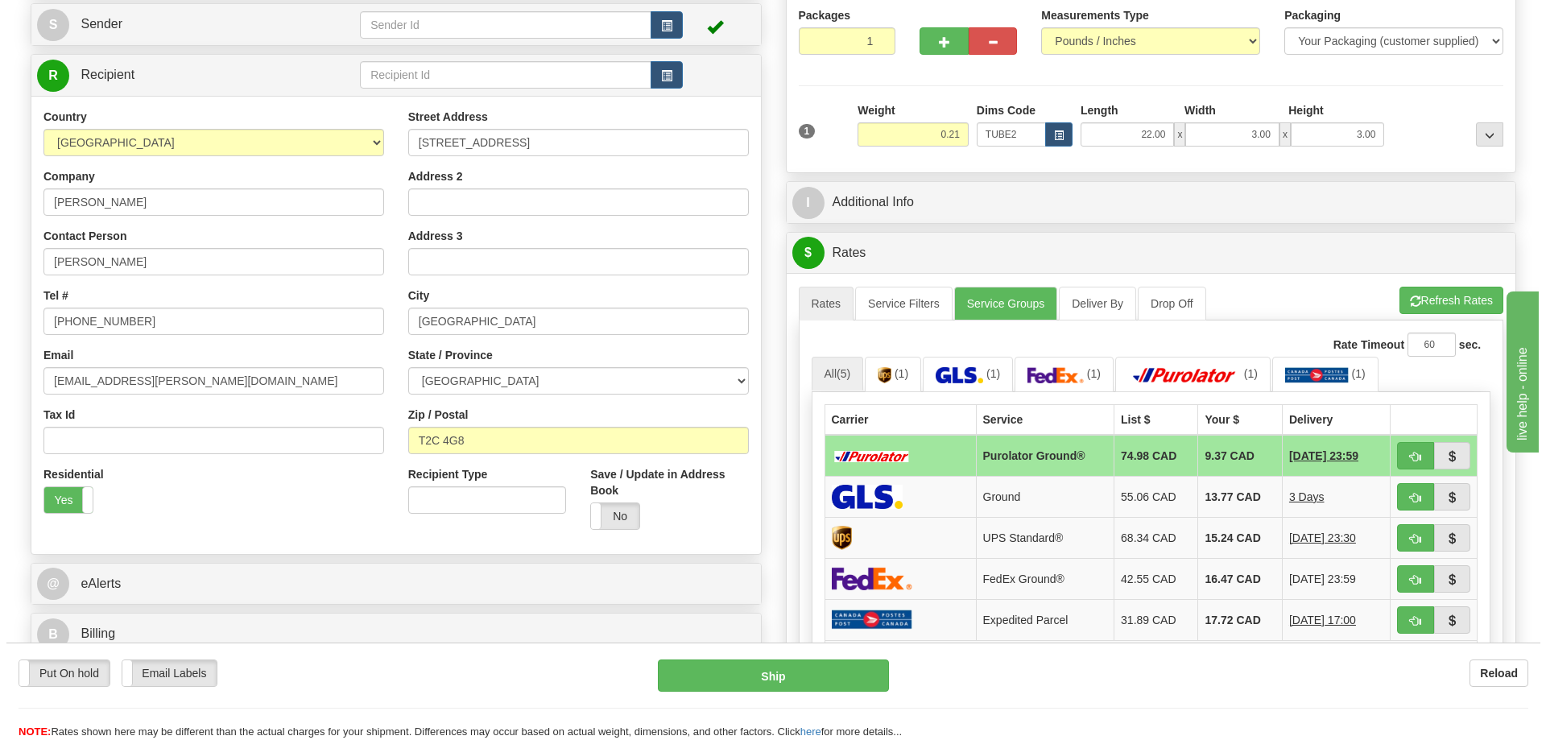
scroll to position [242, 0]
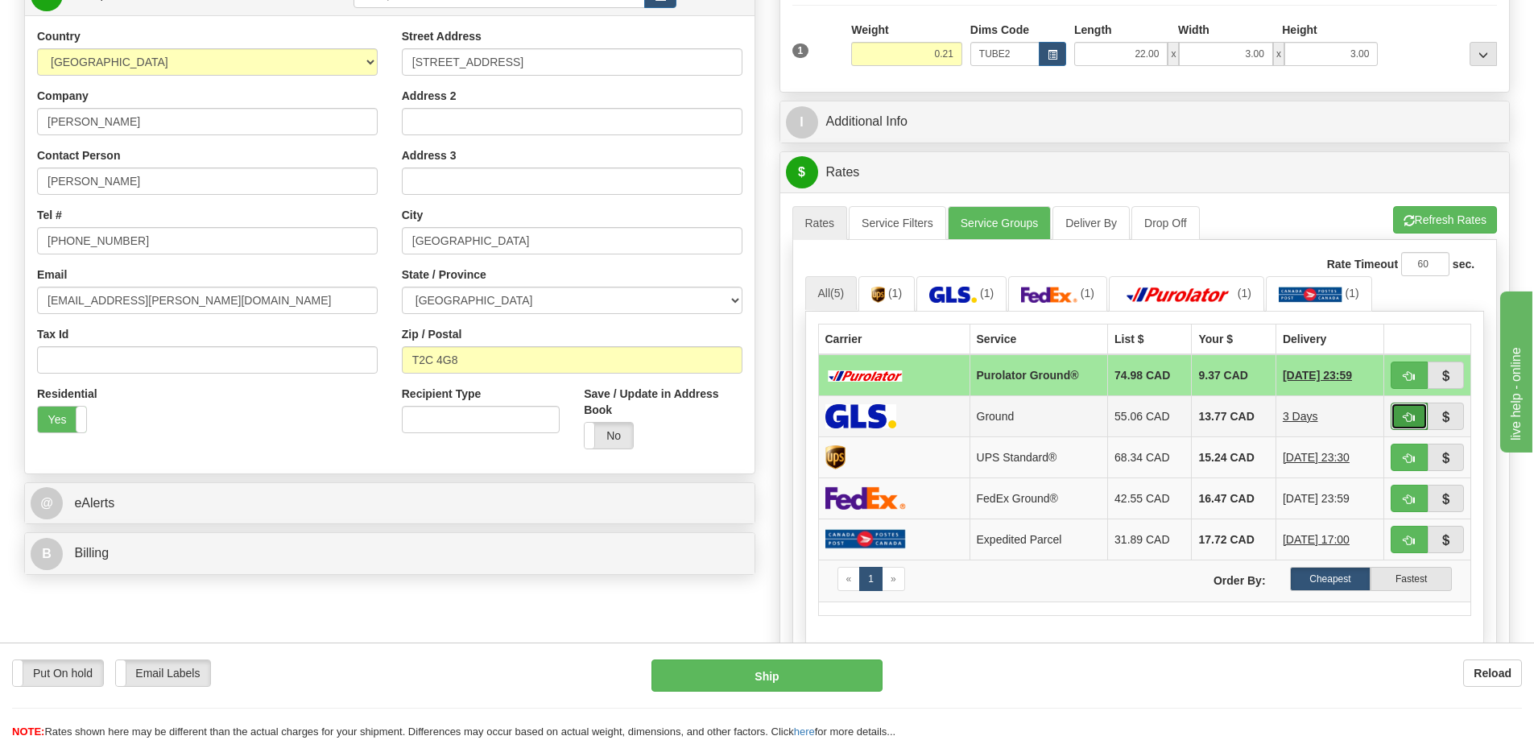
click at [1403, 409] on button "button" at bounding box center [1408, 416] width 37 height 27
type input "1"
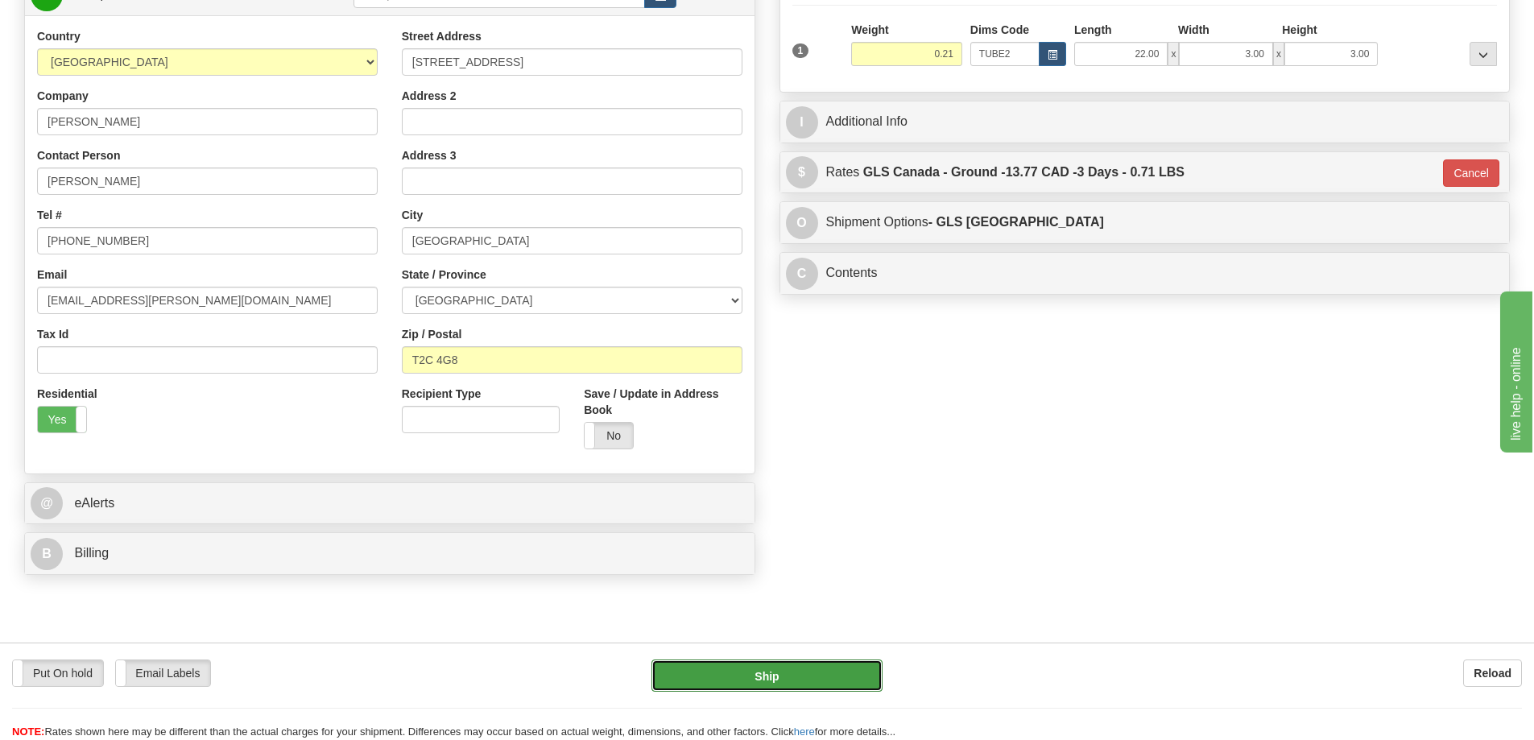
click at [845, 682] on button "Ship" at bounding box center [766, 675] width 231 height 32
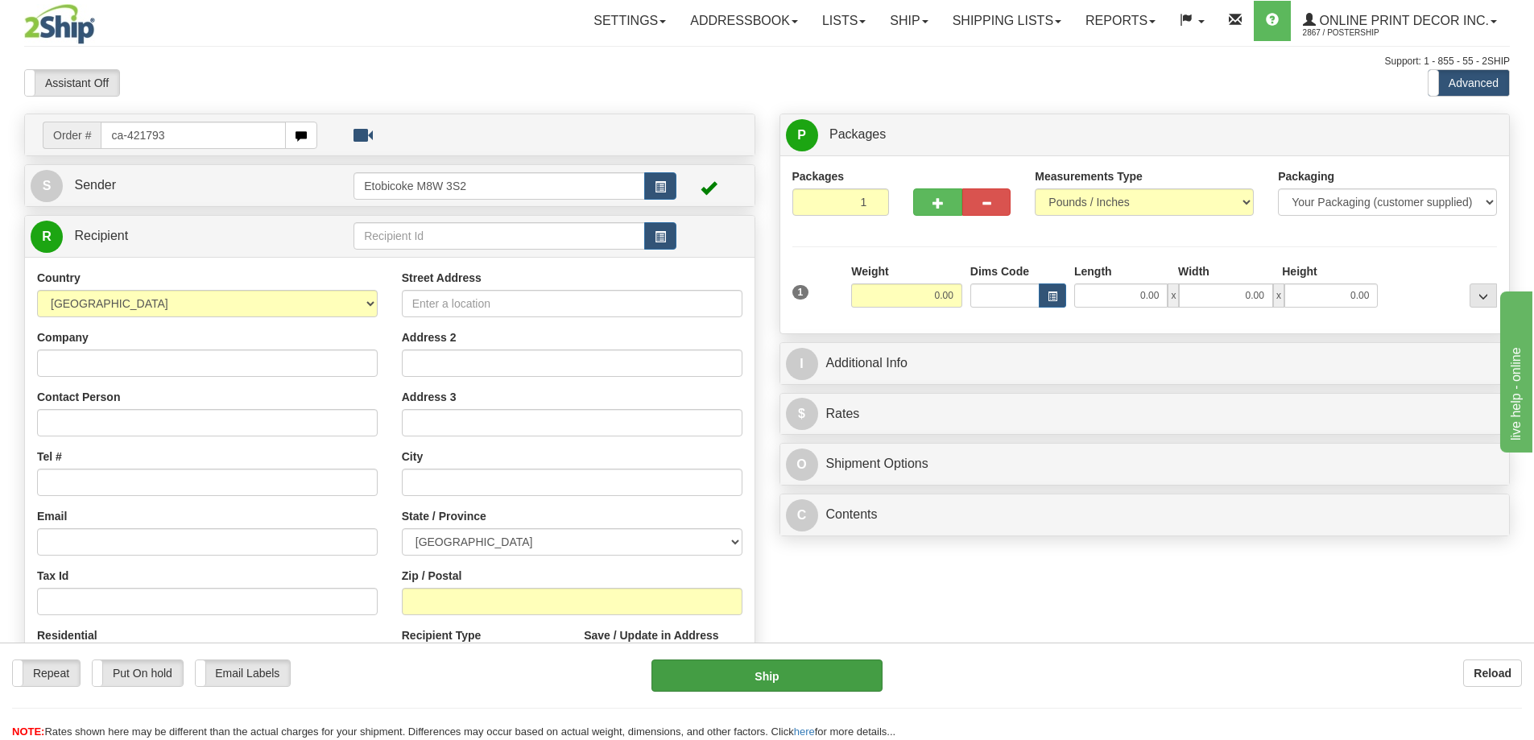
type input "ca-421793"
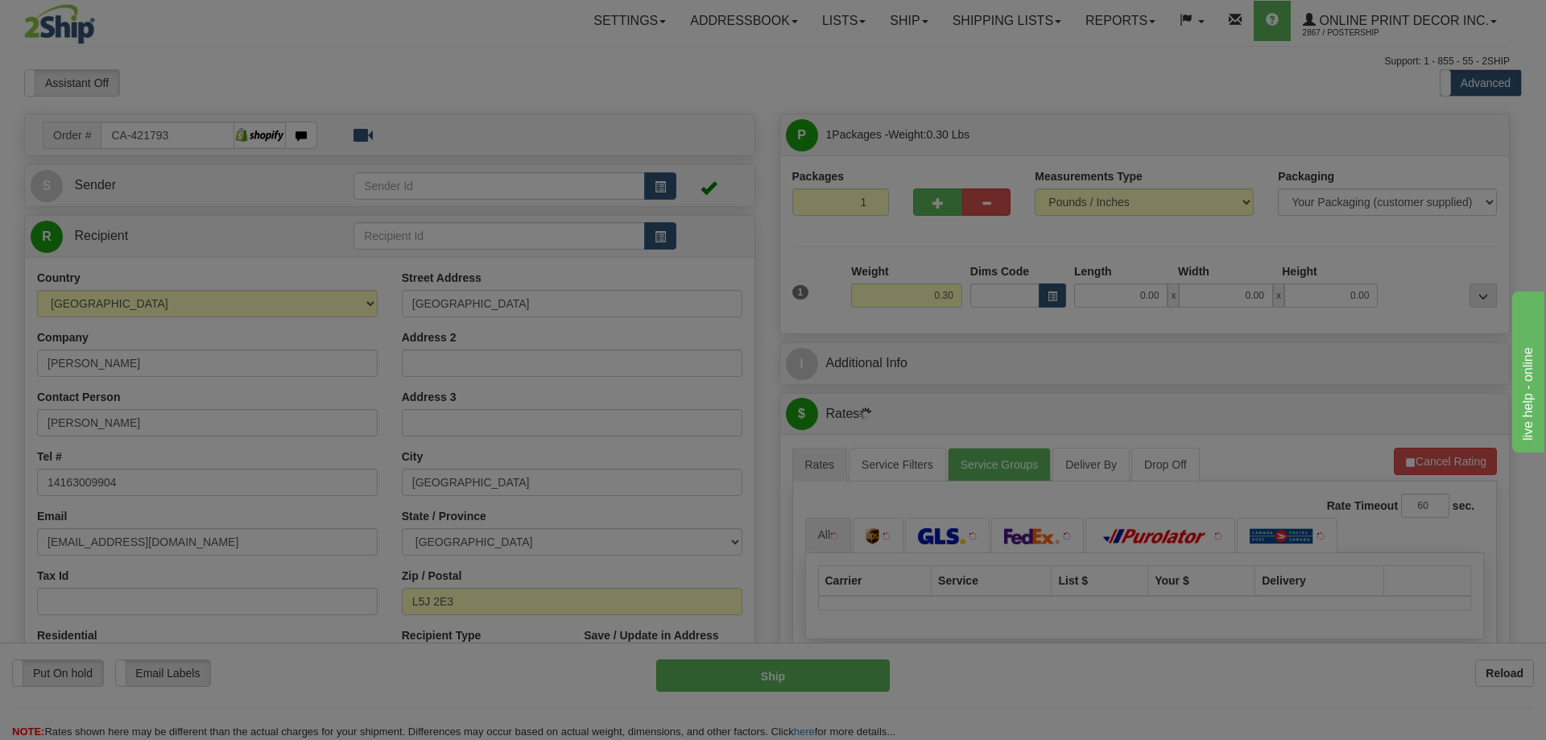
type input "[GEOGRAPHIC_DATA]"
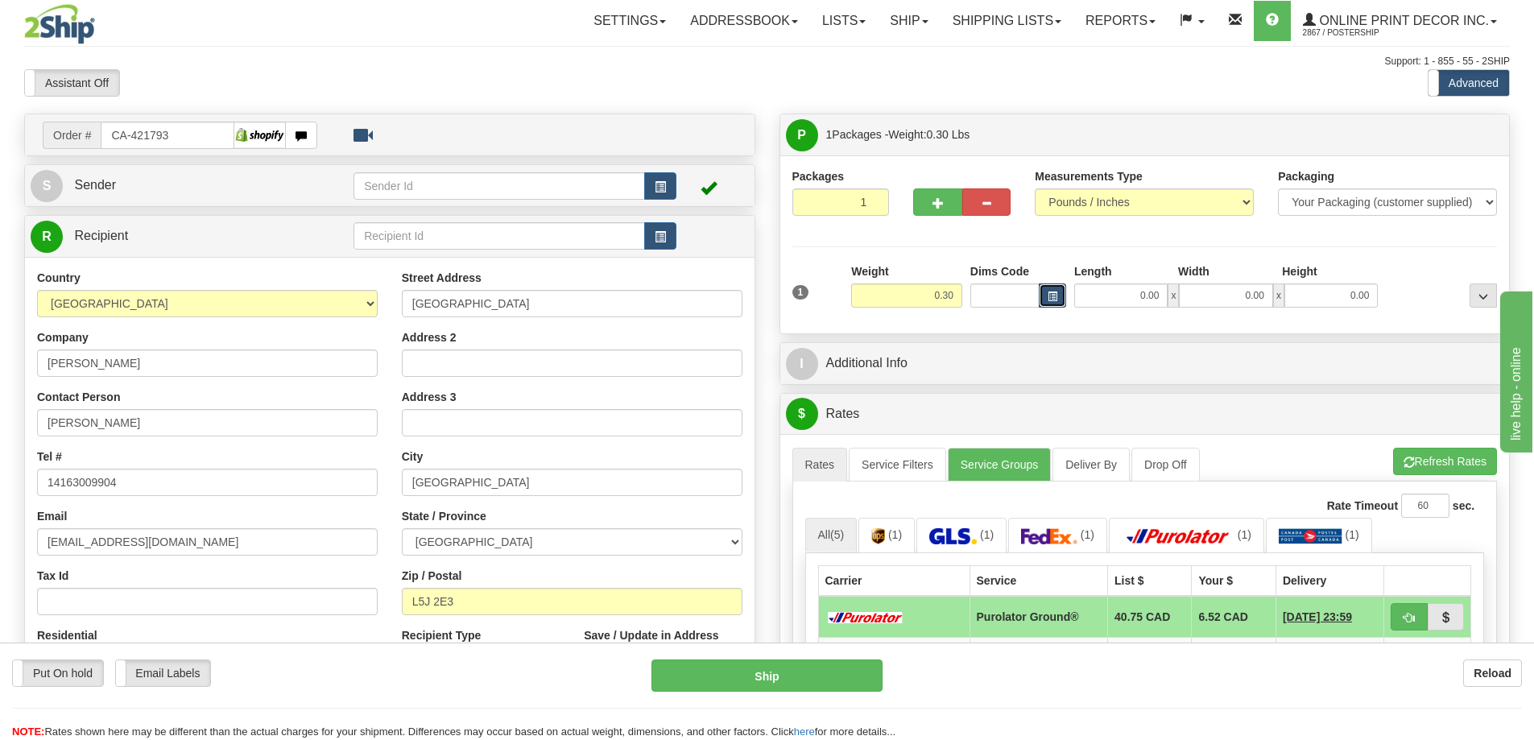
click at [1045, 290] on button "button" at bounding box center [1051, 295] width 27 height 24
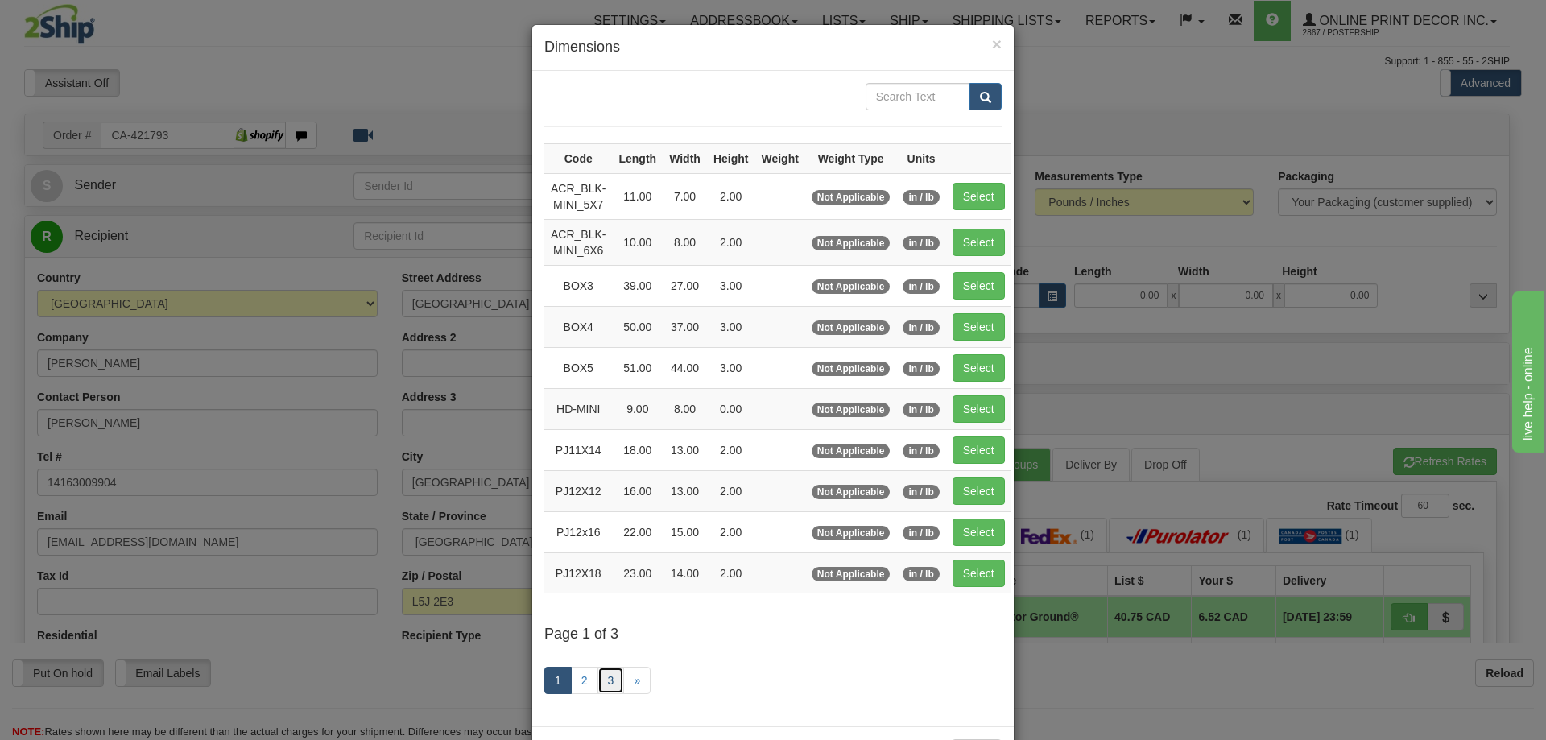
click at [604, 675] on link "3" at bounding box center [610, 680] width 27 height 27
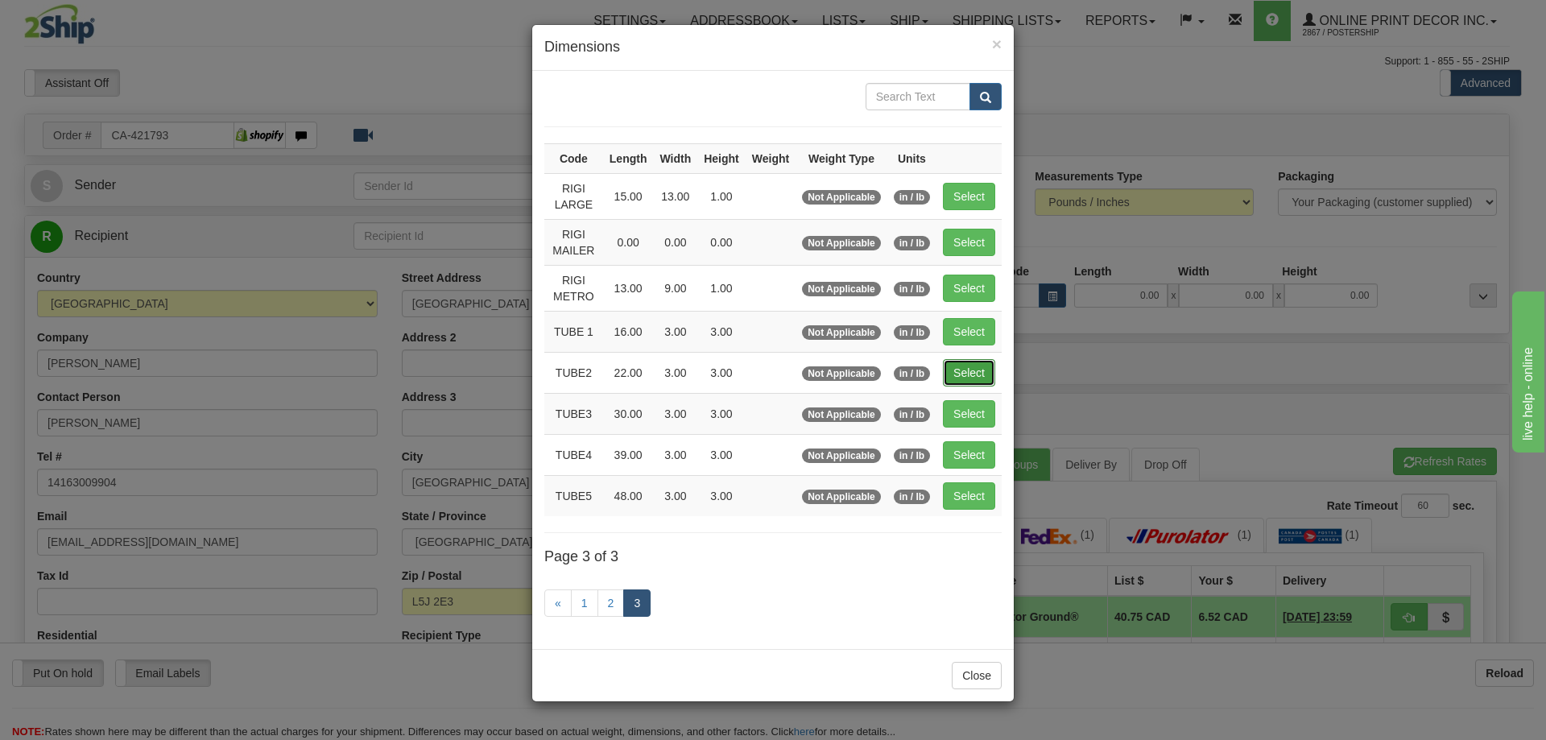
click at [974, 363] on button "Select" at bounding box center [969, 372] width 52 height 27
type input "TUBE2"
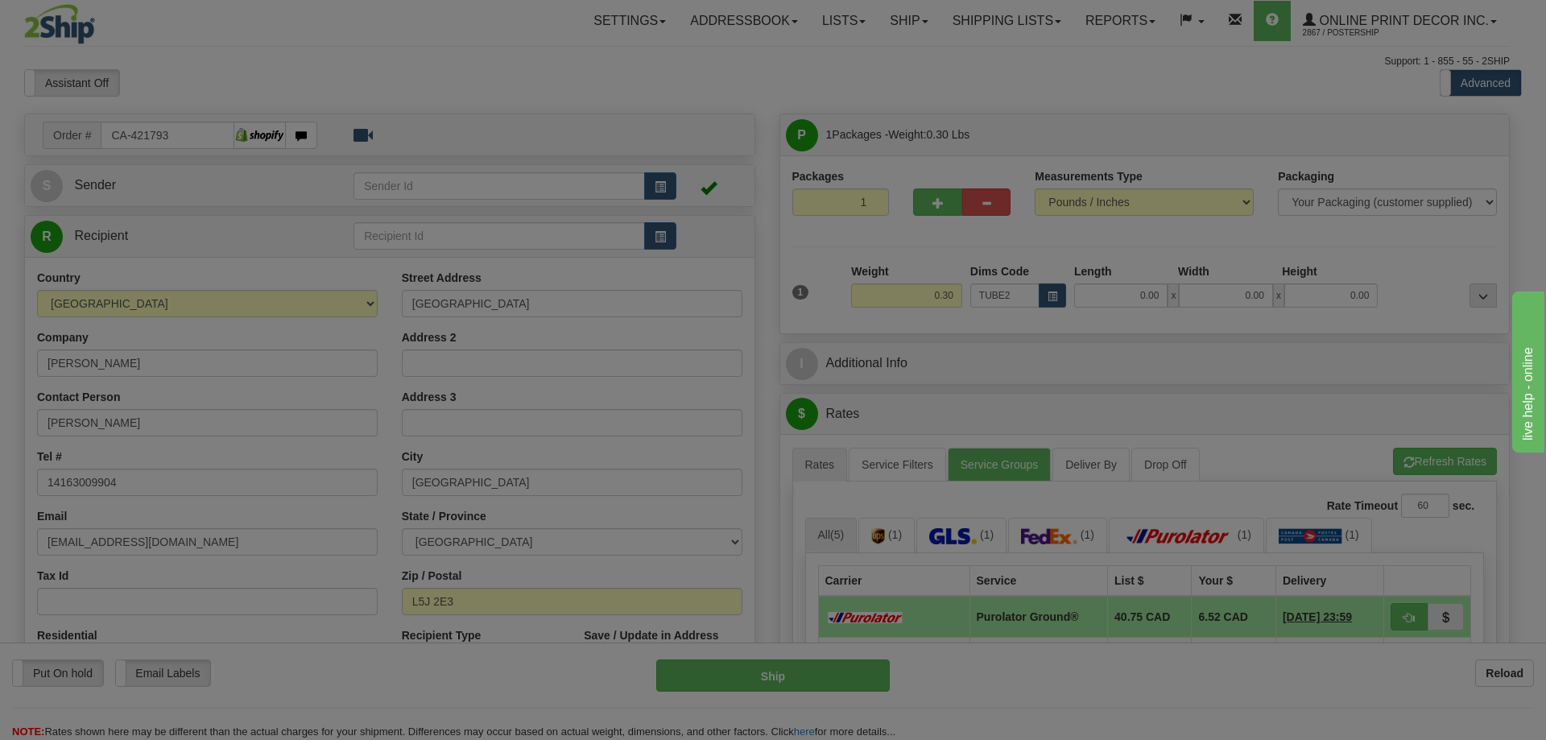
type input "22.00"
type input "3.00"
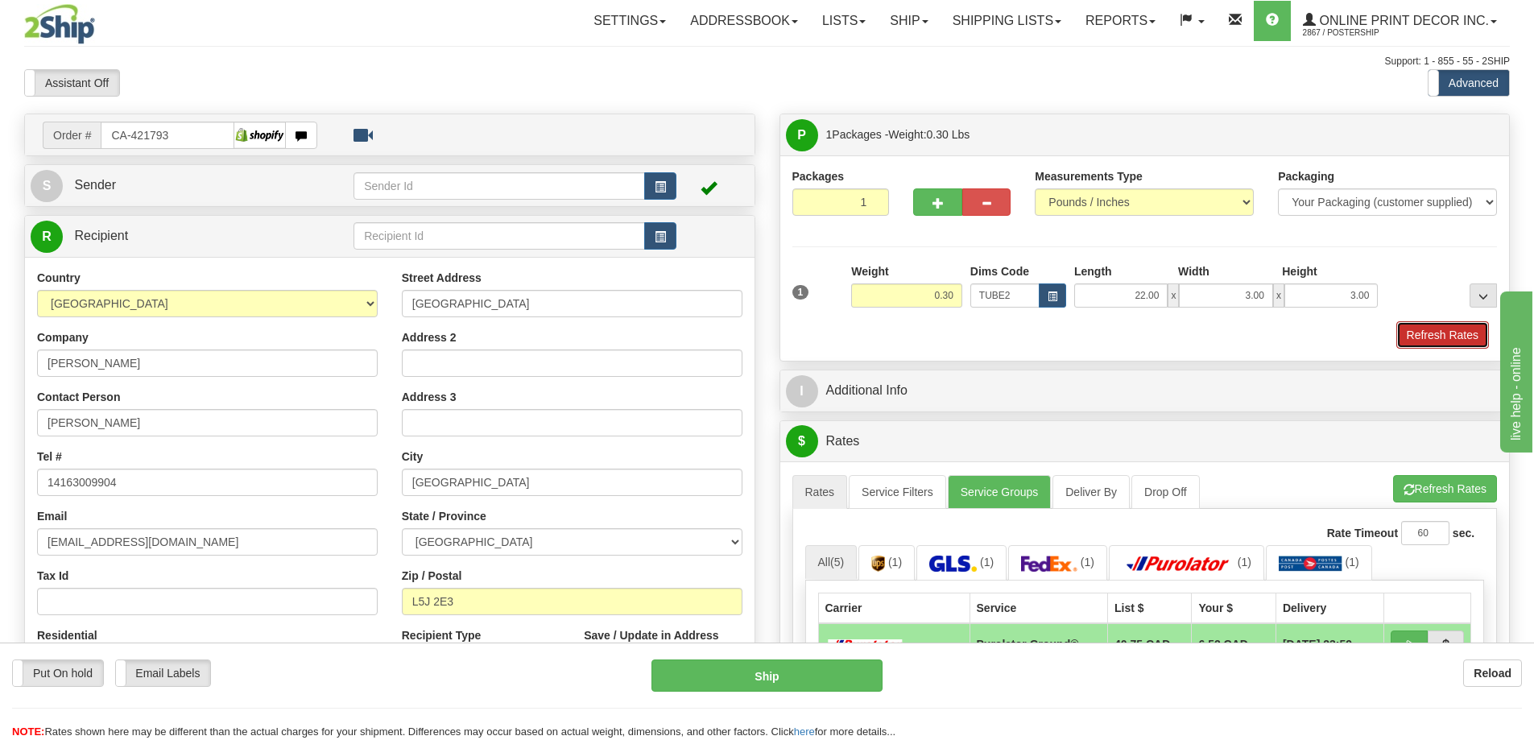
click at [1440, 329] on button "Refresh Rates" at bounding box center [1442, 334] width 93 height 27
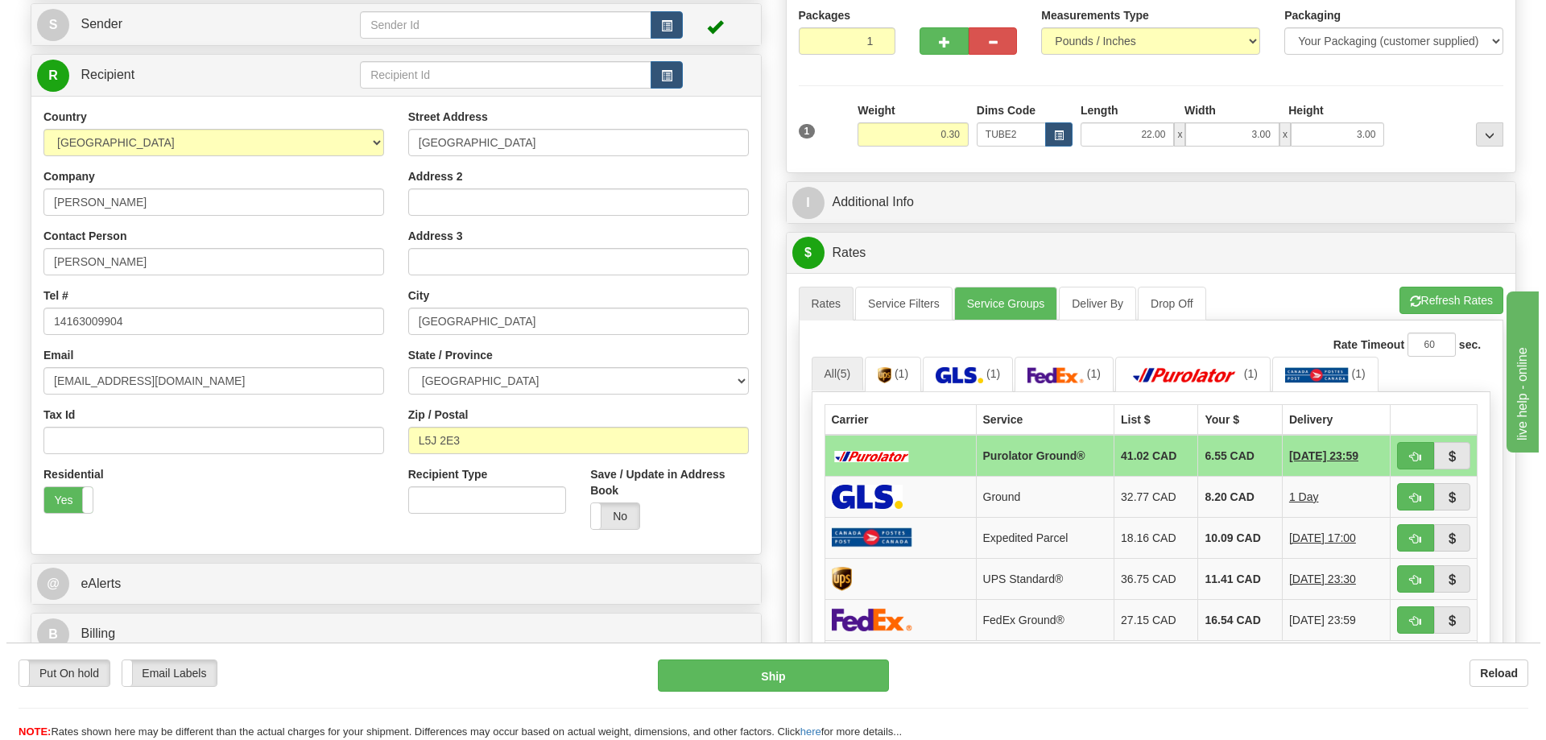
scroll to position [242, 0]
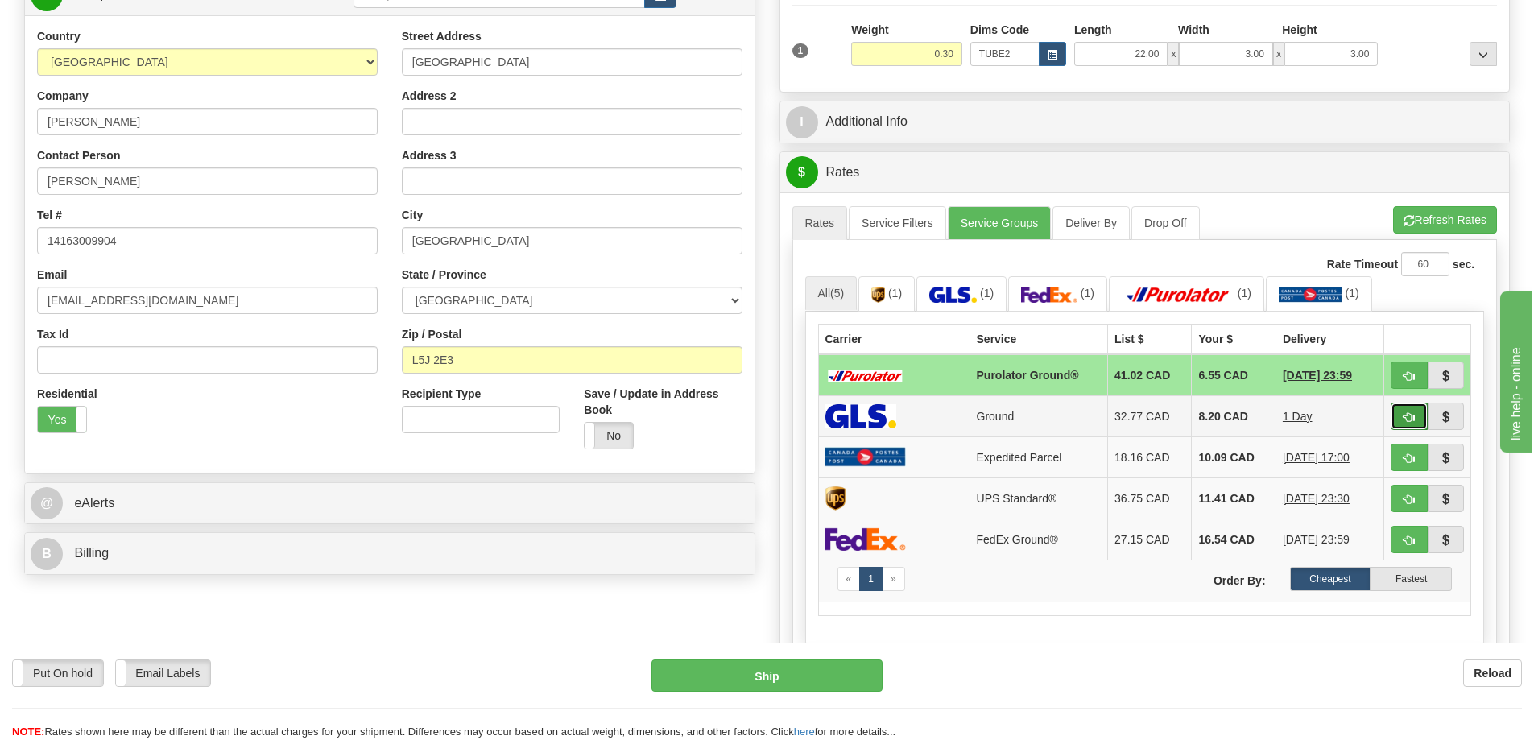
click at [1407, 417] on span "button" at bounding box center [1408, 417] width 11 height 10
type input "1"
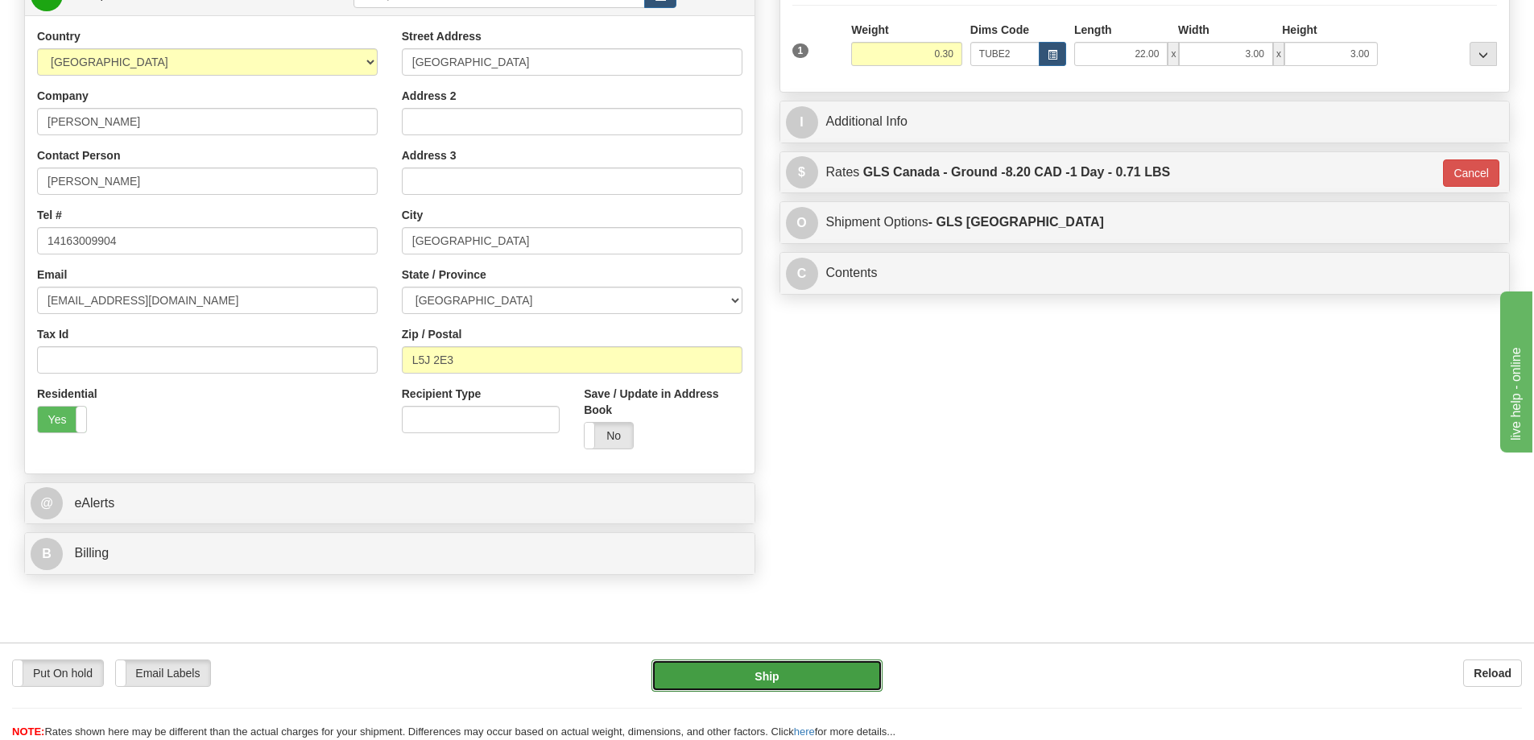
click at [815, 679] on button "Ship" at bounding box center [766, 675] width 231 height 32
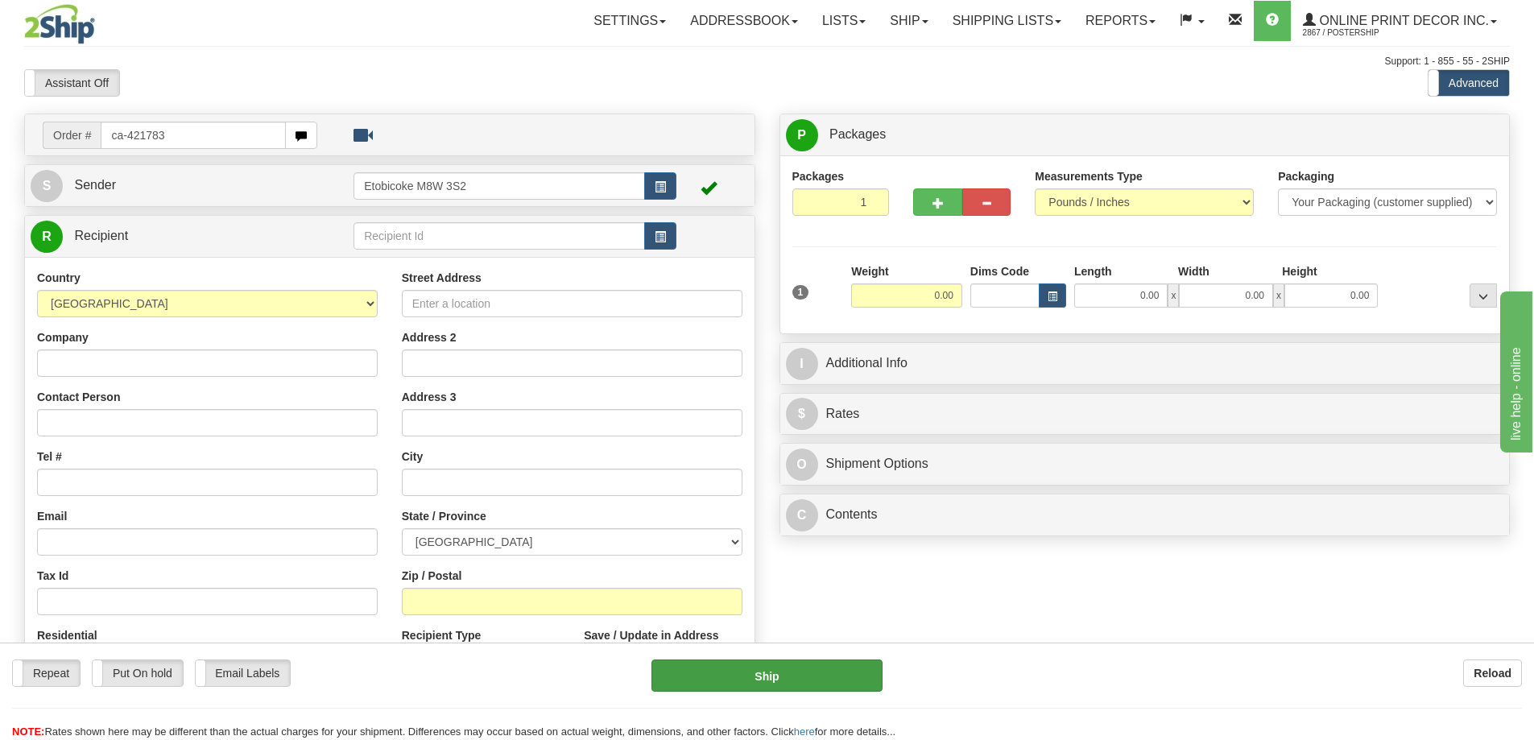
type input "ca-421783"
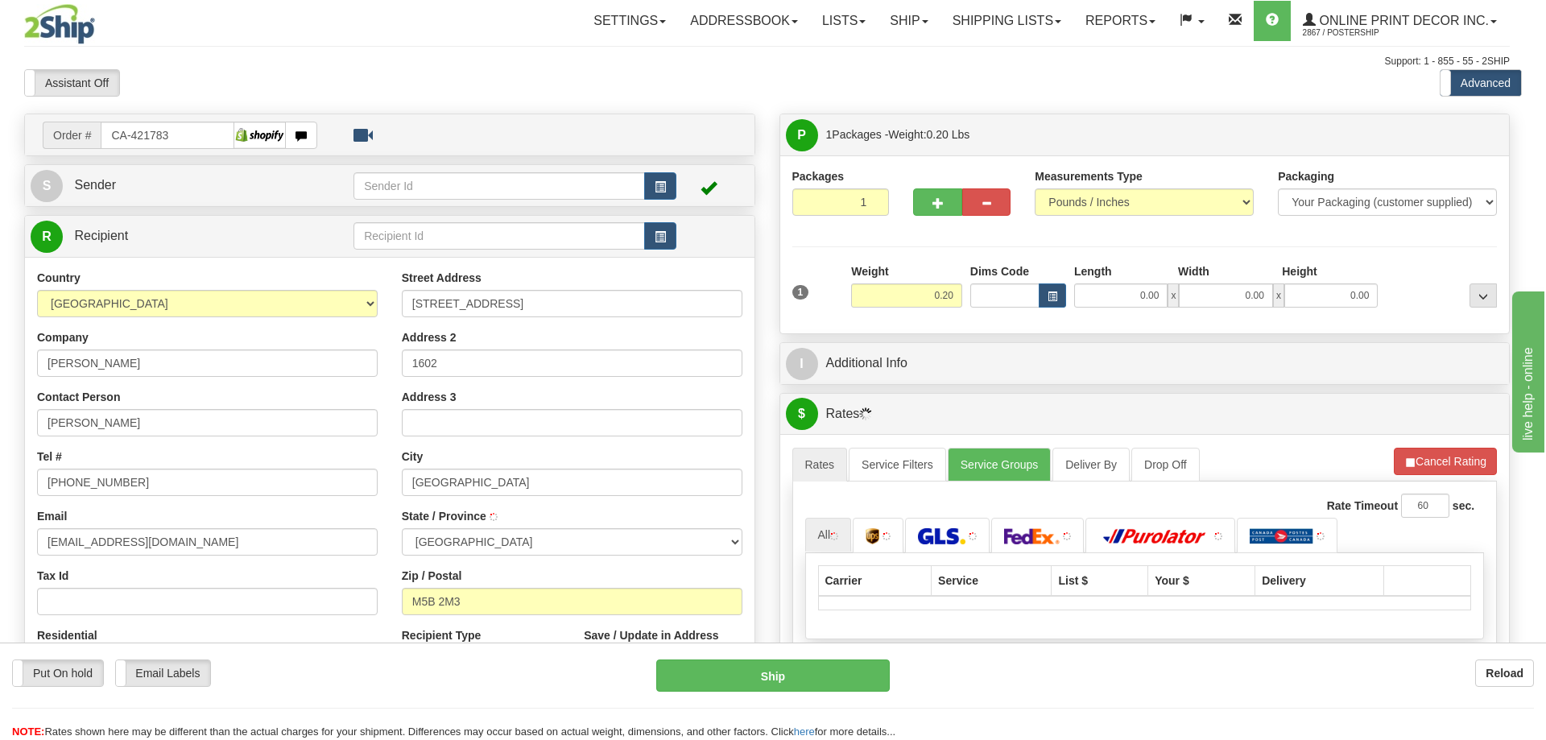
type input "TORONTO"
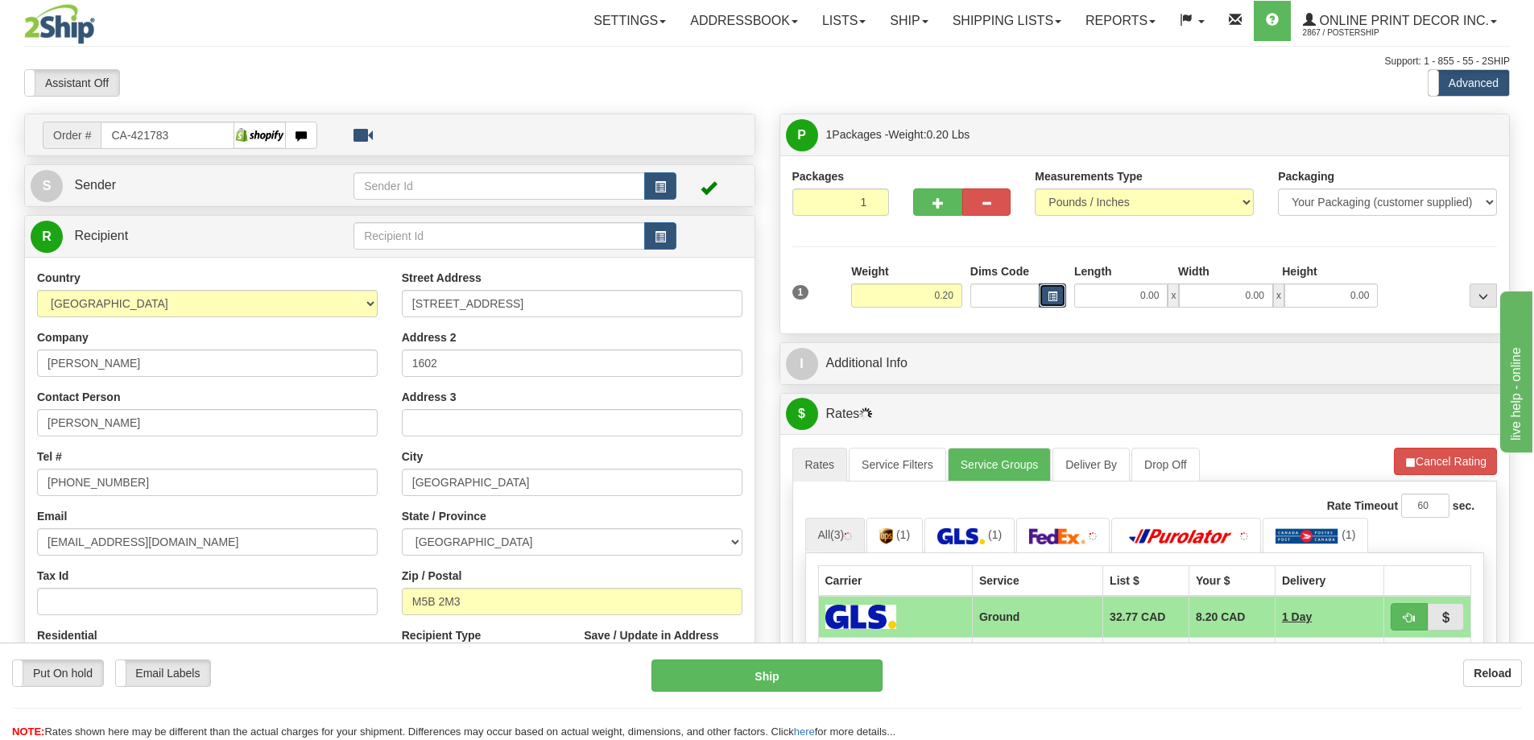
click at [1046, 287] on button "button" at bounding box center [1051, 295] width 27 height 24
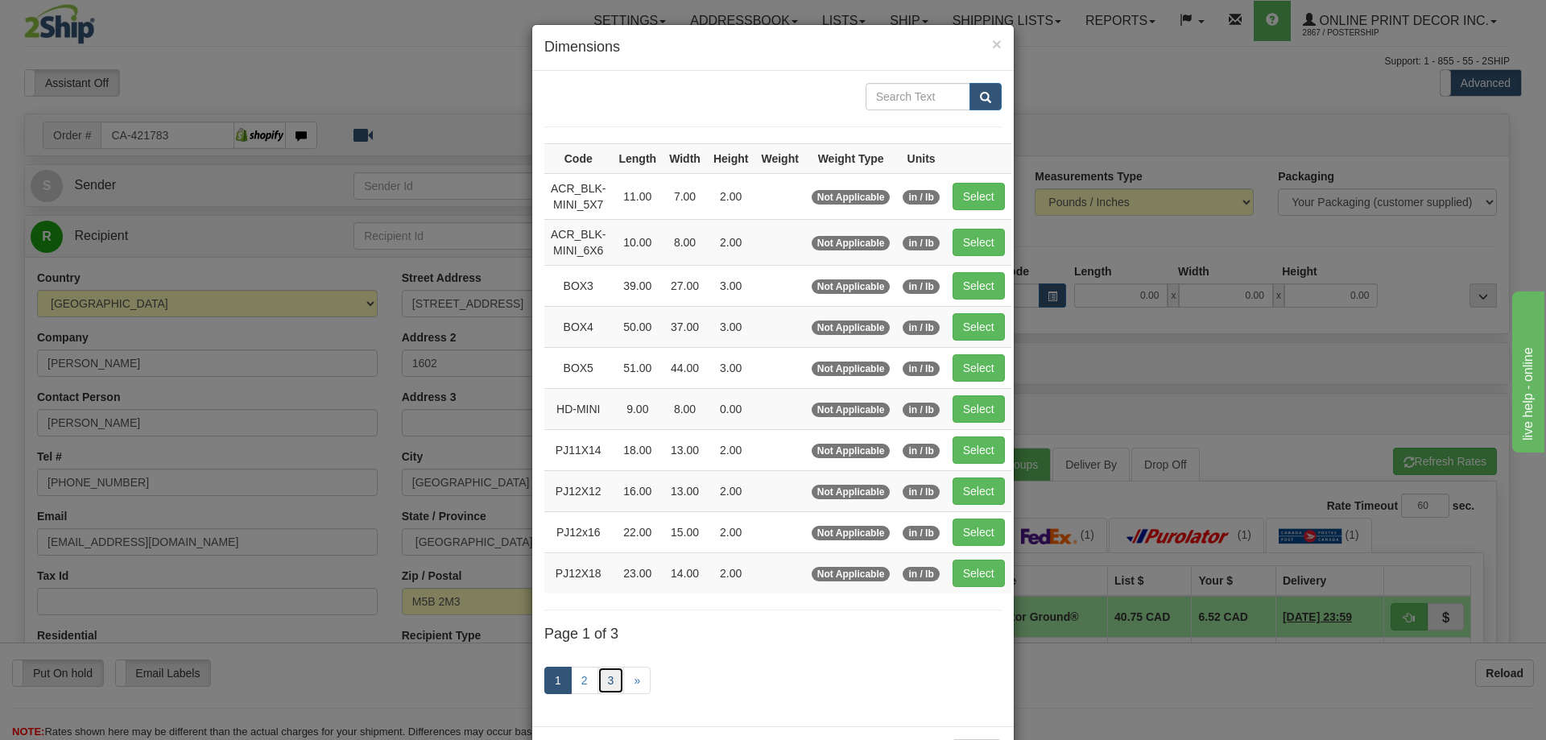
click at [600, 674] on link "3" at bounding box center [610, 680] width 27 height 27
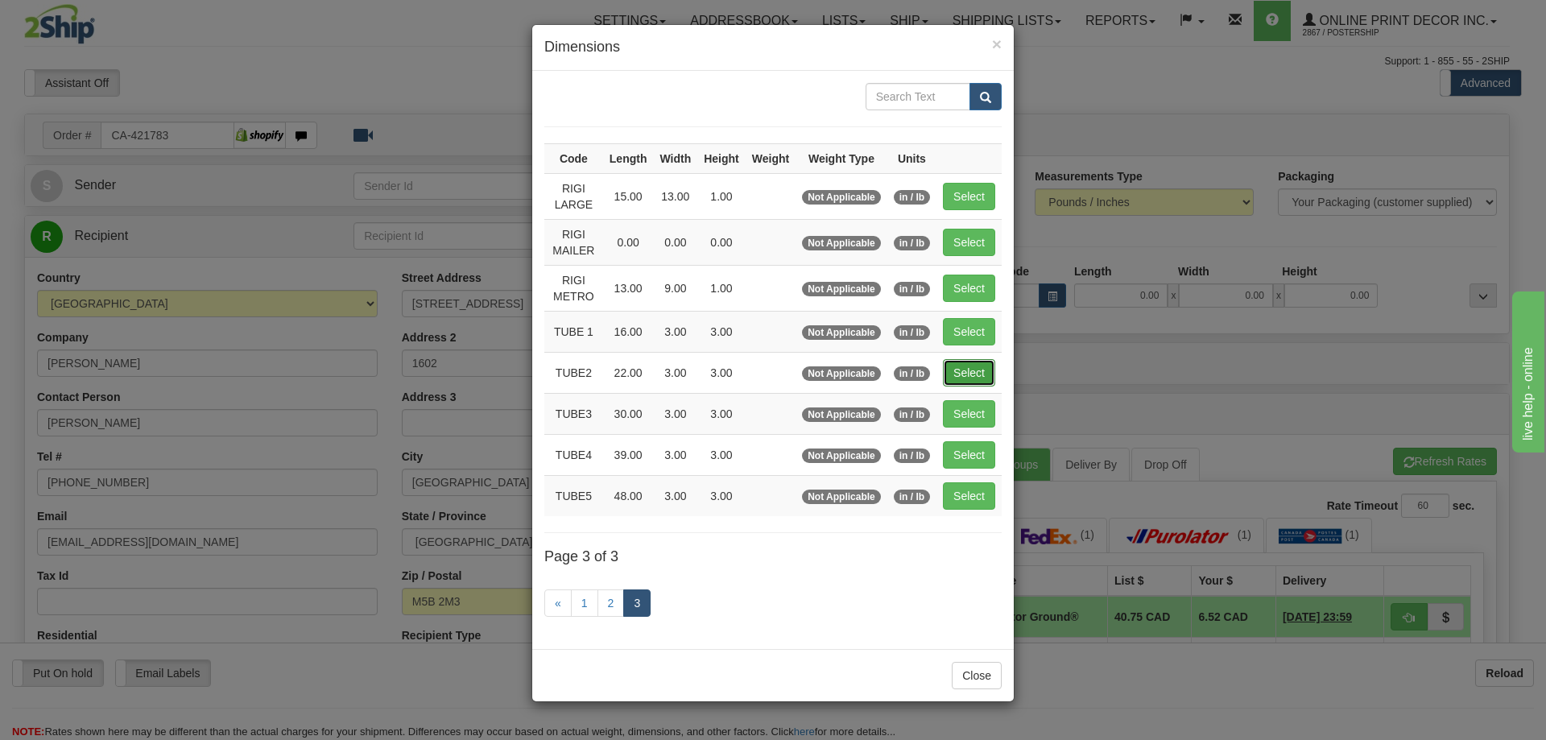
click at [976, 370] on button "Select" at bounding box center [969, 372] width 52 height 27
type input "TUBE2"
type input "22.00"
type input "3.00"
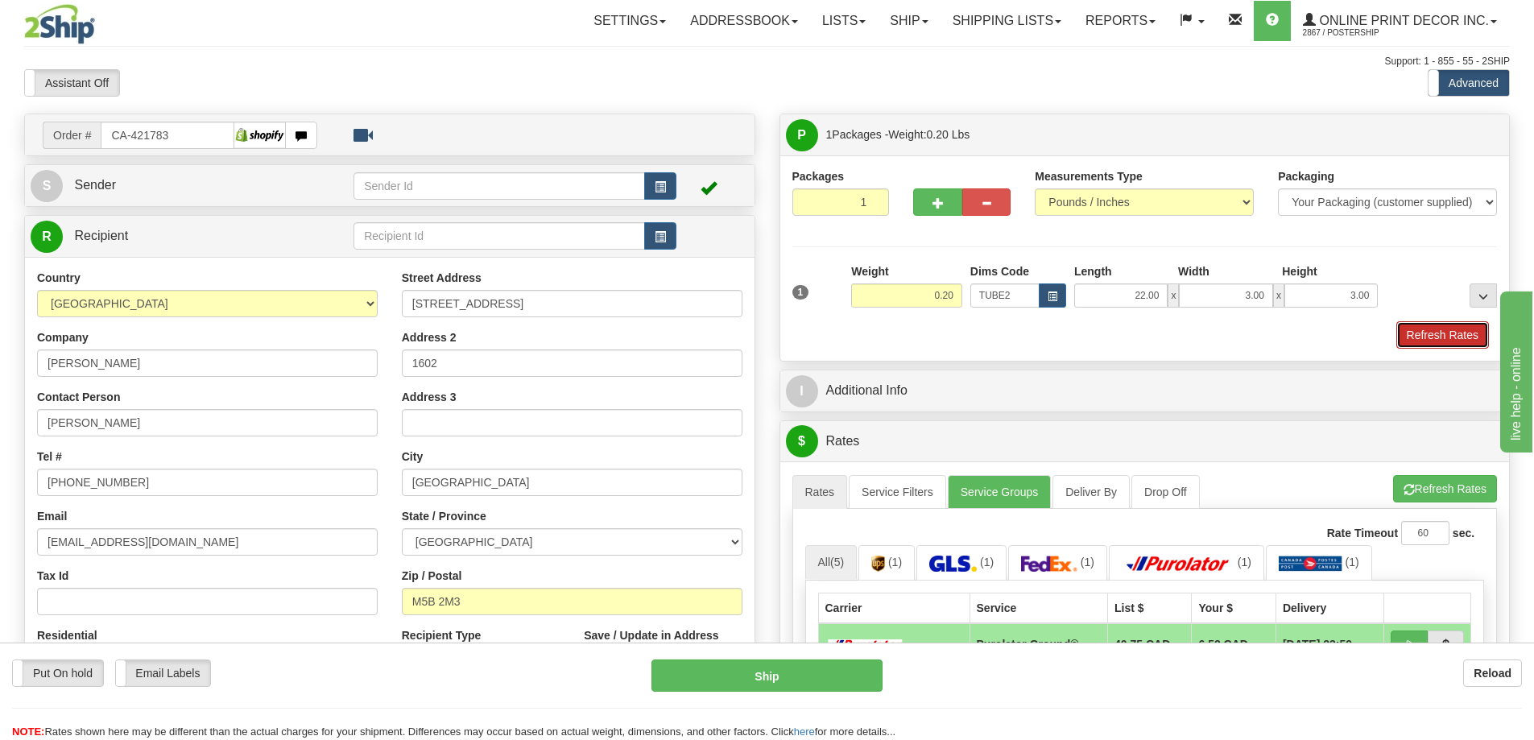
click at [1437, 328] on button "Refresh Rates" at bounding box center [1442, 334] width 93 height 27
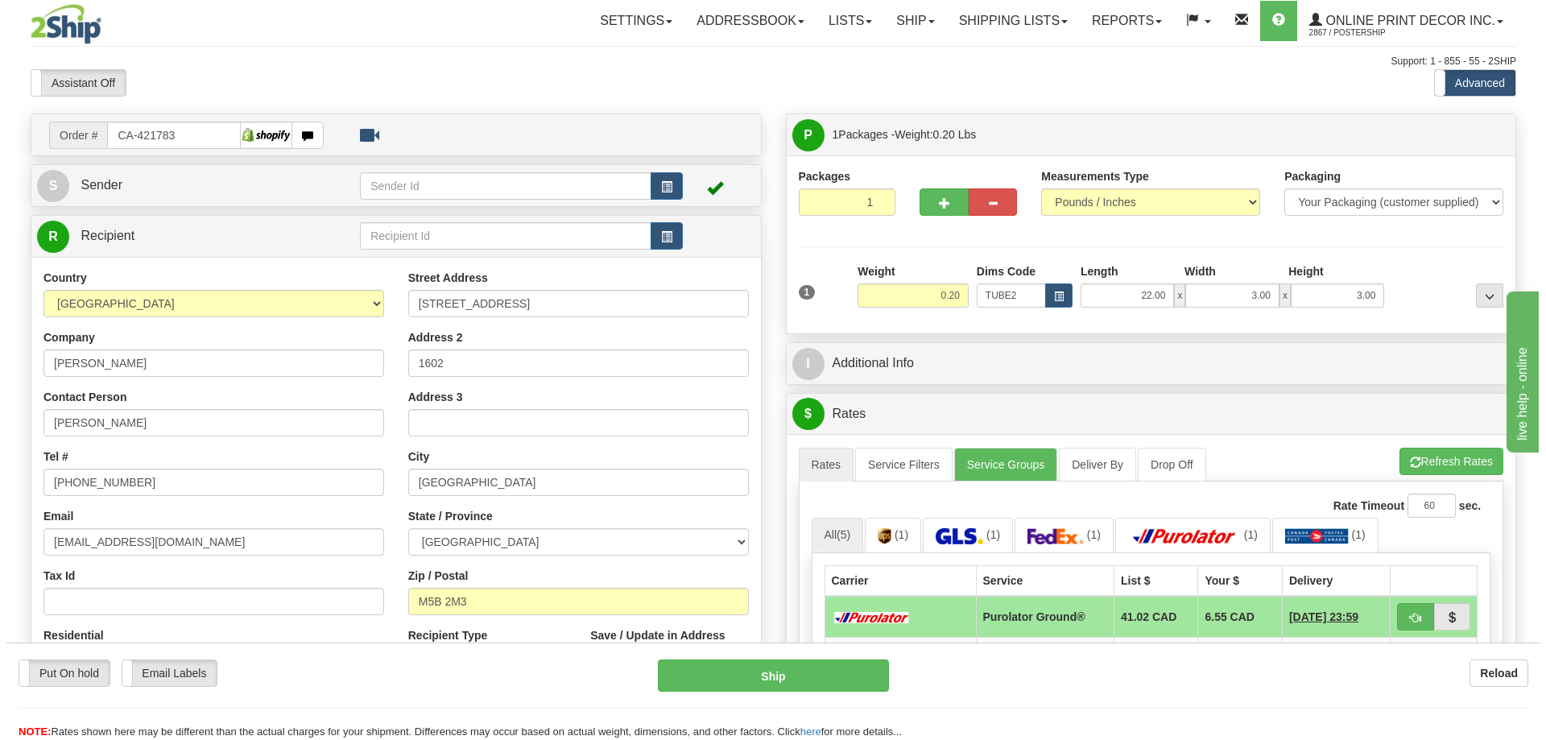
scroll to position [161, 0]
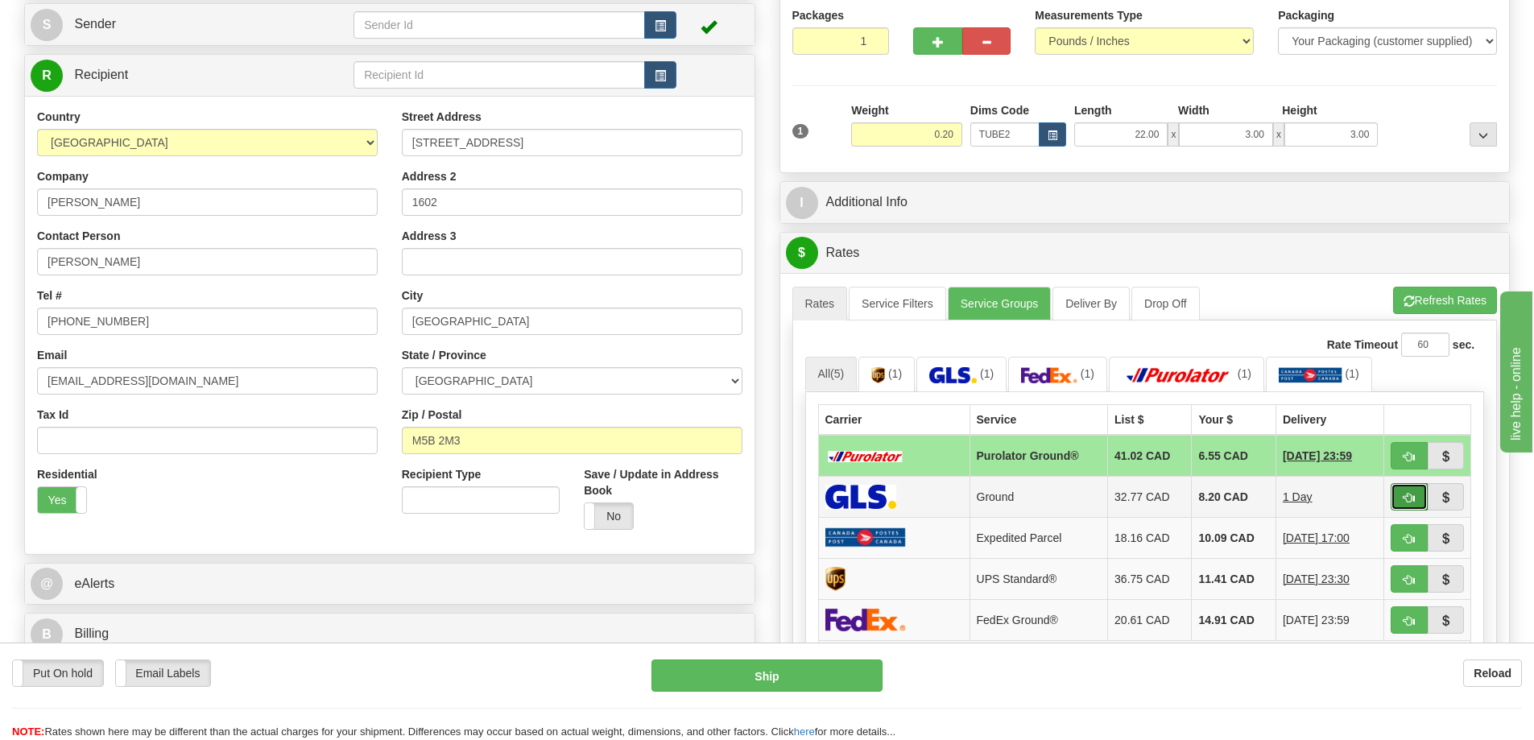
click at [1413, 494] on span "button" at bounding box center [1408, 498] width 11 height 10
type input "1"
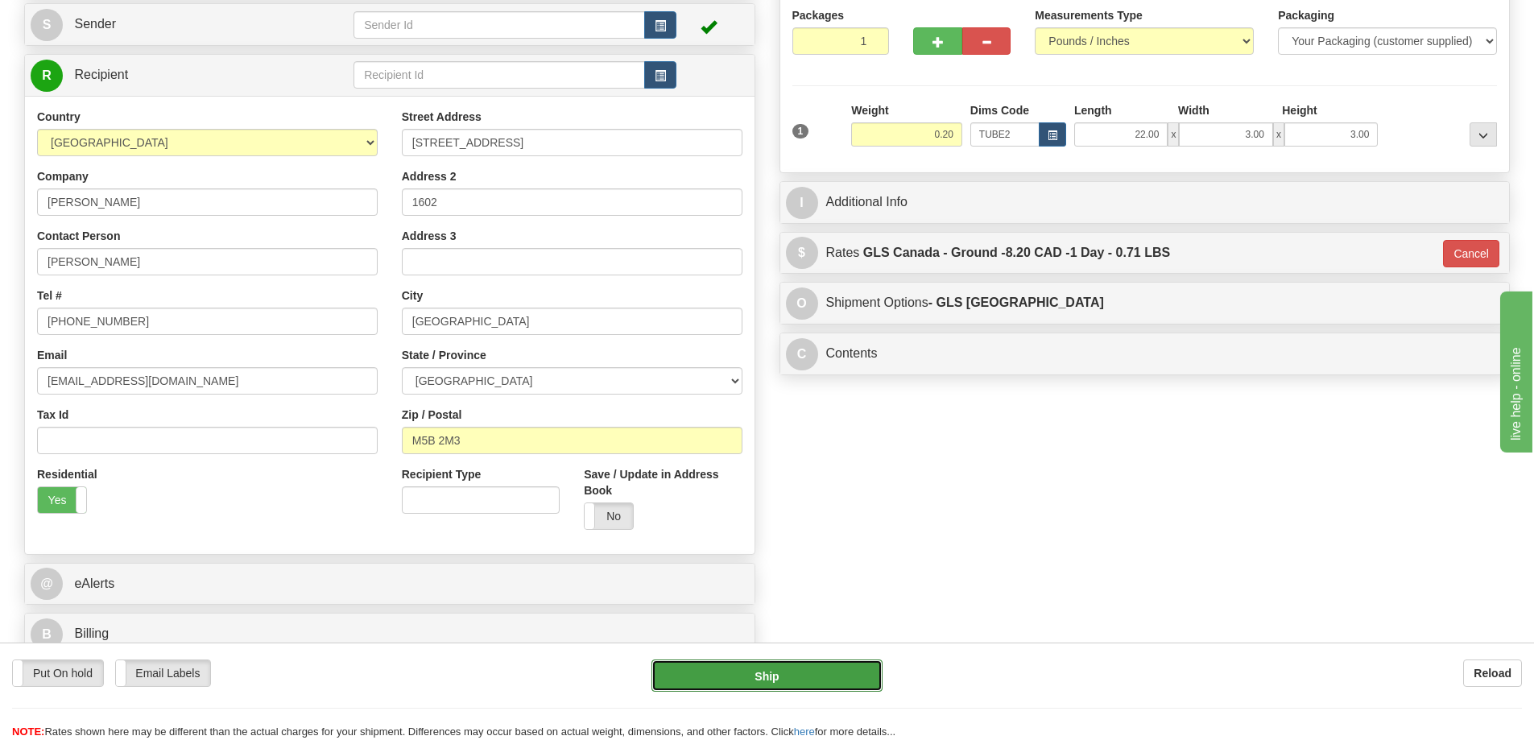
click at [815, 663] on button "Ship" at bounding box center [766, 675] width 231 height 32
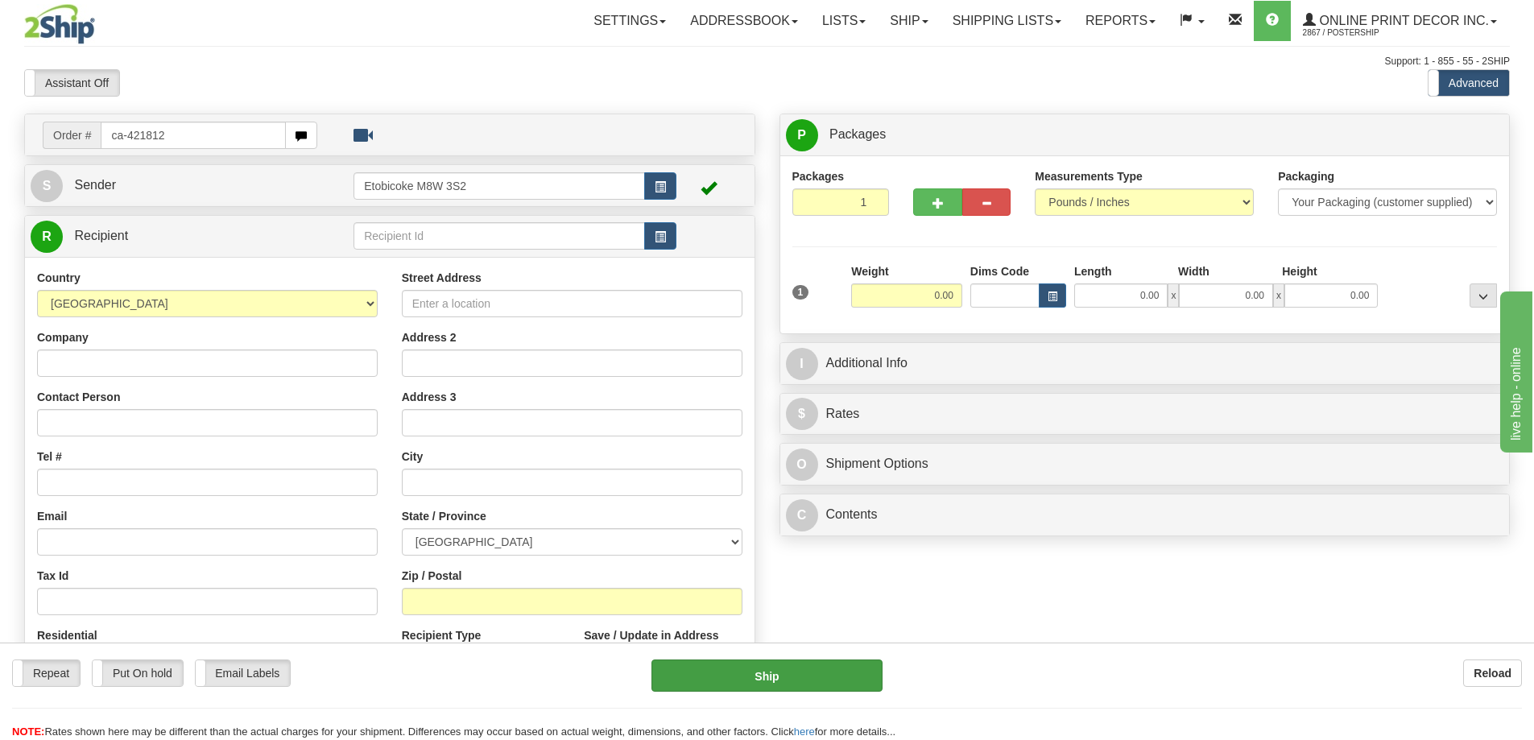
type input "ca-421812"
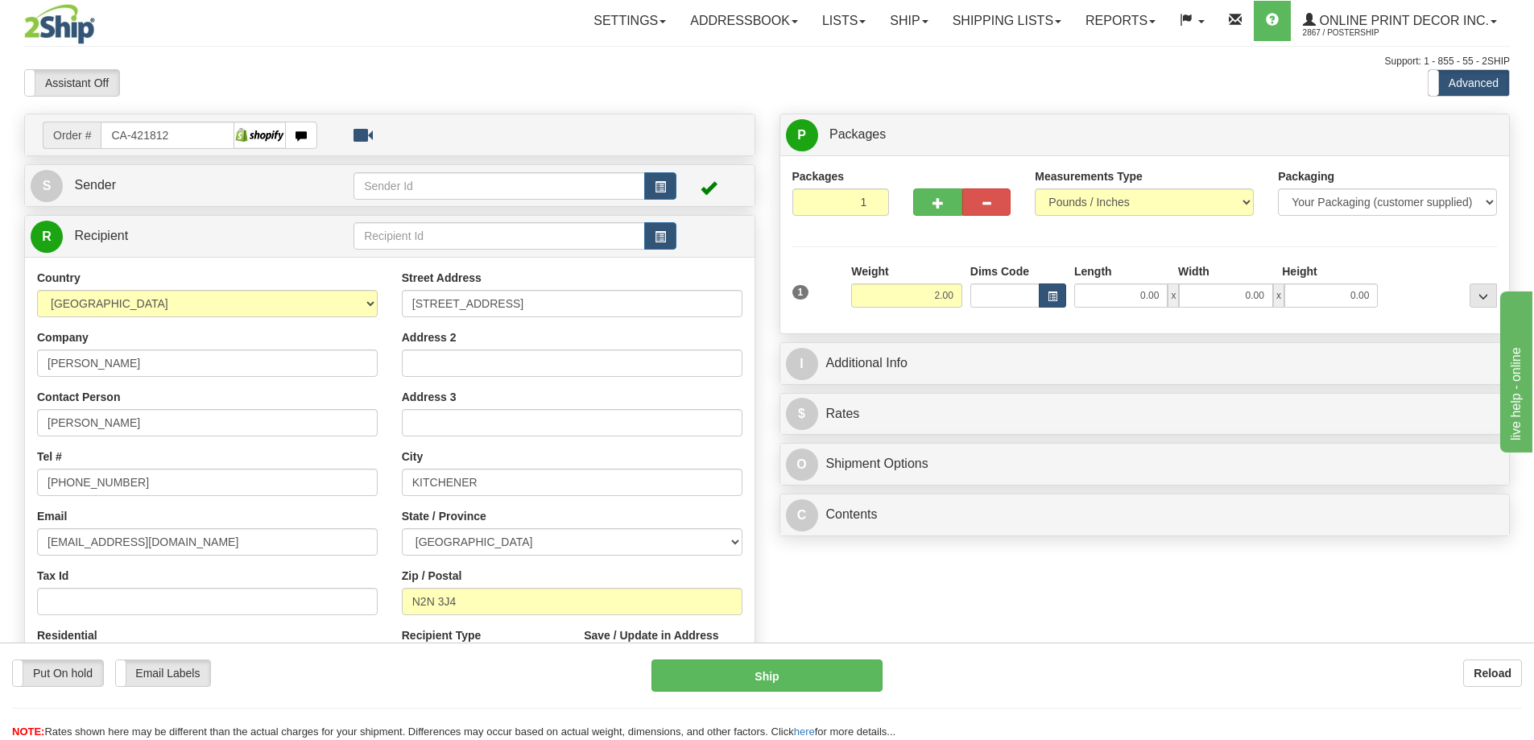
type input "2.00"
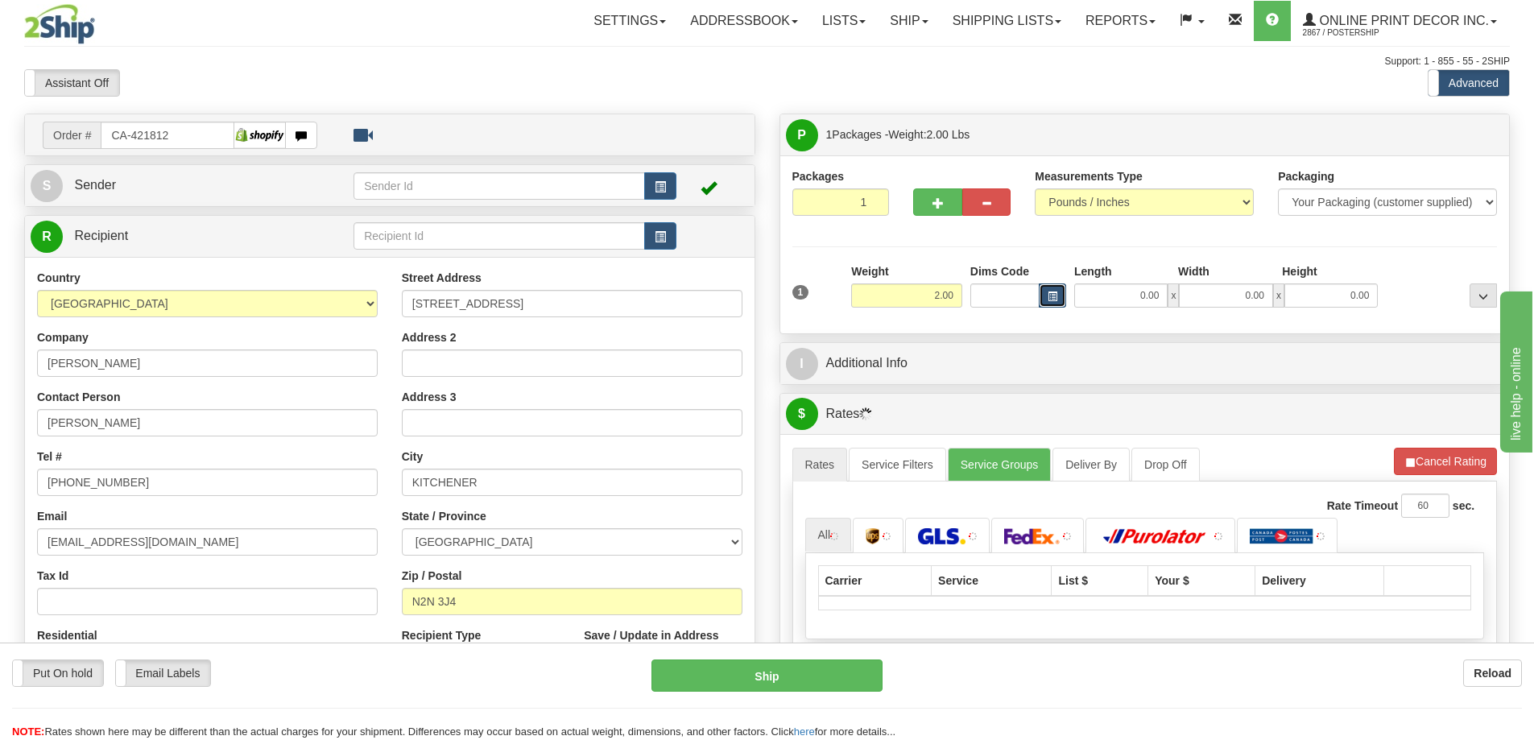
click at [1062, 303] on button "button" at bounding box center [1051, 295] width 27 height 24
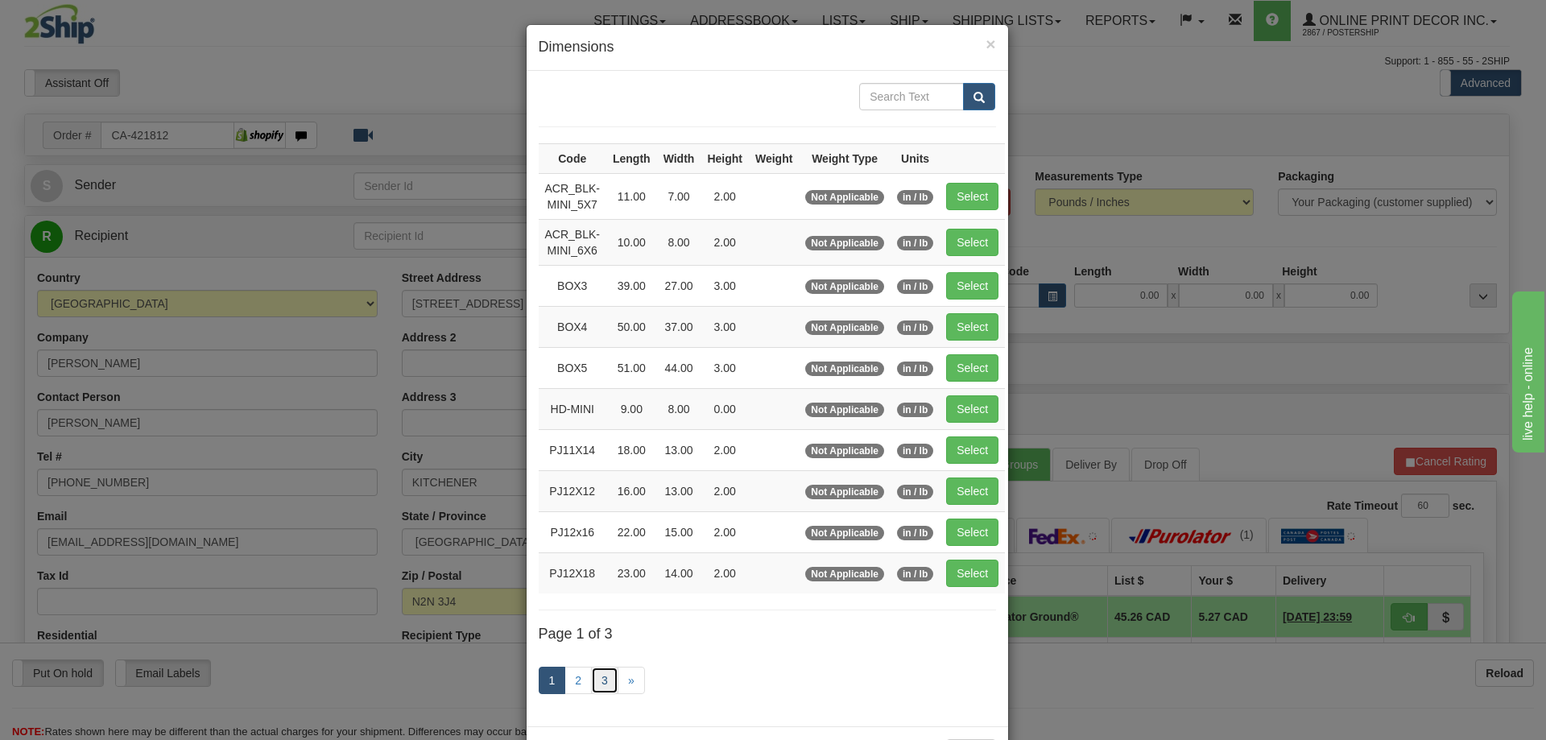
click at [597, 675] on link "3" at bounding box center [604, 680] width 27 height 27
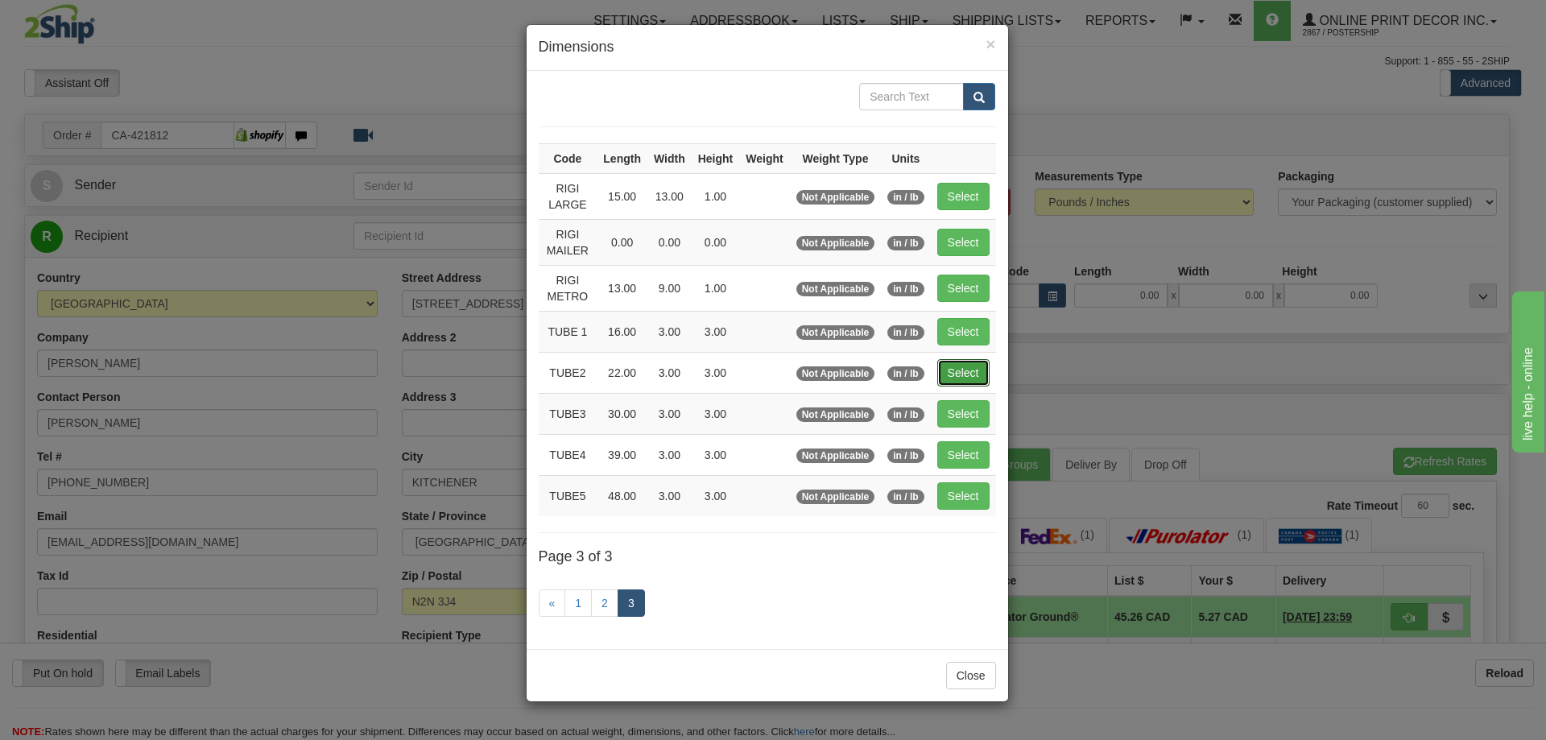
click at [960, 354] on td "Select" at bounding box center [963, 372] width 65 height 41
click at [971, 378] on button "Select" at bounding box center [963, 372] width 52 height 27
type input "TUBE2"
type input "22.00"
type input "3.00"
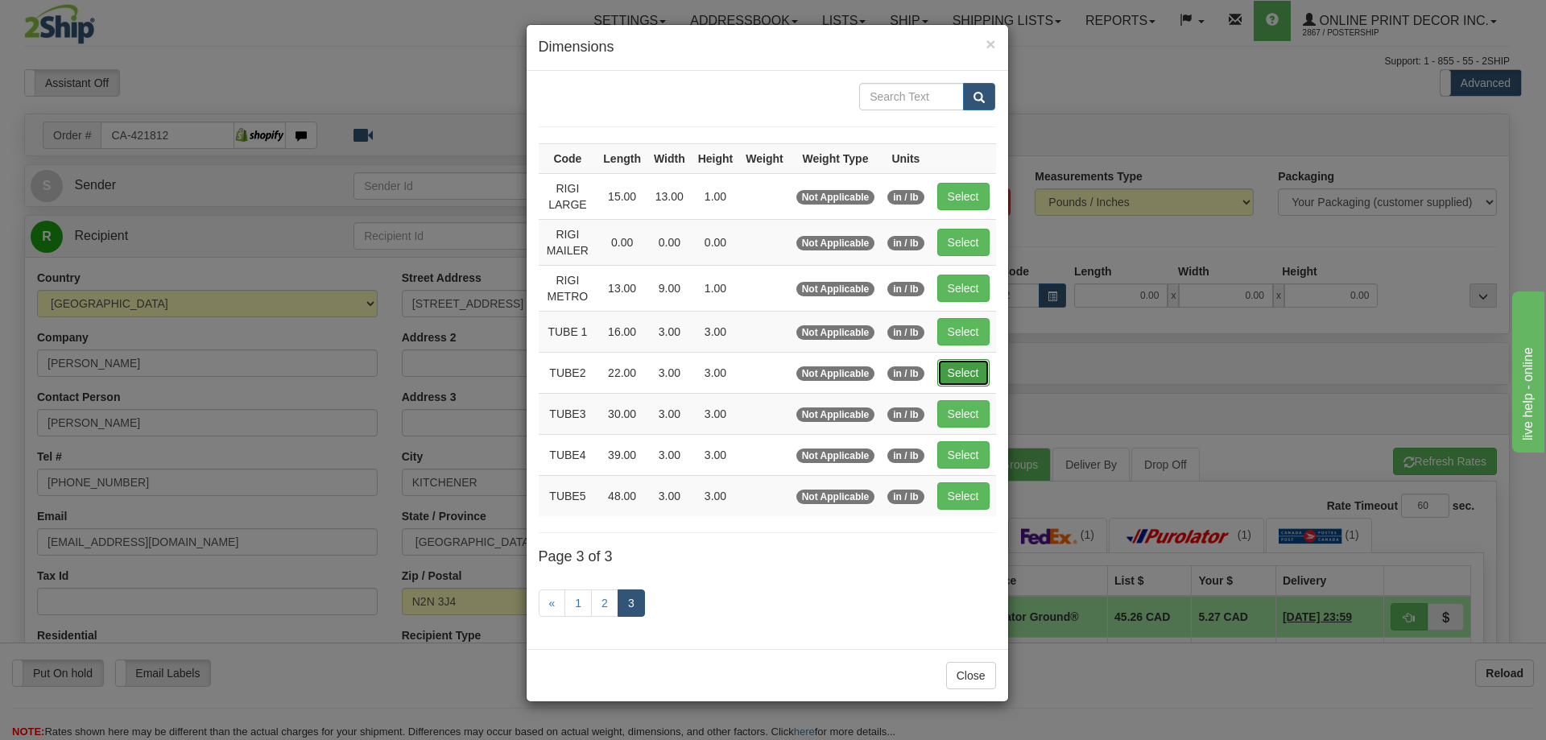
type input "3.00"
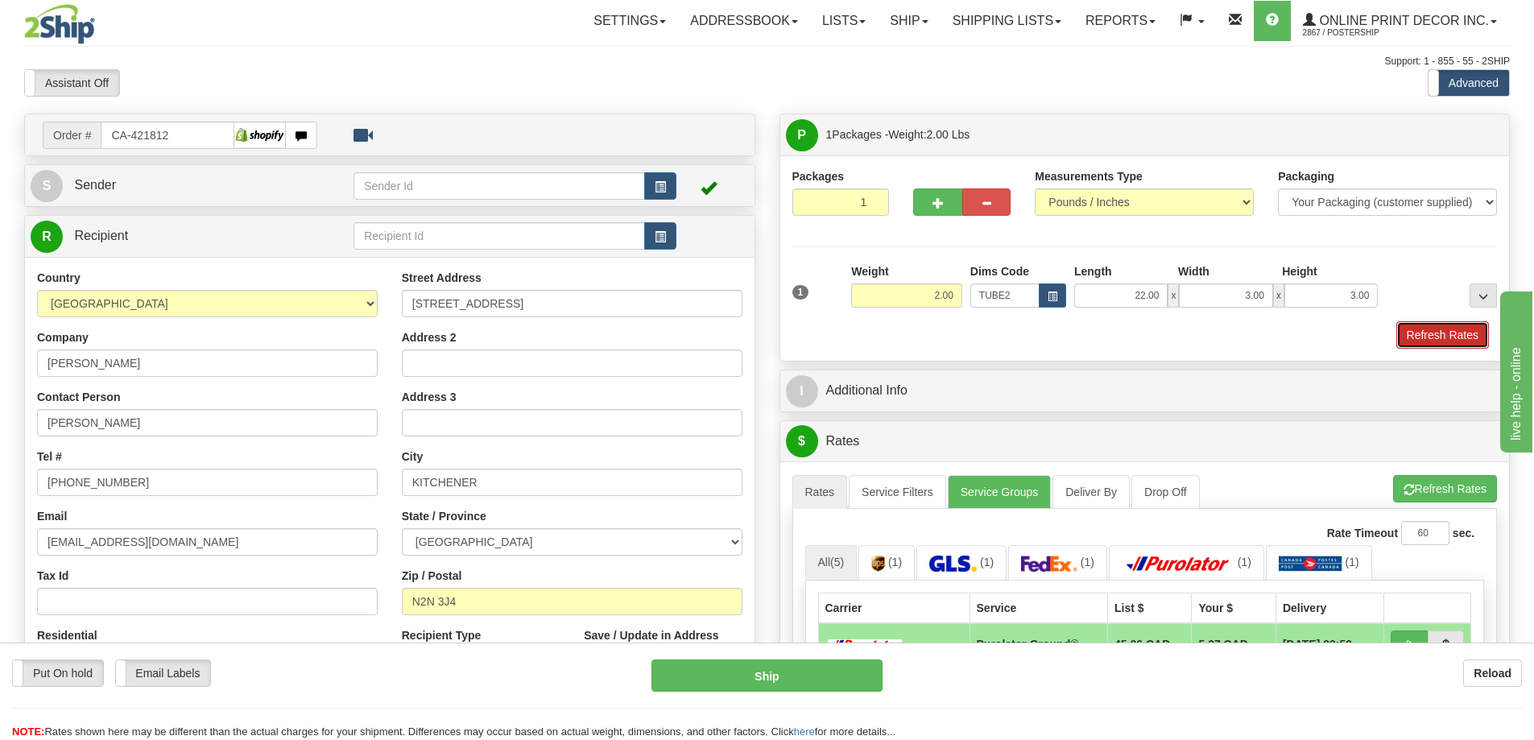
click at [1451, 344] on button "Refresh Rates" at bounding box center [1442, 334] width 93 height 27
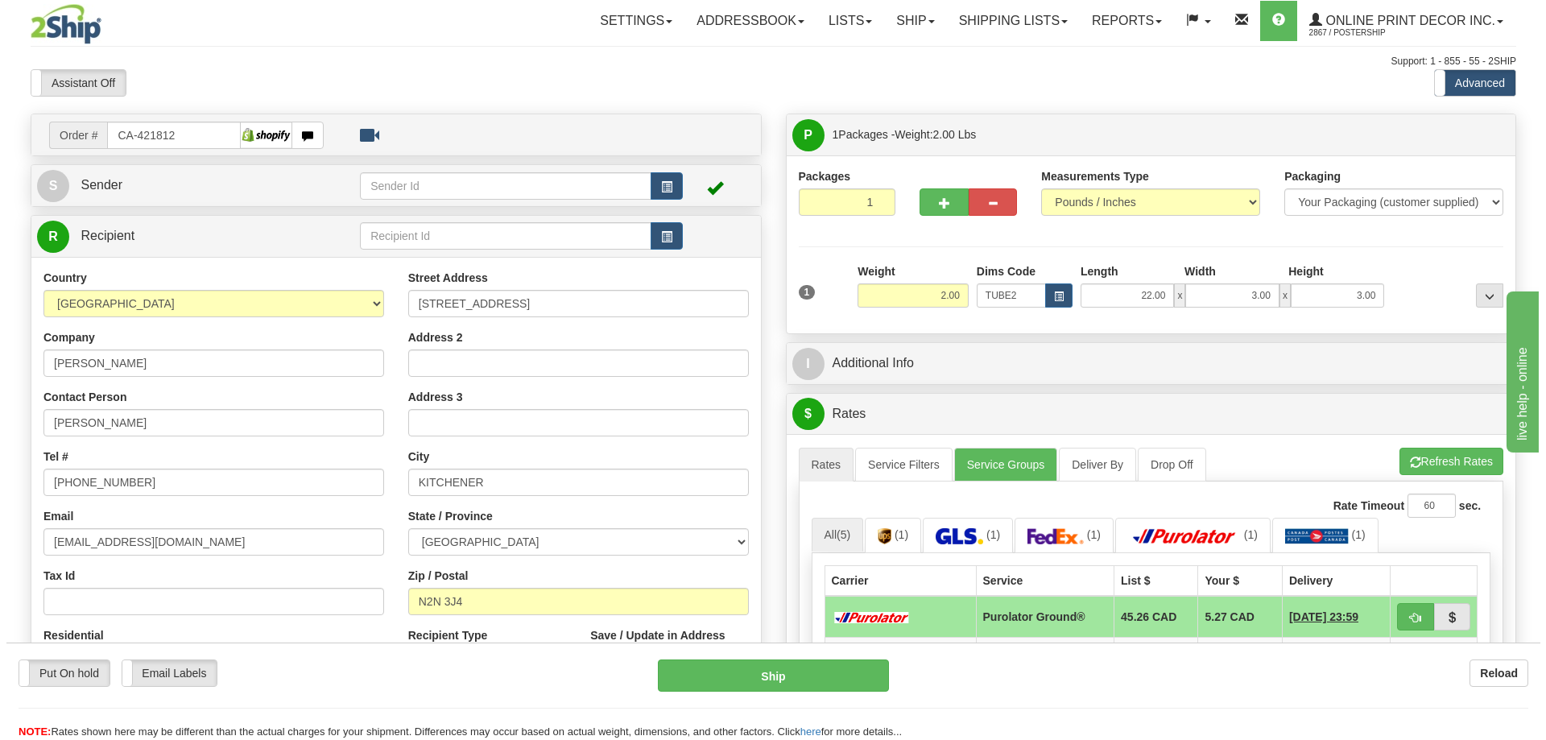
scroll to position [161, 0]
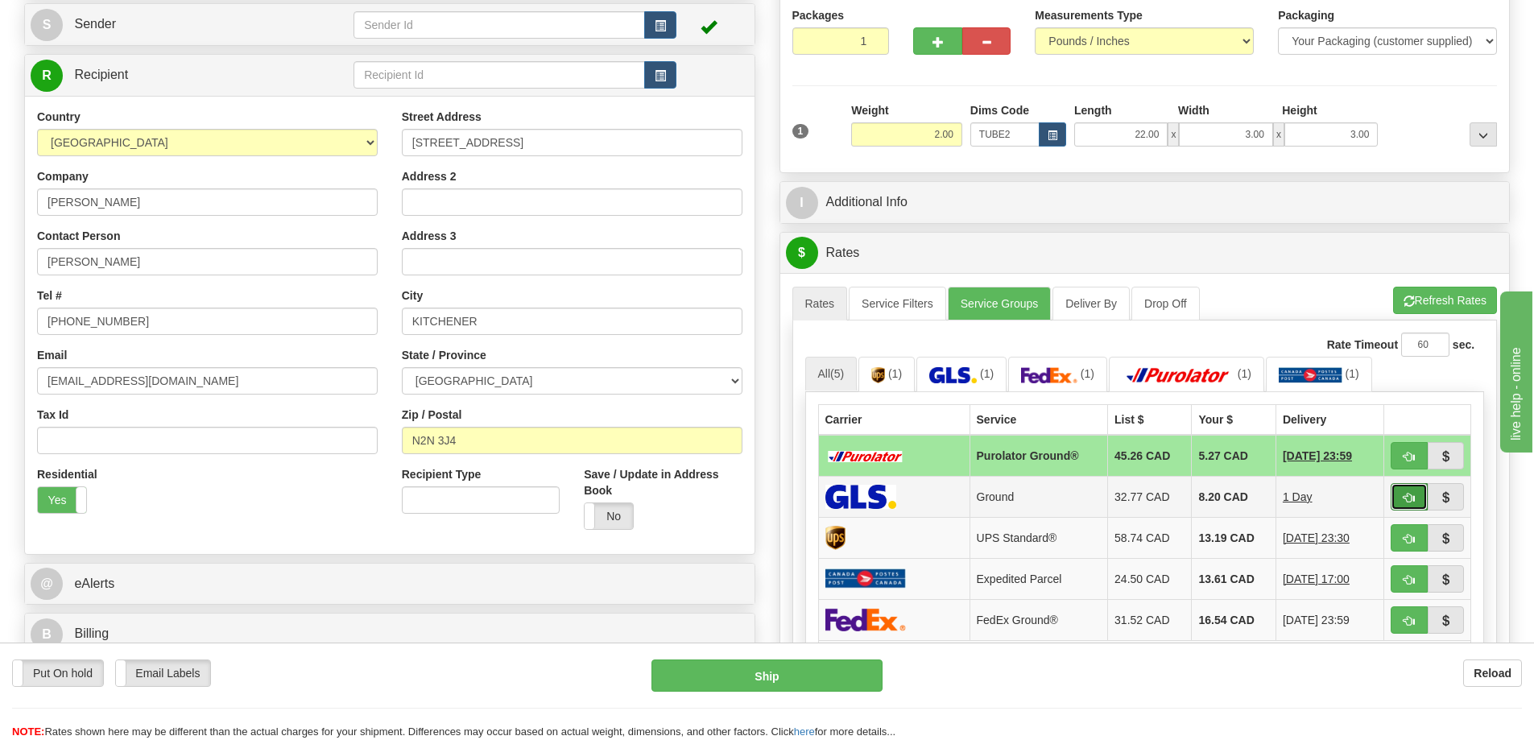
click at [1399, 498] on button "button" at bounding box center [1408, 496] width 37 height 27
type input "1"
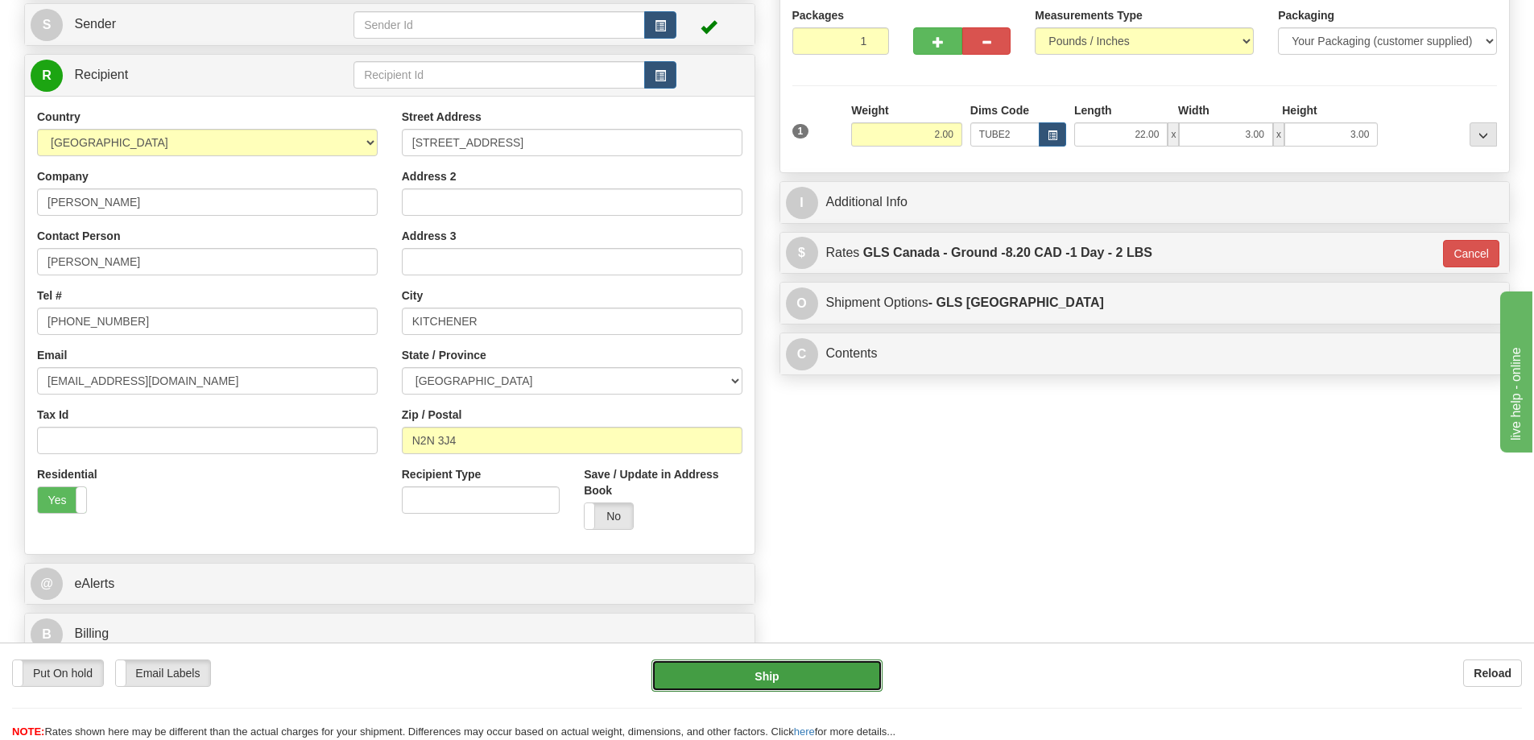
click at [857, 678] on button "Ship" at bounding box center [766, 675] width 231 height 32
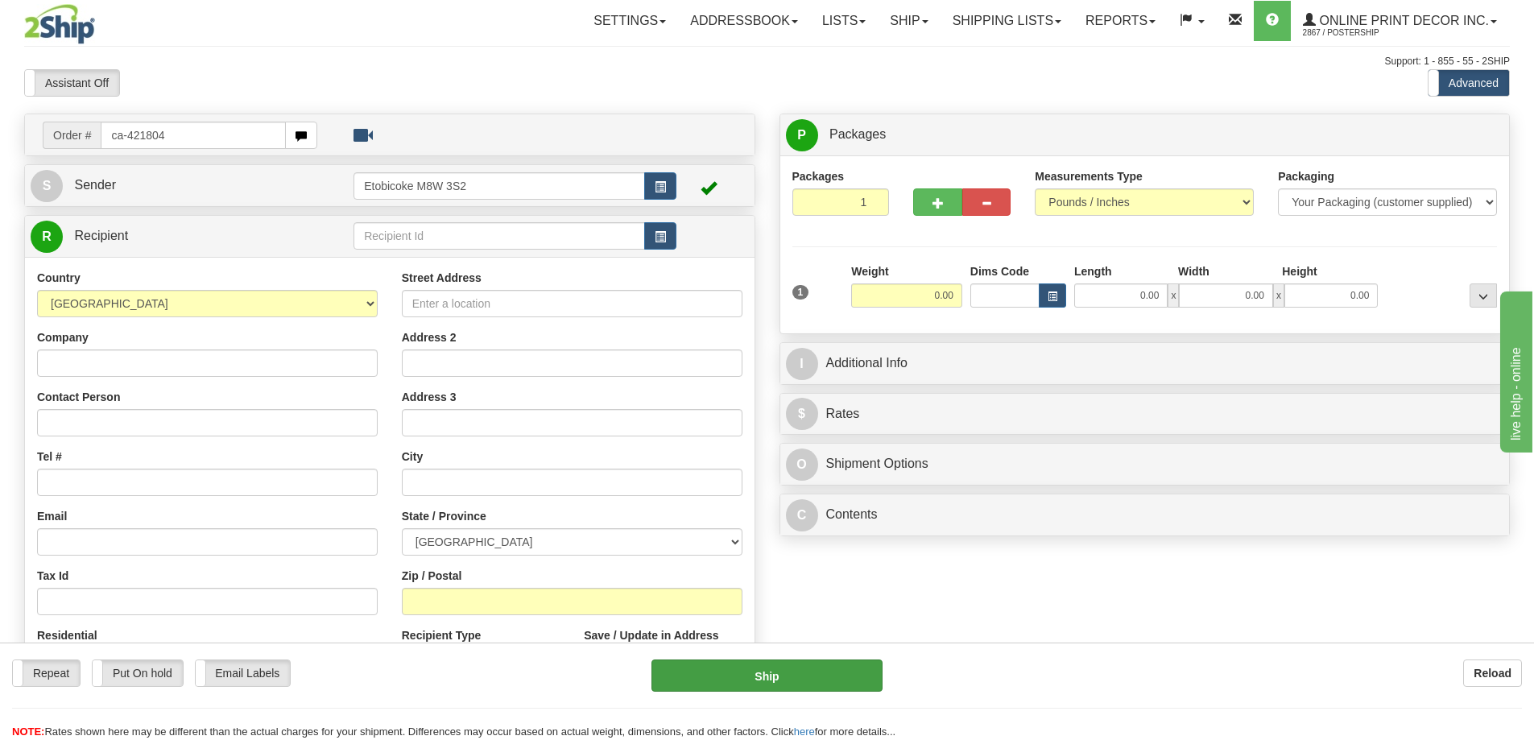
type input "ca-421804"
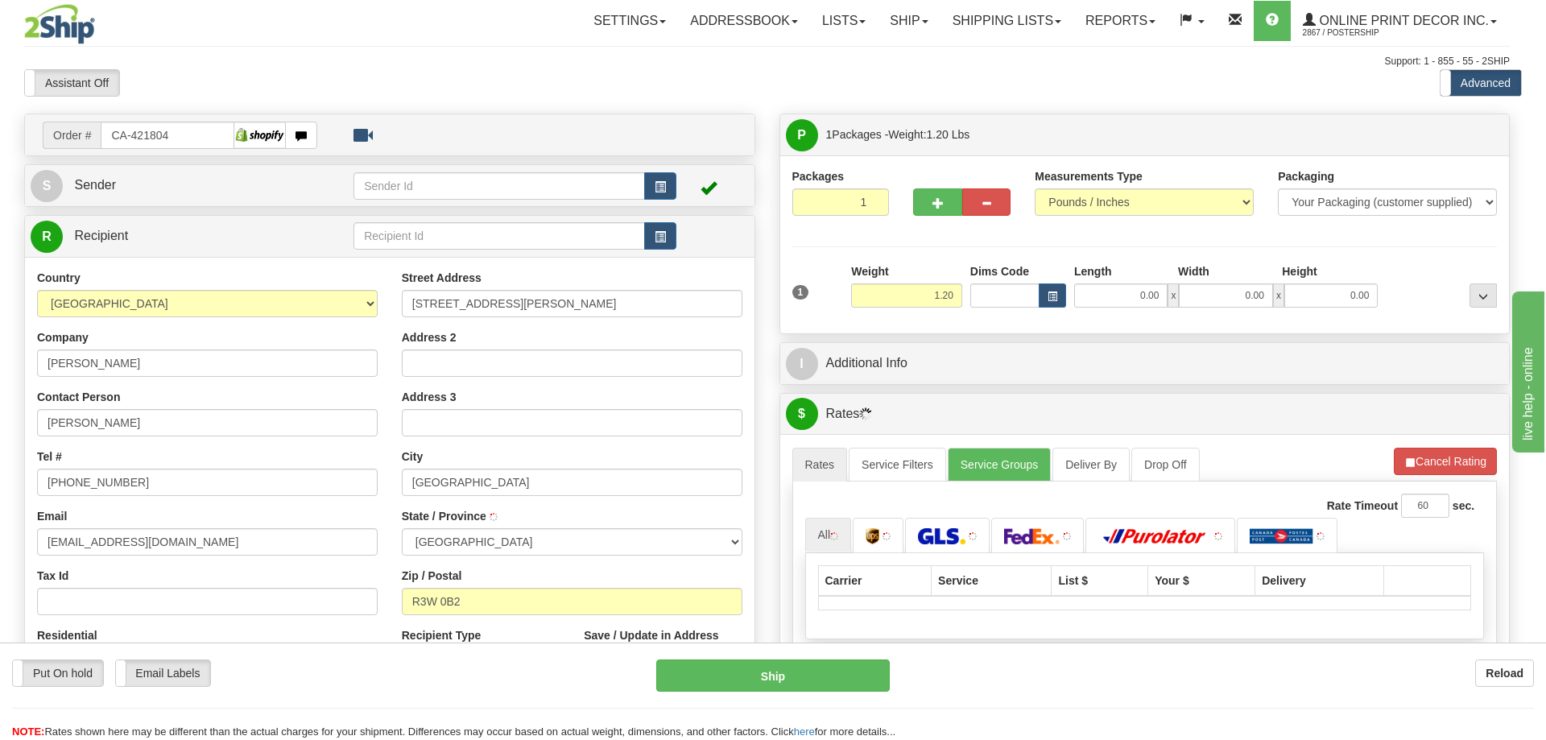
type input "WINNIPEG"
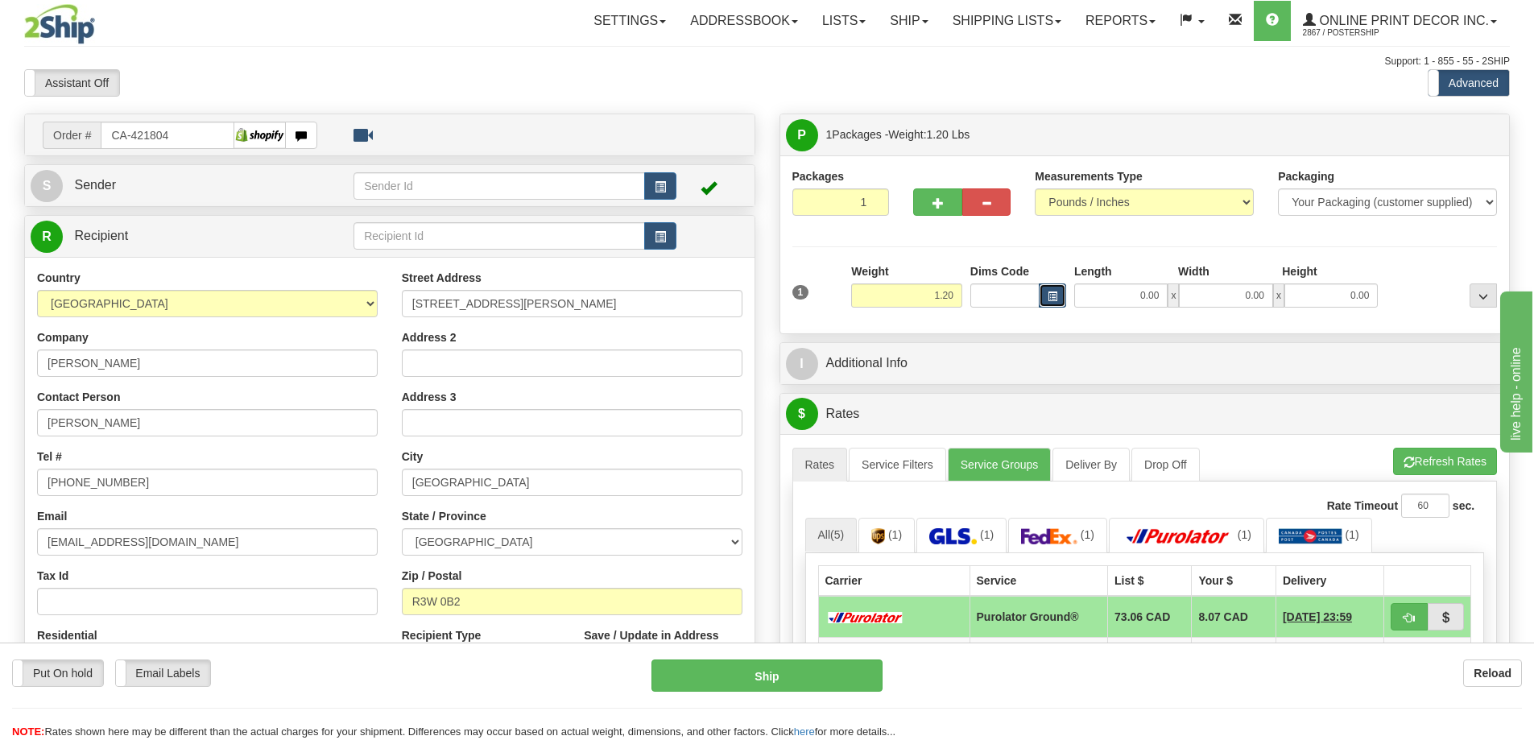
click at [1046, 293] on button "button" at bounding box center [1051, 295] width 27 height 24
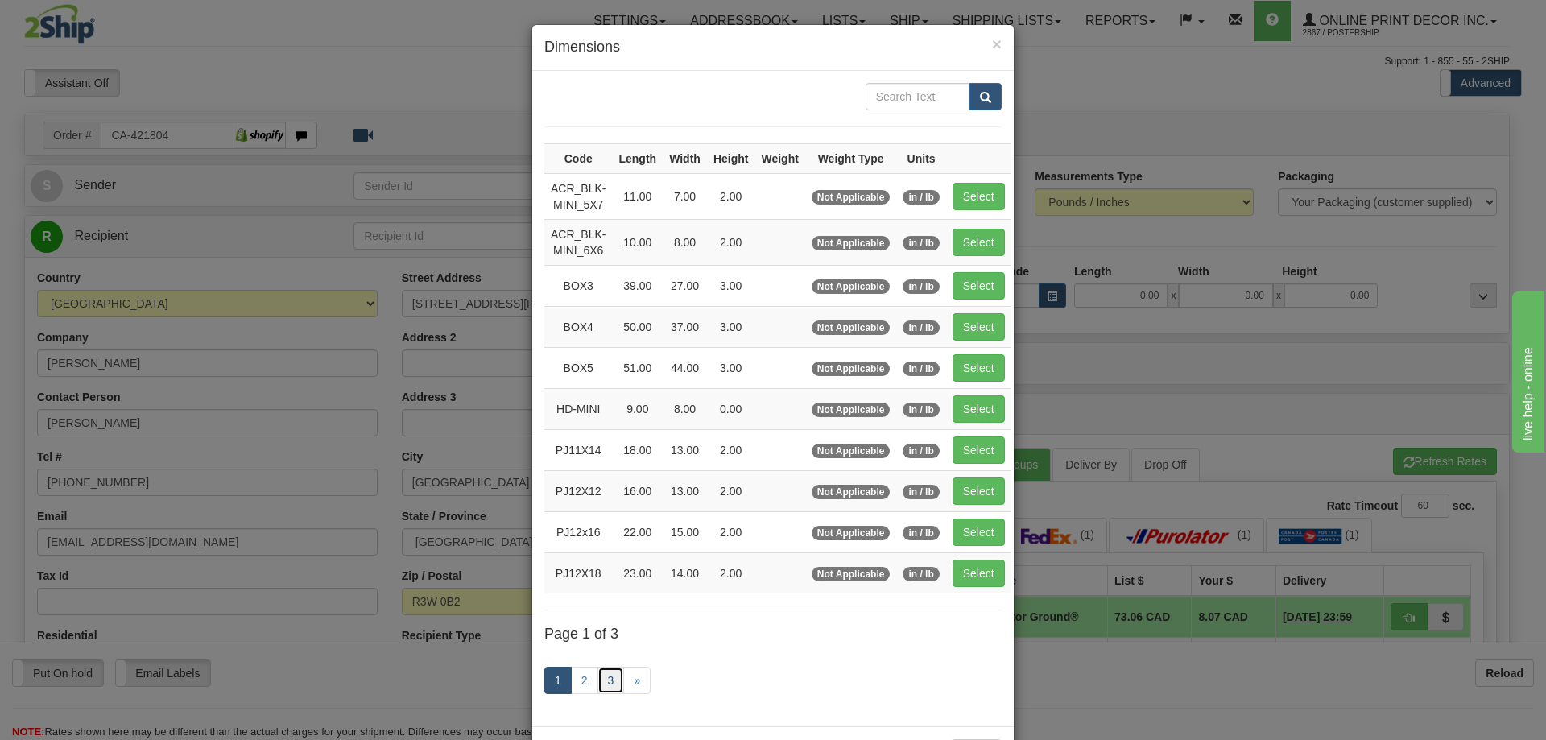
click at [602, 675] on link "3" at bounding box center [610, 680] width 27 height 27
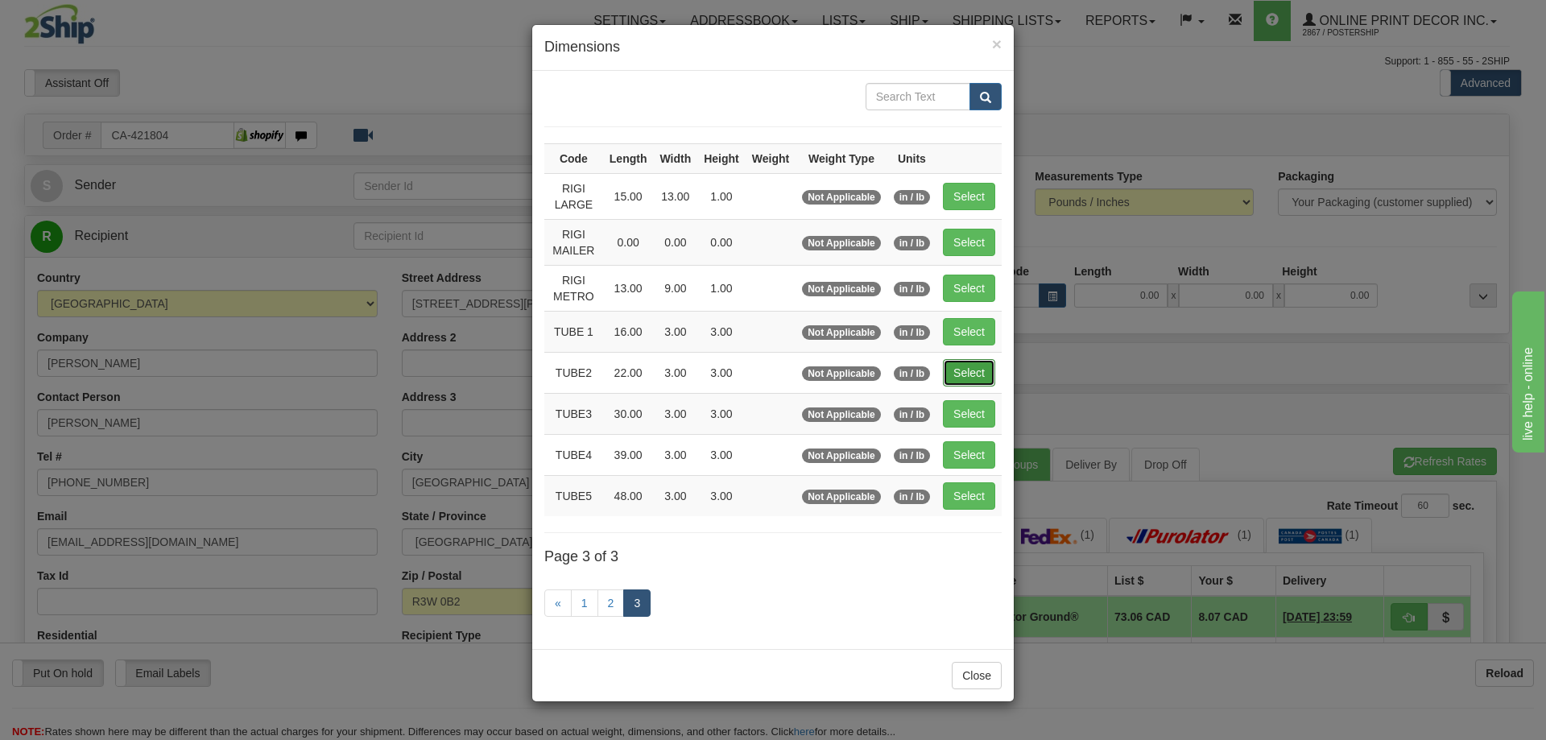
click at [986, 361] on button "Select" at bounding box center [969, 372] width 52 height 27
type input "TUBE2"
type input "22.00"
type input "3.00"
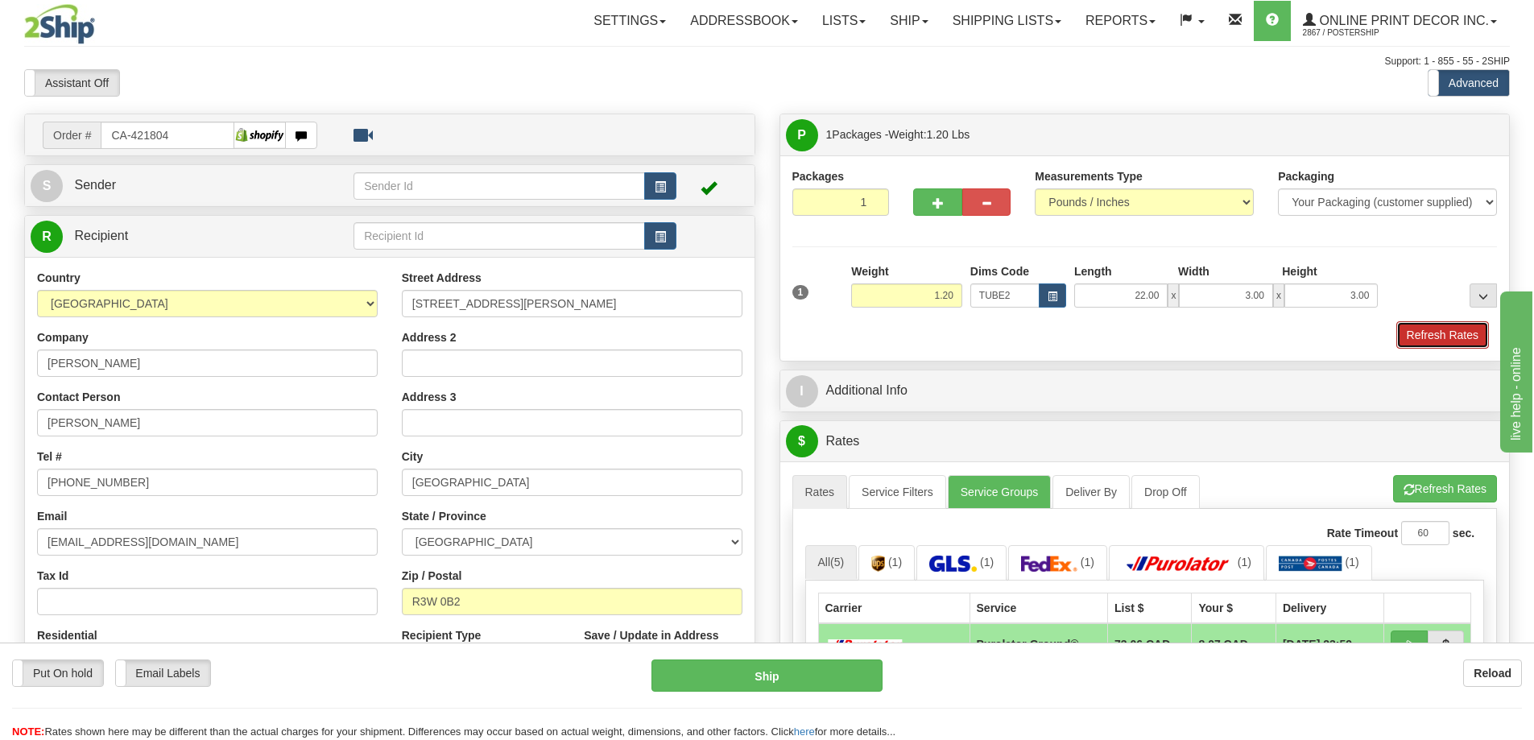
click at [1426, 336] on button "Refresh Rates" at bounding box center [1442, 334] width 93 height 27
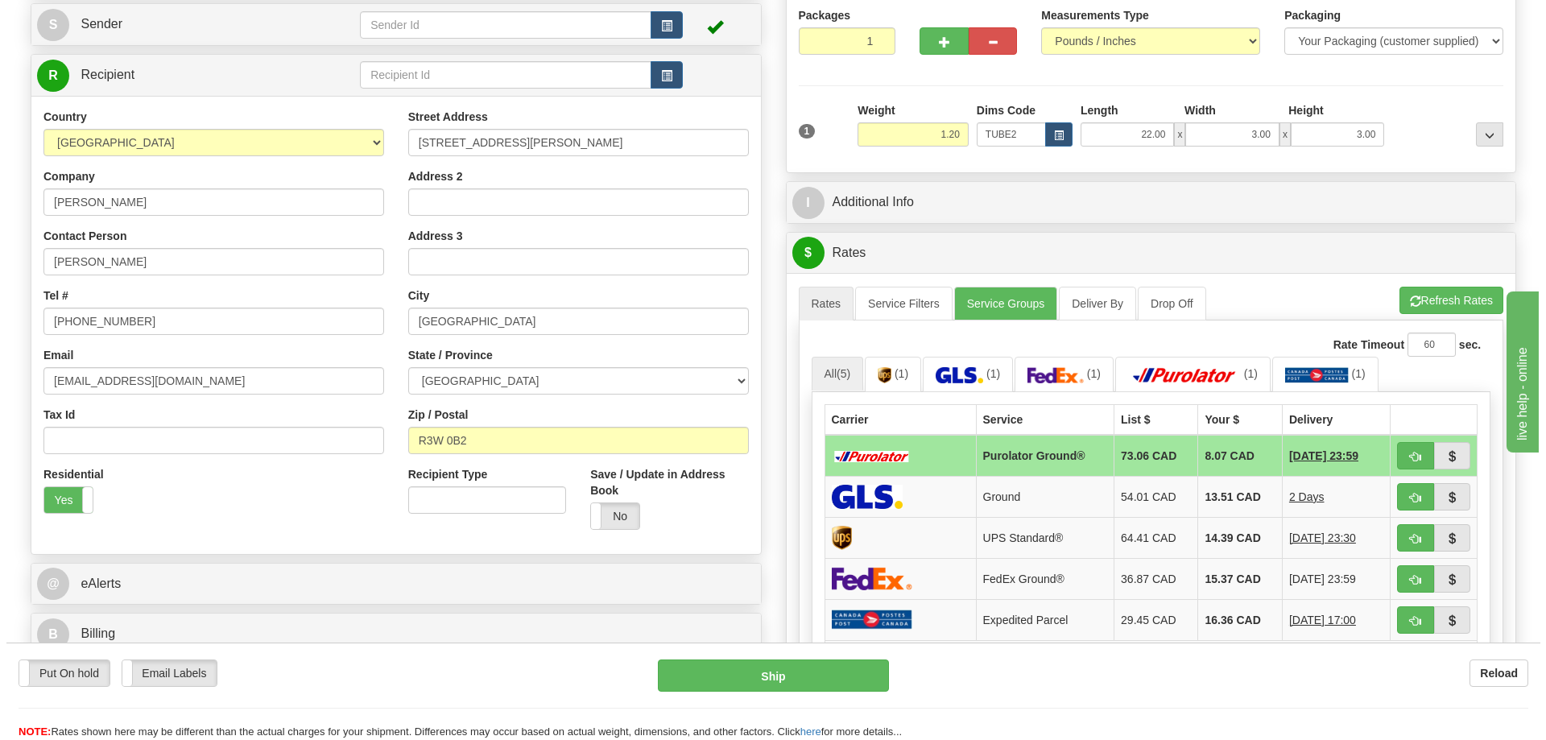
scroll to position [242, 0]
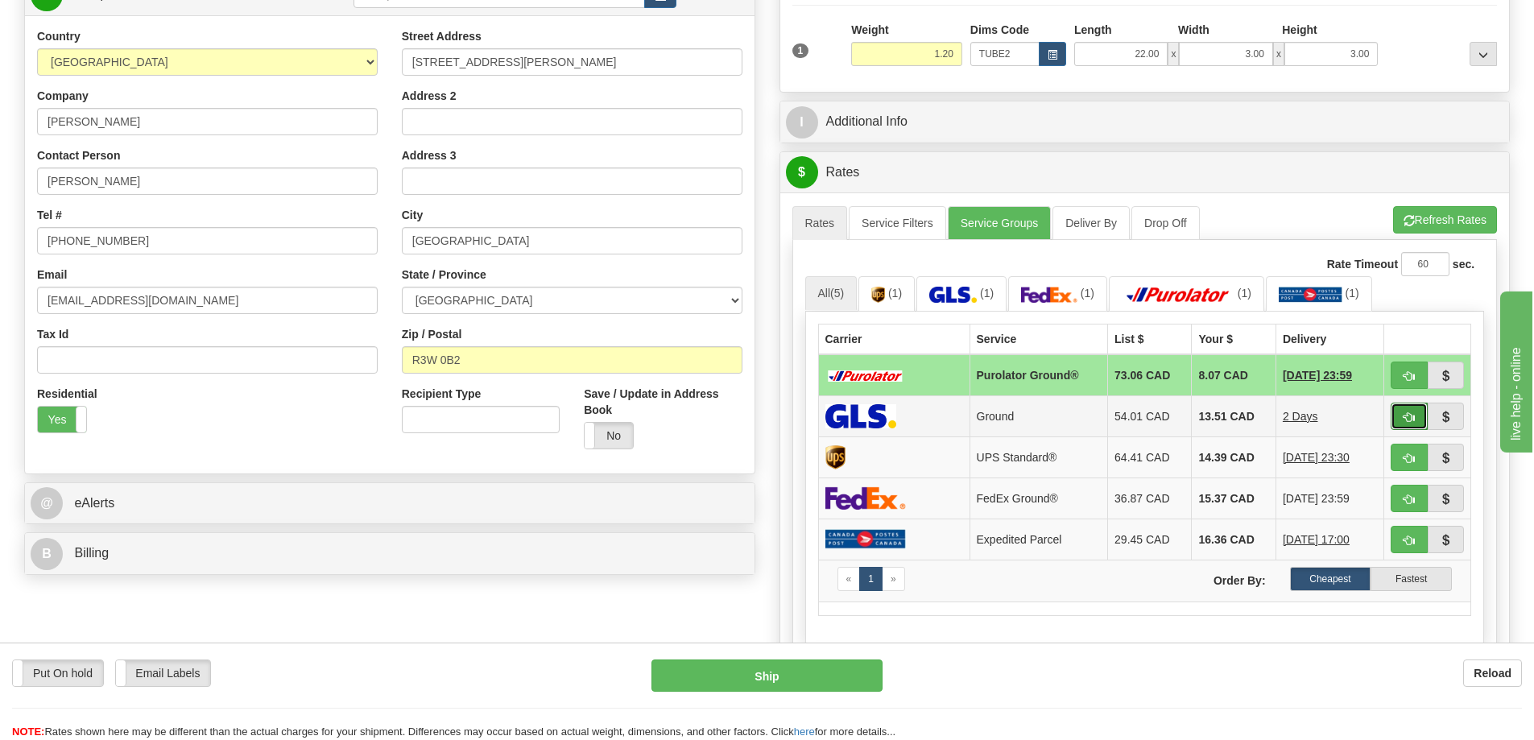
click at [1410, 415] on span "button" at bounding box center [1408, 417] width 11 height 10
type input "1"
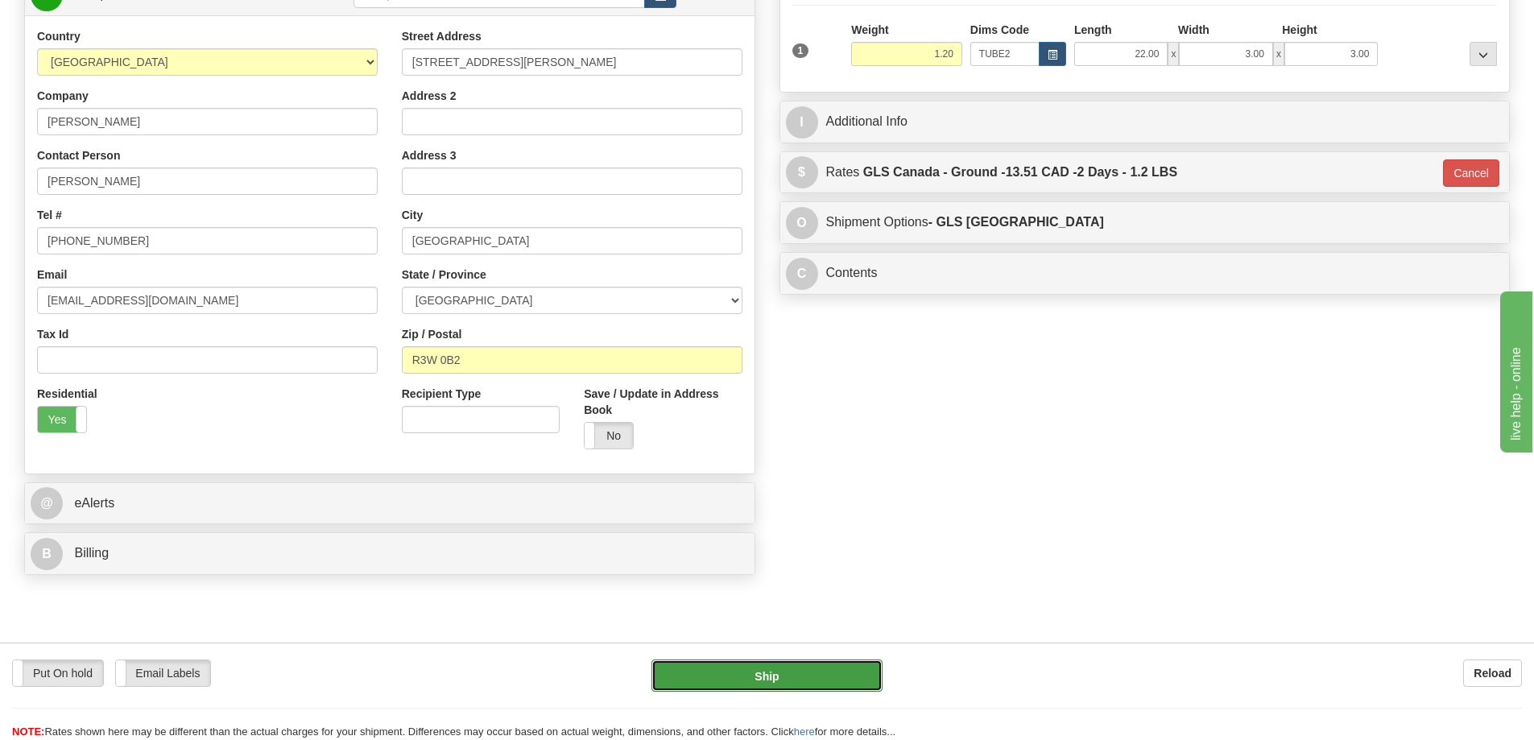
click at [802, 665] on button "Ship" at bounding box center [766, 675] width 231 height 32
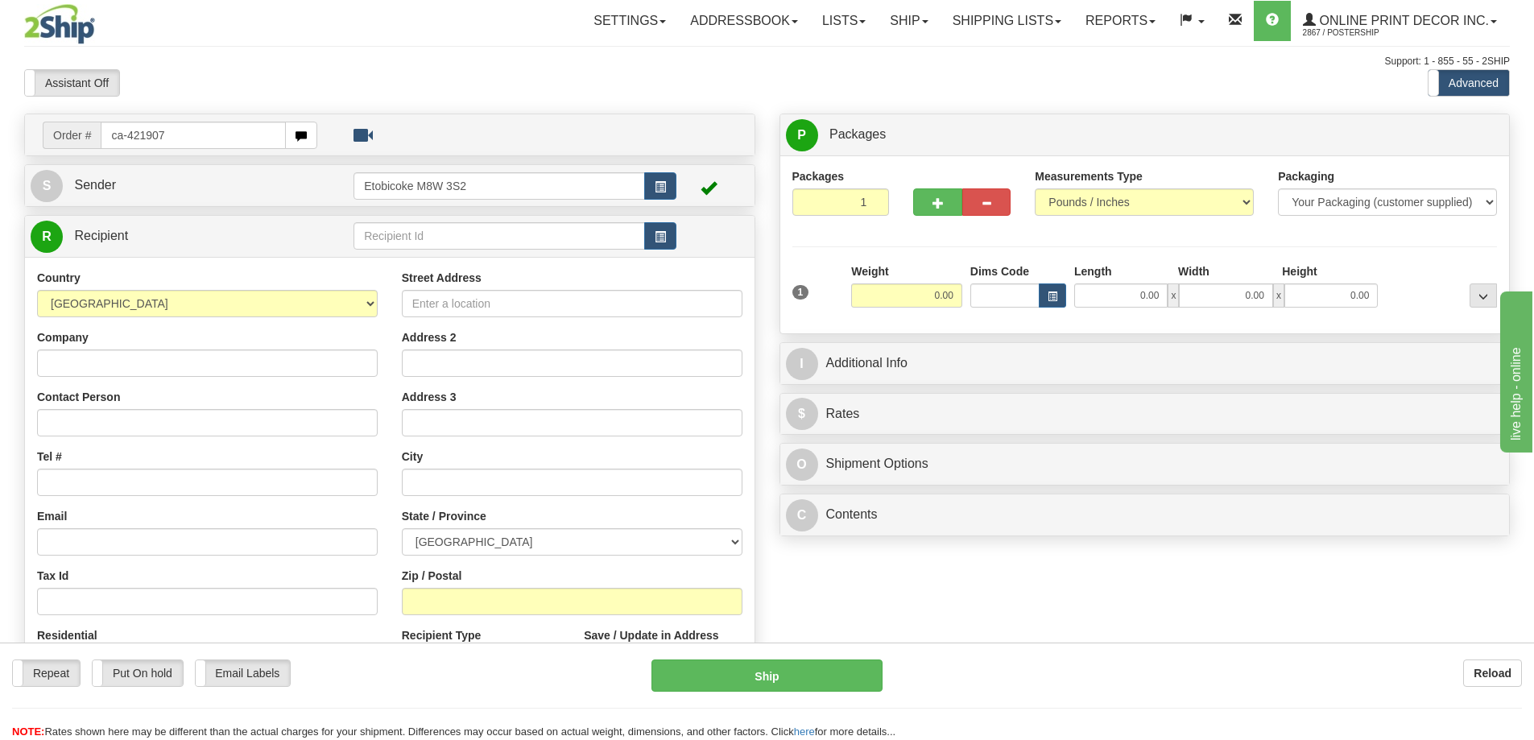
type input "ca-421907"
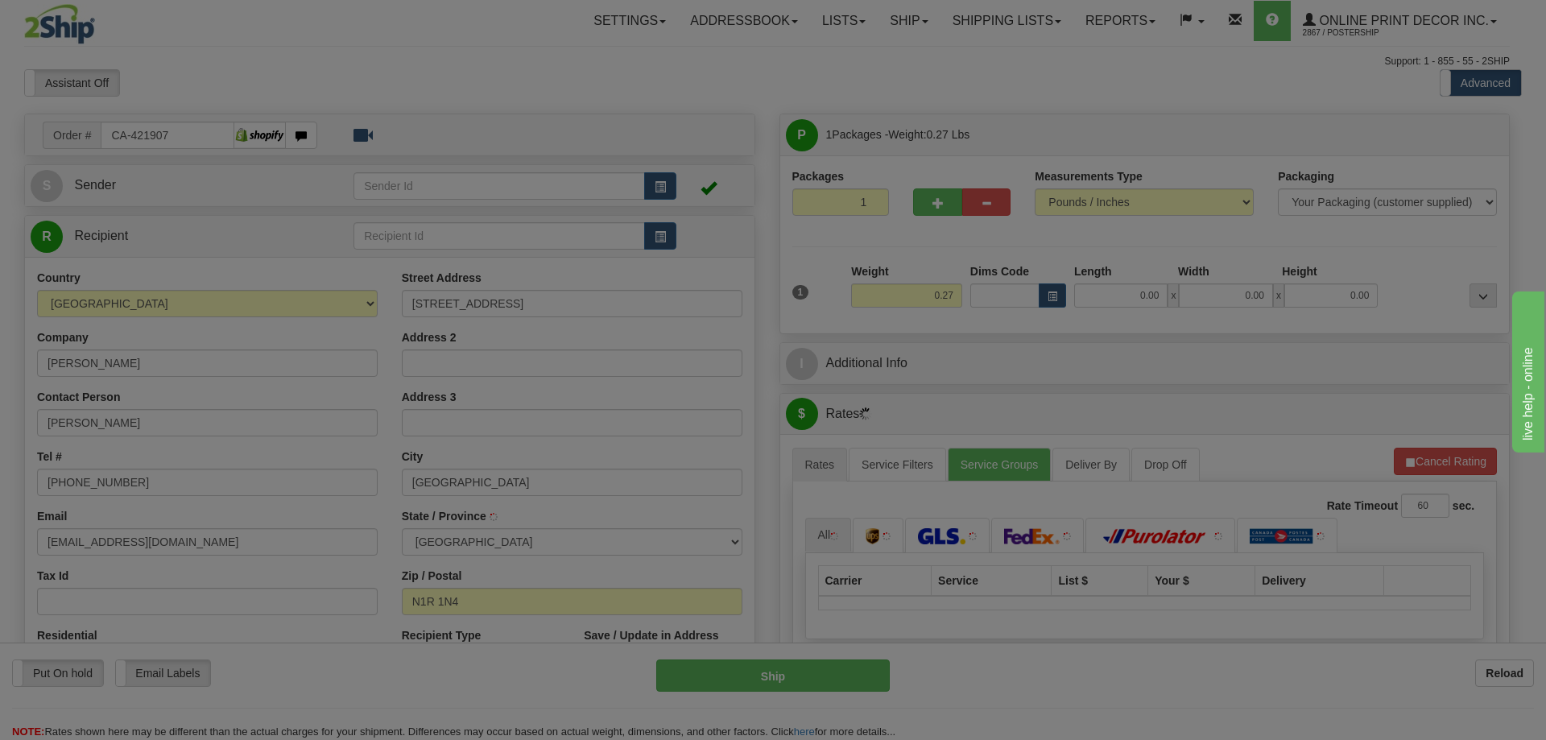
type input "[GEOGRAPHIC_DATA]"
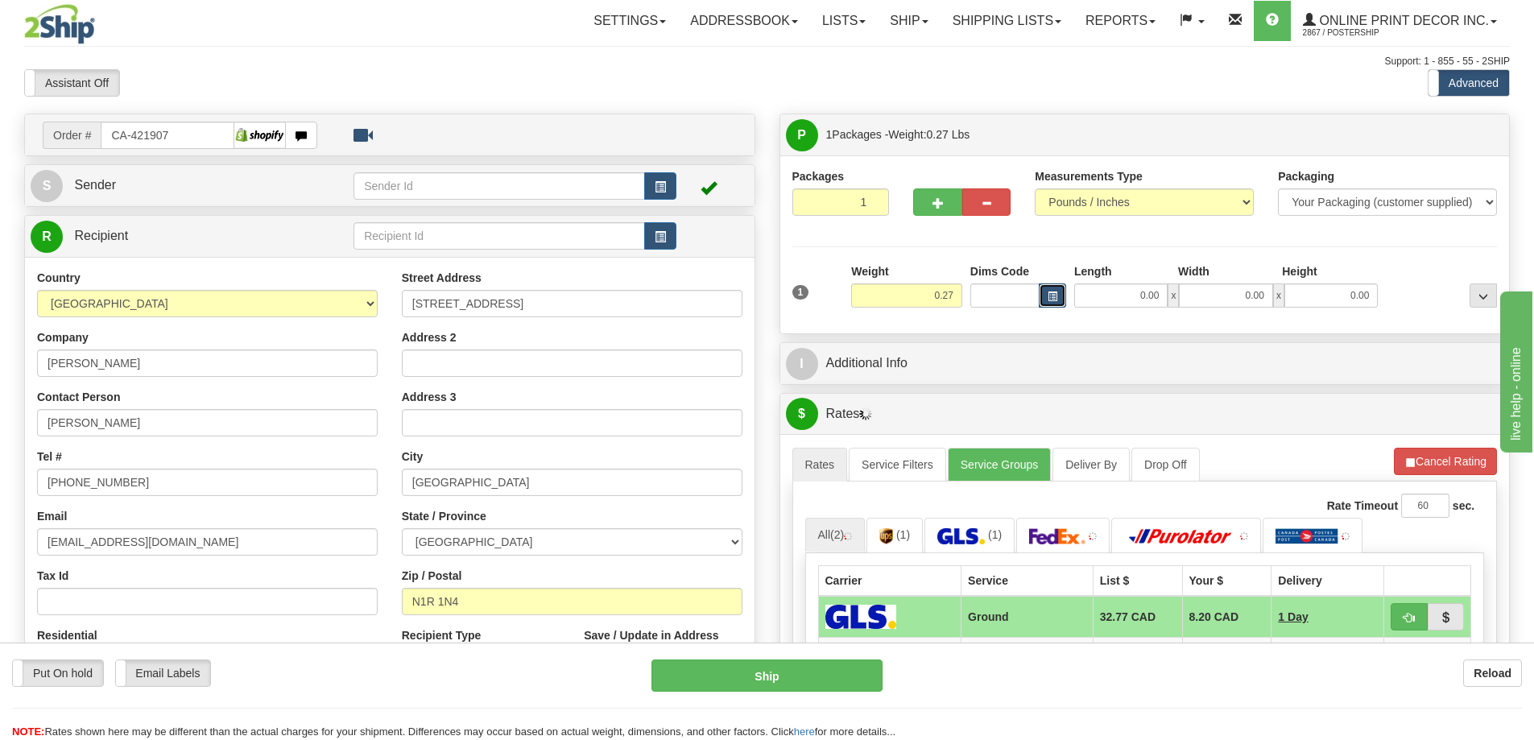
click at [1048, 295] on span "button" at bounding box center [1052, 296] width 10 height 9
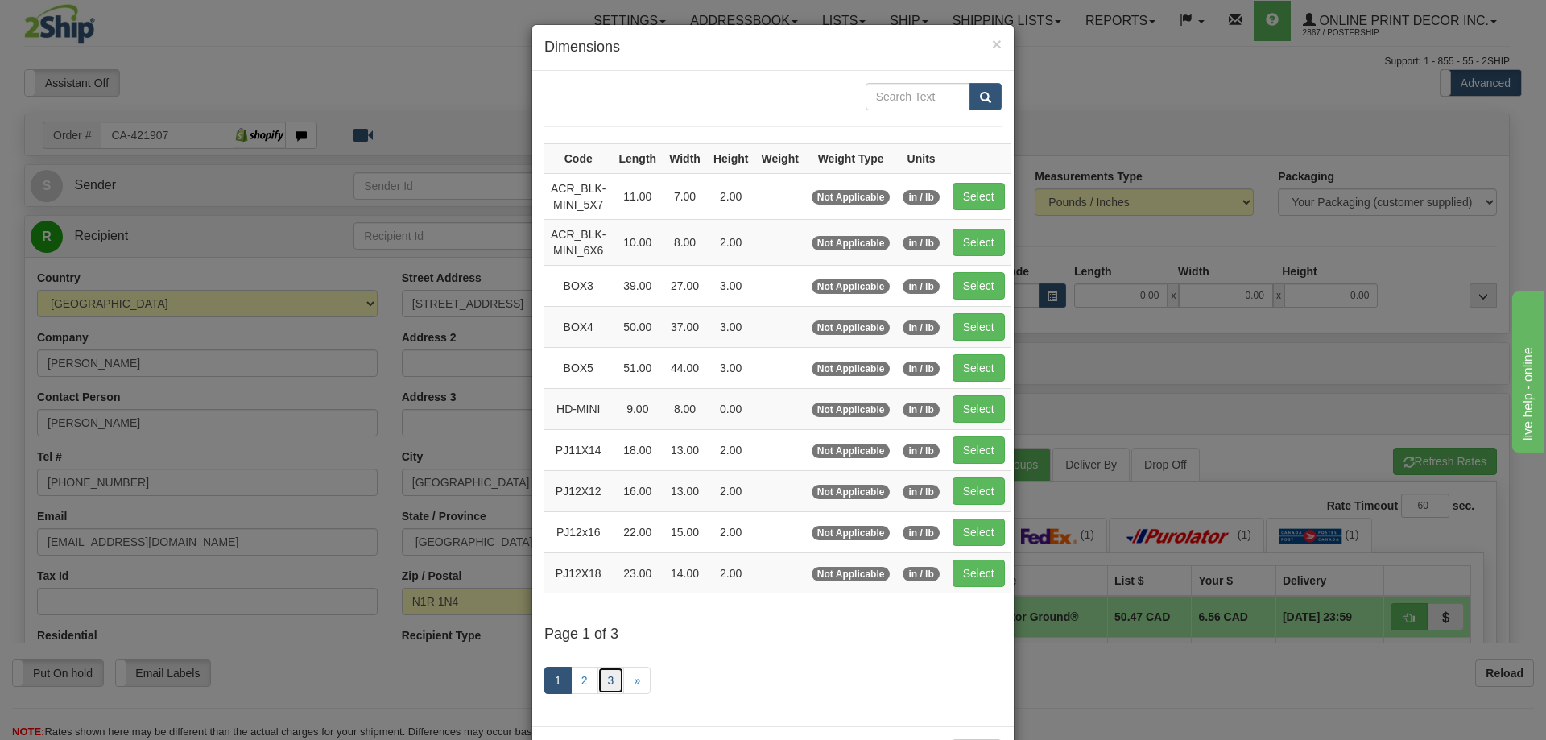
click at [600, 678] on link "3" at bounding box center [610, 680] width 27 height 27
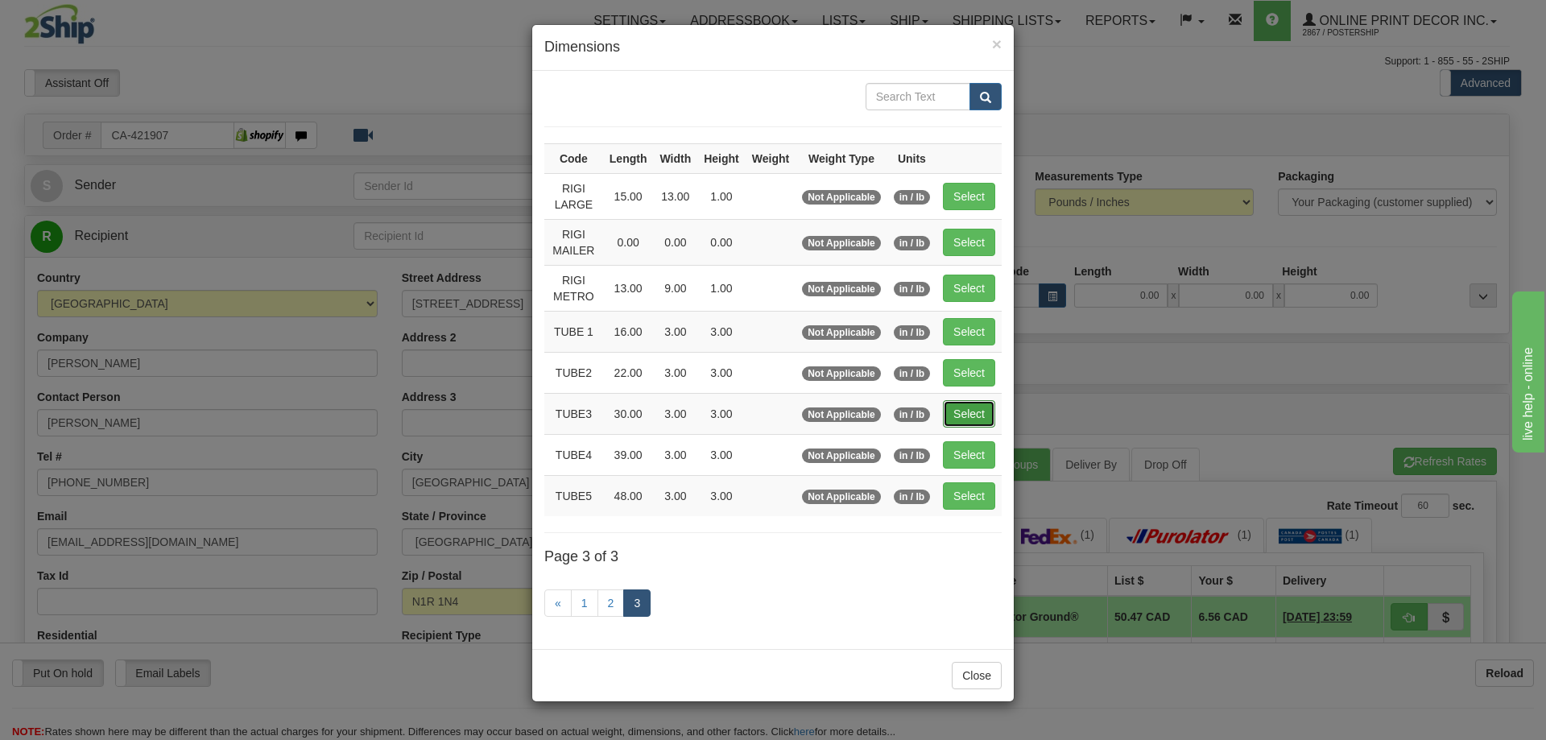
click at [983, 409] on button "Select" at bounding box center [969, 413] width 52 height 27
type input "TUBE3"
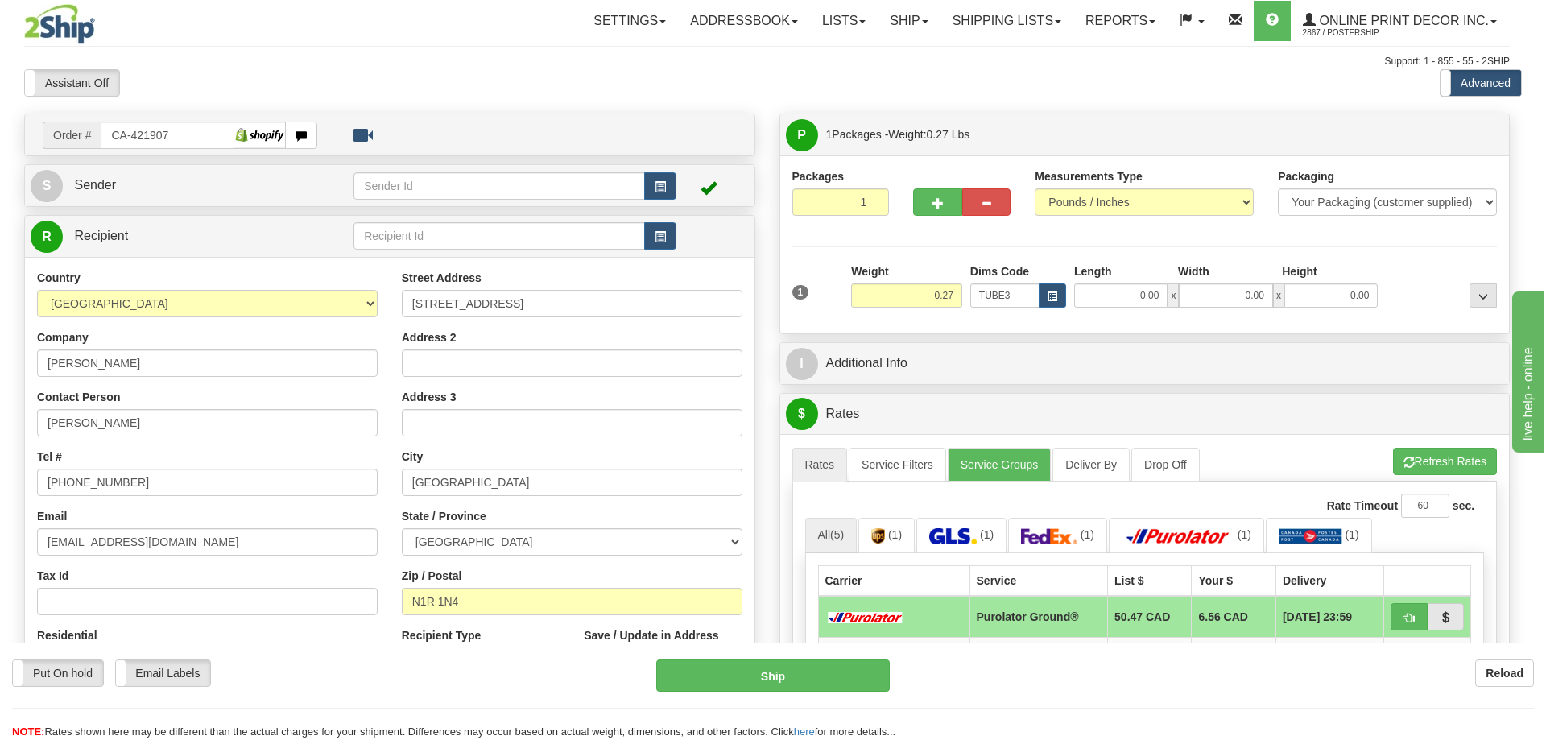
type input "30.00"
type input "3.00"
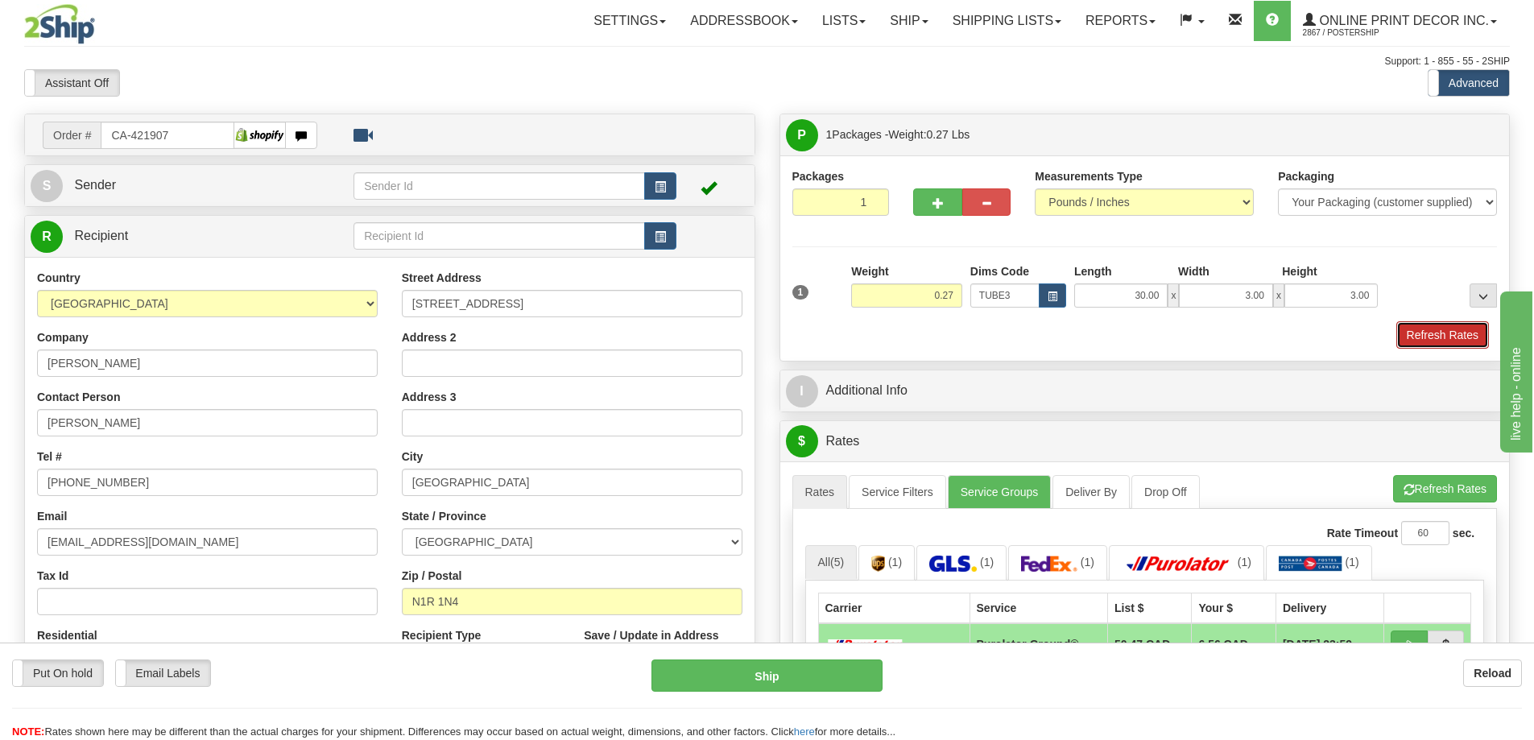
click at [1433, 336] on button "Refresh Rates" at bounding box center [1442, 334] width 93 height 27
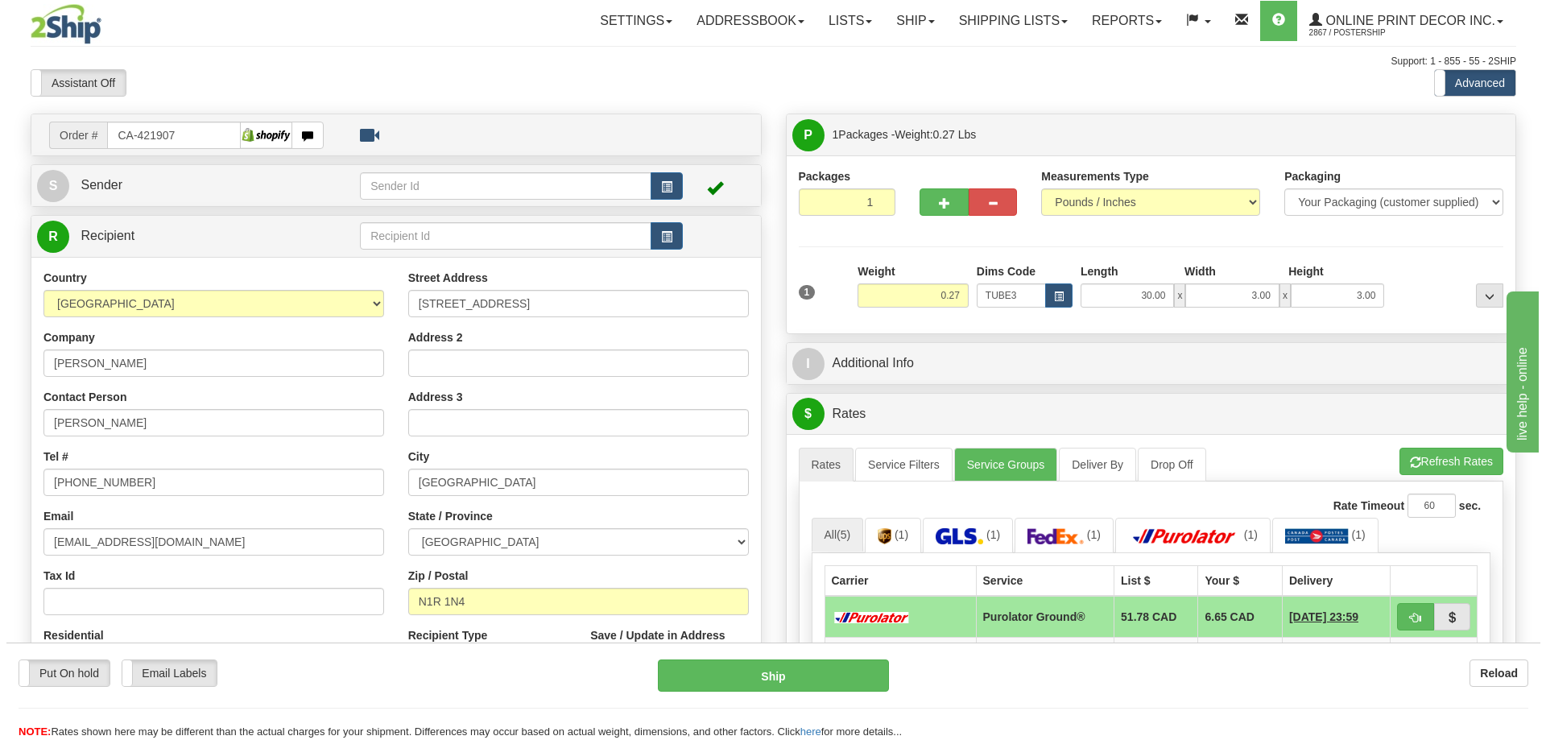
scroll to position [161, 0]
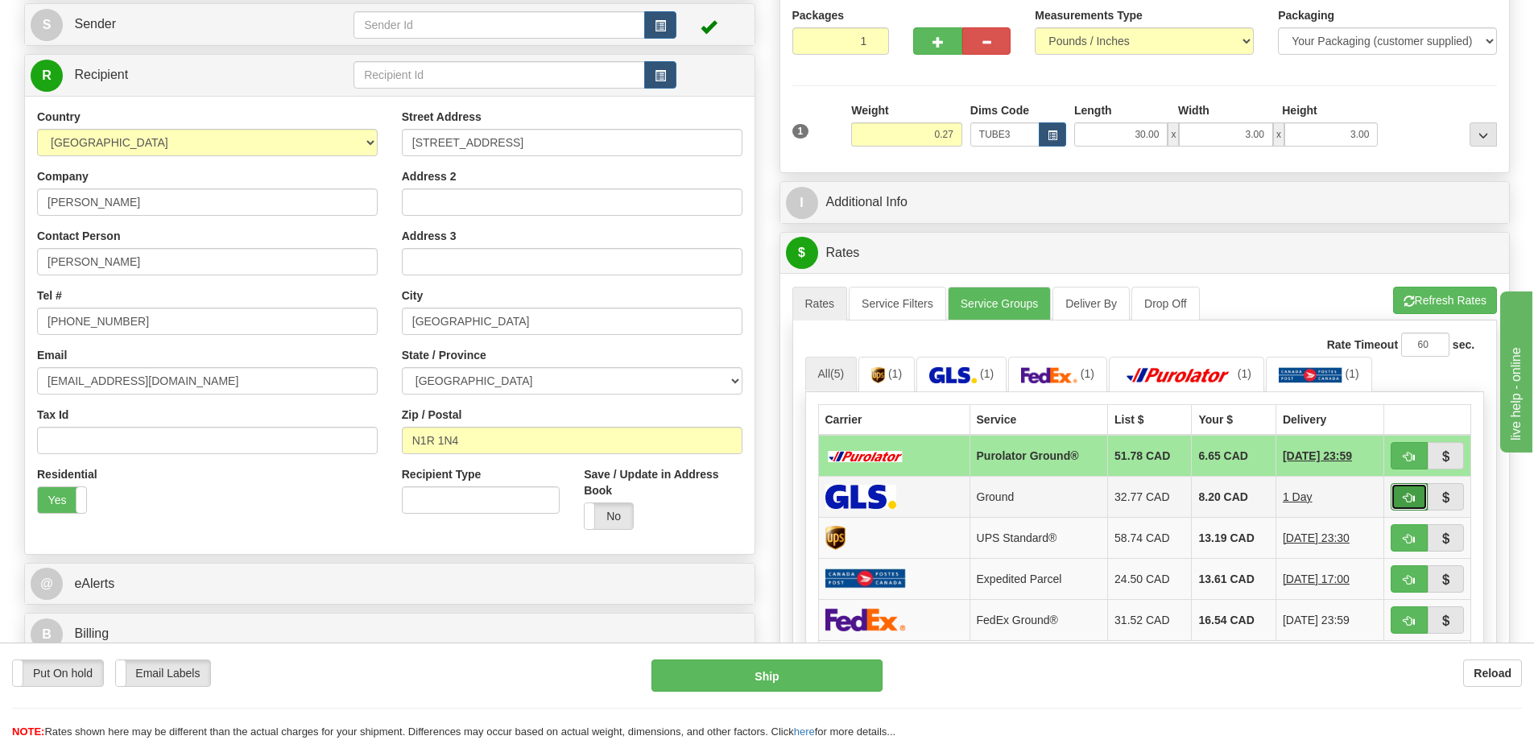
click at [1416, 492] on button "button" at bounding box center [1408, 496] width 37 height 27
type input "1"
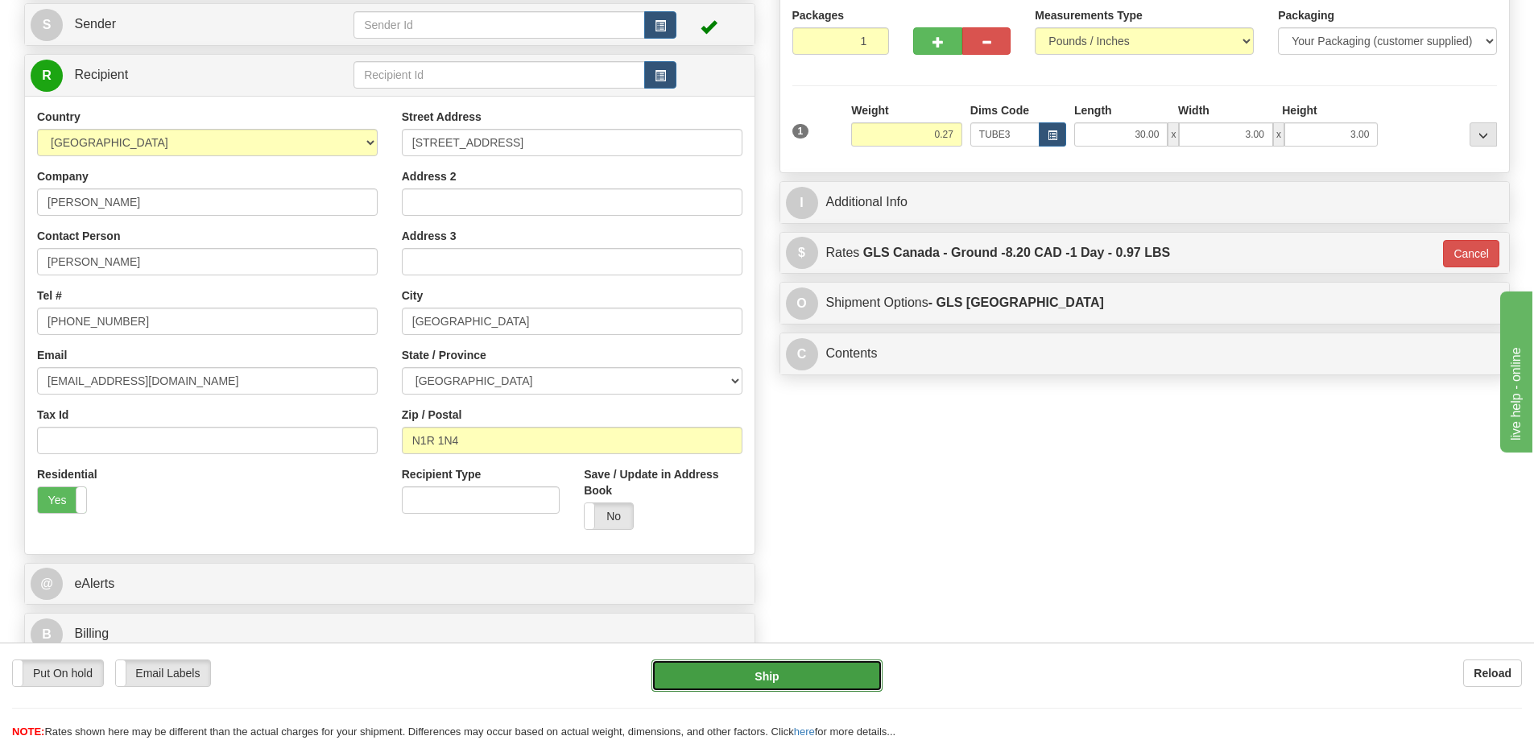
click at [845, 682] on button "Ship" at bounding box center [766, 675] width 231 height 32
